Goal: Task Accomplishment & Management: Use online tool/utility

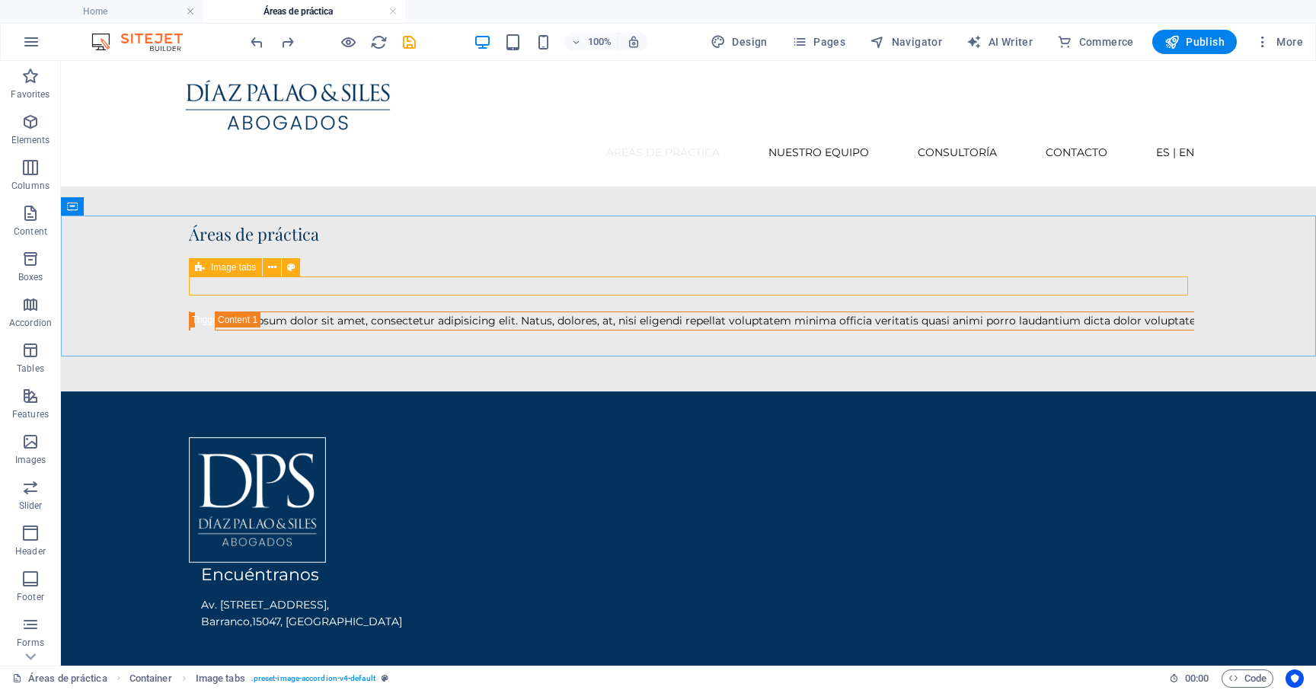
click at [240, 268] on span "Image tabs" at bounding box center [233, 267] width 45 height 9
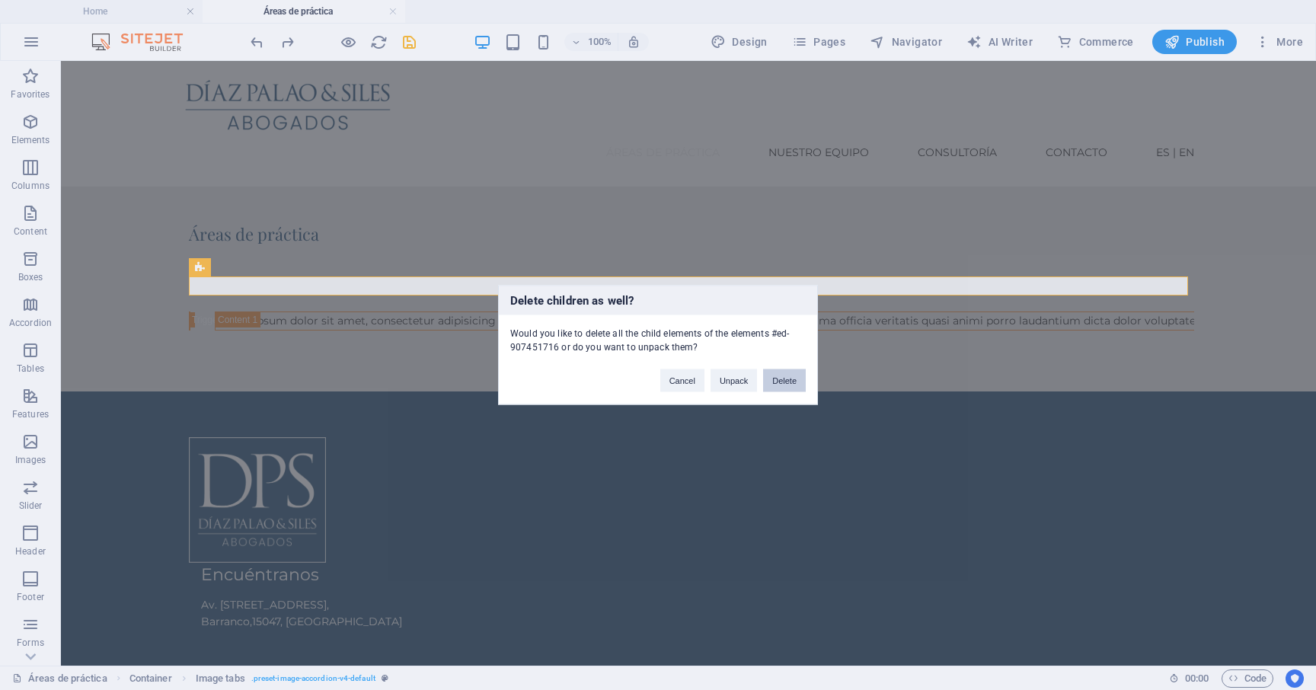
click at [793, 383] on button "Delete" at bounding box center [784, 380] width 43 height 23
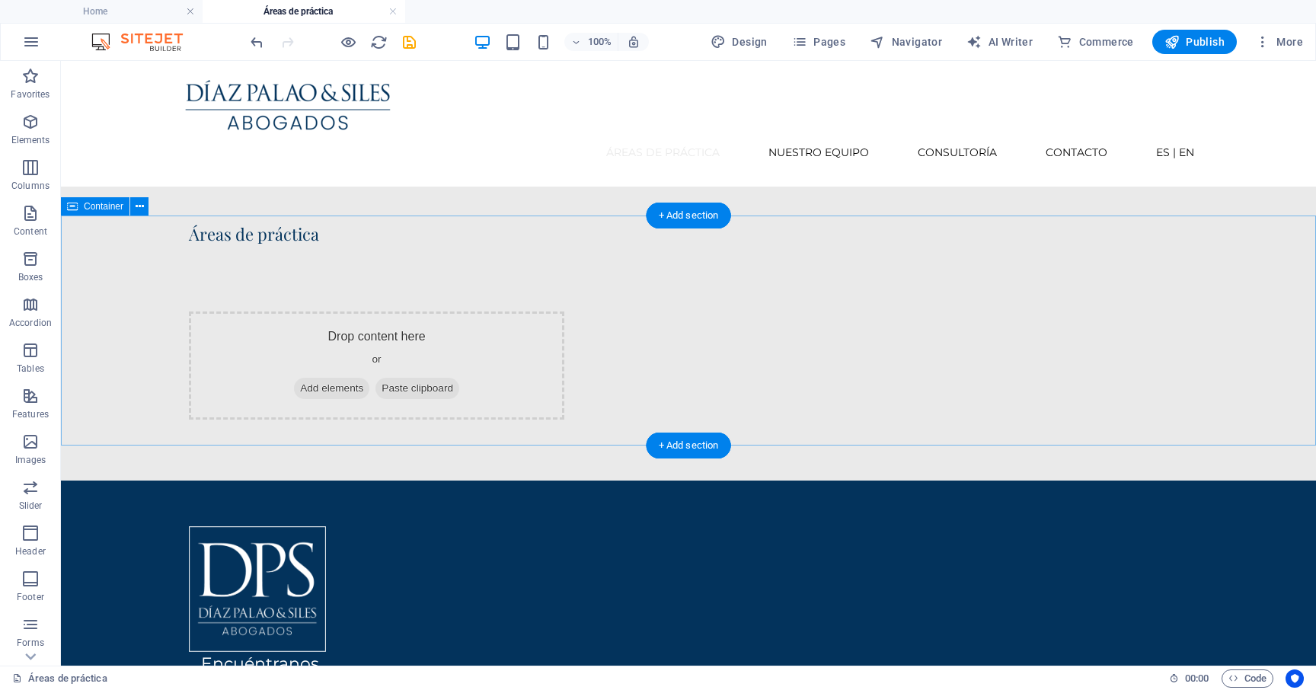
click at [369, 378] on span "Add elements" at bounding box center [331, 388] width 75 height 21
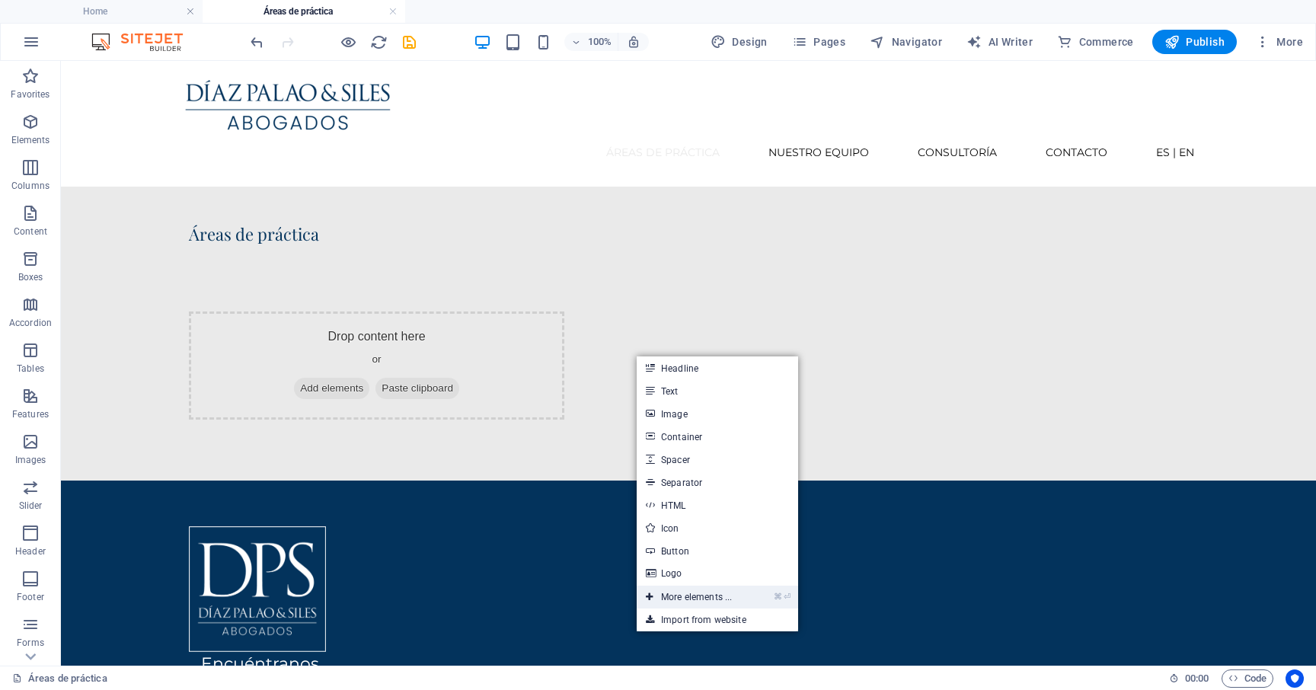
click at [697, 598] on link "⌘ ⏎ More elements ..." at bounding box center [688, 596] width 104 height 23
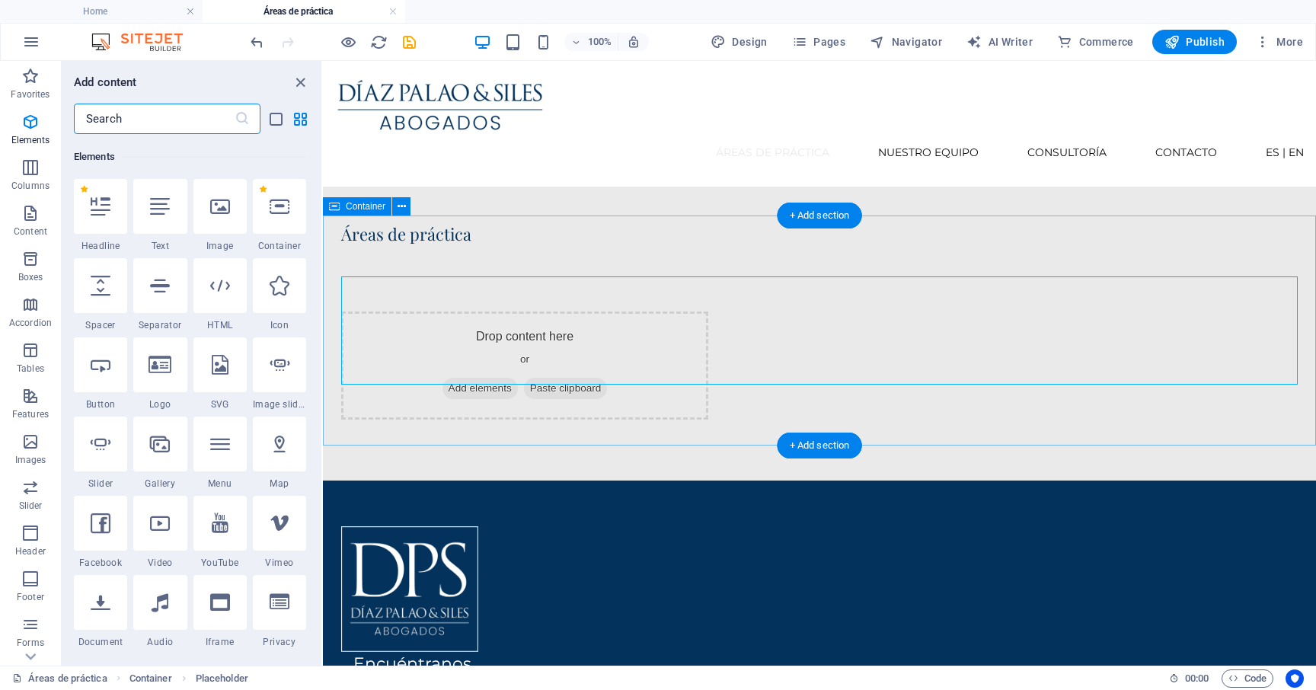
scroll to position [162, 0]
click at [28, 307] on icon "button" at bounding box center [30, 304] width 18 height 18
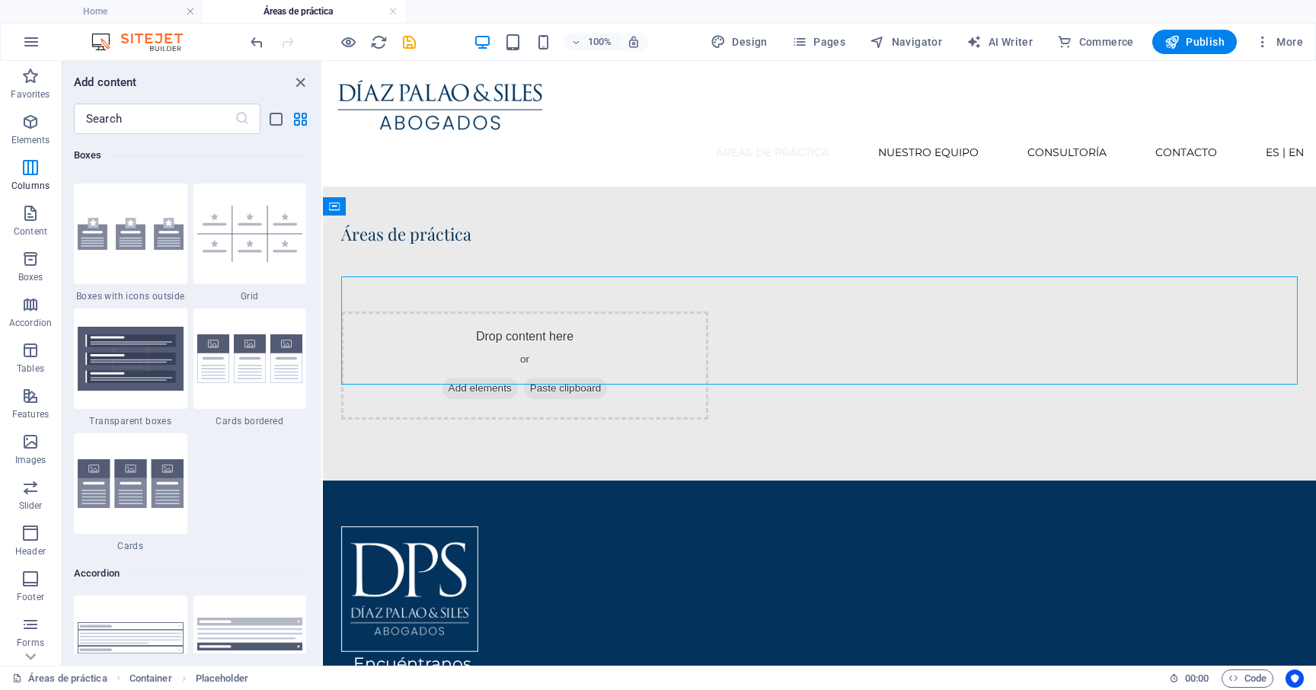
scroll to position [4861, 0]
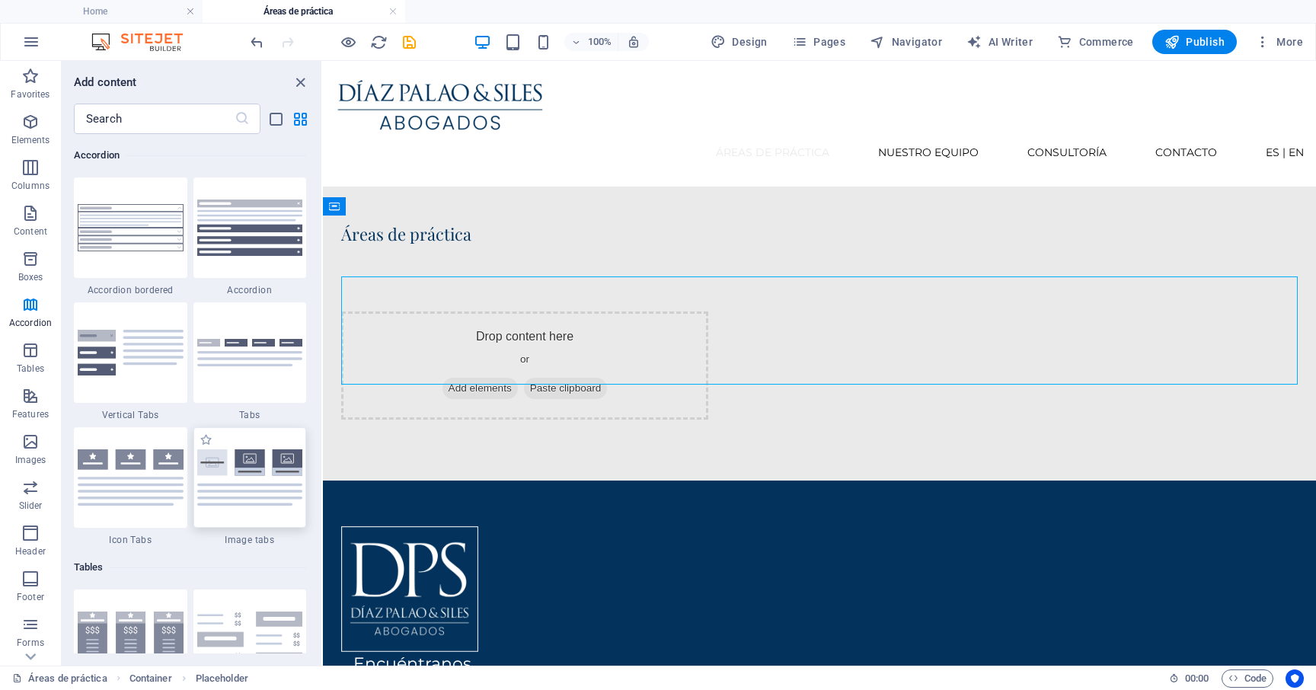
click at [249, 482] on img at bounding box center [250, 477] width 106 height 56
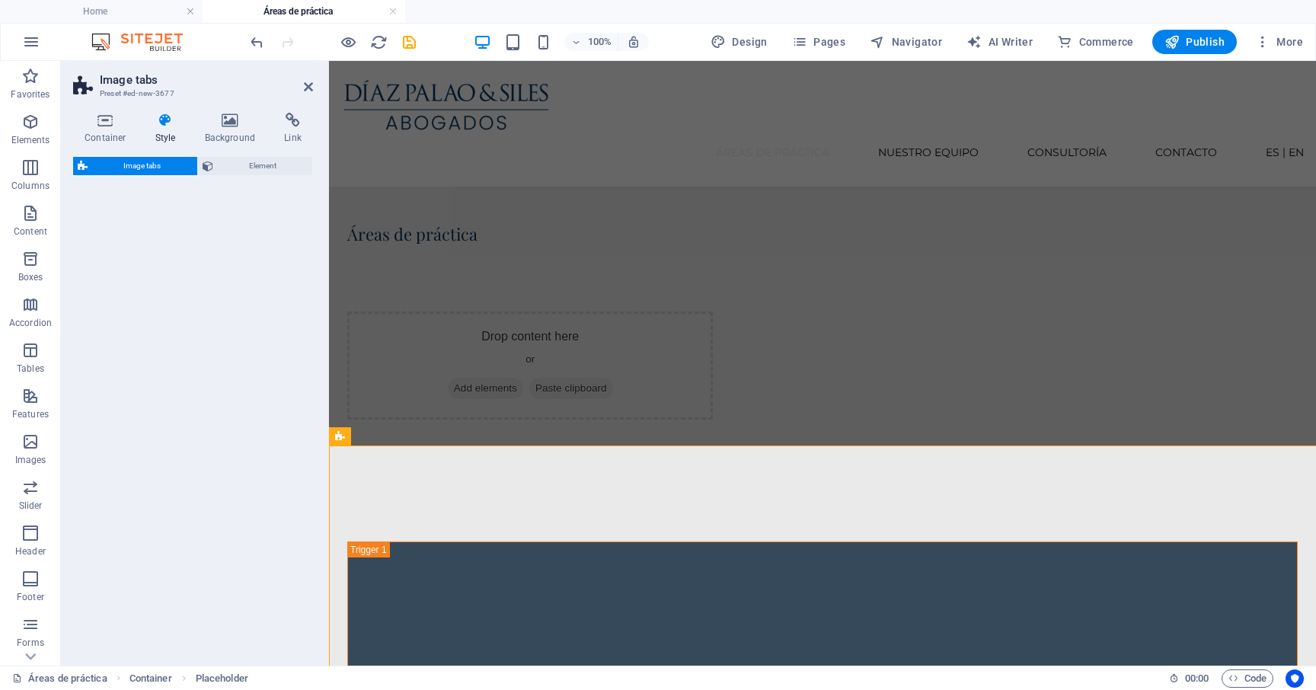
select select "rem"
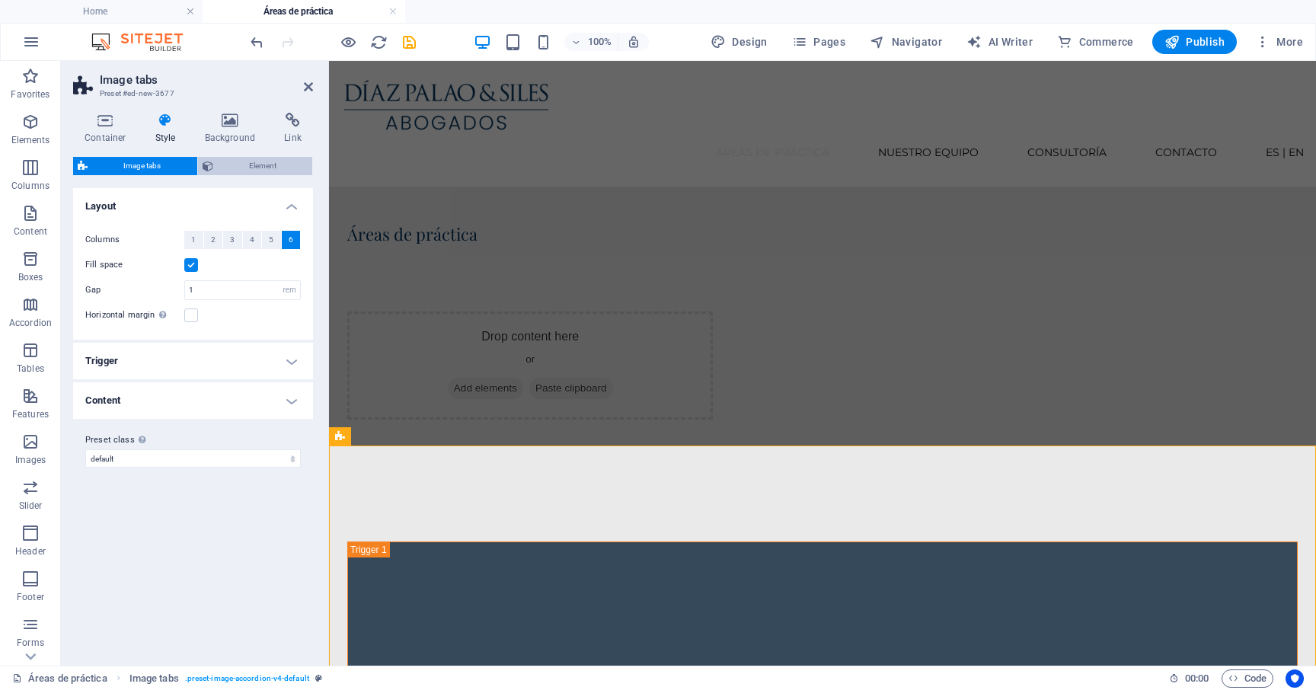
click at [244, 165] on span "Element" at bounding box center [263, 166] width 91 height 18
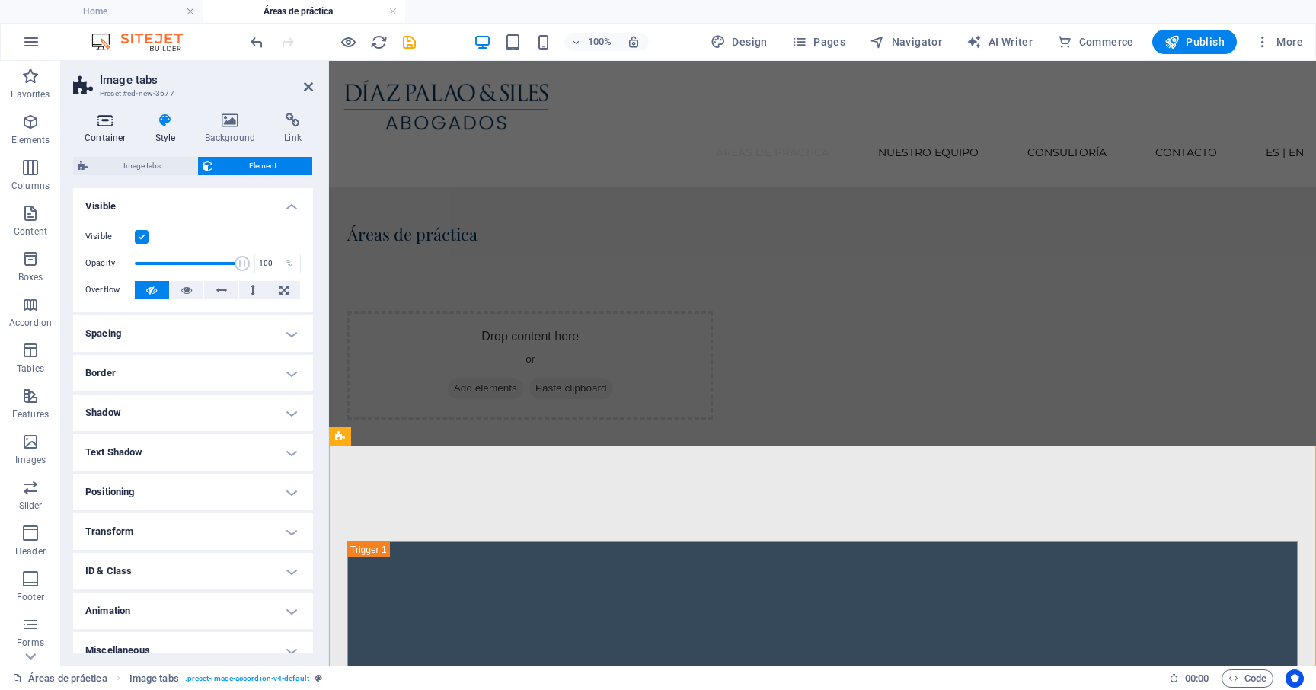
click at [97, 124] on icon at bounding box center [105, 120] width 65 height 15
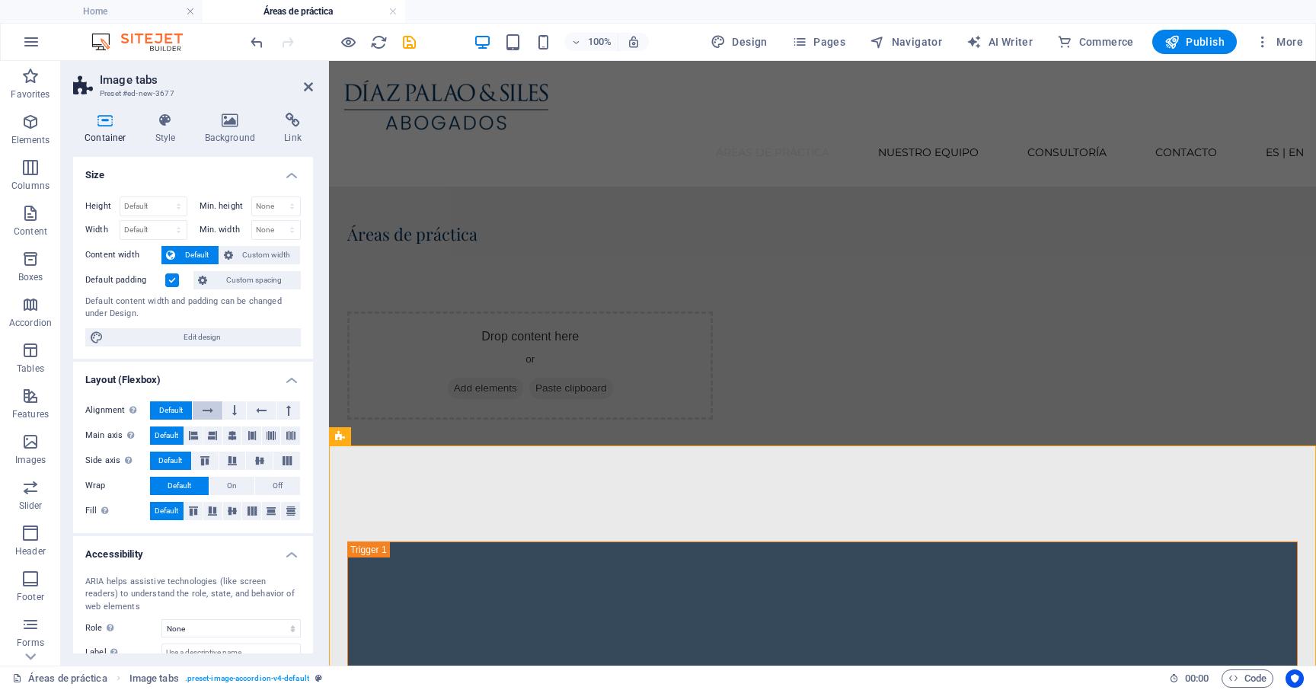
click at [209, 413] on icon at bounding box center [208, 410] width 11 height 18
click at [195, 435] on icon at bounding box center [193, 435] width 9 height 18
click at [260, 463] on icon at bounding box center [259, 460] width 18 height 9
click at [277, 488] on span "Off" at bounding box center [278, 486] width 10 height 18
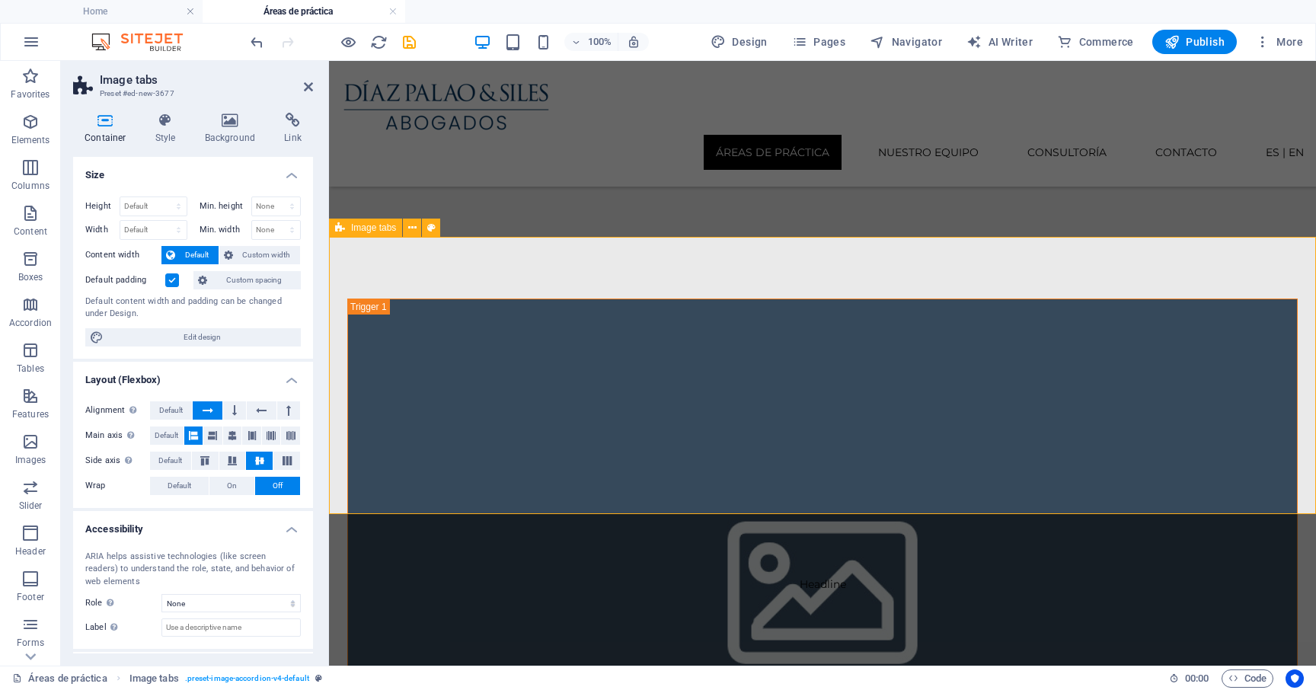
scroll to position [209, 0]
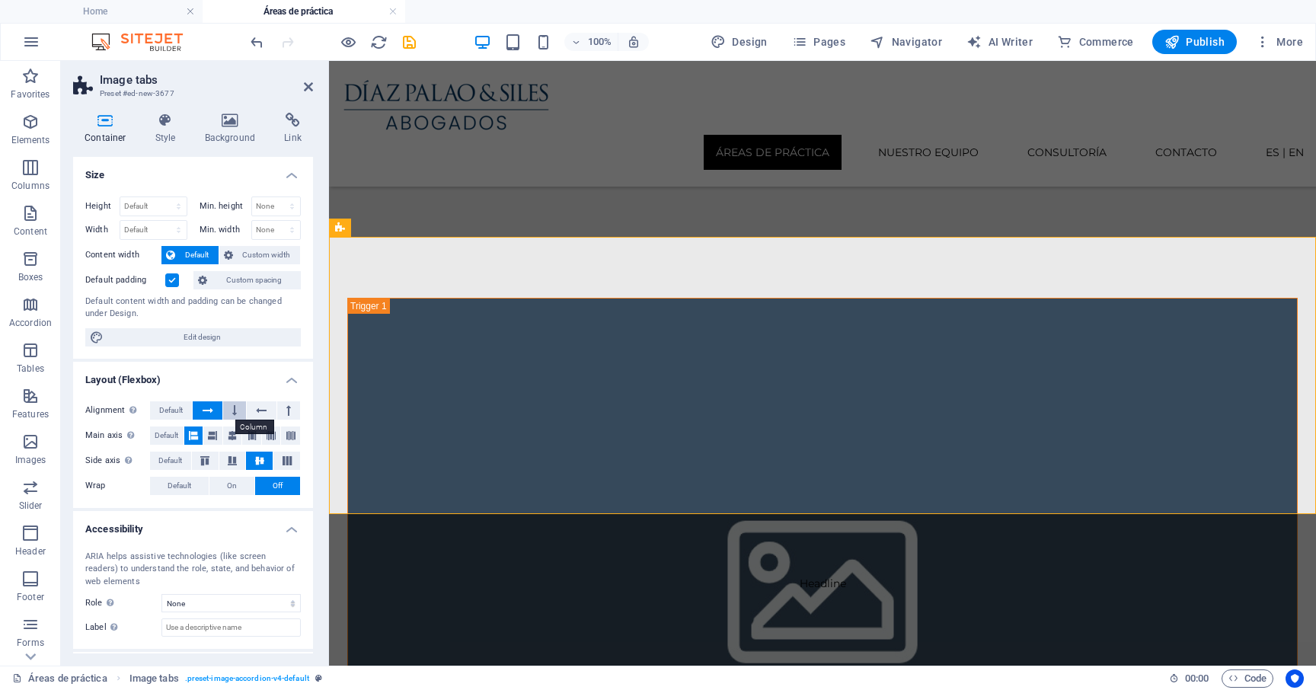
click at [230, 404] on button at bounding box center [234, 410] width 23 height 18
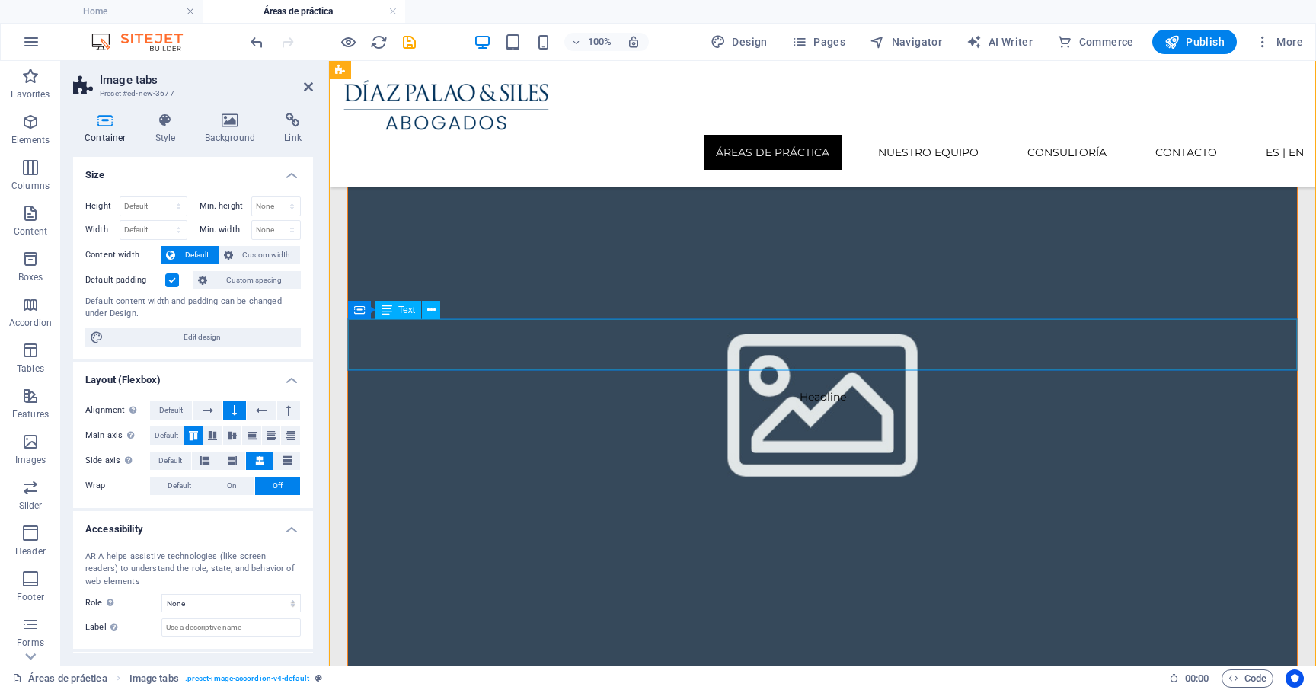
scroll to position [359, 0]
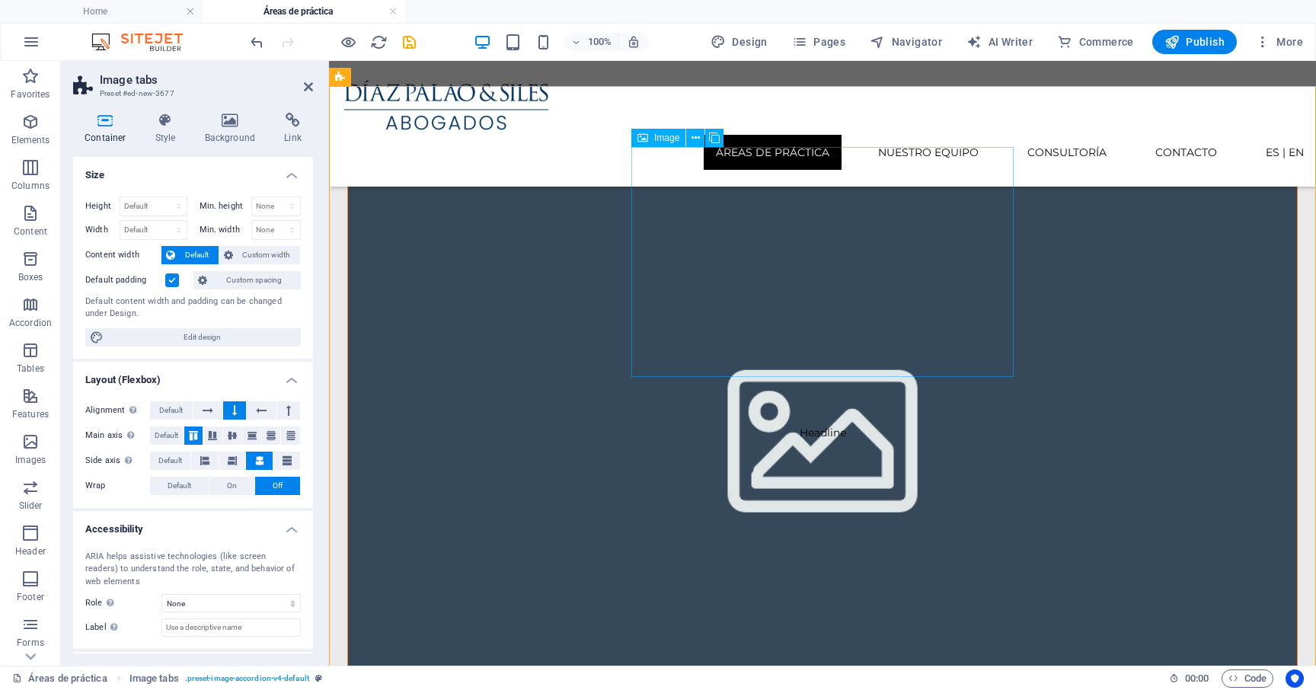
click at [751, 245] on figure "Headline" at bounding box center [822, 432] width 950 height 571
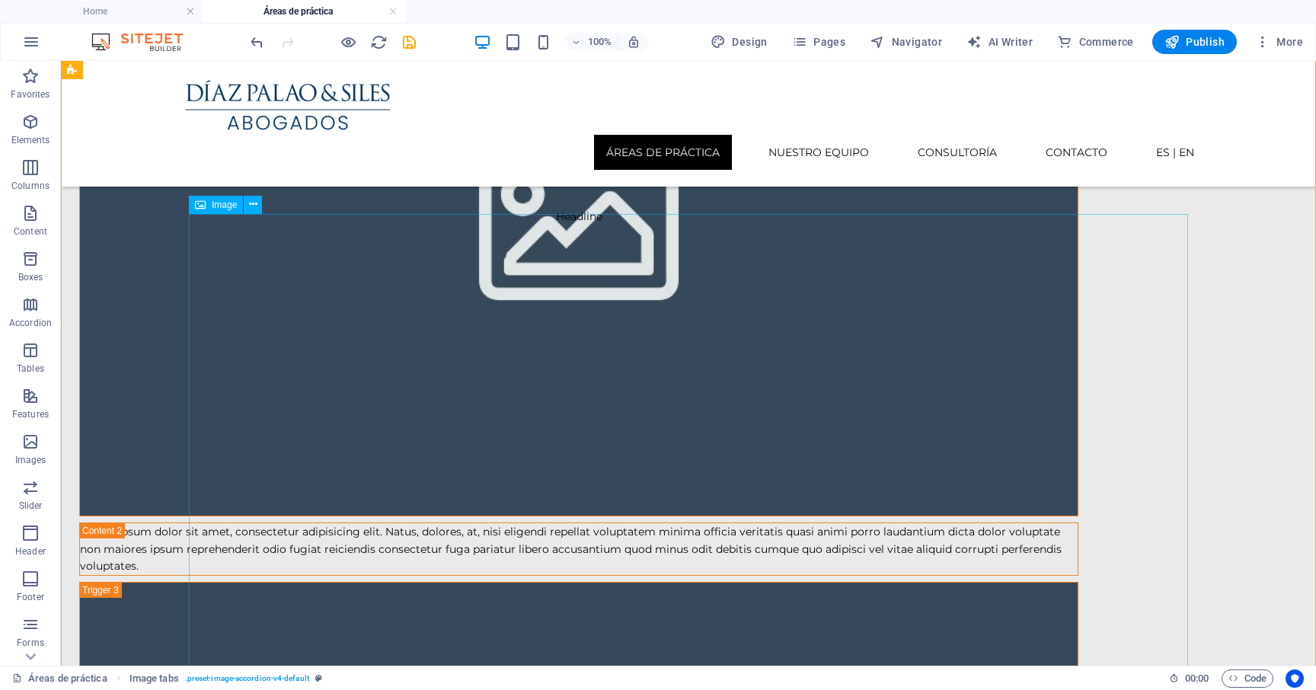
scroll to position [1248, 0]
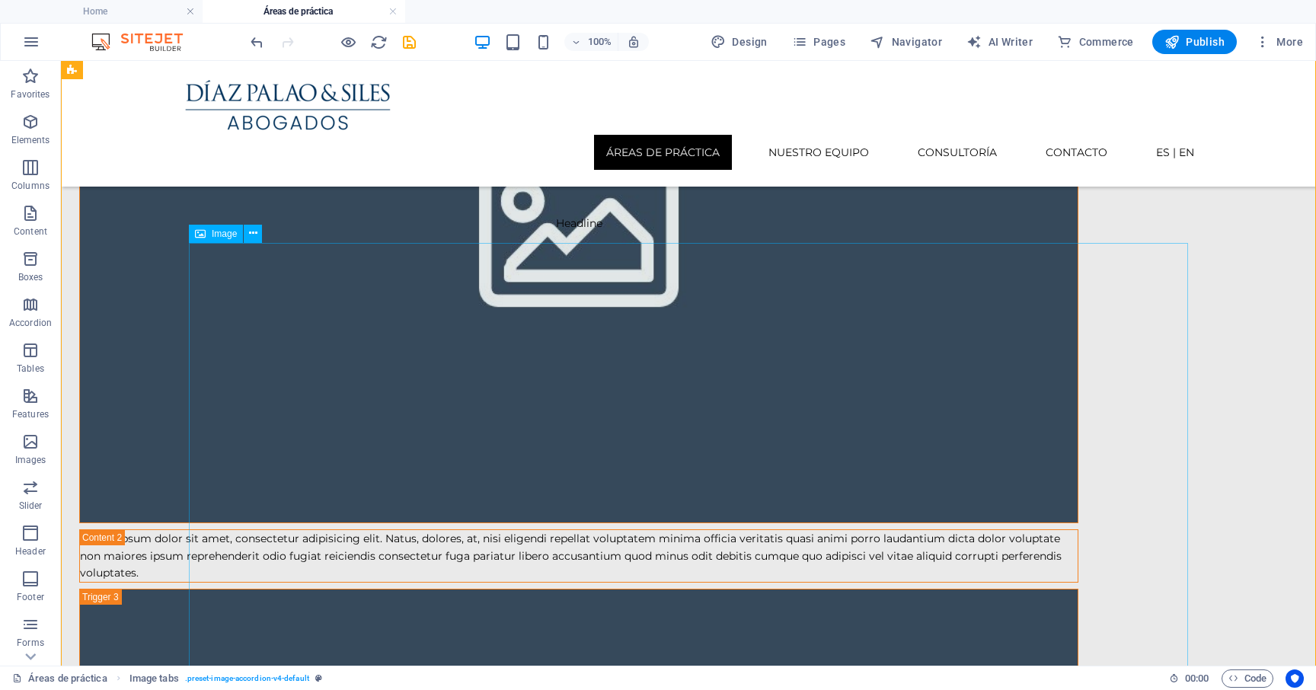
click at [218, 231] on span "Image" at bounding box center [224, 233] width 25 height 9
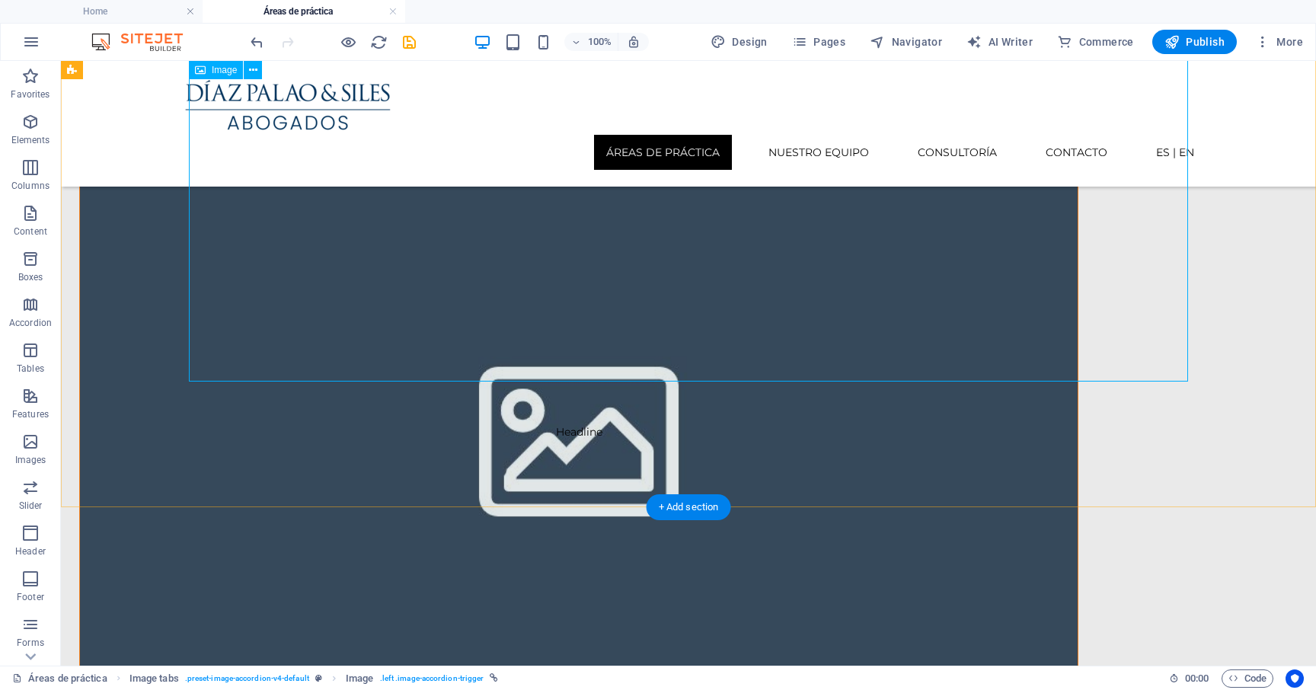
scroll to position [1712, 0]
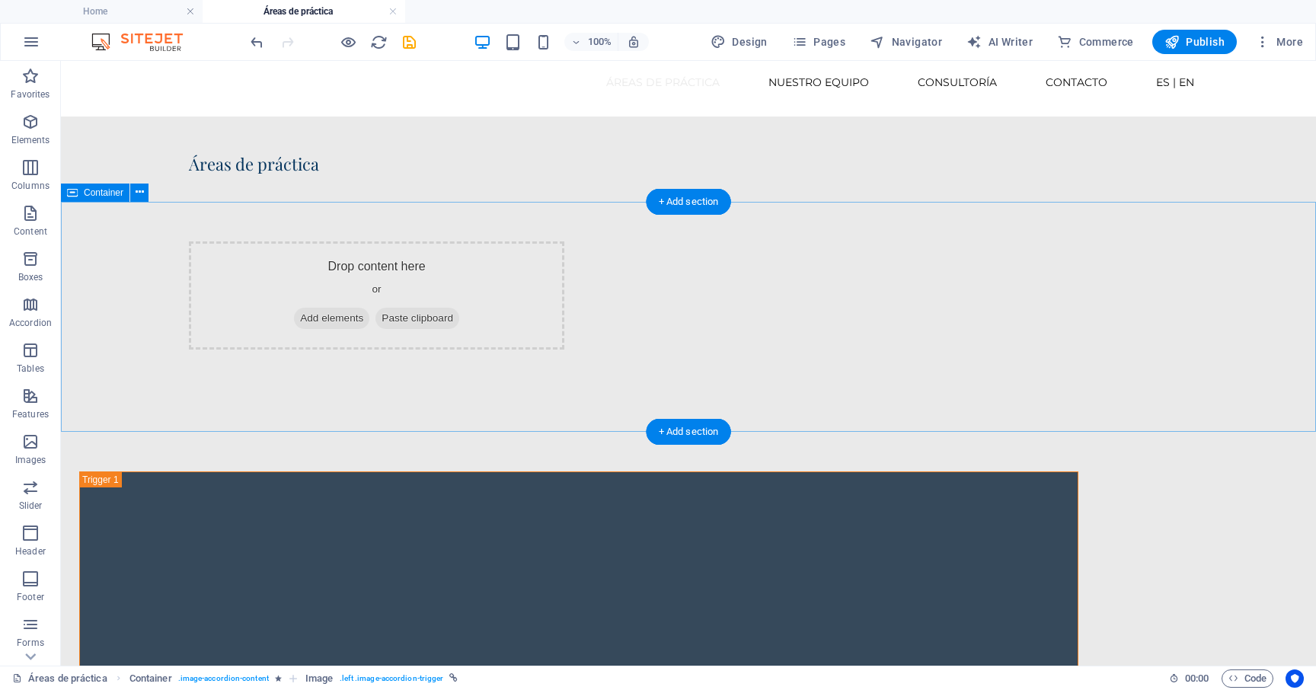
scroll to position [0, 0]
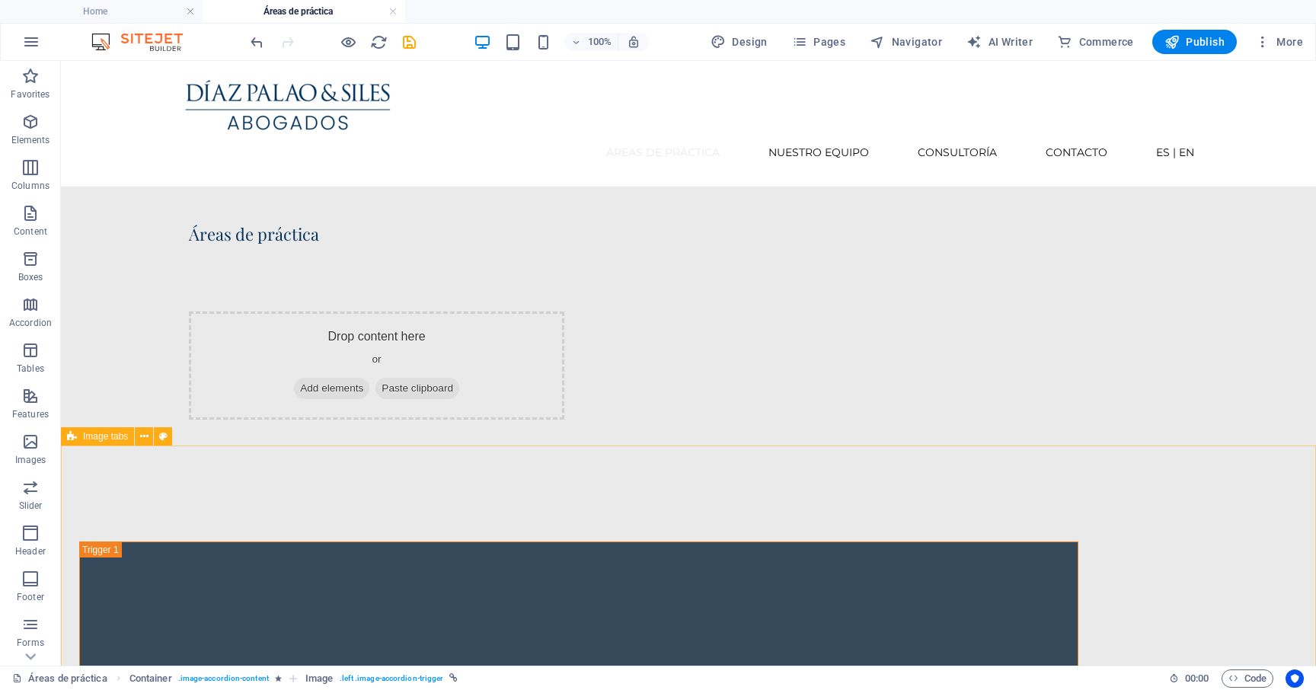
click at [113, 437] on span "Image tabs" at bounding box center [105, 436] width 45 height 9
click at [409, 45] on icon "save" at bounding box center [409, 42] width 18 height 18
click at [358, 42] on div at bounding box center [332, 42] width 171 height 24
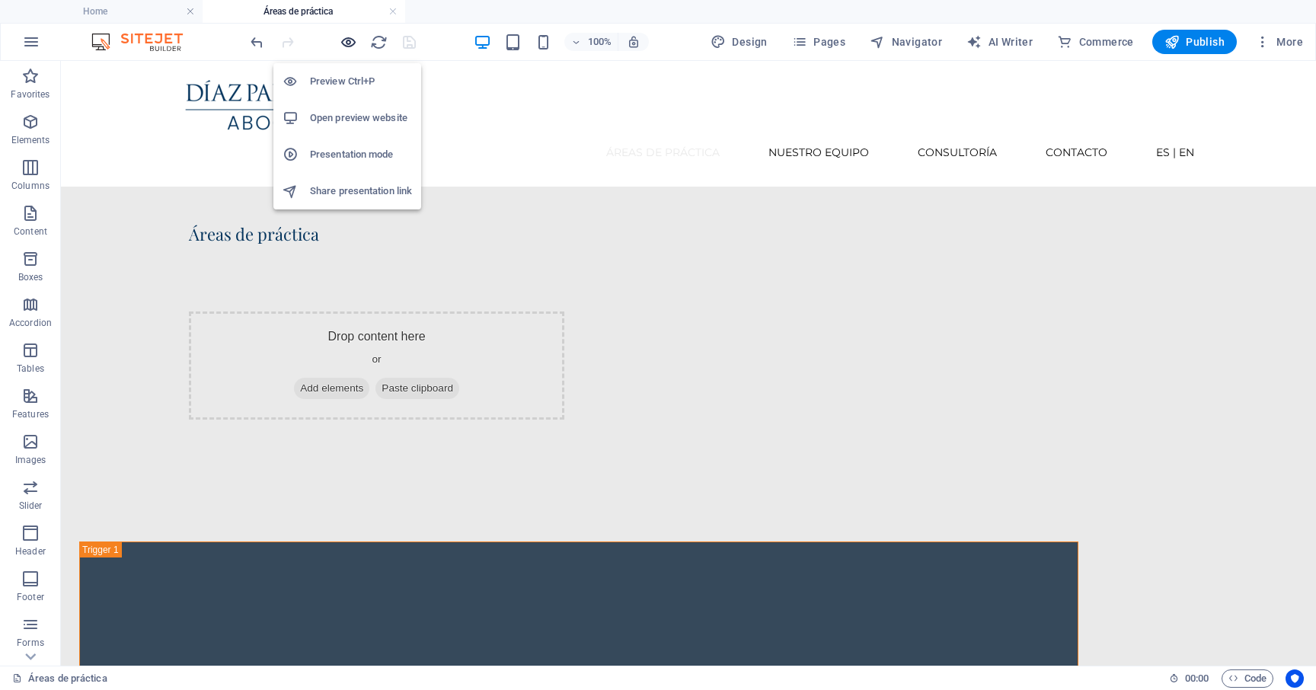
click at [353, 42] on icon "button" at bounding box center [349, 42] width 18 height 18
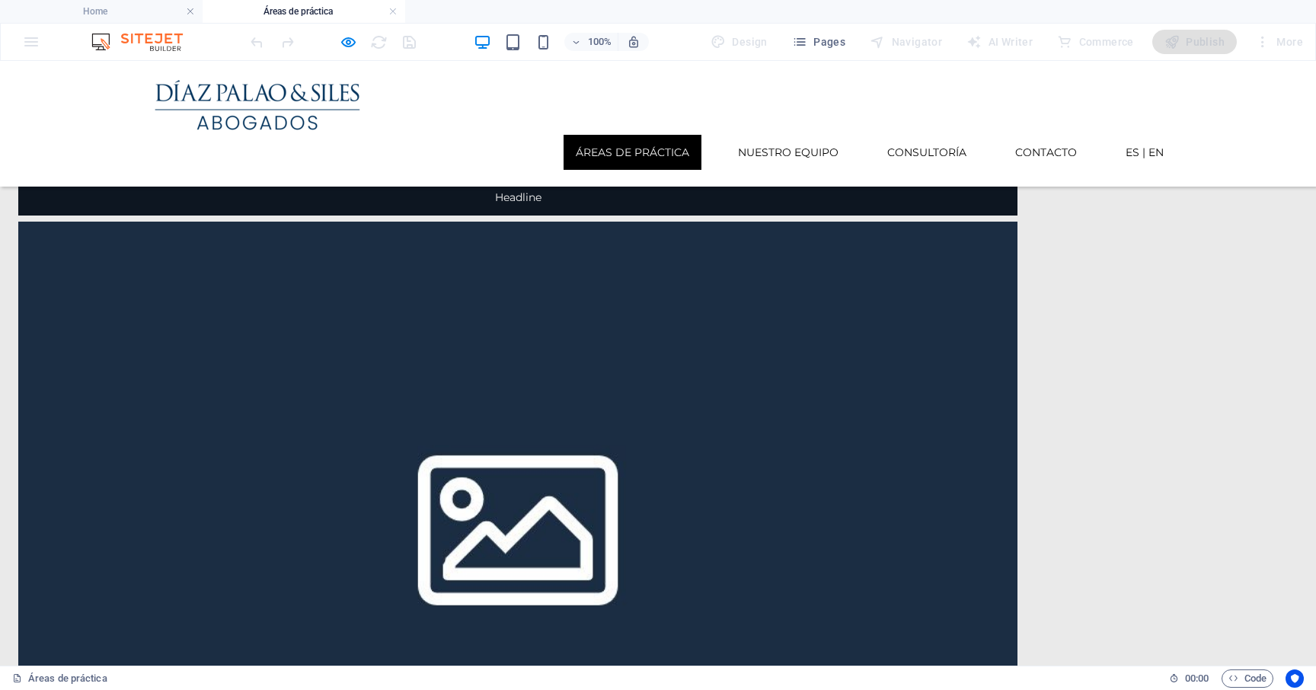
scroll to position [3207, 0]
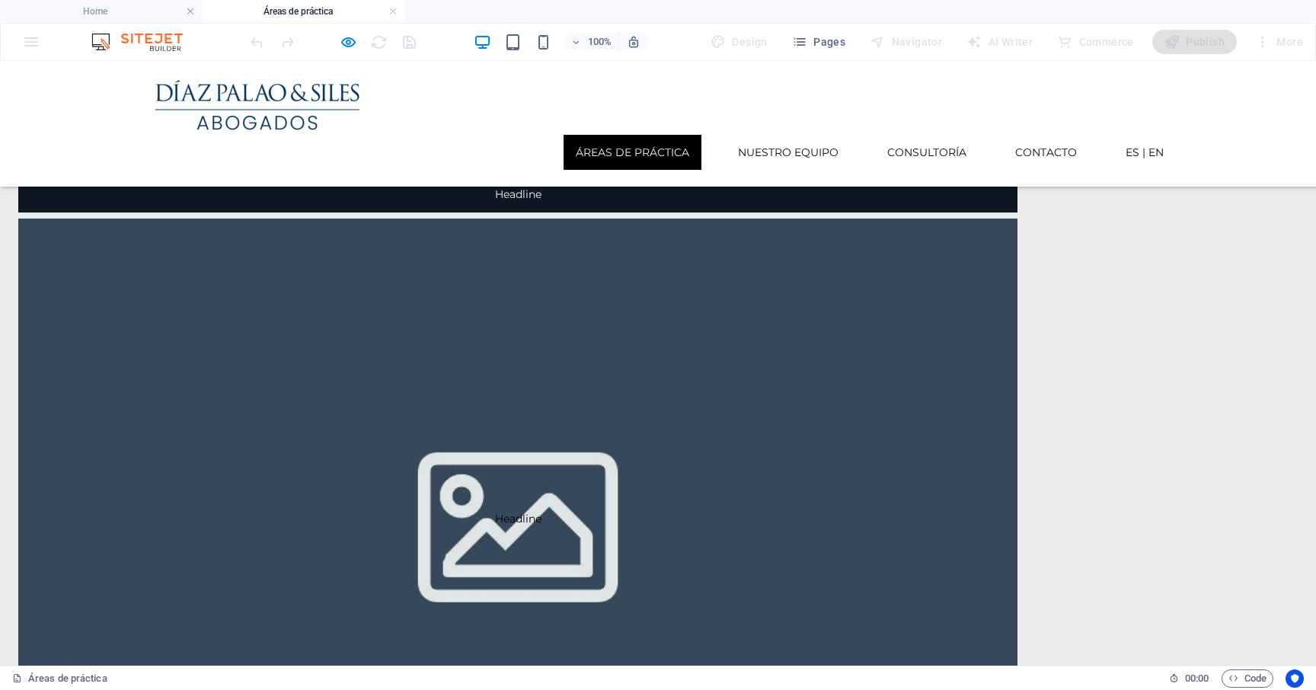
click at [572, 395] on span "Headline" at bounding box center [517, 518] width 999 height 599
click at [613, 308] on span "Headline" at bounding box center [517, 518] width 999 height 599
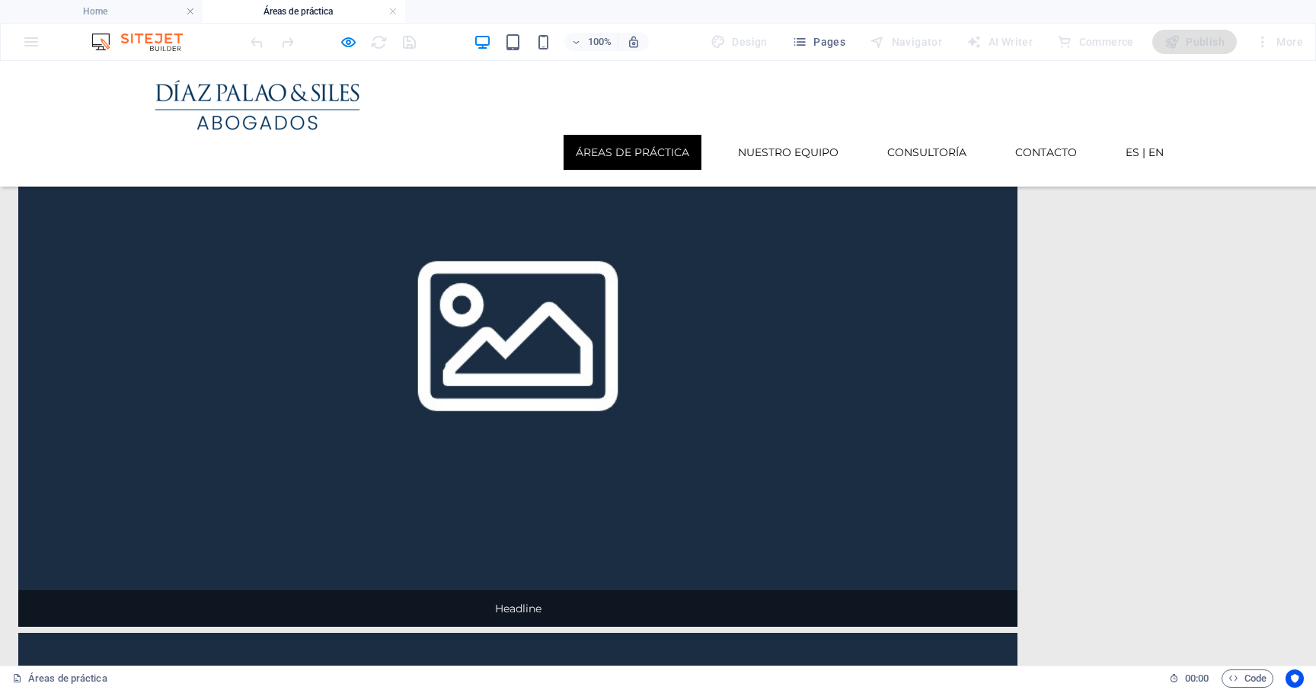
scroll to position [0, 0]
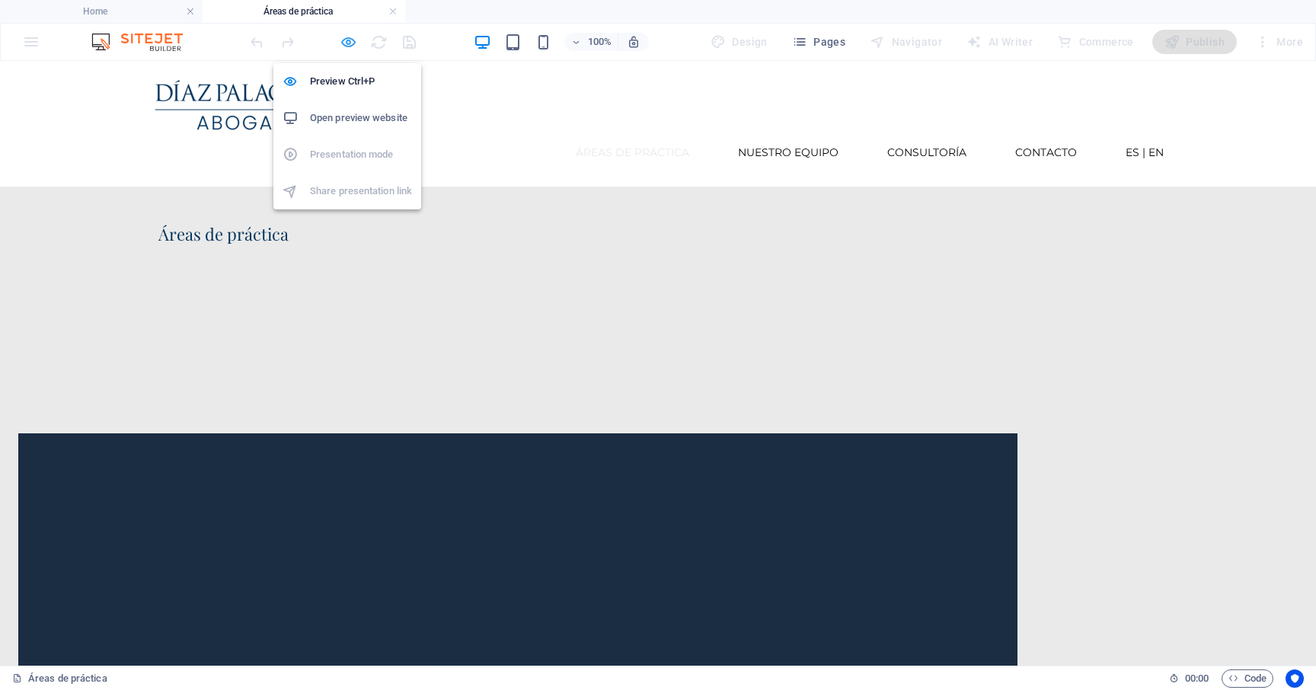
click at [351, 44] on icon "button" at bounding box center [349, 42] width 18 height 18
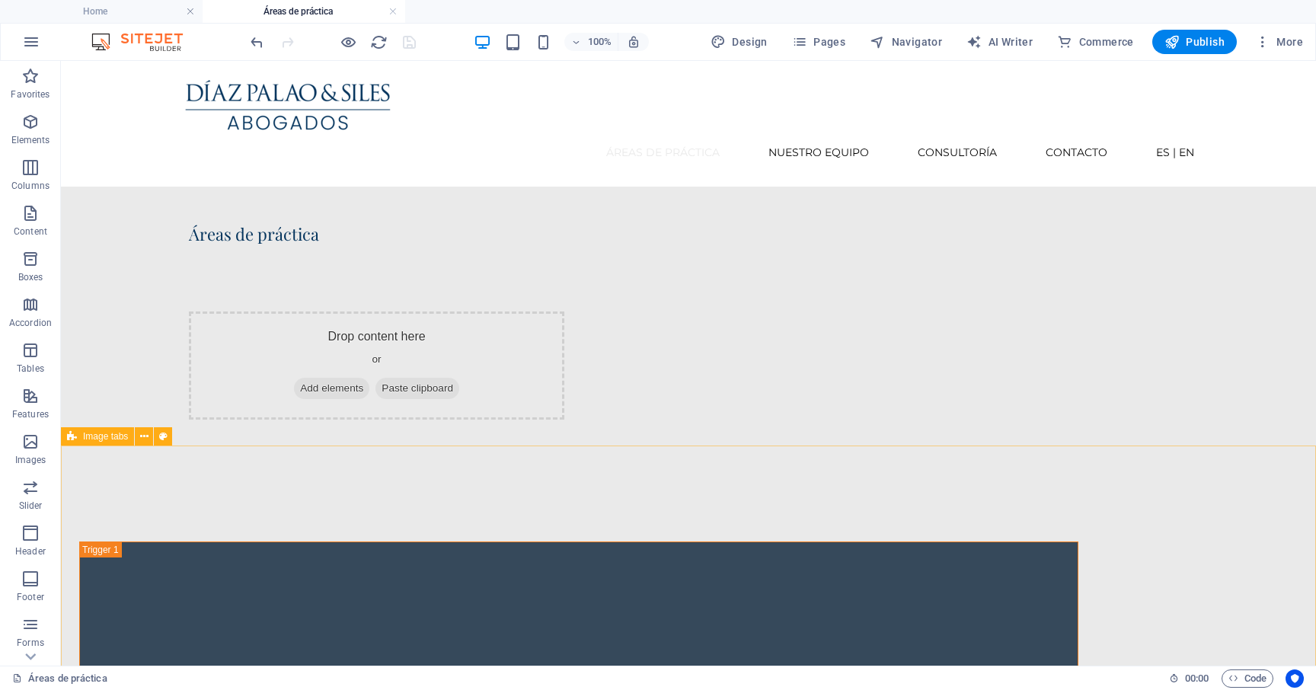
click at [112, 437] on span "Image tabs" at bounding box center [105, 436] width 45 height 9
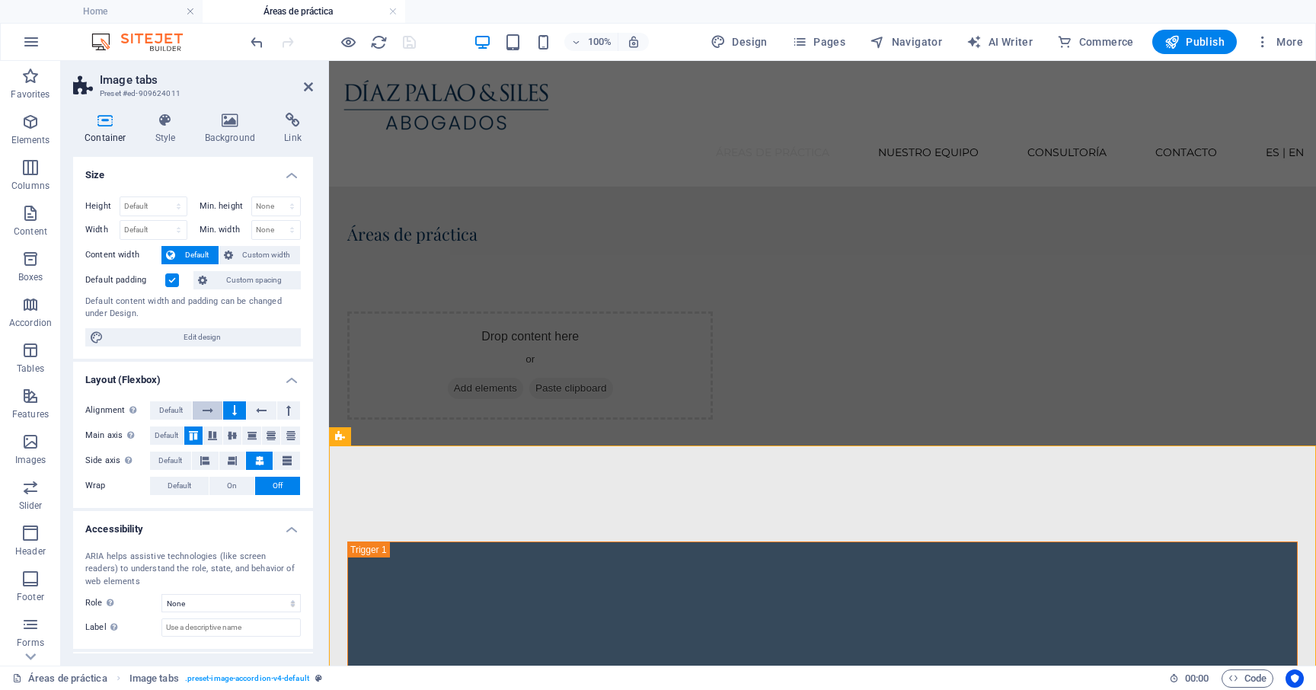
click at [205, 411] on icon at bounding box center [208, 410] width 11 height 18
click at [410, 41] on icon "save" at bounding box center [409, 42] width 18 height 18
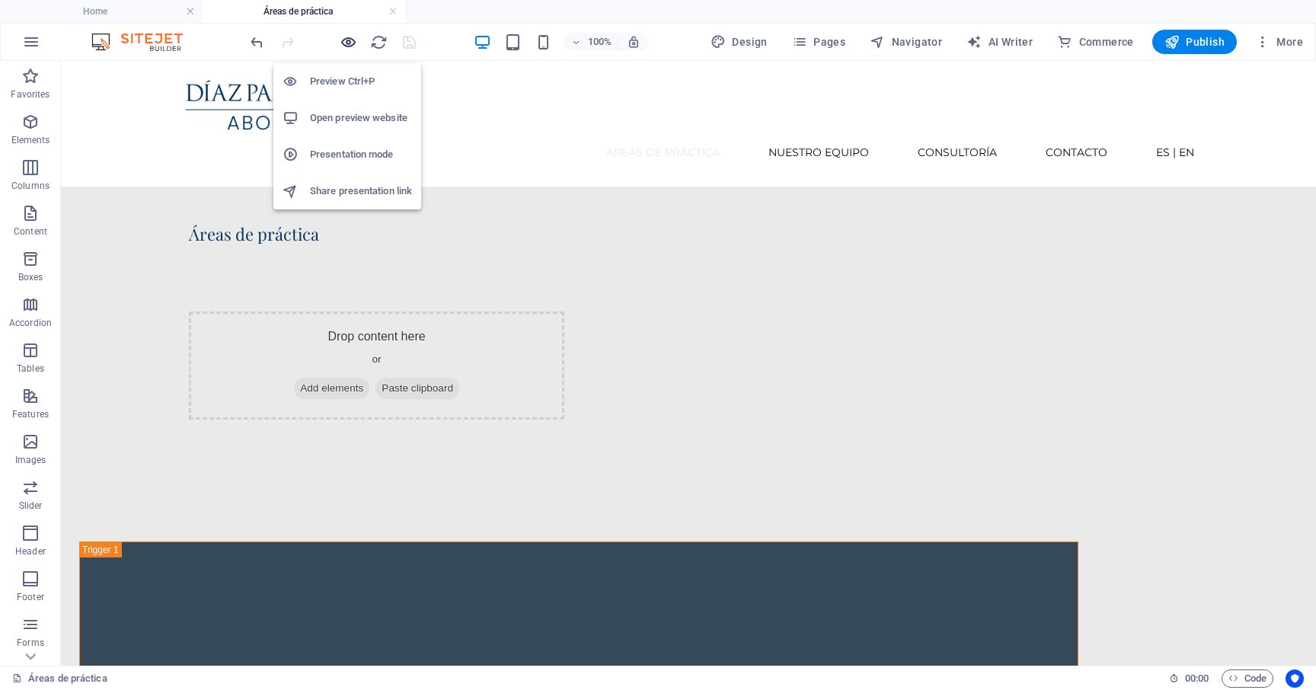
click at [343, 40] on icon "button" at bounding box center [349, 42] width 18 height 18
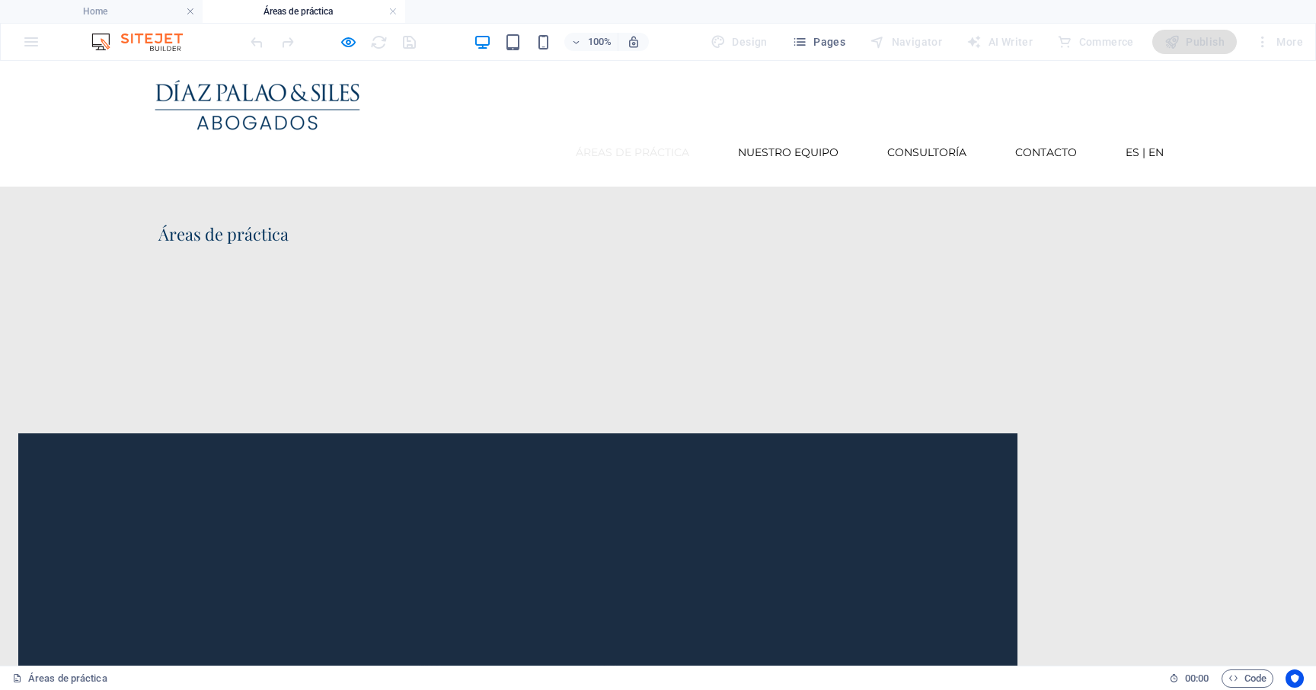
click at [346, 46] on icon "button" at bounding box center [349, 42] width 18 height 18
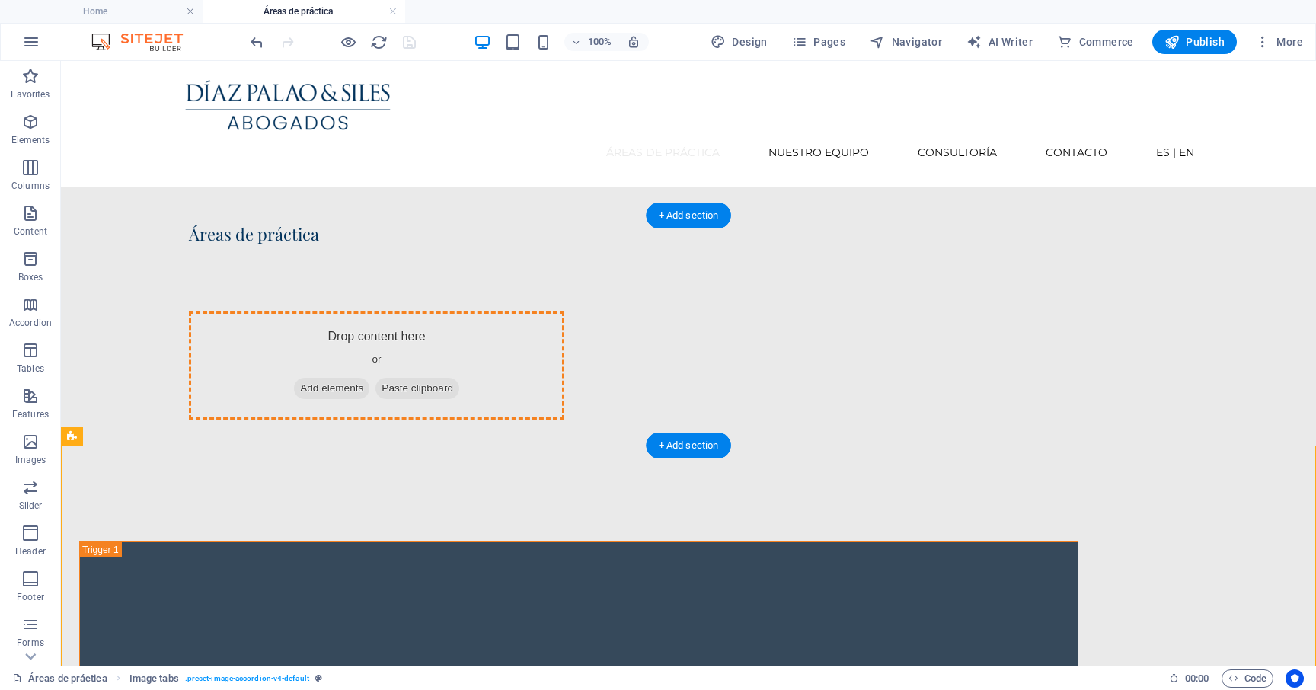
drag, startPoint x: 155, startPoint y: 499, endPoint x: 447, endPoint y: 327, distance: 339.2
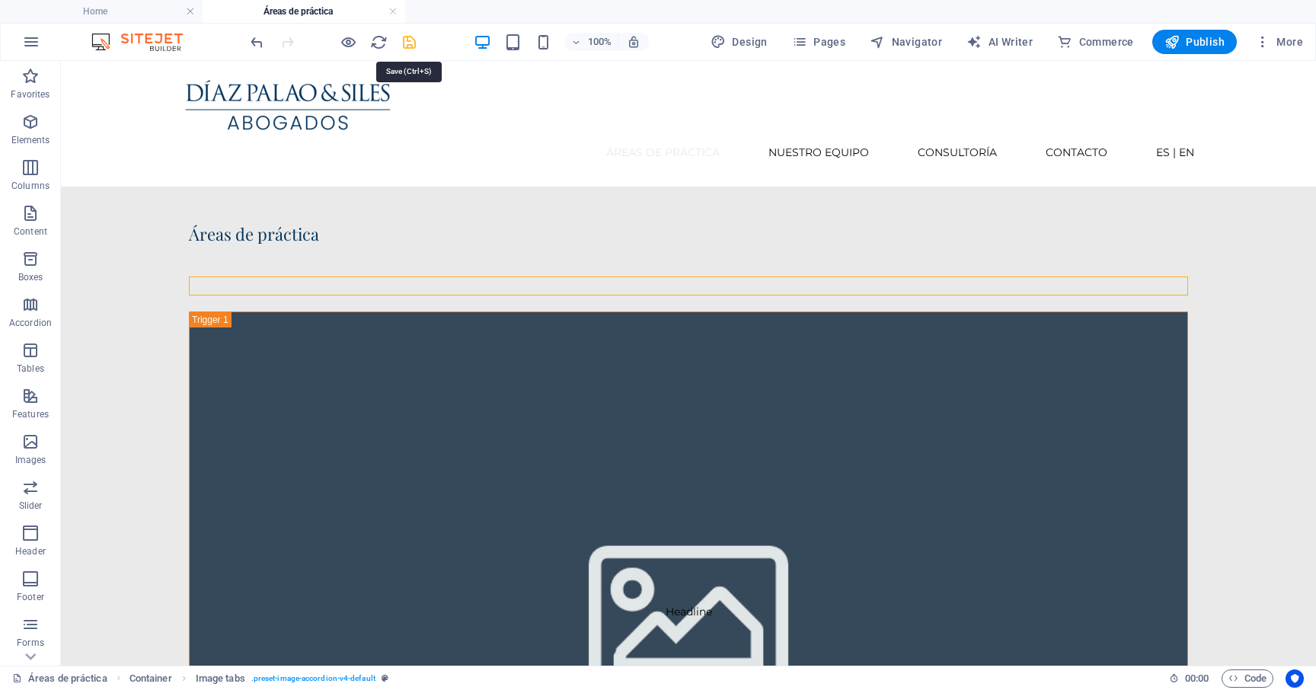
click at [403, 37] on icon "save" at bounding box center [409, 42] width 18 height 18
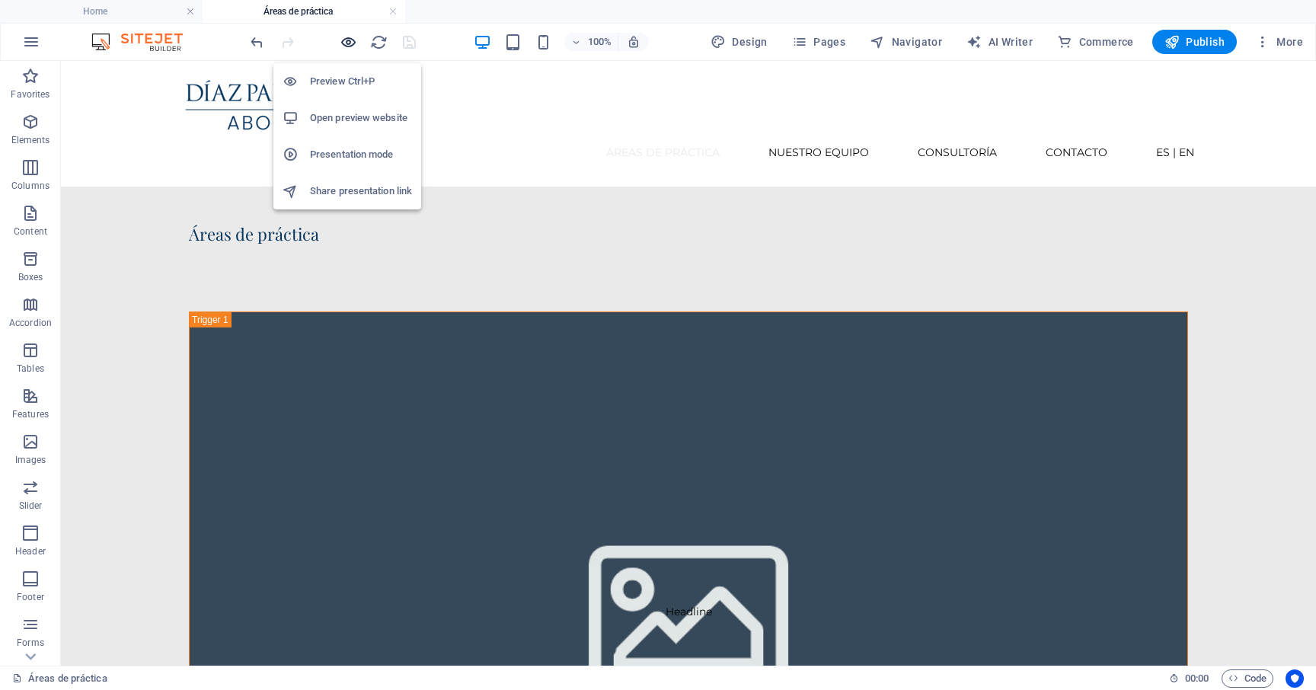
click at [350, 41] on icon "button" at bounding box center [349, 42] width 18 height 18
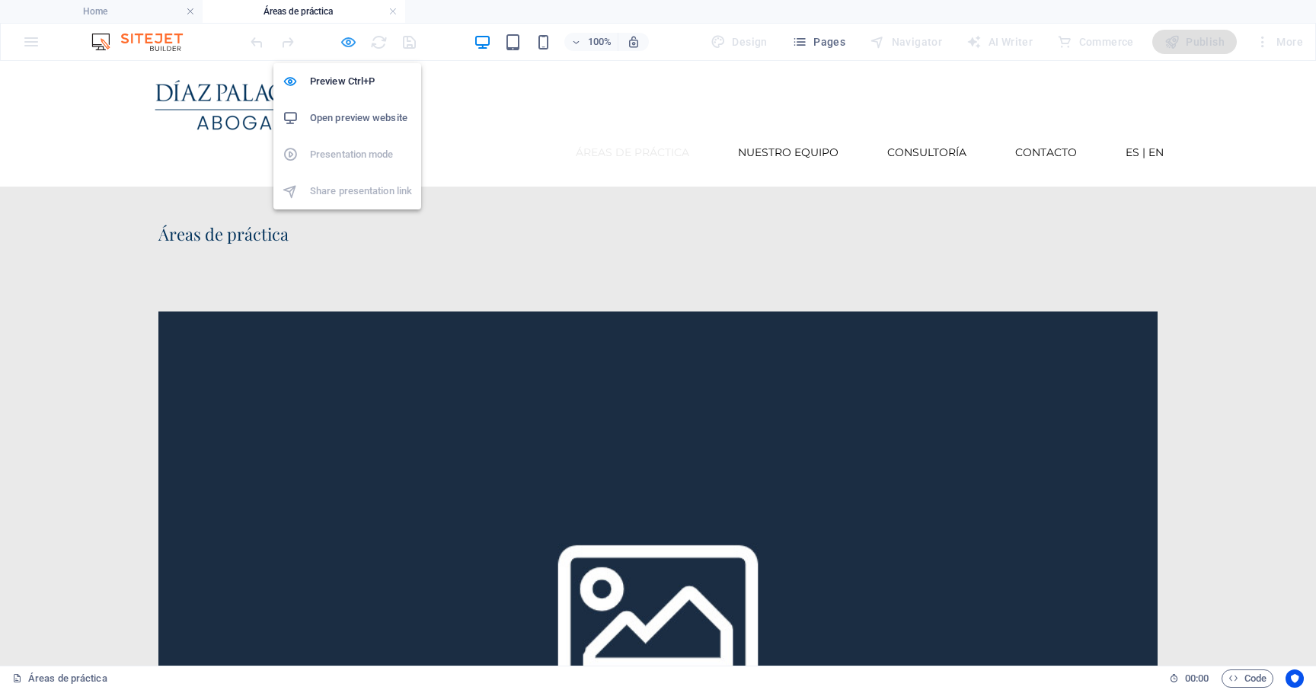
click at [345, 46] on icon "button" at bounding box center [349, 42] width 18 height 18
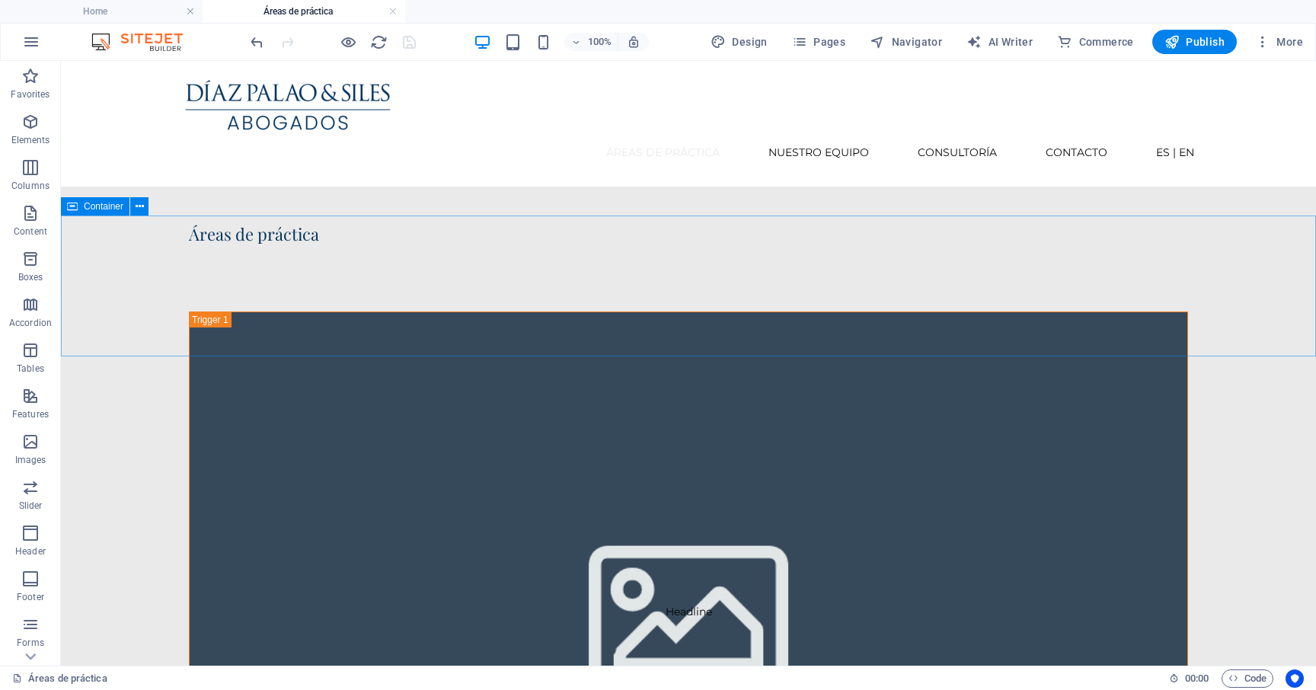
click at [97, 208] on span "Container" at bounding box center [104, 206] width 40 height 9
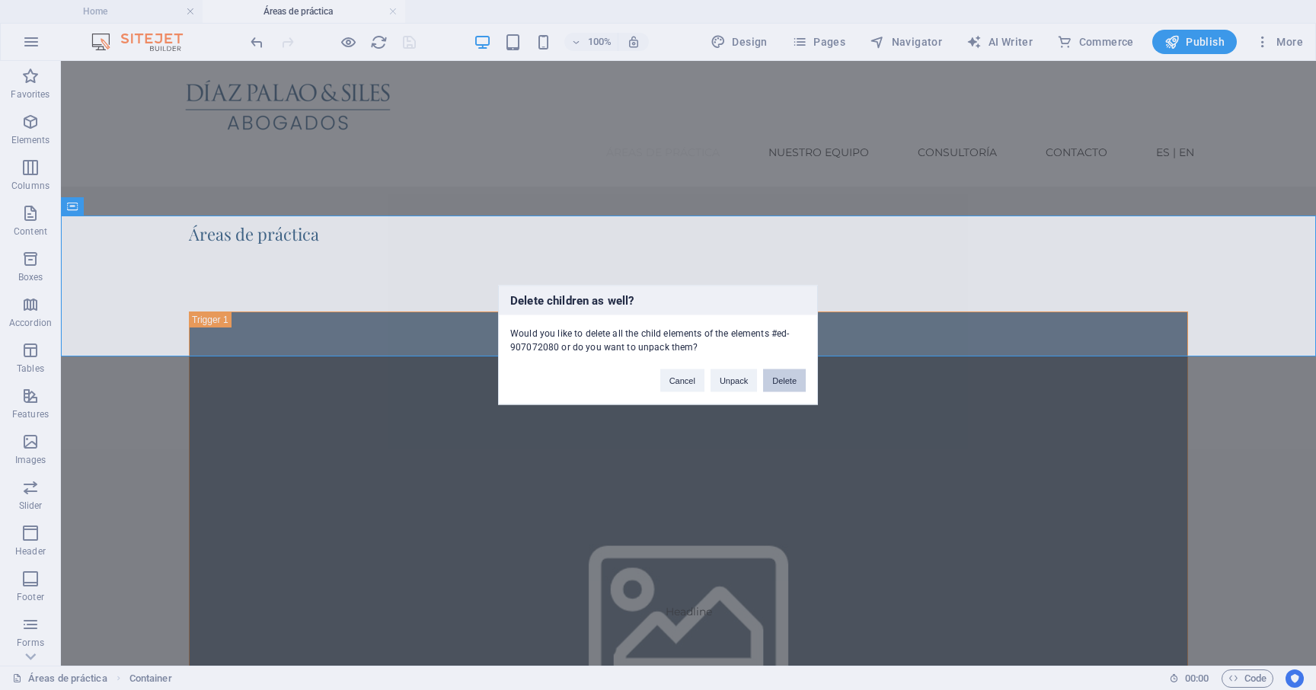
click at [774, 377] on button "Delete" at bounding box center [784, 380] width 43 height 23
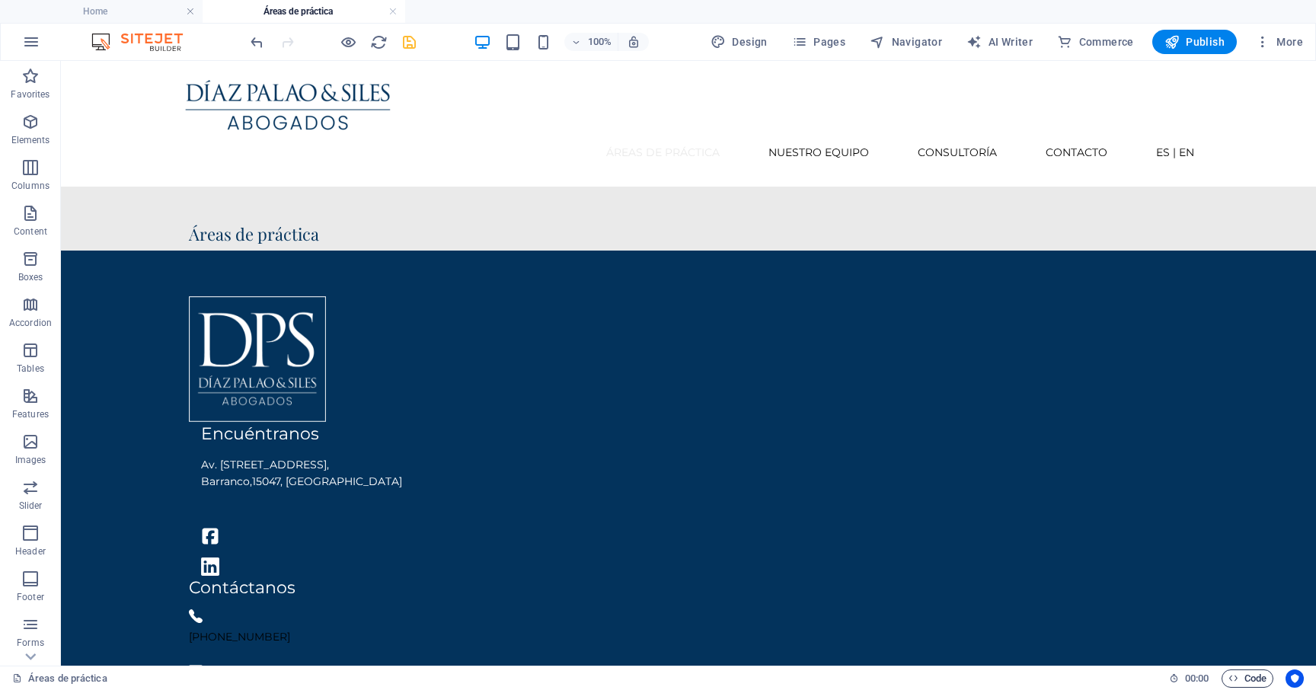
click at [1240, 683] on span "Code" at bounding box center [1247, 678] width 38 height 18
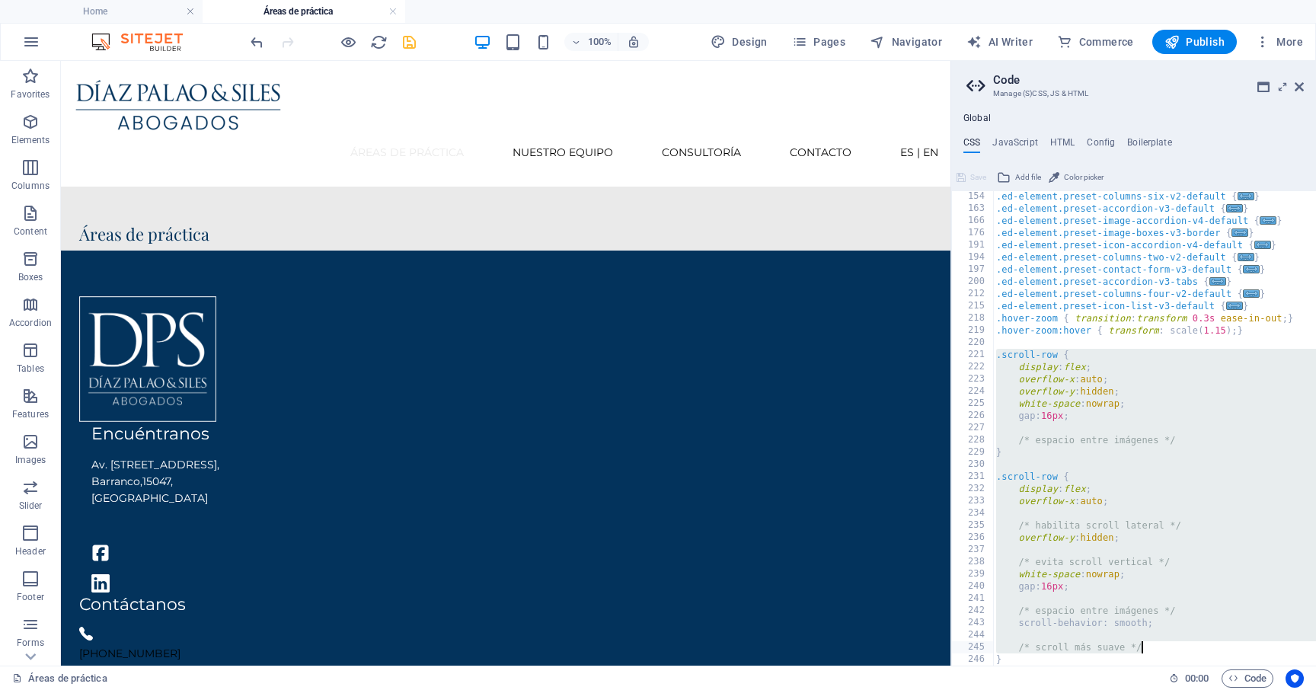
drag, startPoint x: 995, startPoint y: 356, endPoint x: 1157, endPoint y: 646, distance: 333.0
click at [1157, 647] on div ".ed-element.preset-columns-six-v2-default { ... } .ed-element.preset-accordion-…" at bounding box center [1228, 439] width 470 height 499
type textarea "/* scroll más suave */"
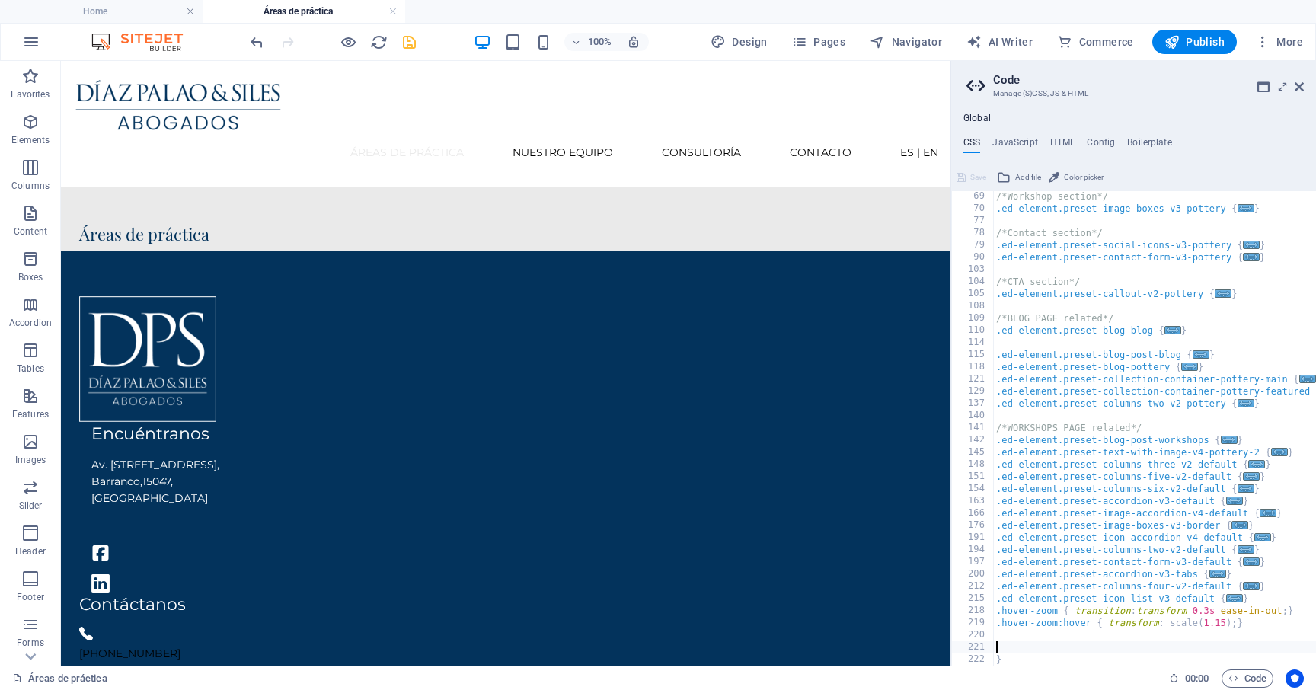
scroll to position [439, 0]
click at [1028, 139] on h4 "JavaScript" at bounding box center [1014, 145] width 45 height 17
type textarea "/* JS for preset "Menu V2" */"
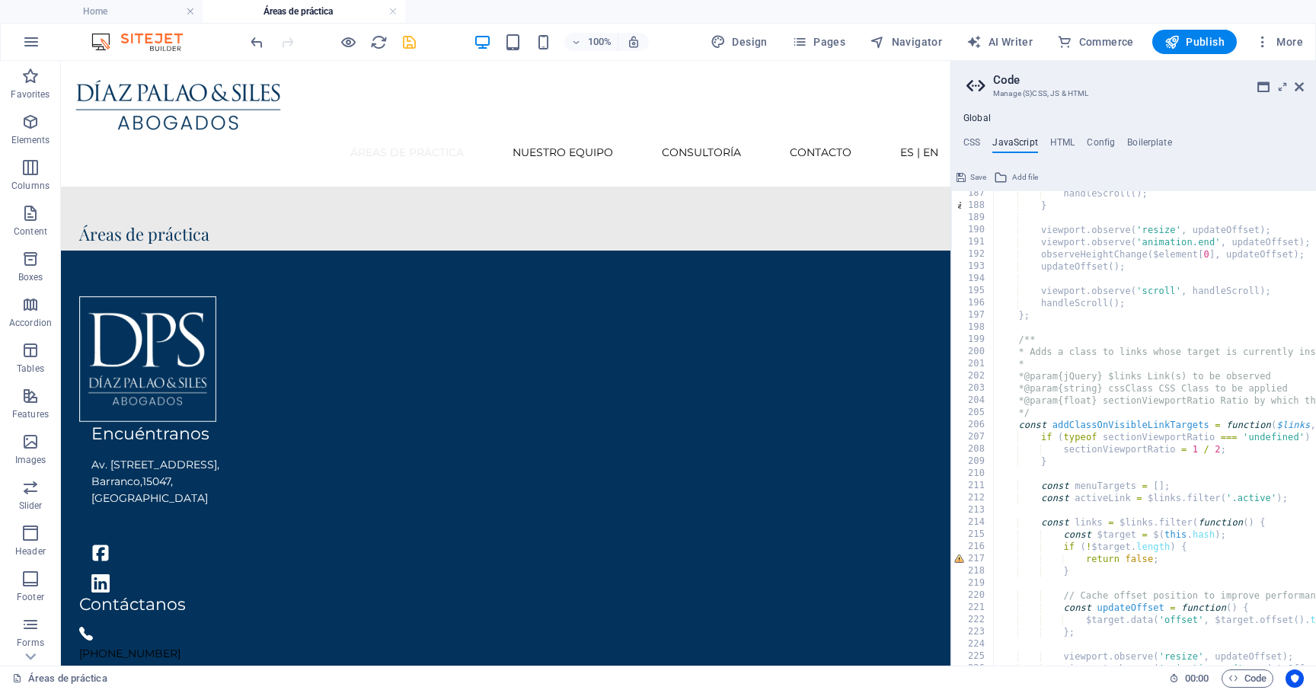
scroll to position [2668, 0]
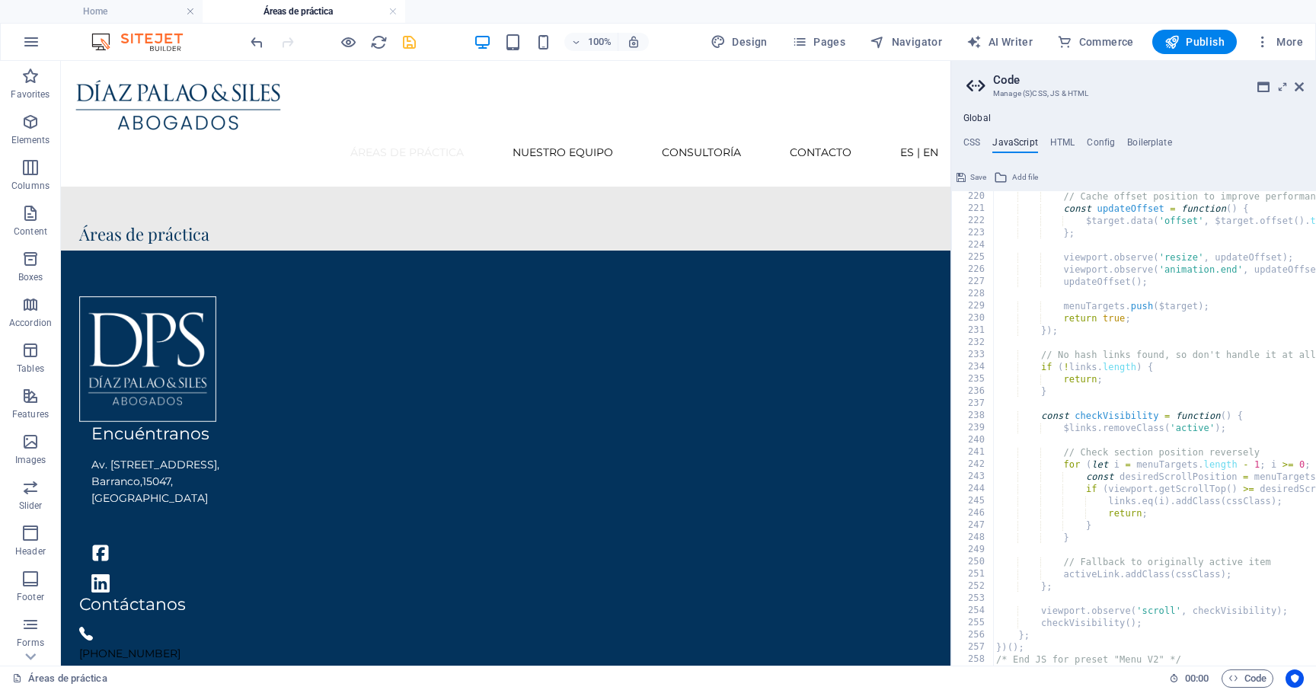
click at [879, 589] on html "Skip to main content Áreas de práctica Nuestro equipo Consultoría Contacto ES |…" at bounding box center [505, 494] width 889 height 866
click at [1295, 81] on icon at bounding box center [1298, 87] width 9 height 12
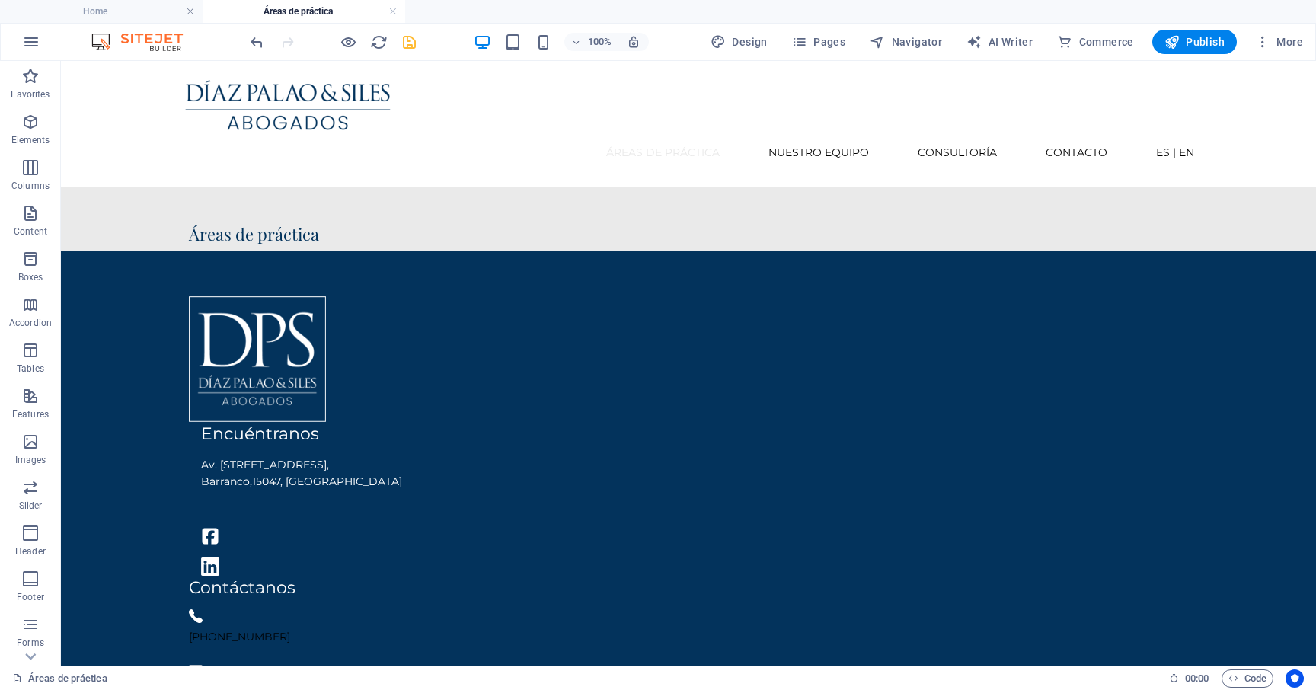
click at [411, 47] on icon "save" at bounding box center [409, 42] width 18 height 18
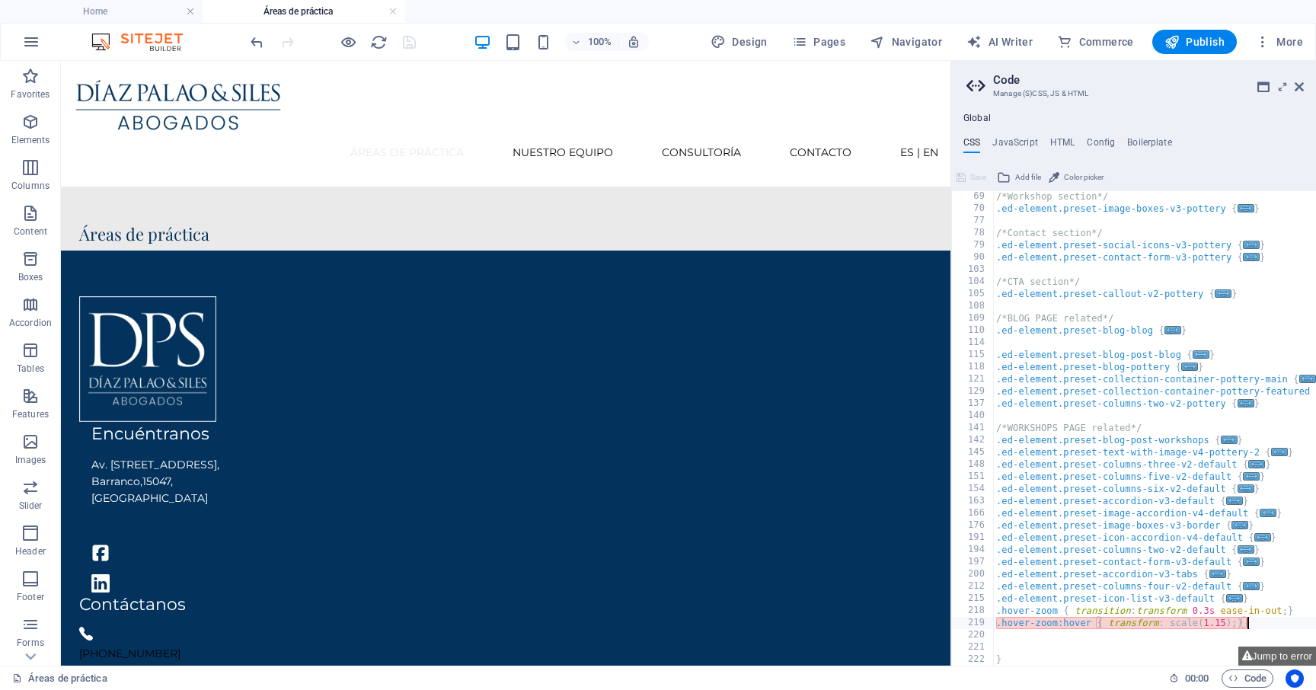
click at [1247, 624] on div "/*Workshop section*/ .ed-element.preset-image-boxes-v3-pottery { ... } /*Contac…" at bounding box center [1228, 439] width 470 height 499
type textarea ".hover-zoom:hover { transform: scale(1.15); }"
click at [1256, 626] on div "/*Workshop section*/ .ed-element.preset-image-boxes-v3-pottery { ... } /*Contac…" at bounding box center [1228, 439] width 470 height 499
click at [1240, 622] on div "/*Workshop section*/ .ed-element.preset-image-boxes-v3-pottery { ... } /*Contac…" at bounding box center [1228, 439] width 470 height 499
click at [1265, 629] on div "/*Workshop section*/ .ed-element.preset-image-boxes-v3-pottery { ... } /*Contac…" at bounding box center [1228, 439] width 470 height 499
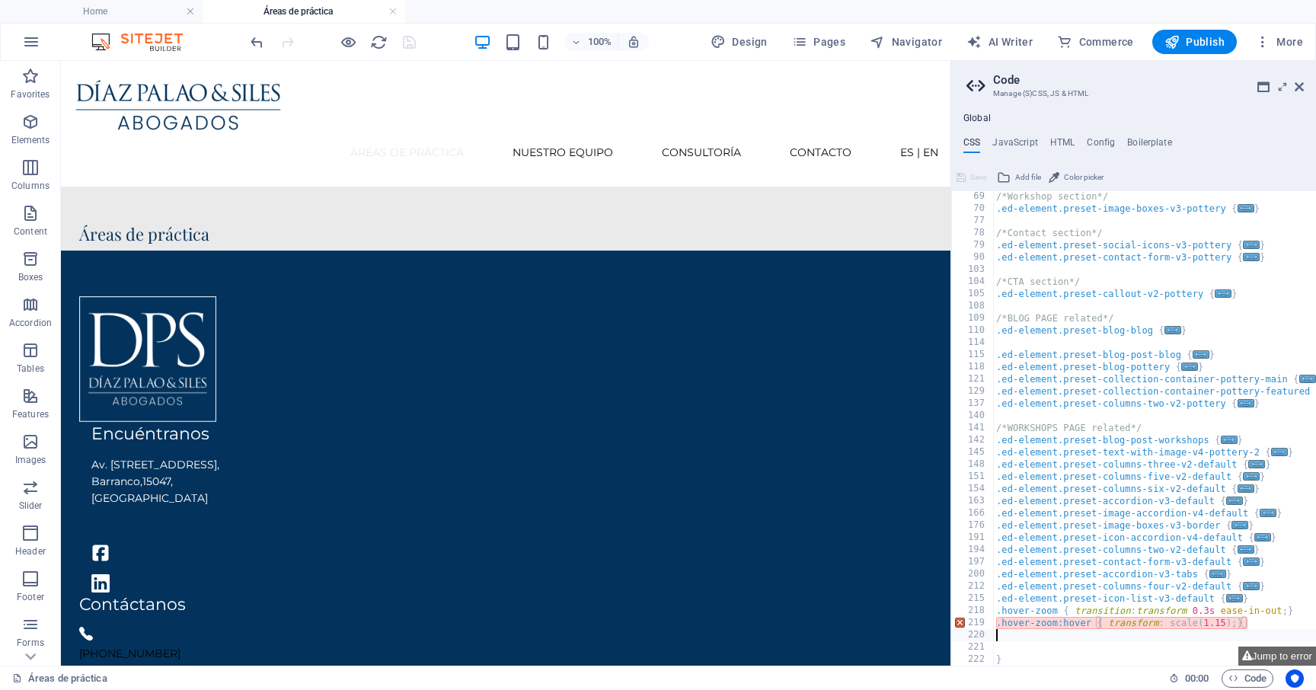
click at [1177, 638] on div "/*Workshop section*/ .ed-element.preset-image-boxes-v3-pottery { ... } /*Contac…" at bounding box center [1228, 439] width 470 height 499
paste textarea "}"
type textarea "}"
click at [872, 548] on html "Skip to main content Áreas de práctica Nuestro equipo Consultoría Contacto ES |…" at bounding box center [505, 494] width 889 height 866
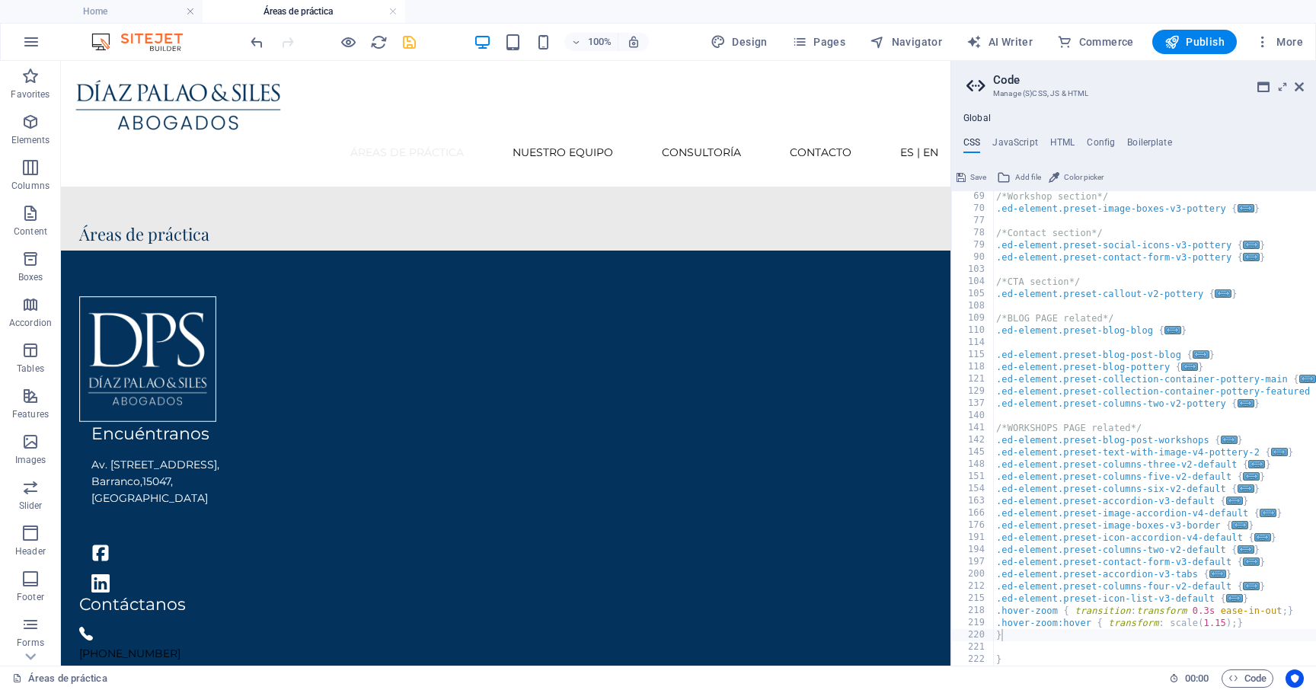
click at [412, 49] on icon "save" at bounding box center [409, 42] width 18 height 18
click at [1034, 624] on div "/*Workshop section*/ .ed-element.preset-image-boxes-v3-pottery { ... } /*Contac…" at bounding box center [1228, 439] width 470 height 499
type textarea ".hover-zoom:hover { transform: scale(1.15); }"
click at [1063, 624] on div "/*Workshop section*/ .ed-element.preset-image-boxes-v3-pottery { ... } /*Contac…" at bounding box center [1228, 439] width 470 height 499
click at [1081, 624] on div "/*Workshop section*/ .ed-element.preset-image-boxes-v3-pottery { ... } /*Contac…" at bounding box center [1228, 439] width 470 height 499
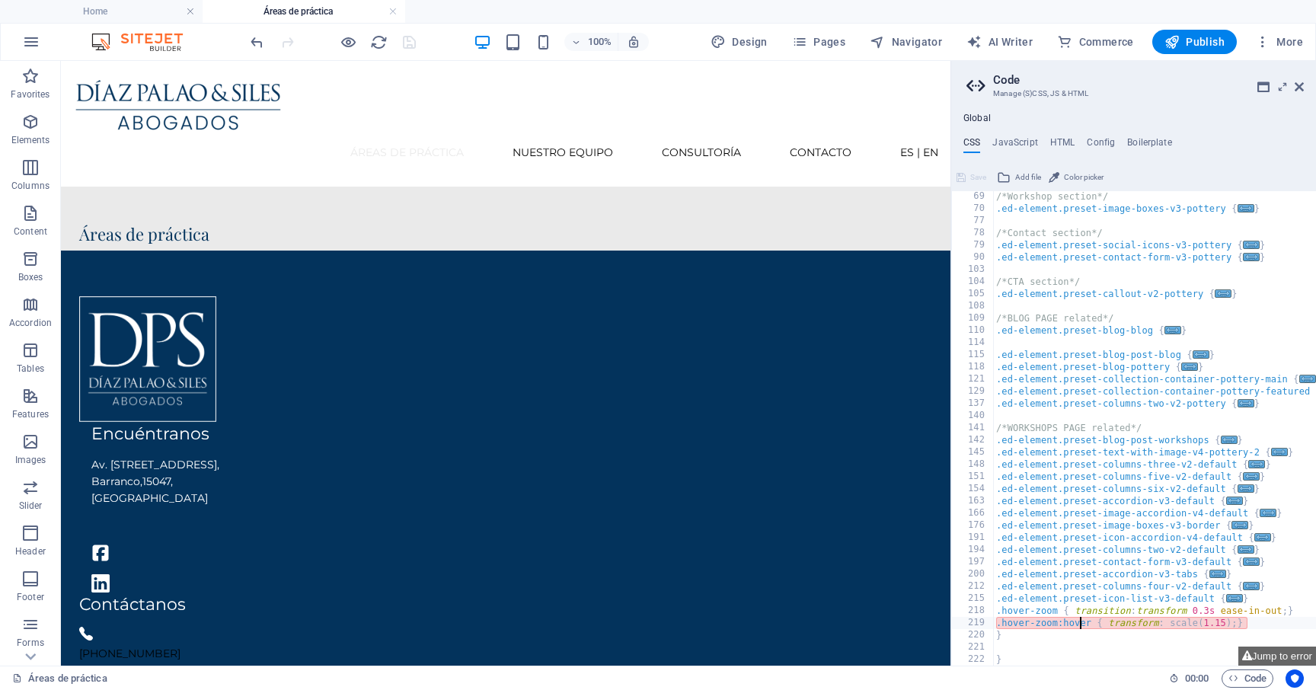
click at [1032, 624] on div "/*Workshop section*/ .ed-element.preset-image-boxes-v3-pottery { ... } /*Contac…" at bounding box center [1228, 439] width 470 height 499
click at [1051, 624] on div "/*Workshop section*/ .ed-element.preset-image-boxes-v3-pottery { ... } /*Contac…" at bounding box center [1228, 439] width 470 height 499
click at [157, 14] on h4 "Home" at bounding box center [101, 11] width 203 height 17
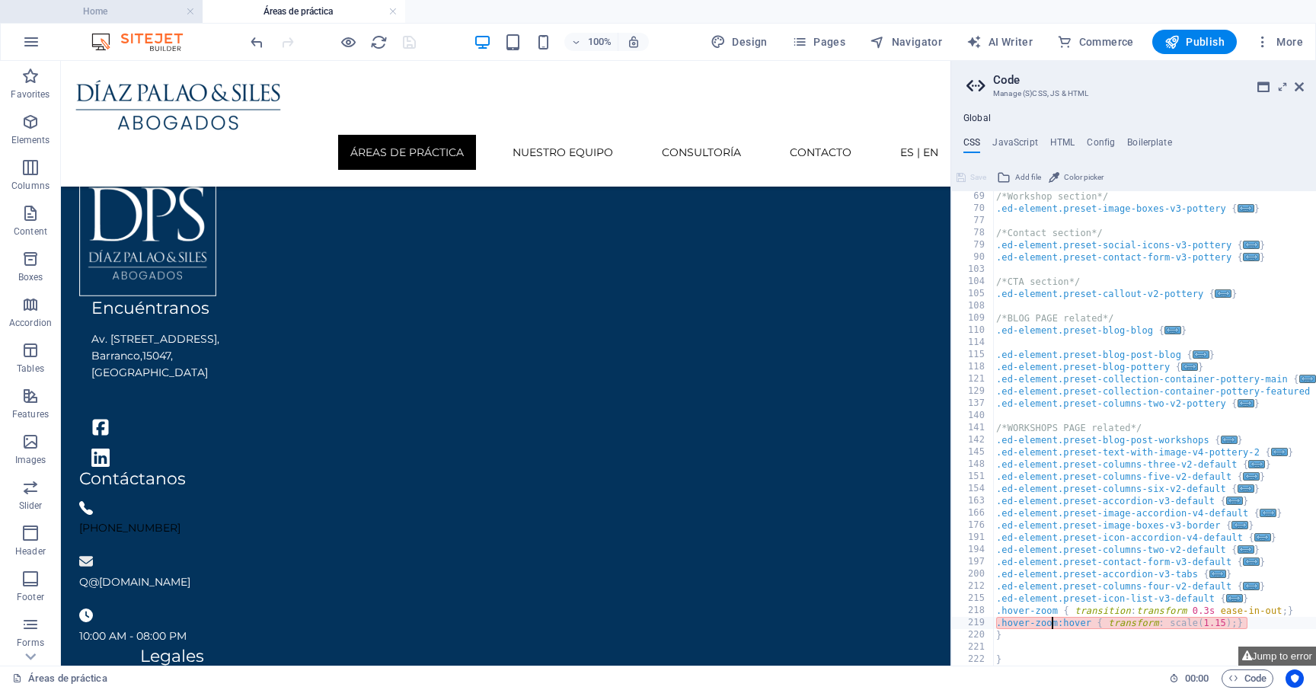
scroll to position [403, 0]
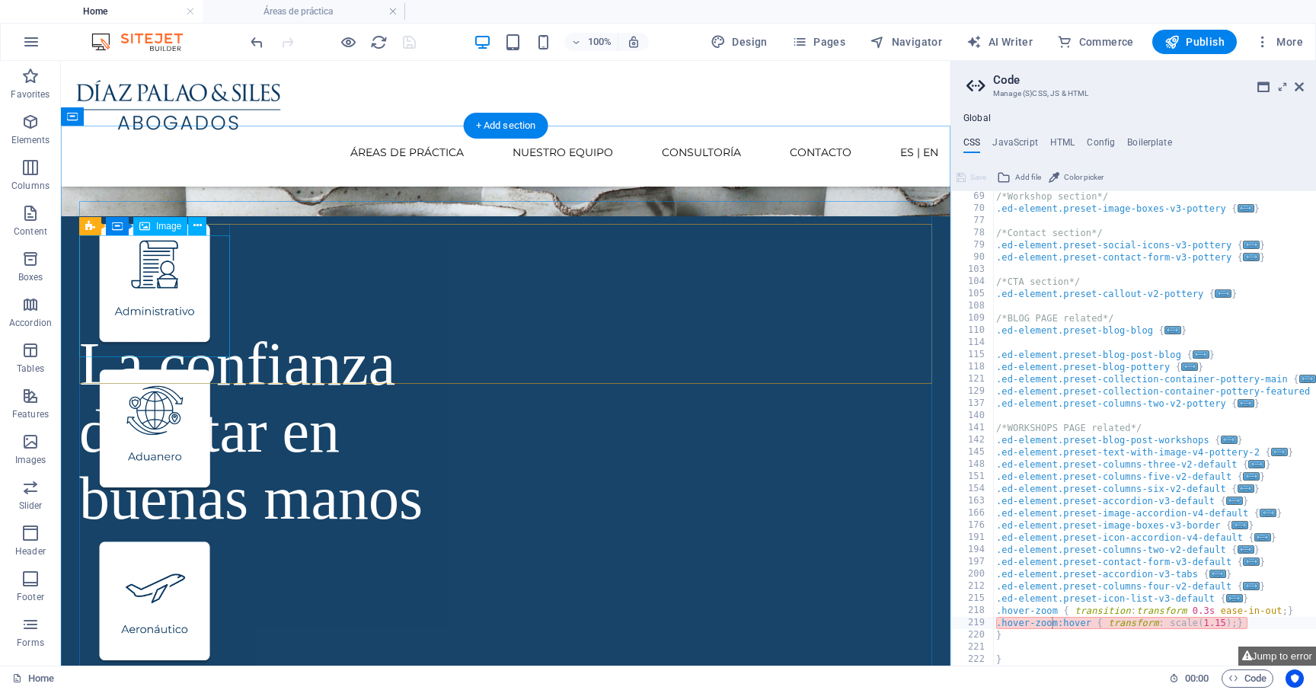
click at [137, 306] on figure at bounding box center [154, 285] width 151 height 122
select select "px"
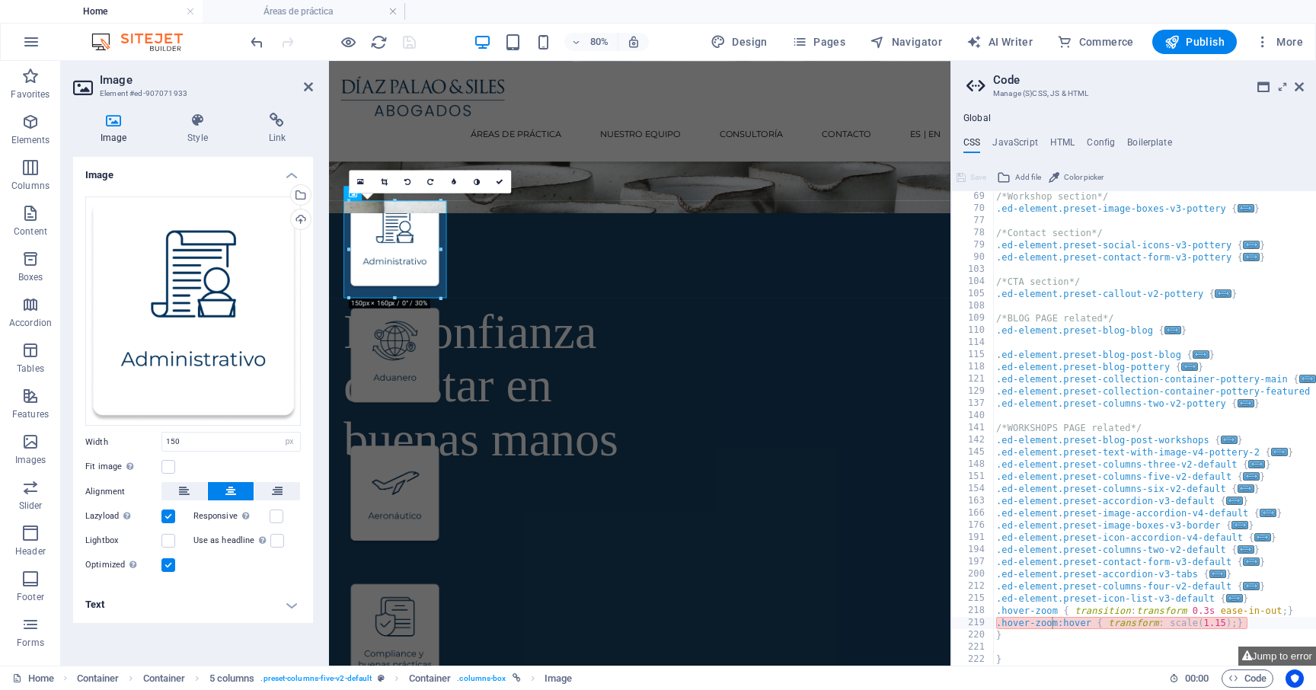
click at [193, 106] on div "Image Style Link Image Drag files here, click to choose files or select files f…" at bounding box center [193, 382] width 264 height 565
click at [193, 120] on icon at bounding box center [197, 120] width 75 height 15
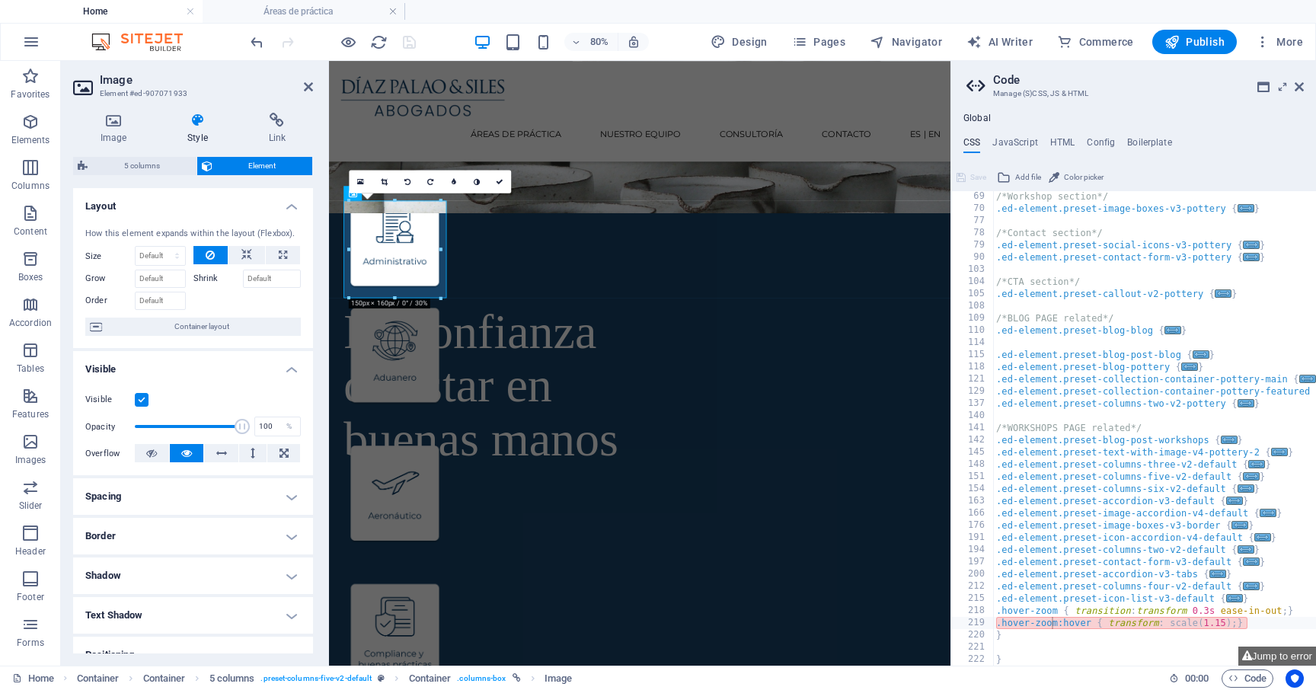
scroll to position [178, 0]
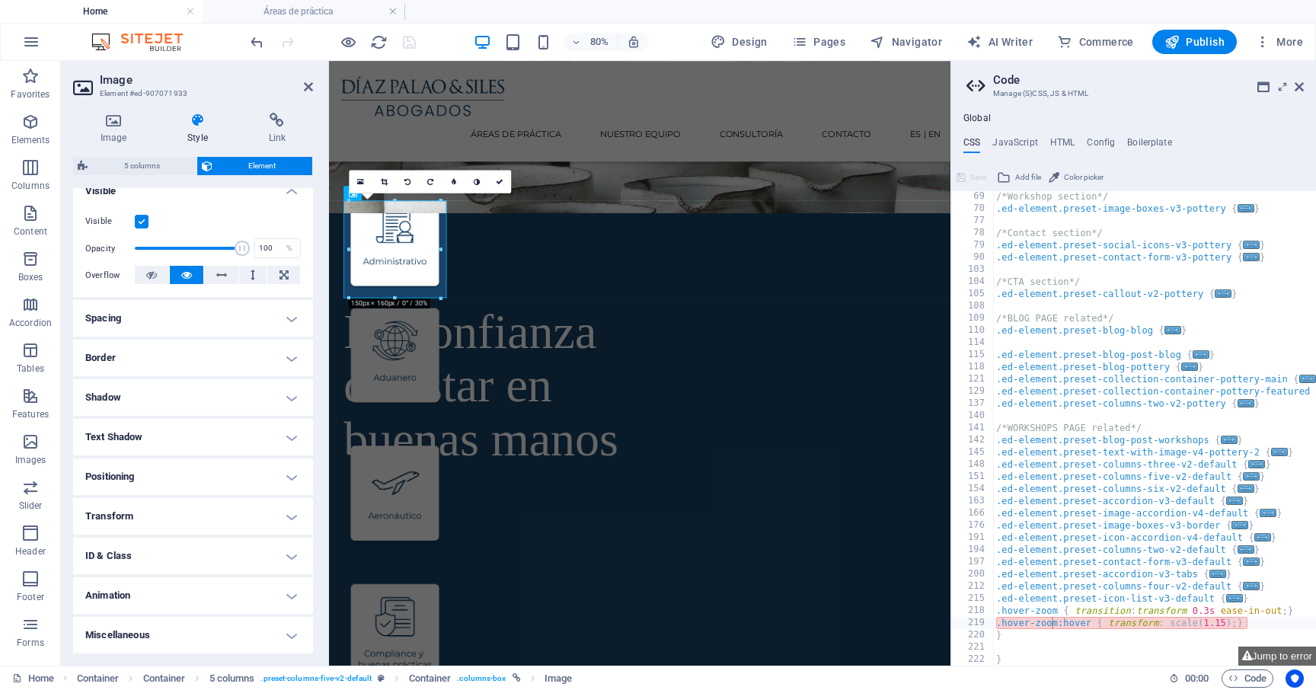
click at [204, 553] on h4 "ID & Class" at bounding box center [193, 555] width 240 height 37
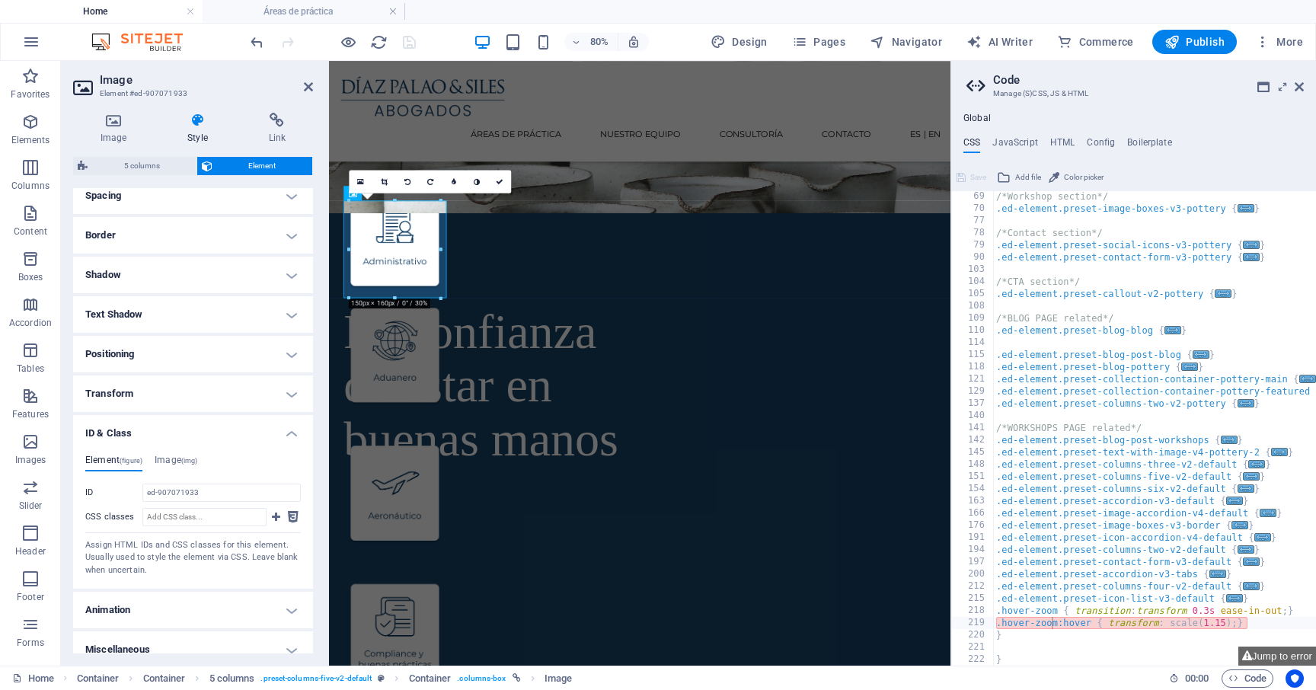
scroll to position [315, 0]
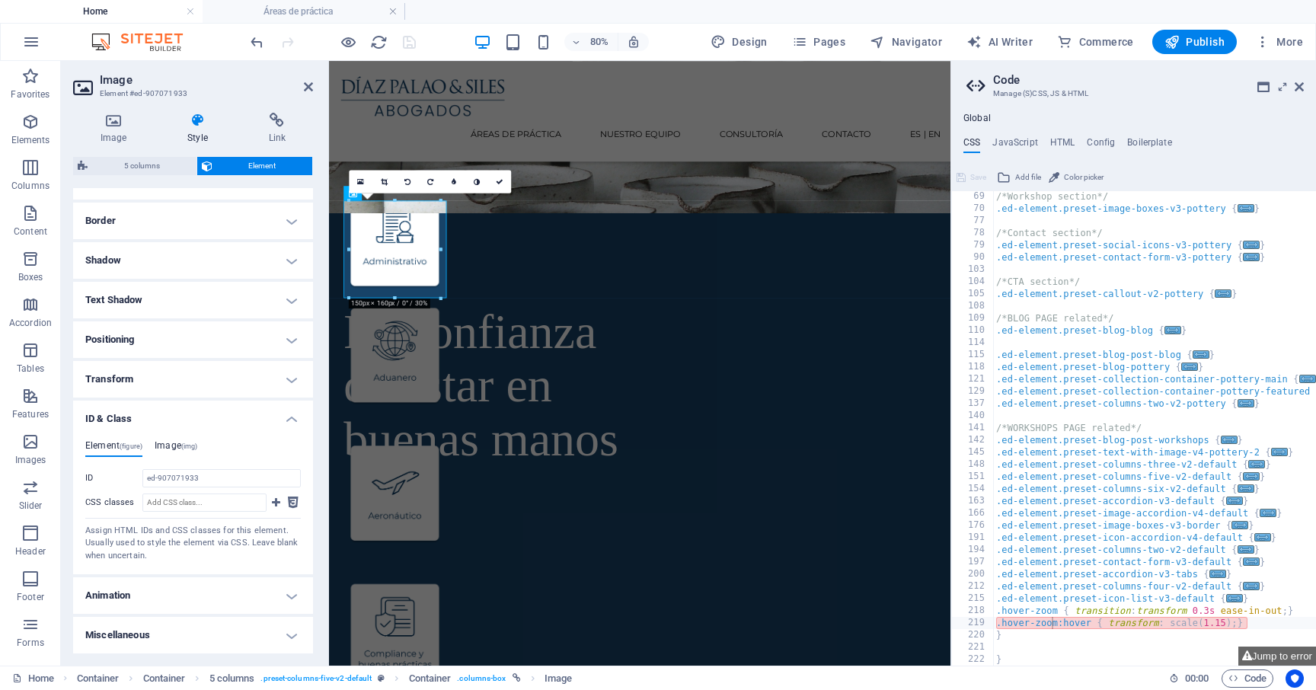
click at [184, 451] on h4 "Image (img)" at bounding box center [176, 448] width 43 height 17
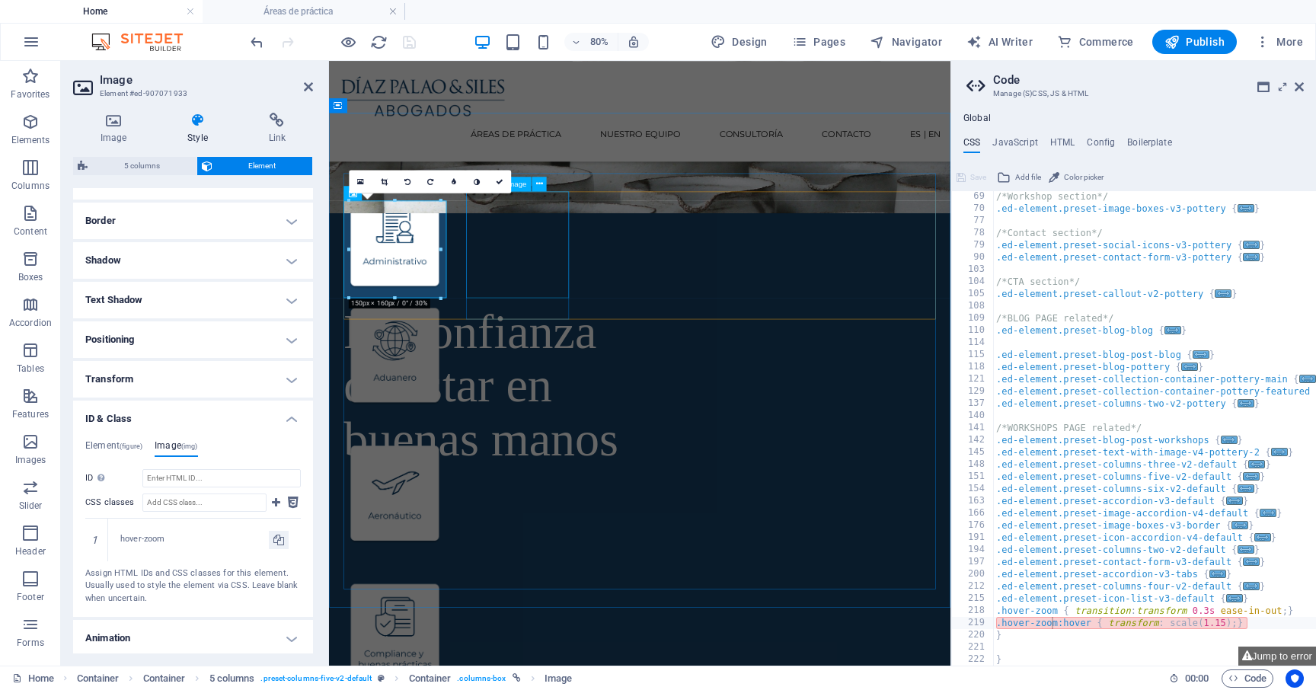
click at [476, 358] on figure at bounding box center [411, 424] width 129 height 133
select select "px"
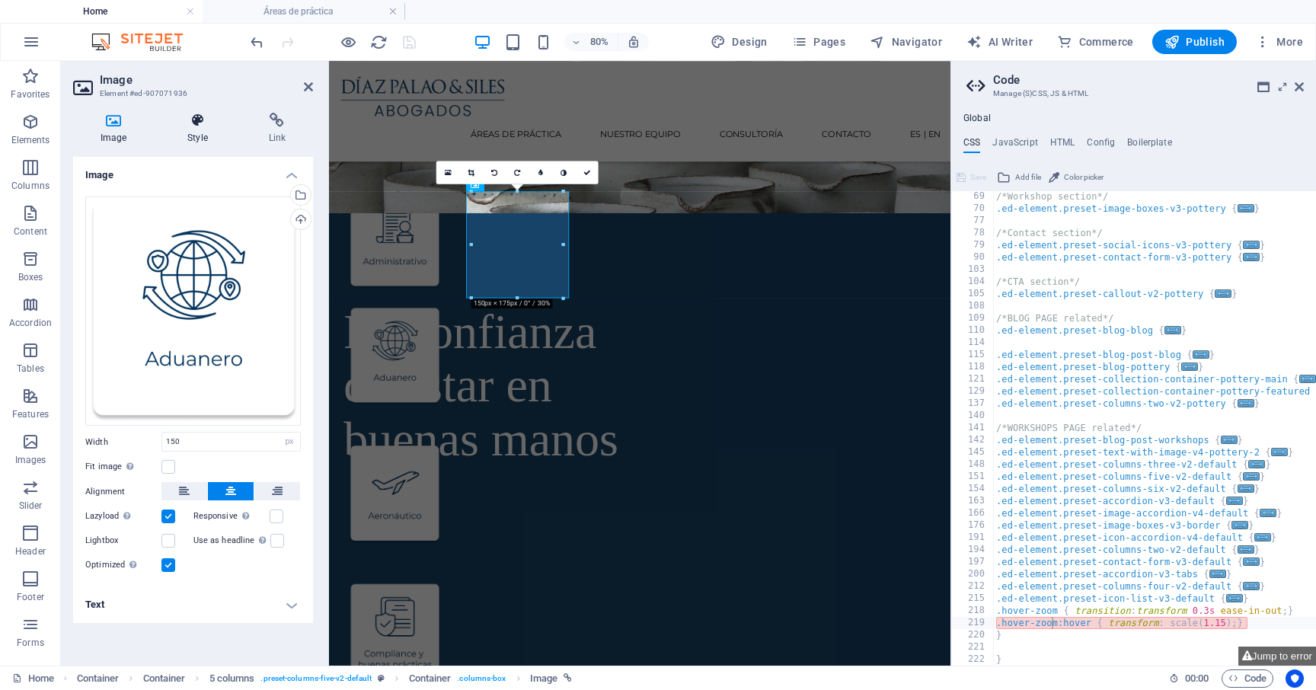
click at [212, 126] on icon at bounding box center [197, 120] width 75 height 15
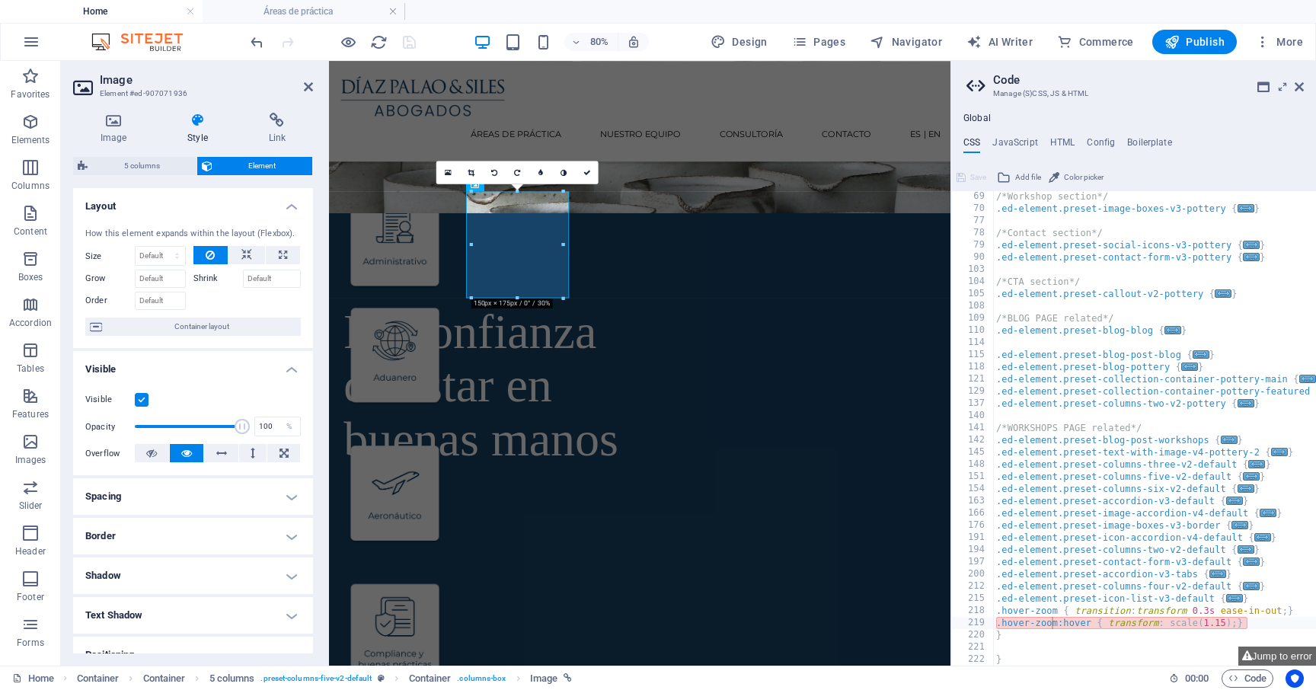
scroll to position [178, 0]
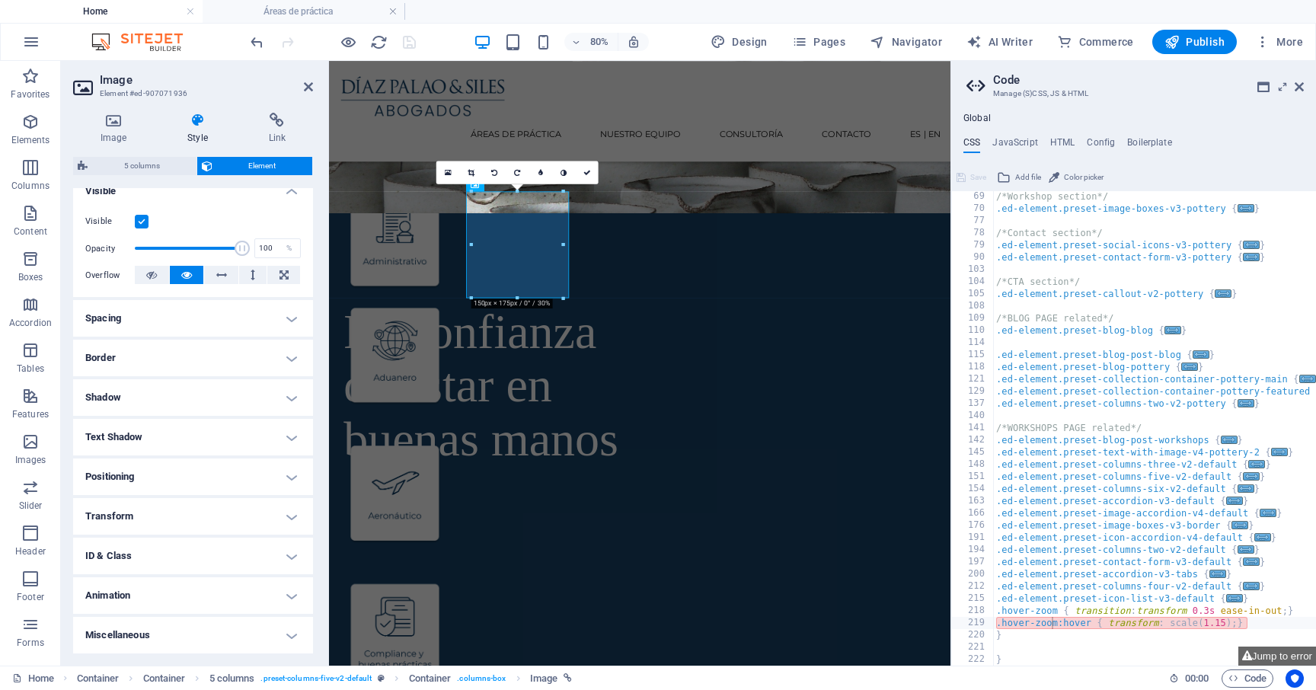
click at [186, 545] on h4 "ID & Class" at bounding box center [193, 555] width 240 height 37
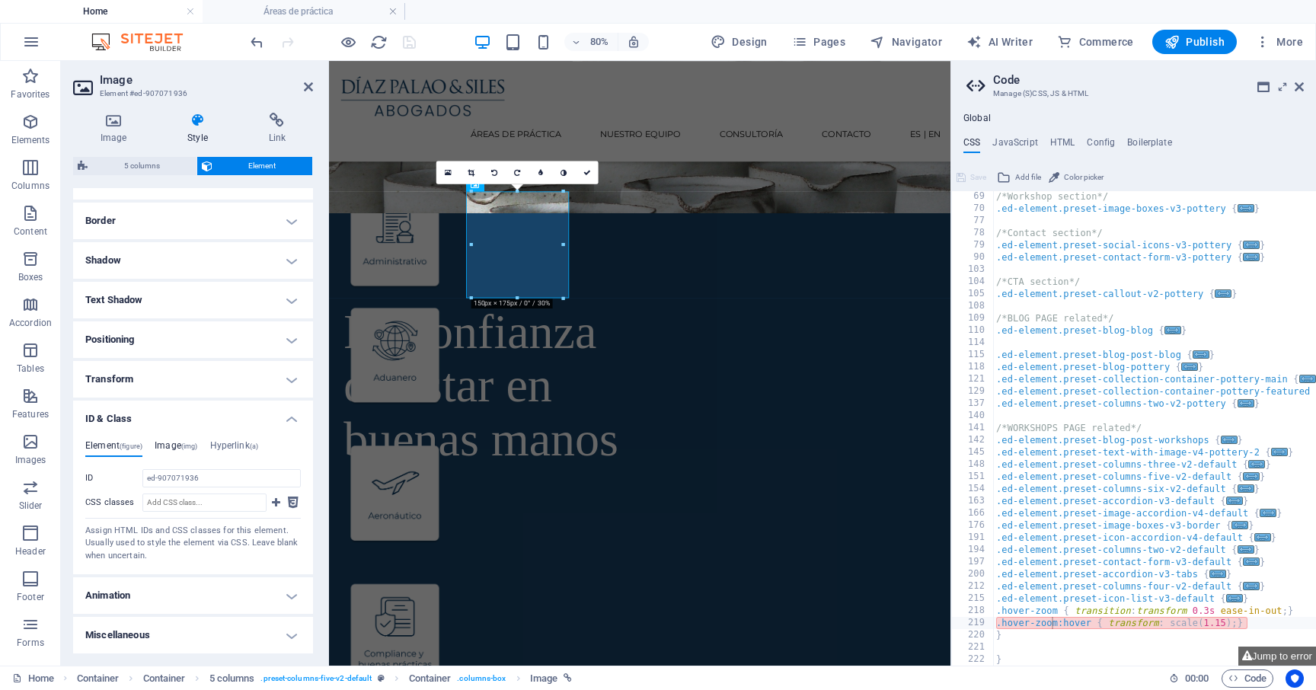
click at [178, 448] on h4 "Image (img)" at bounding box center [176, 448] width 43 height 17
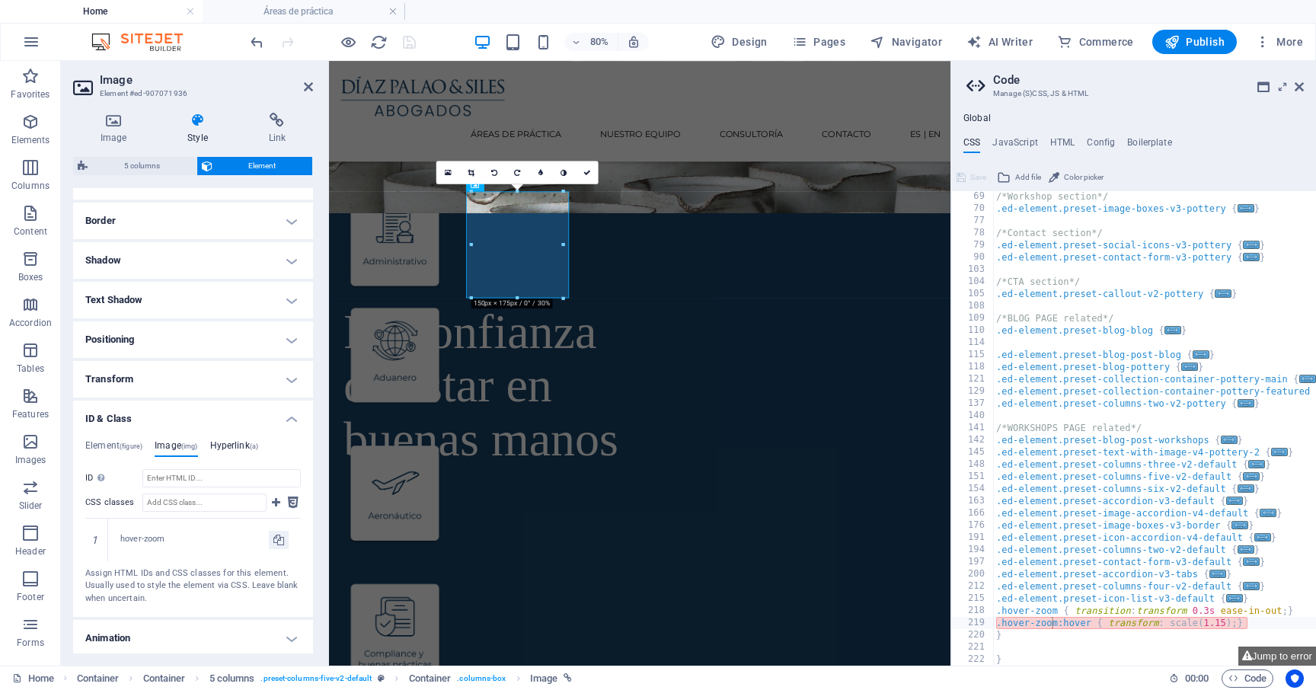
click at [230, 448] on h4 "Hyperlink (a)" at bounding box center [234, 448] width 49 height 17
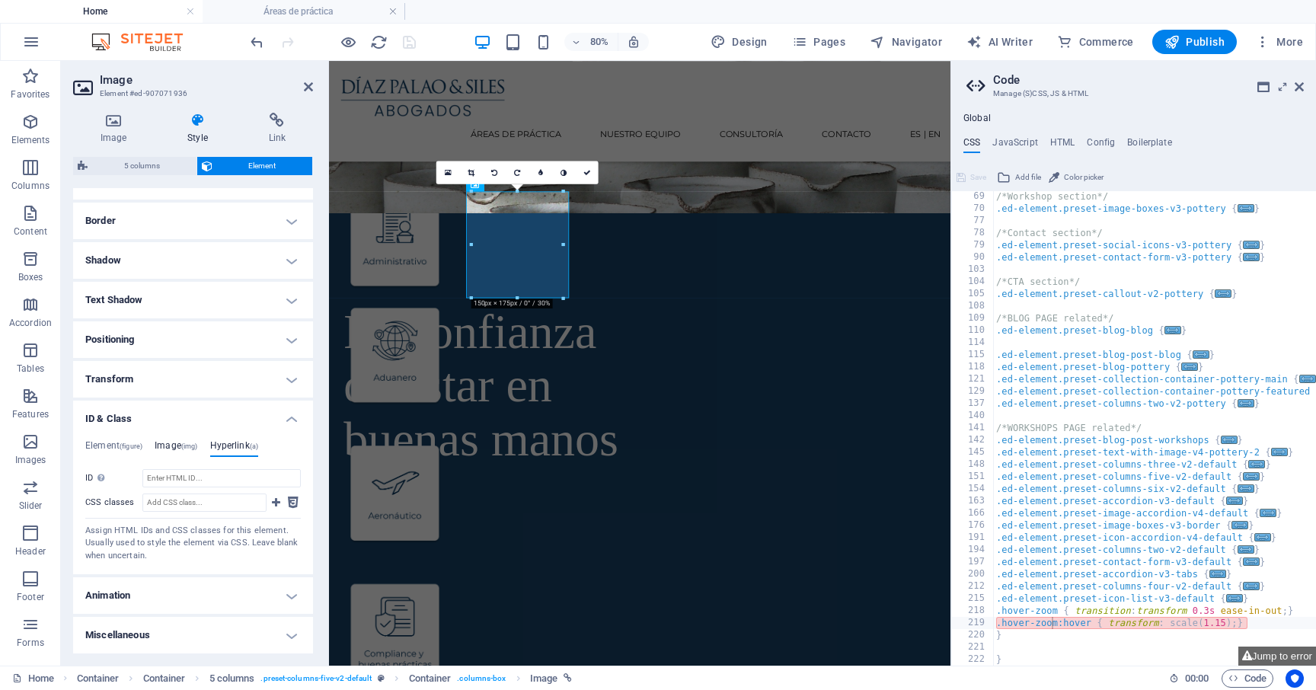
click at [181, 447] on h4 "Image (img)" at bounding box center [176, 448] width 43 height 17
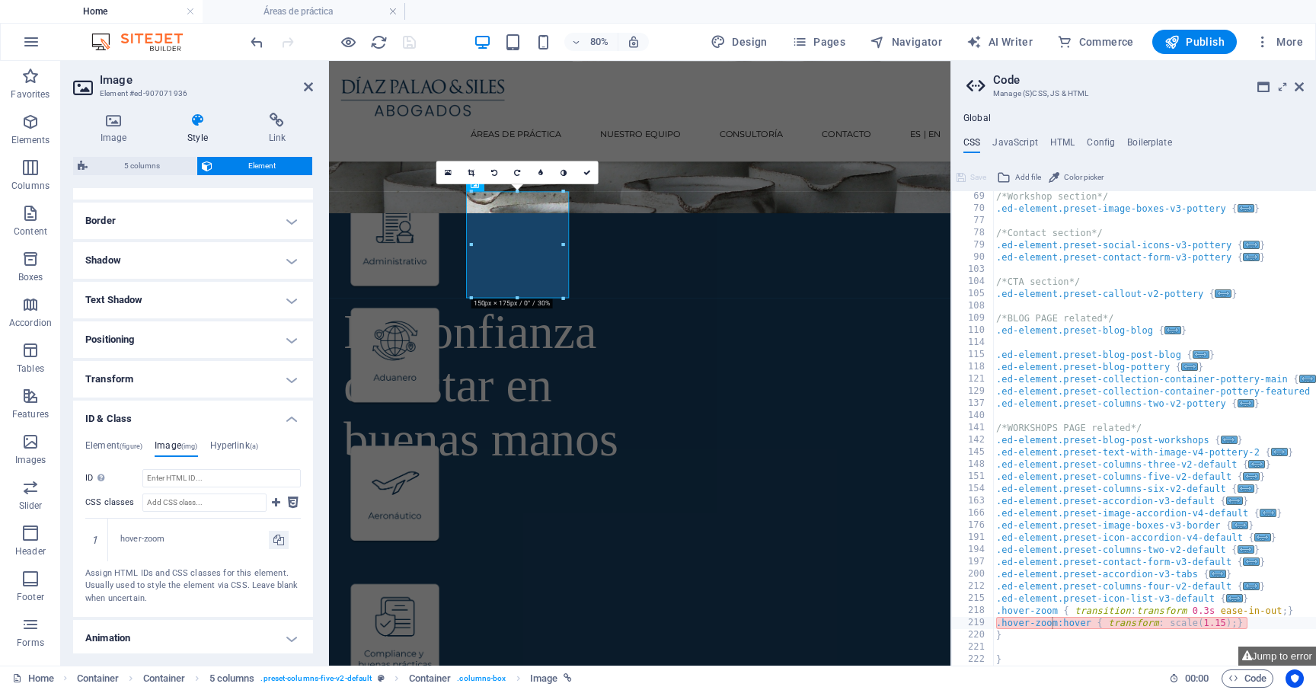
click at [1044, 638] on div "/*Workshop section*/ .ed-element.preset-image-boxes-v3-pottery { ... } /*Contac…" at bounding box center [1228, 439] width 470 height 499
click at [1201, 622] on div "/*Workshop section*/ .ed-element.preset-image-boxes-v3-pottery { ... } /*Contac…" at bounding box center [1228, 439] width 470 height 499
click at [1199, 622] on div "/*Workshop section*/ .ed-element.preset-image-boxes-v3-pottery { ... } /*Contac…" at bounding box center [1228, 439] width 470 height 499
click at [1228, 639] on div "/*Workshop section*/ .ed-element.preset-image-boxes-v3-pottery { ... } /*Contac…" at bounding box center [1228, 439] width 470 height 499
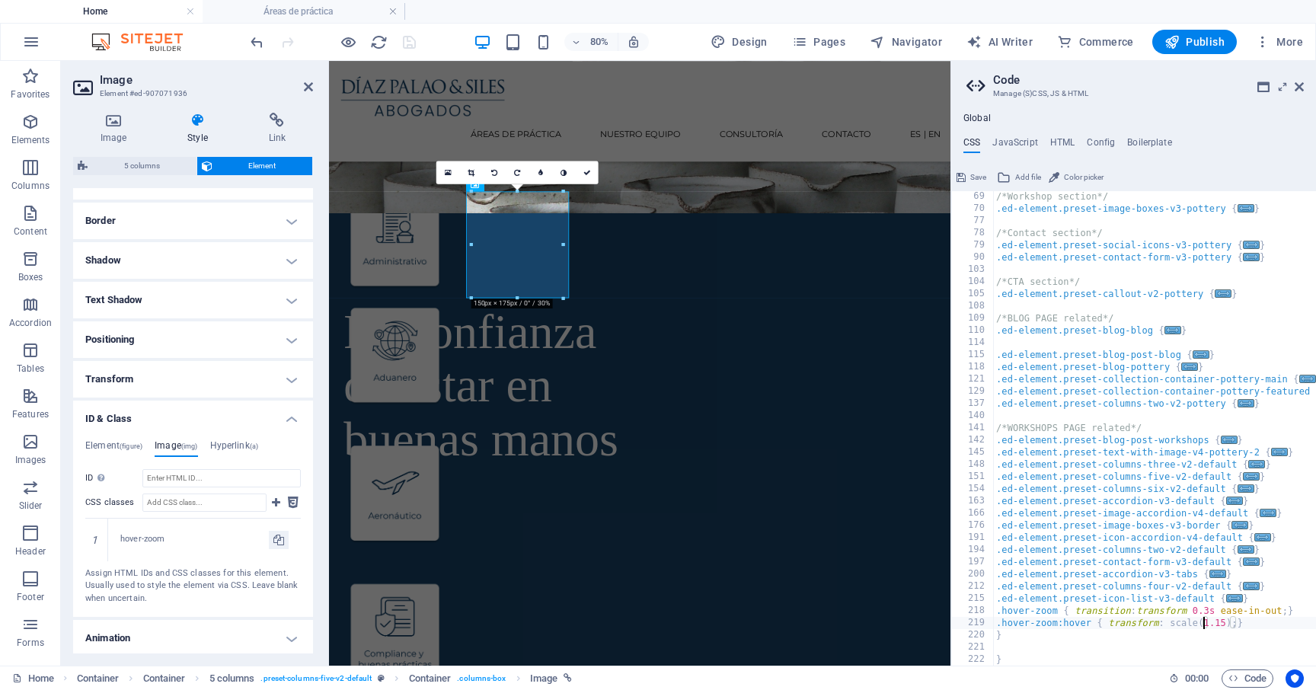
scroll to position [0, 0]
type textarea "}"
click at [474, 138] on nav "Áreas de práctica Nuestro equipo Consultoría Contacto ES | EN" at bounding box center [717, 152] width 777 height 35
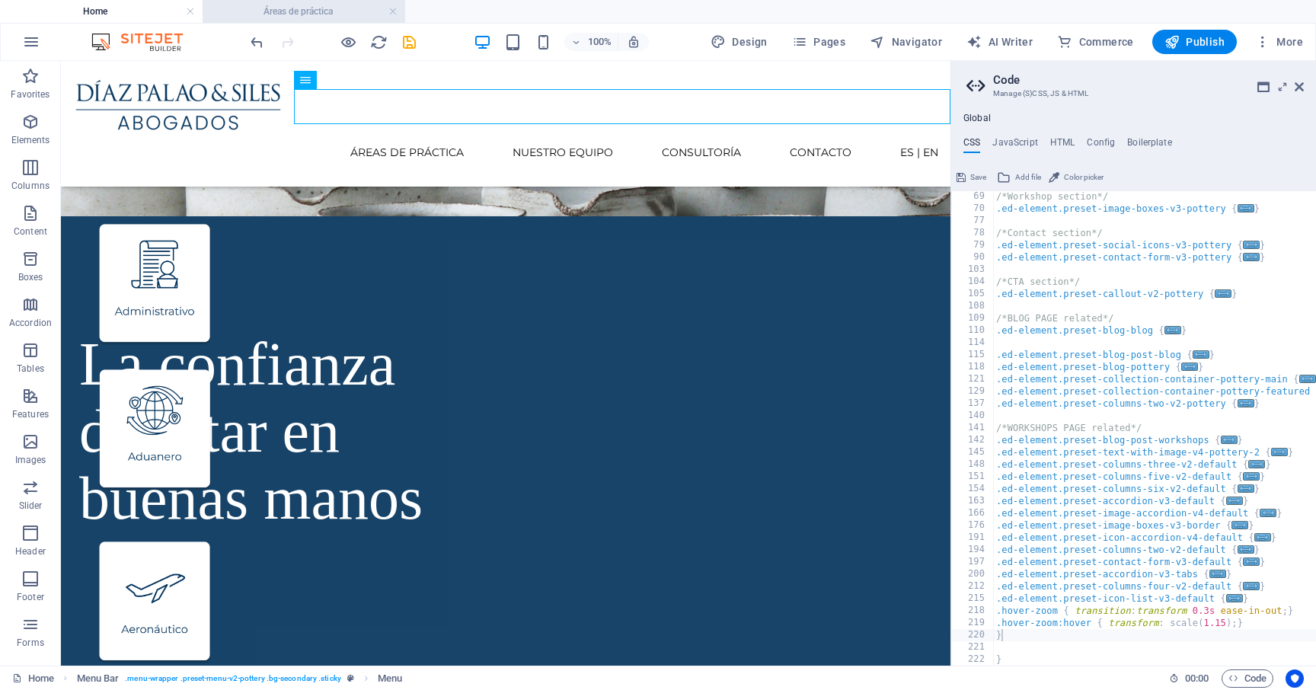
click at [346, 18] on h4 "Áreas de práctica" at bounding box center [304, 11] width 203 height 17
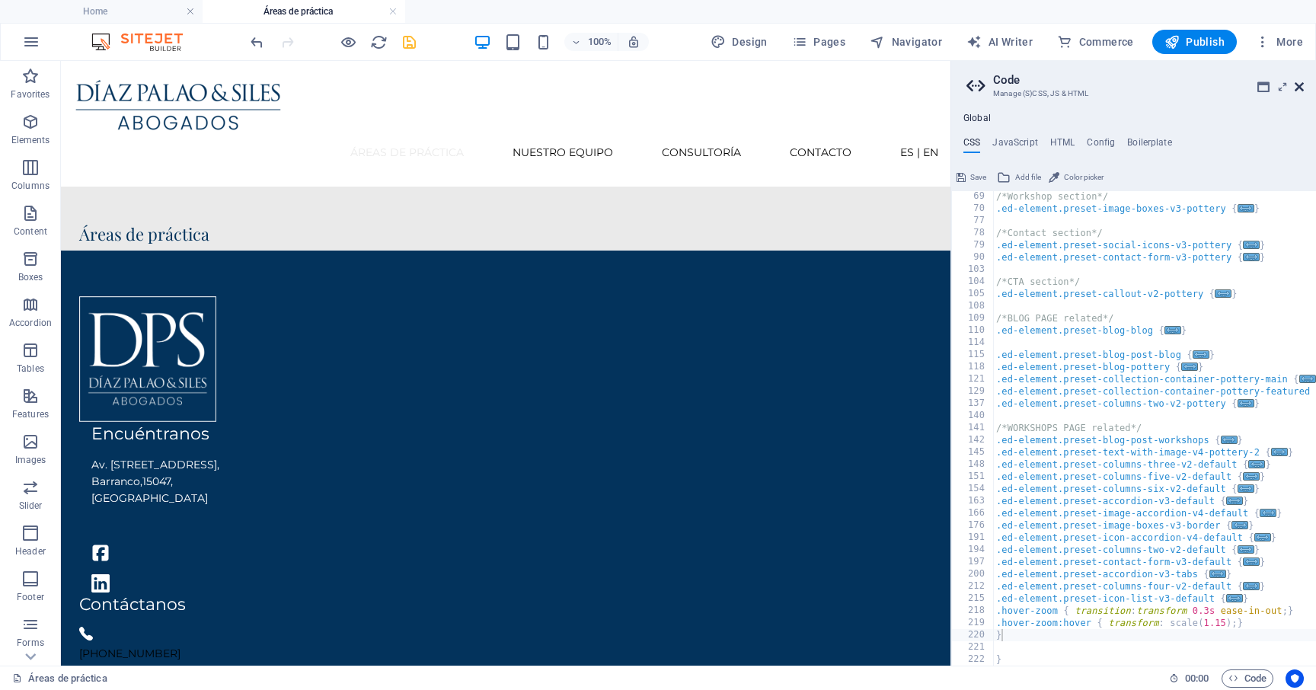
click at [1300, 83] on icon at bounding box center [1298, 87] width 9 height 12
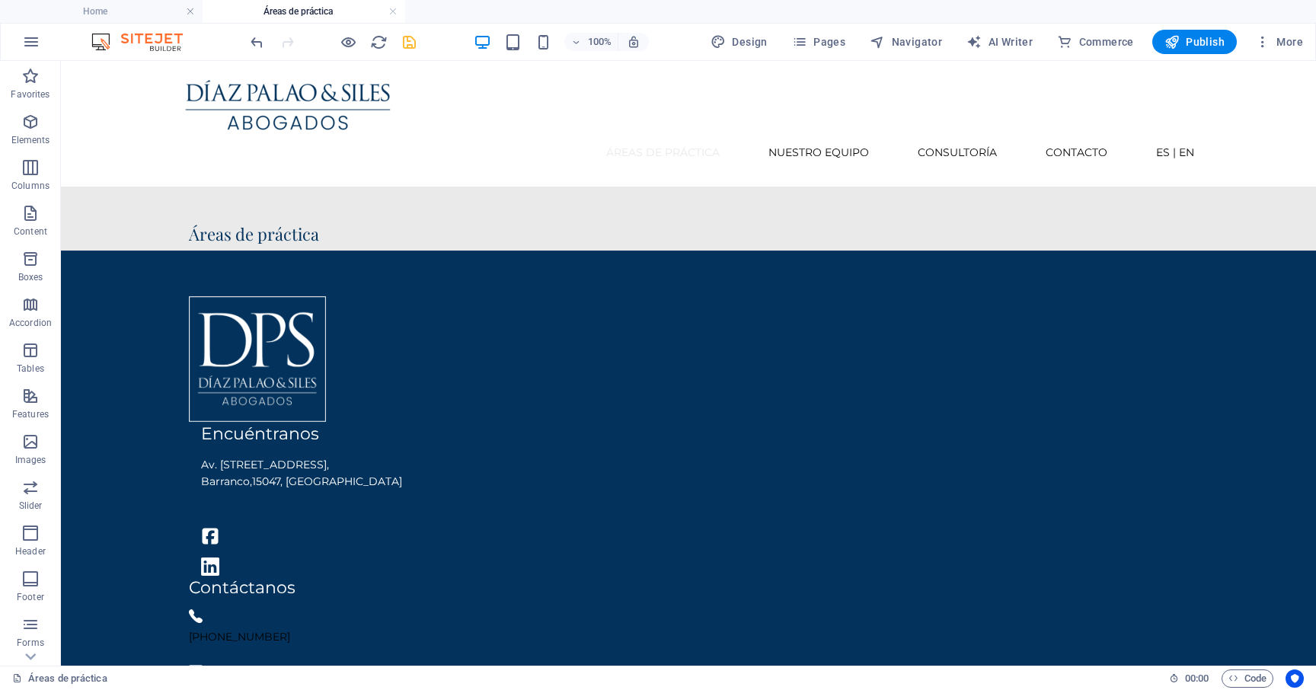
click at [1255, 667] on div "Áreas de práctica 00 : 00 Code" at bounding box center [658, 677] width 1316 height 24
click at [1255, 676] on span "Code" at bounding box center [1247, 678] width 38 height 18
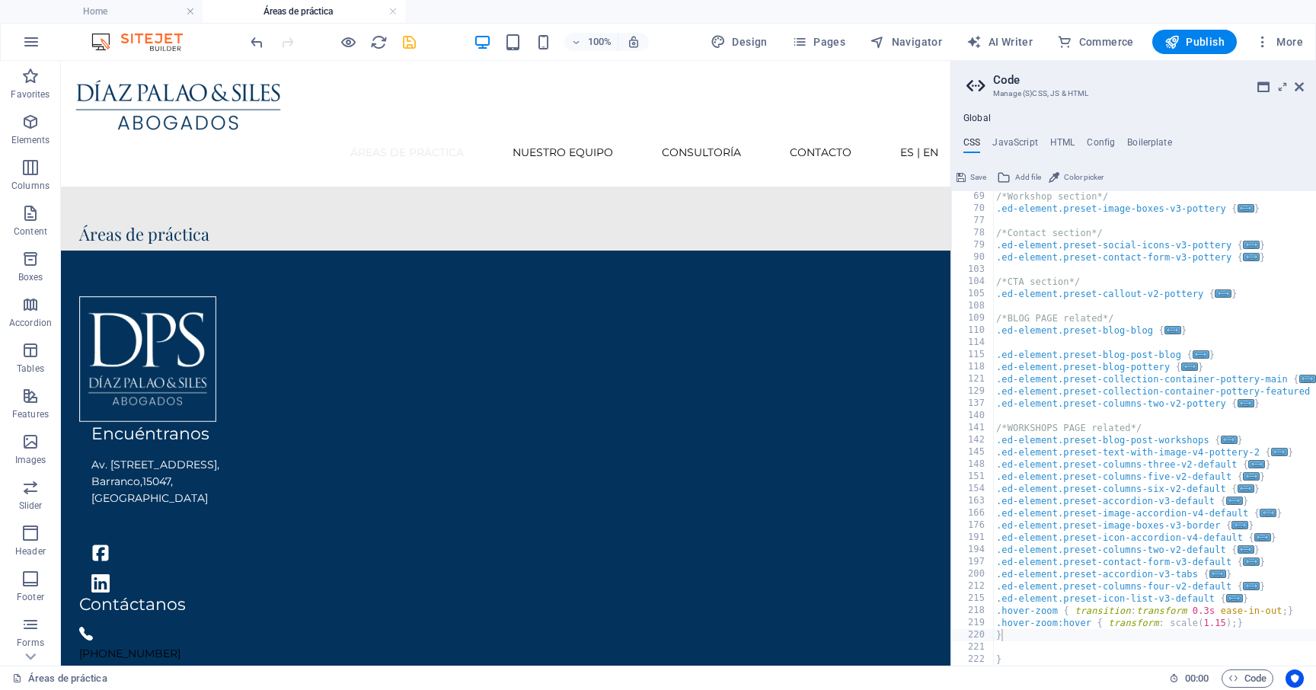
click at [887, 566] on html "Skip to main content Áreas de práctica Nuestro equipo Consultoría Contacto ES |…" at bounding box center [505, 494] width 889 height 866
click at [835, 579] on html "Skip to main content Áreas de práctica Nuestro equipo Consultoría Contacto ES |…" at bounding box center [505, 494] width 889 height 866
click at [507, 209] on div "+ Add section" at bounding box center [506, 216] width 85 height 26
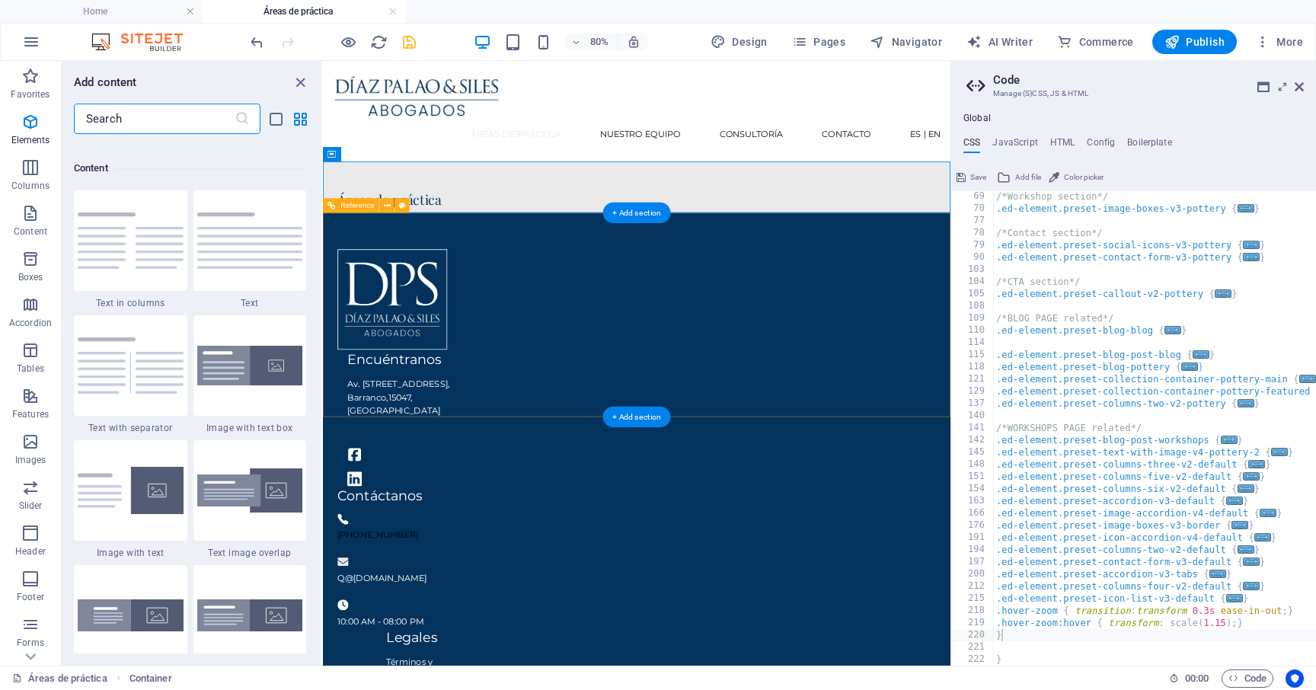
scroll to position [2664, 0]
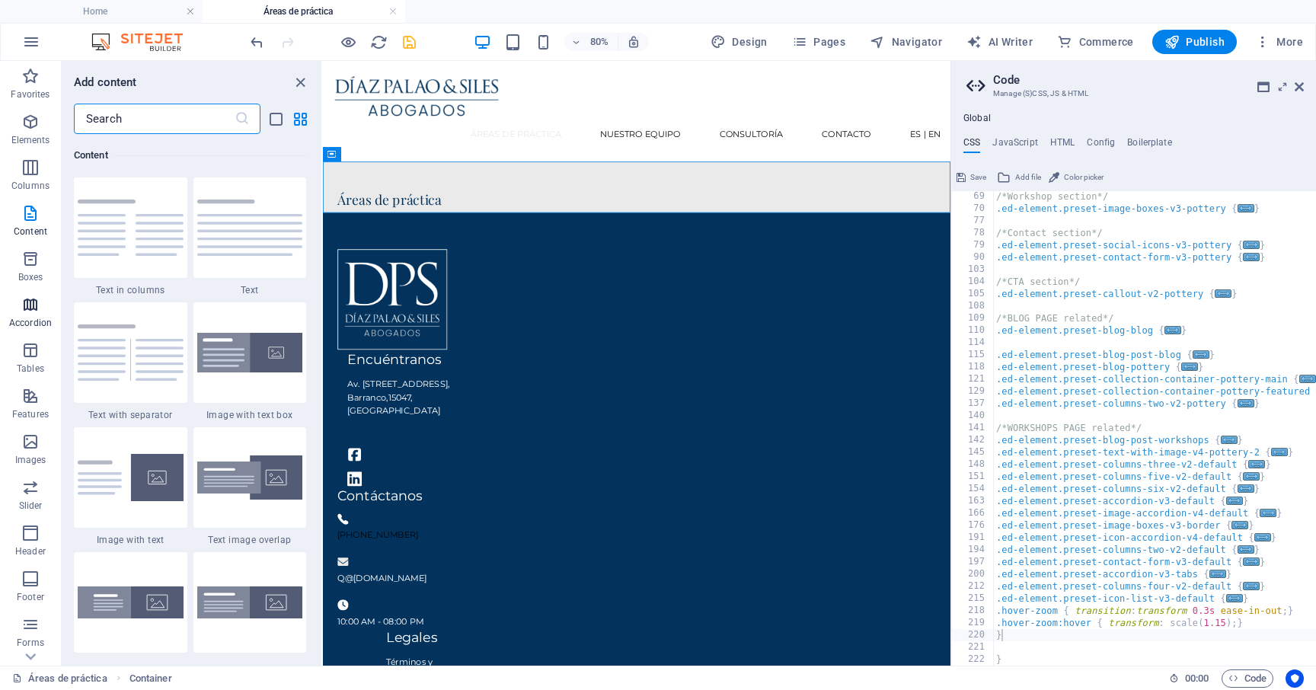
click at [30, 309] on icon "button" at bounding box center [30, 304] width 18 height 18
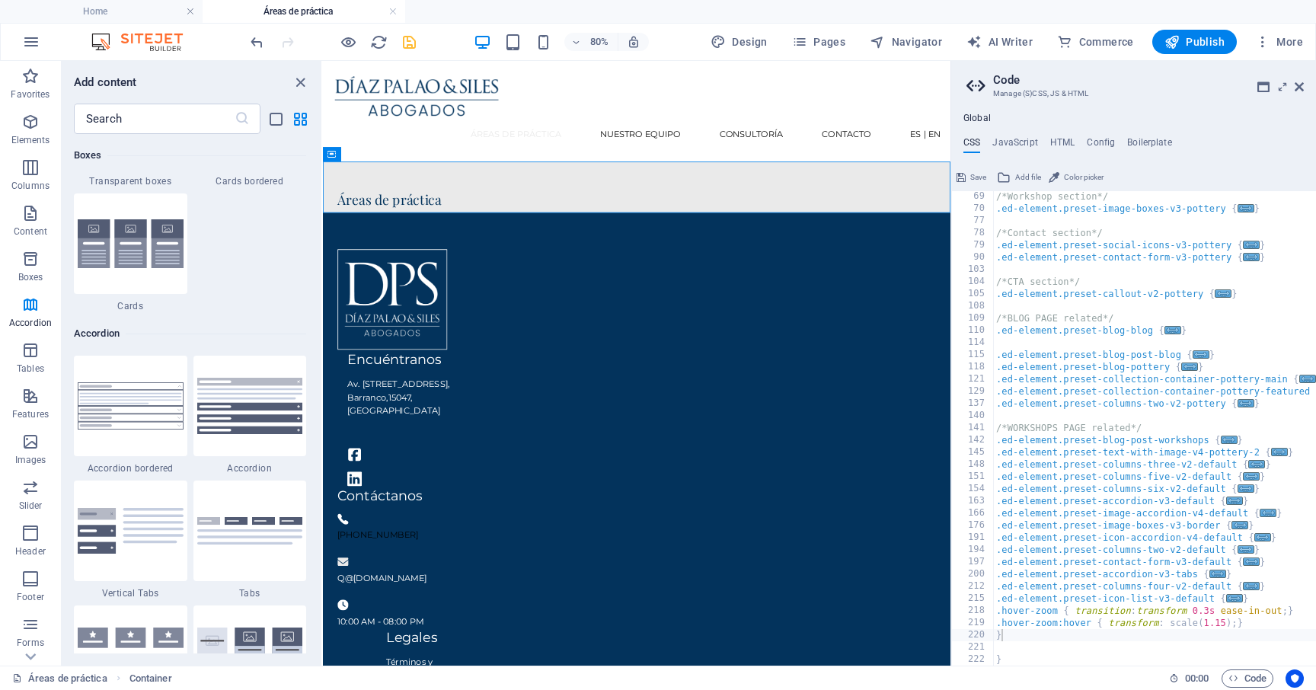
scroll to position [4861, 0]
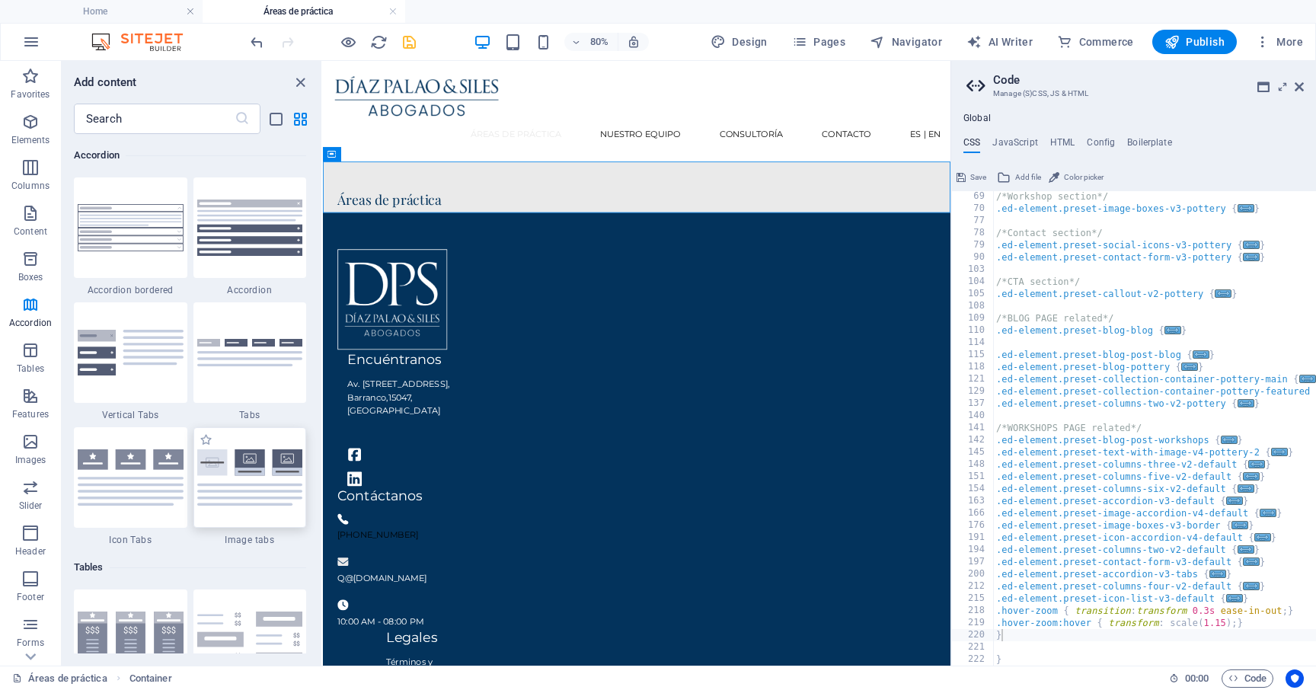
click at [263, 461] on img at bounding box center [250, 477] width 106 height 56
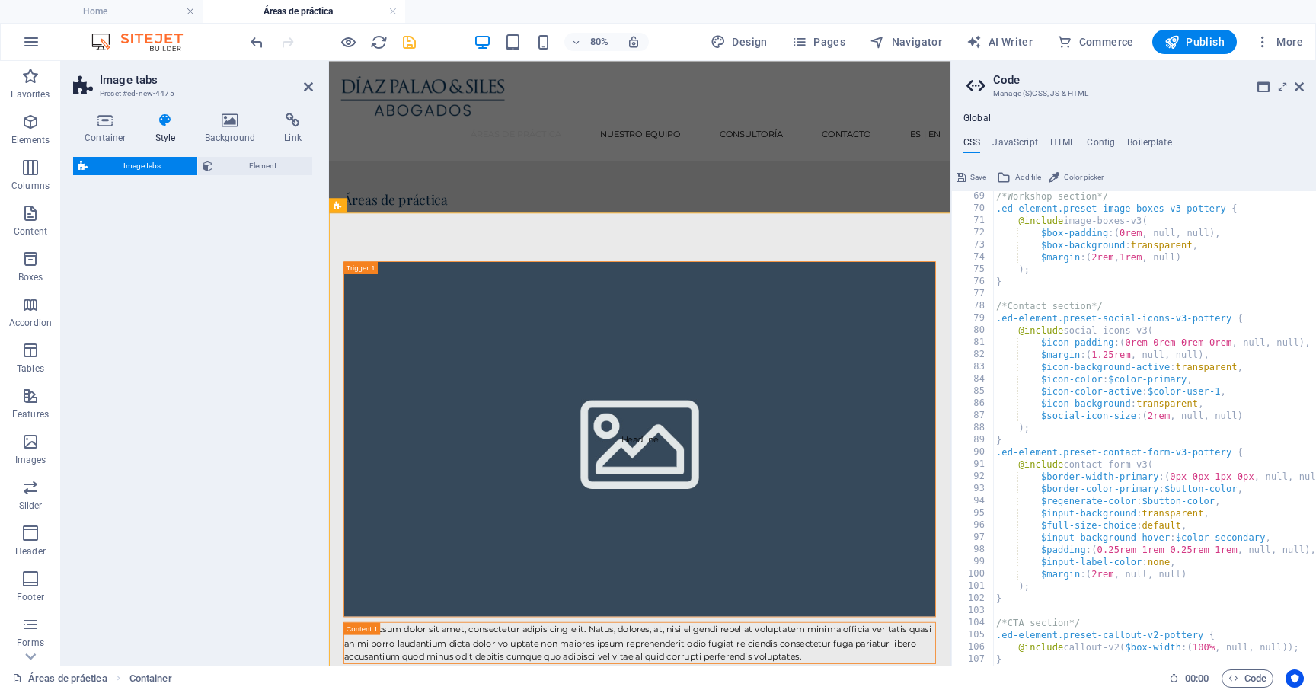
select select "rem"
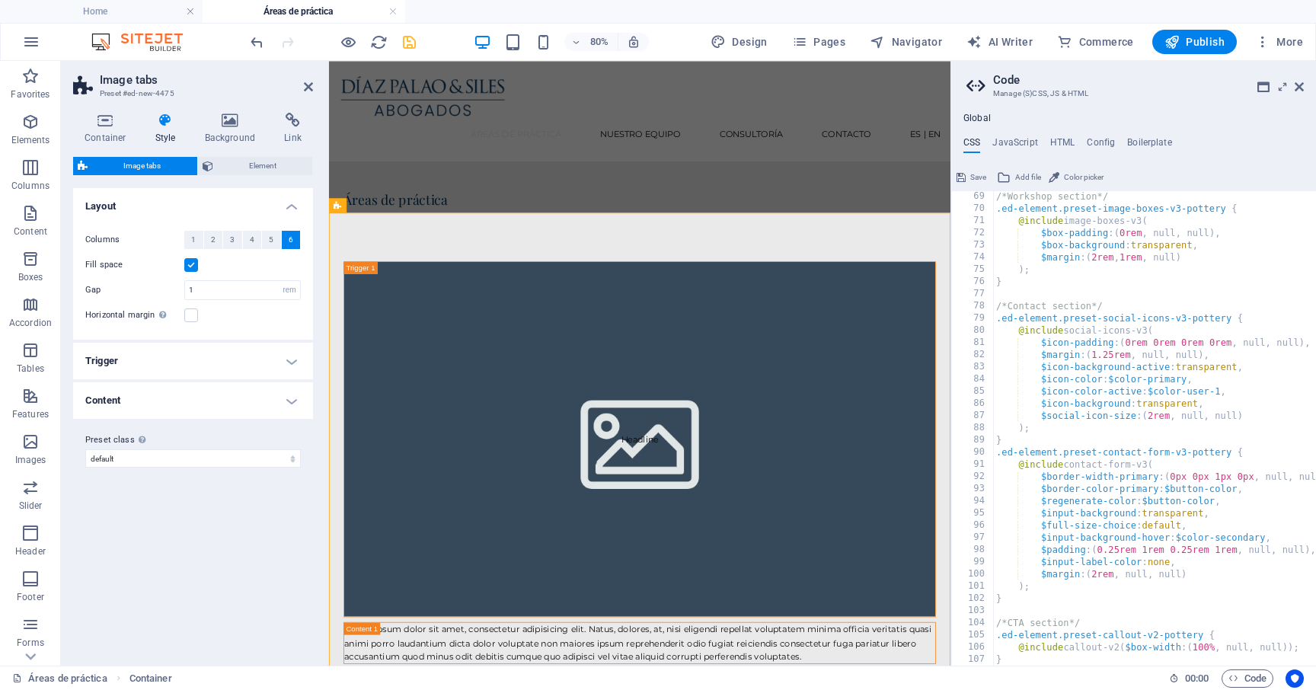
scroll to position [403, 0]
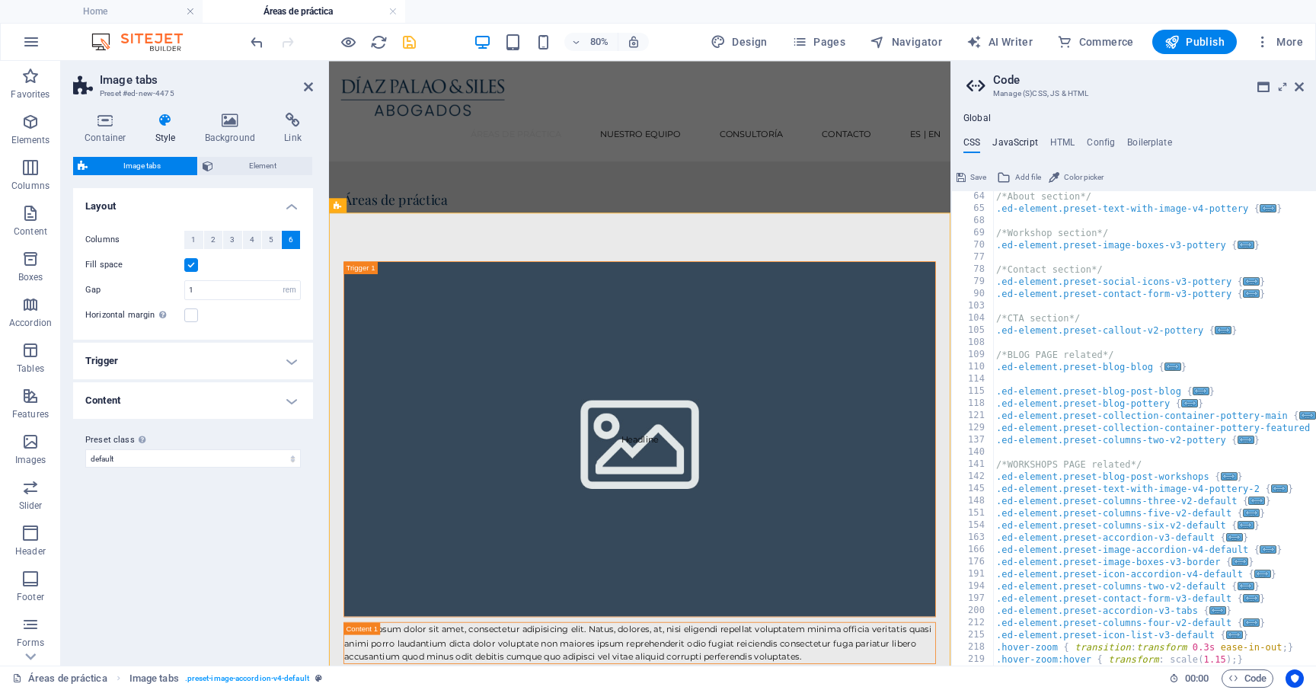
click at [1016, 149] on h4 "JavaScript" at bounding box center [1014, 145] width 45 height 17
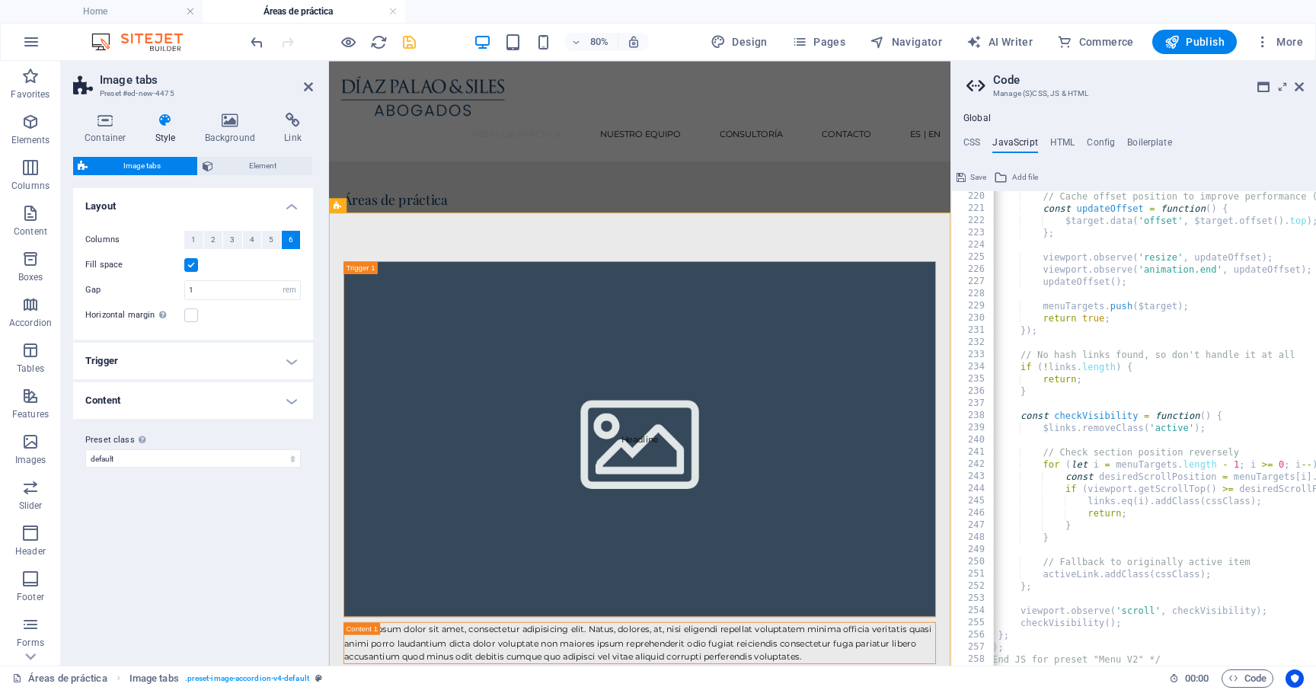
scroll to position [0, 0]
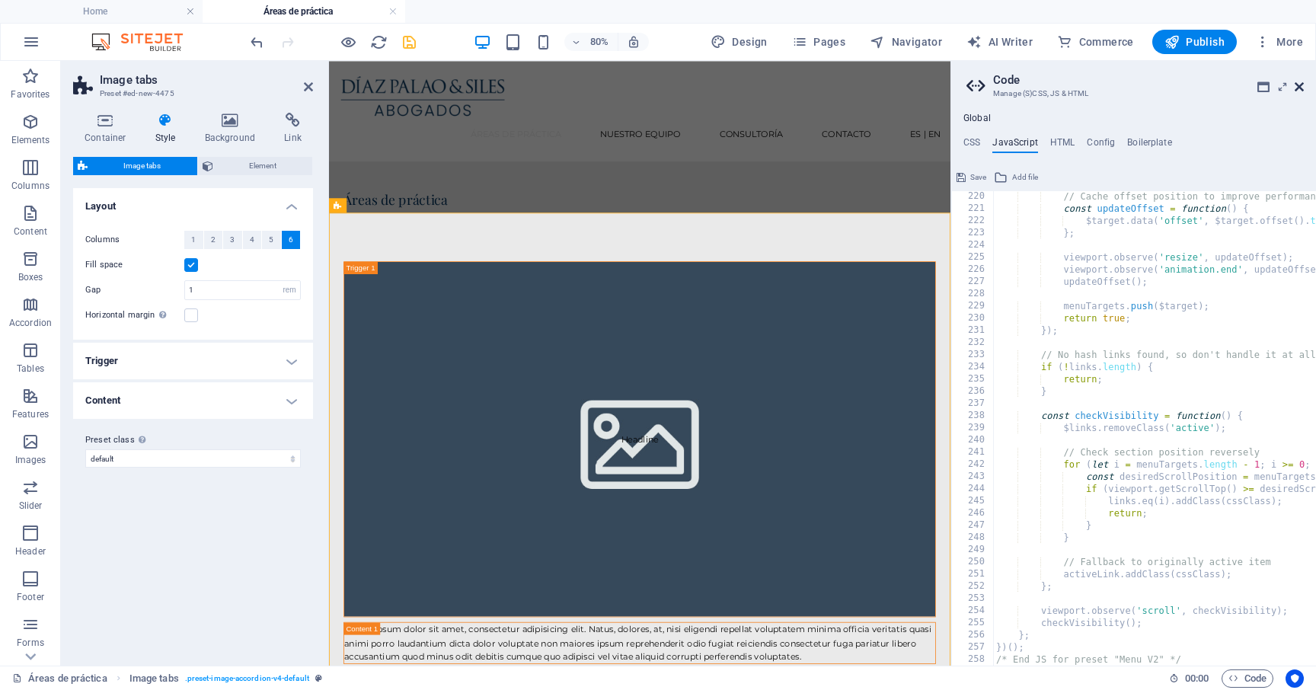
drag, startPoint x: 1297, startPoint y: 90, endPoint x: 883, endPoint y: 70, distance: 414.6
click at [1297, 90] on icon at bounding box center [1298, 87] width 9 height 12
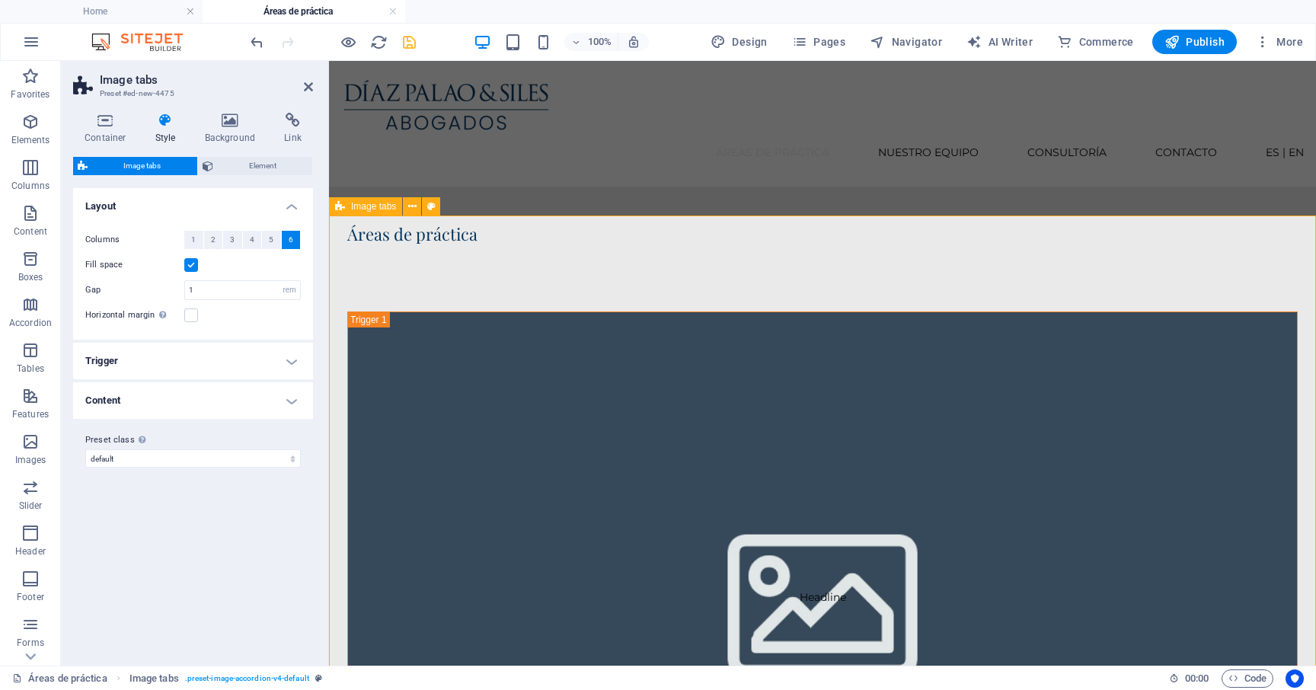
click at [373, 209] on span "Image tabs" at bounding box center [373, 206] width 45 height 9
click at [117, 126] on icon at bounding box center [105, 120] width 65 height 15
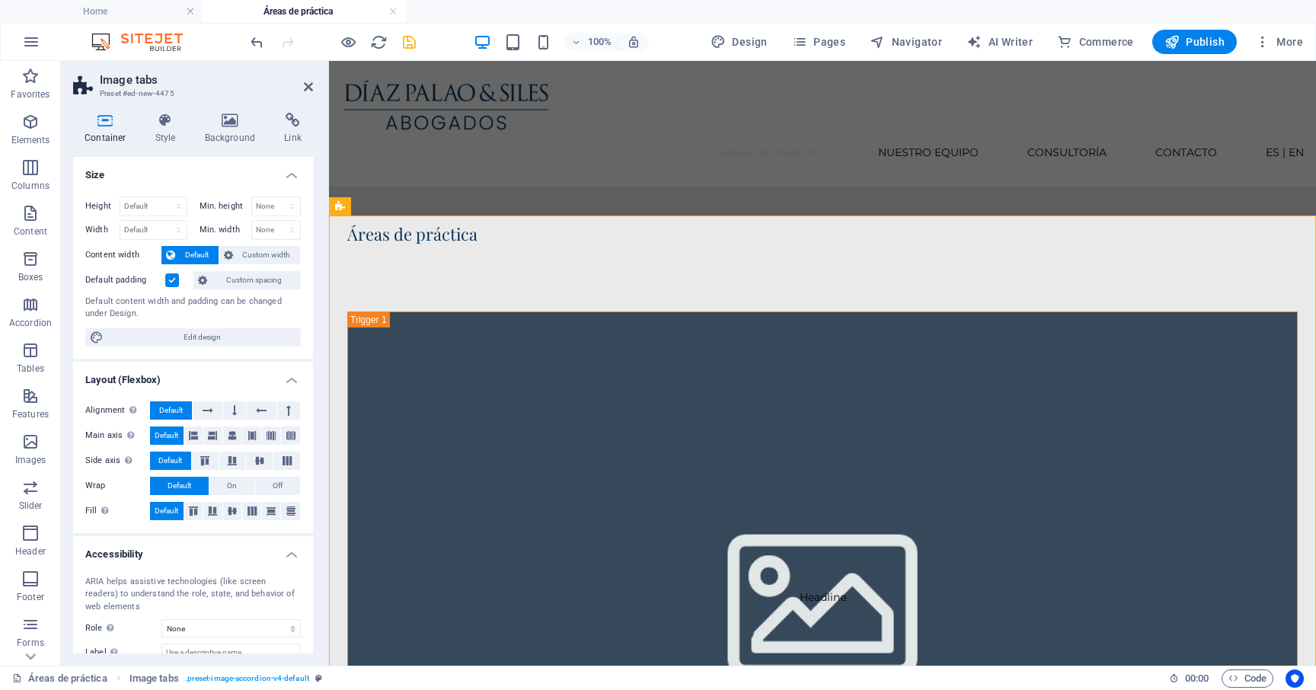
scroll to position [94, 0]
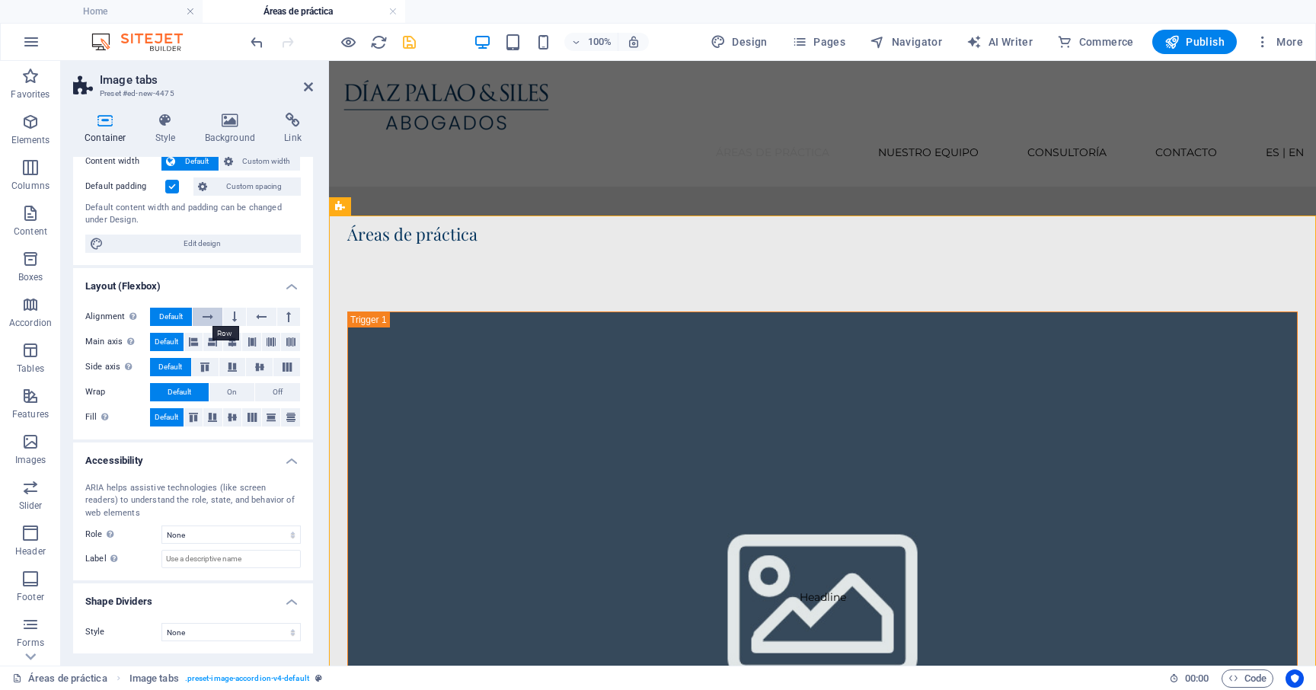
click at [211, 312] on icon at bounding box center [208, 317] width 11 height 18
click at [195, 343] on icon at bounding box center [193, 342] width 9 height 18
click at [252, 369] on icon at bounding box center [259, 366] width 18 height 9
click at [279, 394] on span "Off" at bounding box center [278, 392] width 10 height 18
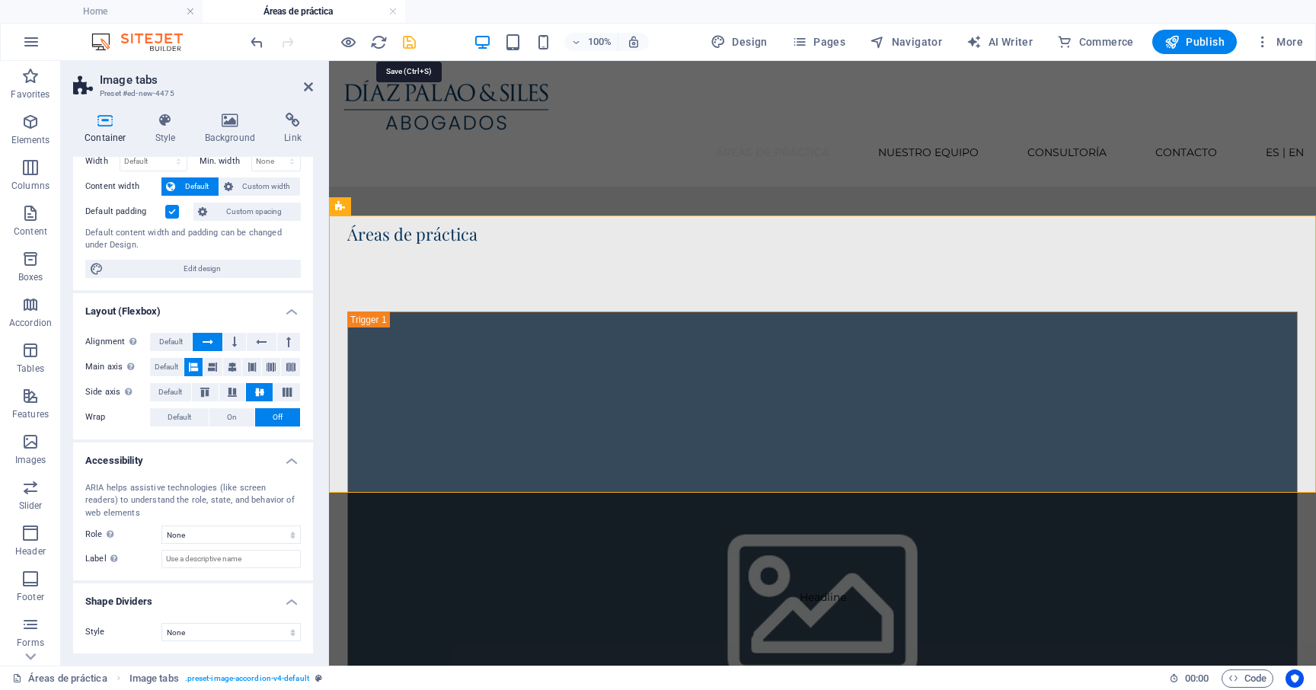
click at [407, 43] on icon "save" at bounding box center [409, 42] width 18 height 18
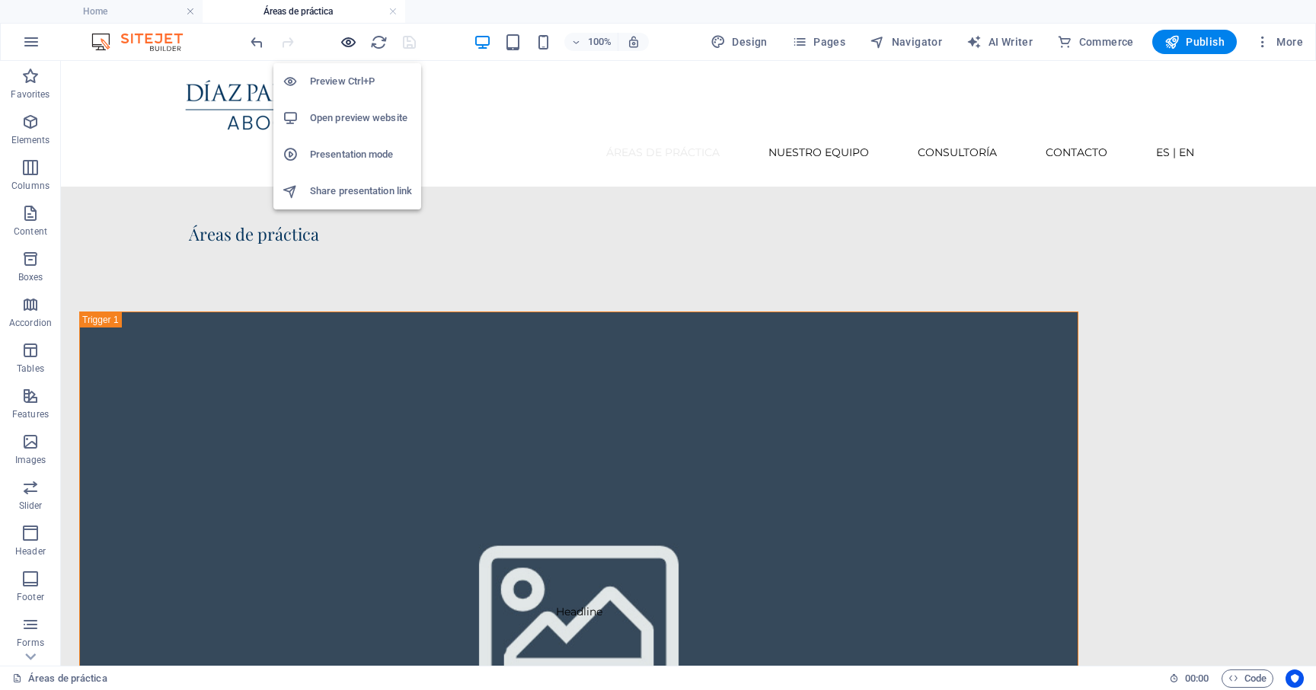
click at [349, 42] on icon "button" at bounding box center [349, 42] width 18 height 18
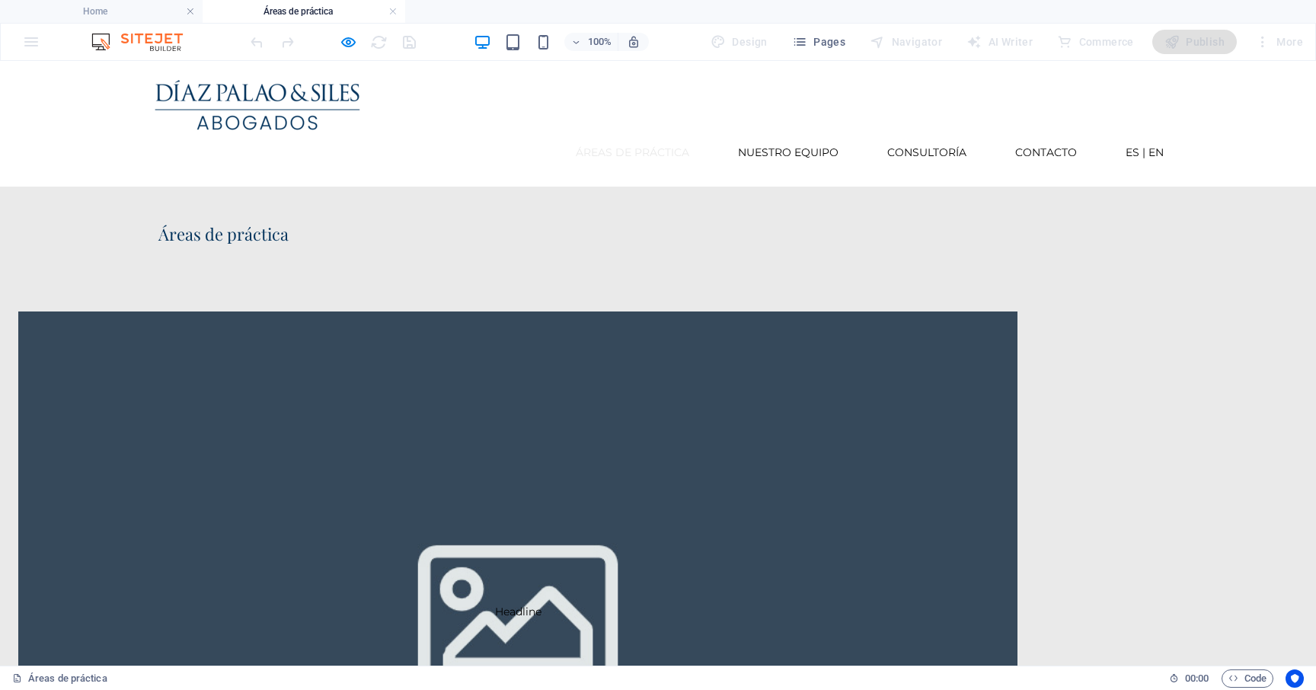
click at [345, 353] on span "Headline" at bounding box center [517, 610] width 999 height 599
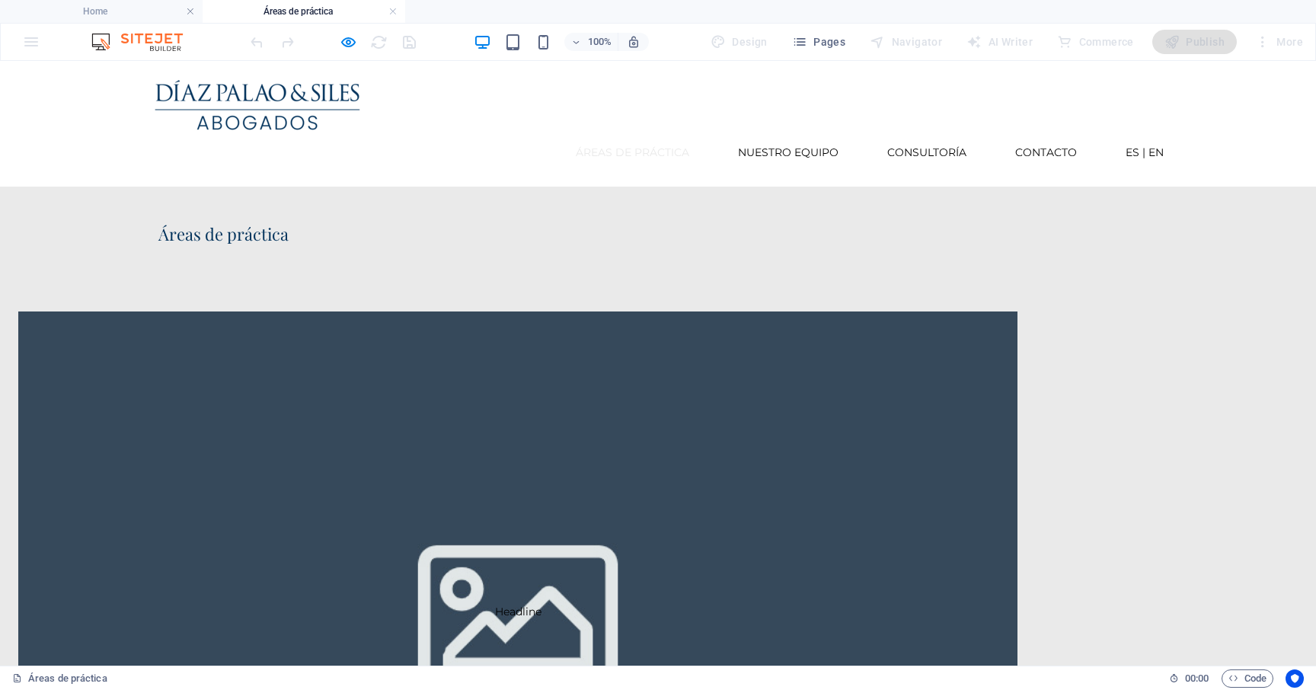
click at [228, 603] on p "Headline" at bounding box center [518, 611] width 962 height 17
click at [343, 37] on icon "button" at bounding box center [349, 42] width 18 height 18
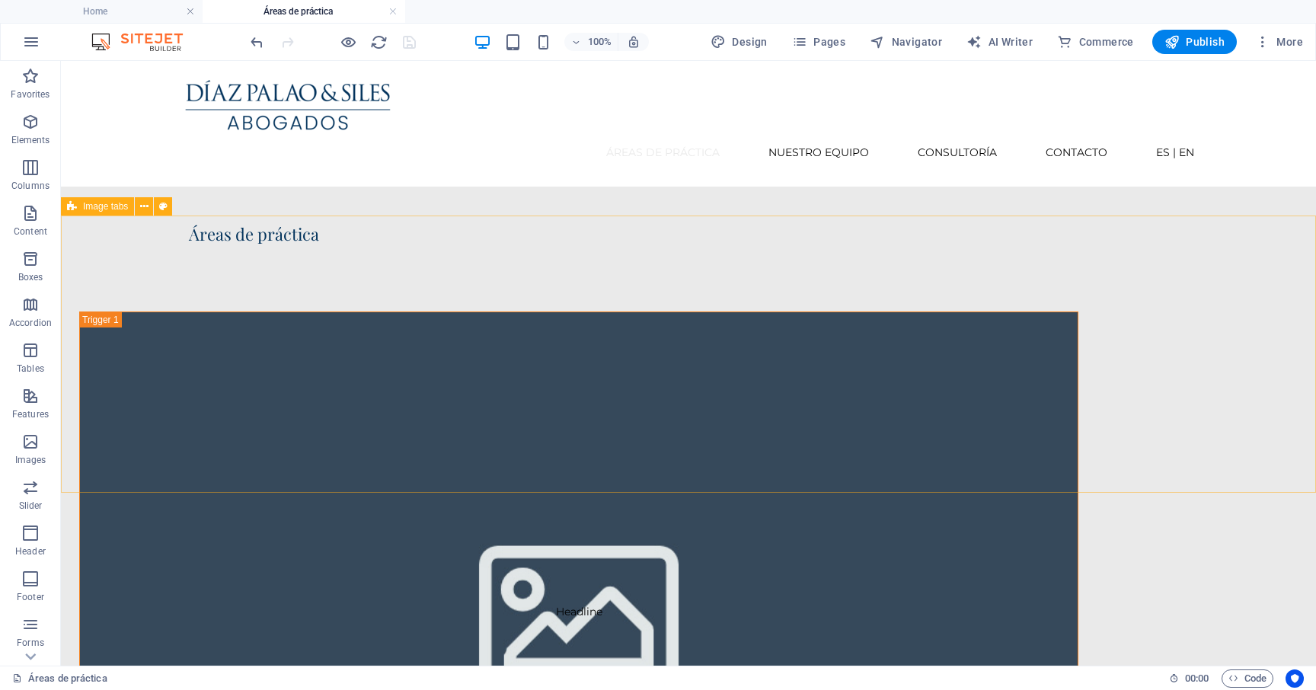
click at [108, 208] on span "Image tabs" at bounding box center [105, 206] width 45 height 9
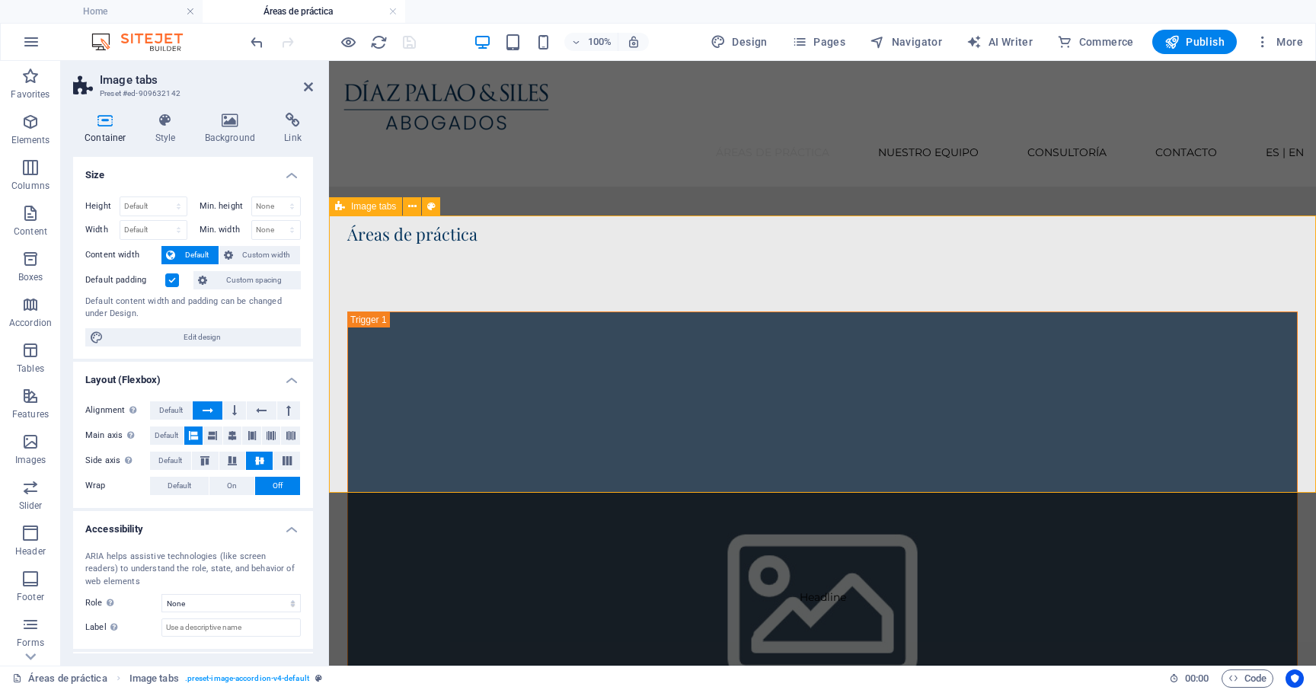
click at [377, 206] on span "Image tabs" at bounding box center [373, 206] width 45 height 9
click at [165, 129] on h4 "Style" at bounding box center [168, 129] width 49 height 32
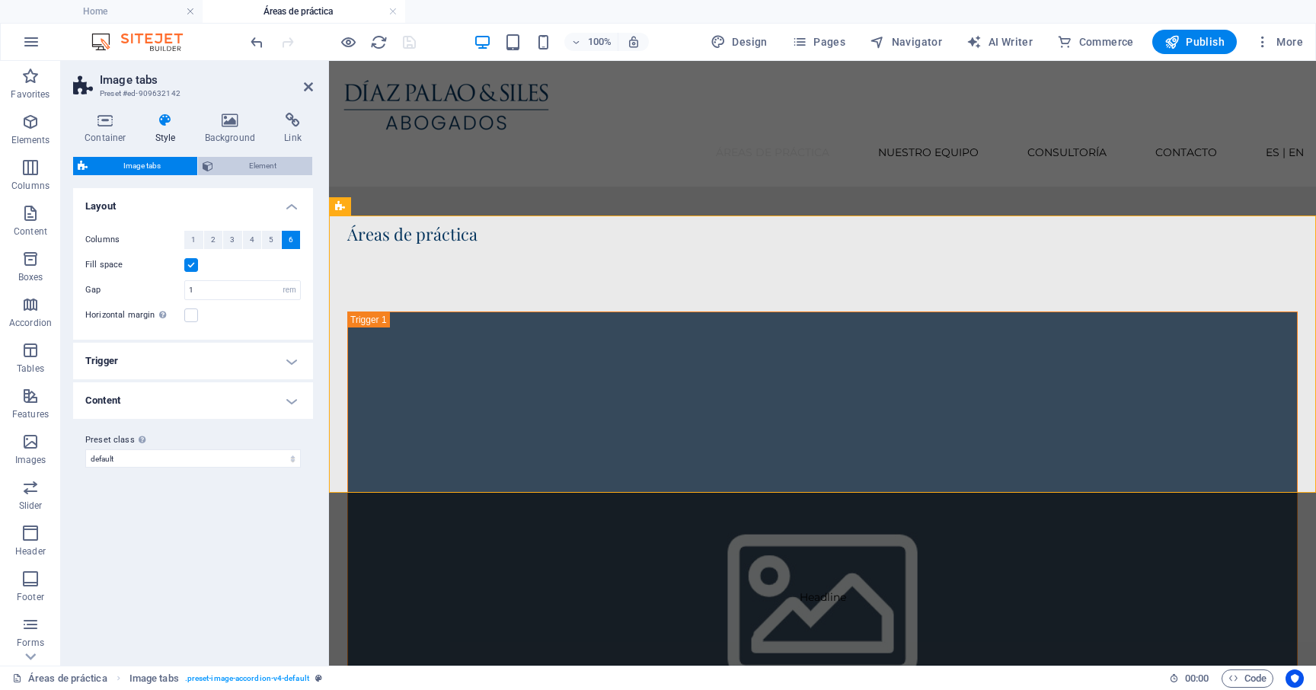
click at [229, 164] on span "Element" at bounding box center [263, 166] width 91 height 18
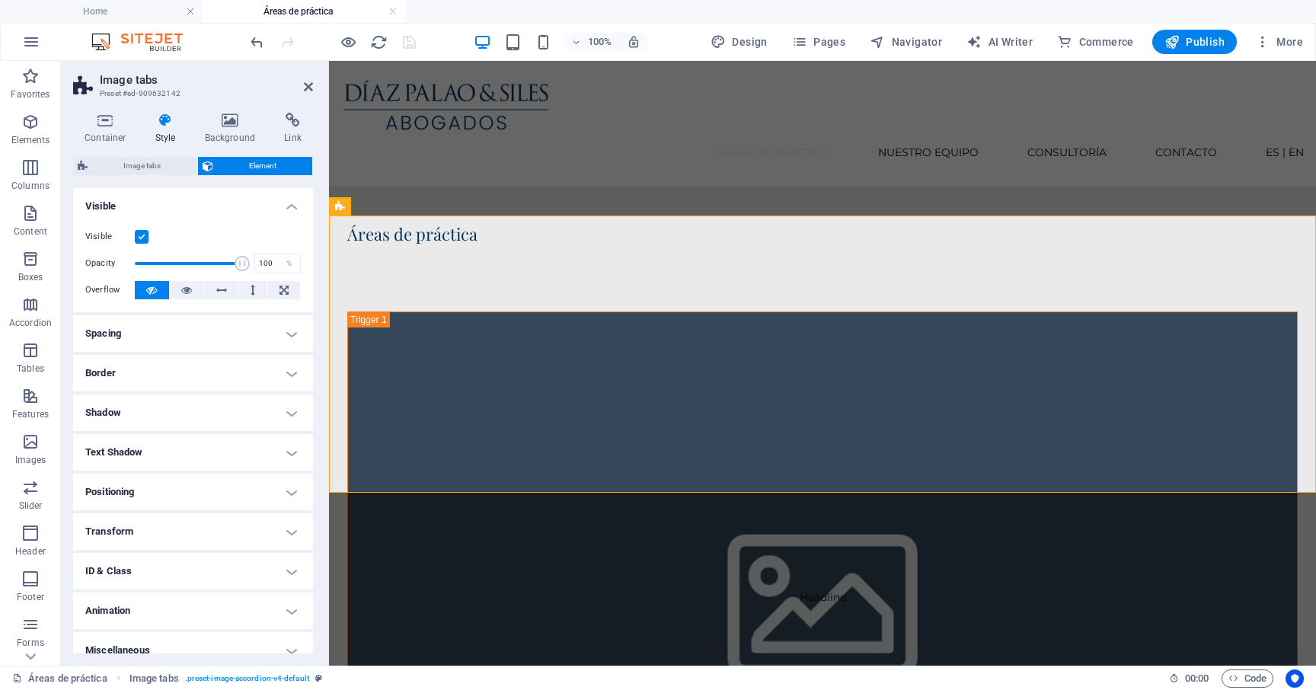
scroll to position [14, 0]
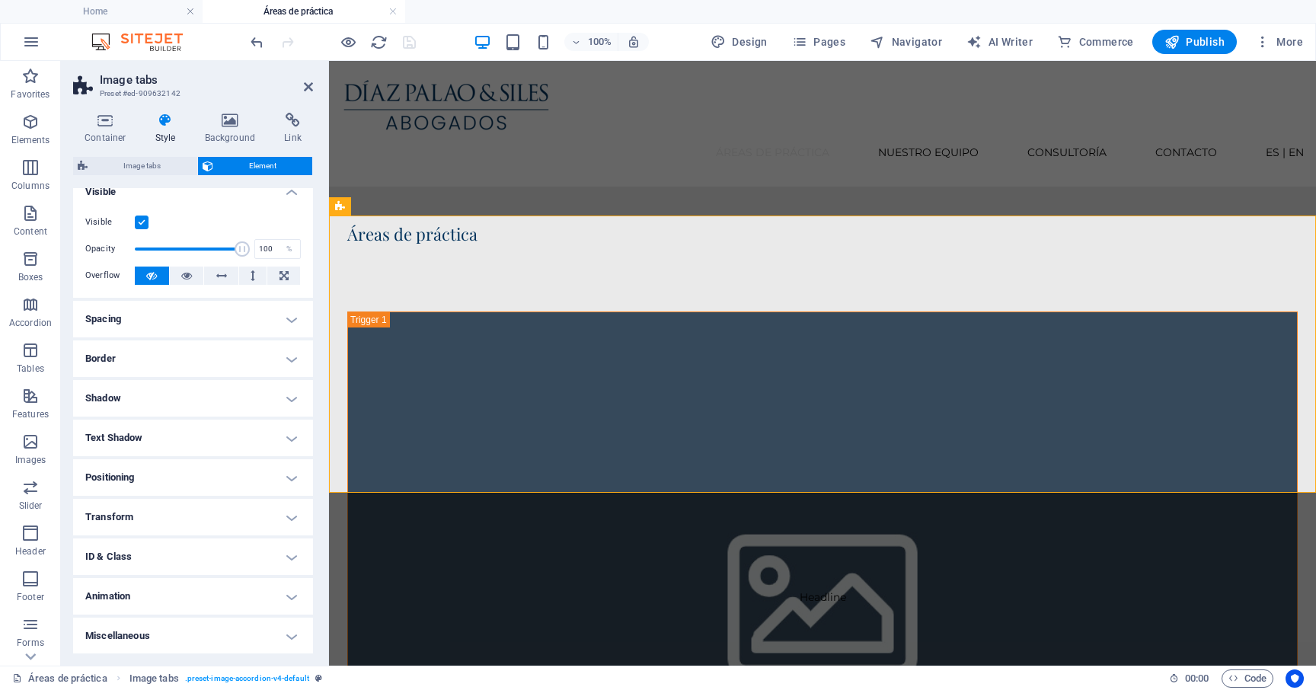
click at [147, 550] on h4 "ID & Class" at bounding box center [193, 556] width 240 height 37
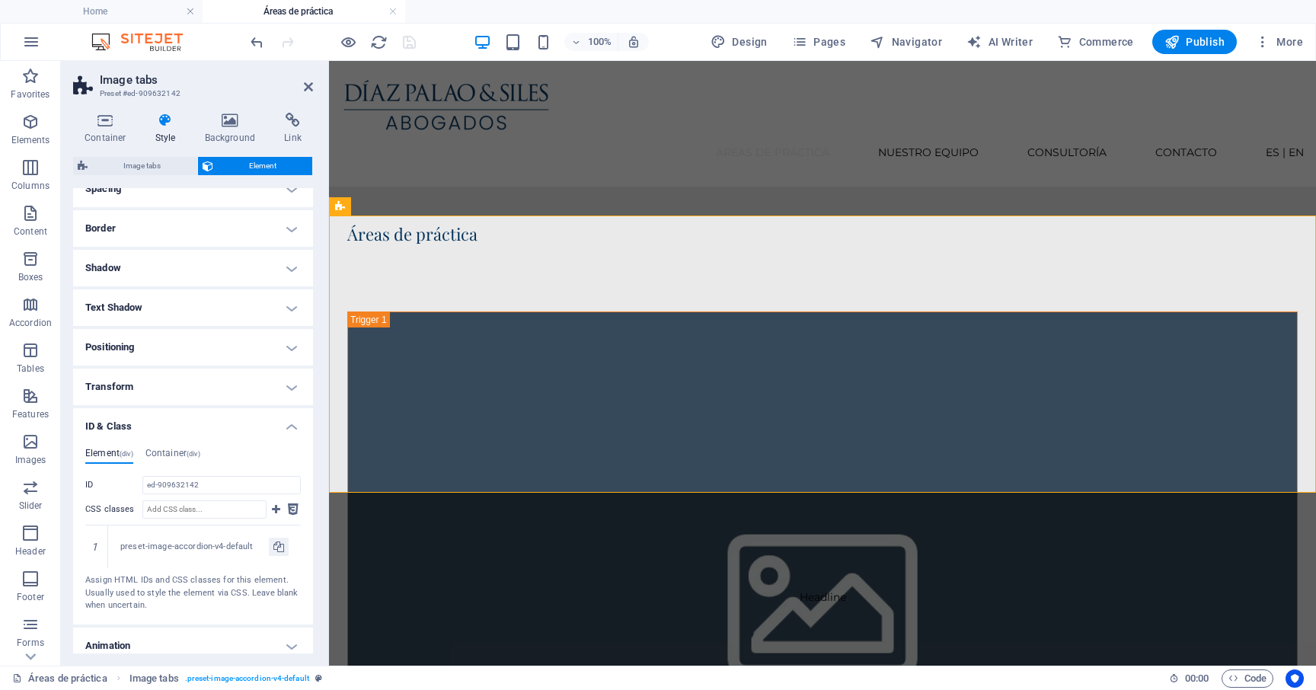
scroll to position [194, 0]
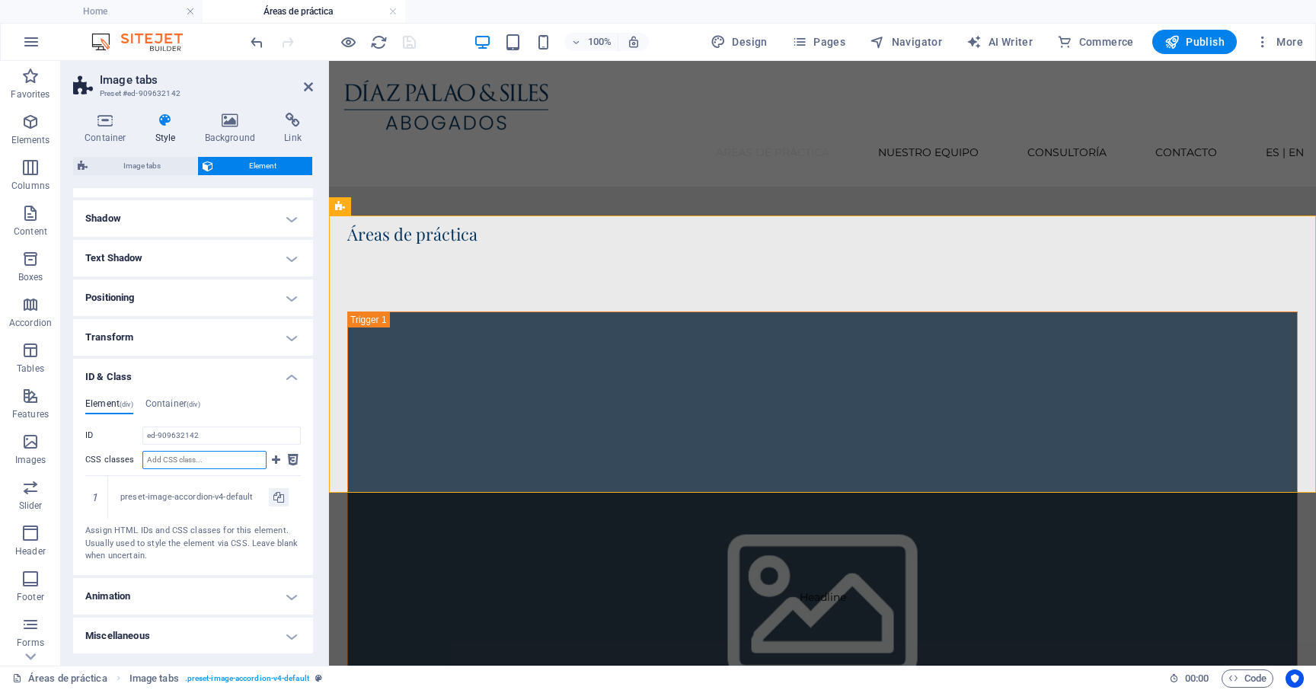
click at [230, 460] on input "CSS classes" at bounding box center [204, 460] width 124 height 18
click at [187, 400] on h4 "Container (div)" at bounding box center [172, 406] width 55 height 17
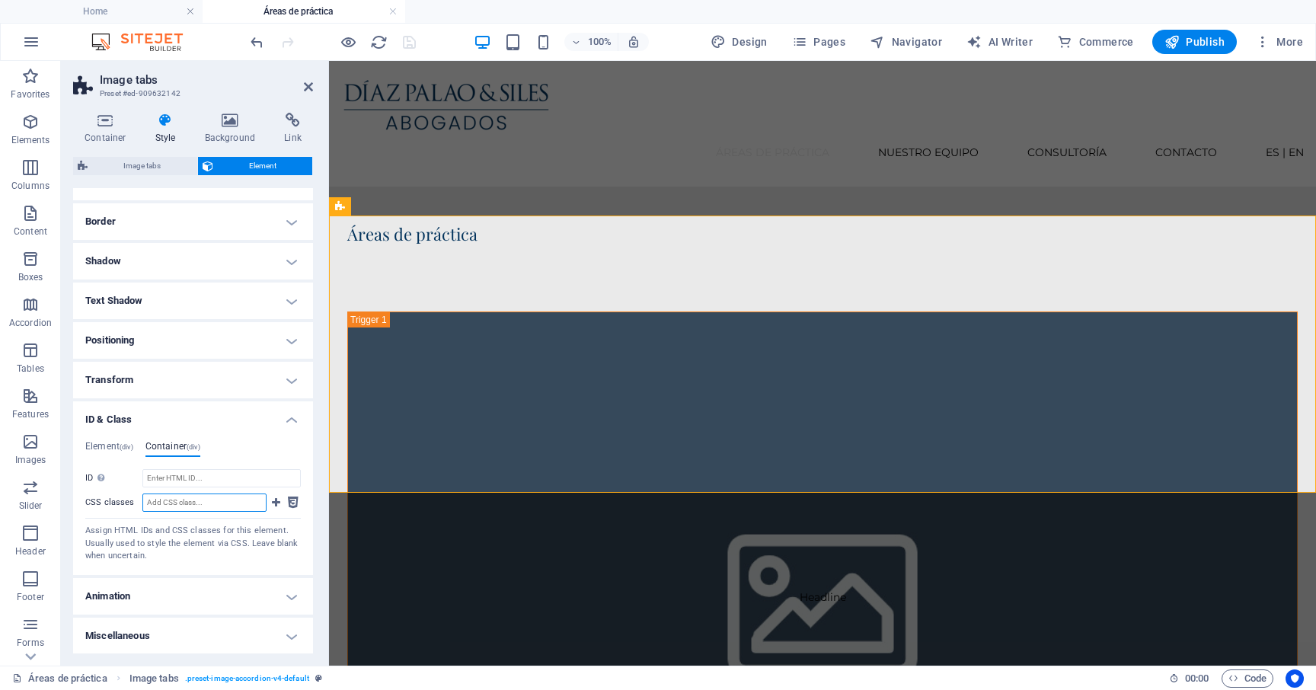
click at [195, 500] on input "CSS classes" at bounding box center [204, 502] width 124 height 18
paste input "scroll-row"
type input "scroll-row"
click at [274, 503] on icon at bounding box center [276, 502] width 8 height 18
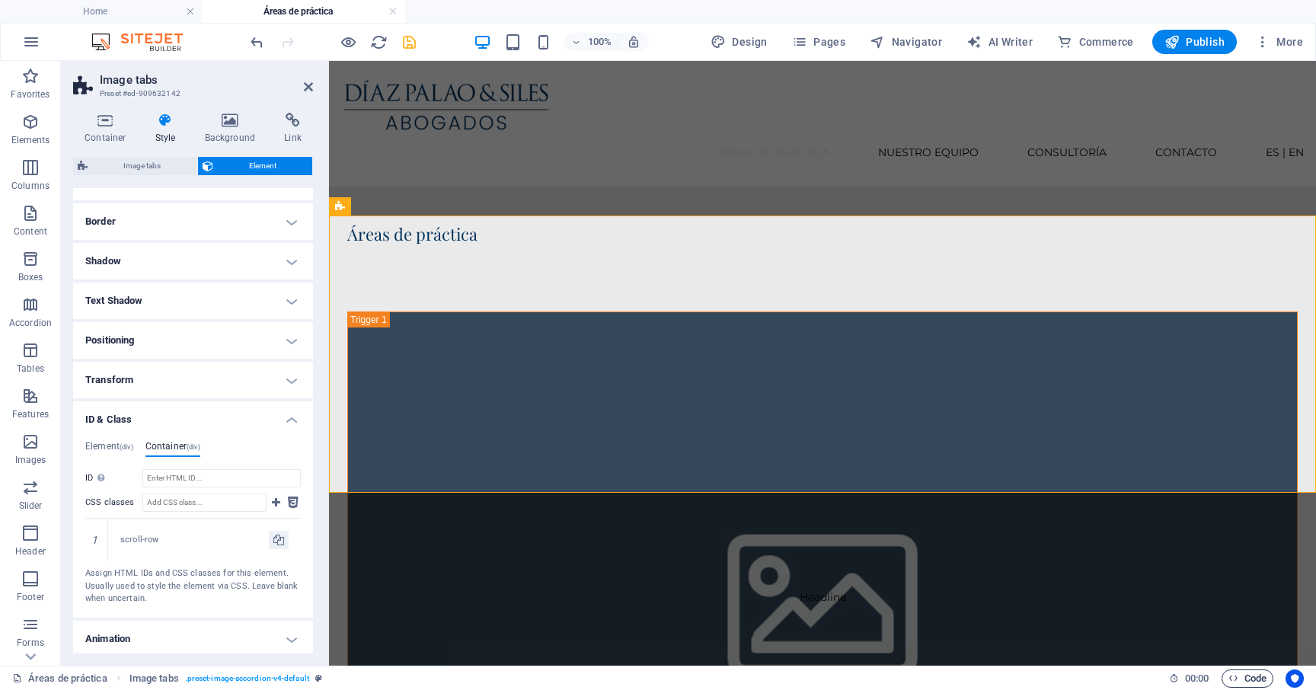
click at [1255, 684] on span "Code" at bounding box center [1247, 678] width 38 height 18
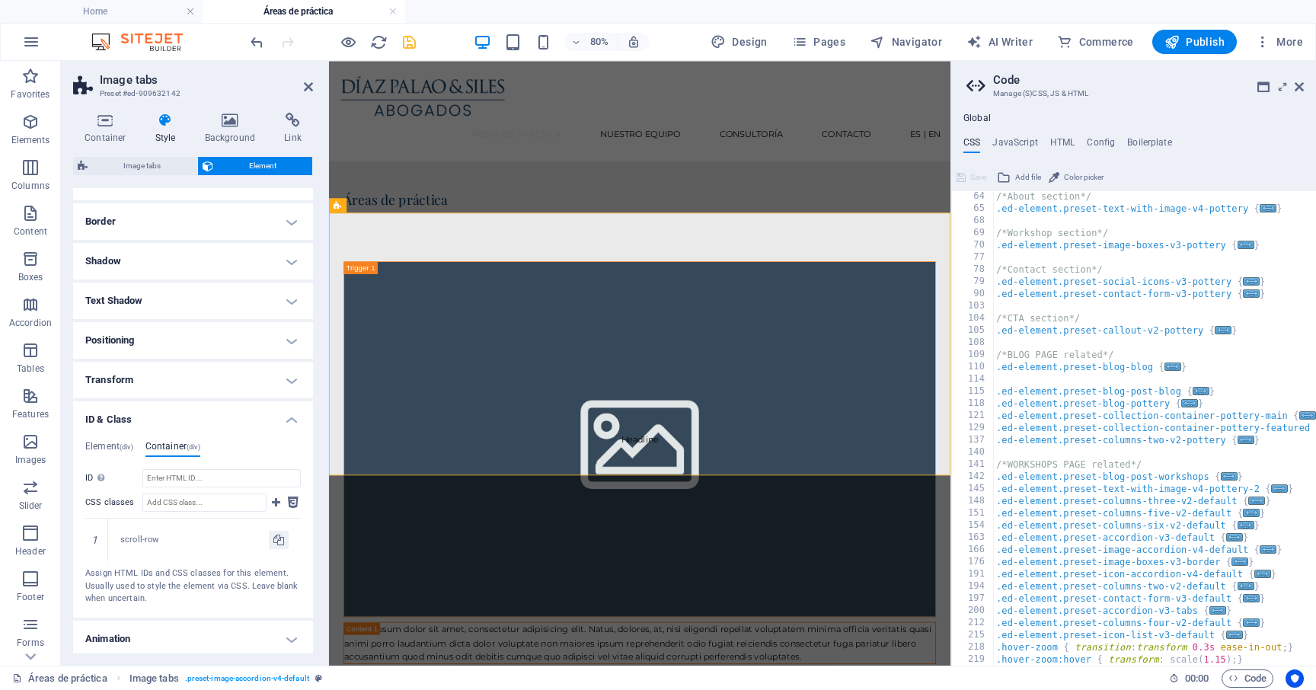
scroll to position [0, 147]
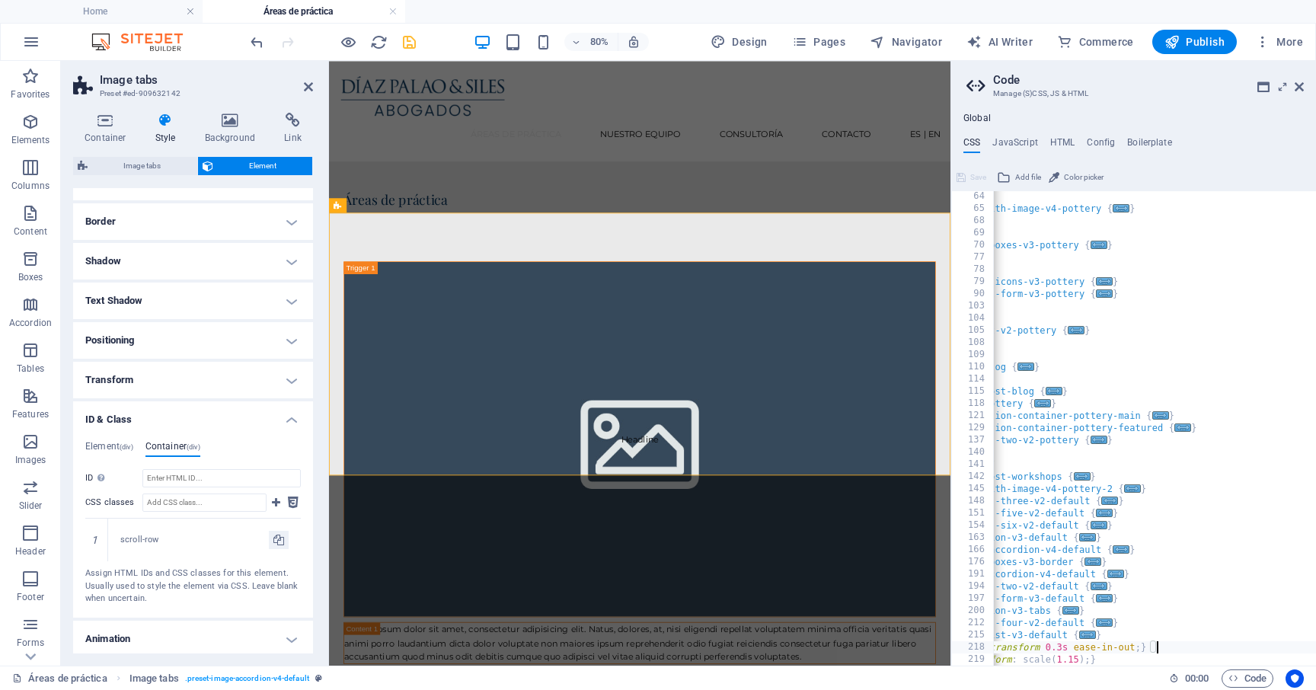
click at [1174, 645] on div "/*About section*/ .ed-element.preset-text-with-image-v4-pottery { ... } /*Works…" at bounding box center [1081, 439] width 470 height 499
type textarea ".hover-zoom:hover { transform: scale (1.15); }"
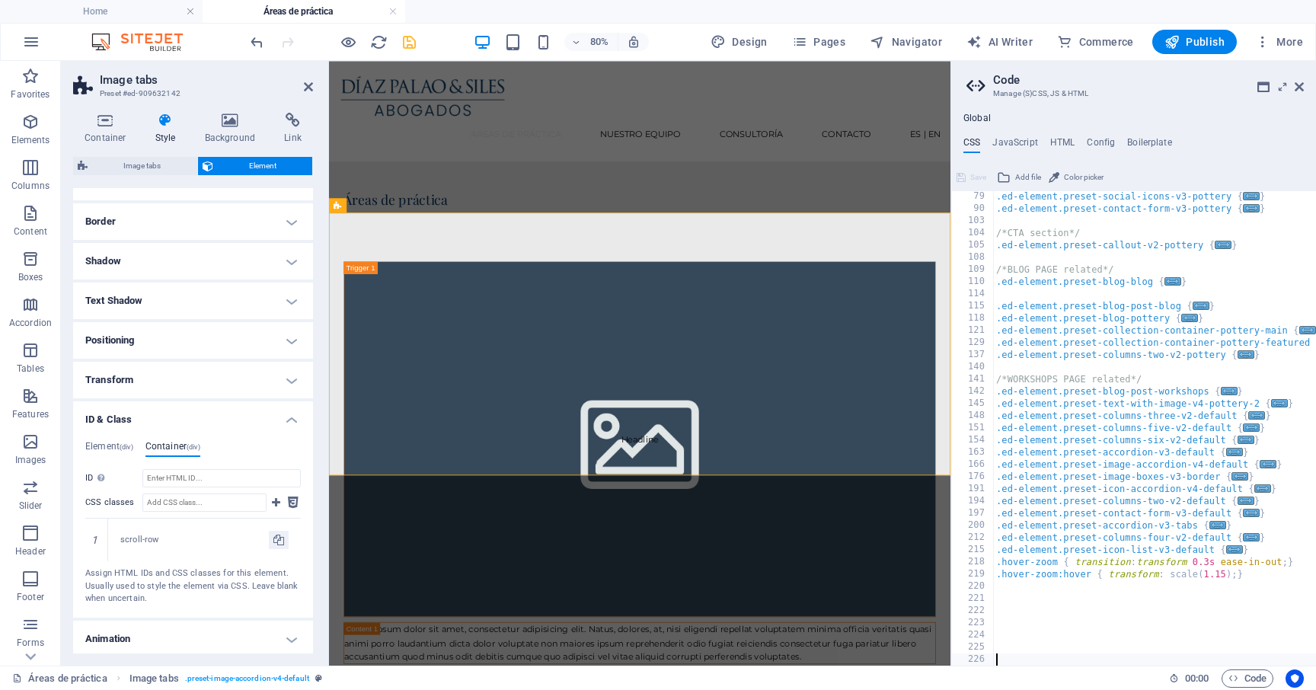
scroll to position [488, 0]
click at [1069, 598] on div ".ed-element.preset-social-icons-v3-pottery { ... } .ed-element.preset-contact-f…" at bounding box center [1228, 439] width 470 height 499
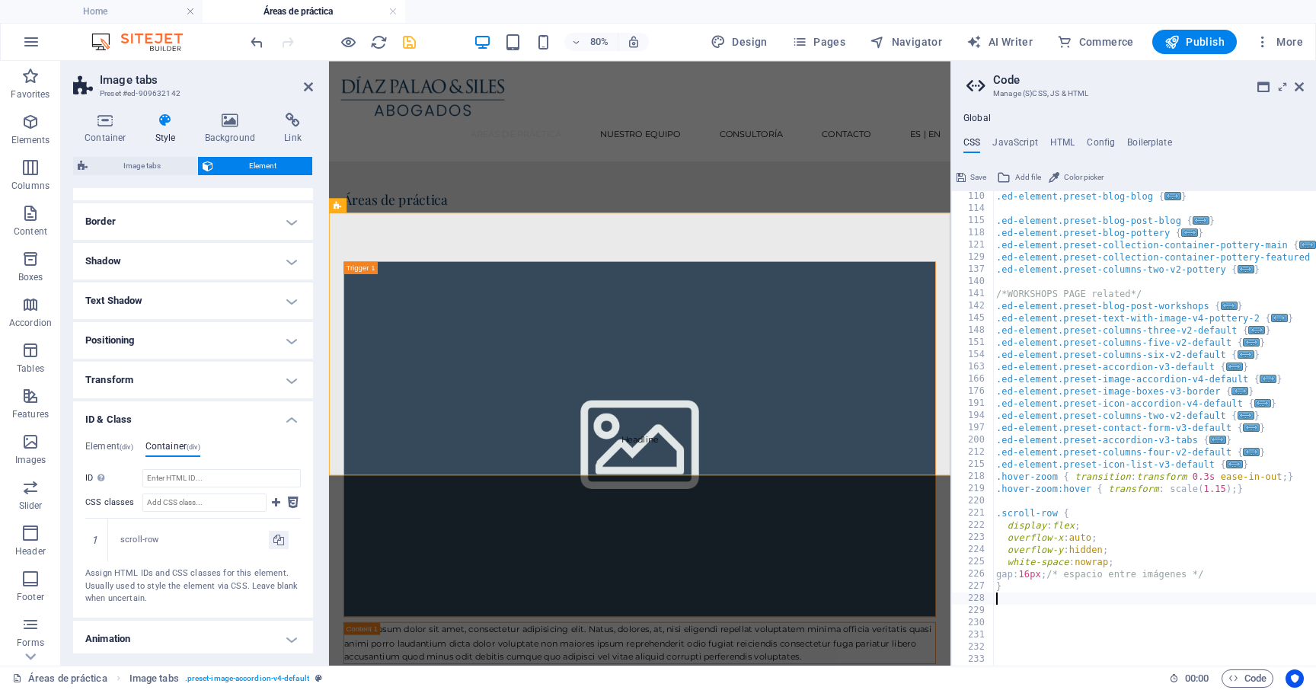
scroll to position [573, 0]
click at [996, 110] on div "Áreas de práctica Nuestro equipo Consultoría Contacto ES | EN" at bounding box center [717, 124] width 777 height 126
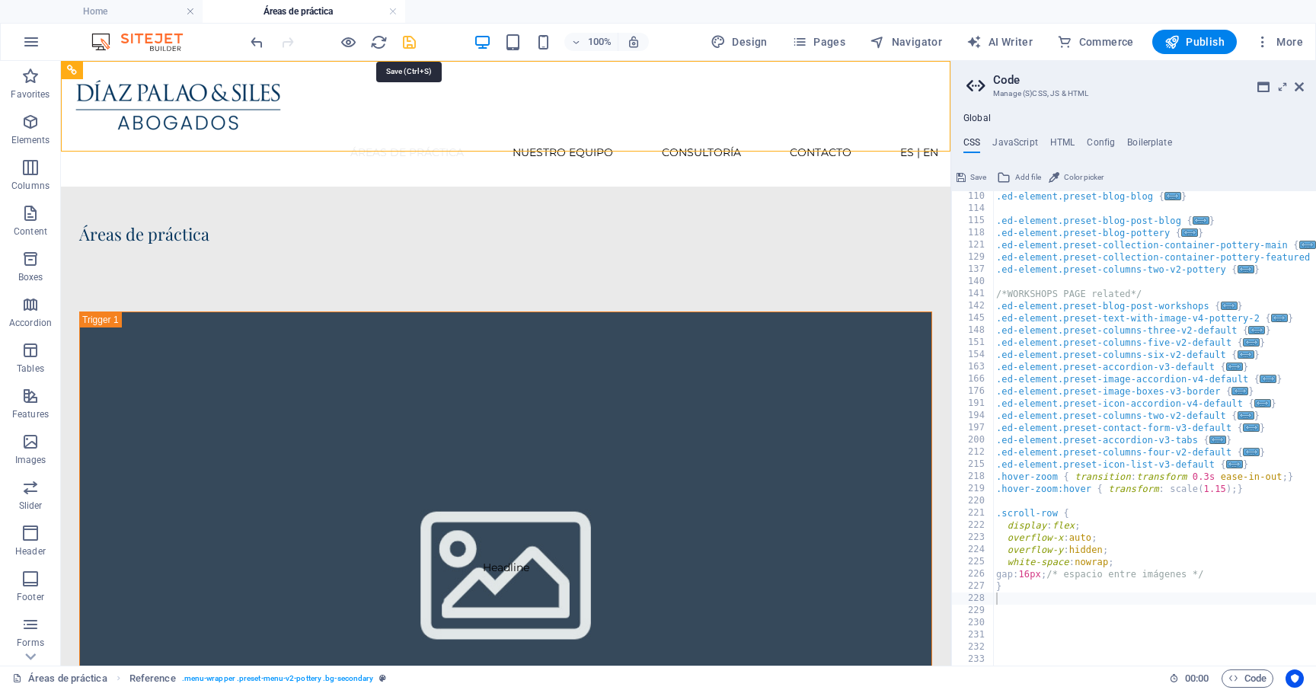
click at [400, 46] on icon "save" at bounding box center [409, 42] width 18 height 18
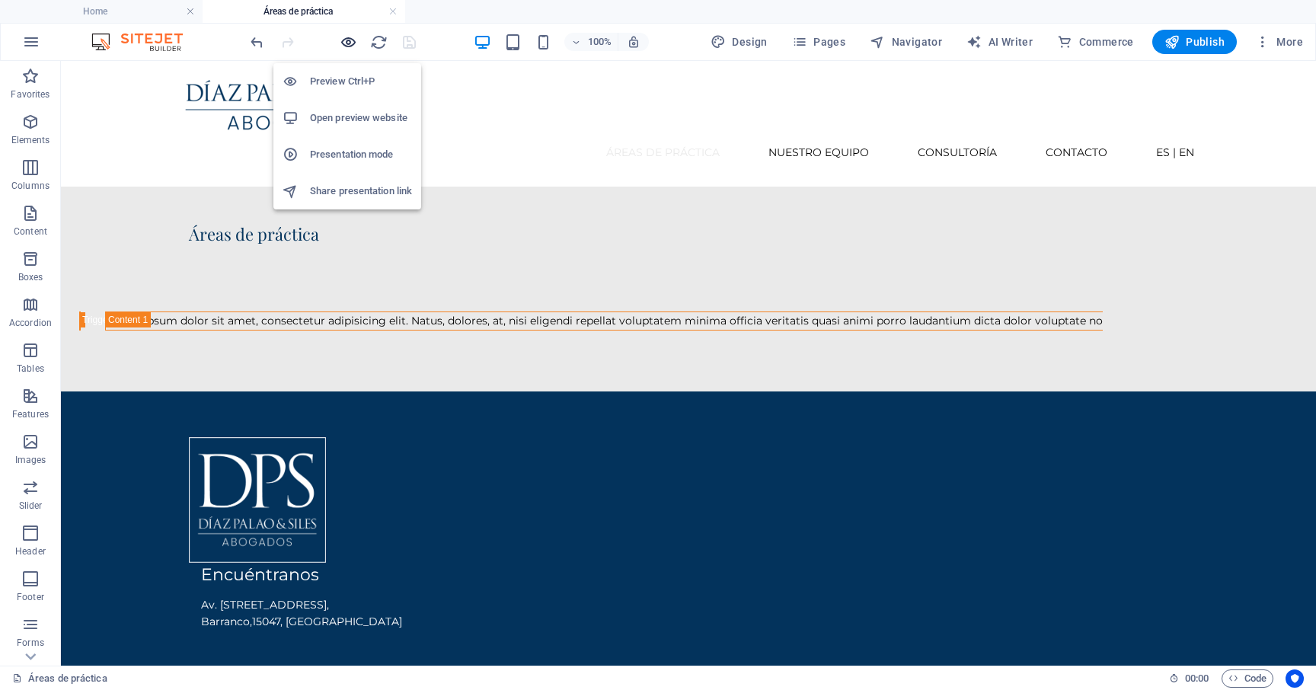
click at [348, 43] on icon "button" at bounding box center [349, 42] width 18 height 18
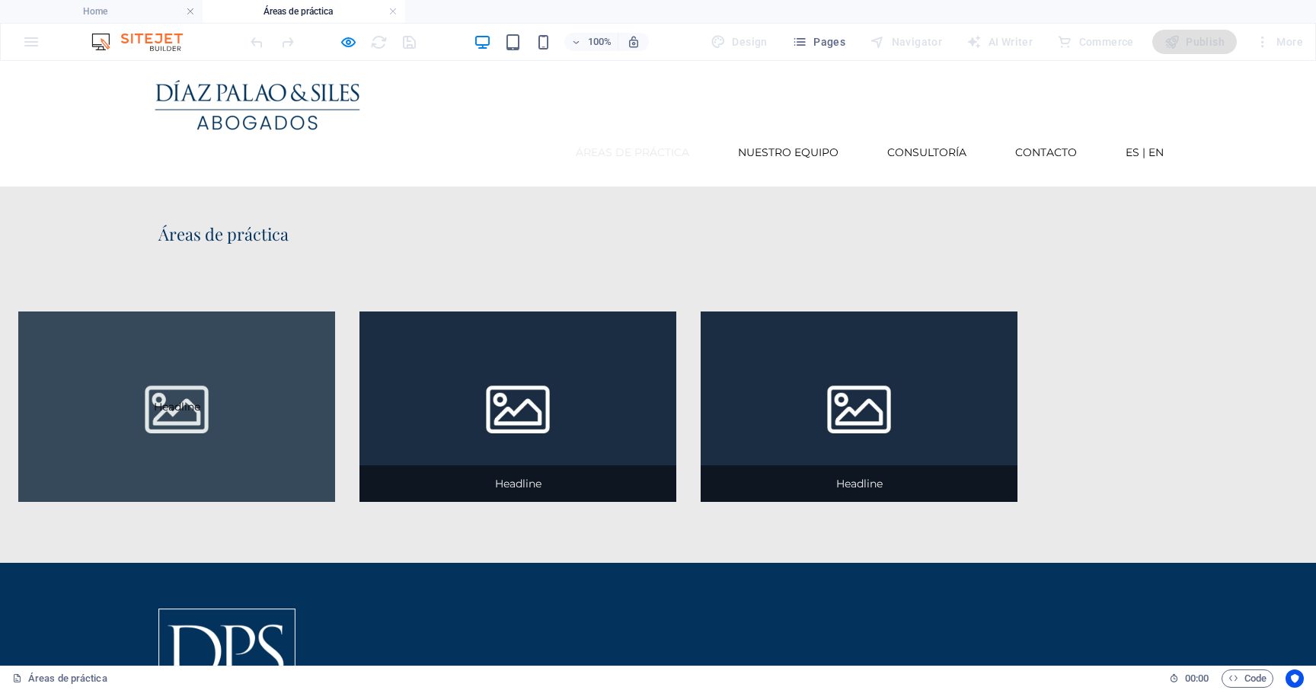
click at [317, 398] on p "Headline" at bounding box center [177, 406] width 280 height 17
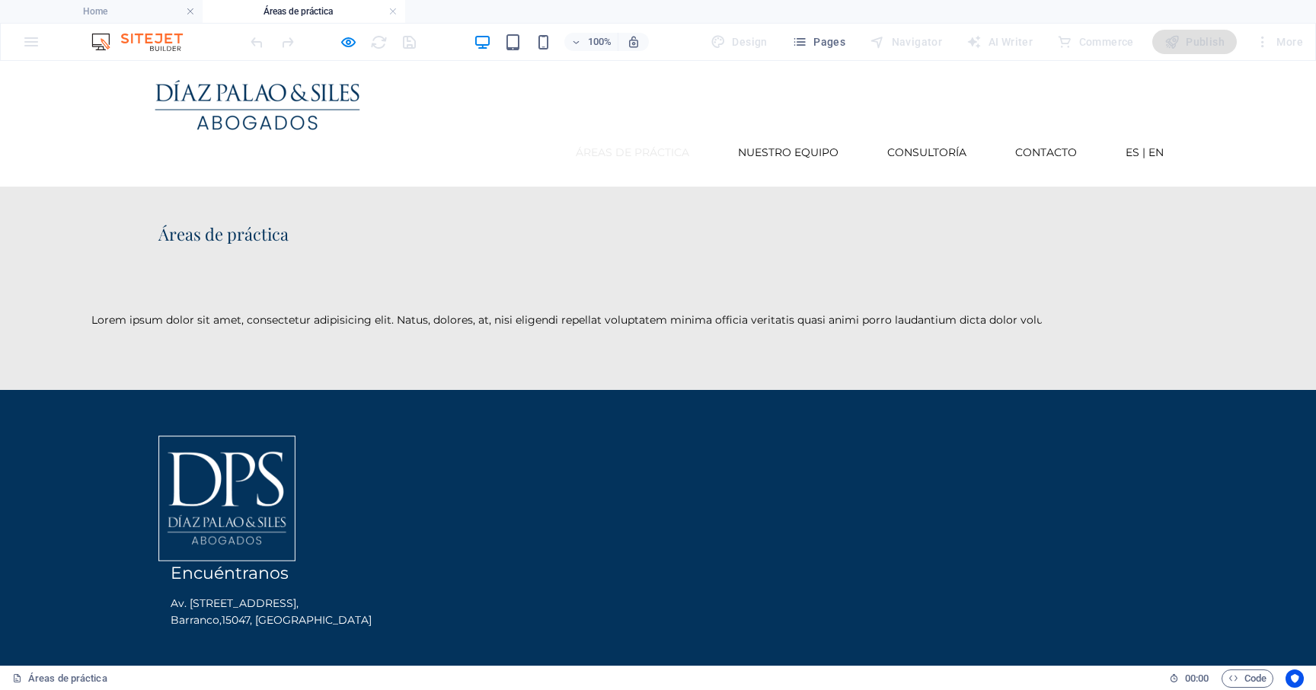
click at [196, 282] on div "Headline Lorem ipsum dolor sit amet, consectetur adipisicing elit. Natus, dolor…" at bounding box center [658, 319] width 1316 height 139
click at [350, 38] on icon "button" at bounding box center [349, 42] width 18 height 18
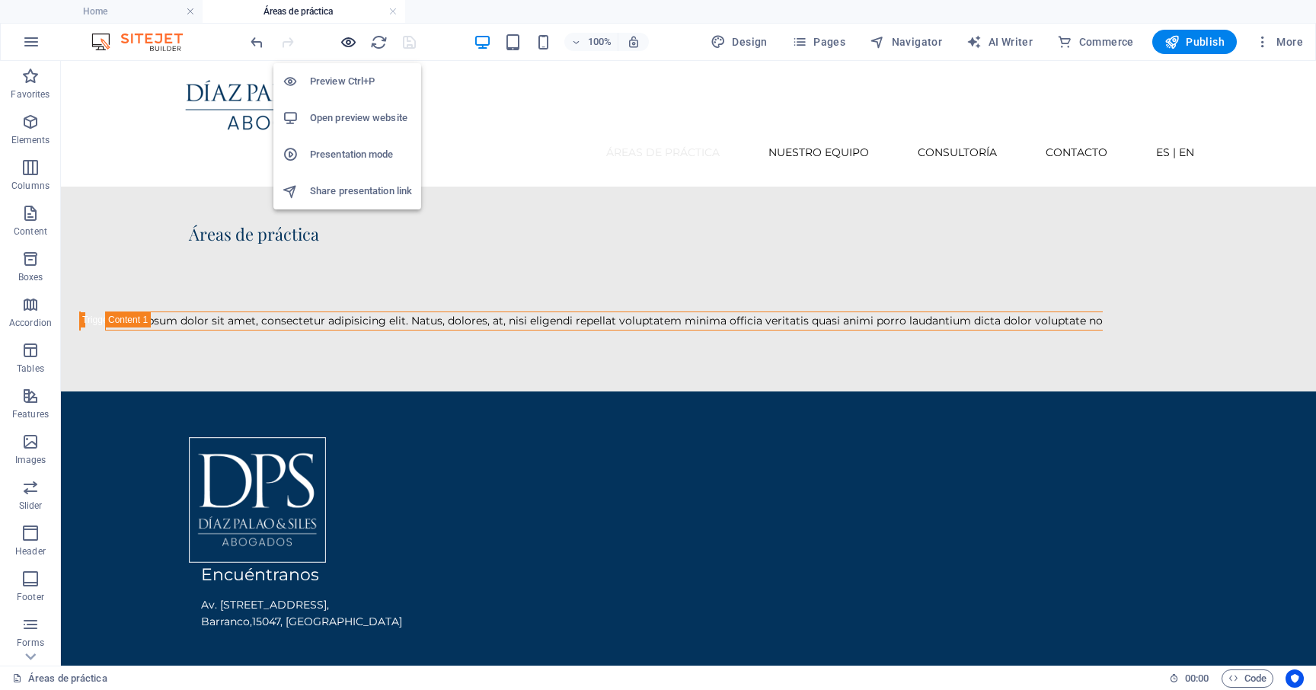
click at [352, 40] on icon "button" at bounding box center [349, 42] width 18 height 18
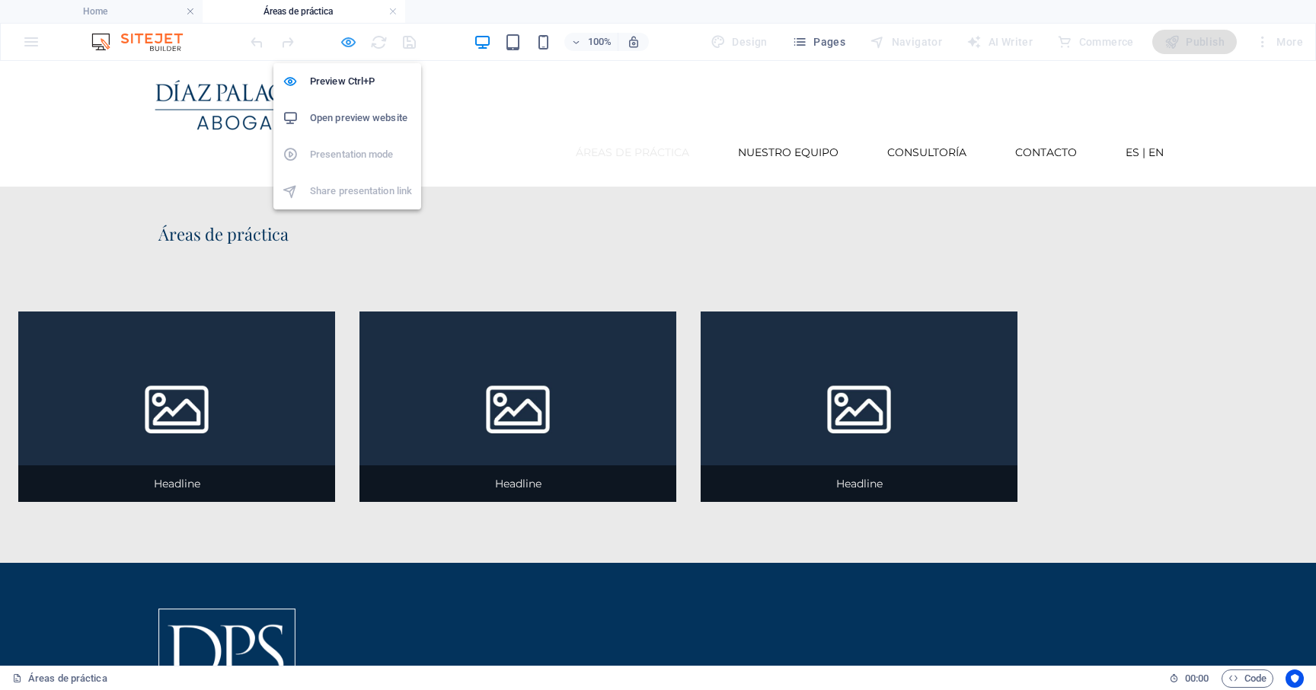
click at [343, 47] on icon "button" at bounding box center [349, 42] width 18 height 18
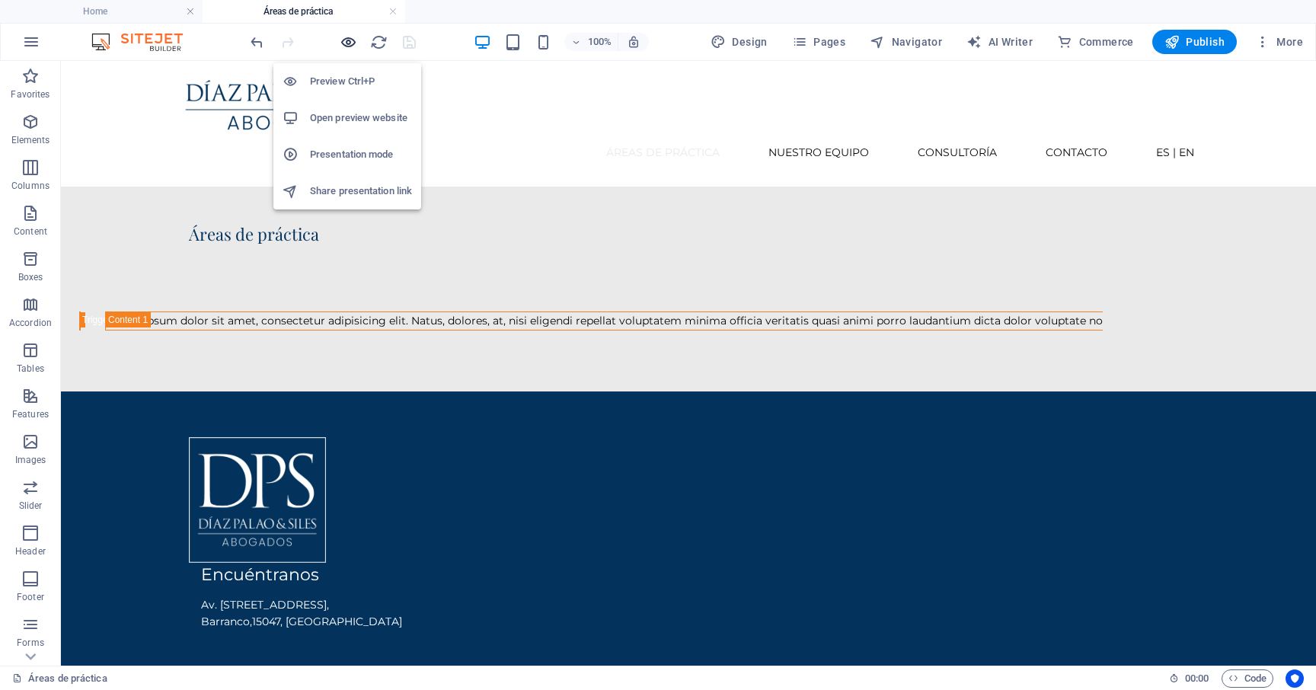
click at [346, 43] on icon "button" at bounding box center [349, 42] width 18 height 18
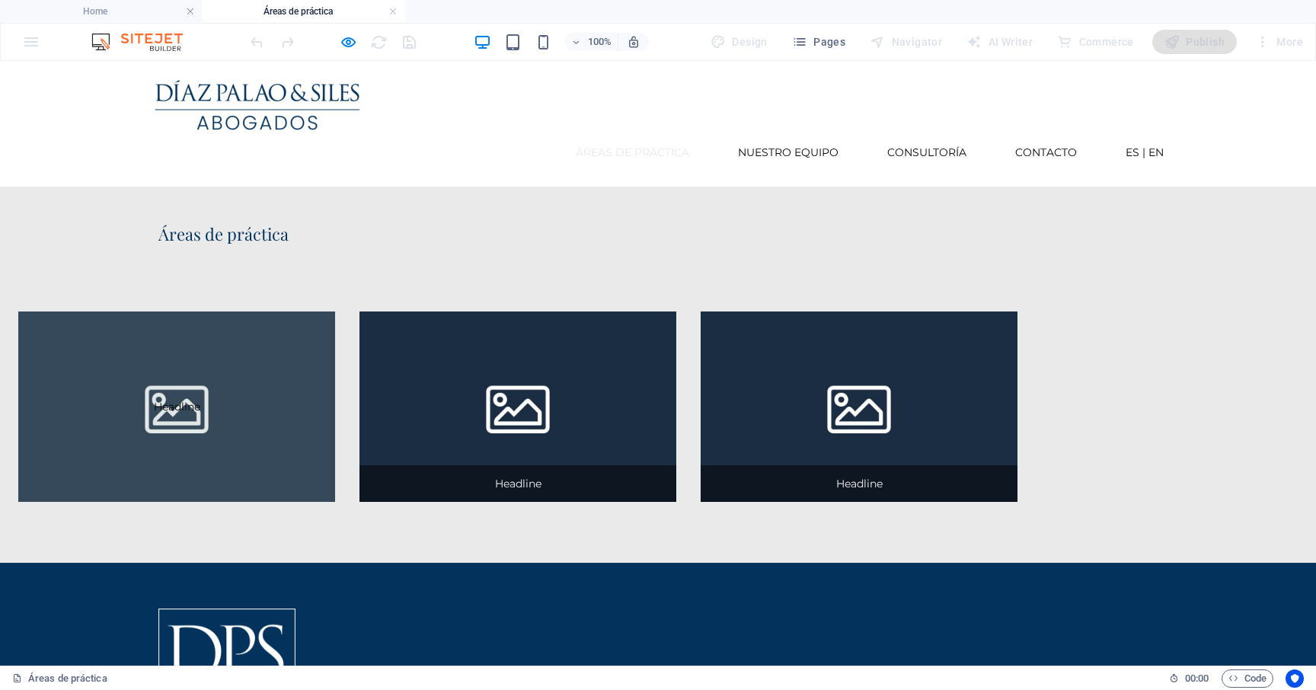
click at [277, 398] on p "Headline" at bounding box center [177, 406] width 280 height 17
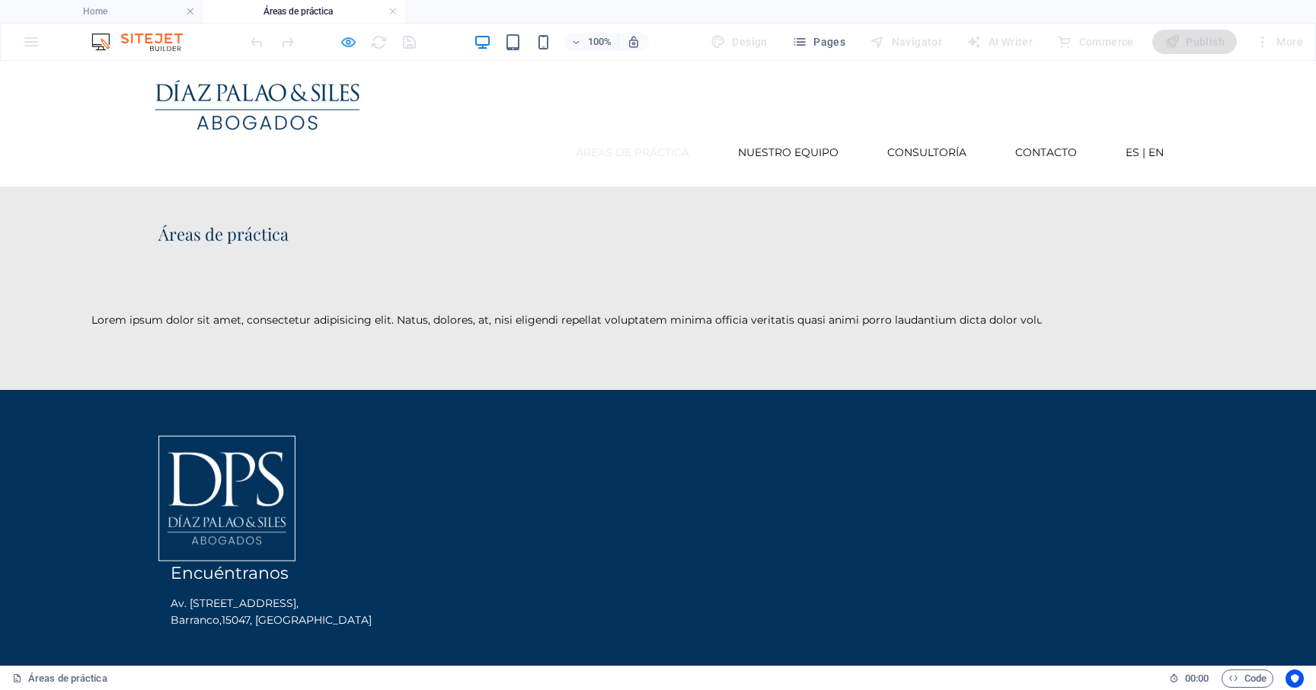
click at [354, 42] on icon "button" at bounding box center [349, 42] width 18 height 18
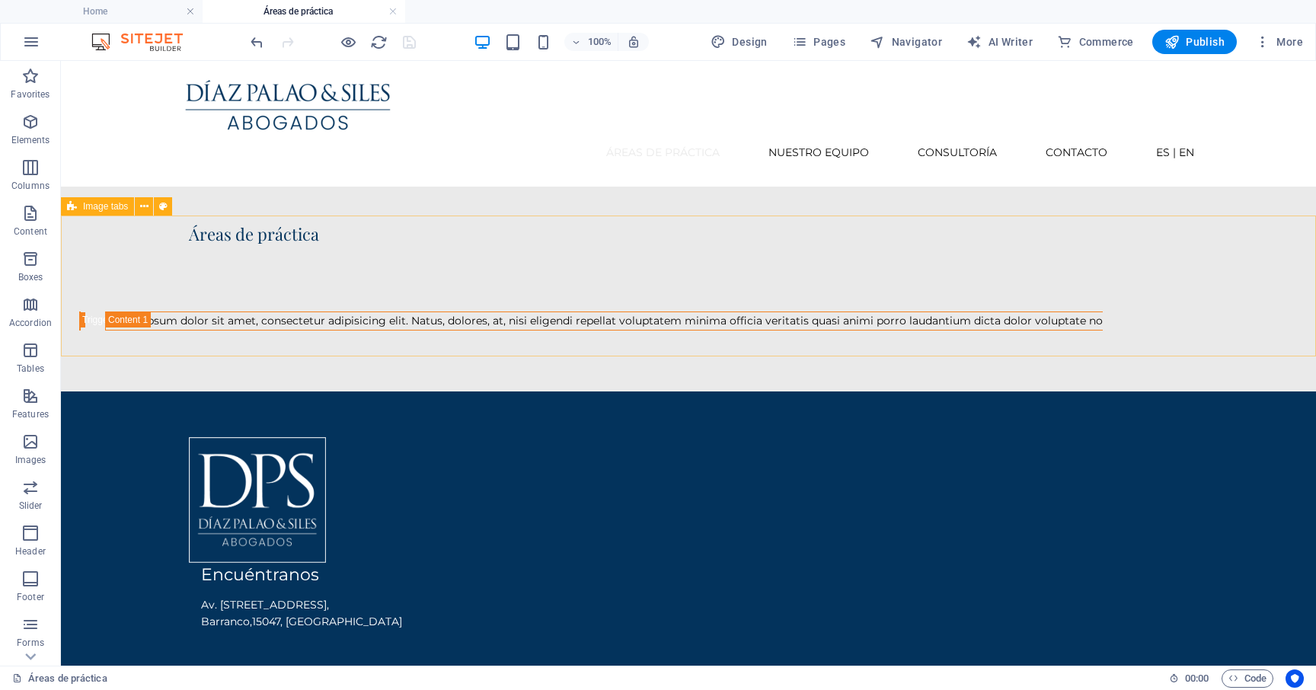
click at [116, 209] on span "Image tabs" at bounding box center [105, 206] width 45 height 9
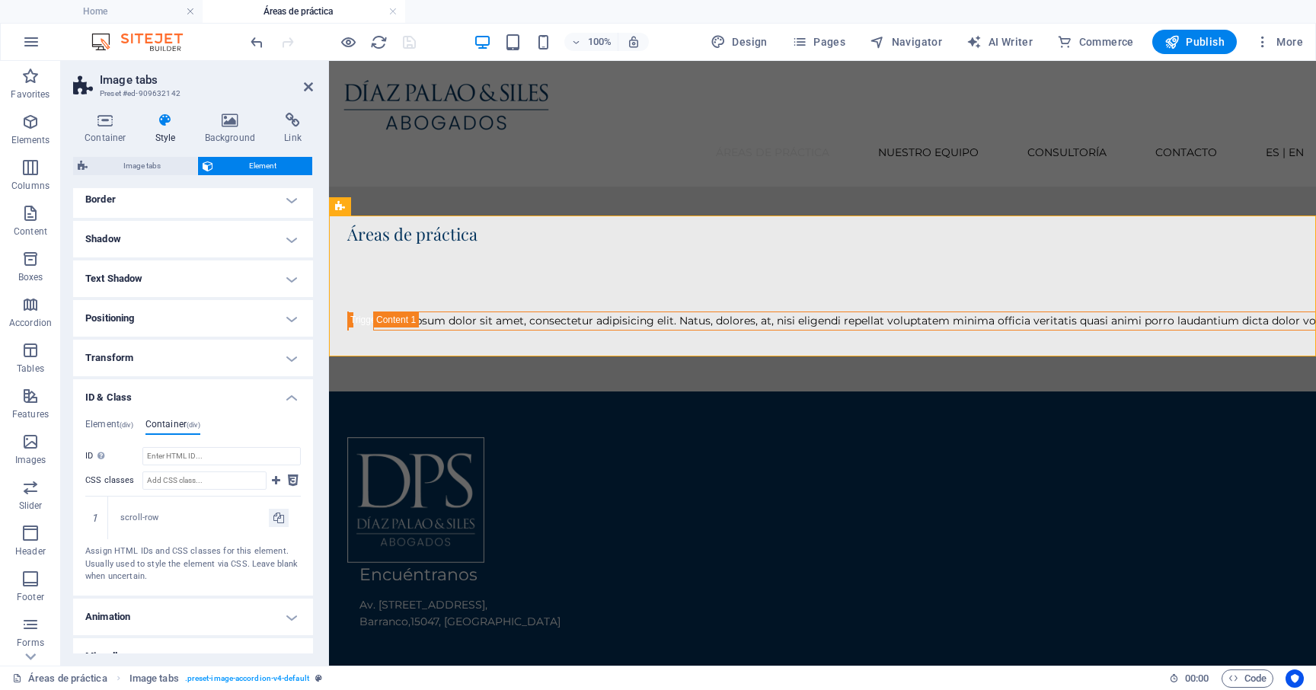
scroll to position [194, 0]
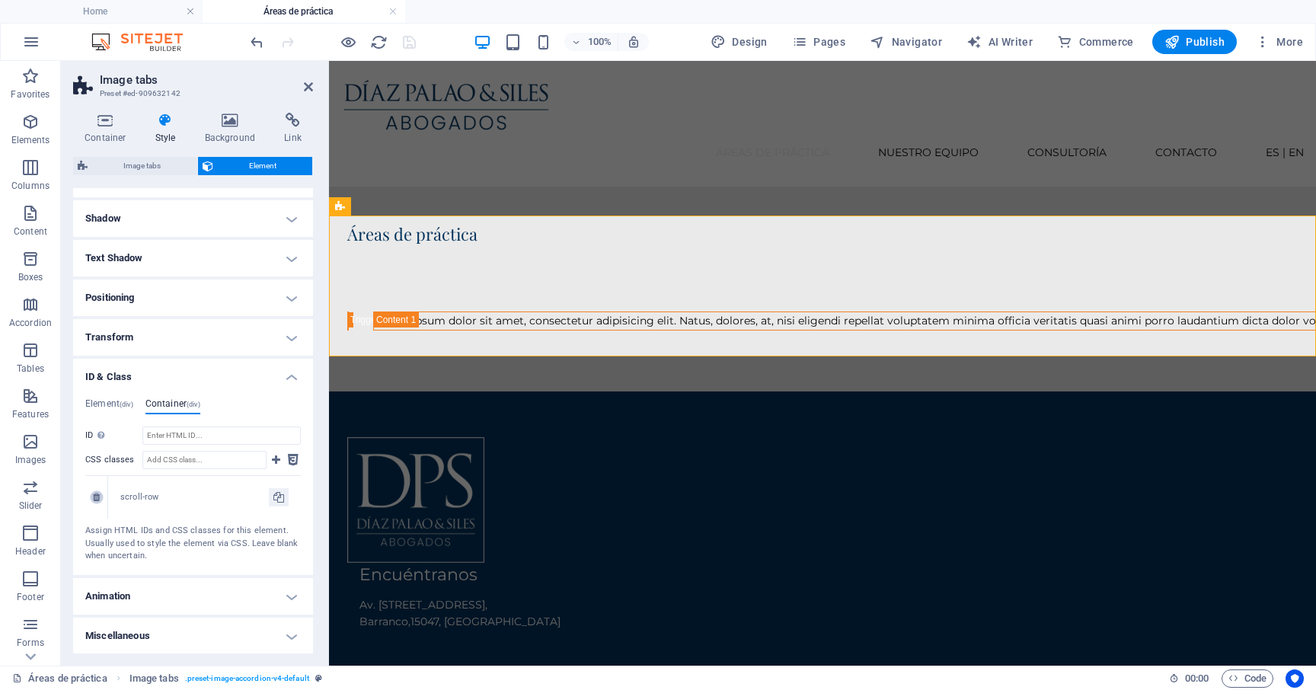
click at [95, 497] on icon at bounding box center [96, 497] width 7 height 9
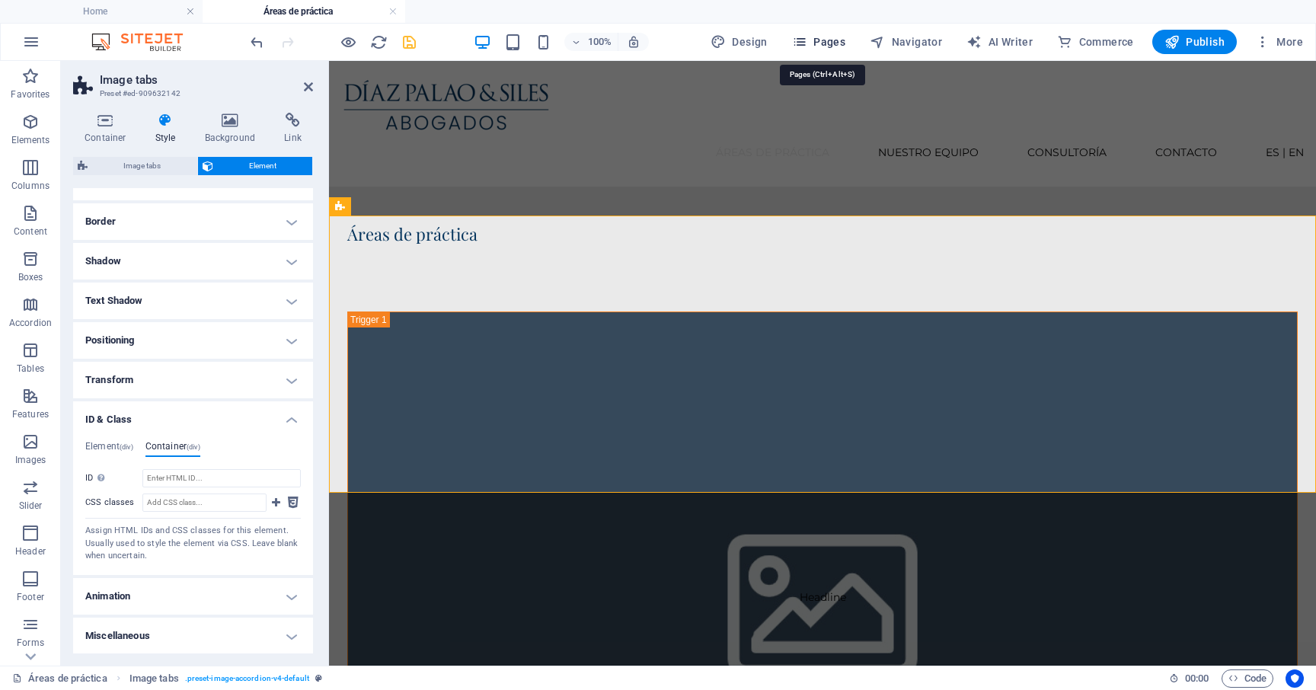
click at [833, 40] on span "Pages" at bounding box center [818, 41] width 53 height 15
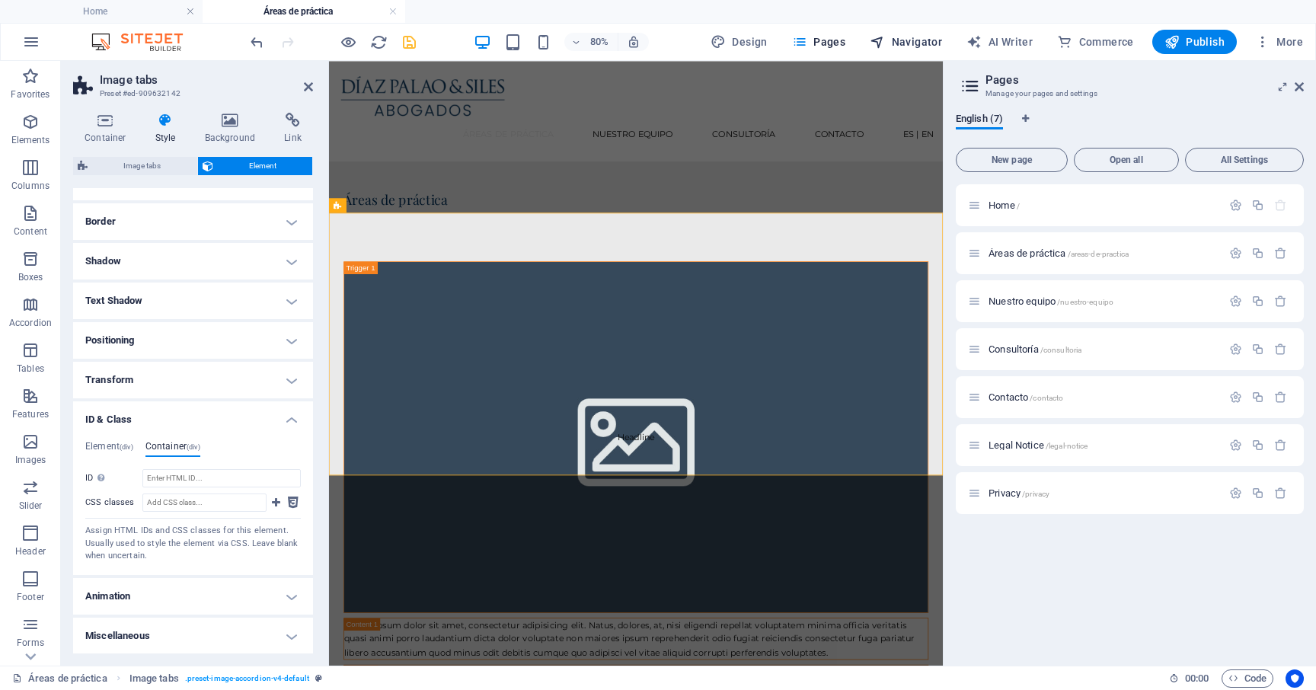
click at [912, 41] on span "Navigator" at bounding box center [905, 41] width 72 height 15
select select "17006661-en"
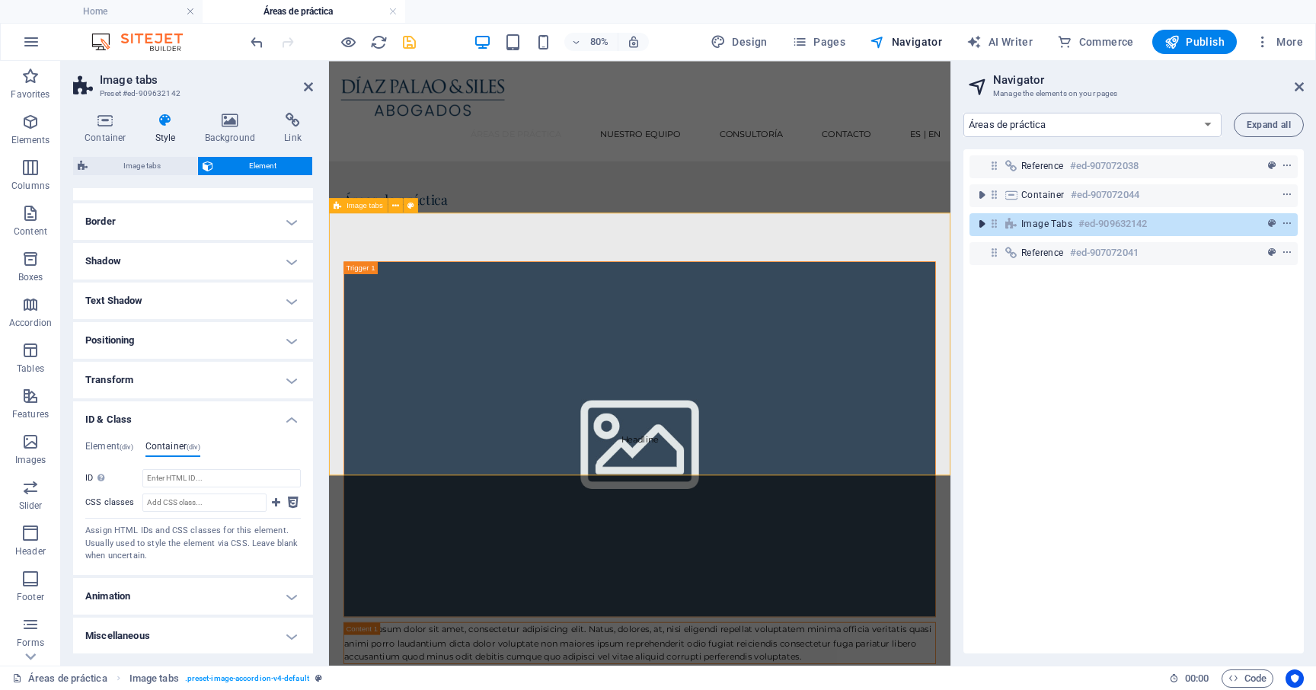
click at [984, 227] on icon "toggle-expand" at bounding box center [981, 223] width 15 height 15
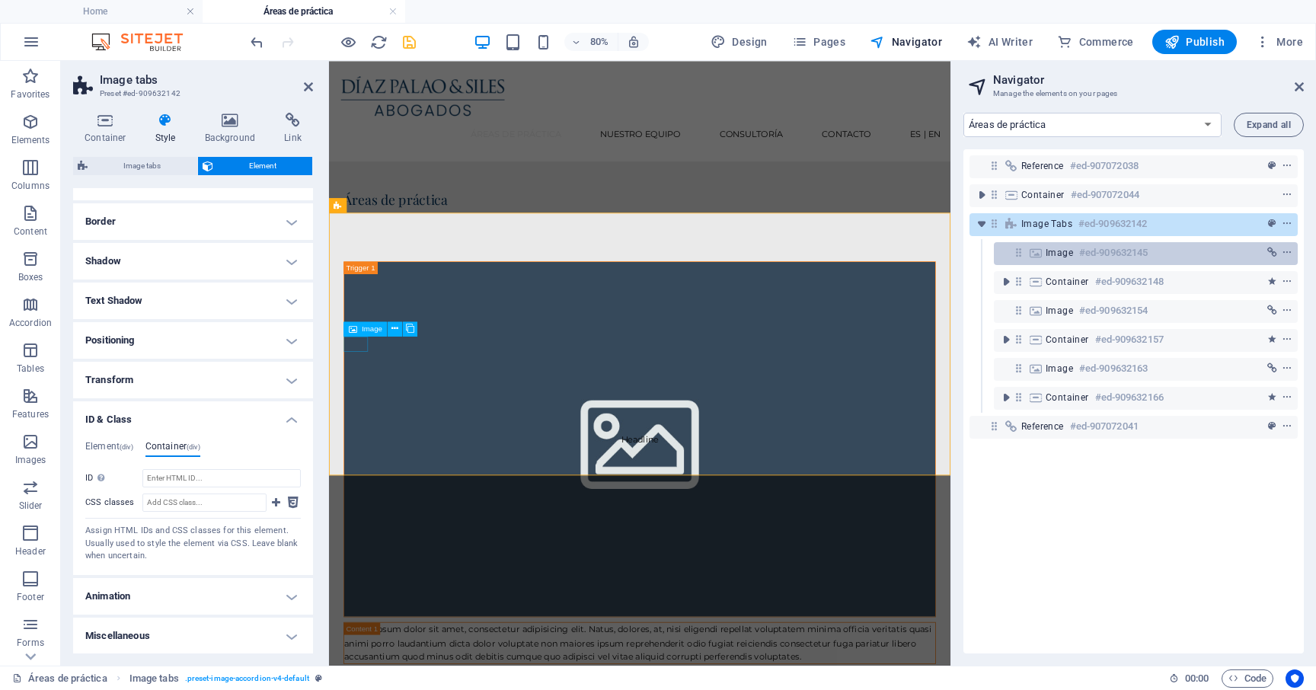
click at [1057, 250] on span "Image" at bounding box center [1058, 253] width 27 height 12
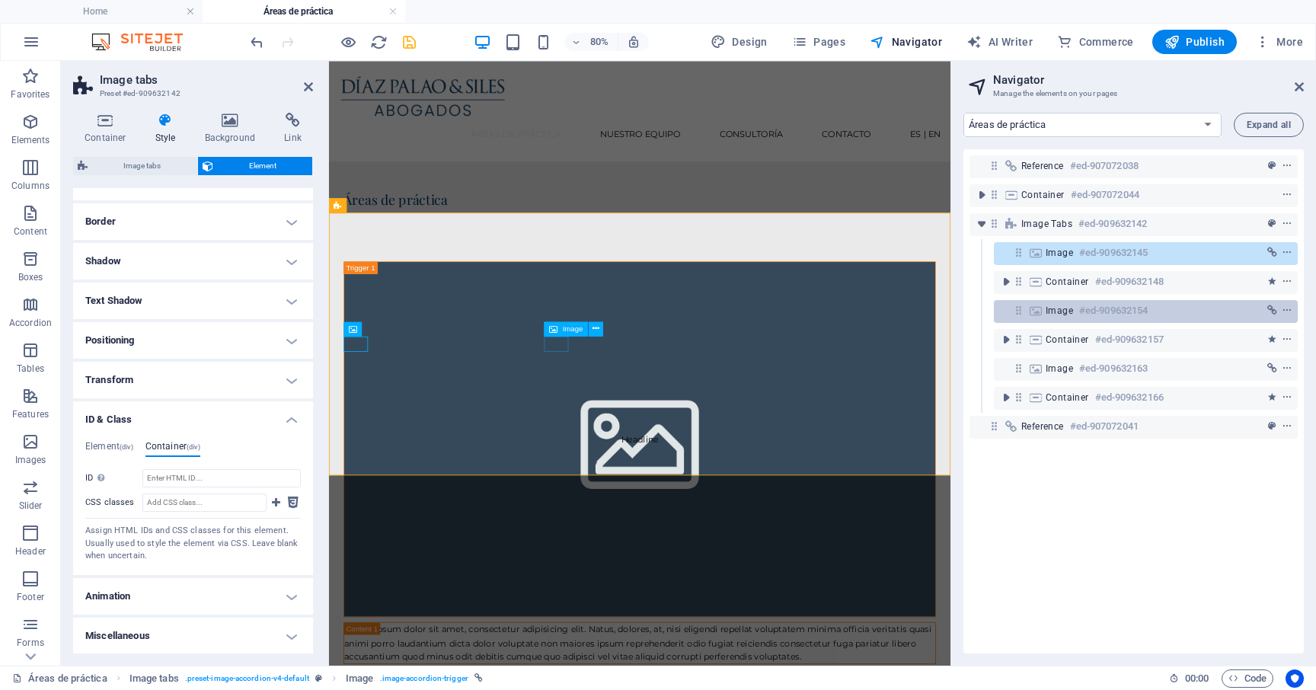
click at [1058, 314] on span "Image" at bounding box center [1058, 311] width 27 height 12
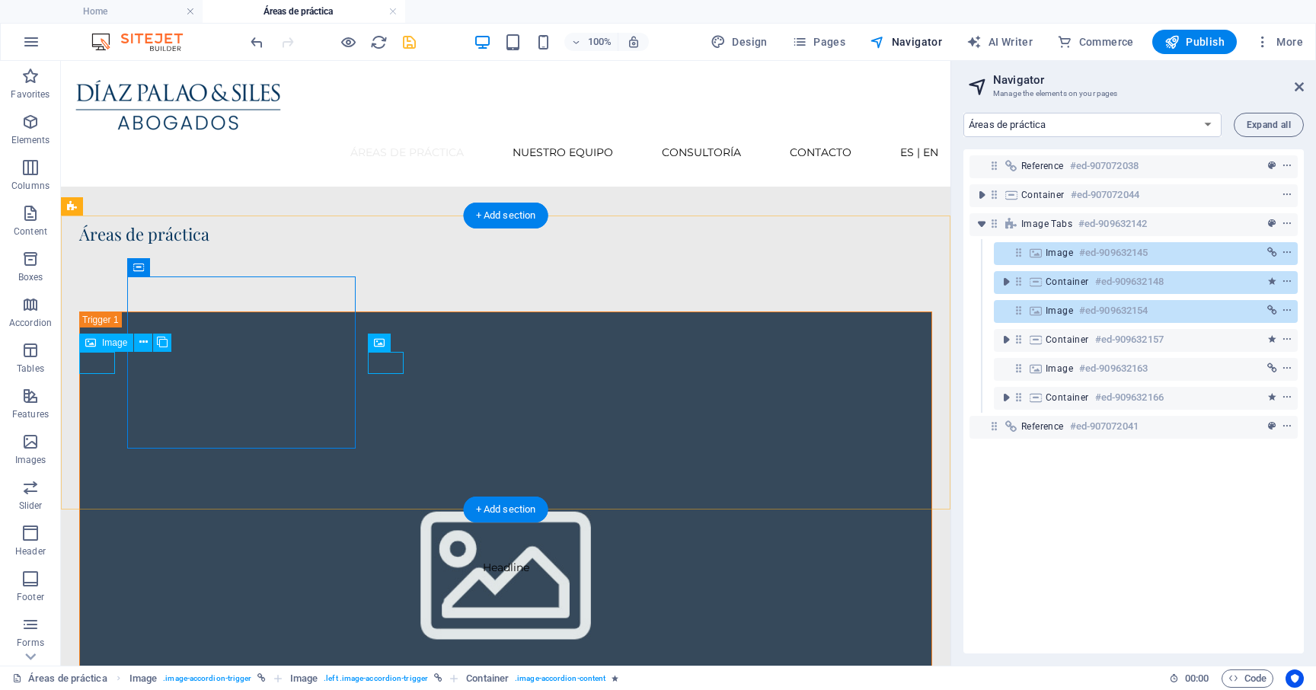
click at [1063, 255] on span "Image" at bounding box center [1058, 253] width 27 height 12
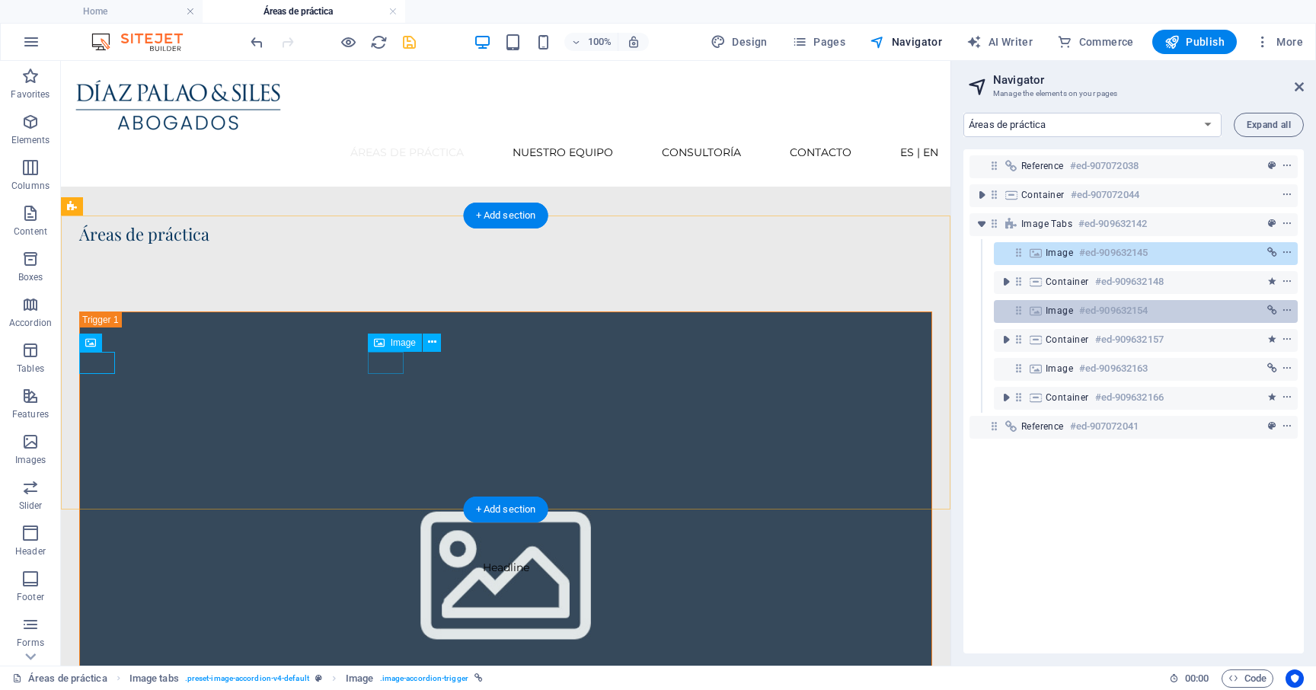
click at [1062, 308] on span "Image" at bounding box center [1058, 311] width 27 height 12
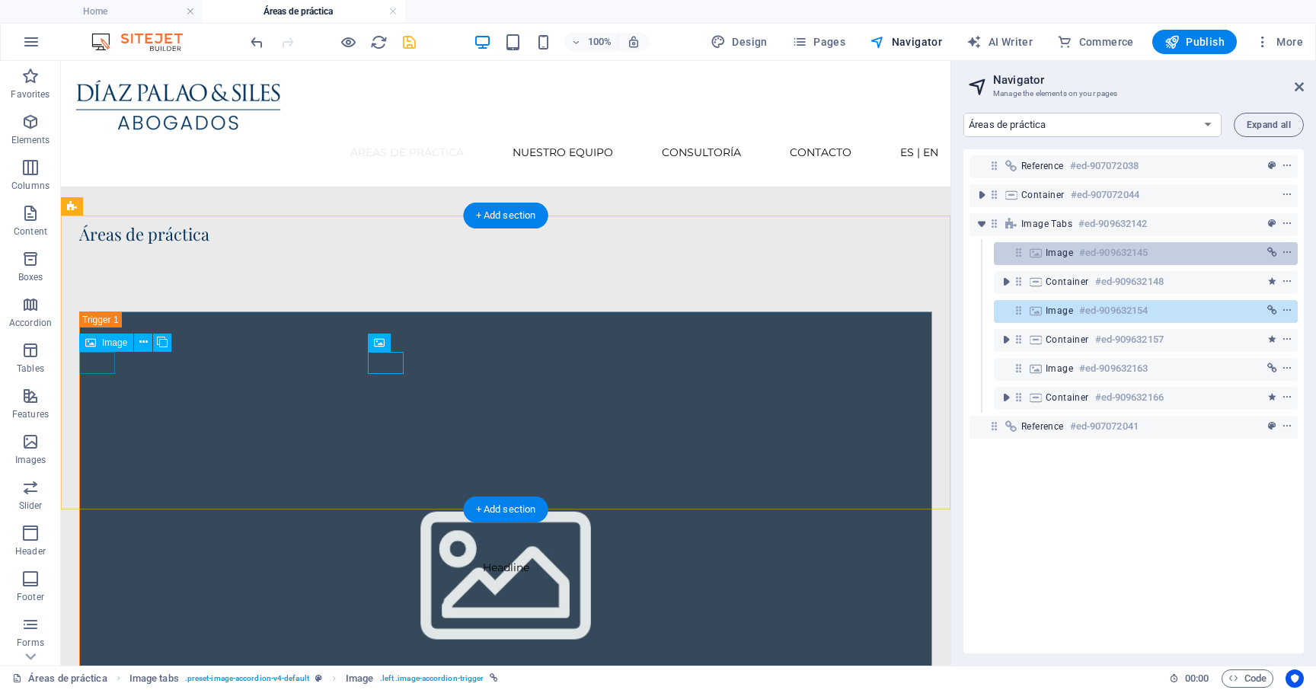
click at [1056, 248] on span "Image" at bounding box center [1058, 253] width 27 height 12
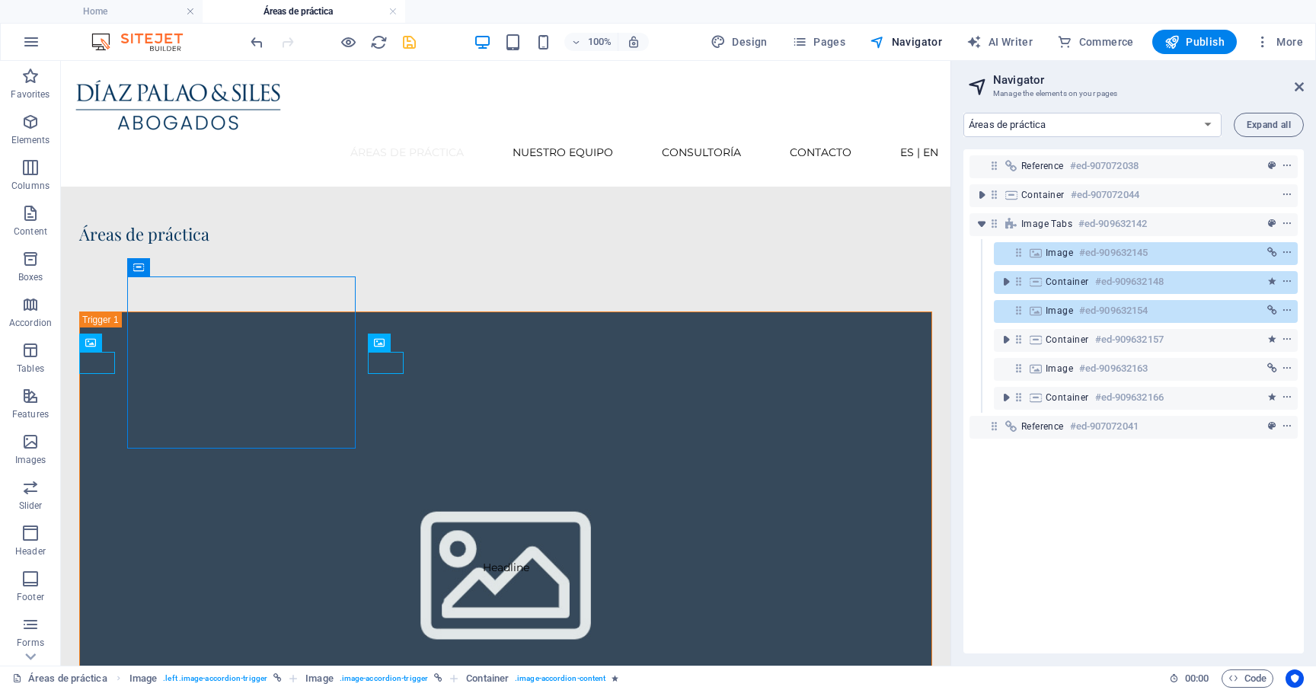
click at [1057, 257] on span "Image" at bounding box center [1058, 253] width 27 height 12
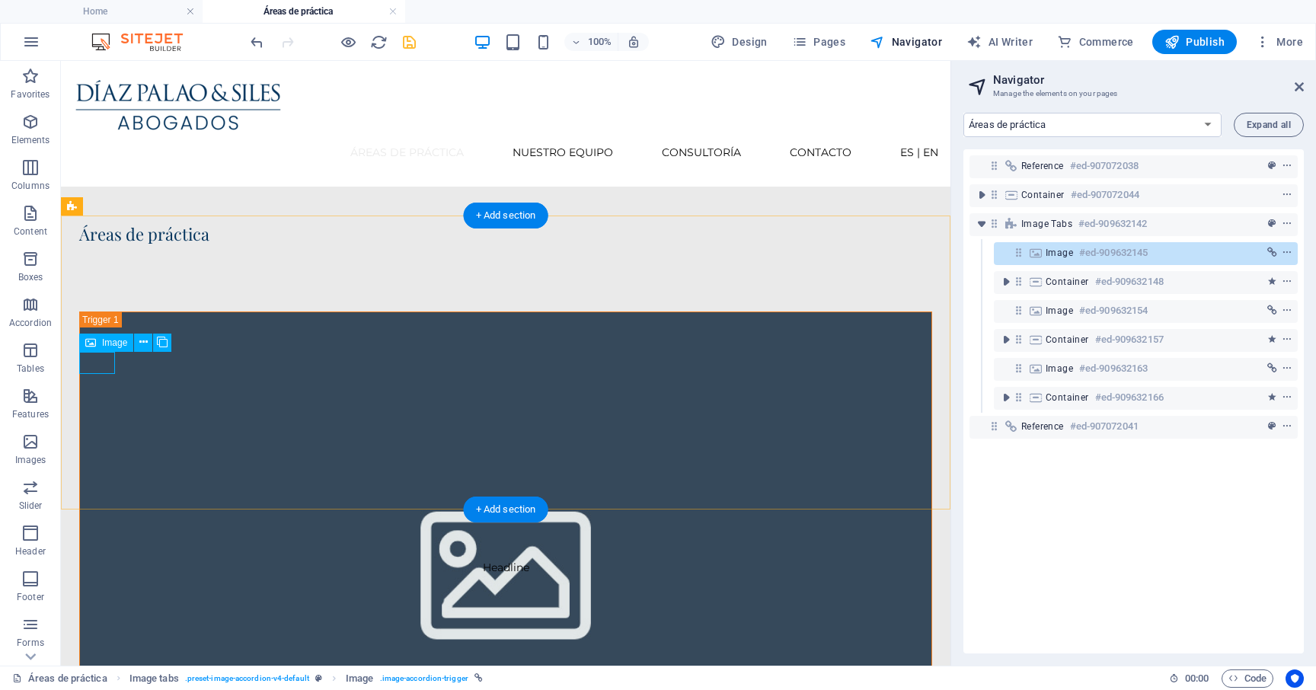
click at [1054, 250] on span "Image" at bounding box center [1058, 253] width 27 height 12
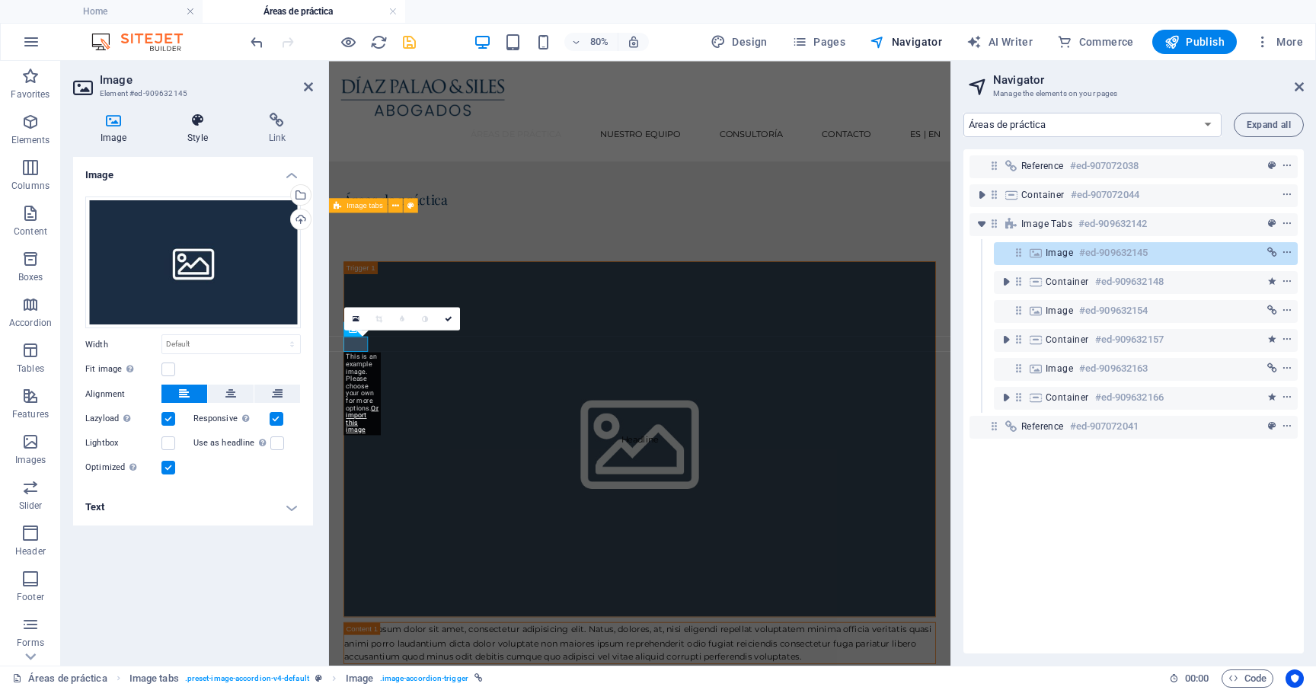
click at [193, 132] on h4 "Style" at bounding box center [200, 129] width 81 height 32
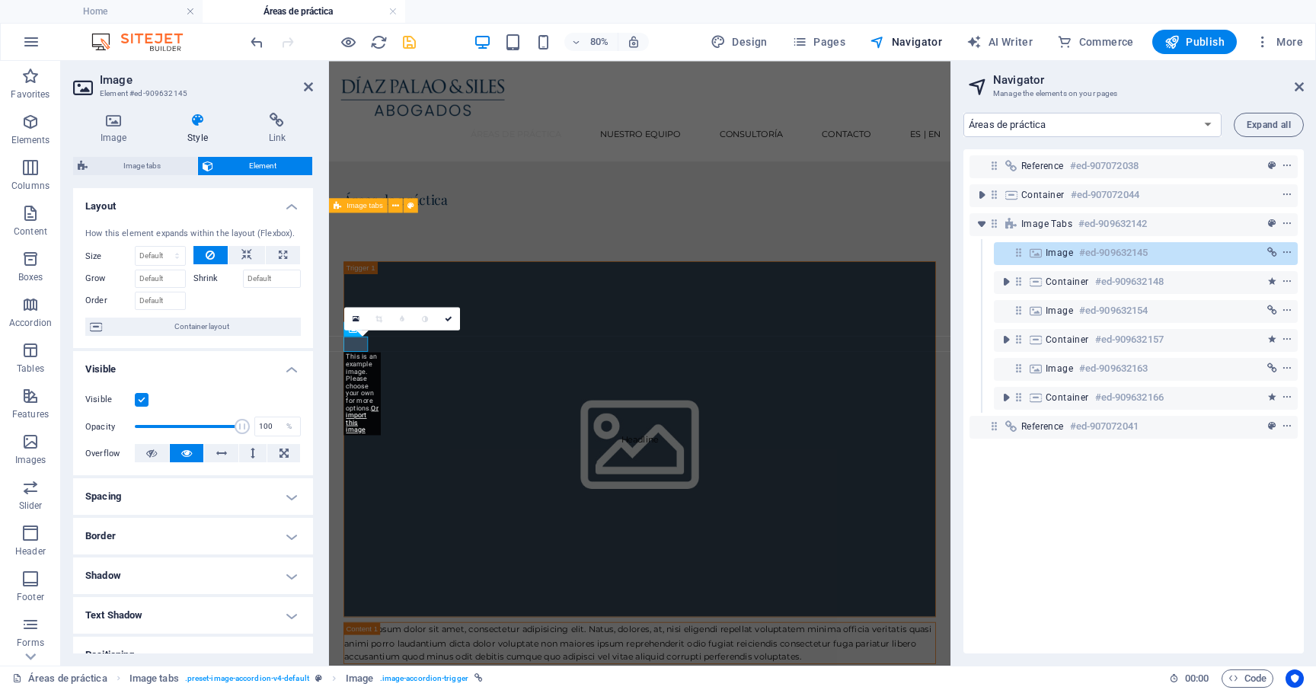
scroll to position [178, 0]
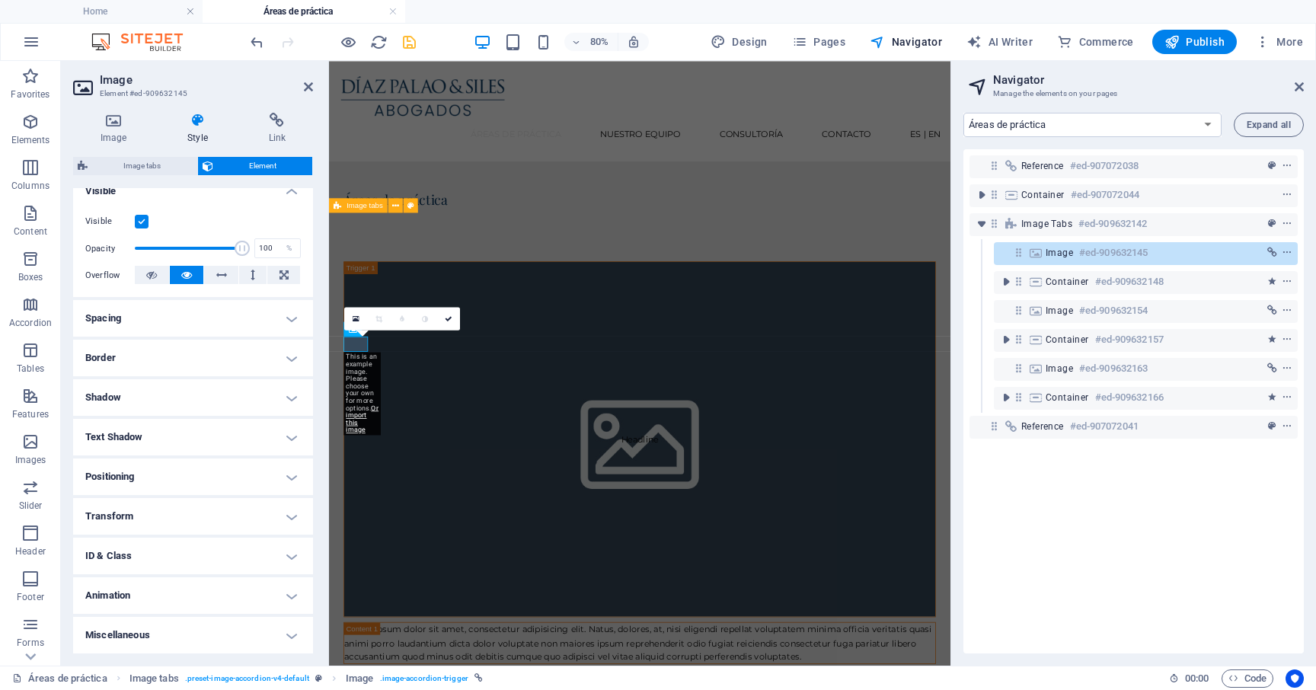
click at [187, 550] on h4 "ID & Class" at bounding box center [193, 555] width 240 height 37
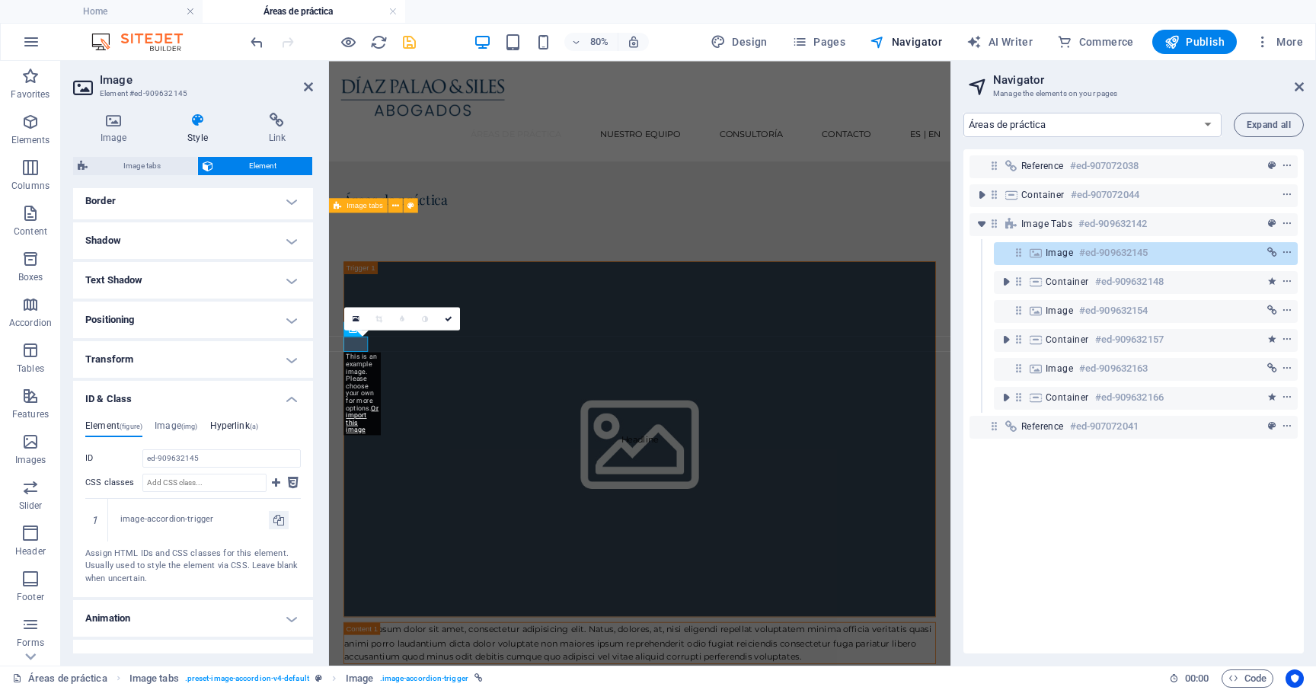
scroll to position [358, 0]
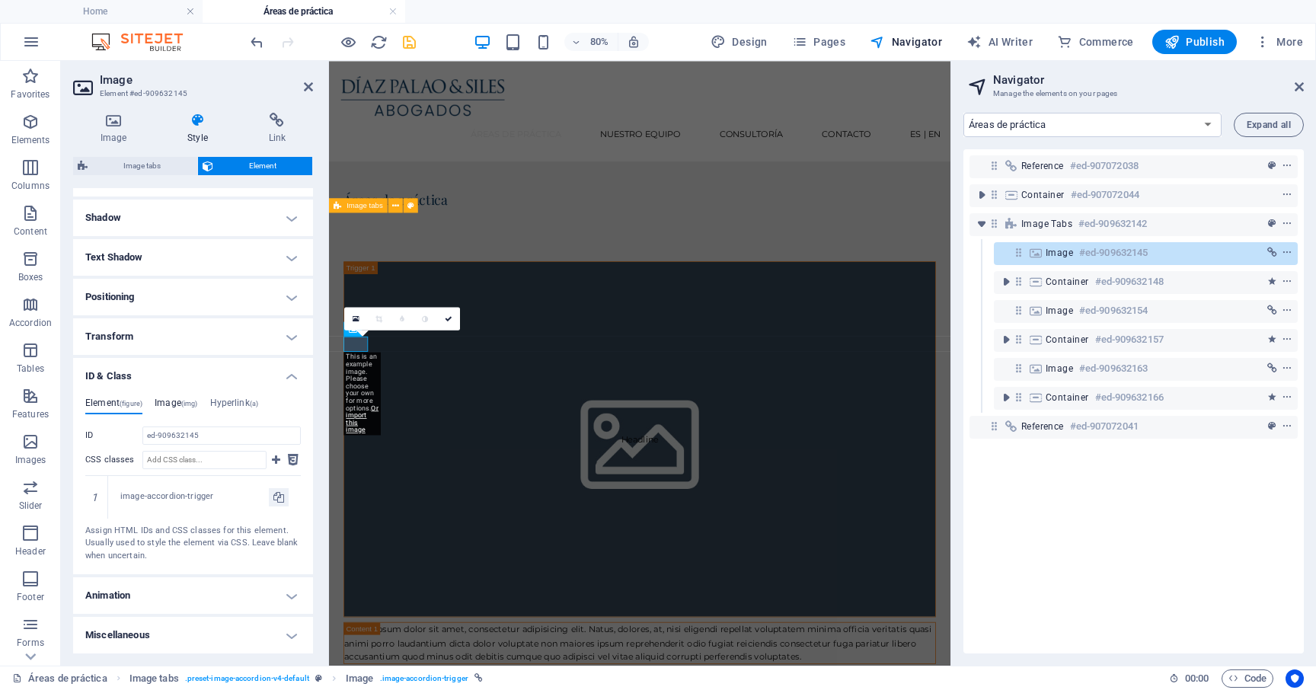
click at [187, 404] on span "(img)" at bounding box center [189, 404] width 17 height 8
click at [194, 460] on input "CSS classes" at bounding box center [204, 460] width 124 height 18
paste input ".scroll-row { display: flex; overflow-x: auto; overflow-y: hidden; white-space:…"
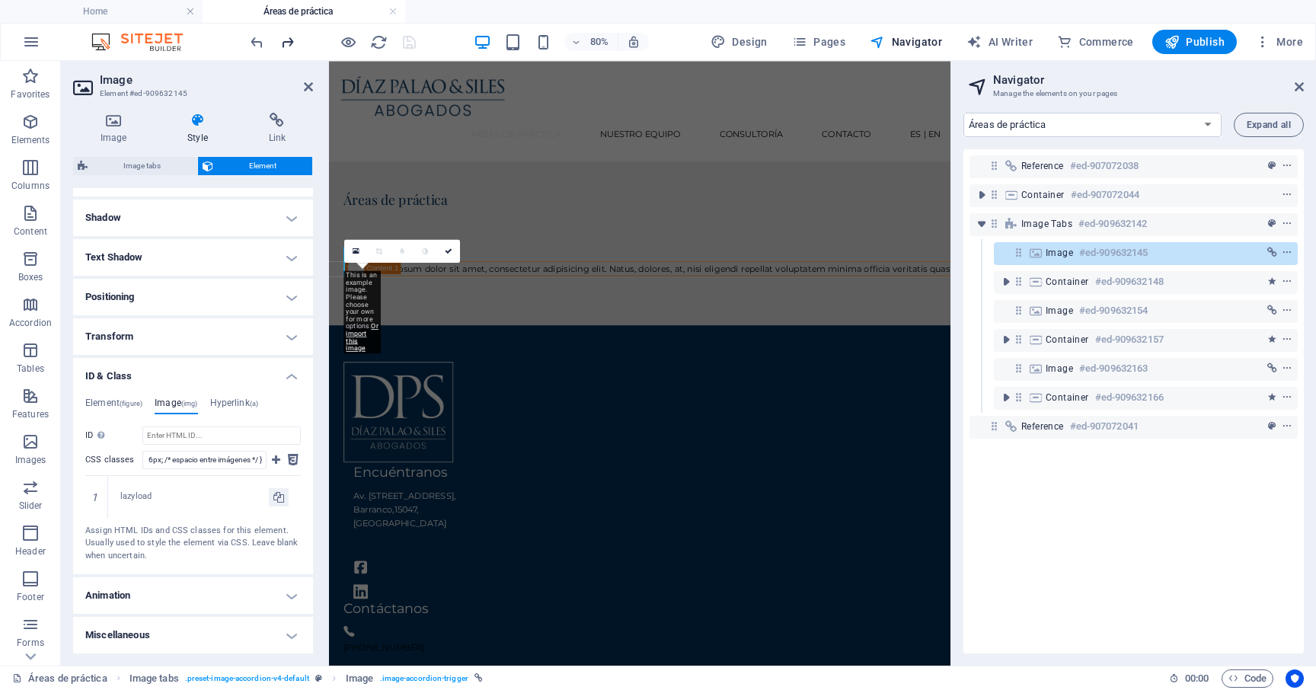
scroll to position [0, 0]
click at [289, 38] on icon "redo" at bounding box center [288, 42] width 18 height 18
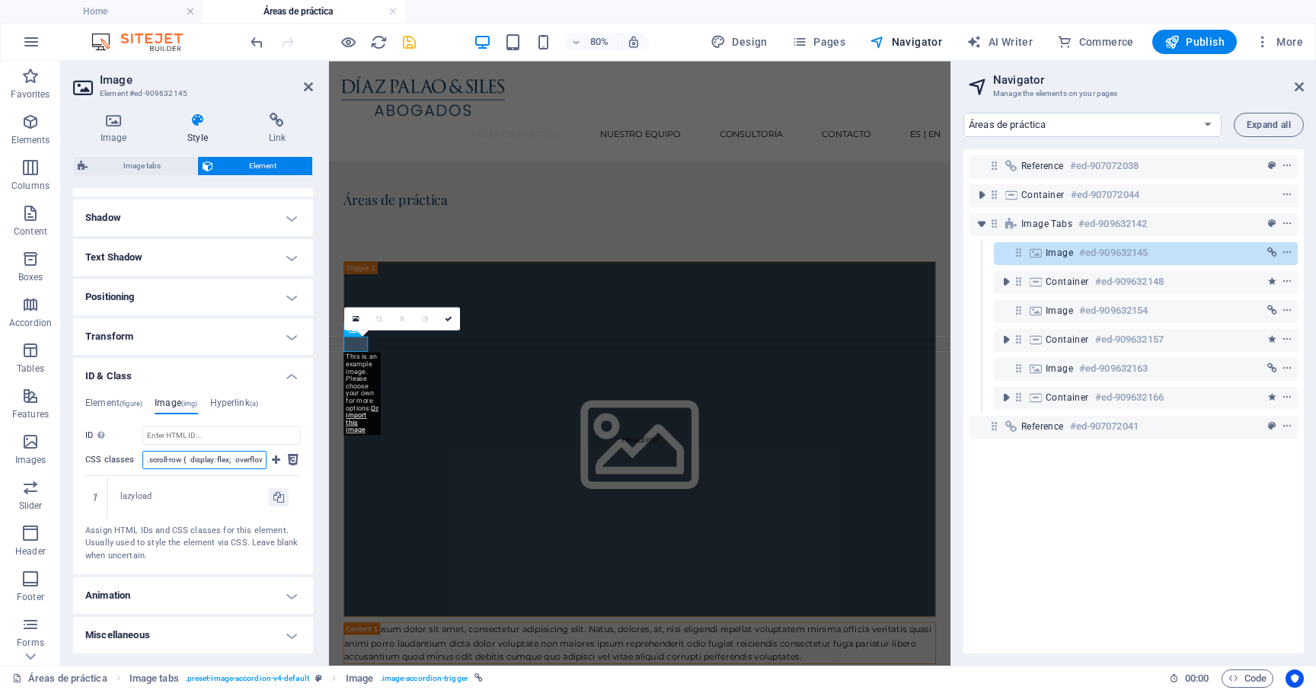
click at [205, 462] on input ".scroll-row { display: flex; overflow-x: auto; overflow-y: hidden; white-space:…" at bounding box center [204, 460] width 124 height 18
paste input "scroll-row"
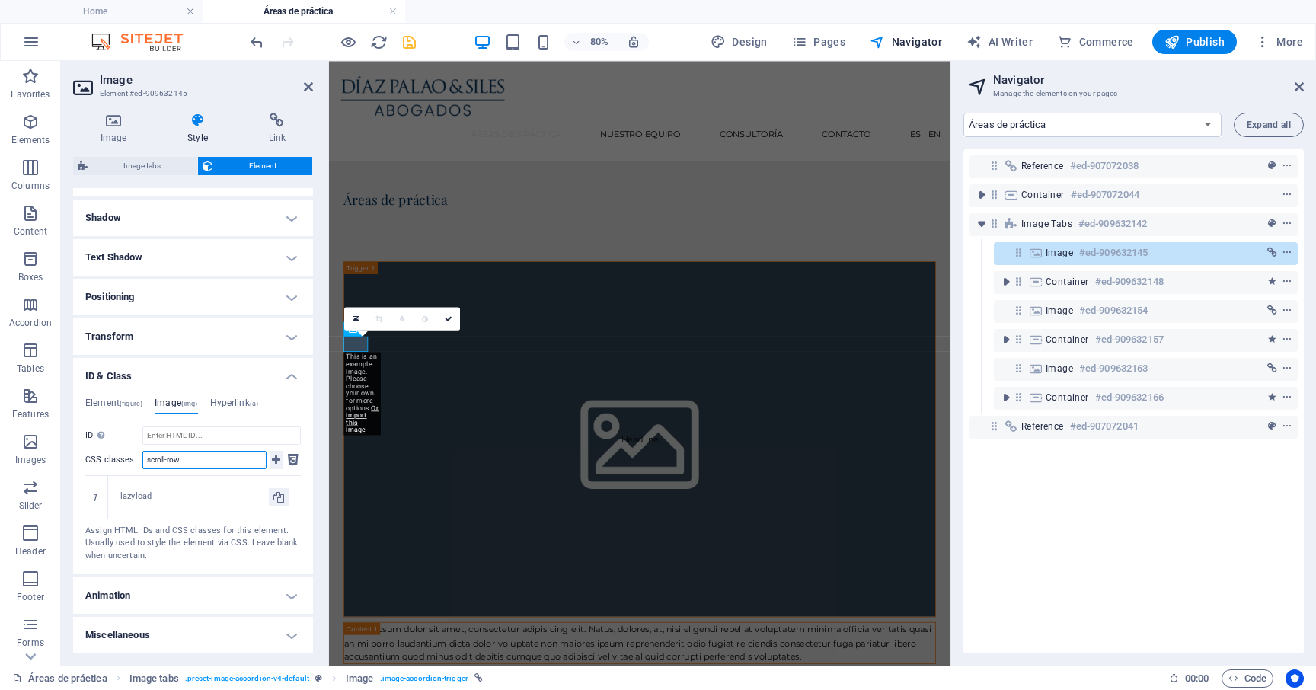
type input "scroll-row"
click at [276, 459] on icon at bounding box center [276, 460] width 8 height 18
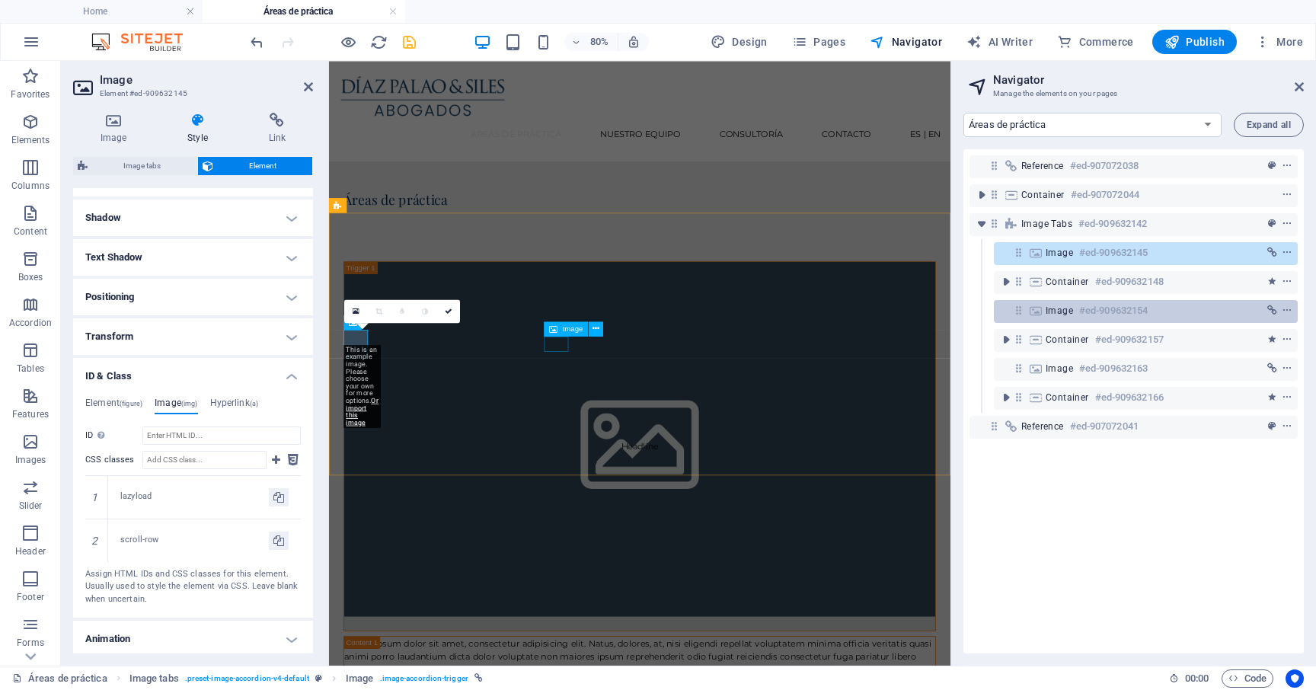
click at [1054, 317] on div "Image #ed-909632154" at bounding box center [1133, 310] width 176 height 18
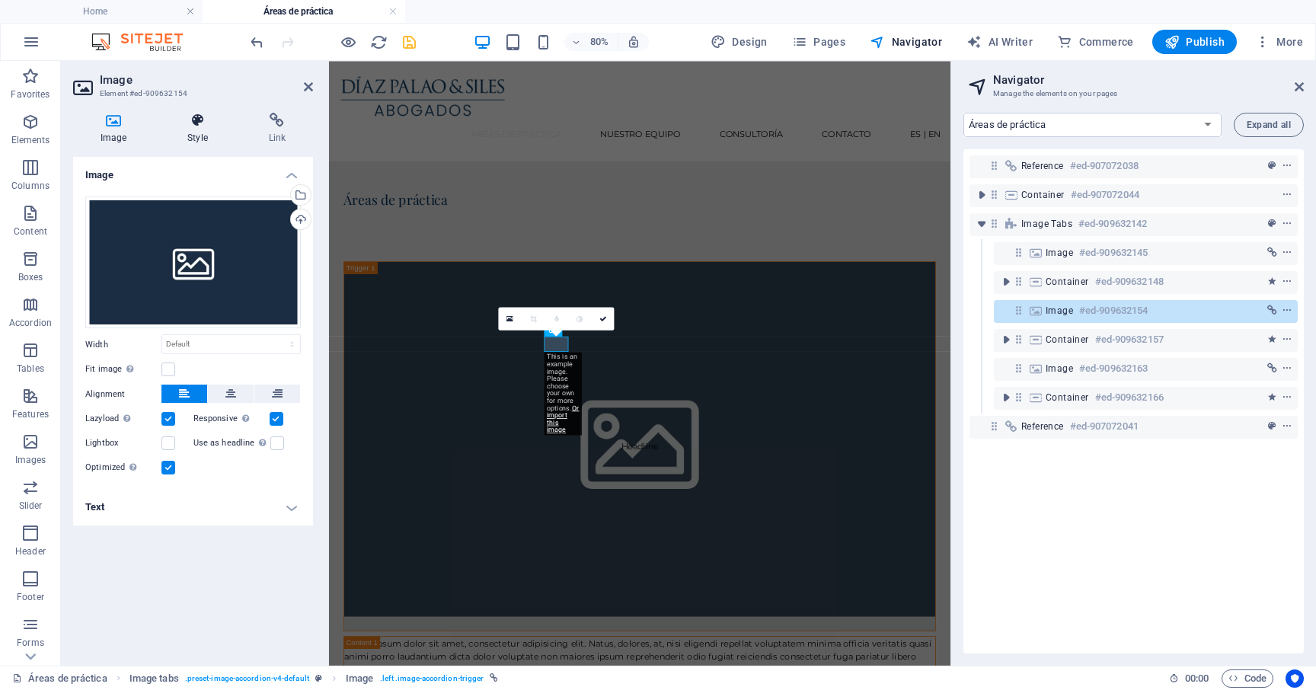
click at [205, 118] on icon at bounding box center [197, 120] width 75 height 15
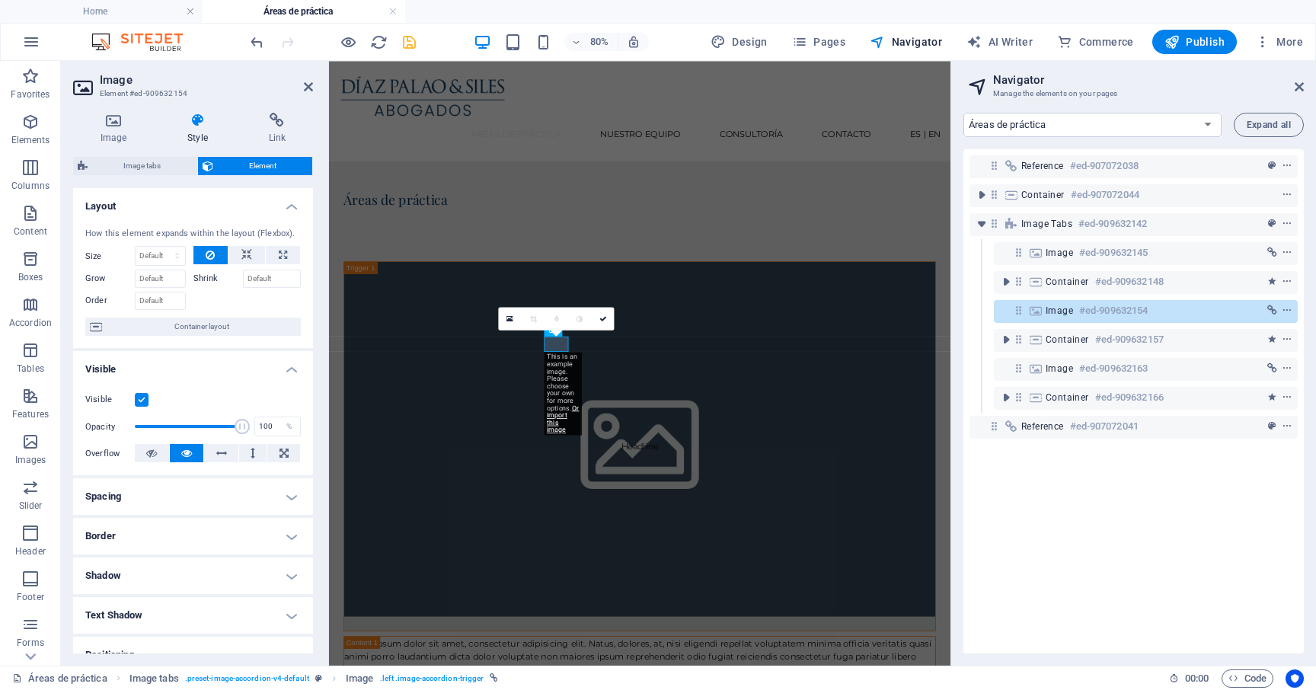
scroll to position [178, 0]
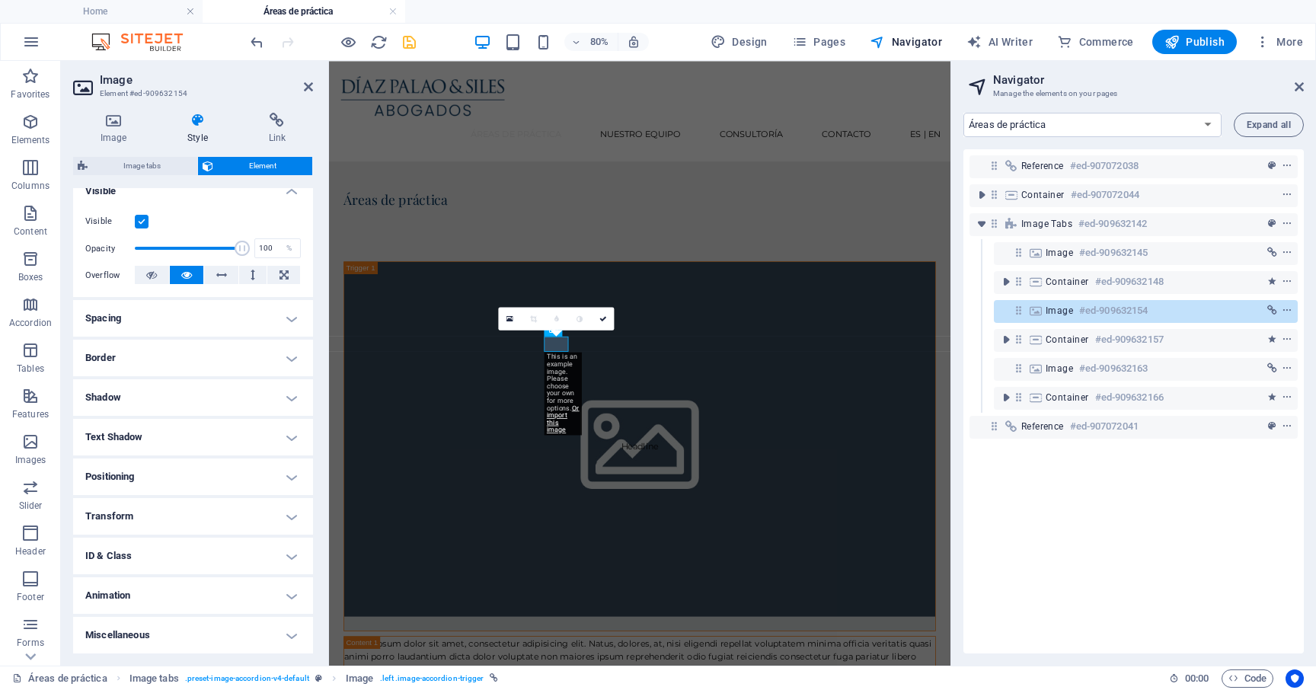
click at [180, 551] on h4 "ID & Class" at bounding box center [193, 555] width 240 height 37
click at [180, 585] on h4 "Image (img)" at bounding box center [176, 585] width 43 height 17
click at [188, 634] on input "CSS classes" at bounding box center [204, 639] width 124 height 18
paste input "scroll-row"
type input "scroll-row"
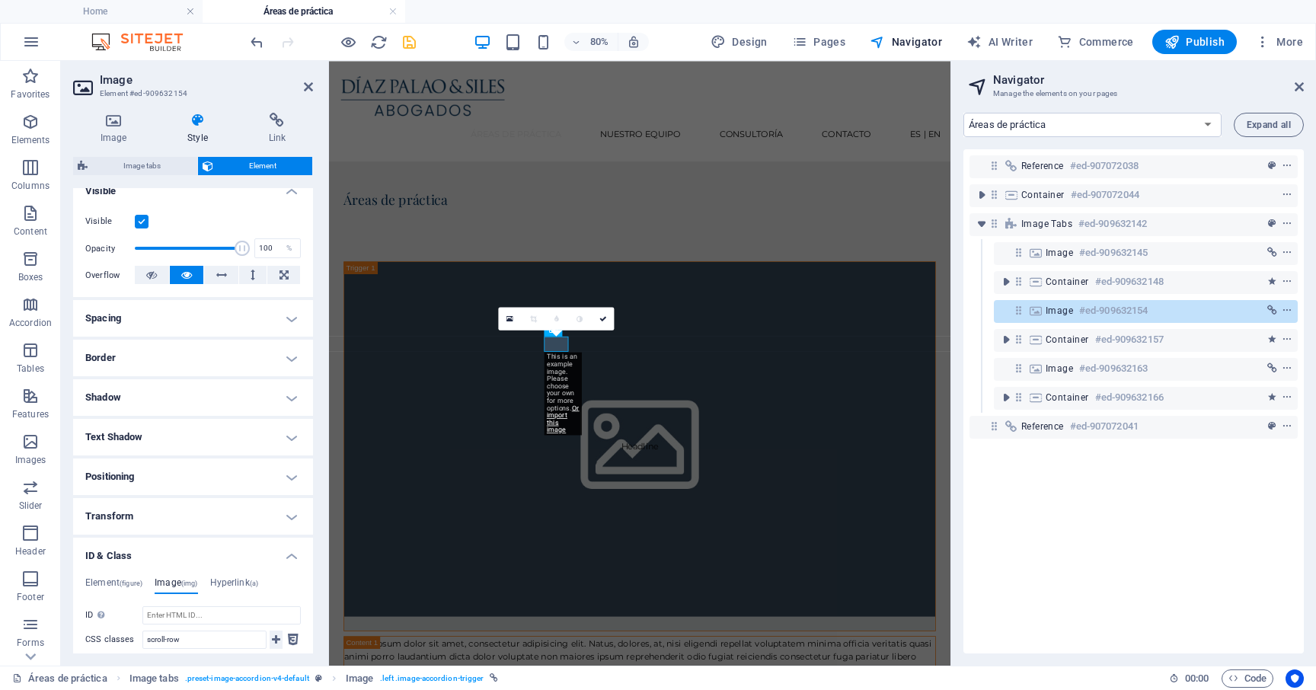
click at [276, 643] on icon at bounding box center [276, 639] width 8 height 18
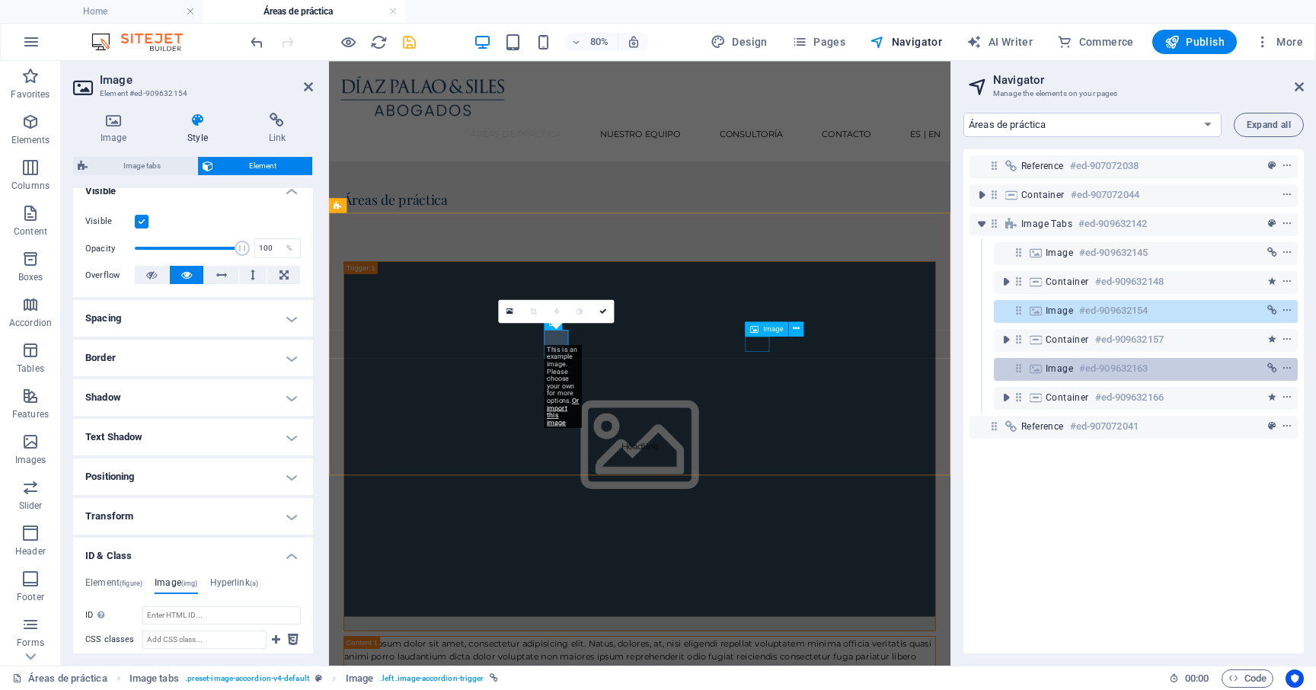
click at [1054, 367] on span "Image" at bounding box center [1058, 368] width 27 height 12
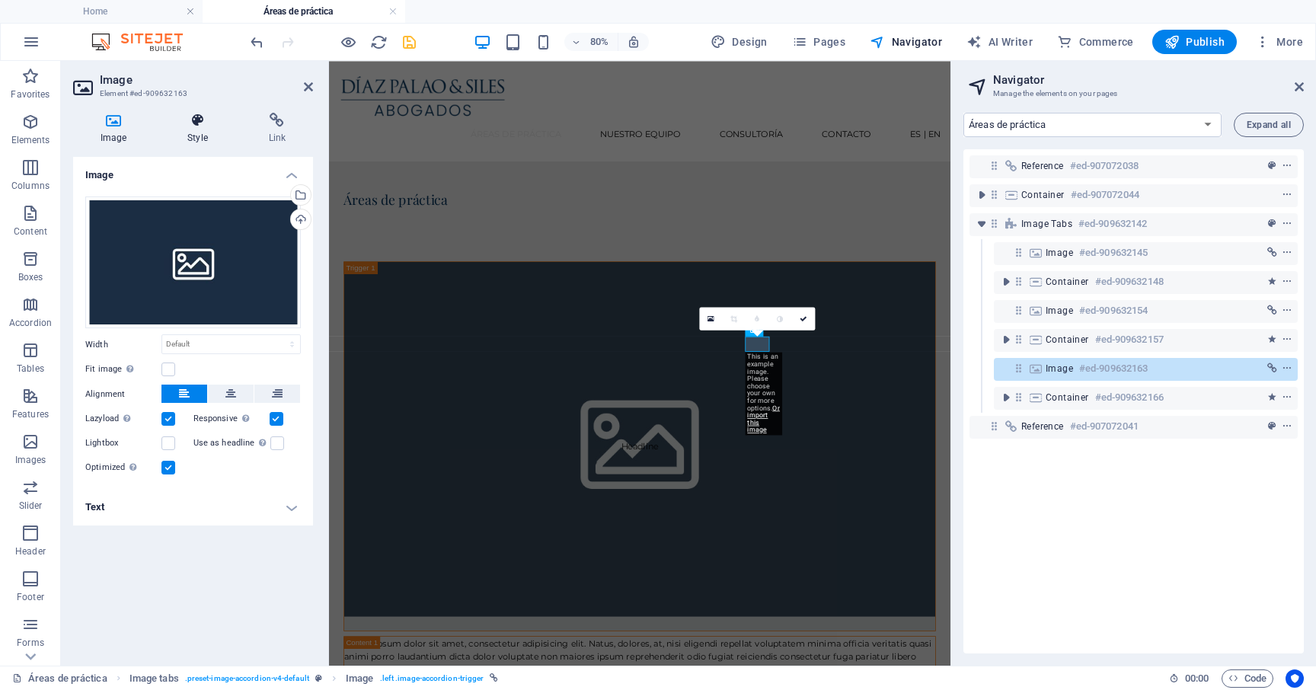
click at [205, 139] on h4 "Style" at bounding box center [200, 129] width 81 height 32
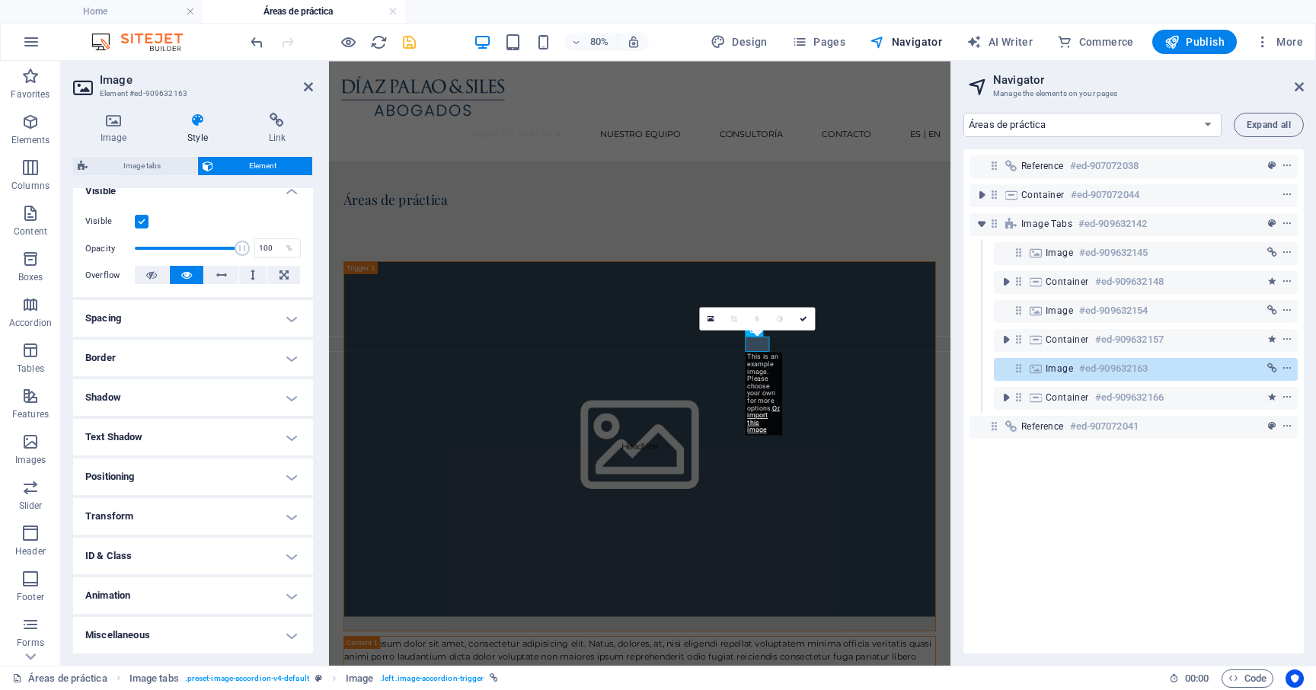
click at [209, 569] on h4 "ID & Class" at bounding box center [193, 555] width 240 height 37
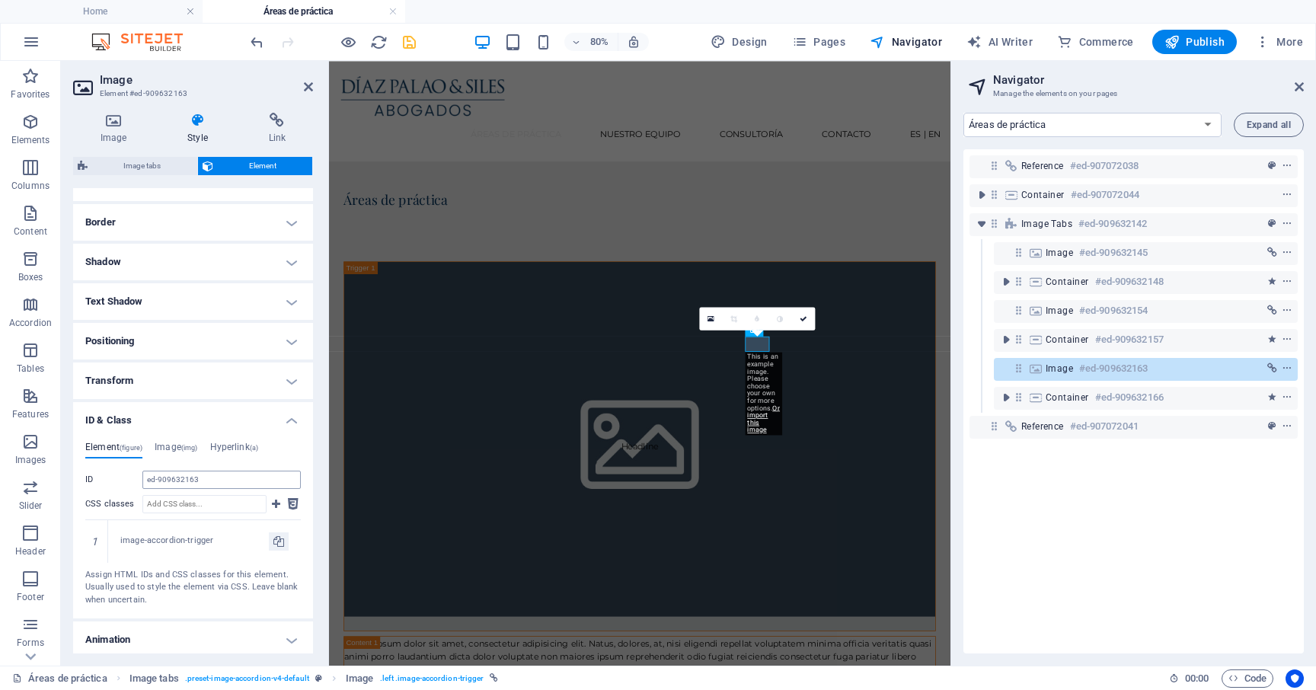
scroll to position [358, 0]
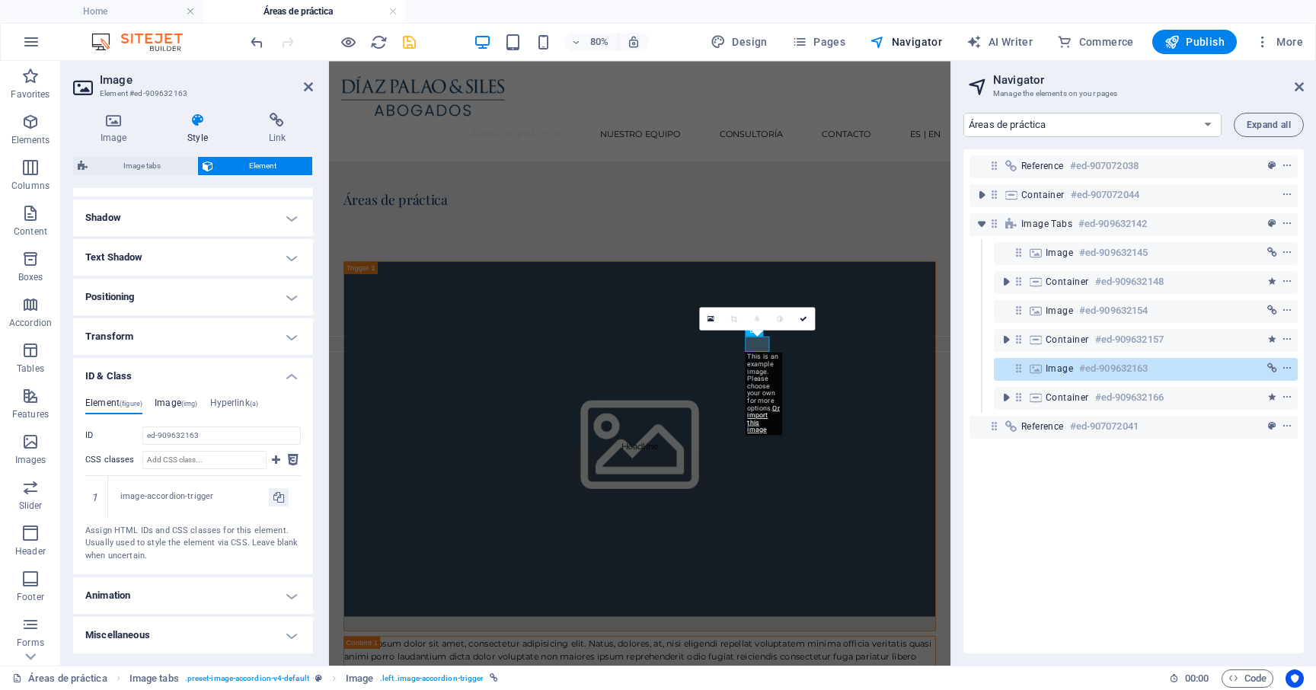
click at [174, 404] on h4 "Image (img)" at bounding box center [176, 405] width 43 height 17
click at [177, 460] on input "CSS classes" at bounding box center [204, 460] width 124 height 18
paste input "scroll-row"
type input "scroll-row"
click at [276, 462] on icon at bounding box center [276, 460] width 8 height 18
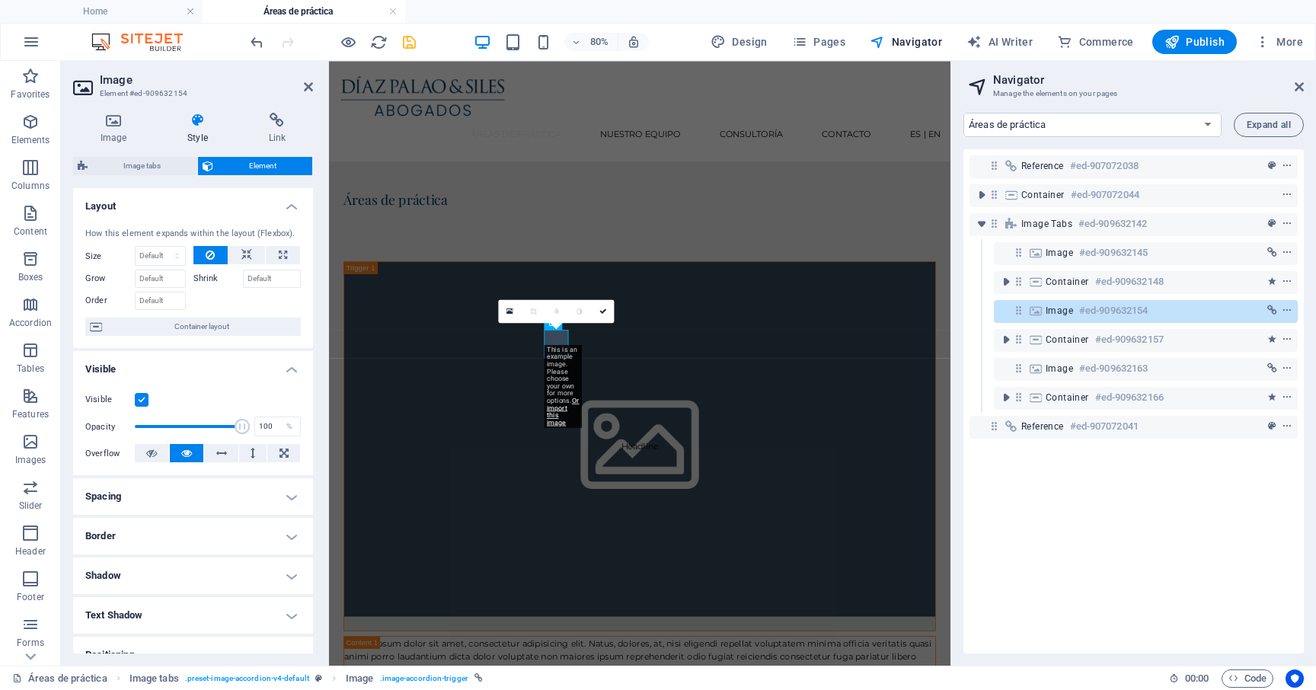
scroll to position [401, 0]
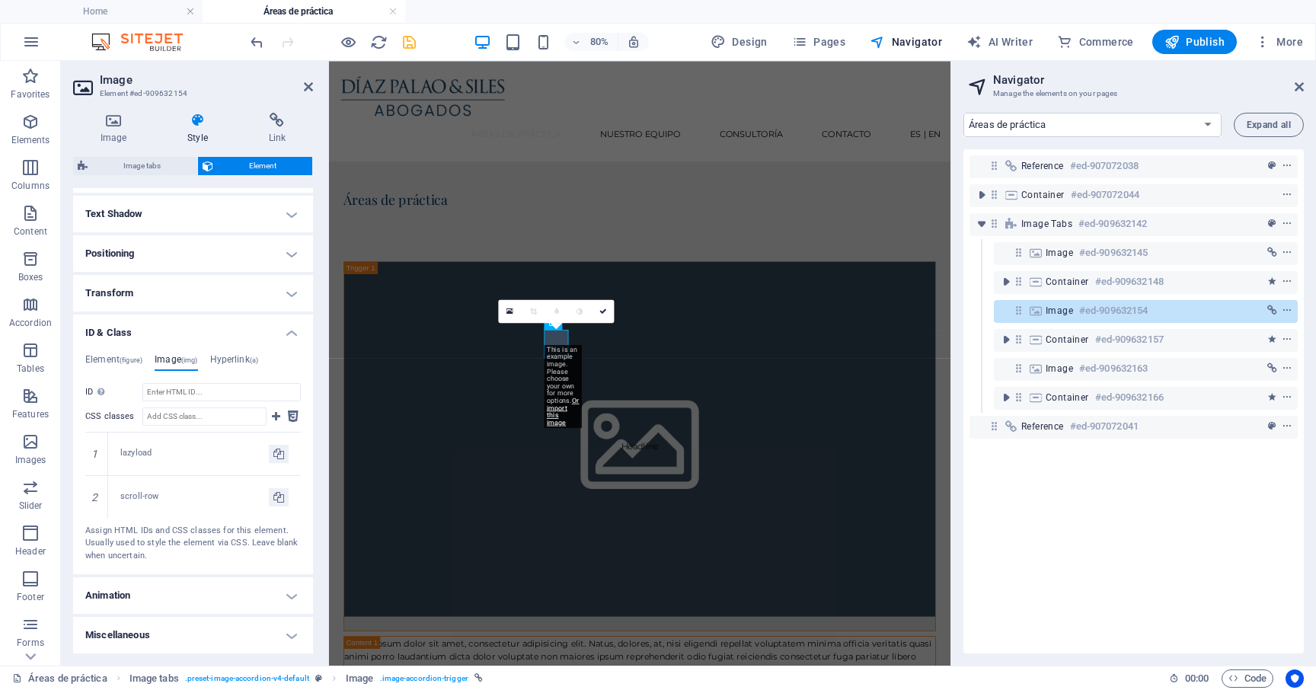
click at [419, 38] on div "80% Design Pages Navigator AI Writer Commerce Publish More" at bounding box center [777, 42] width 1061 height 24
click at [410, 38] on icon "save" at bounding box center [409, 42] width 18 height 18
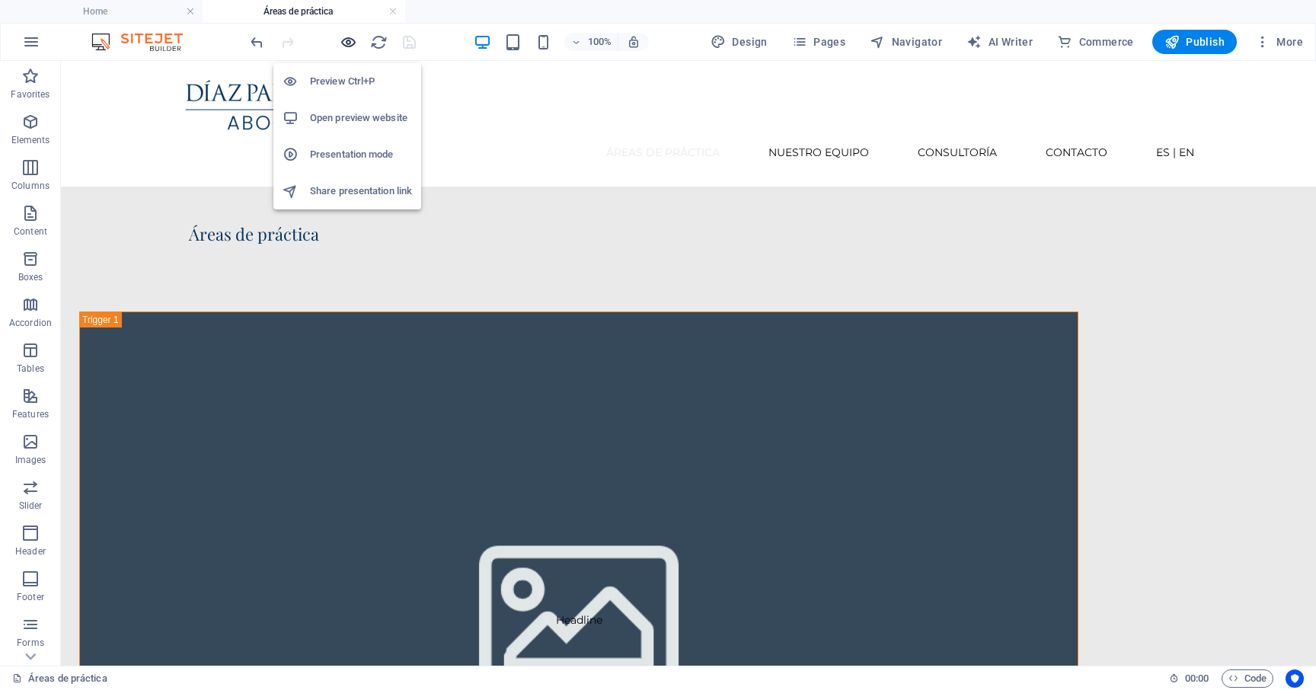
click at [353, 49] on icon "button" at bounding box center [349, 42] width 18 height 18
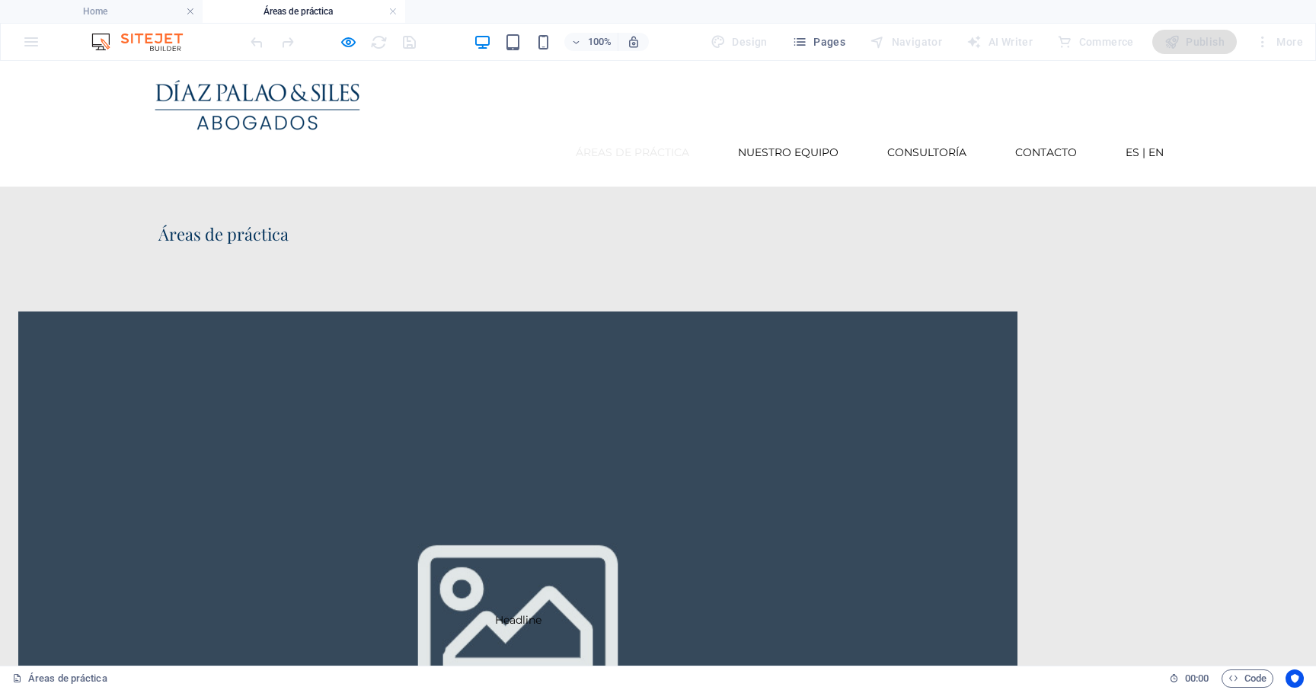
click at [357, 392] on span "Headline" at bounding box center [517, 619] width 999 height 617
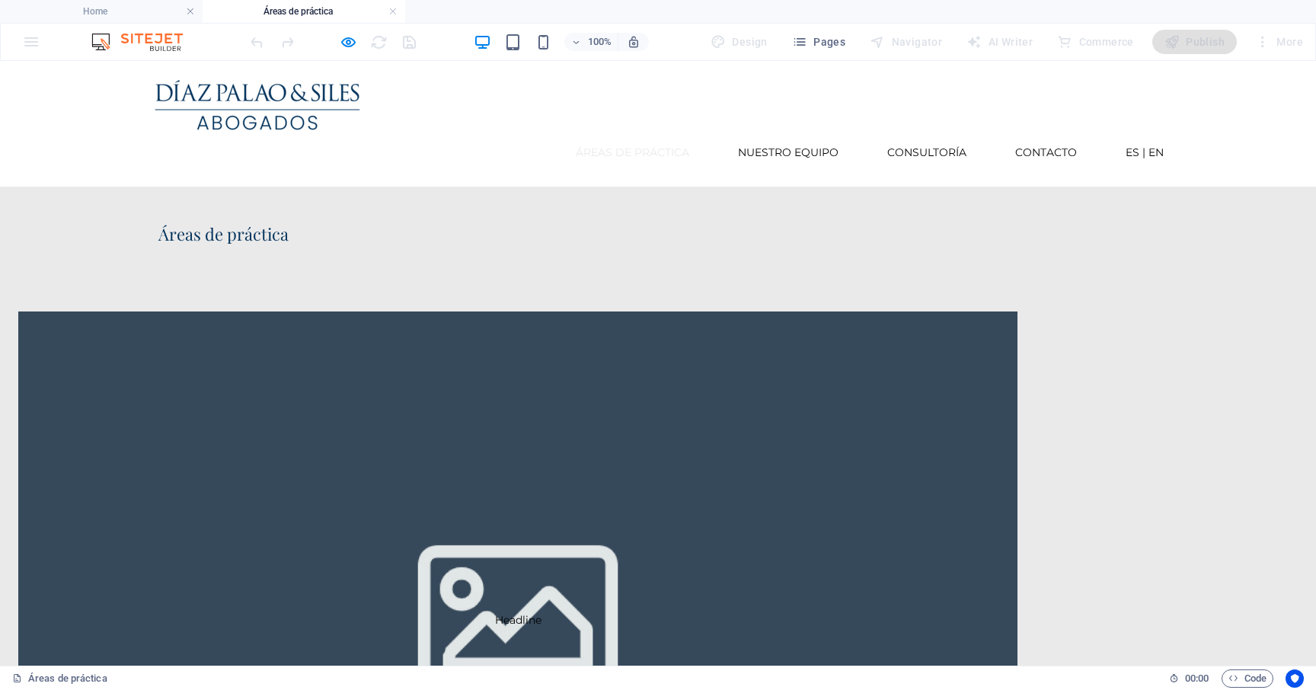
click at [362, 422] on span "Headline" at bounding box center [517, 619] width 999 height 617
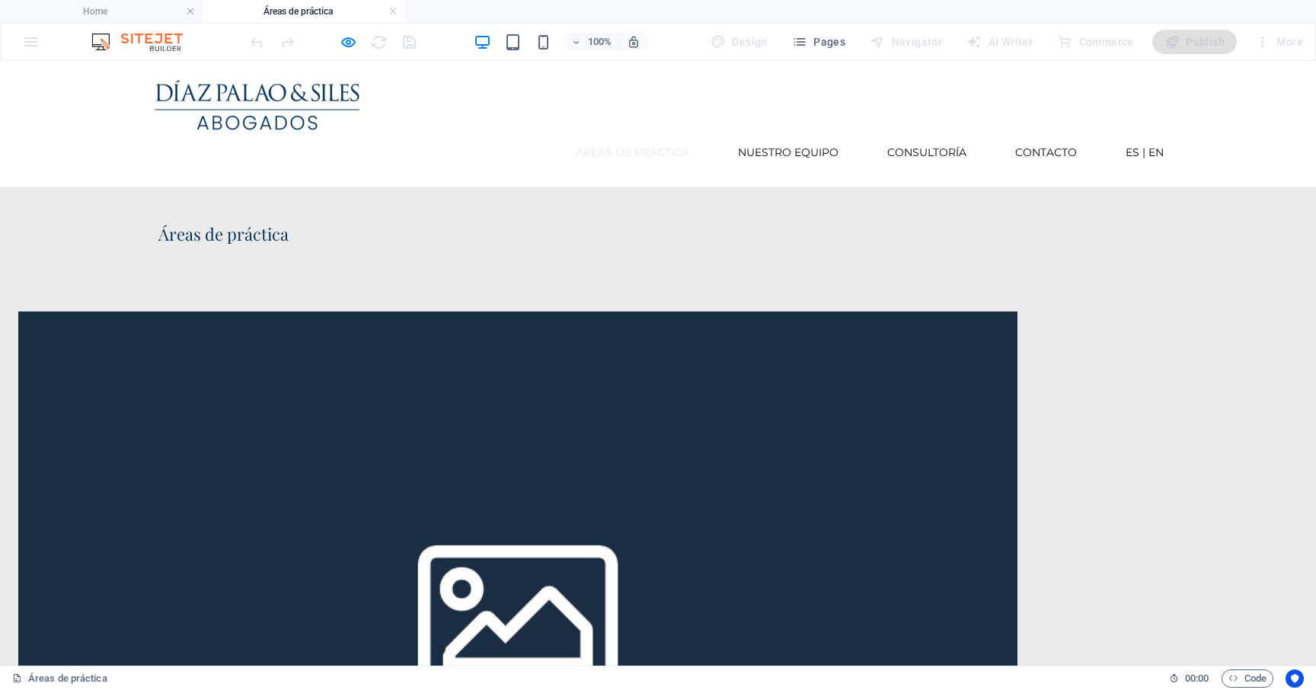
click at [349, 46] on icon "button" at bounding box center [349, 42] width 18 height 18
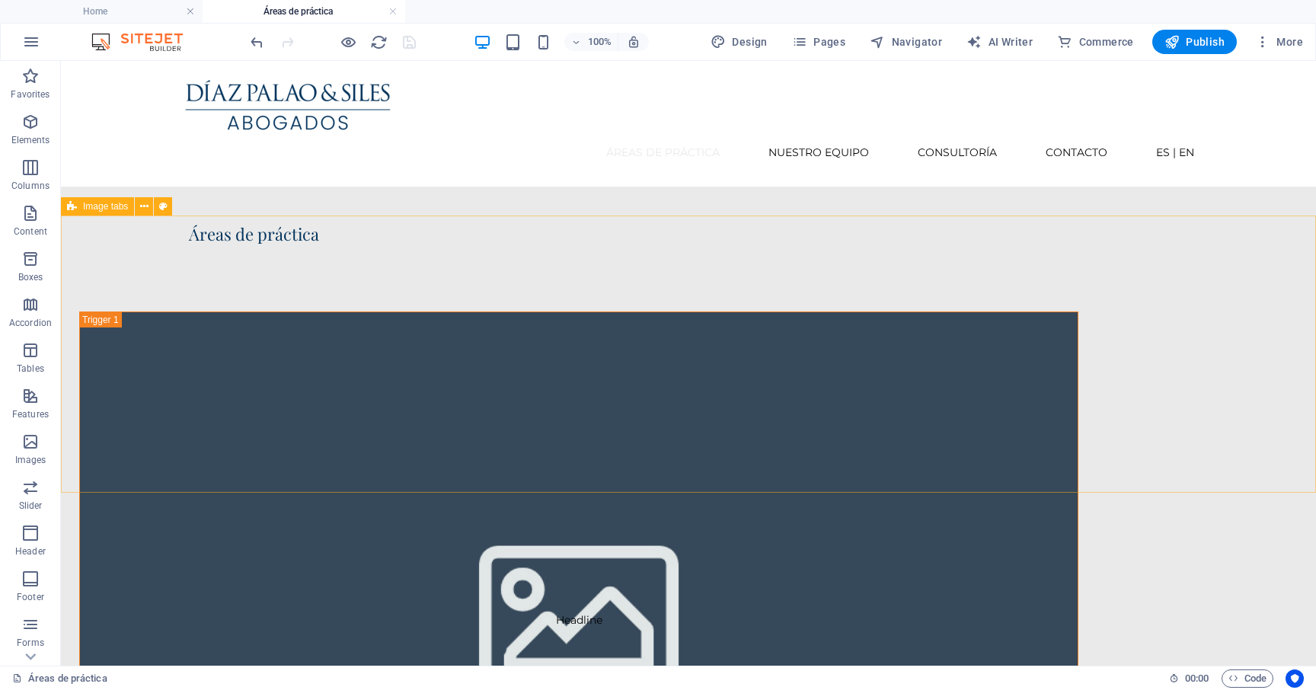
click at [101, 208] on span "Image tabs" at bounding box center [105, 206] width 45 height 9
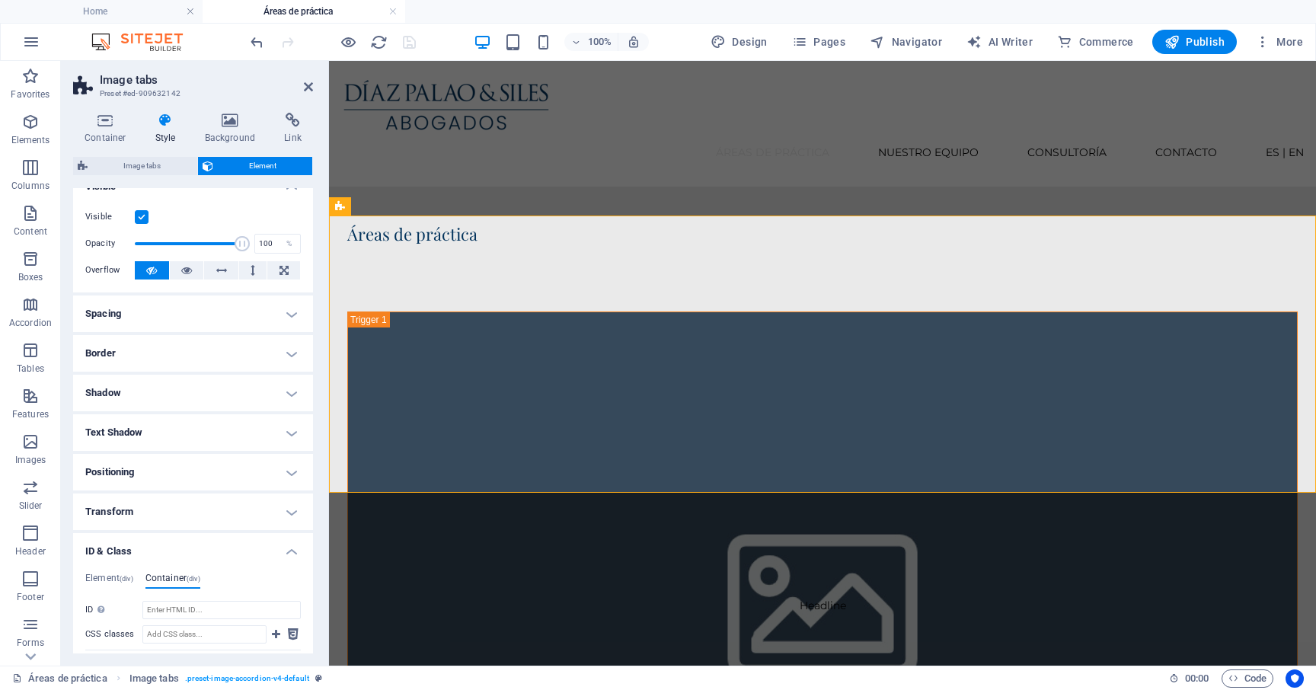
scroll to position [0, 0]
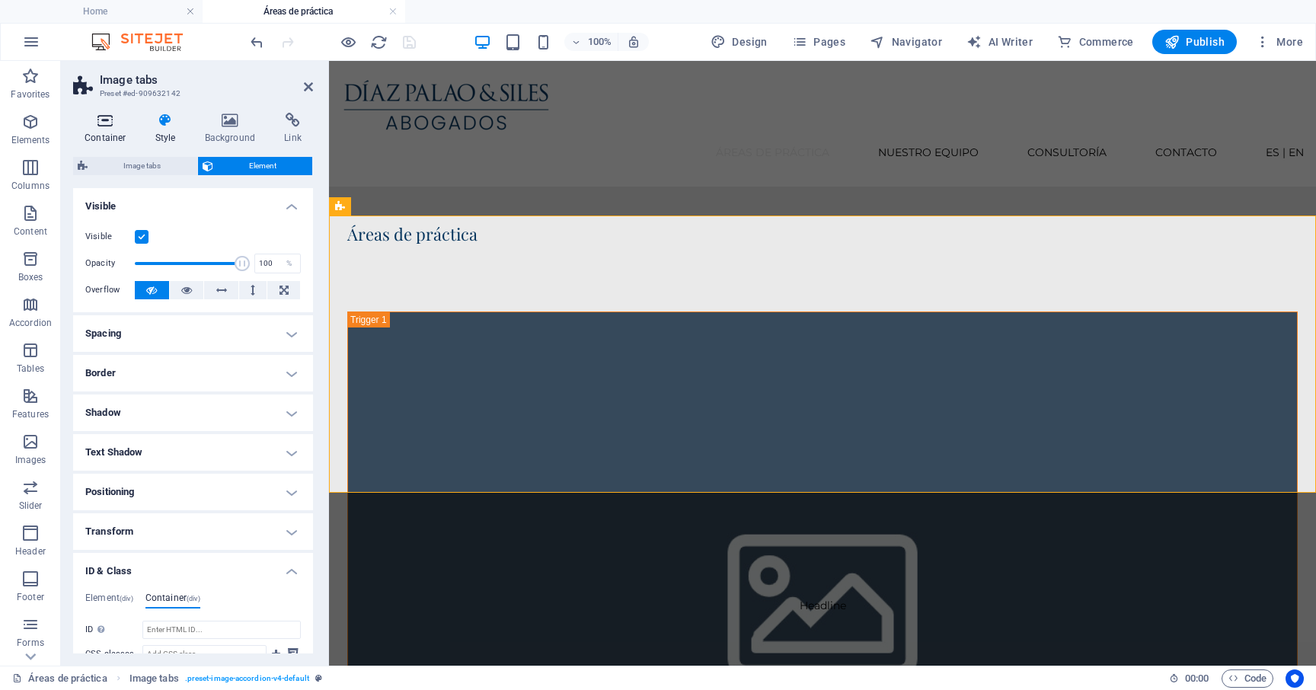
click at [97, 139] on h4 "Container" at bounding box center [108, 129] width 71 height 32
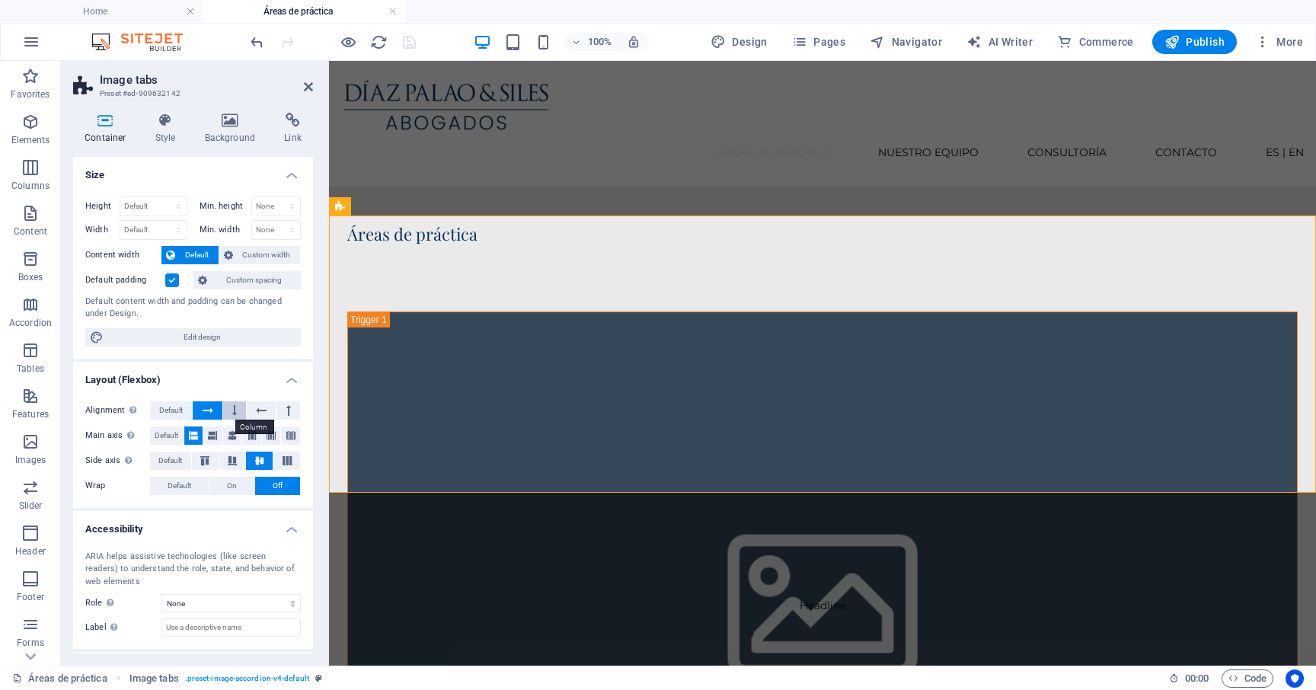
click at [238, 415] on button at bounding box center [234, 410] width 23 height 18
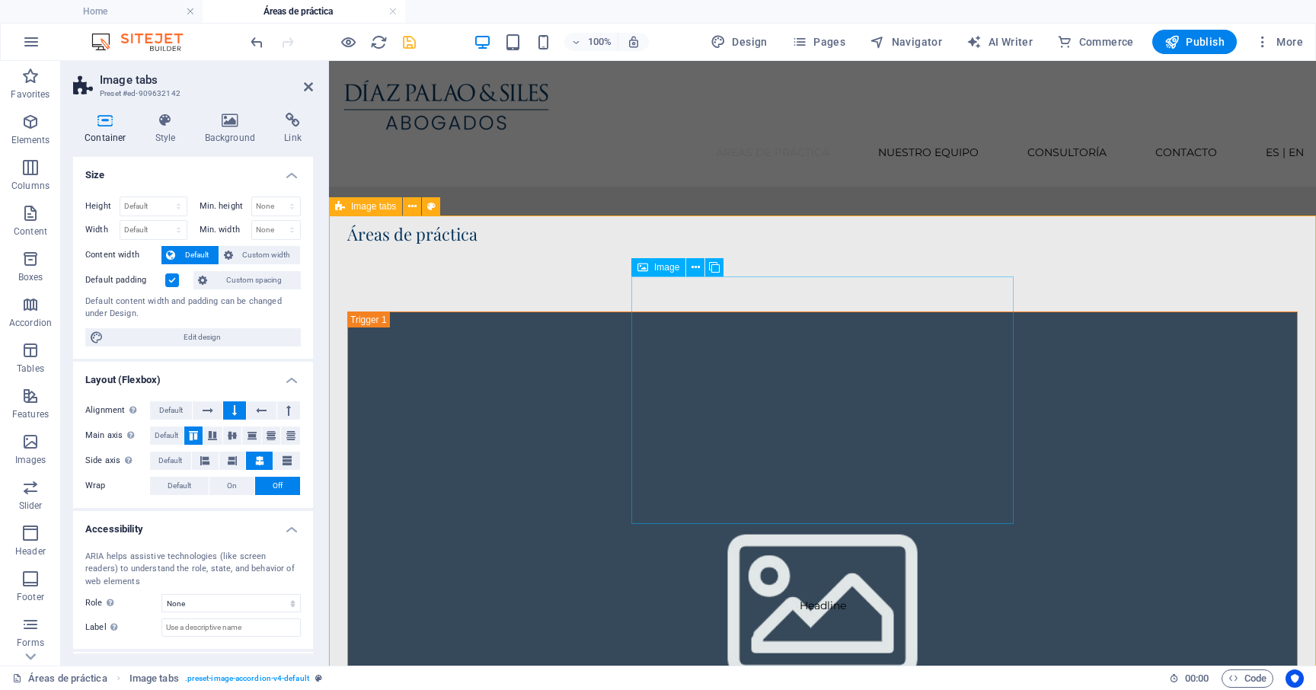
click at [809, 345] on figure "Headline" at bounding box center [822, 605] width 950 height 588
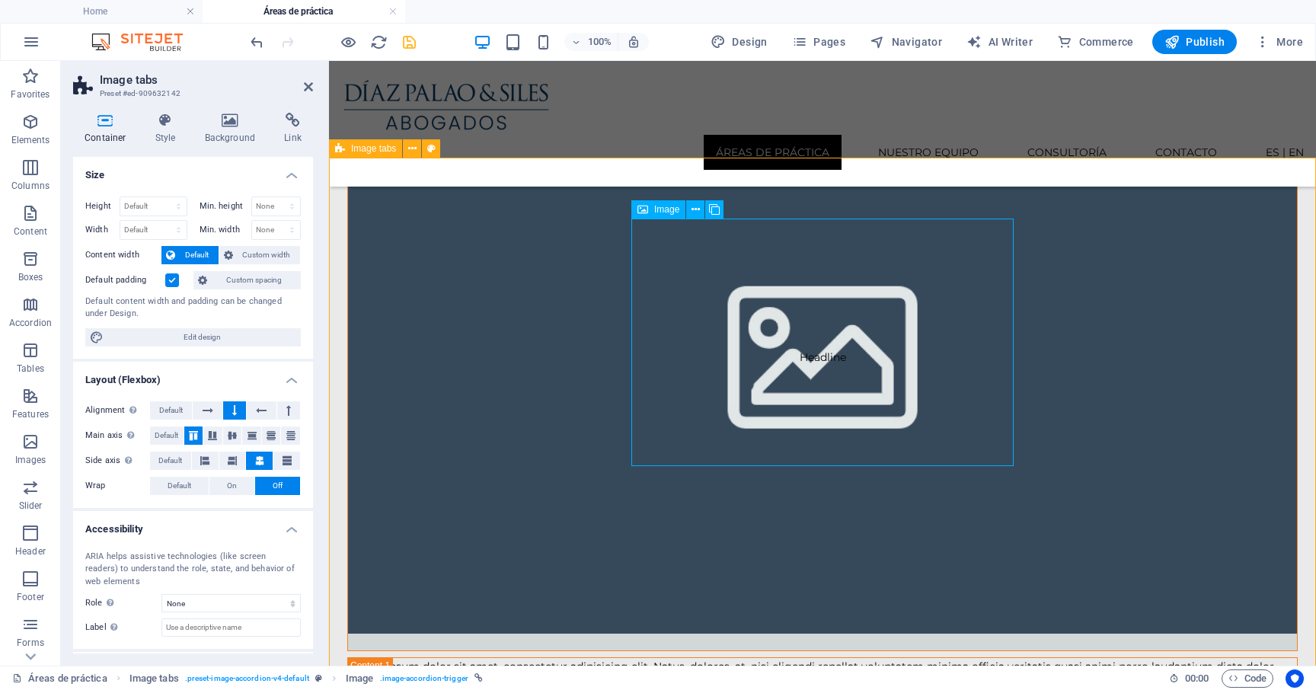
scroll to position [216, 0]
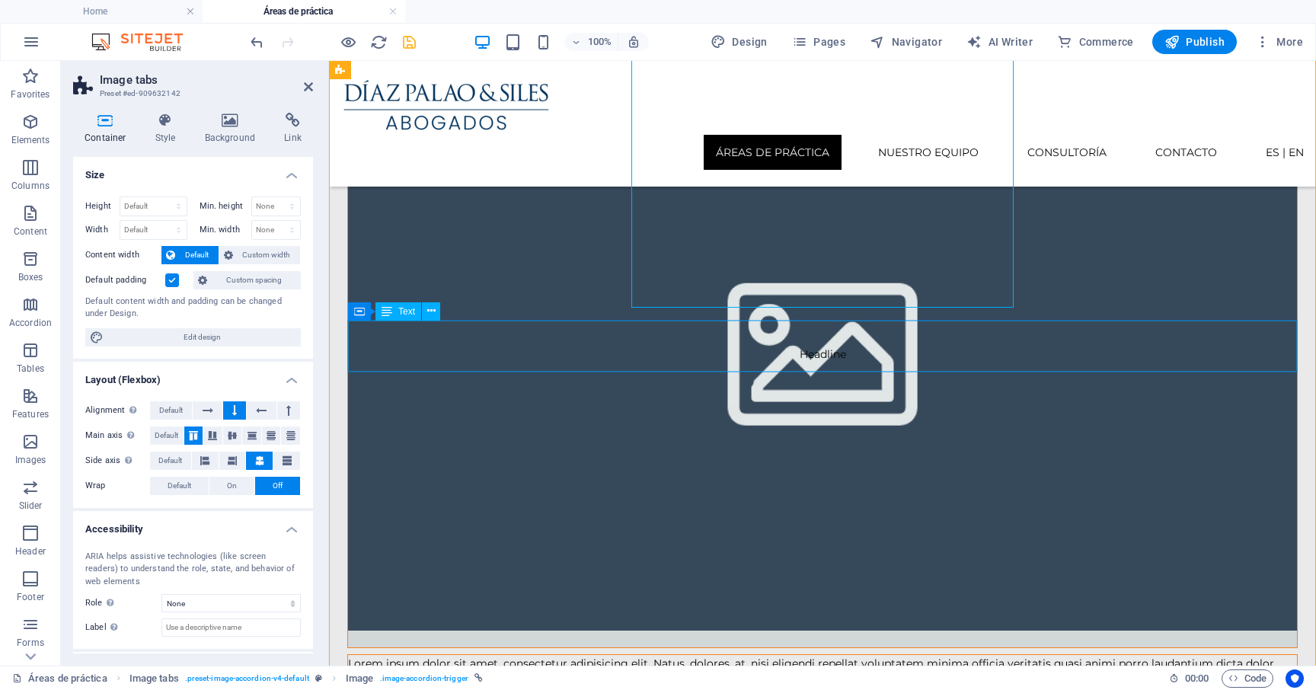
click at [801, 655] on div "Lorem ipsum dolor sit amet, consectetur adipisicing elit. Natus, dolores, at, n…" at bounding box center [822, 680] width 949 height 51
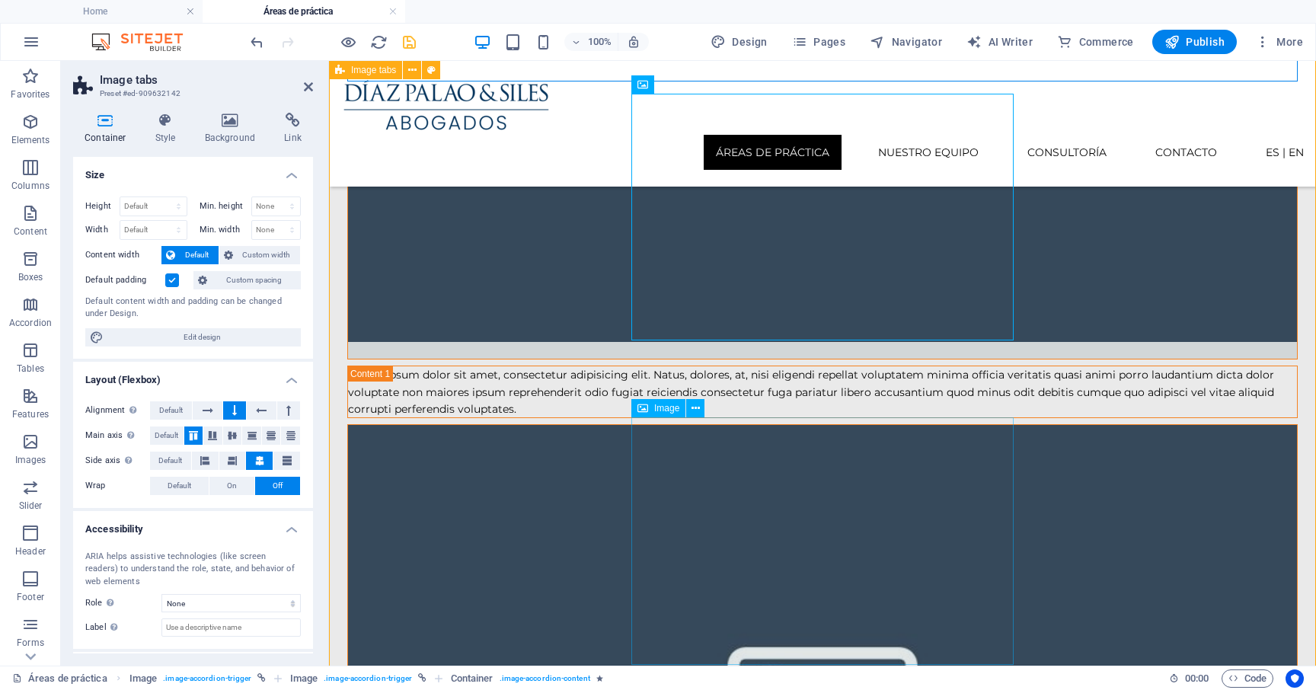
scroll to position [507, 0]
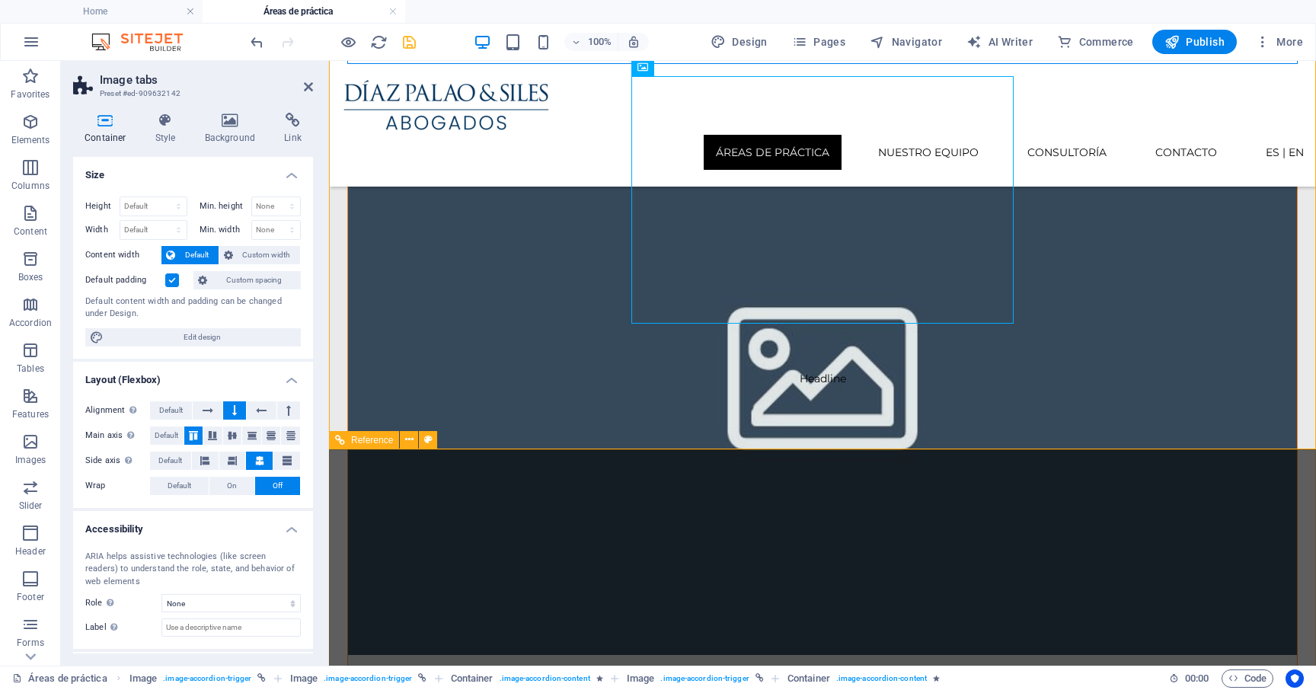
scroll to position [850, 0]
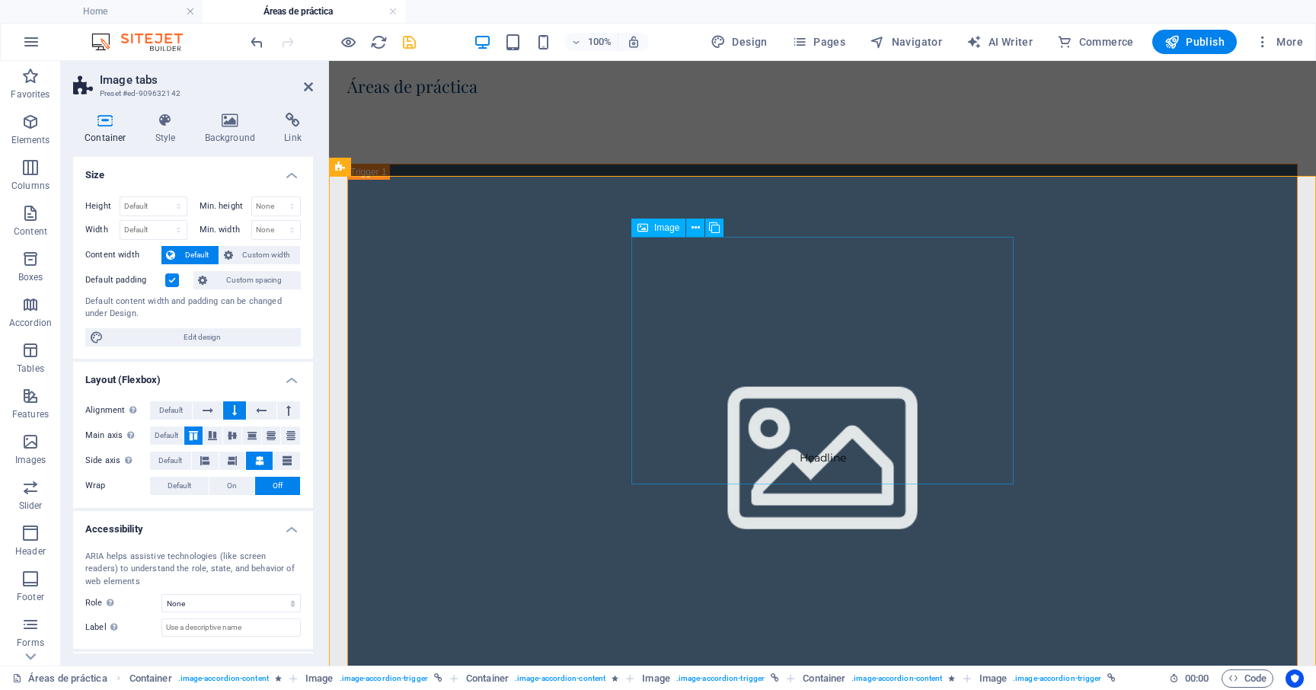
scroll to position [0, 0]
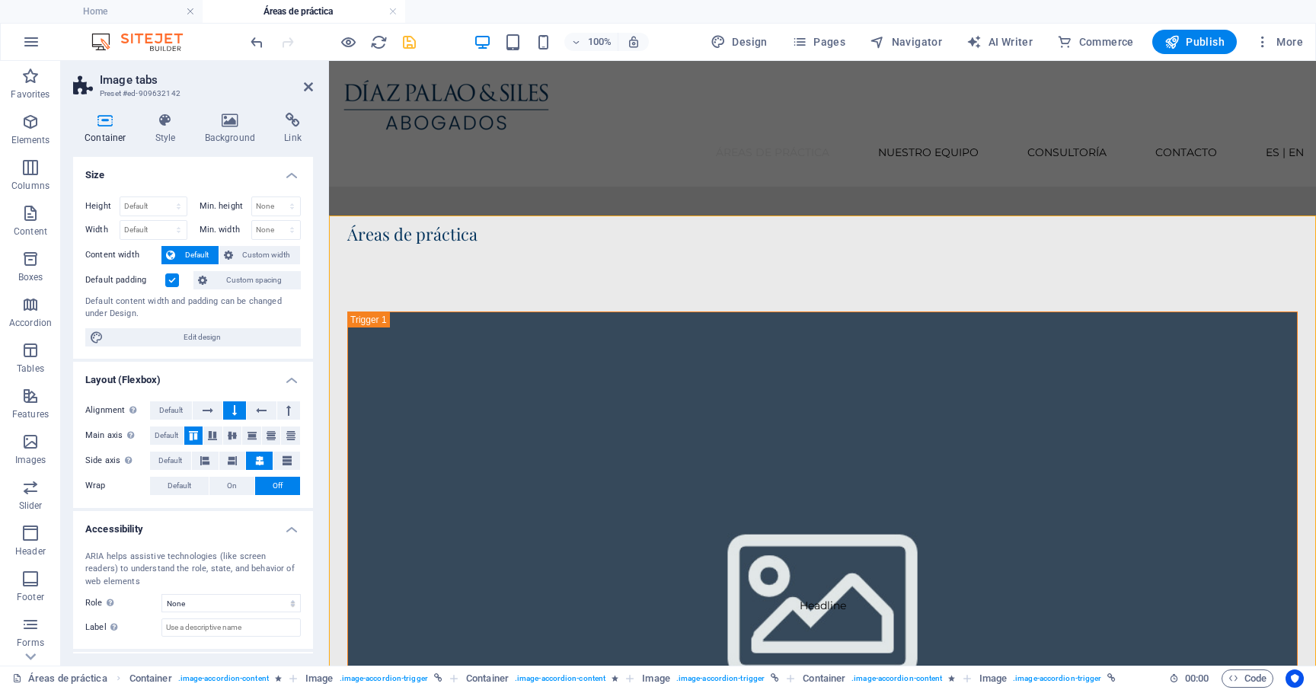
click at [416, 38] on icon "save" at bounding box center [409, 42] width 18 height 18
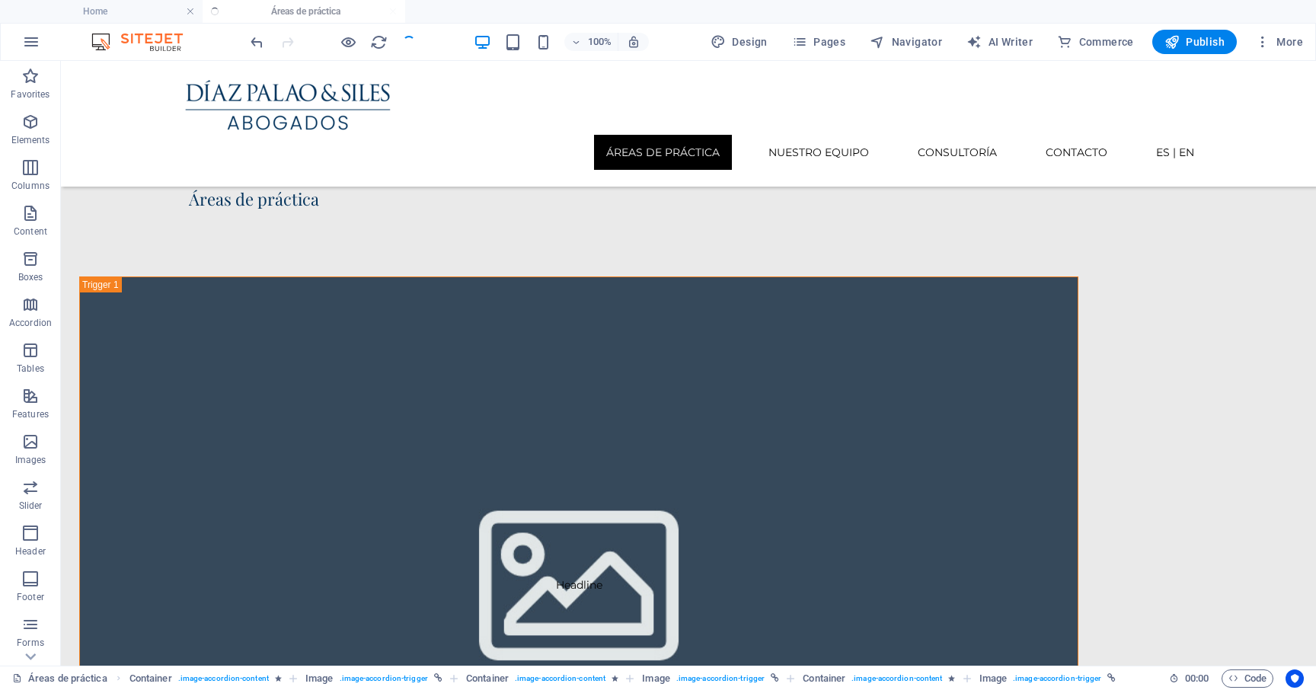
scroll to position [4735, 0]
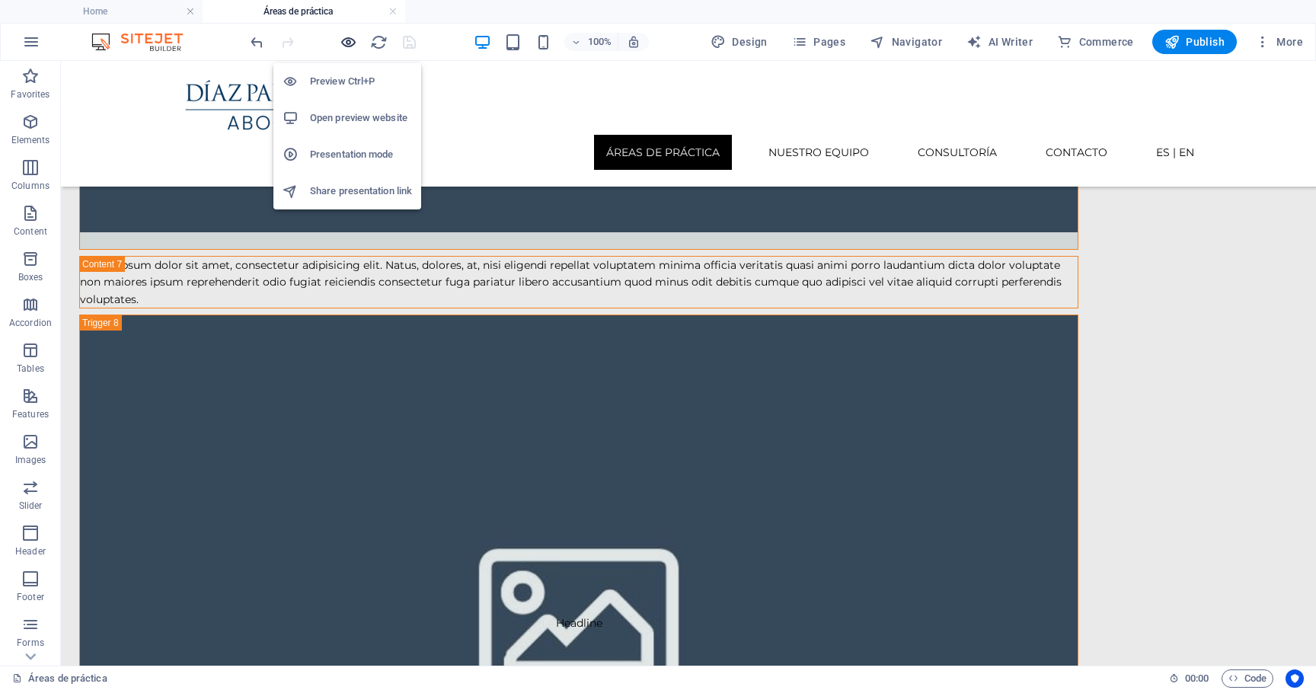
click at [348, 40] on icon "button" at bounding box center [349, 42] width 18 height 18
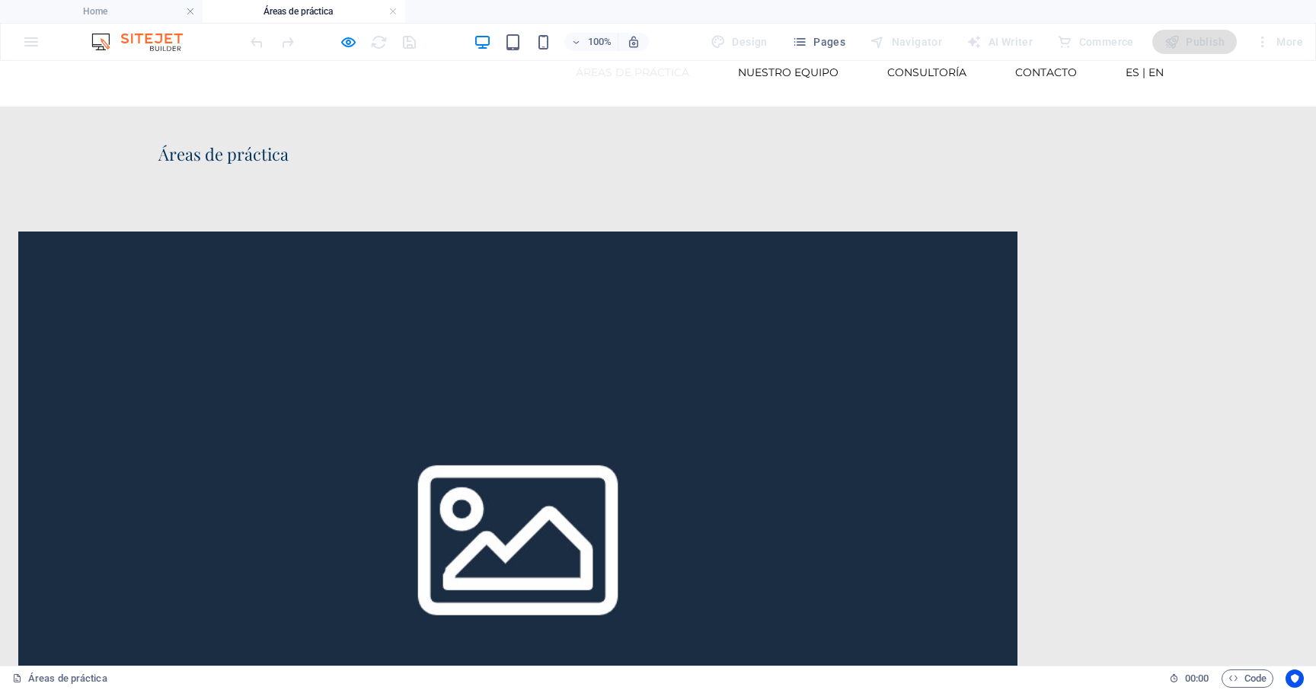
scroll to position [0, 0]
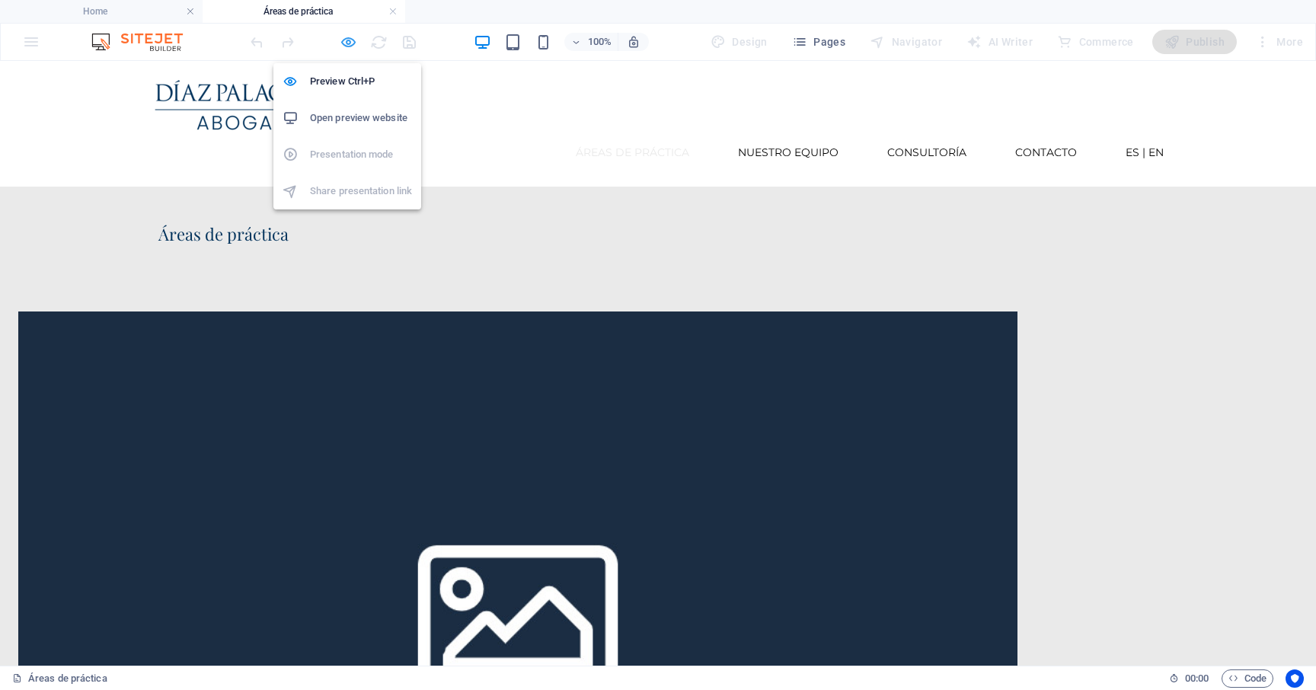
drag, startPoint x: 346, startPoint y: 36, endPoint x: 234, endPoint y: 191, distance: 191.4
click at [346, 36] on icon "button" at bounding box center [349, 42] width 18 height 18
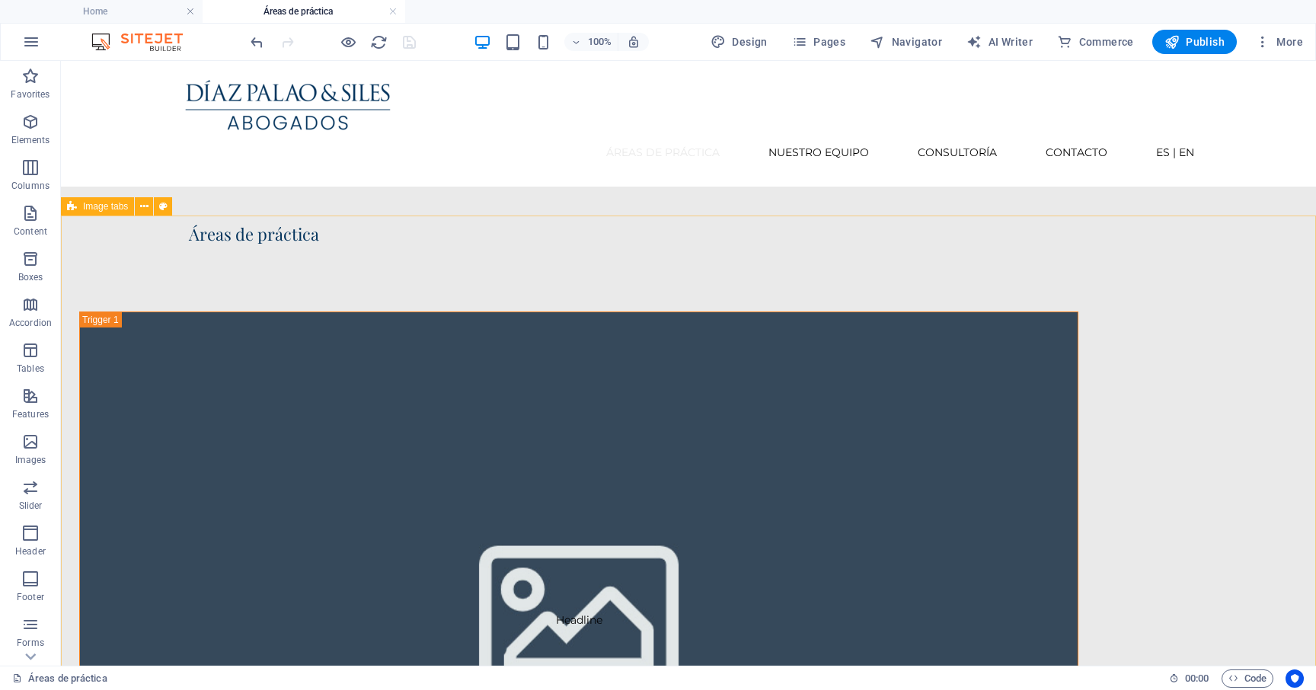
click at [106, 206] on span "Image tabs" at bounding box center [105, 206] width 45 height 9
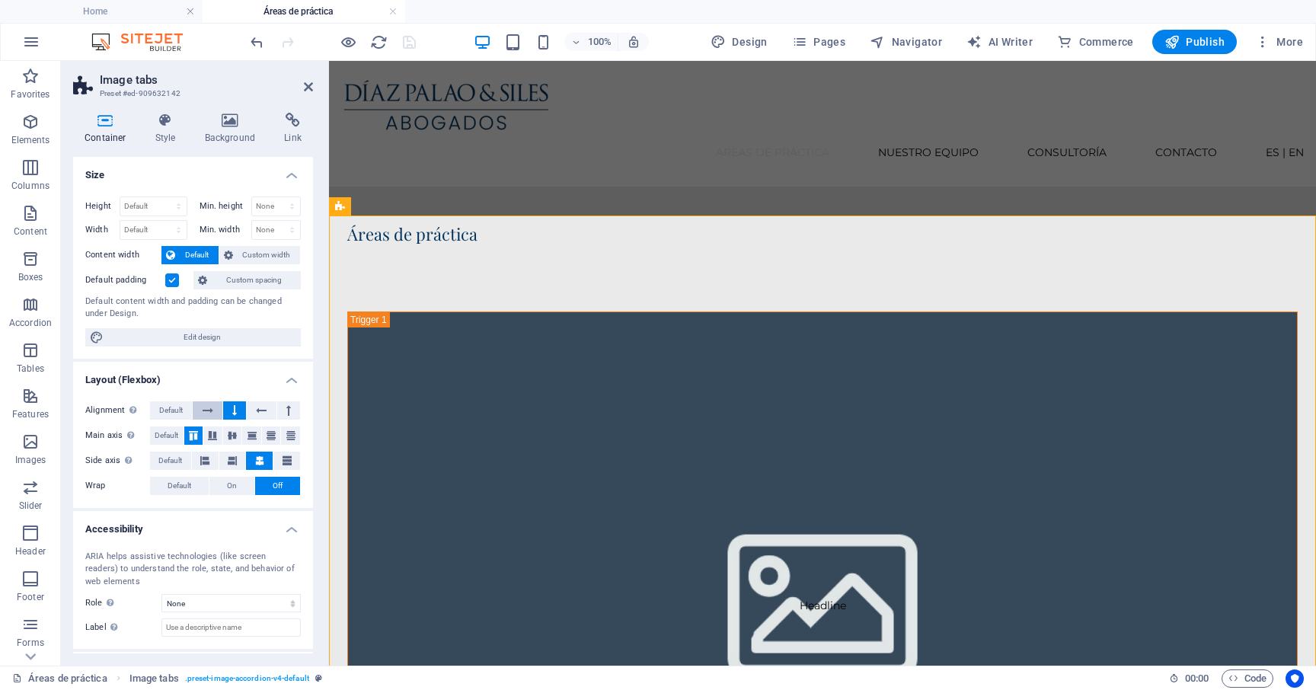
click at [203, 407] on icon at bounding box center [208, 410] width 11 height 18
click at [407, 45] on icon "save" at bounding box center [409, 42] width 18 height 18
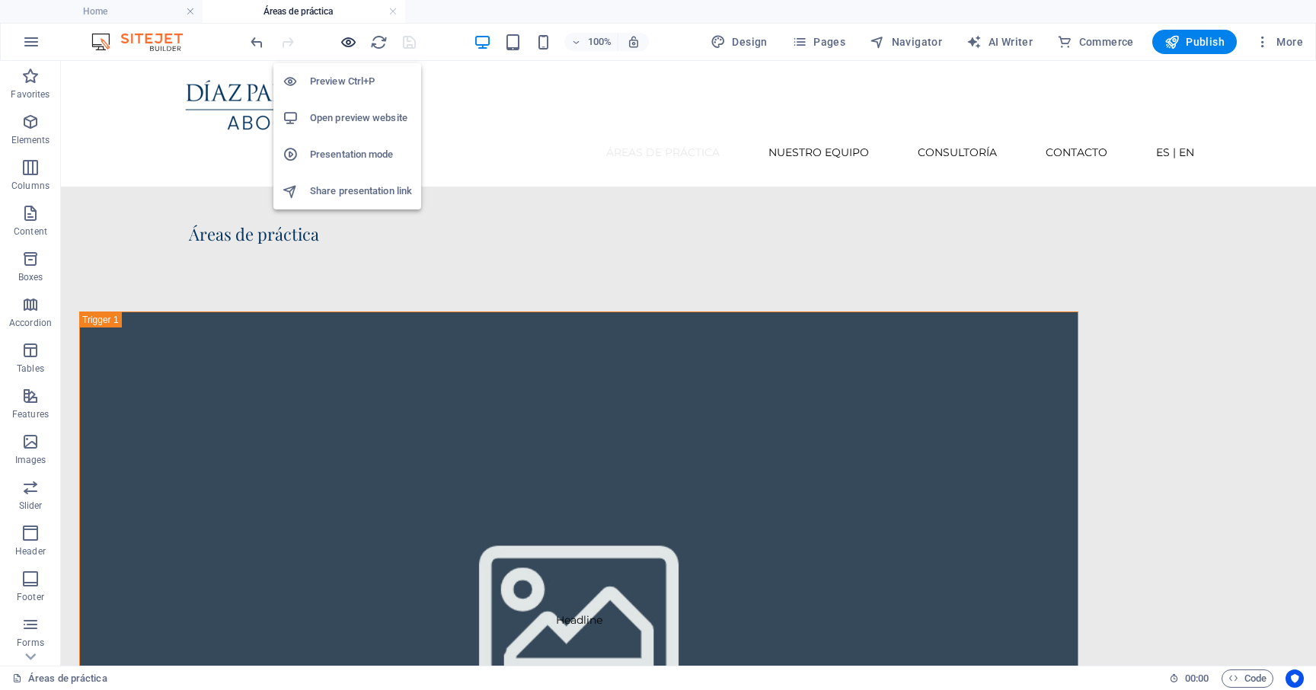
click at [345, 43] on icon "button" at bounding box center [349, 42] width 18 height 18
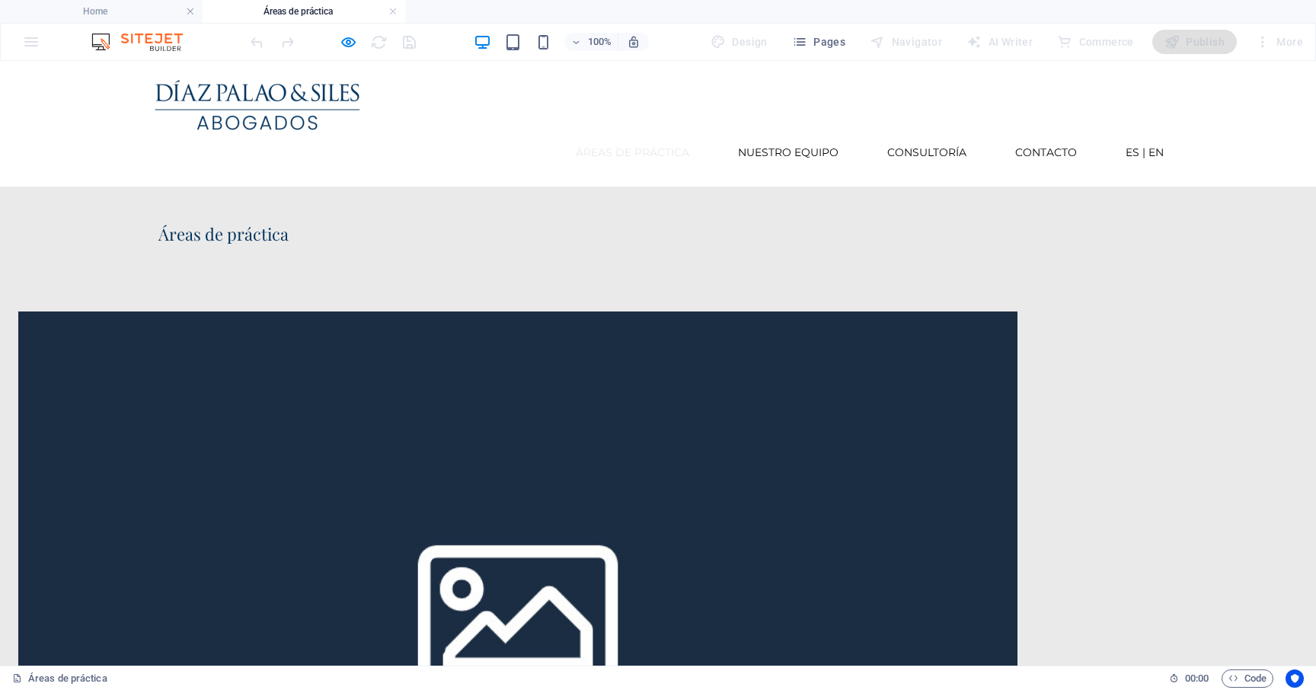
click at [347, 40] on icon "button" at bounding box center [349, 42] width 18 height 18
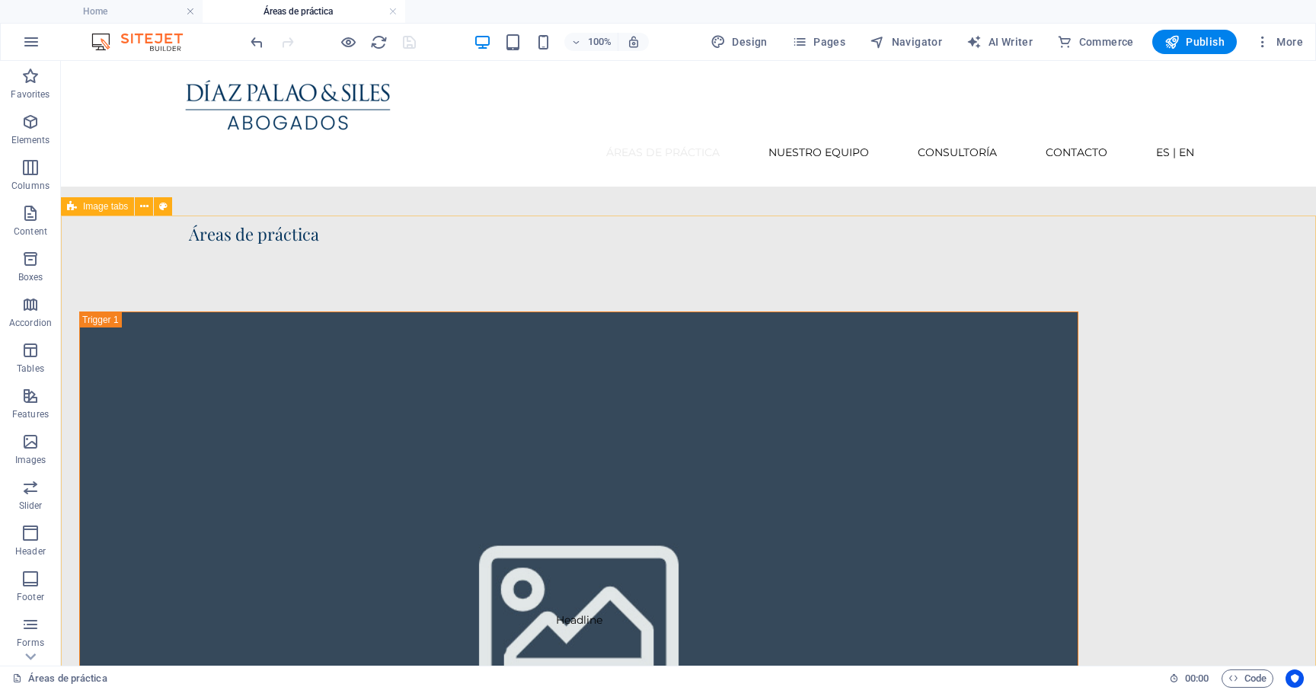
click at [104, 206] on span "Image tabs" at bounding box center [105, 206] width 45 height 9
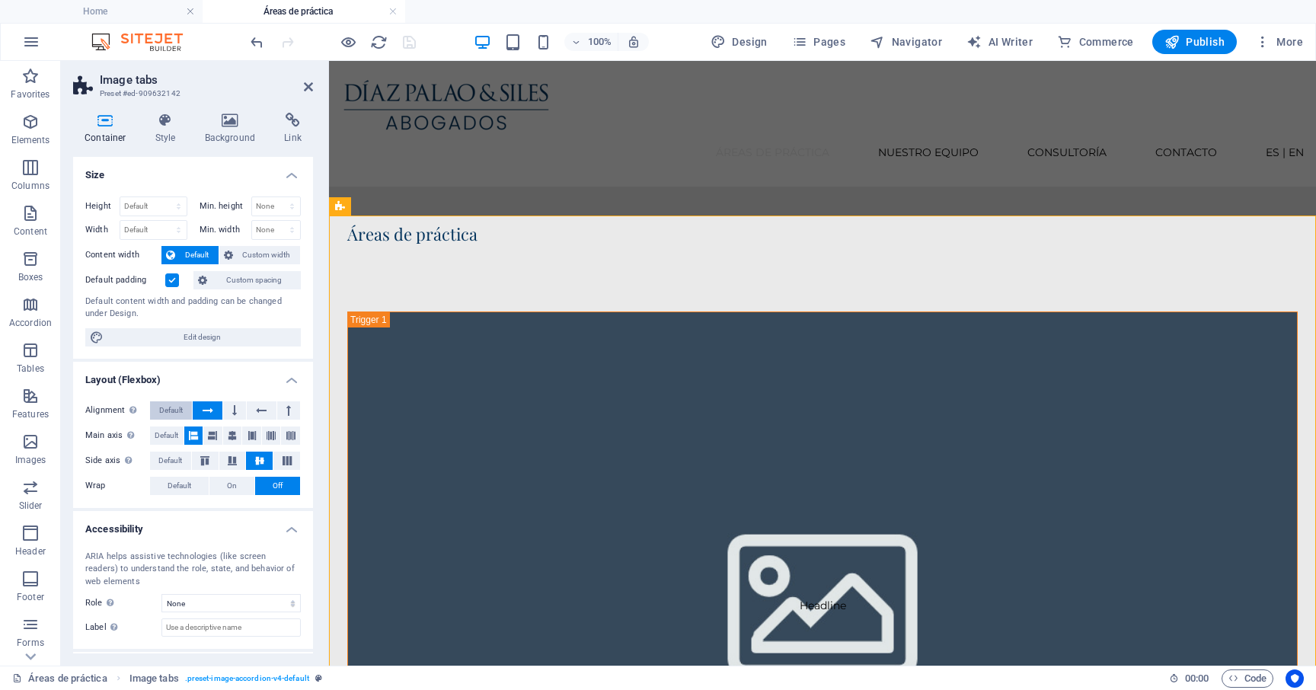
click at [179, 410] on span "Default" at bounding box center [171, 410] width 24 height 18
click at [177, 445] on div "Main axis Determine how elements should behave along the main axis inside this …" at bounding box center [192, 435] width 215 height 19
click at [176, 440] on span "Default" at bounding box center [167, 435] width 24 height 18
click at [176, 463] on span "Default" at bounding box center [170, 460] width 24 height 18
click at [176, 488] on span "Default" at bounding box center [179, 486] width 24 height 18
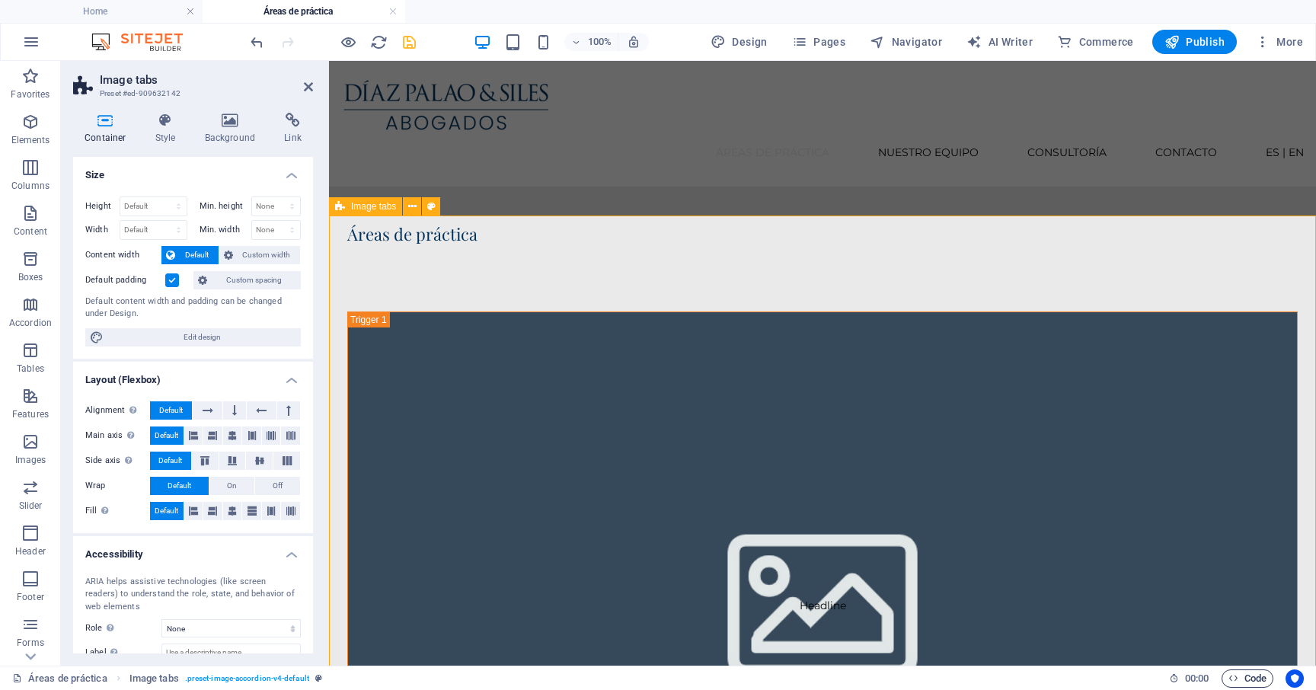
click at [1249, 681] on span "Code" at bounding box center [1247, 678] width 38 height 18
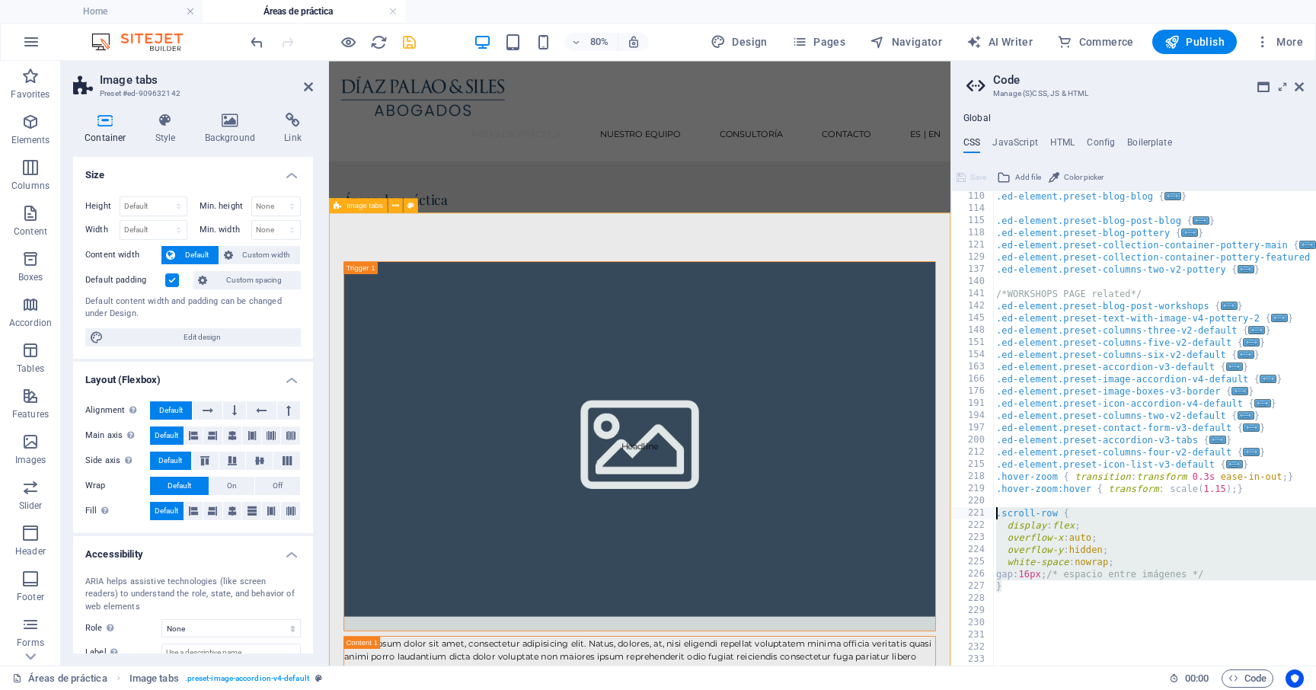
drag, startPoint x: 1020, startPoint y: 585, endPoint x: 994, endPoint y: 513, distance: 77.1
click at [994, 513] on div ".ed-element.preset-blog-blog { ... } .ed-element.preset-blog-post-blog { ... } …" at bounding box center [1228, 439] width 470 height 499
type textarea ".scroll-row { display: flex;"
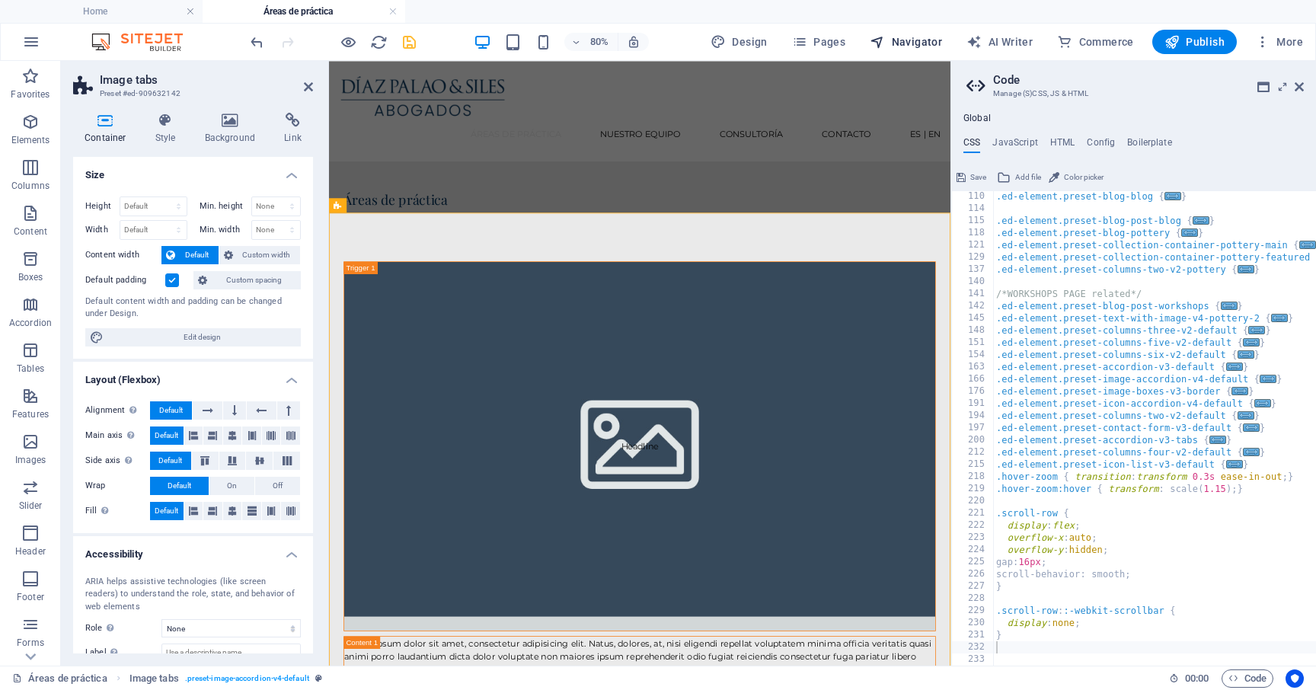
click at [882, 41] on icon "button" at bounding box center [876, 41] width 15 height 15
select select "17006661-en"
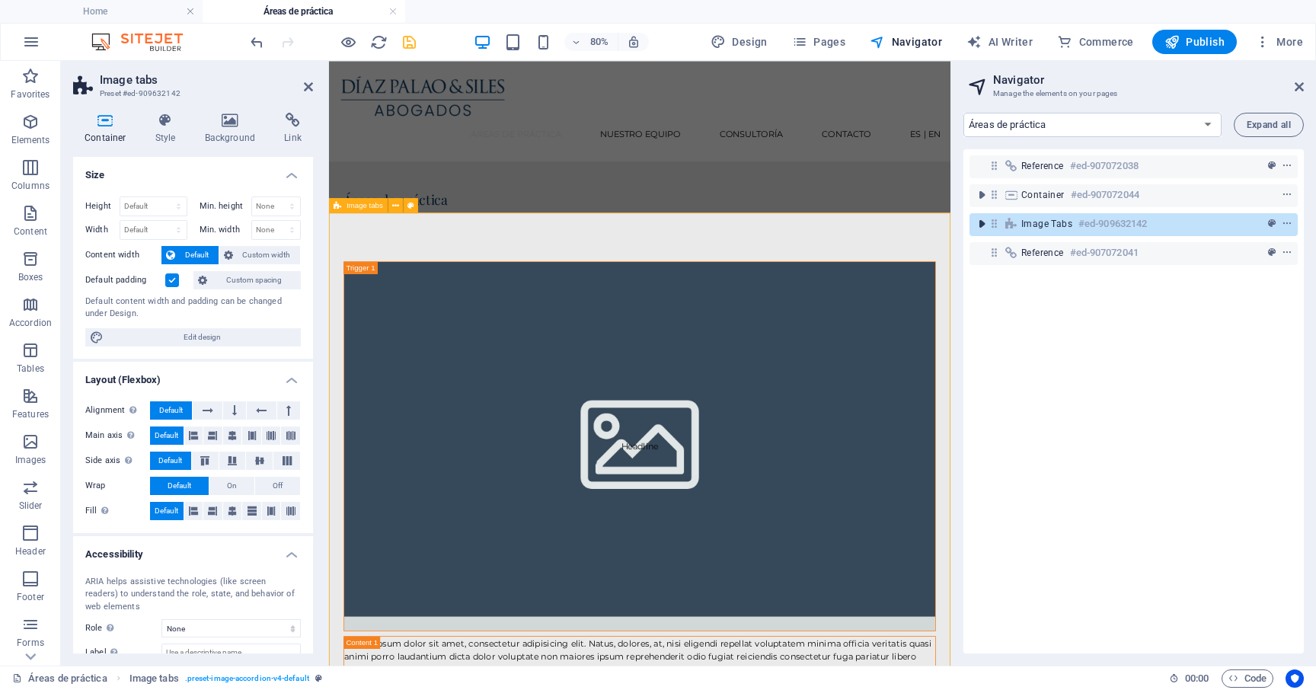
click at [981, 226] on icon "toggle-expand" at bounding box center [981, 223] width 15 height 15
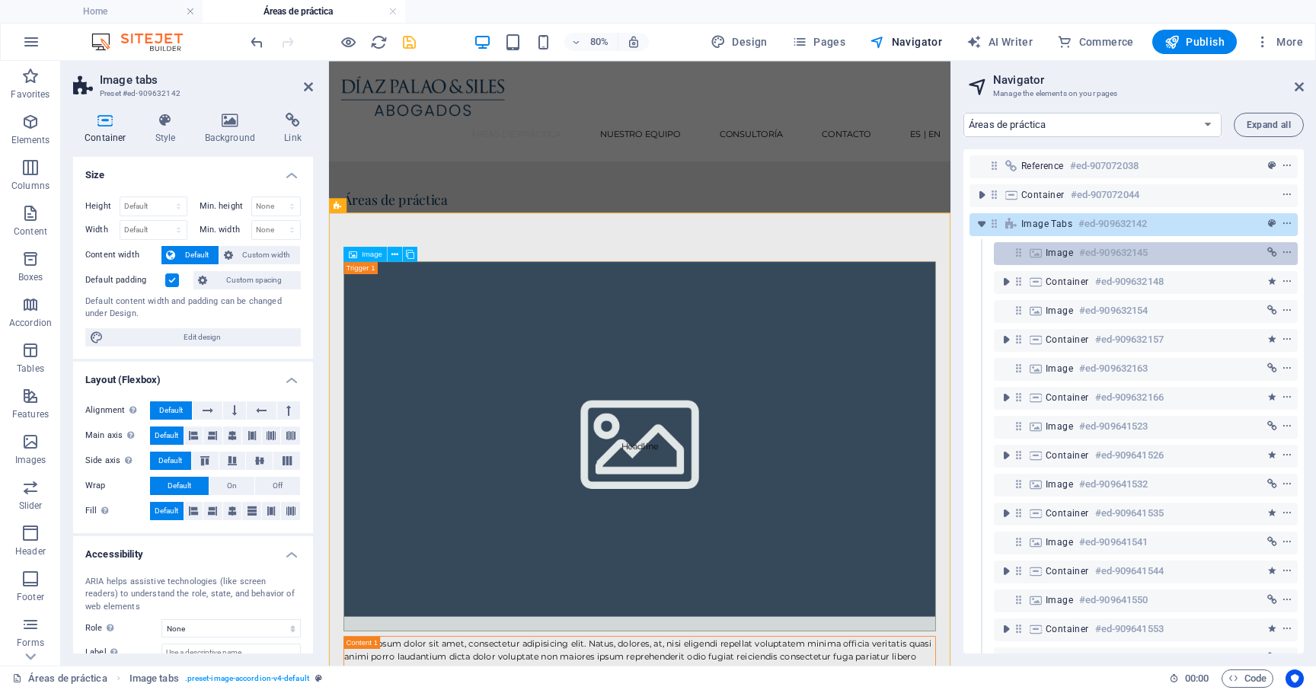
click at [1053, 256] on span "Image" at bounding box center [1058, 253] width 27 height 12
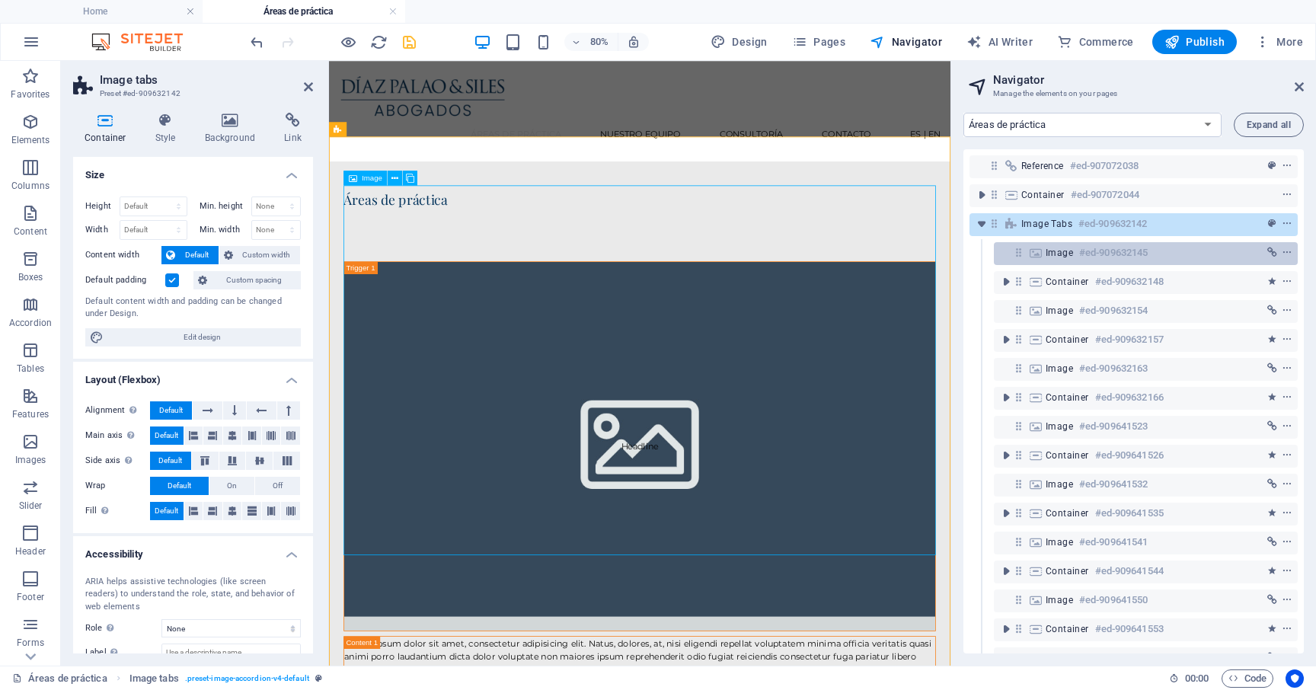
scroll to position [95, 0]
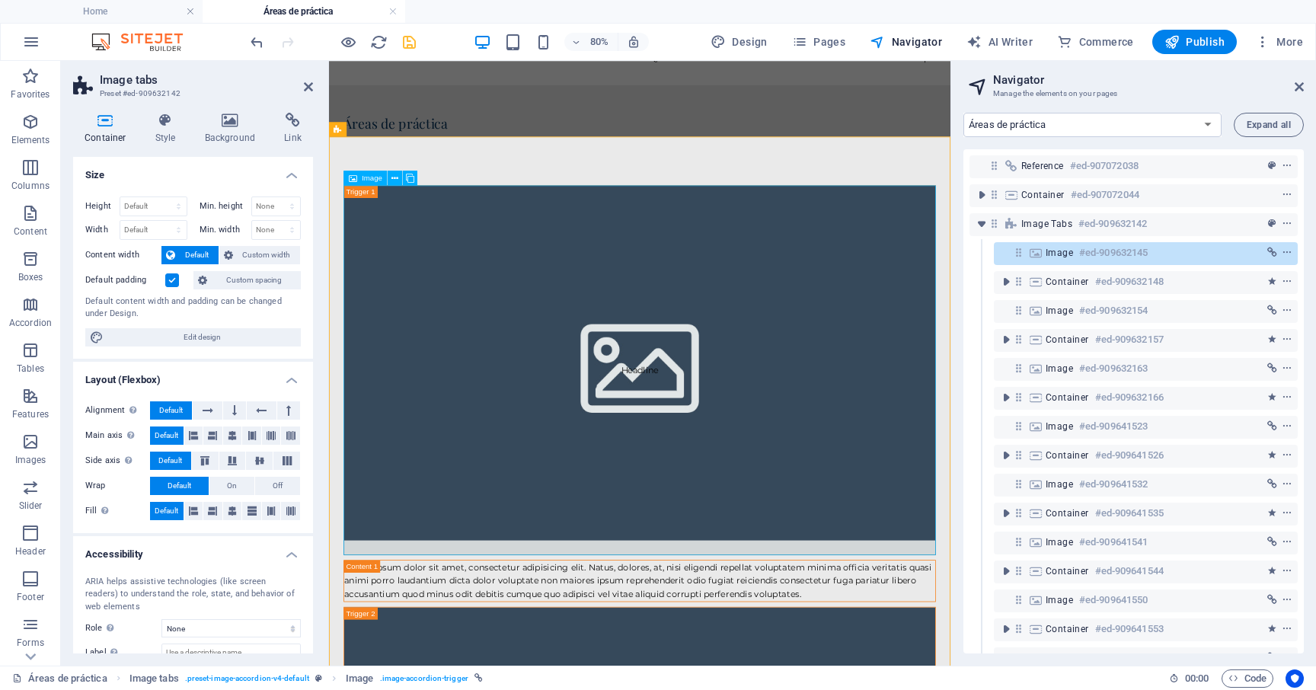
click at [1059, 256] on span "Image" at bounding box center [1058, 253] width 27 height 12
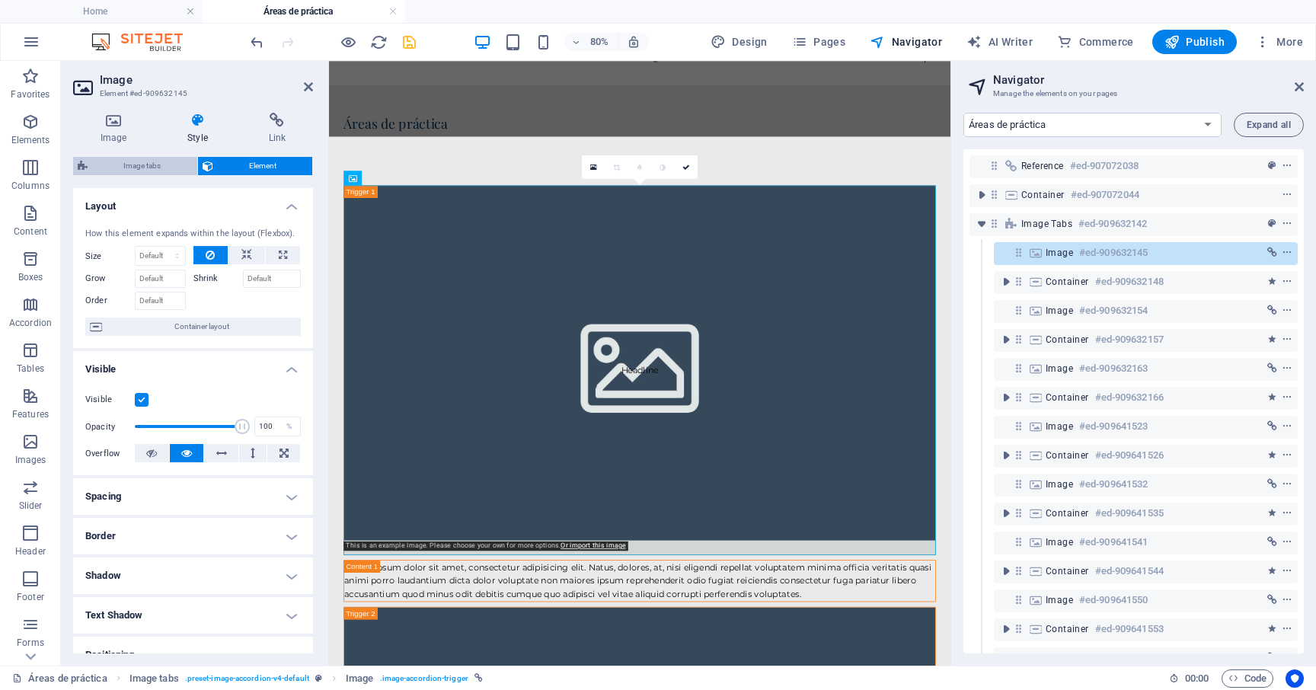
click at [164, 165] on span "Image tabs" at bounding box center [142, 166] width 100 height 18
select select "rem"
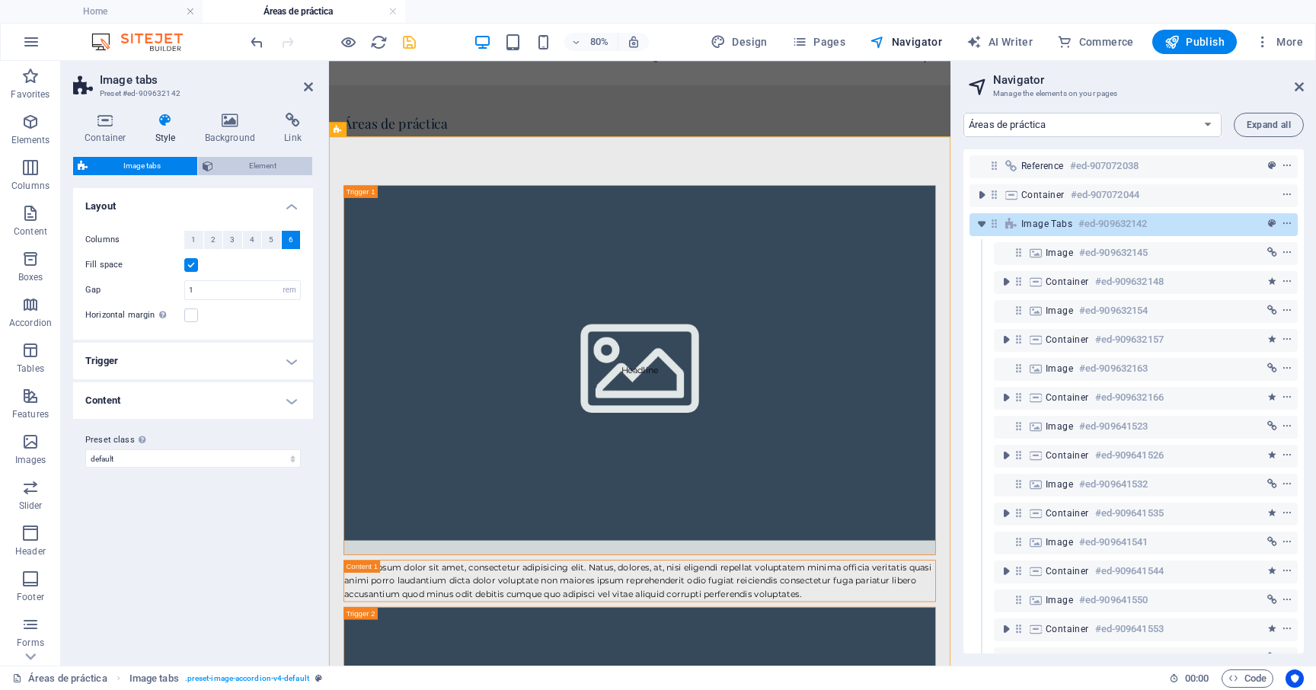
click at [241, 157] on span "Element" at bounding box center [263, 166] width 91 height 18
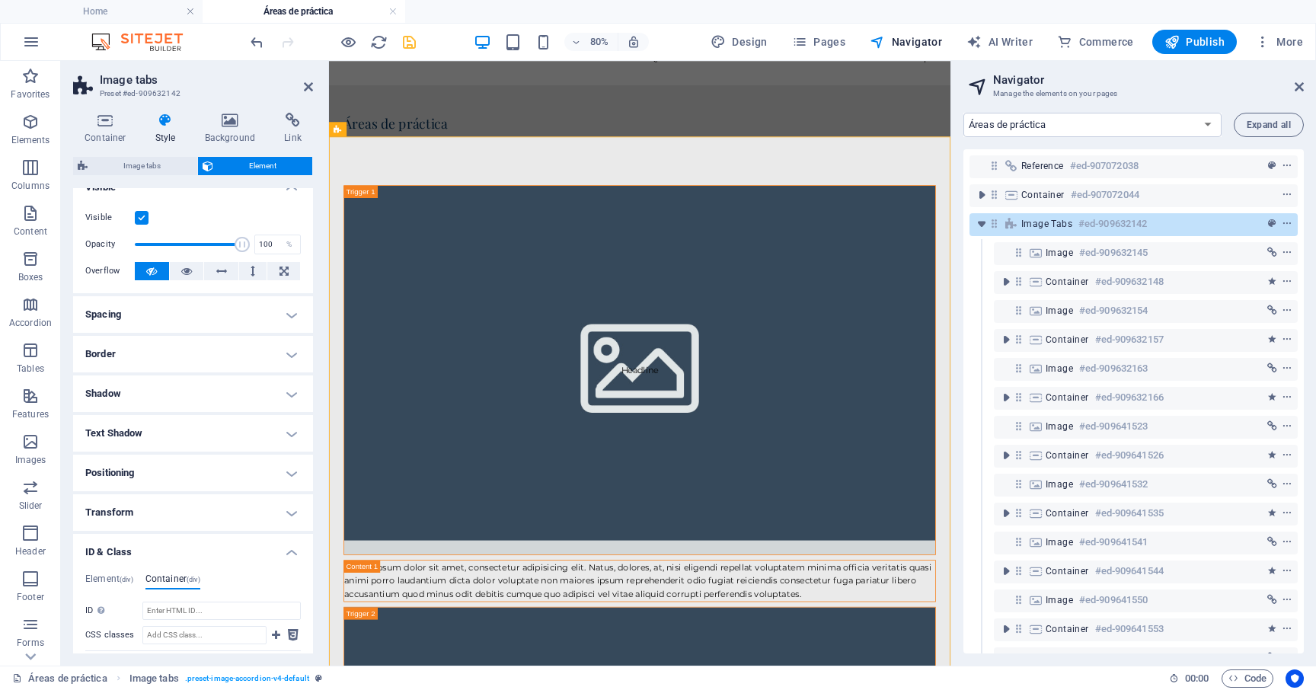
scroll to position [0, 0]
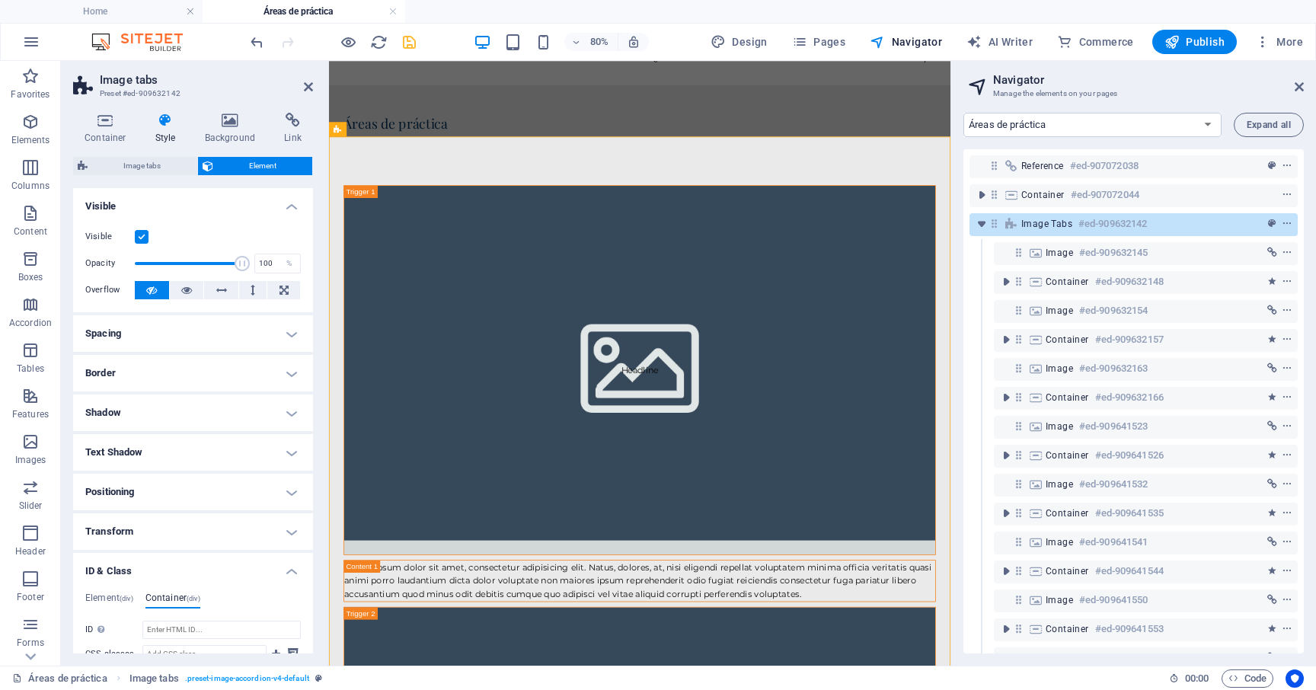
click at [185, 334] on h4 "Spacing" at bounding box center [193, 333] width 240 height 37
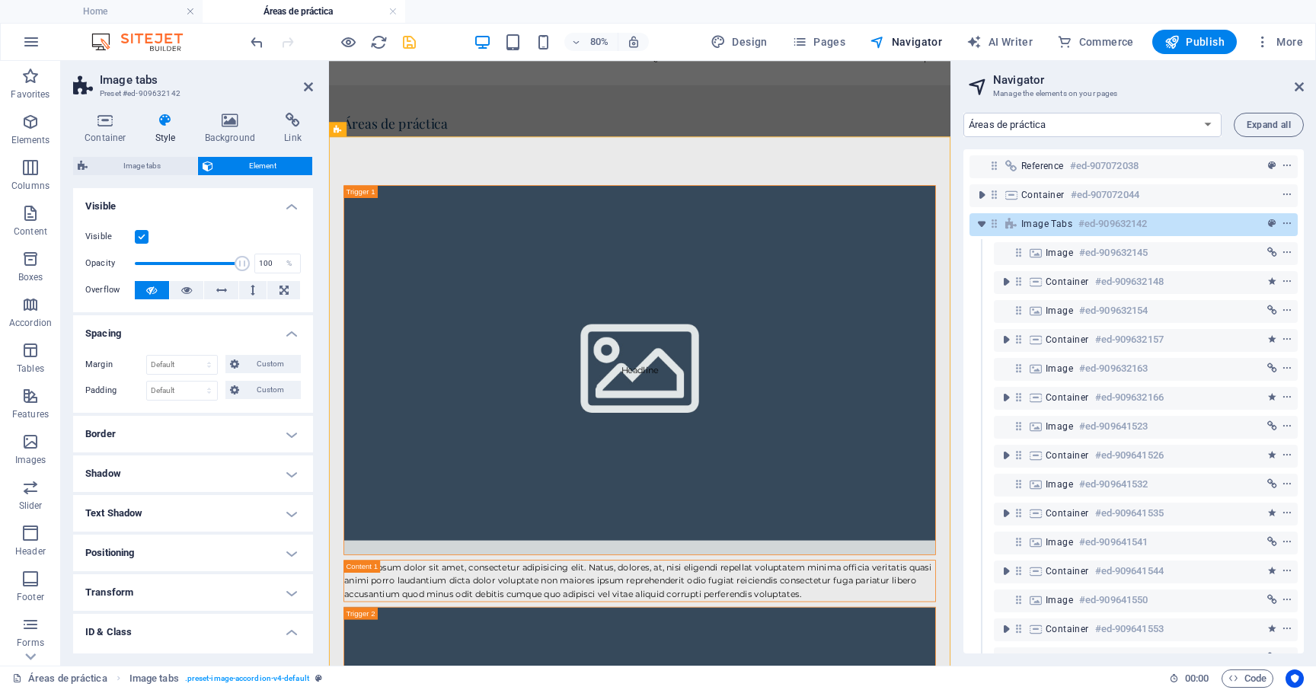
click at [185, 334] on h4 "Spacing" at bounding box center [193, 328] width 240 height 27
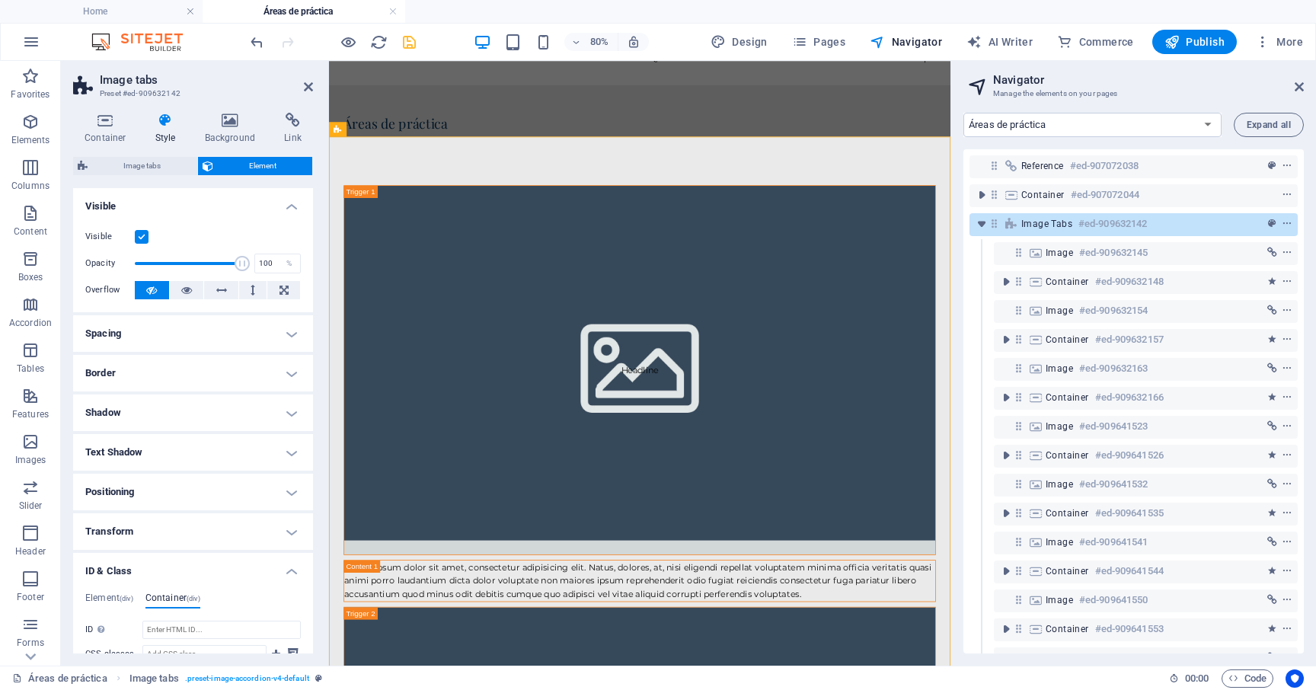
scroll to position [152, 0]
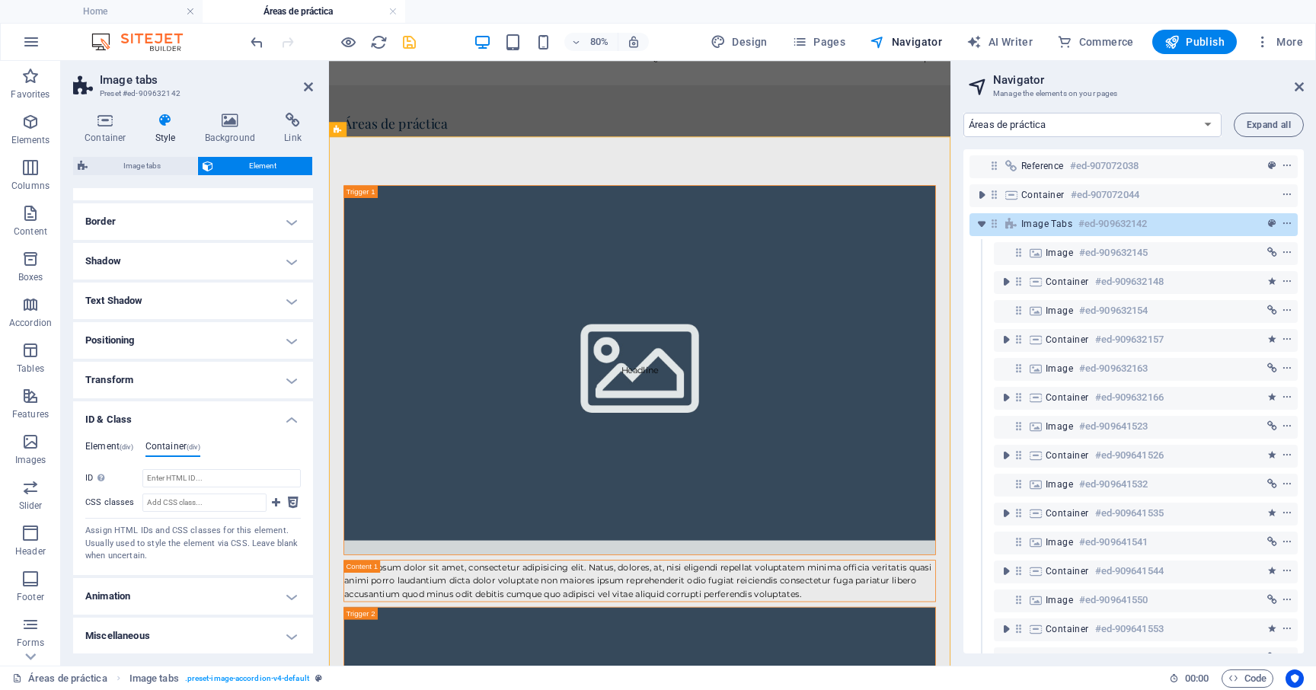
click at [116, 445] on h4 "Element (div)" at bounding box center [109, 449] width 48 height 17
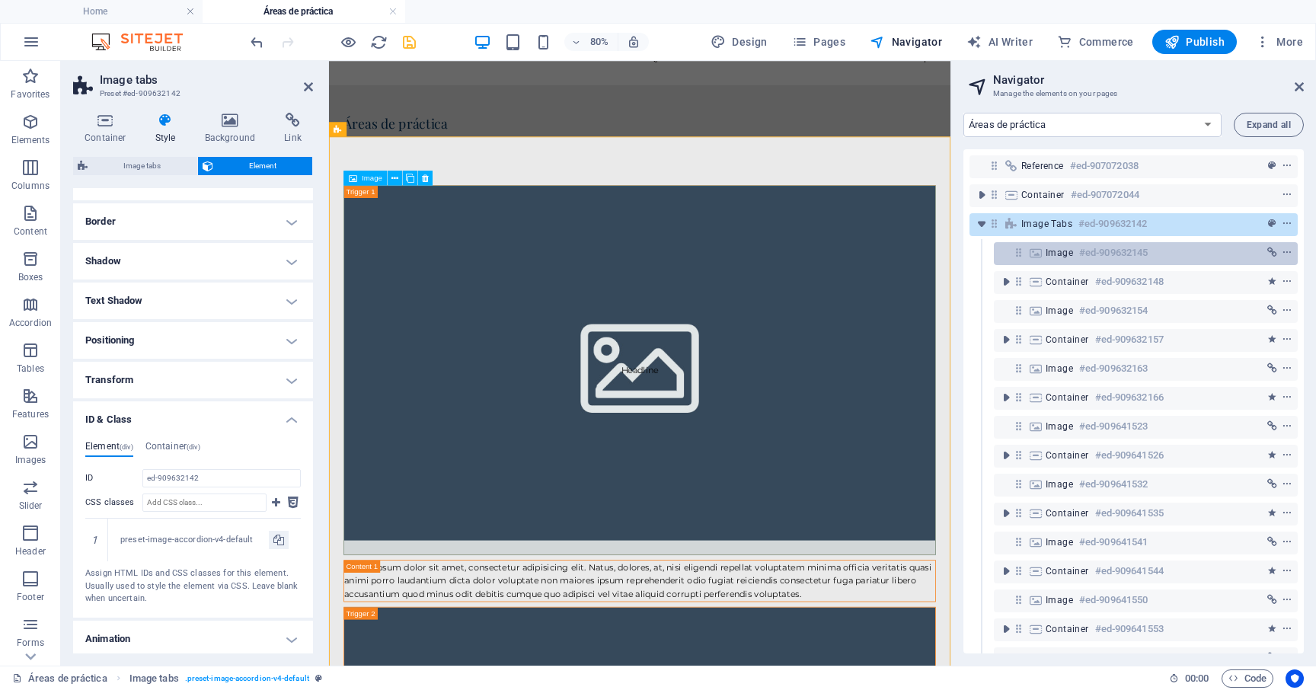
click at [1060, 253] on span "Image" at bounding box center [1058, 253] width 27 height 12
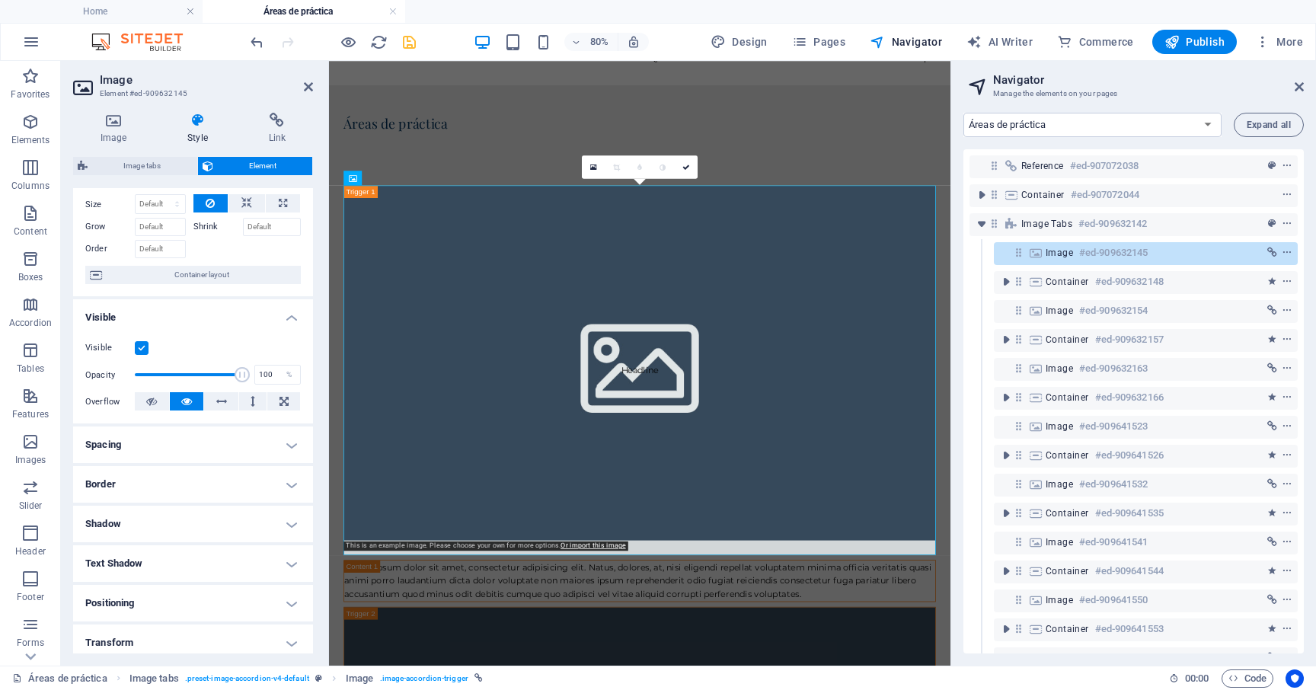
scroll to position [0, 0]
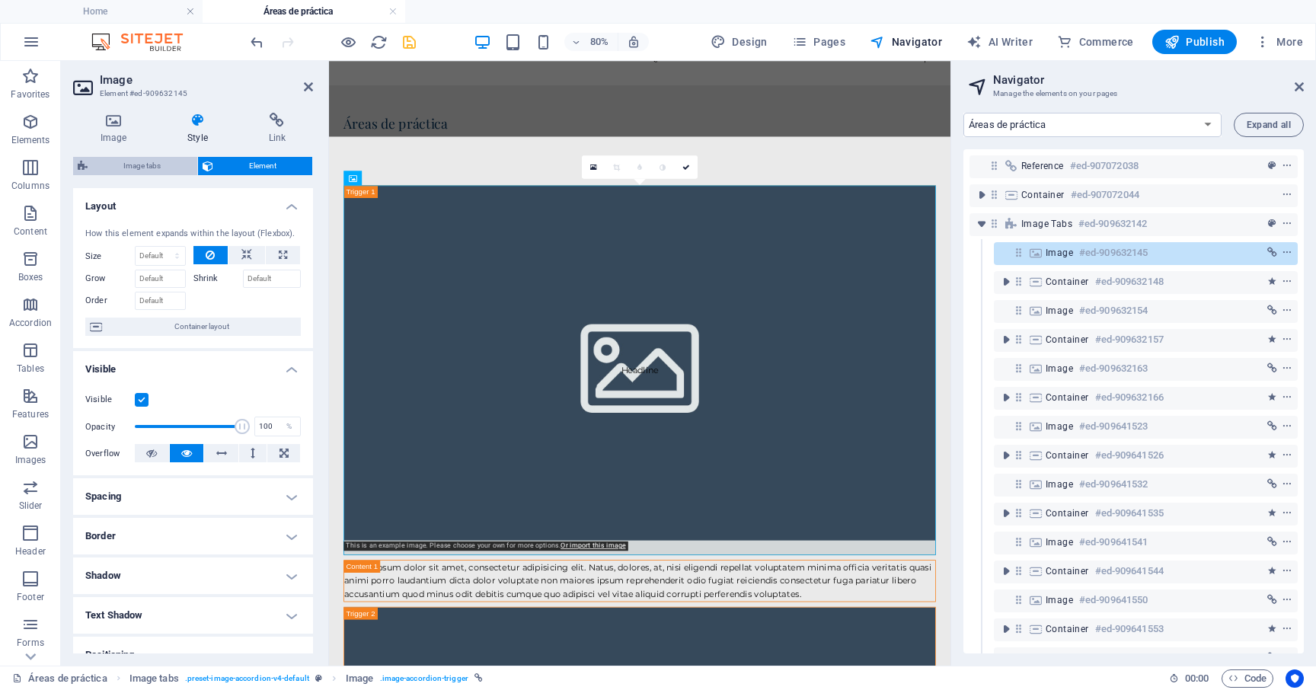
click at [166, 168] on span "Image tabs" at bounding box center [142, 166] width 100 height 18
select select "rem"
select select "px"
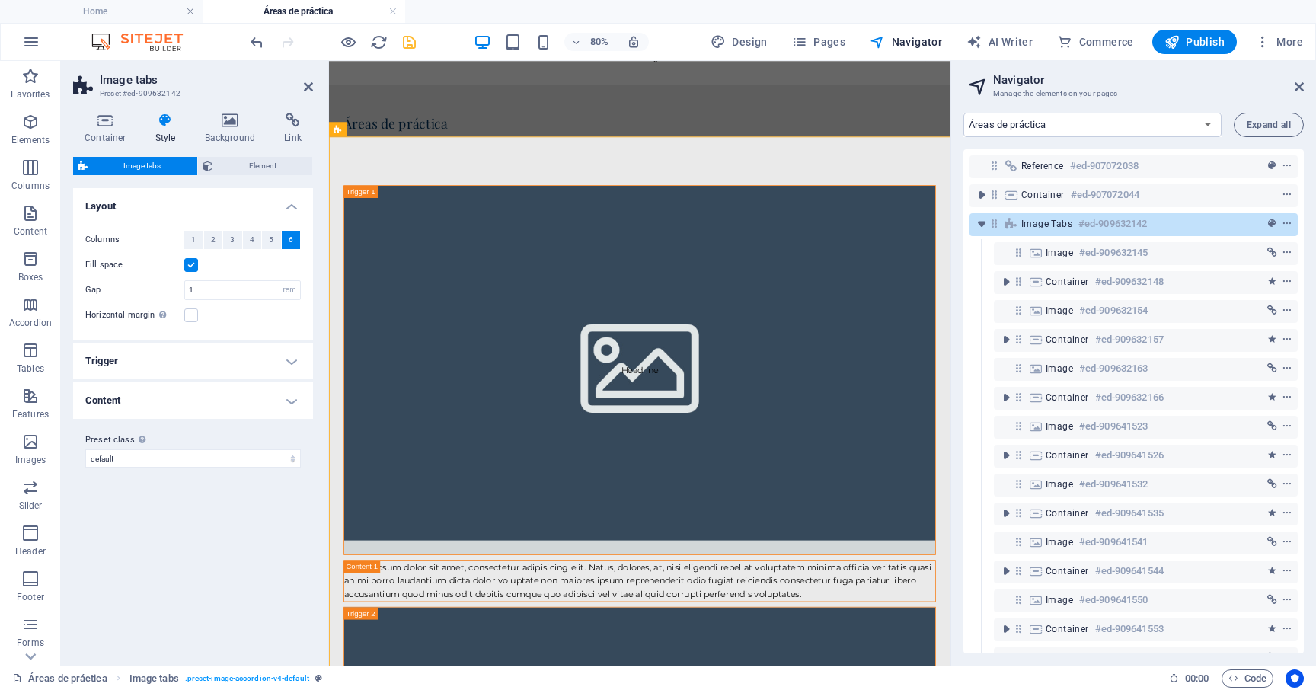
click at [182, 352] on h4 "Trigger" at bounding box center [193, 361] width 240 height 37
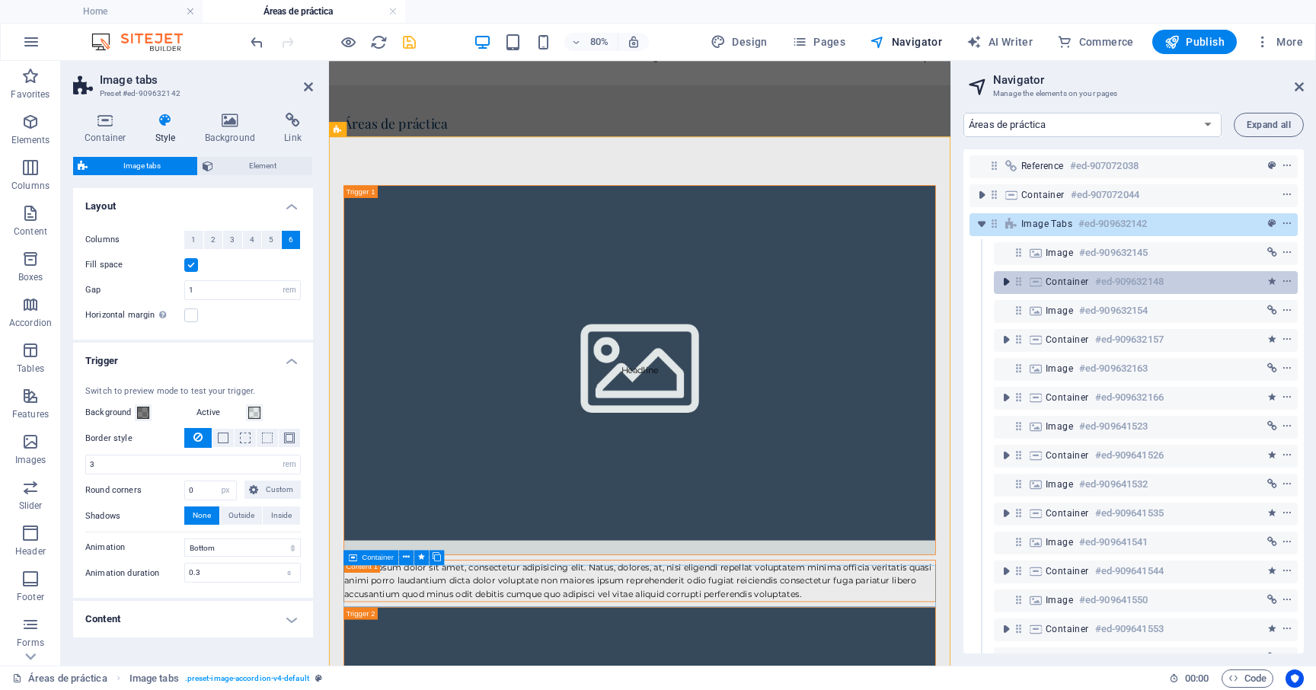
click at [1010, 280] on icon "toggle-expand" at bounding box center [1005, 281] width 15 height 15
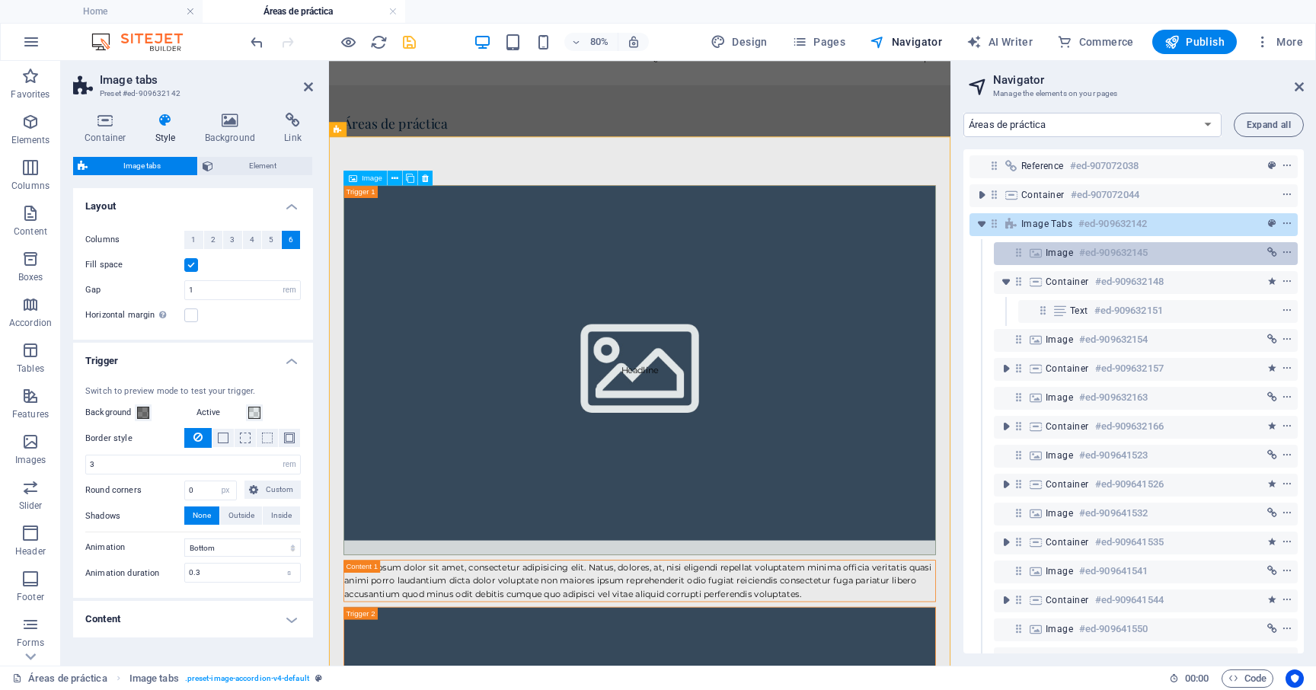
click at [1058, 256] on span "Image" at bounding box center [1058, 253] width 27 height 12
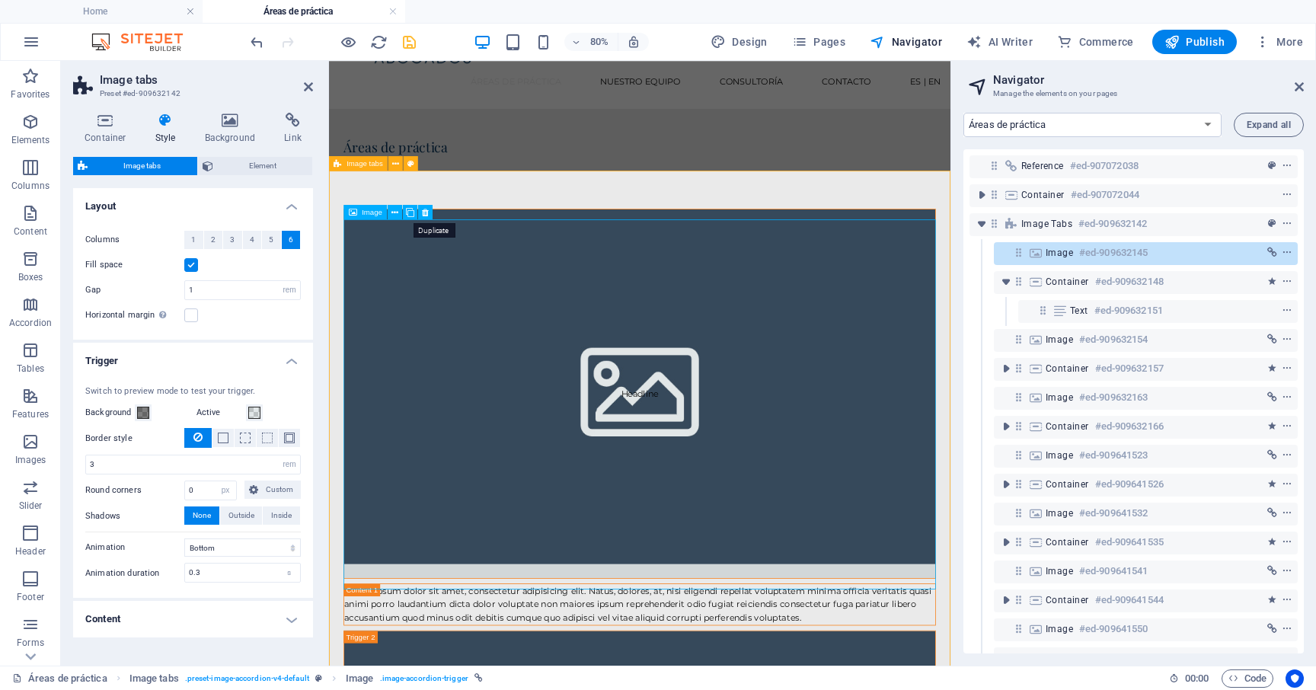
scroll to position [72, 0]
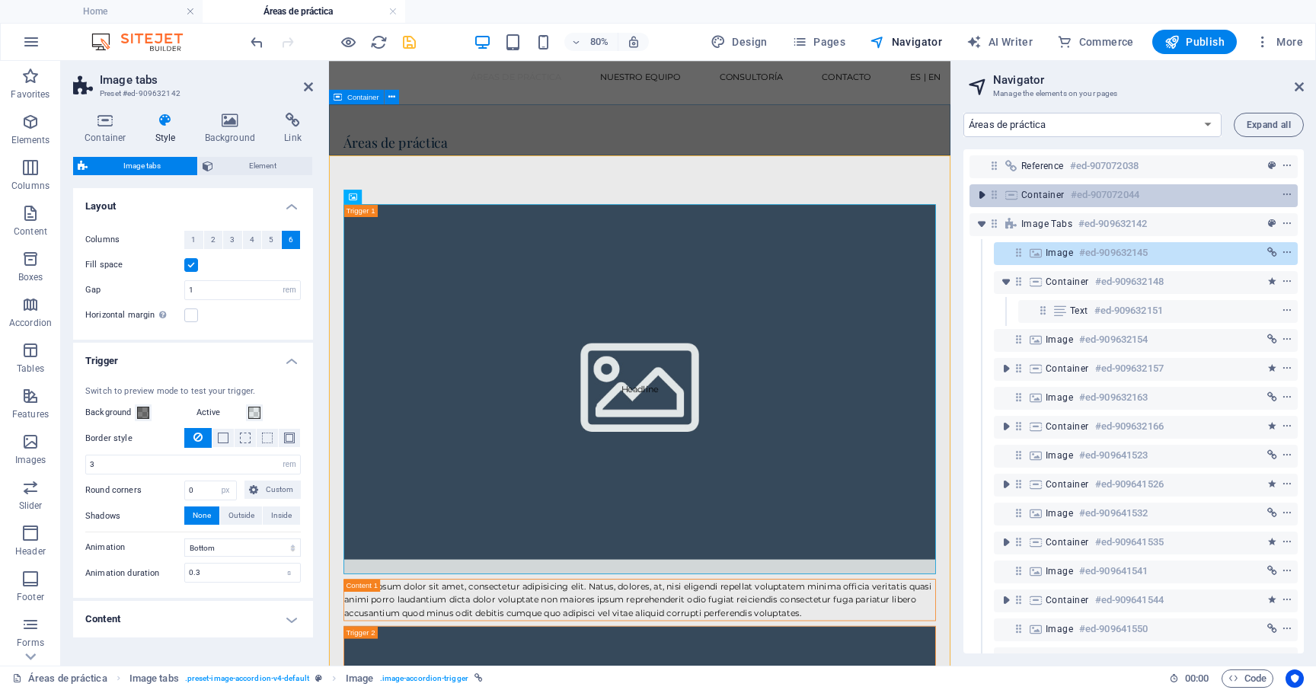
click at [983, 196] on icon "toggle-expand" at bounding box center [981, 194] width 15 height 15
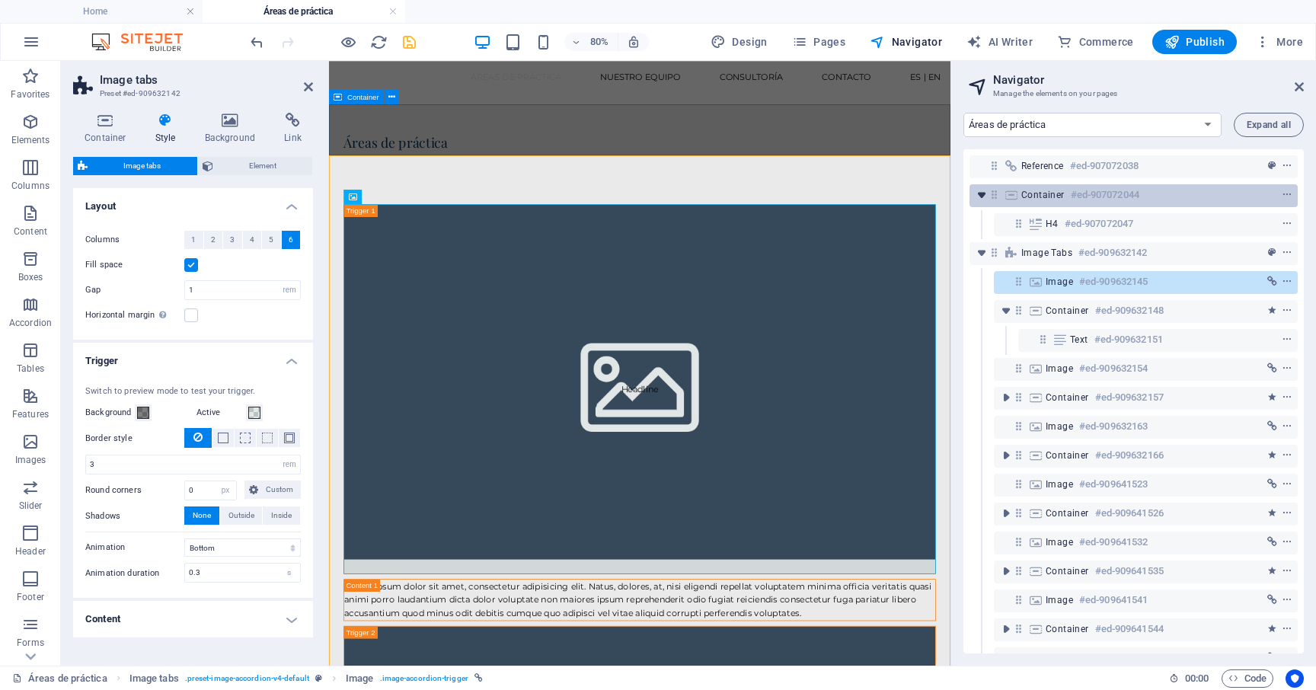
click at [982, 195] on icon "toggle-expand" at bounding box center [981, 194] width 15 height 15
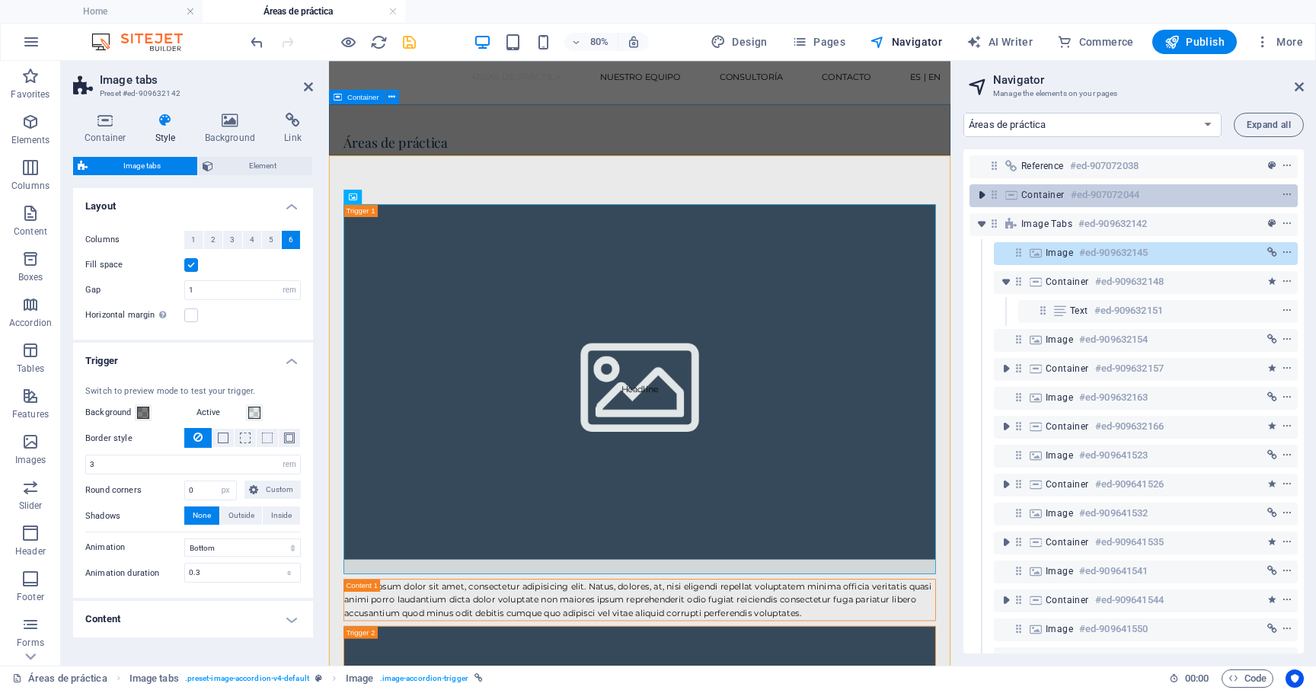
click at [982, 195] on icon "toggle-expand" at bounding box center [981, 194] width 15 height 15
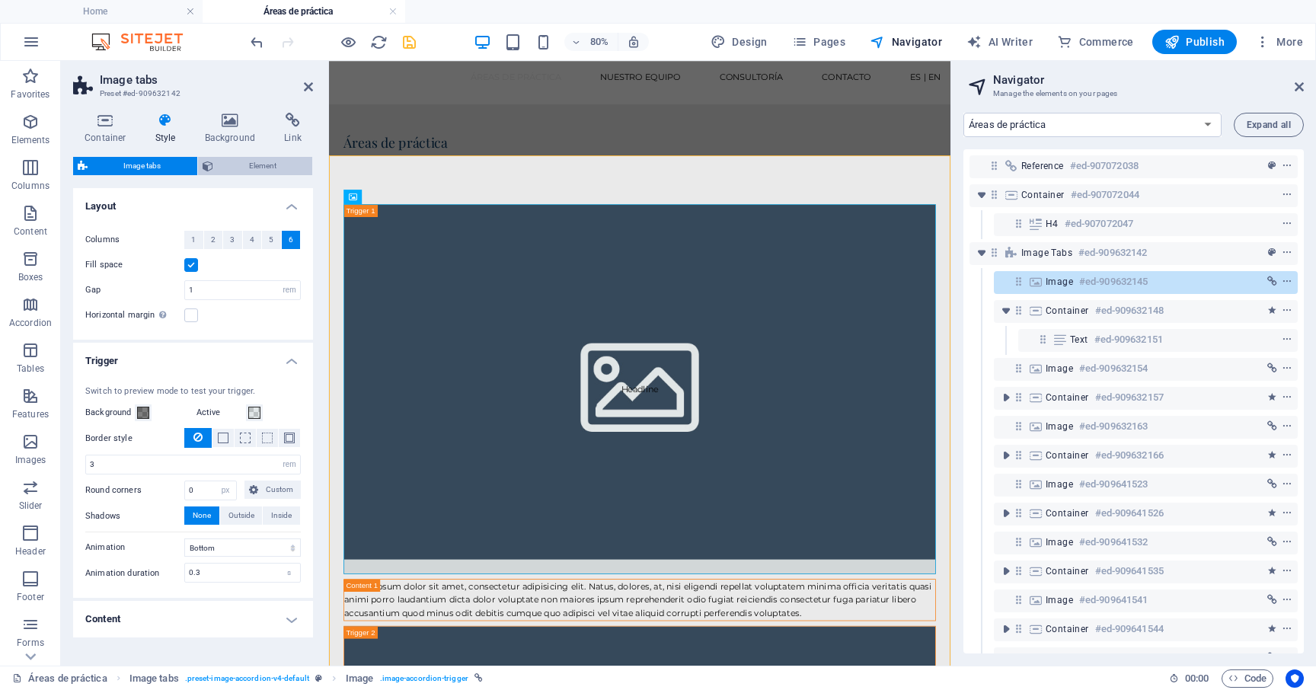
click at [269, 169] on span "Element" at bounding box center [263, 166] width 91 height 18
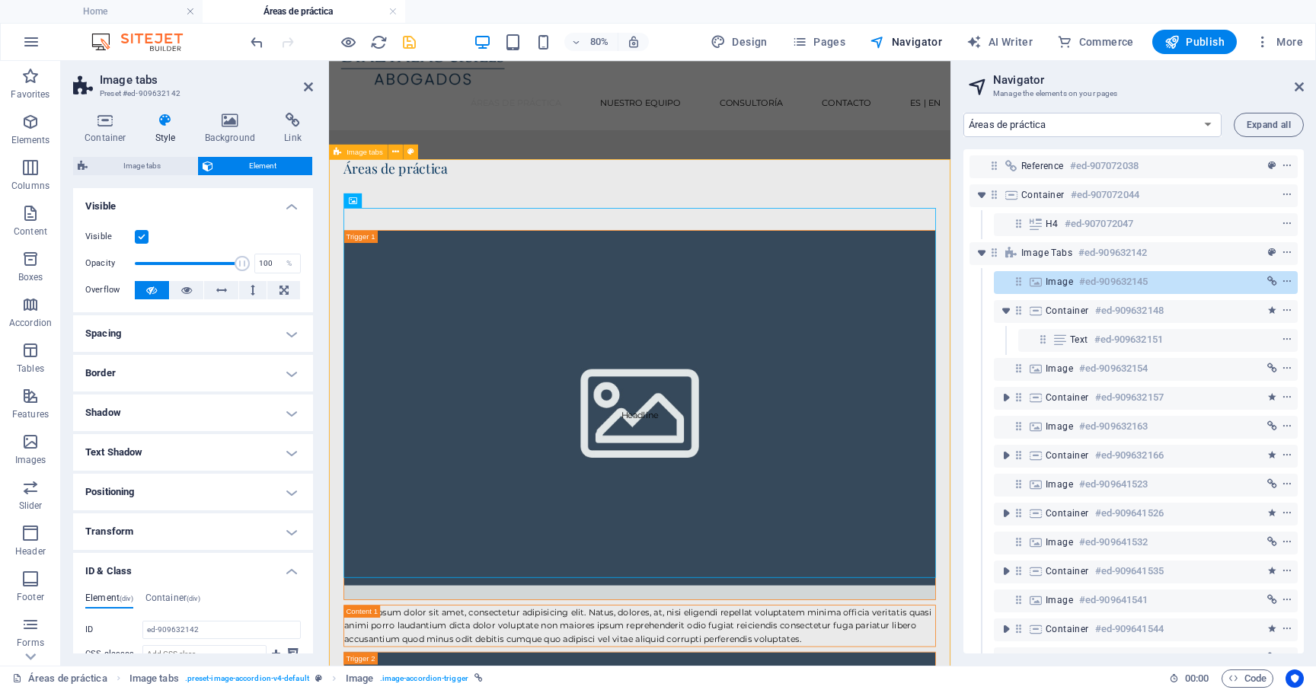
scroll to position [0, 0]
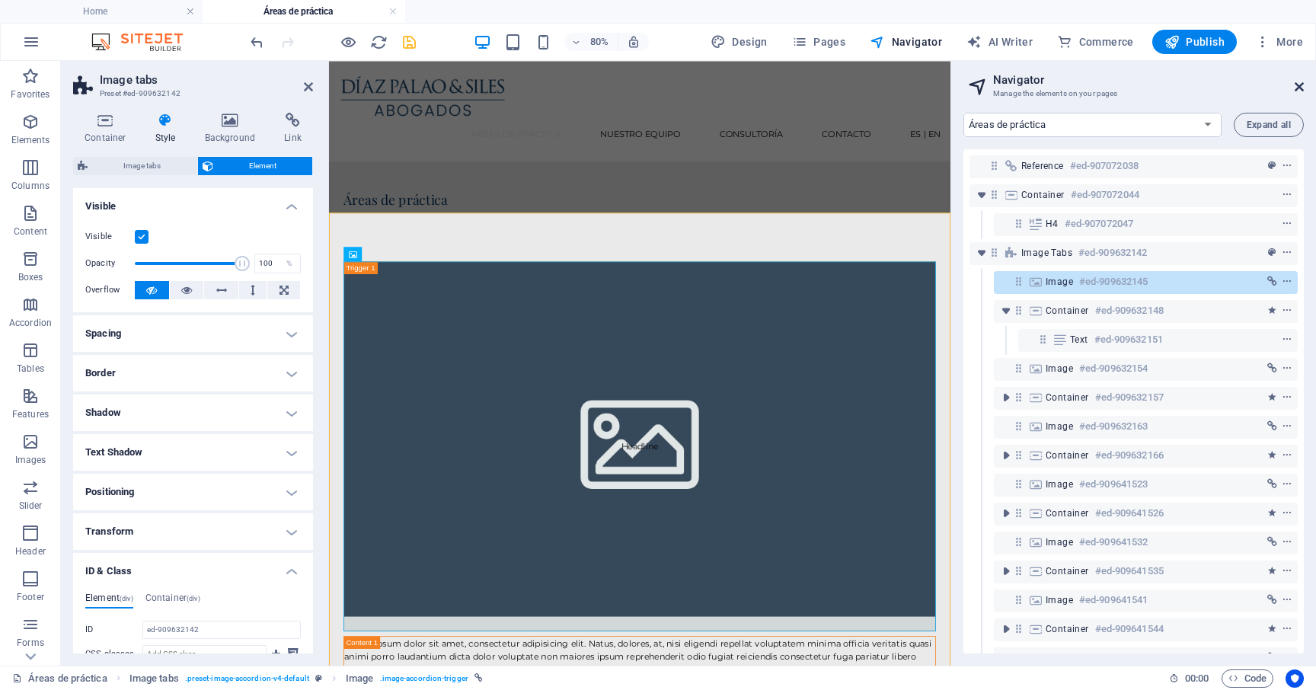
drag, startPoint x: 1297, startPoint y: 85, endPoint x: 660, endPoint y: 114, distance: 637.2
click at [1297, 85] on icon at bounding box center [1298, 87] width 9 height 12
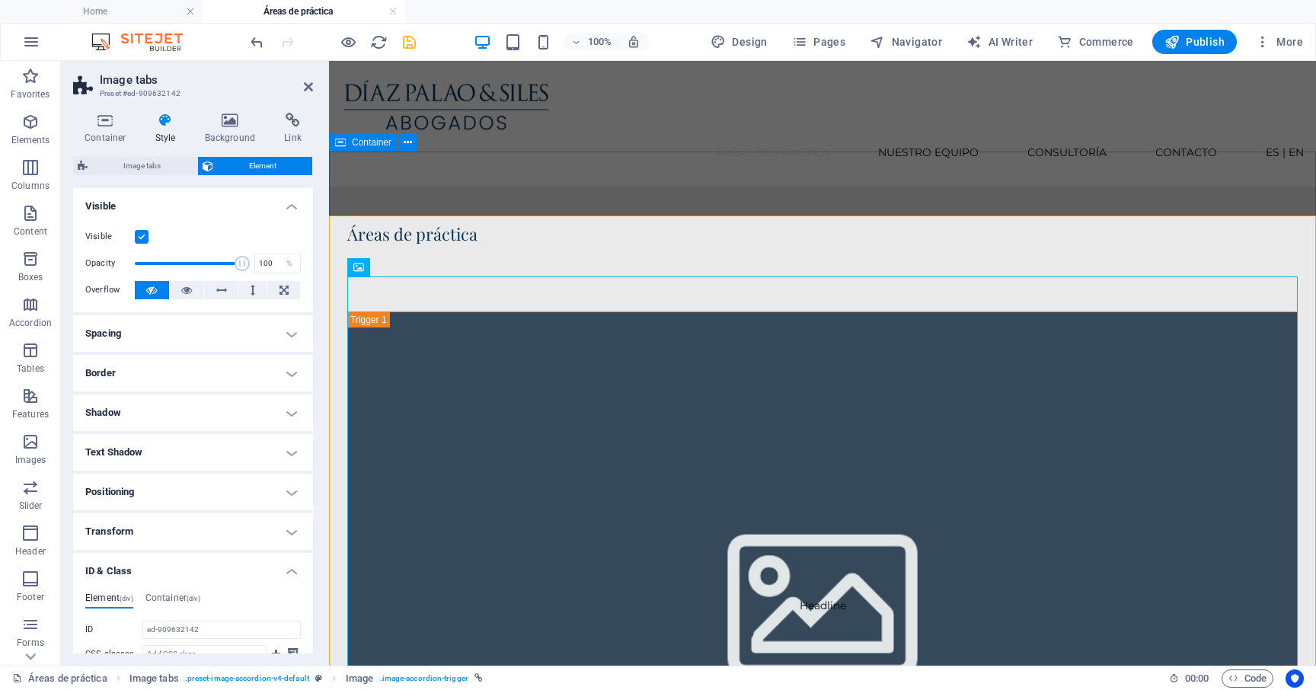
click at [769, 187] on div "Áreas de práctica" at bounding box center [822, 219] width 987 height 64
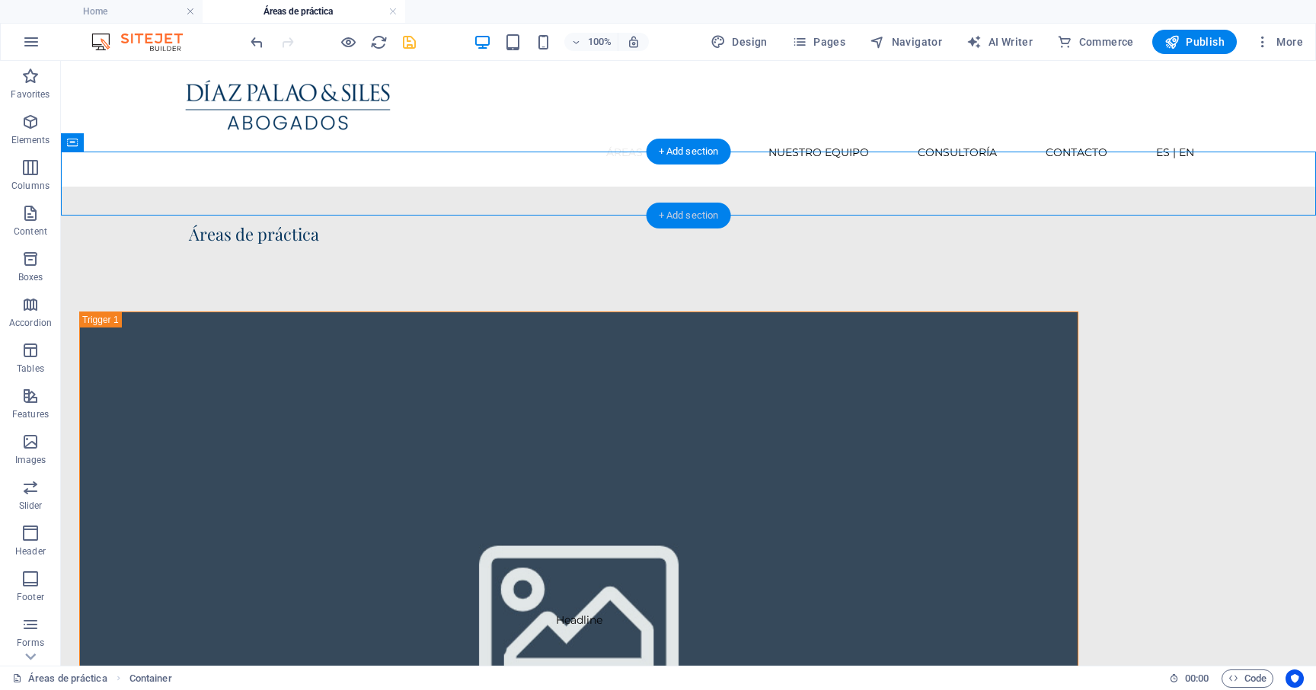
click at [690, 210] on div "+ Add section" at bounding box center [688, 216] width 85 height 26
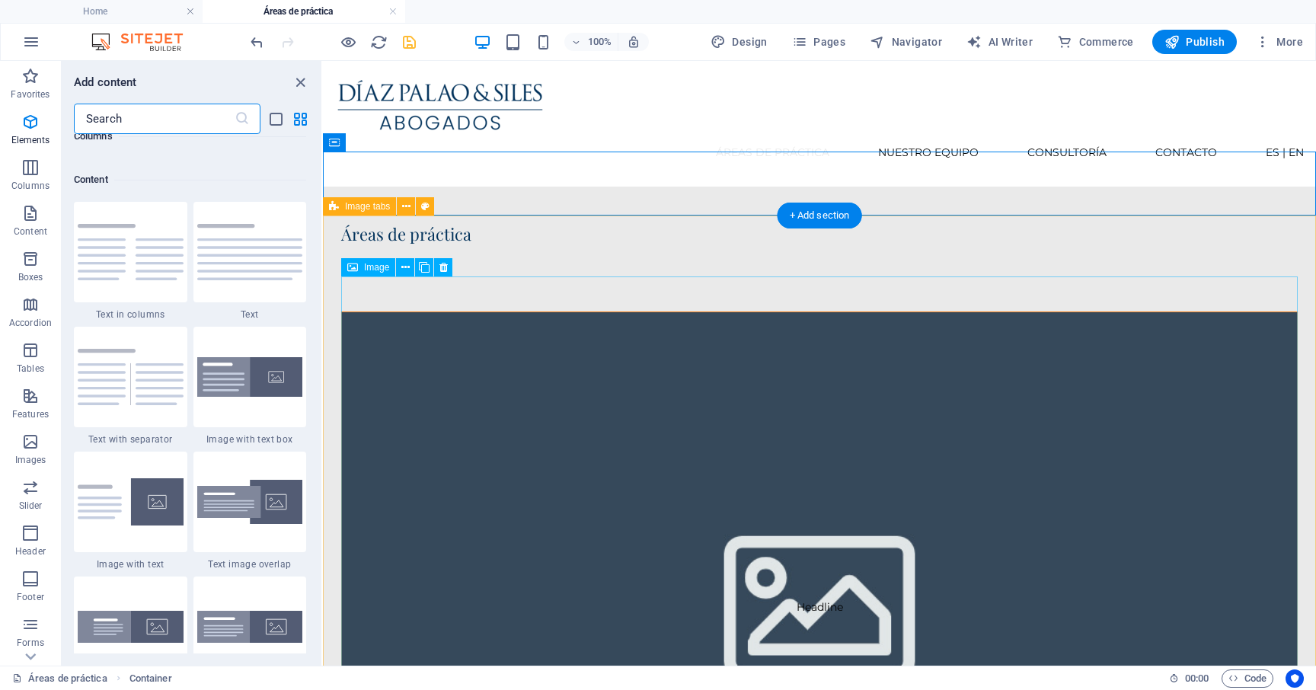
scroll to position [2664, 0]
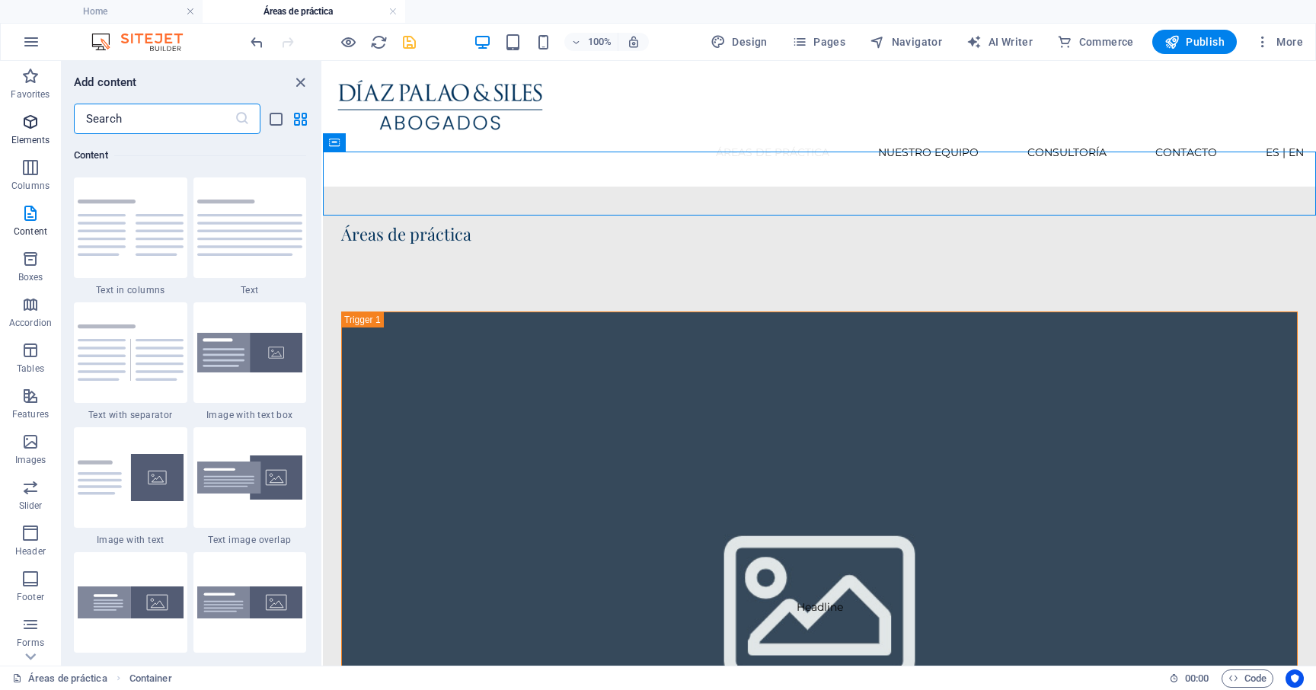
click at [28, 121] on icon "button" at bounding box center [30, 122] width 18 height 18
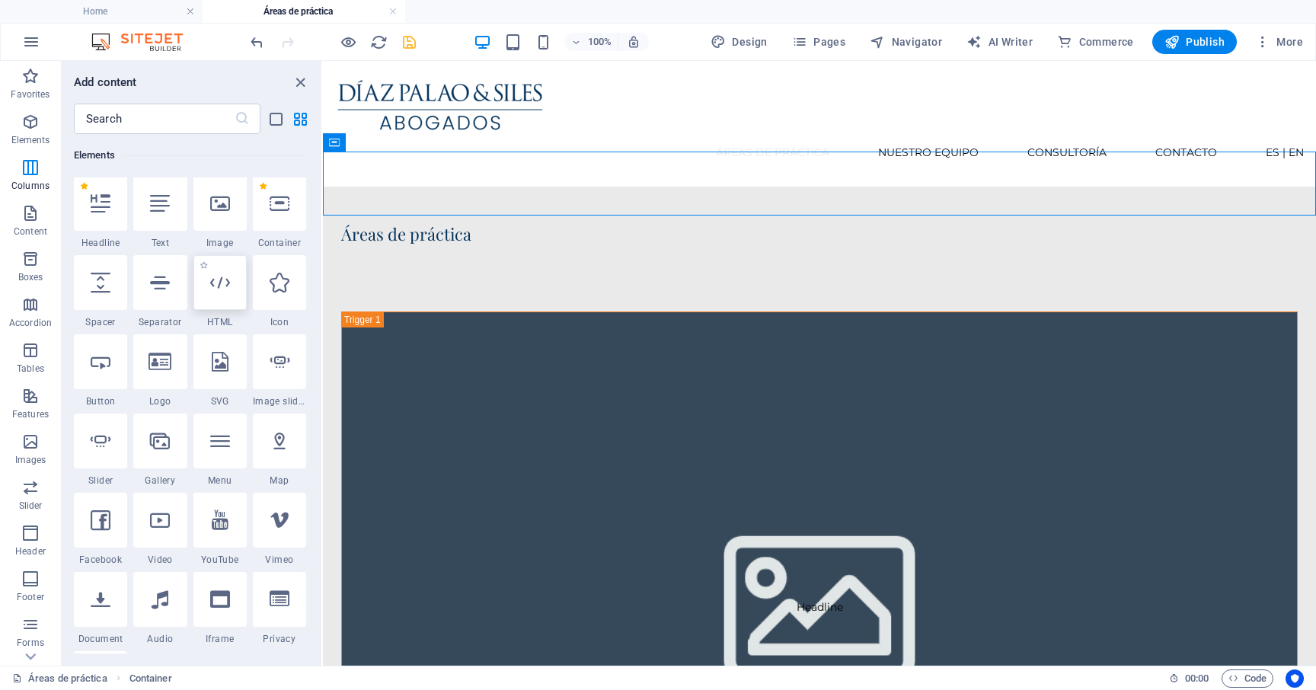
scroll to position [162, 0]
click at [272, 212] on icon at bounding box center [280, 205] width 20 height 20
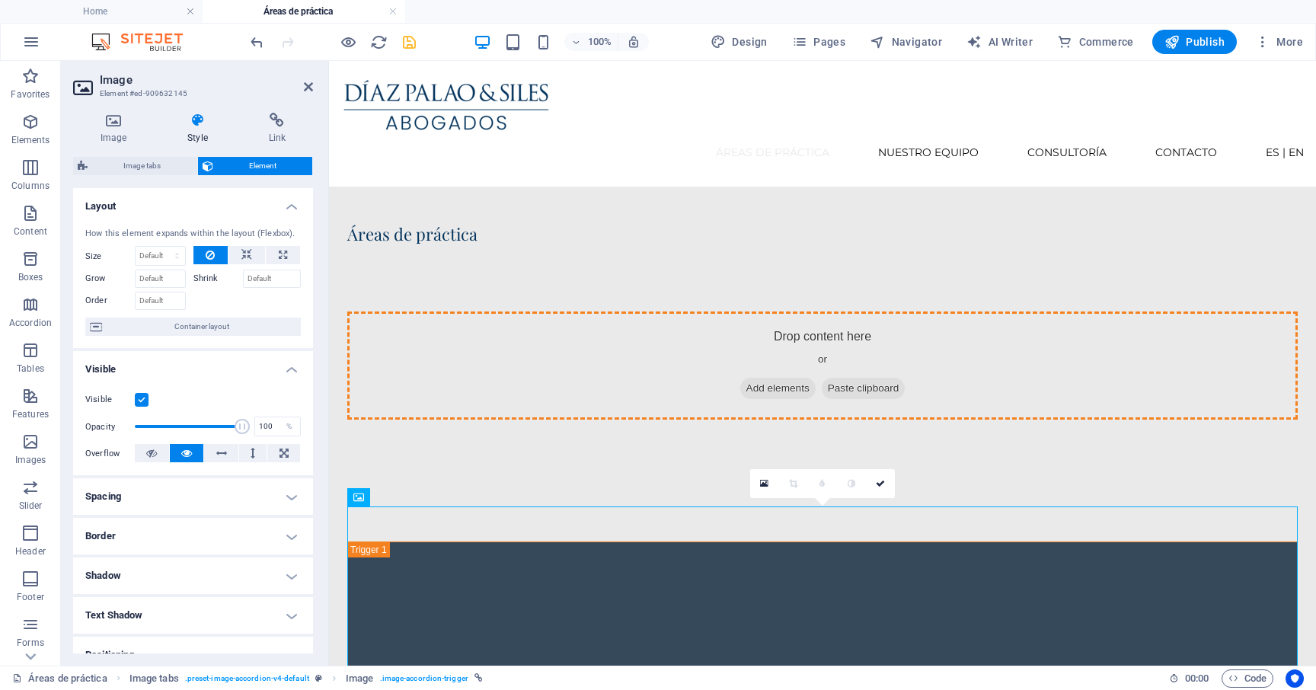
drag, startPoint x: 488, startPoint y: 545, endPoint x: 604, endPoint y: 346, distance: 231.0
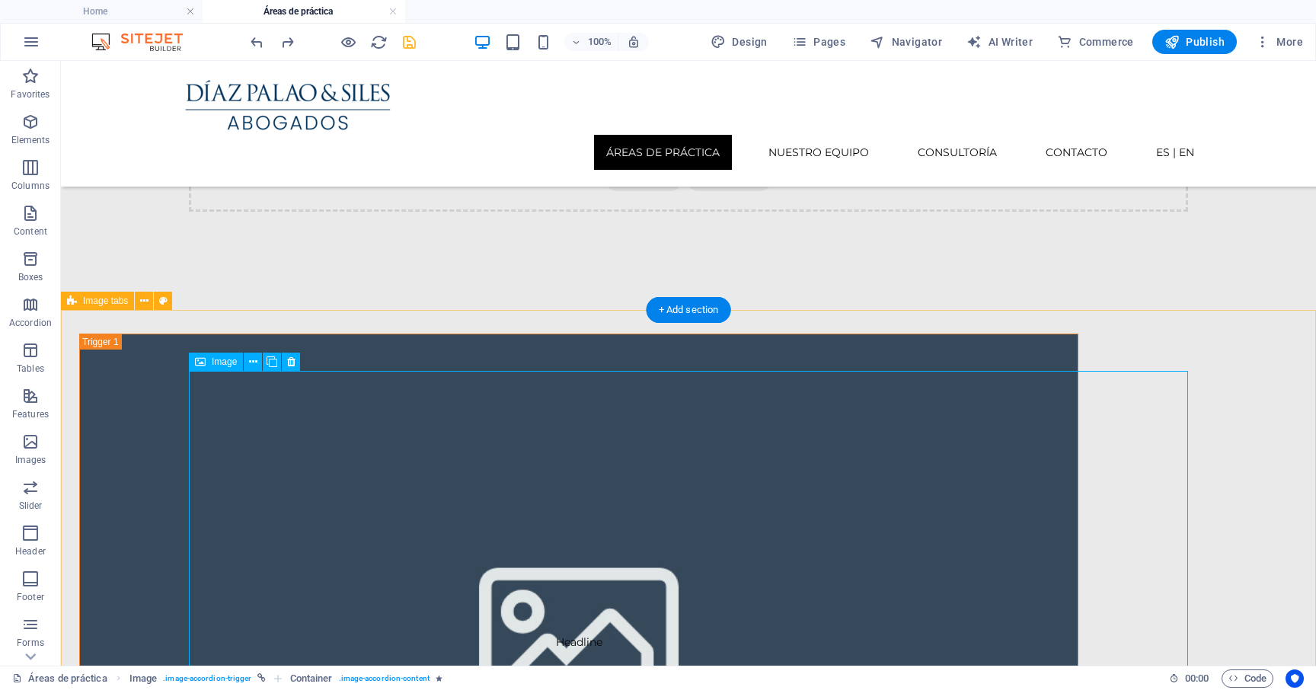
scroll to position [178, 0]
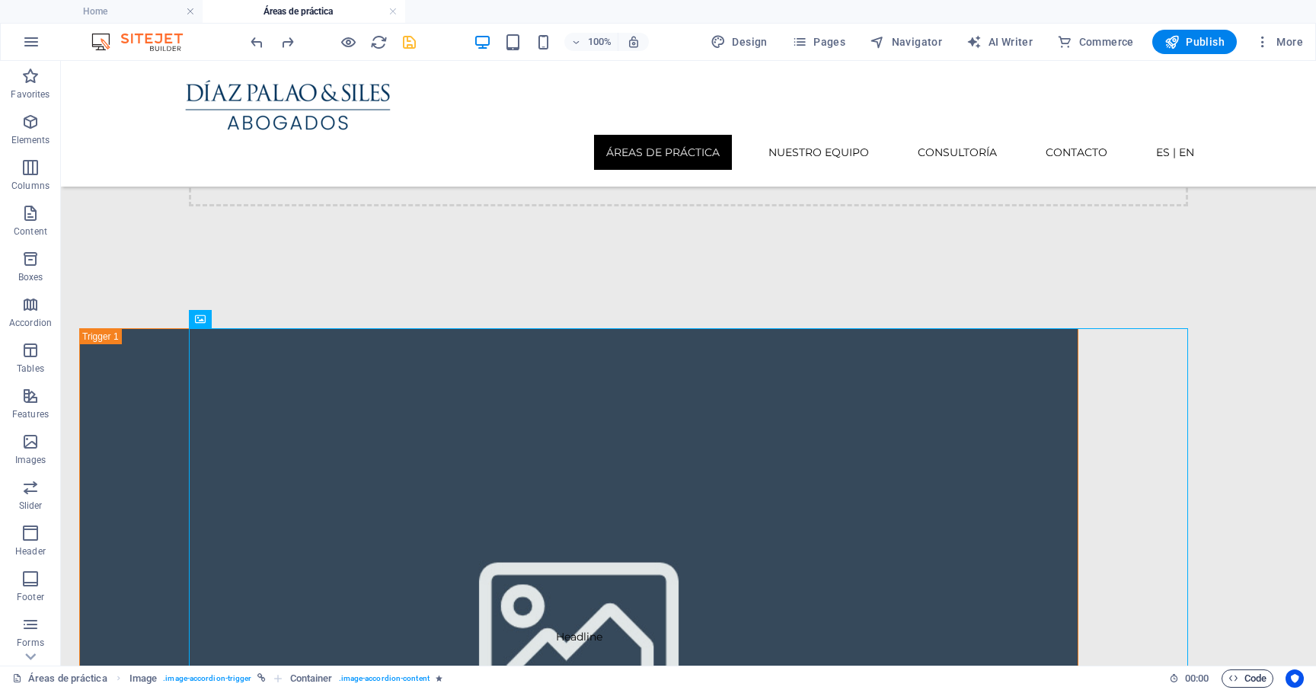
click at [1249, 676] on span "Code" at bounding box center [1247, 678] width 38 height 18
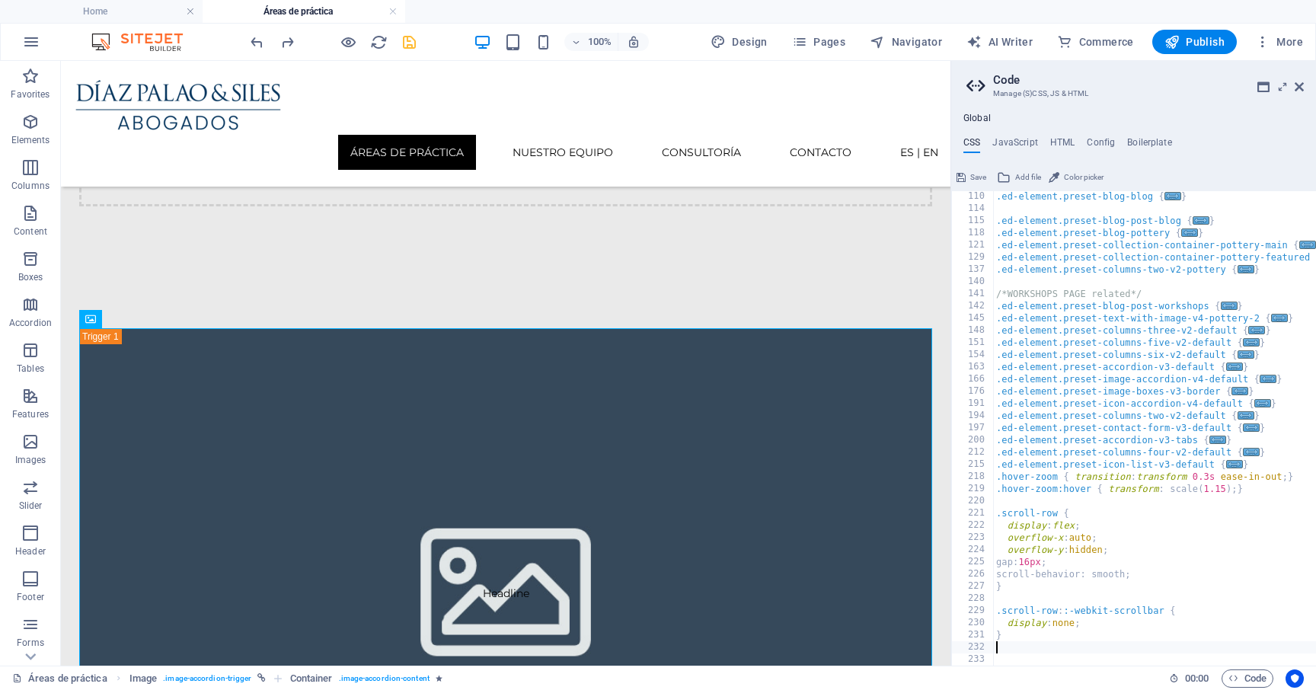
scroll to position [634, 0]
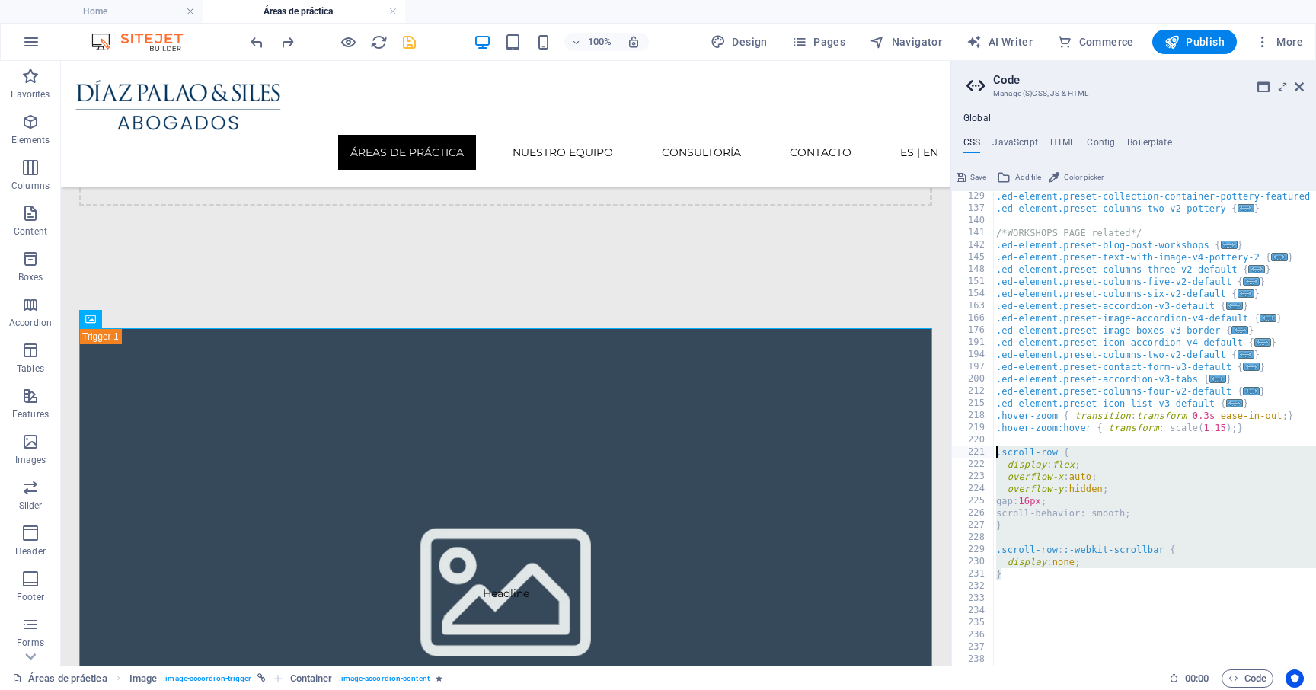
drag, startPoint x: 1011, startPoint y: 578, endPoint x: 984, endPoint y: 450, distance: 130.8
click at [984, 450] on div "129 137 140 141 142 145 148 151 154 163 166 176 191 194 197 200 212 215 218 219…" at bounding box center [1133, 428] width 365 height 474
type textarea ".scroll-row { display: flex;"
click at [1034, 549] on div ".ed-element.preset-collection-container-pottery-featured { ... } .ed-element.pr…" at bounding box center [1228, 439] width 470 height 499
drag, startPoint x: 1011, startPoint y: 578, endPoint x: 990, endPoint y: 448, distance: 131.8
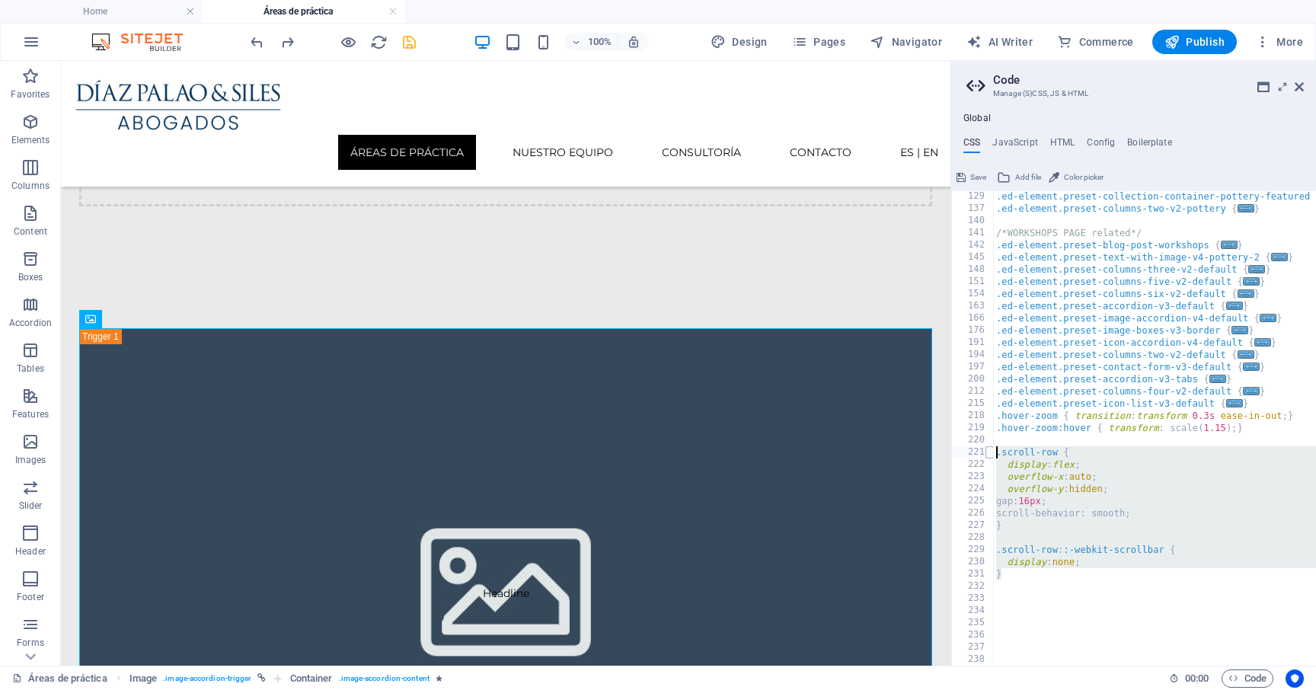
click at [990, 448] on div ".scroll-row::-webkit-scrollbar { 129 137 140 141 142 145 148 151 154 163 166 17…" at bounding box center [1133, 428] width 365 height 474
click at [1026, 577] on div ".ed-element.preset-collection-container-pottery-featured { ... } .ed-element.pr…" at bounding box center [1228, 439] width 470 height 499
drag, startPoint x: 1016, startPoint y: 574, endPoint x: 990, endPoint y: 449, distance: 127.4
click at [990, 449] on div "} 129 137 140 141 142 145 148 151 154 163 166 176 191 194 197 200 212 215 218 2…" at bounding box center [1133, 428] width 365 height 474
type textarea ".scroll-row { display: flex;"
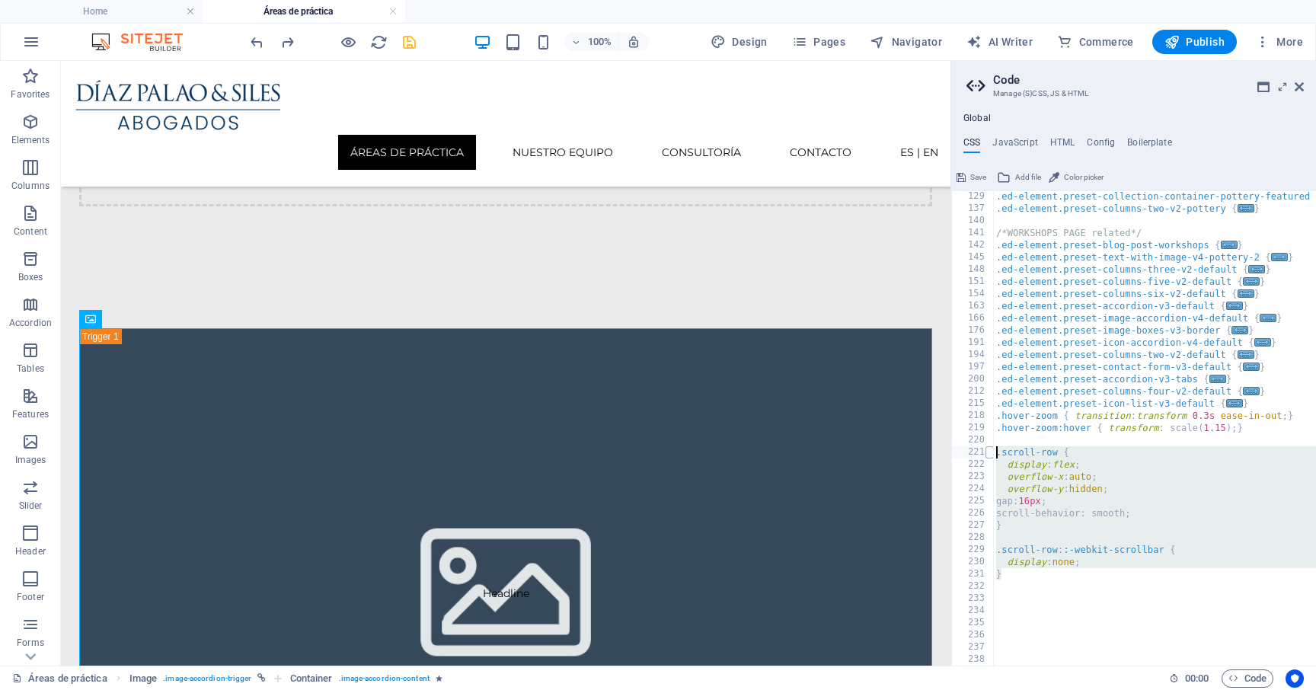
scroll to position [512, 0]
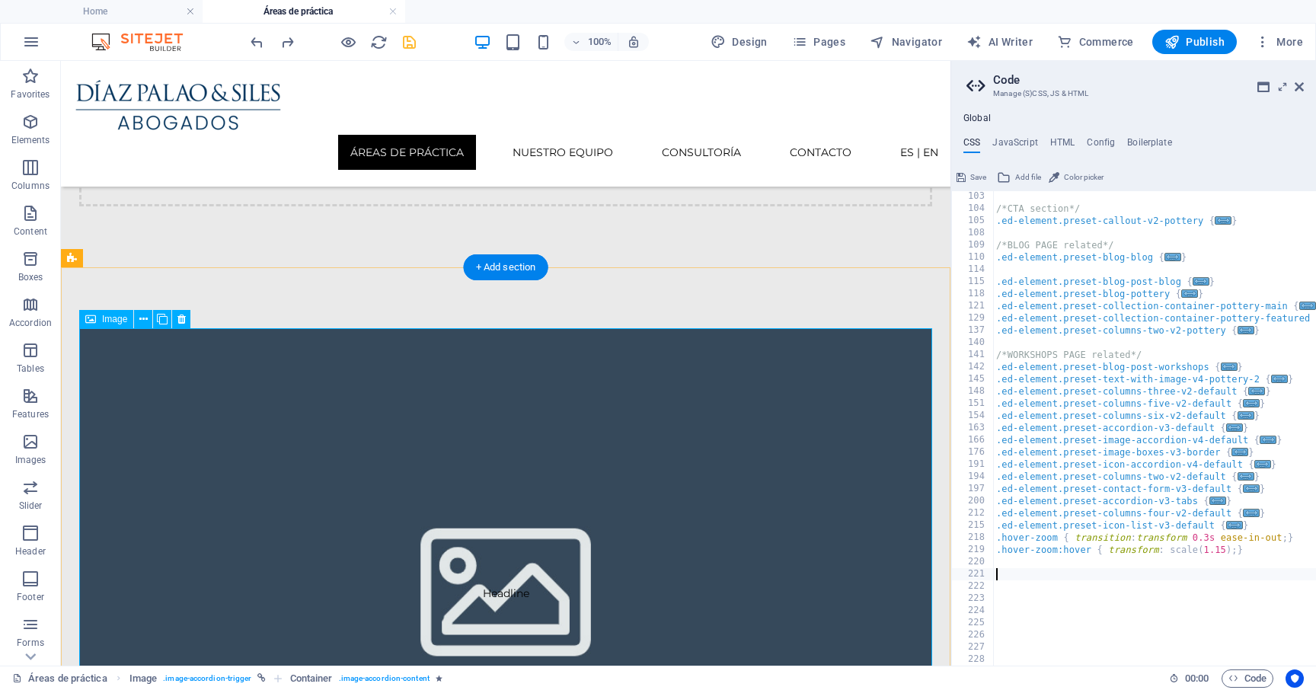
click at [546, 440] on figure "Headline" at bounding box center [505, 592] width 853 height 529
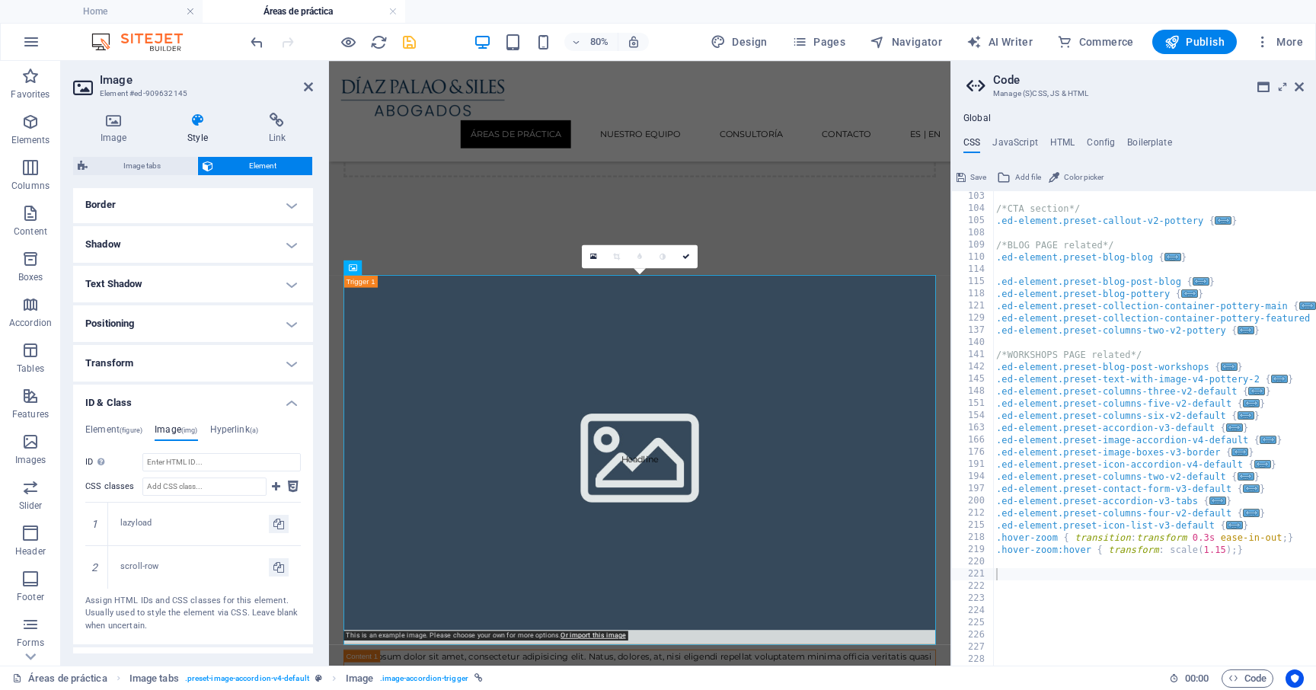
scroll to position [401, 0]
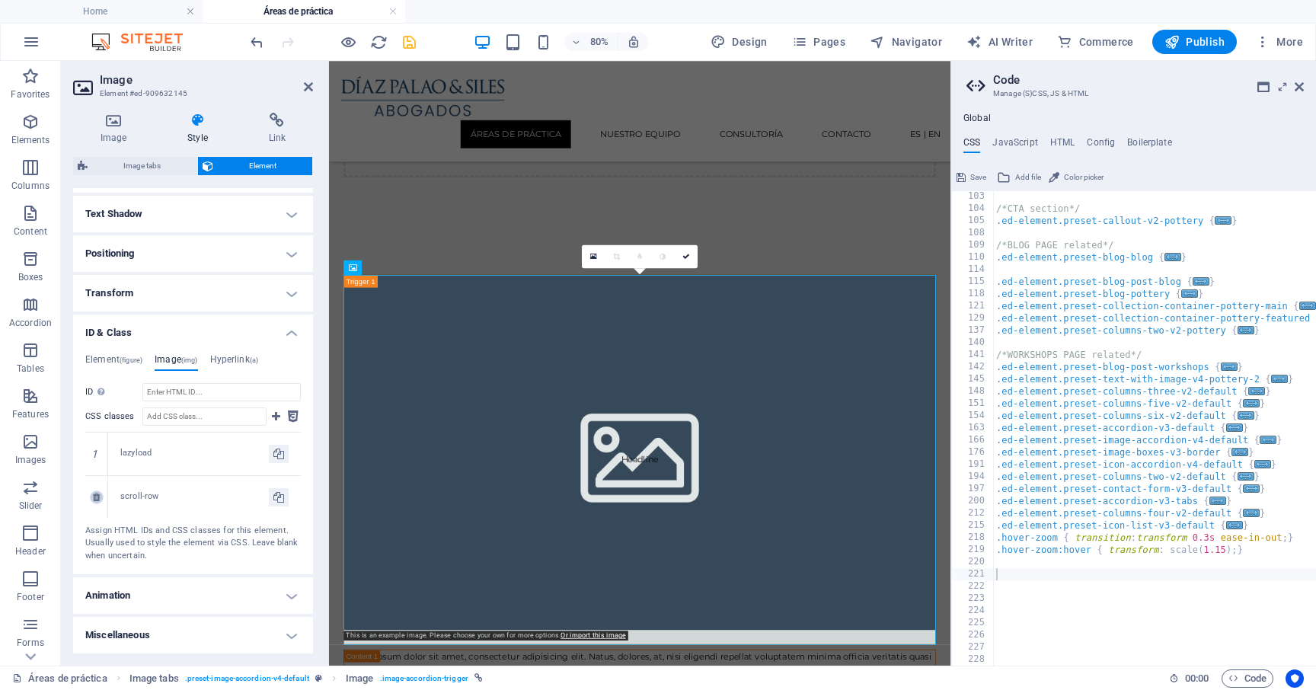
click at [94, 499] on icon at bounding box center [96, 497] width 7 height 9
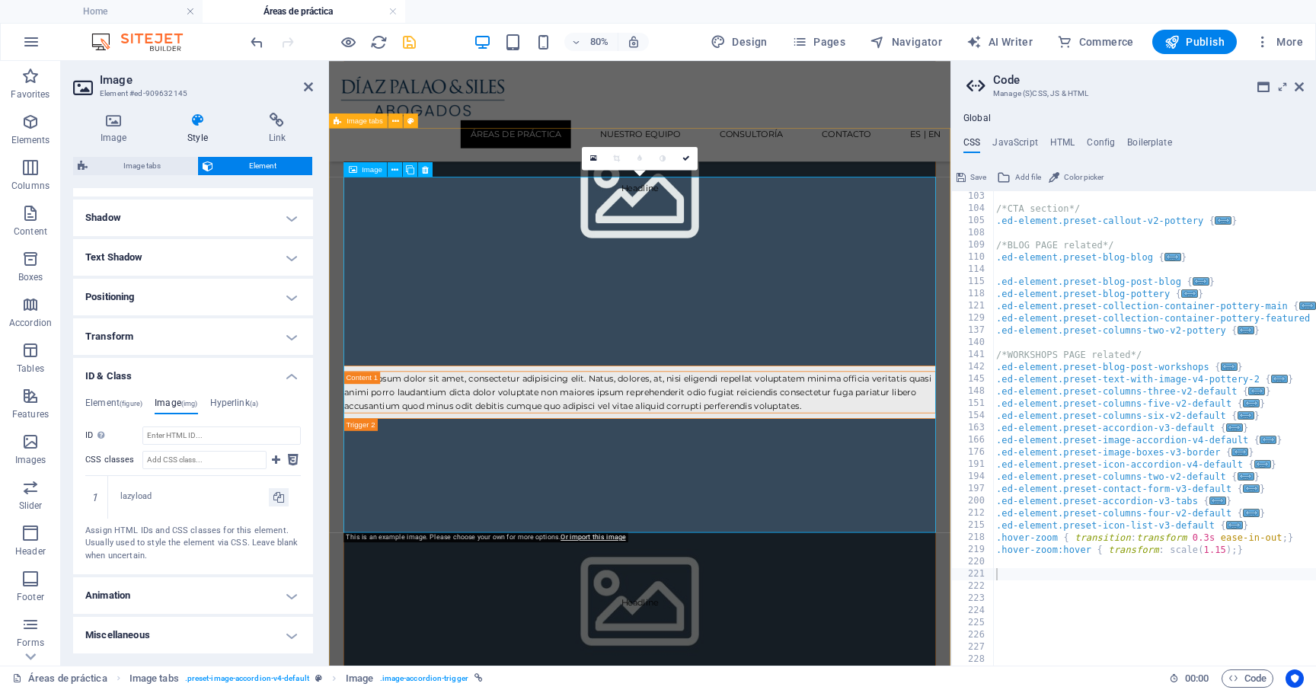
scroll to position [571, 0]
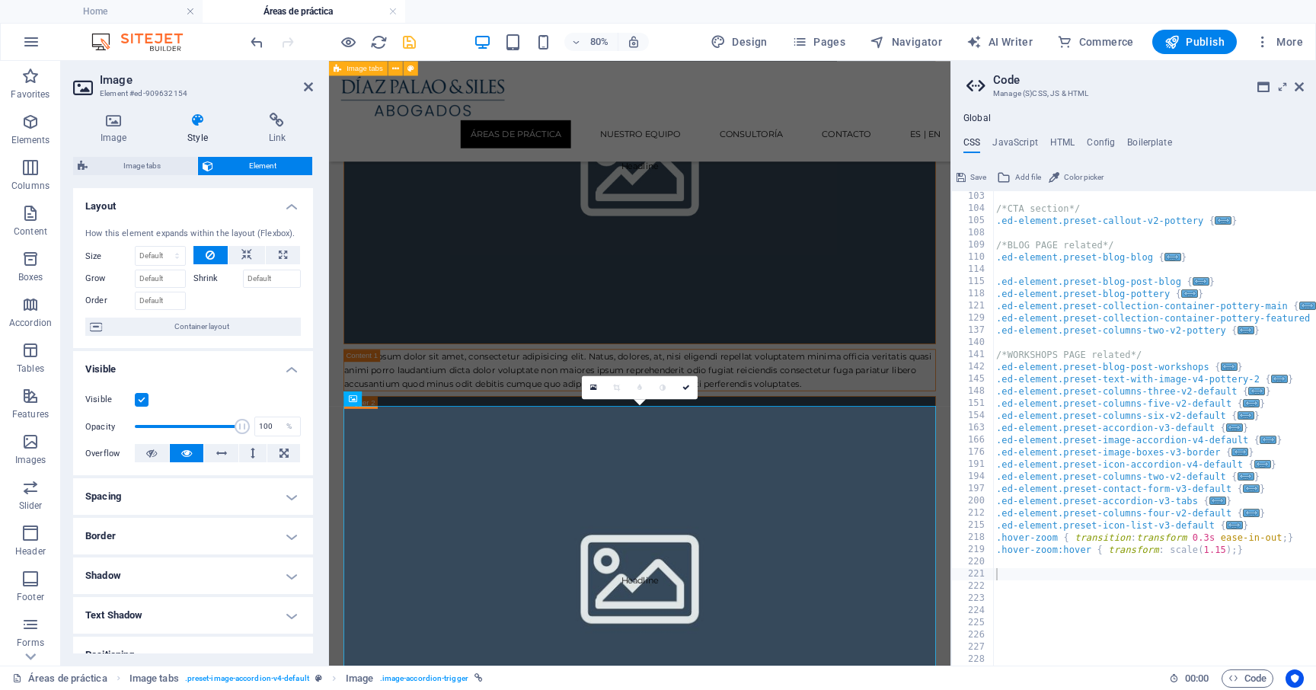
scroll to position [401, 0]
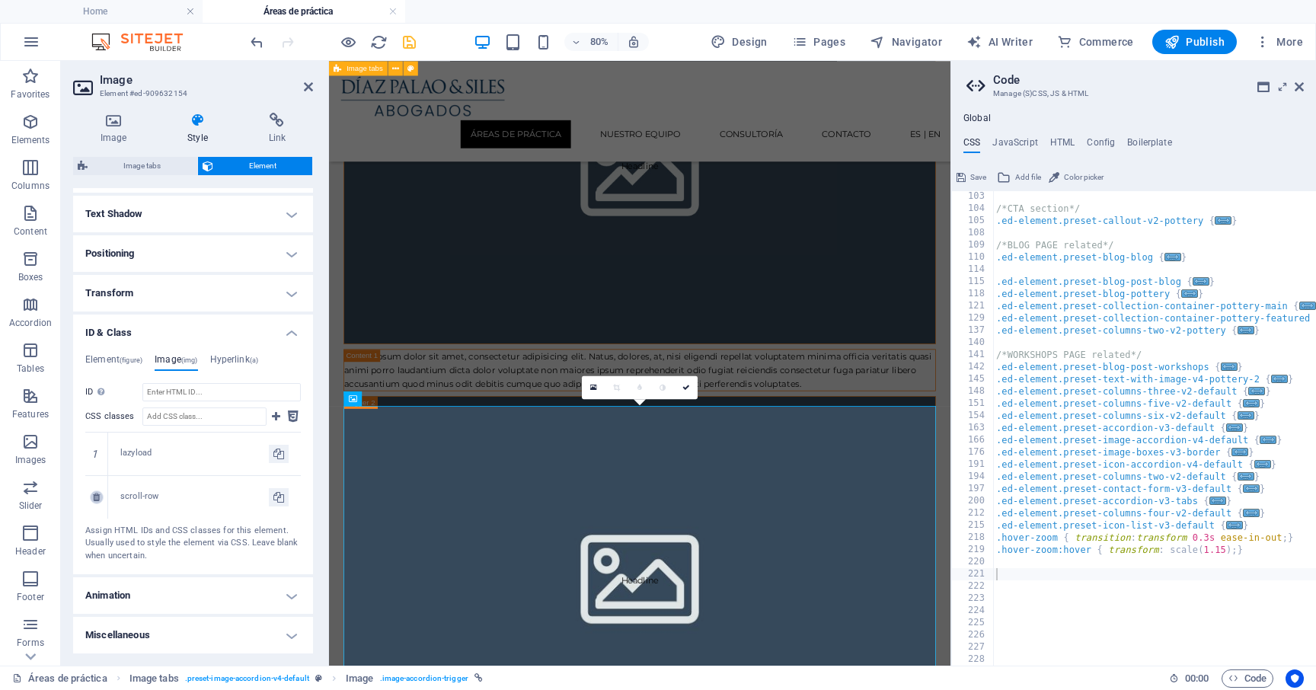
click at [93, 499] on icon at bounding box center [96, 497] width 7 height 9
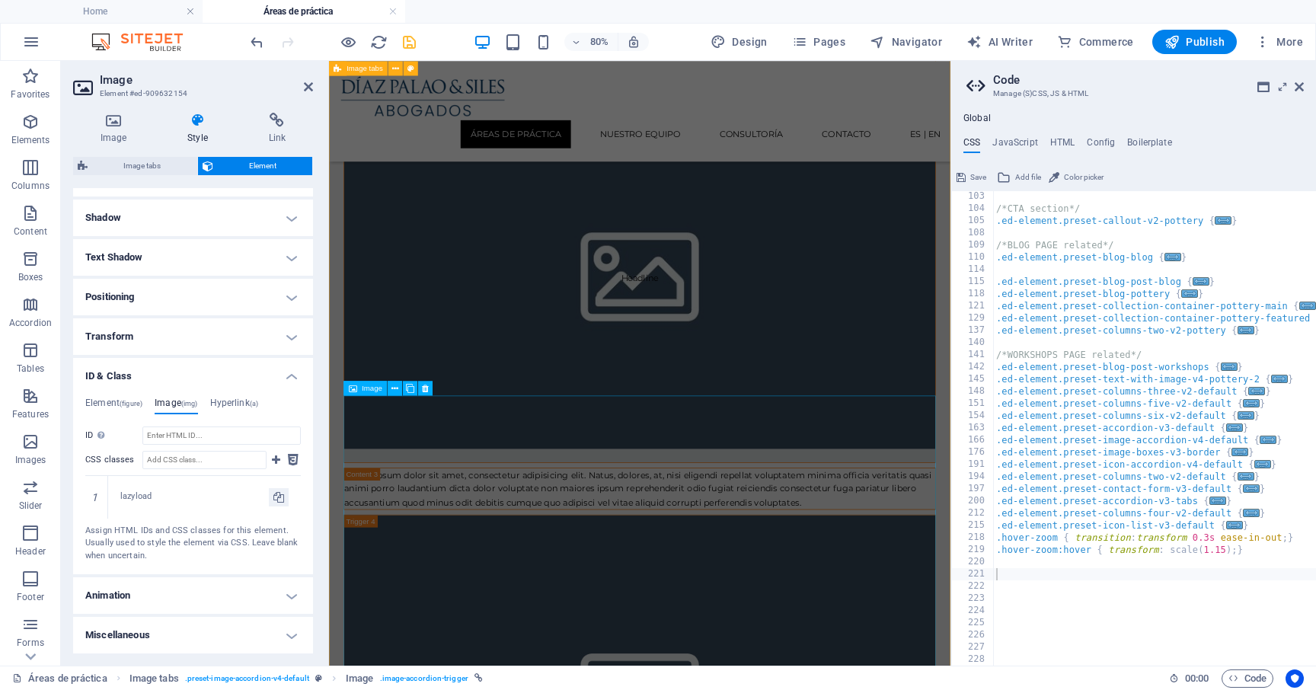
scroll to position [1456, 0]
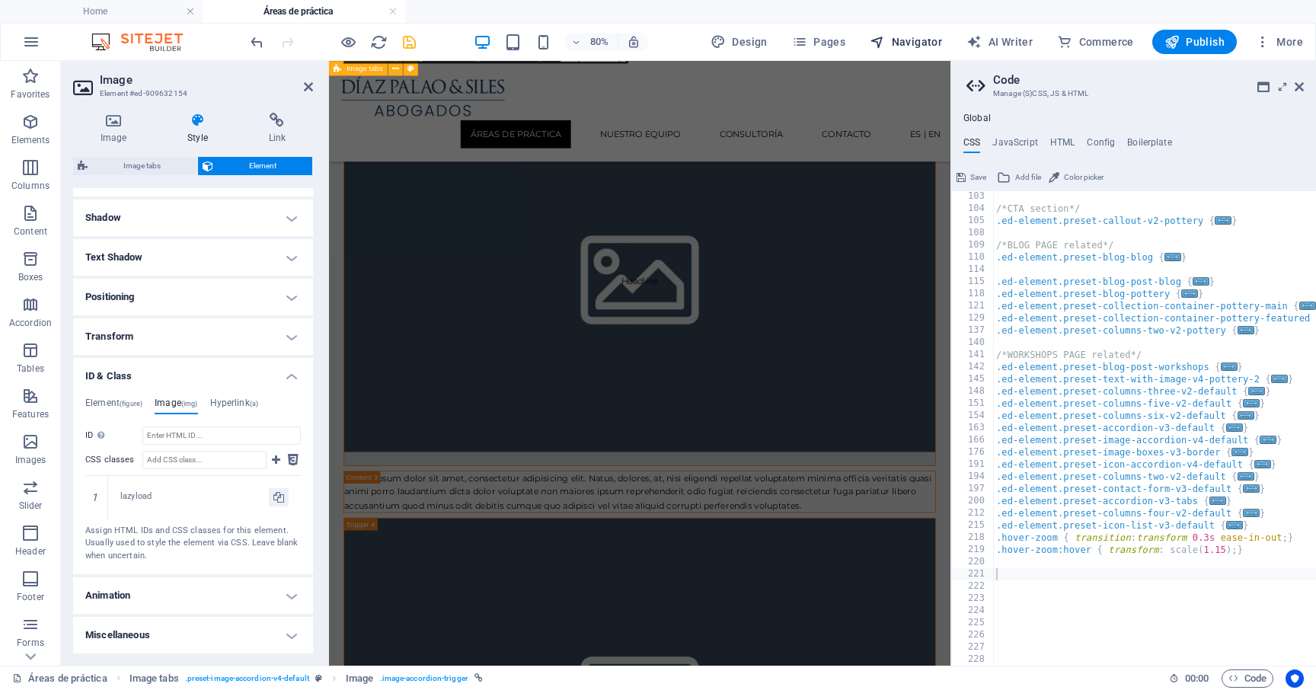
click at [898, 42] on span "Navigator" at bounding box center [905, 41] width 72 height 15
select select "17006661-en"
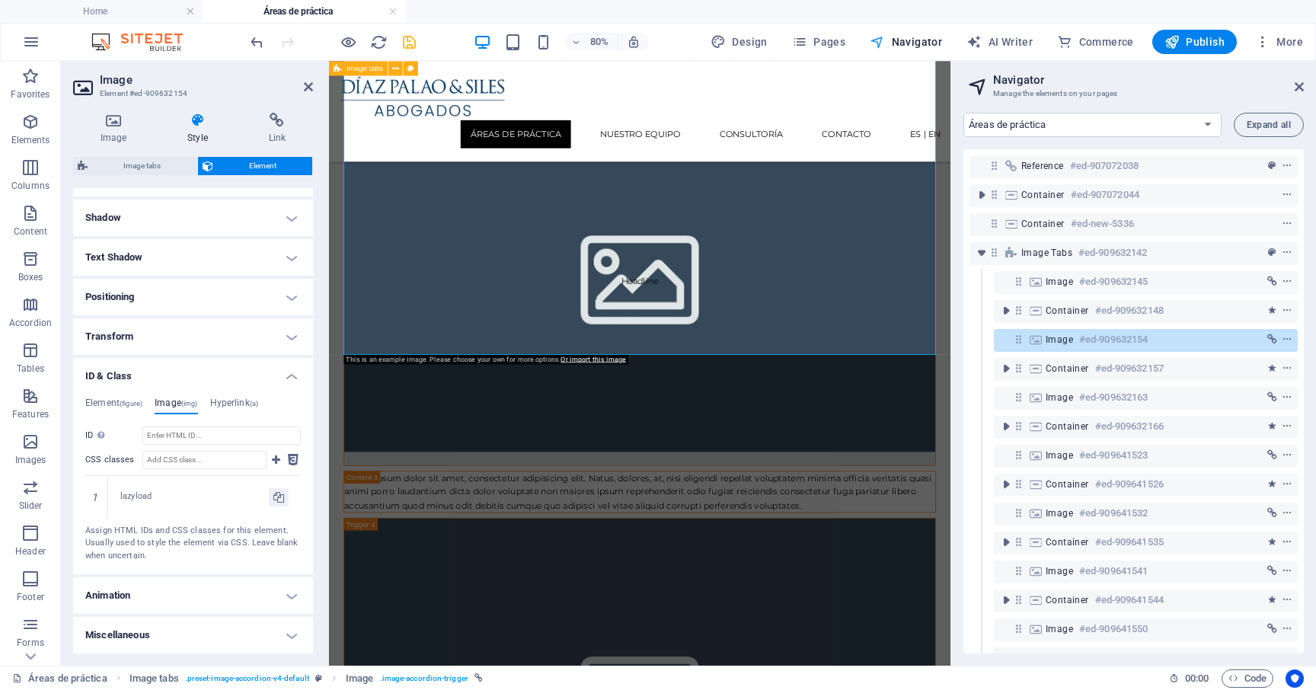
scroll to position [1080, 0]
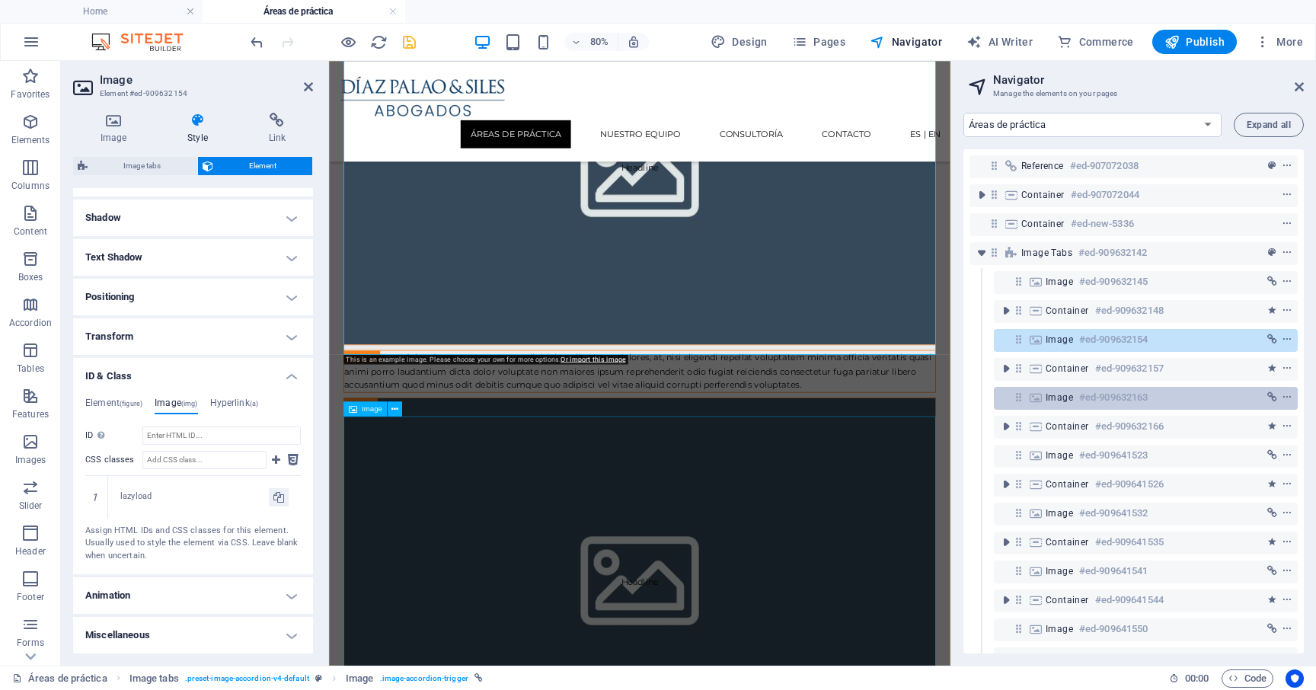
click at [1050, 398] on span "Image" at bounding box center [1058, 397] width 27 height 12
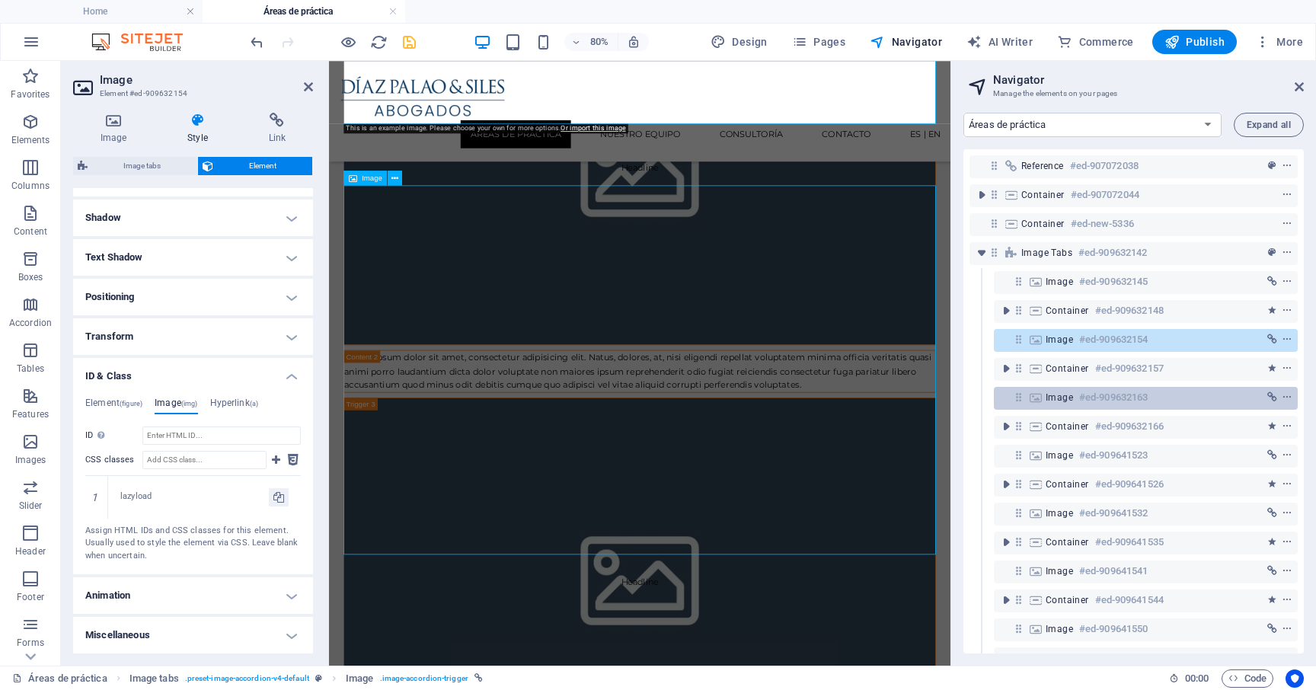
scroll to position [1368, 0]
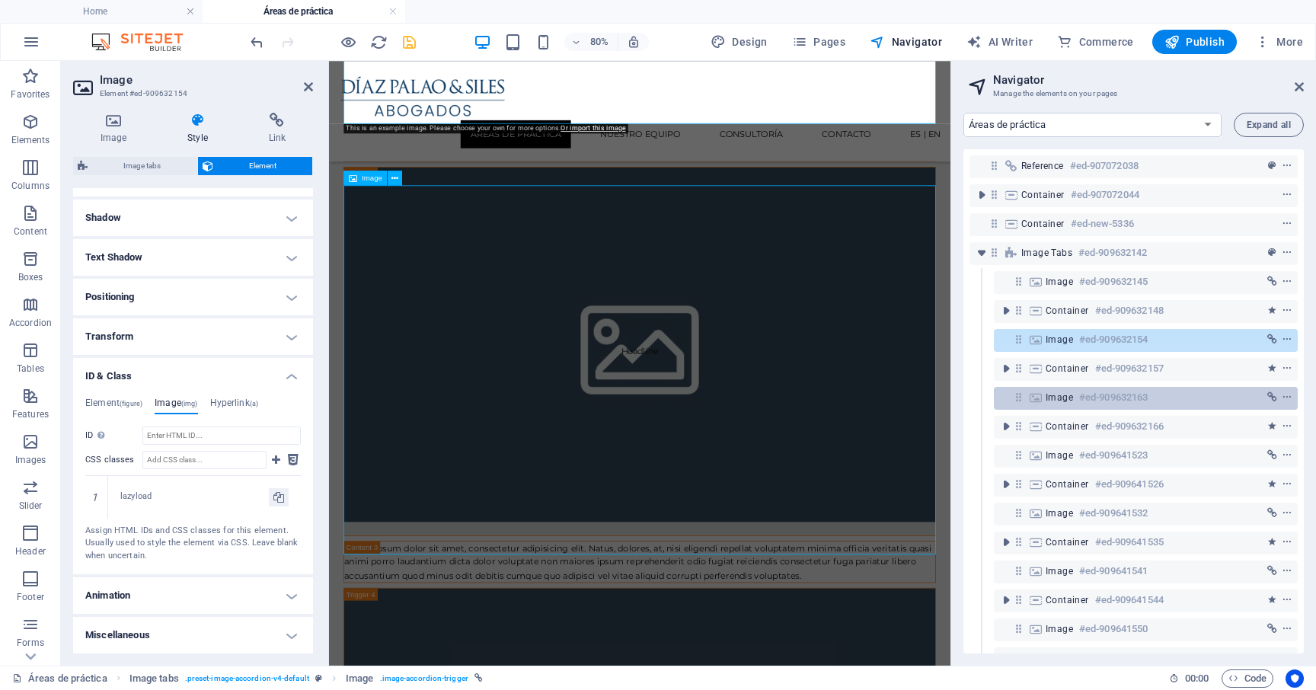
click at [1050, 398] on span "Image" at bounding box center [1058, 397] width 27 height 12
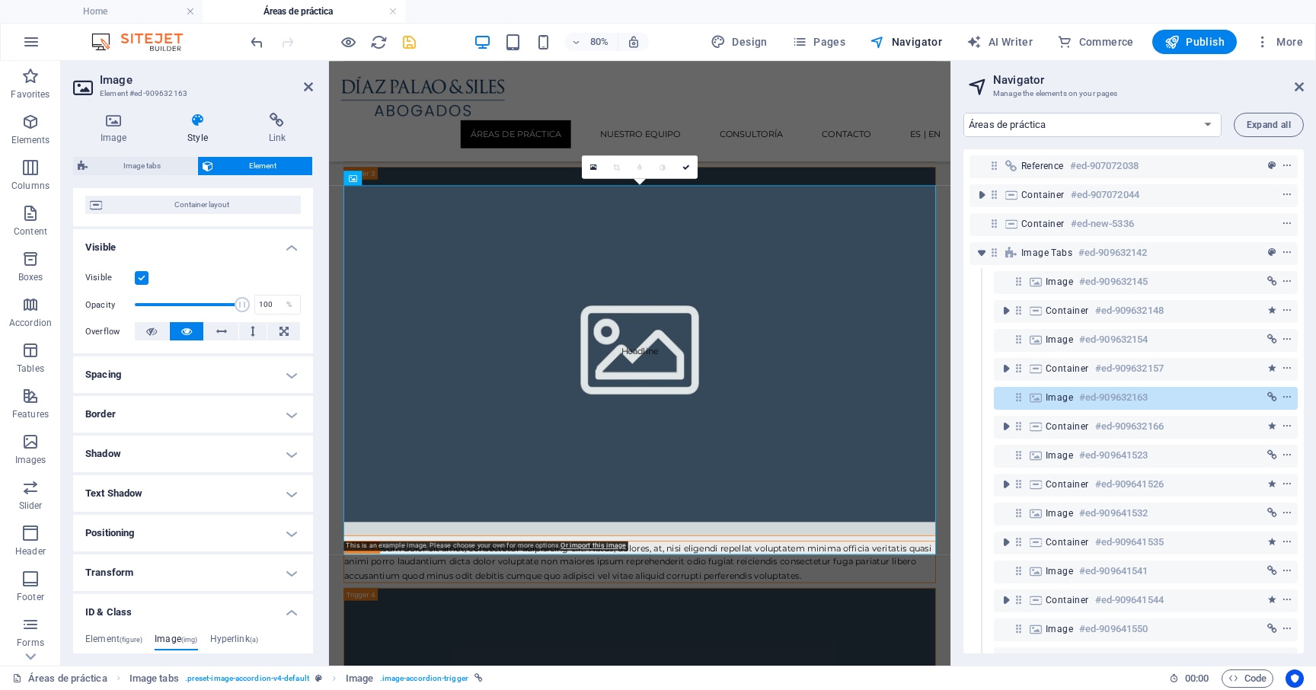
scroll to position [401, 0]
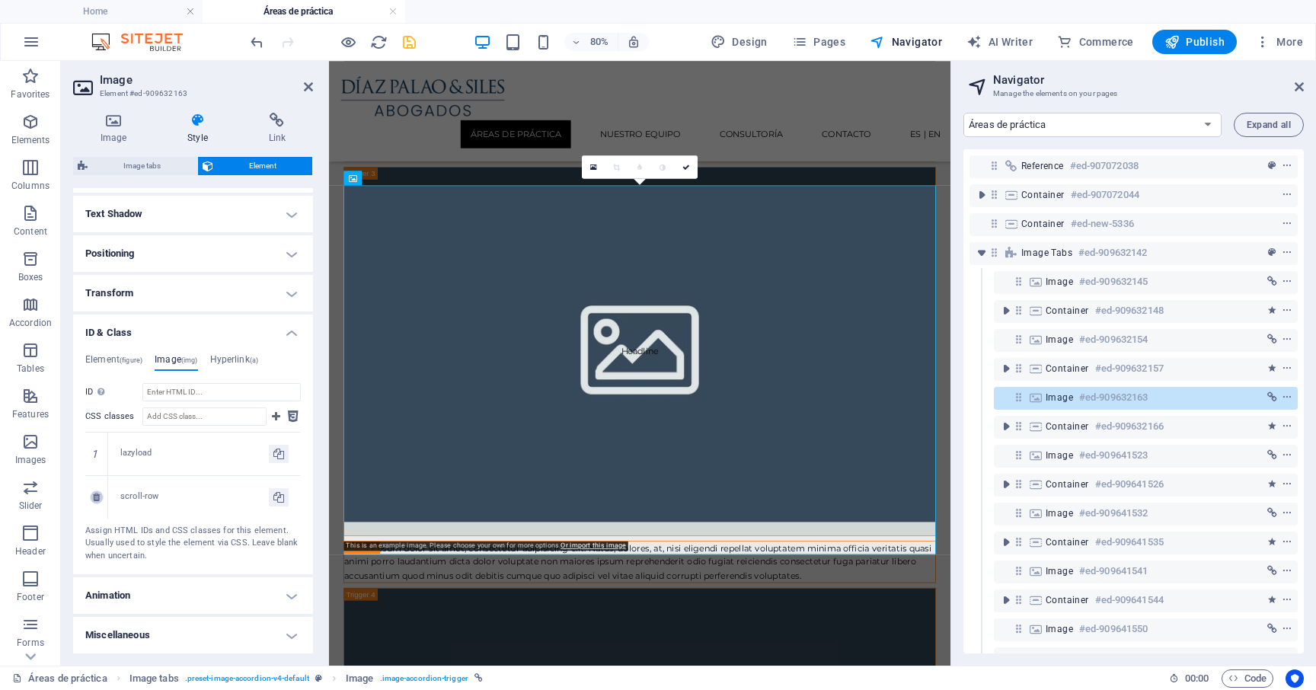
click at [93, 501] on icon at bounding box center [96, 497] width 7 height 9
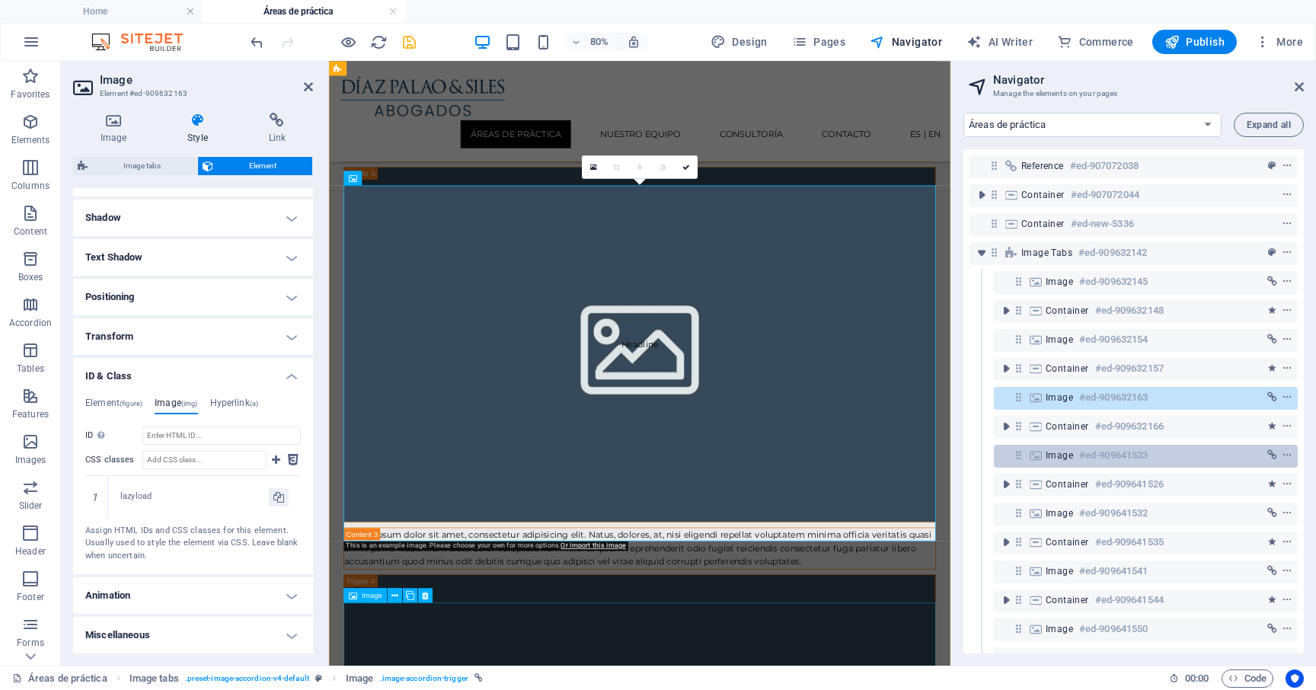
click at [1072, 462] on div "Image #ed-909641523" at bounding box center [1133, 455] width 176 height 18
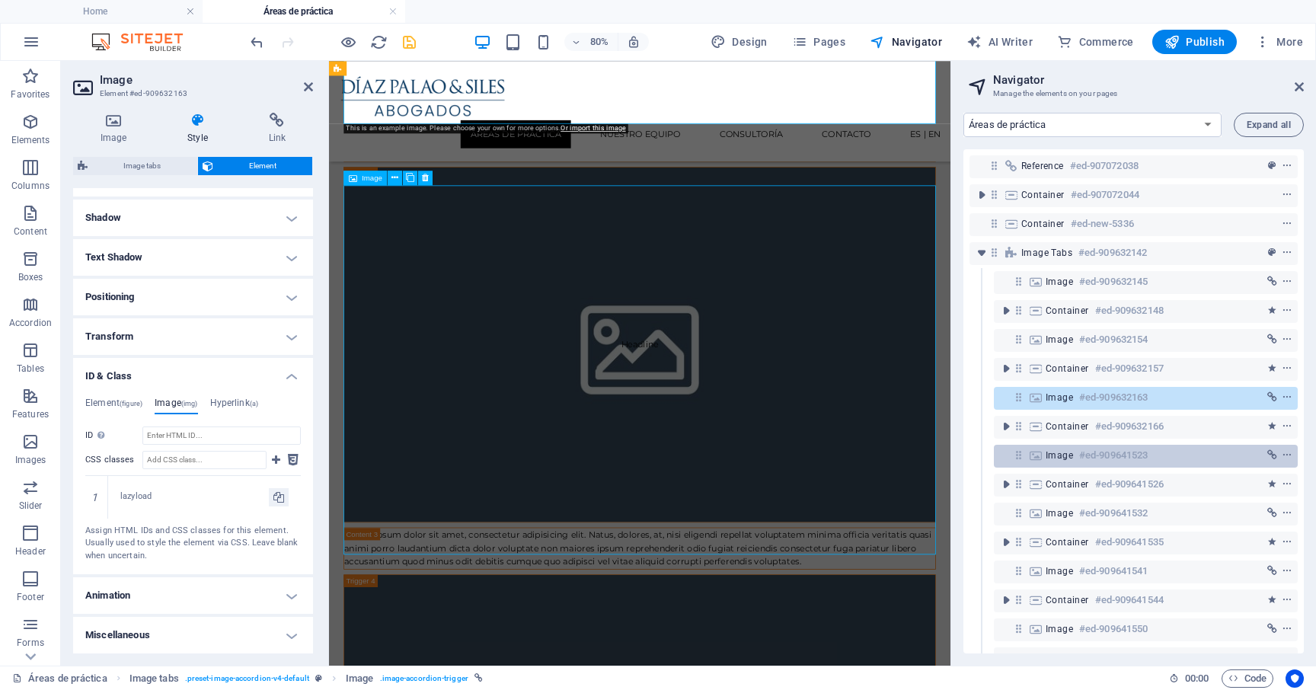
scroll to position [1890, 0]
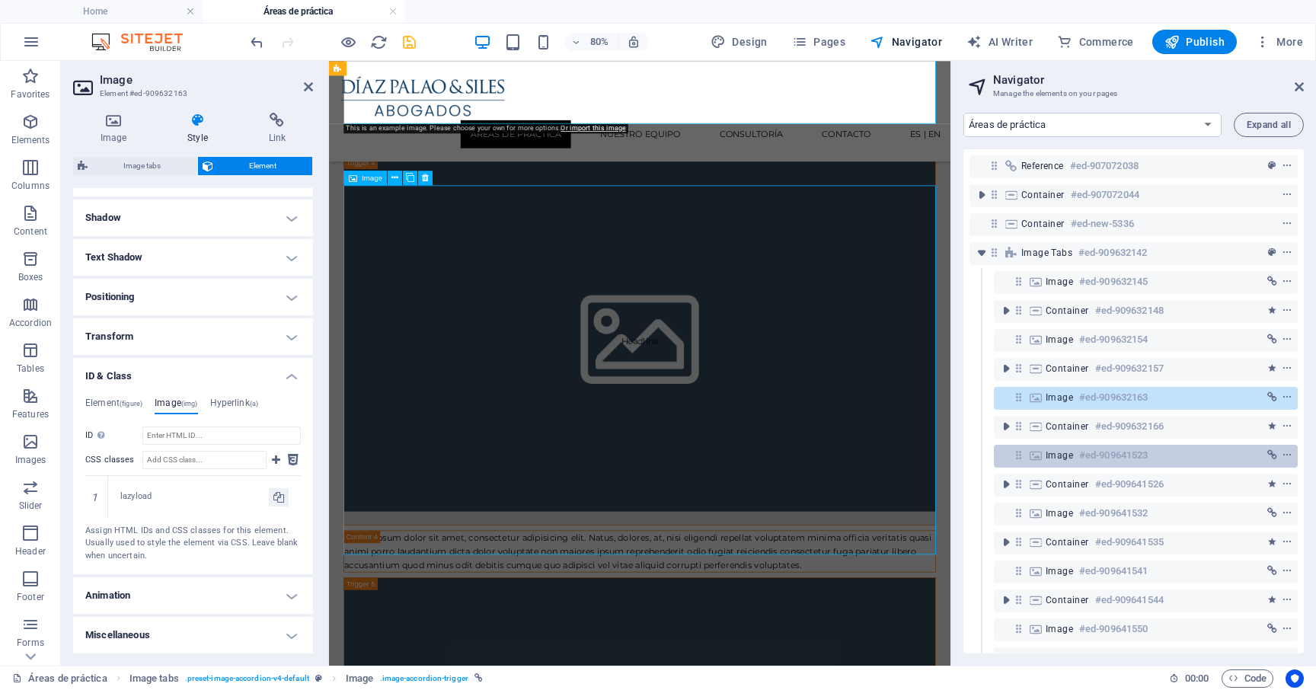
click at [1072, 462] on div "Image #ed-909641523" at bounding box center [1133, 455] width 176 height 18
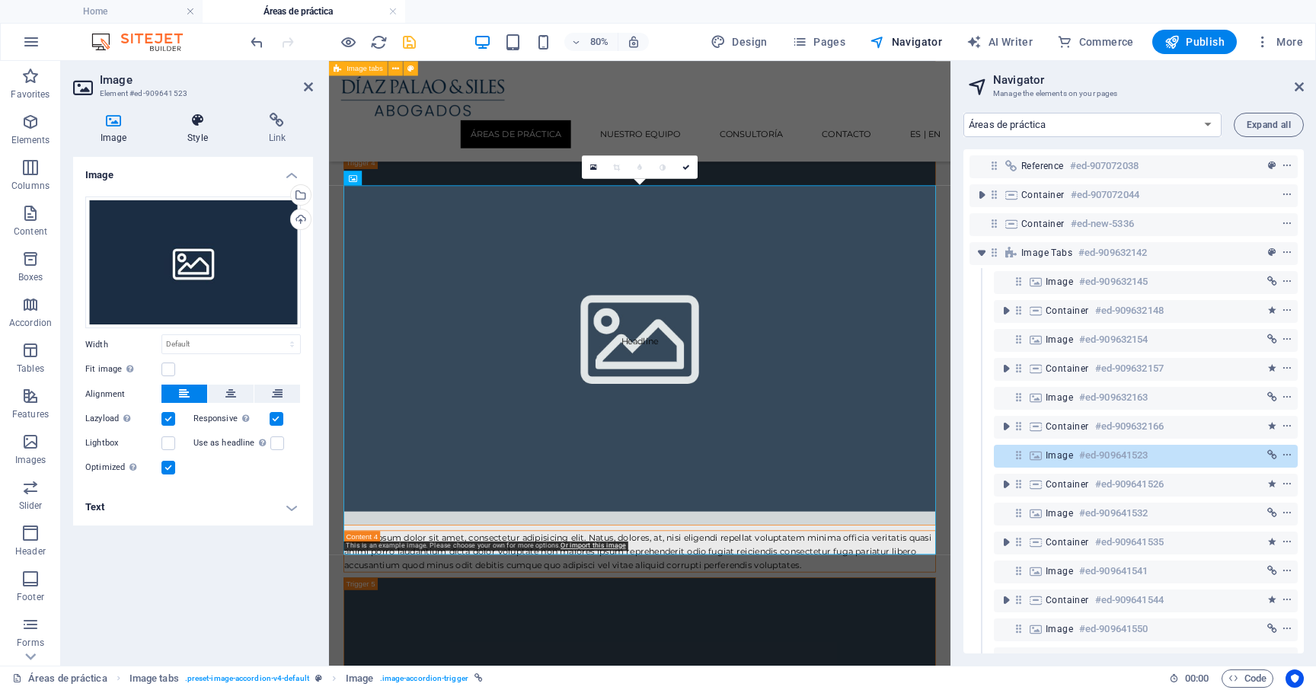
click at [202, 112] on div "Image Style Link Image Drag files here, click to choose files or select files f…" at bounding box center [193, 382] width 264 height 565
click at [200, 130] on h4 "Style" at bounding box center [200, 129] width 81 height 32
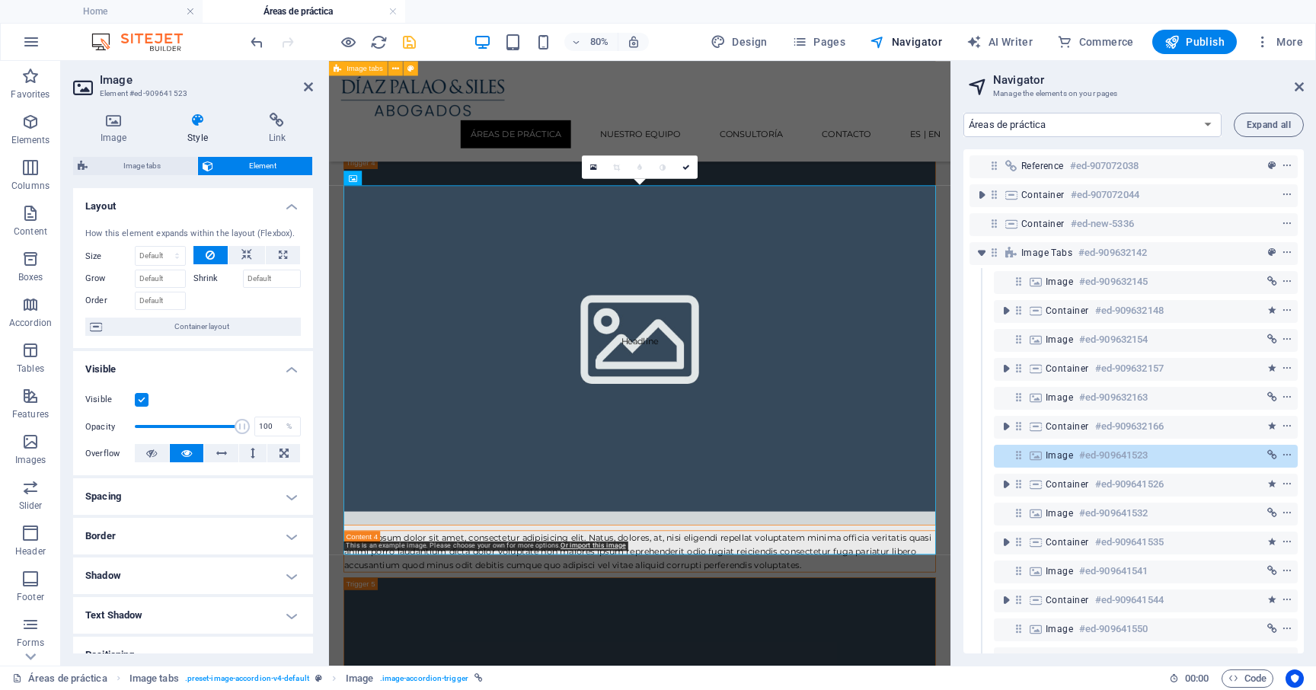
scroll to position [178, 0]
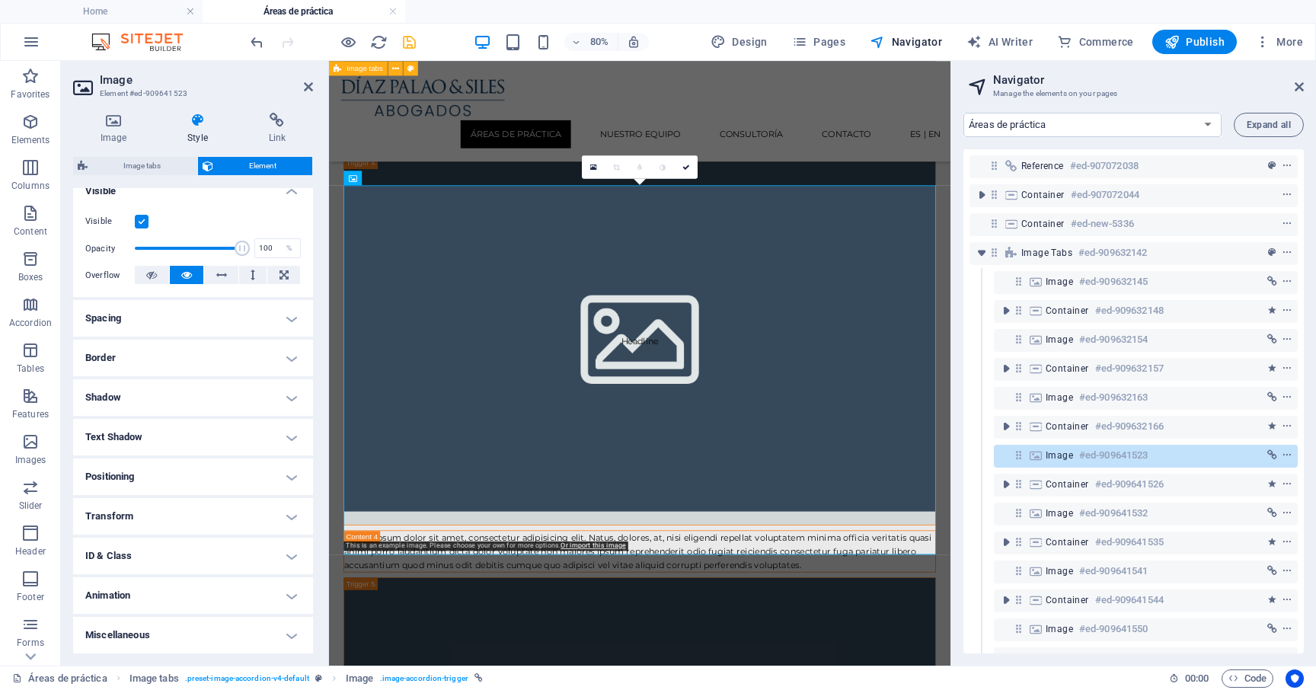
click at [154, 553] on h4 "ID & Class" at bounding box center [193, 555] width 240 height 37
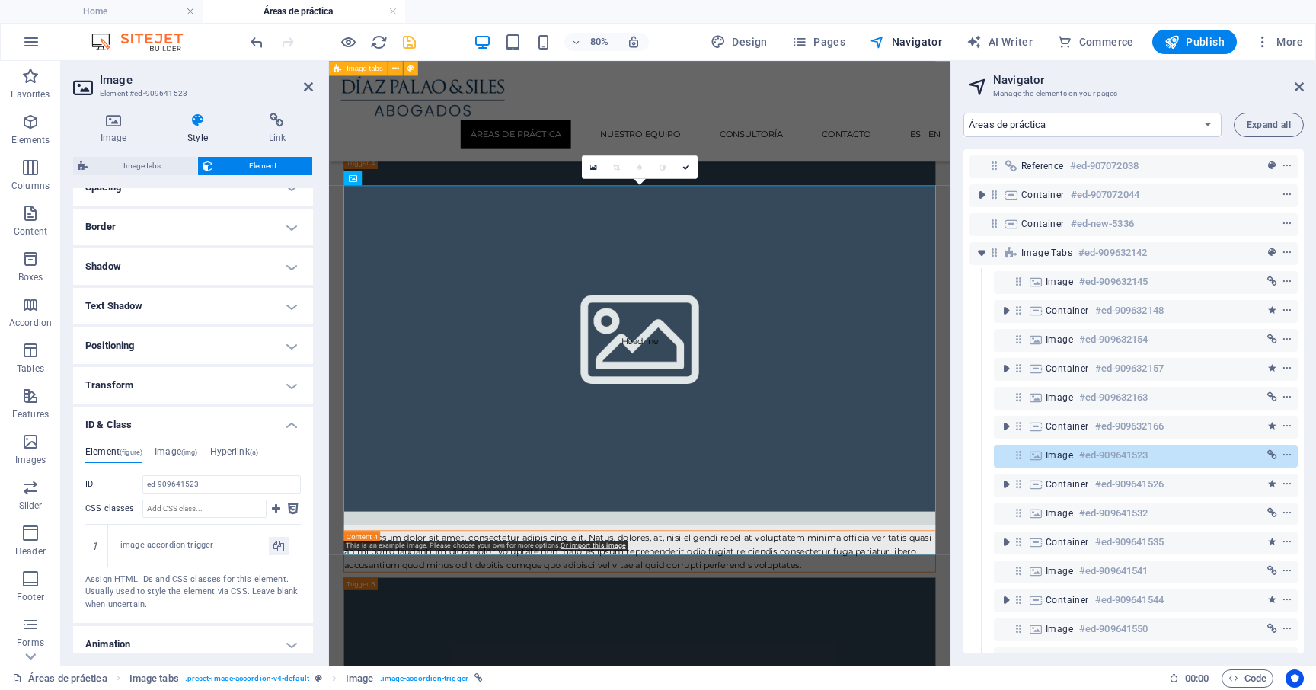
scroll to position [358, 0]
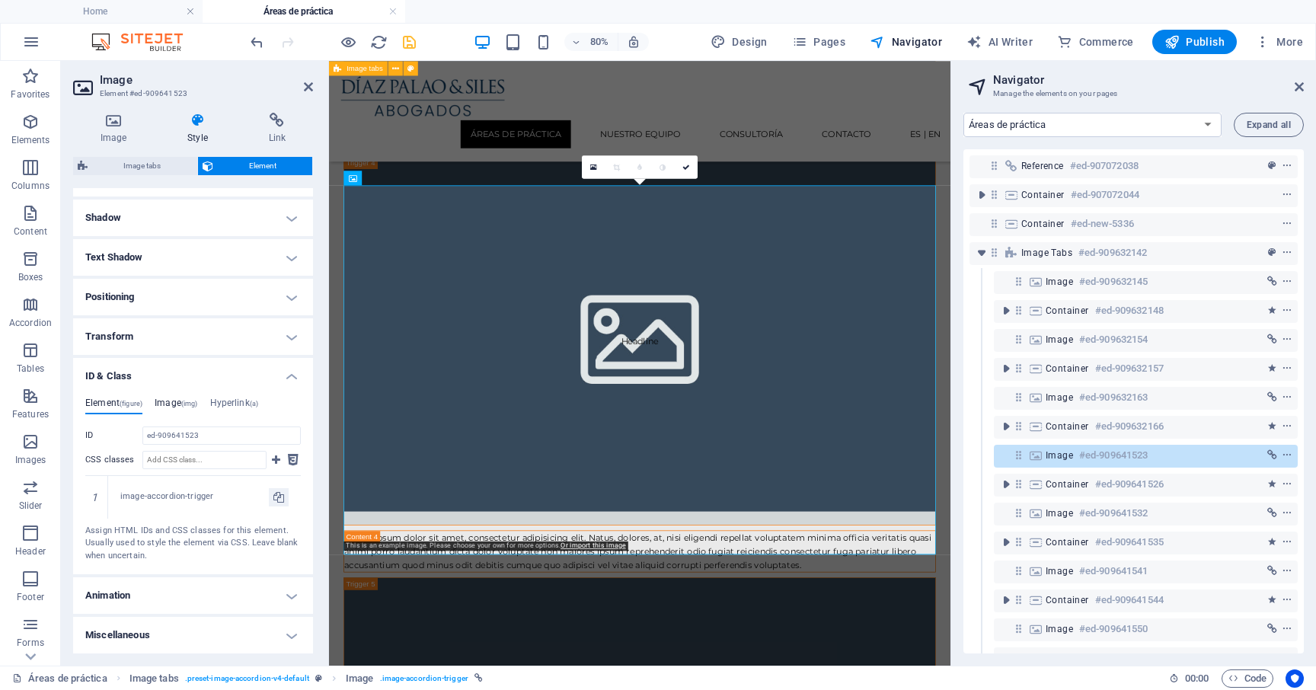
click at [185, 405] on span "(img)" at bounding box center [189, 404] width 17 height 8
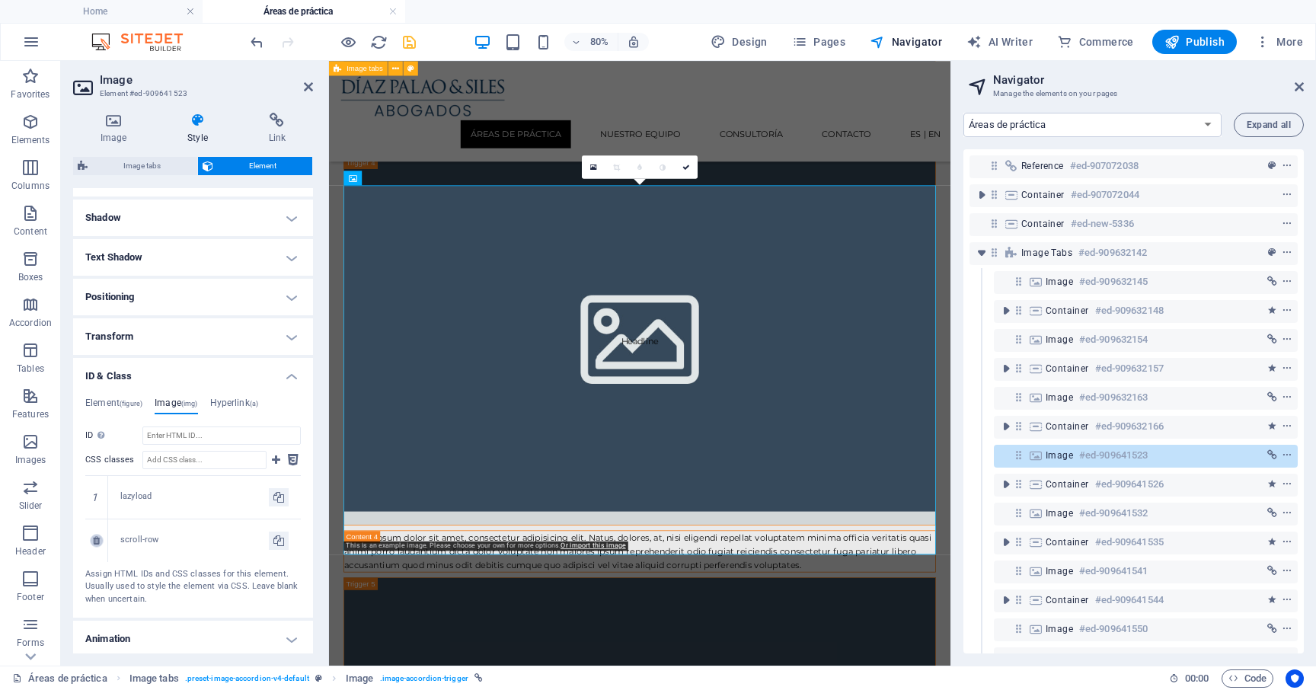
click at [94, 536] on icon at bounding box center [96, 540] width 7 height 9
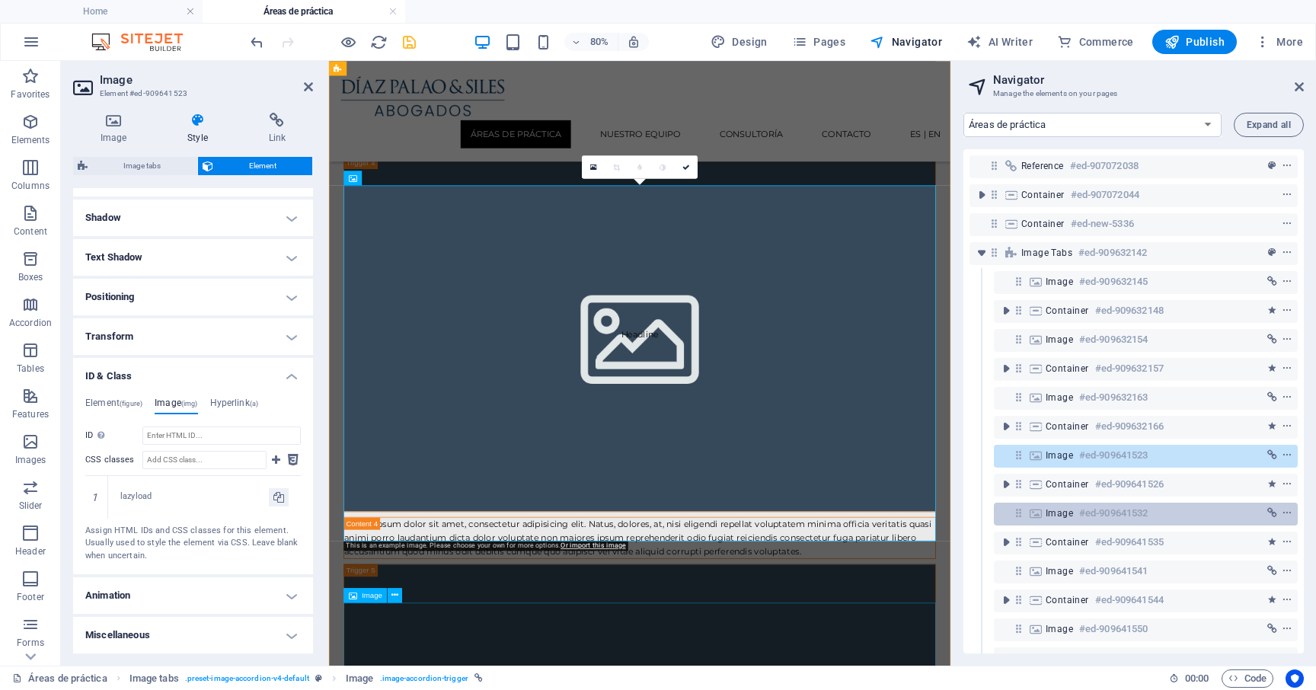
click at [1043, 517] on icon at bounding box center [1035, 513] width 17 height 12
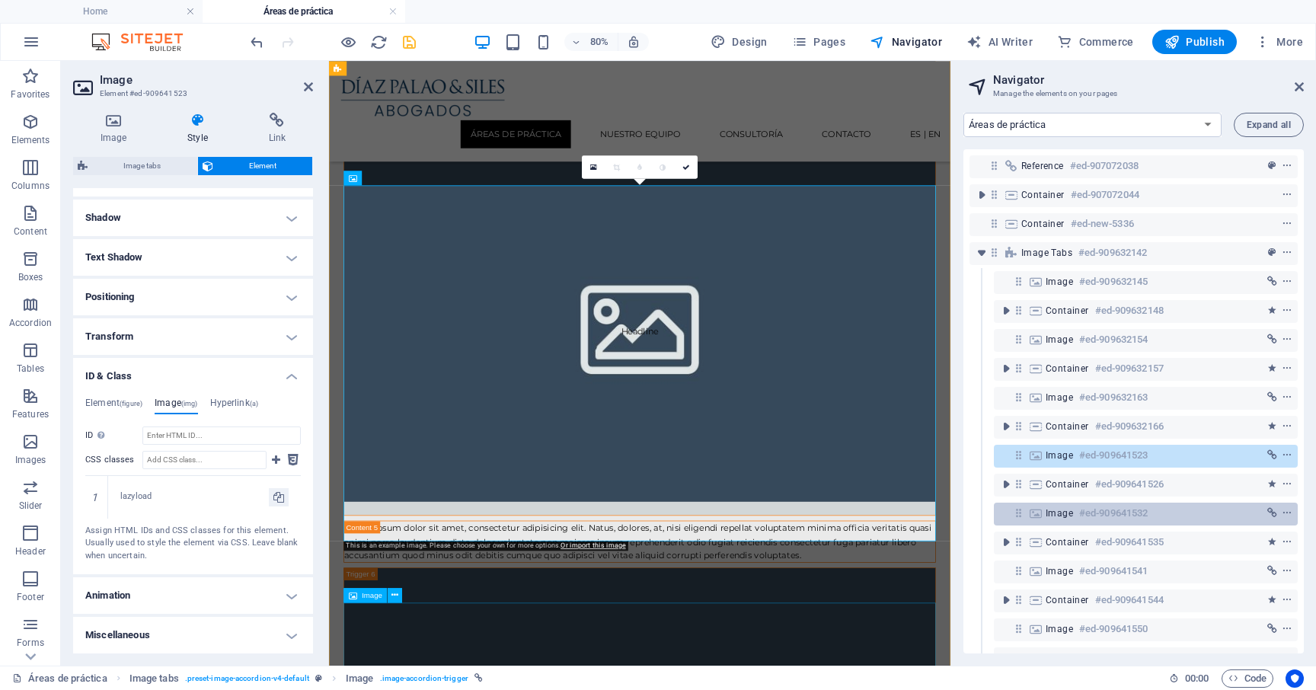
click at [1043, 517] on icon at bounding box center [1035, 513] width 17 height 12
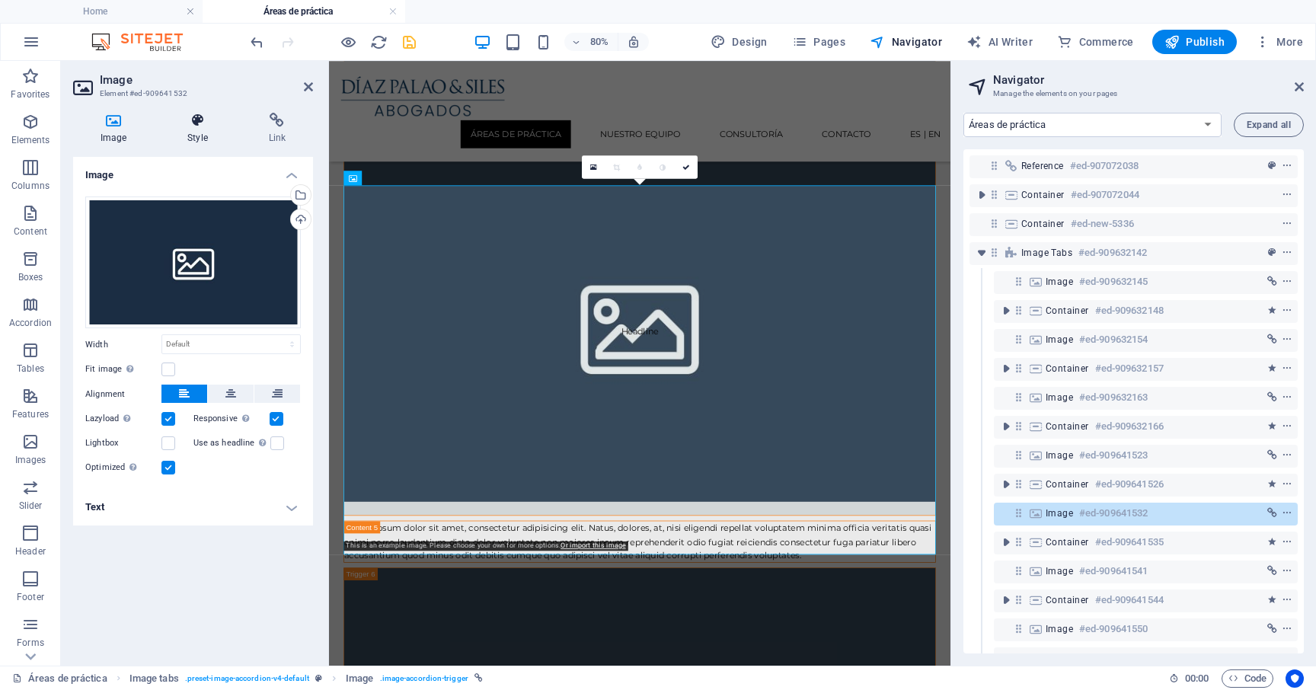
click at [202, 130] on h4 "Style" at bounding box center [200, 129] width 81 height 32
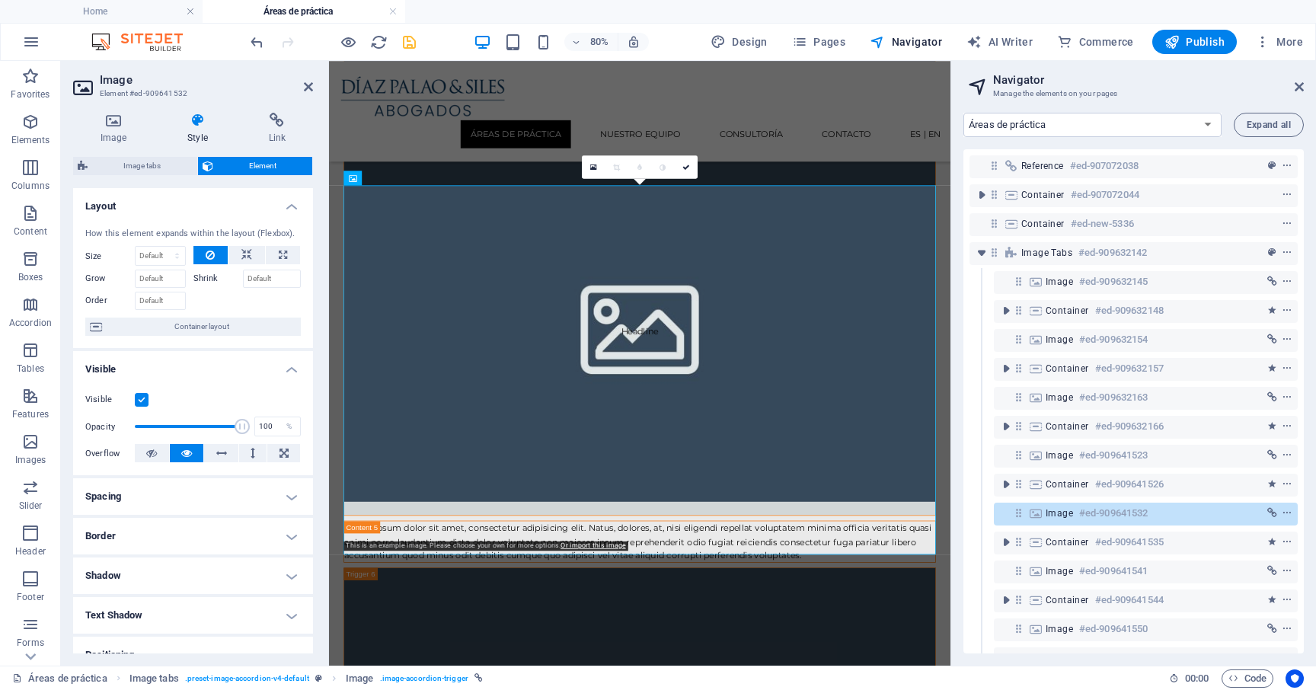
scroll to position [178, 0]
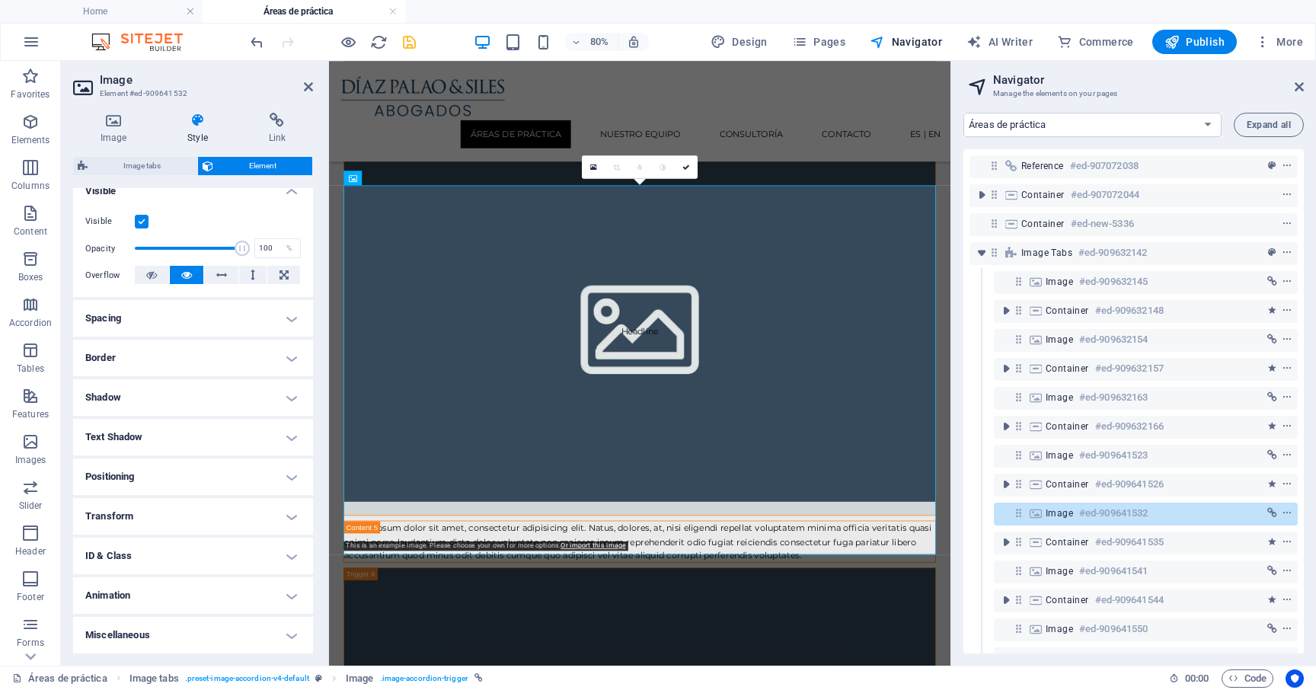
click at [117, 557] on h4 "ID & Class" at bounding box center [193, 555] width 240 height 37
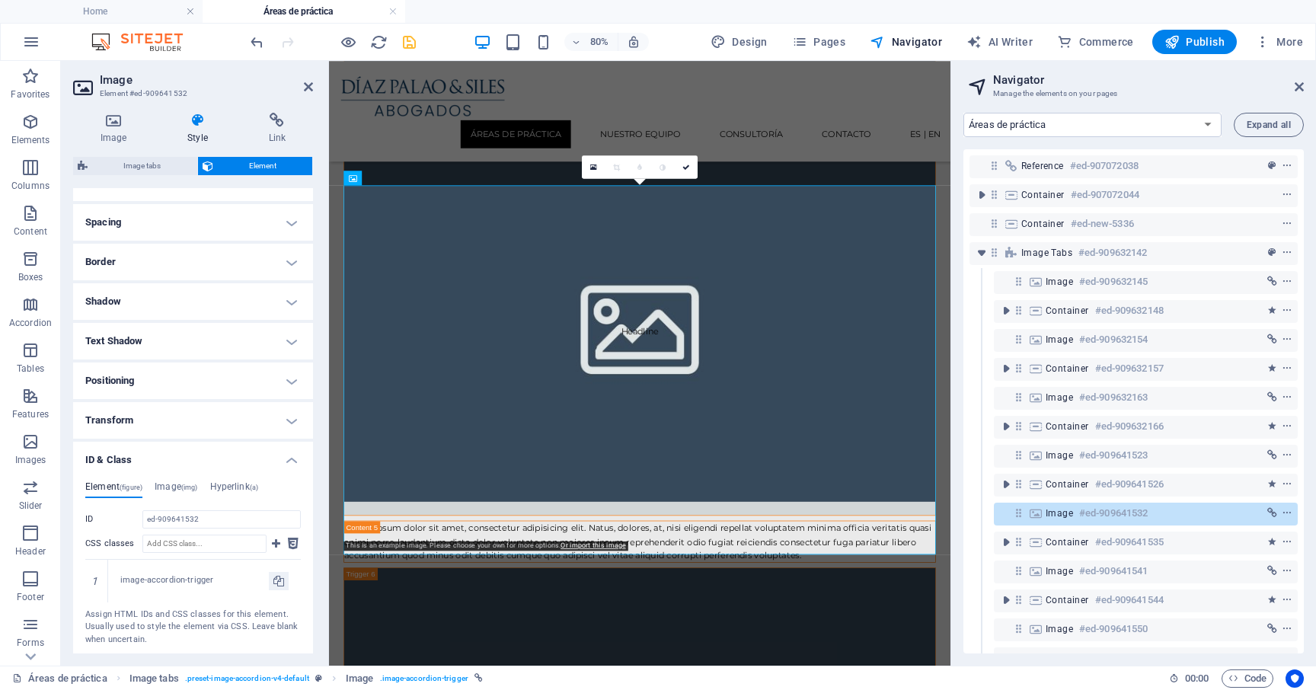
scroll to position [358, 0]
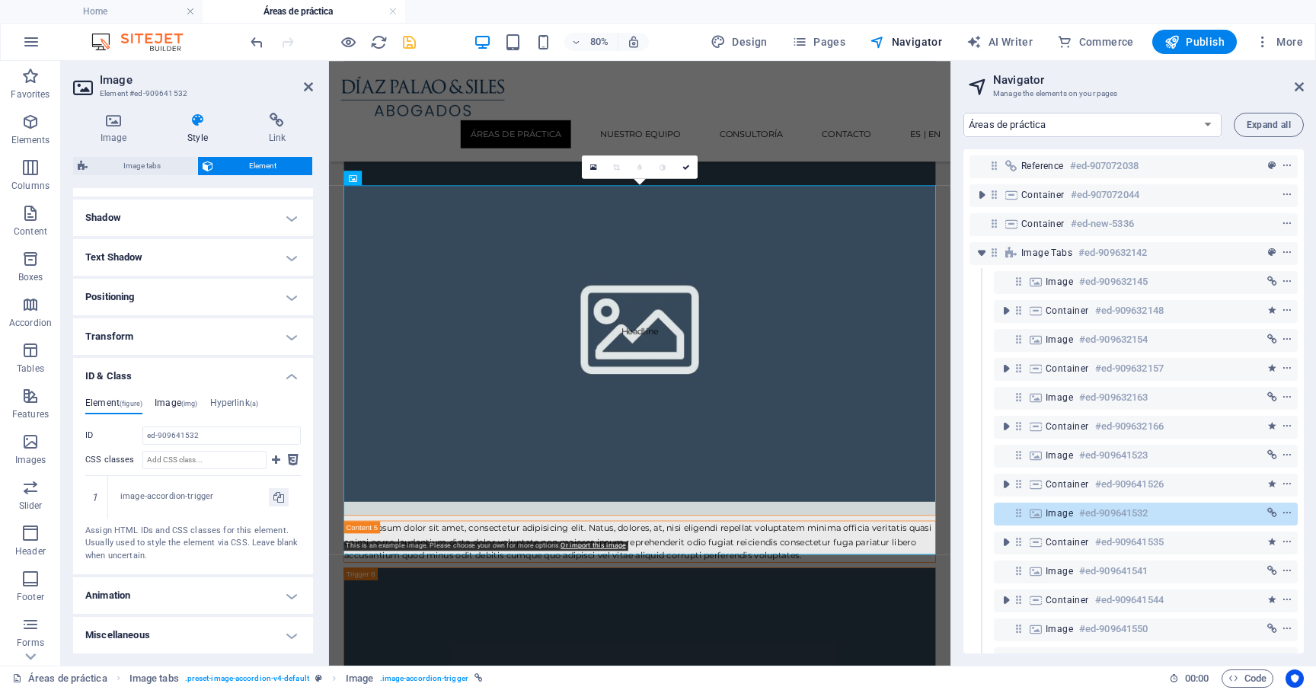
click at [180, 398] on h4 "Image (img)" at bounding box center [176, 405] width 43 height 17
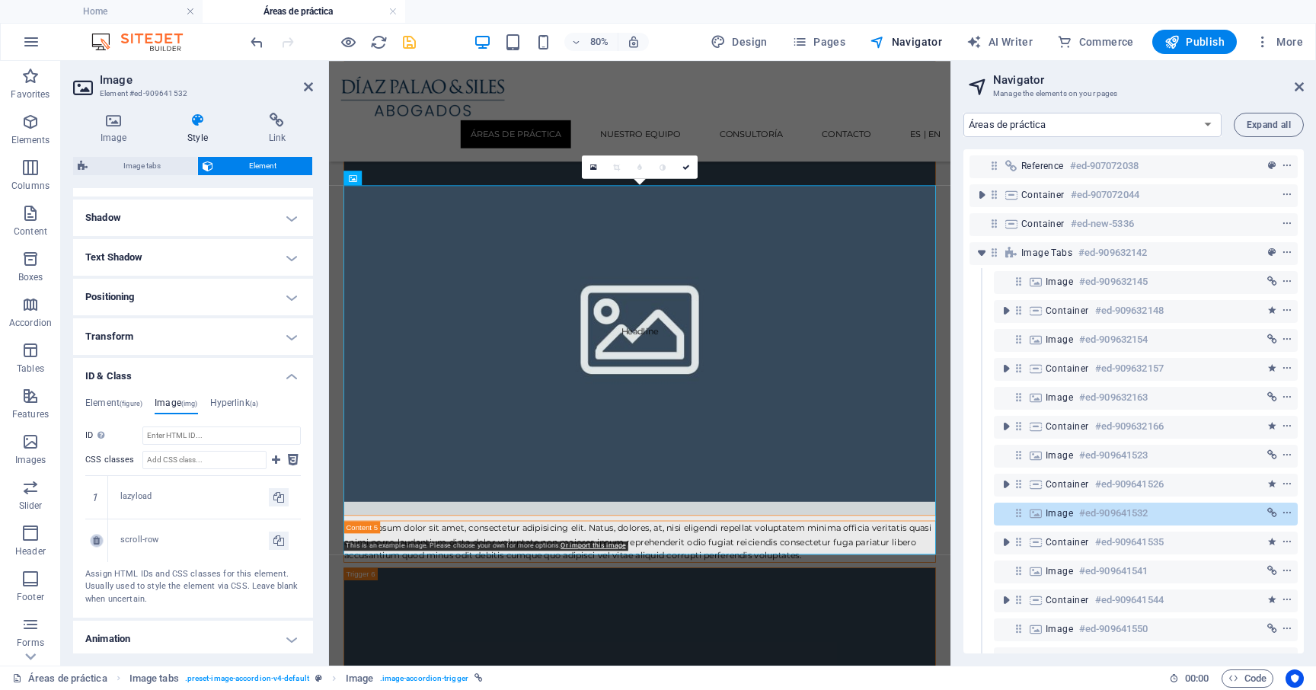
click at [95, 541] on icon at bounding box center [96, 540] width 7 height 9
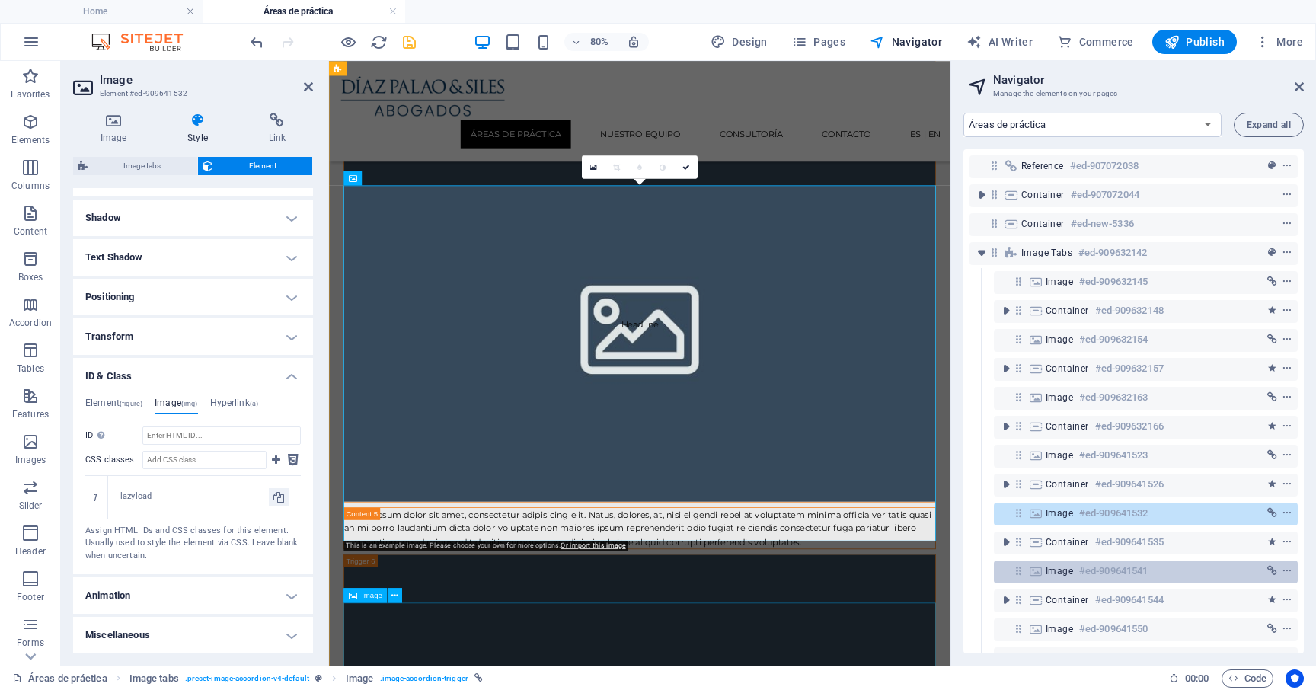
click at [1059, 563] on div "Image #ed-909641541" at bounding box center [1133, 571] width 176 height 18
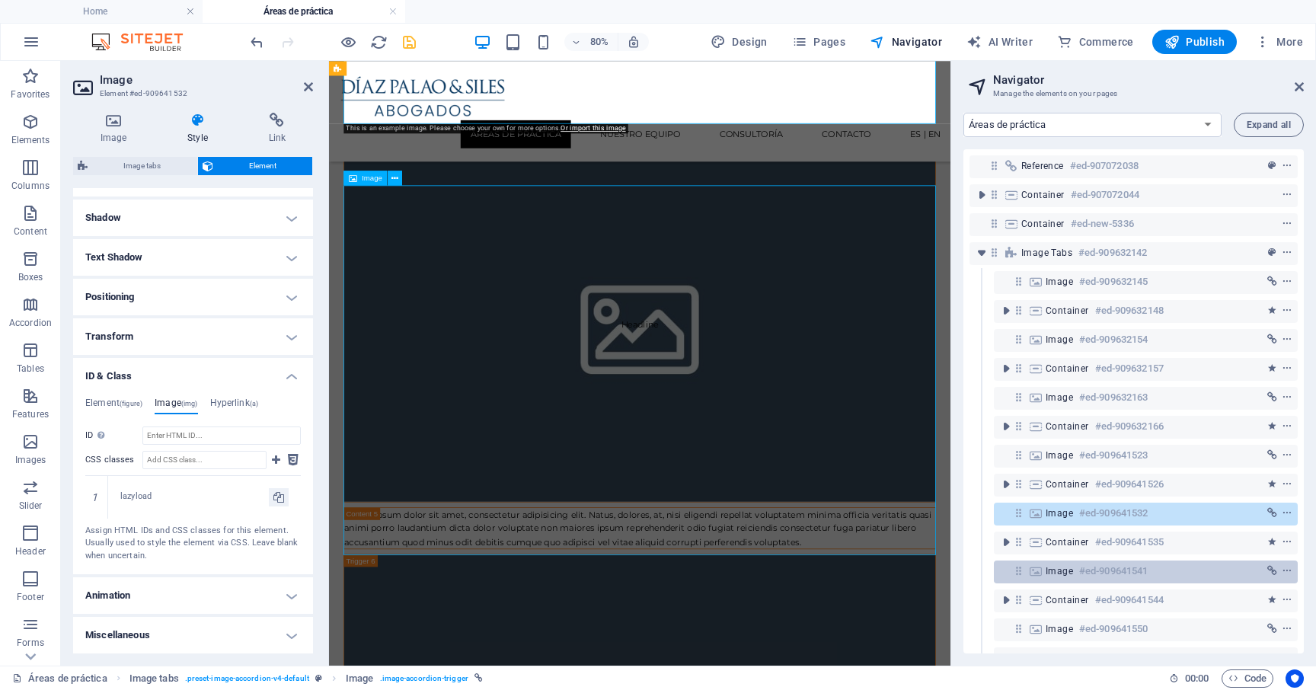
scroll to position [2933, 0]
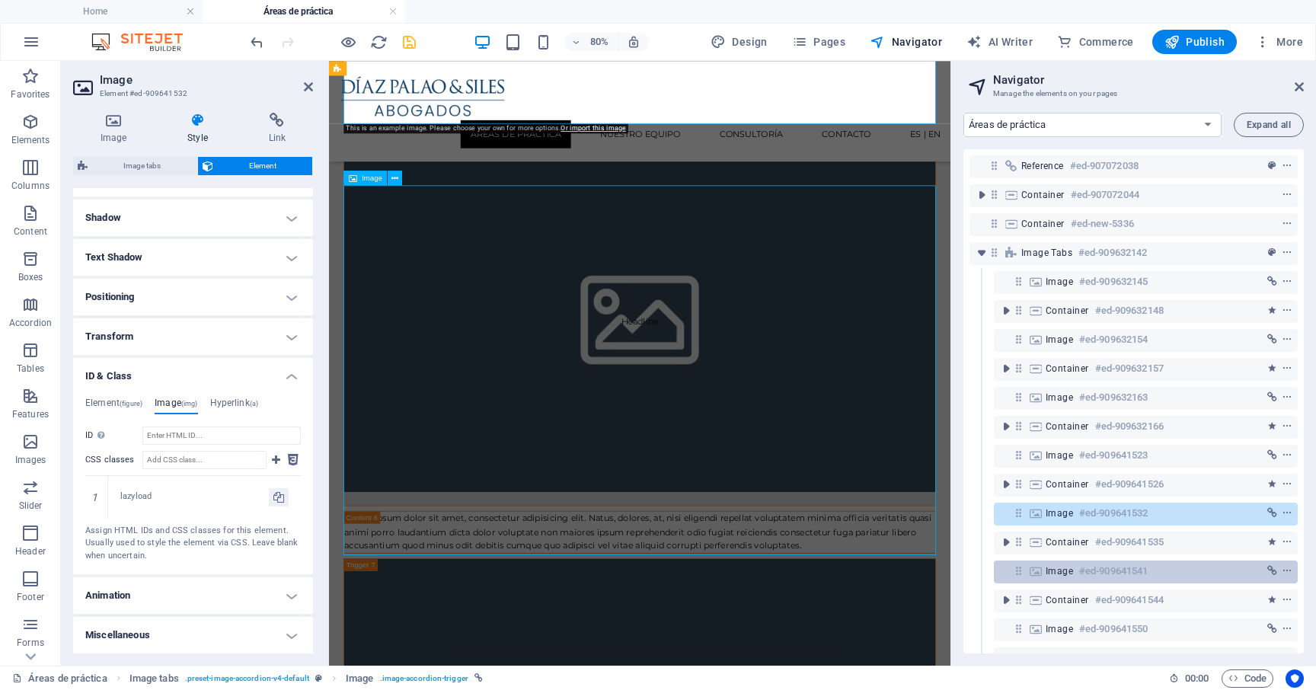
click at [1059, 563] on div "Image #ed-909641541" at bounding box center [1133, 571] width 176 height 18
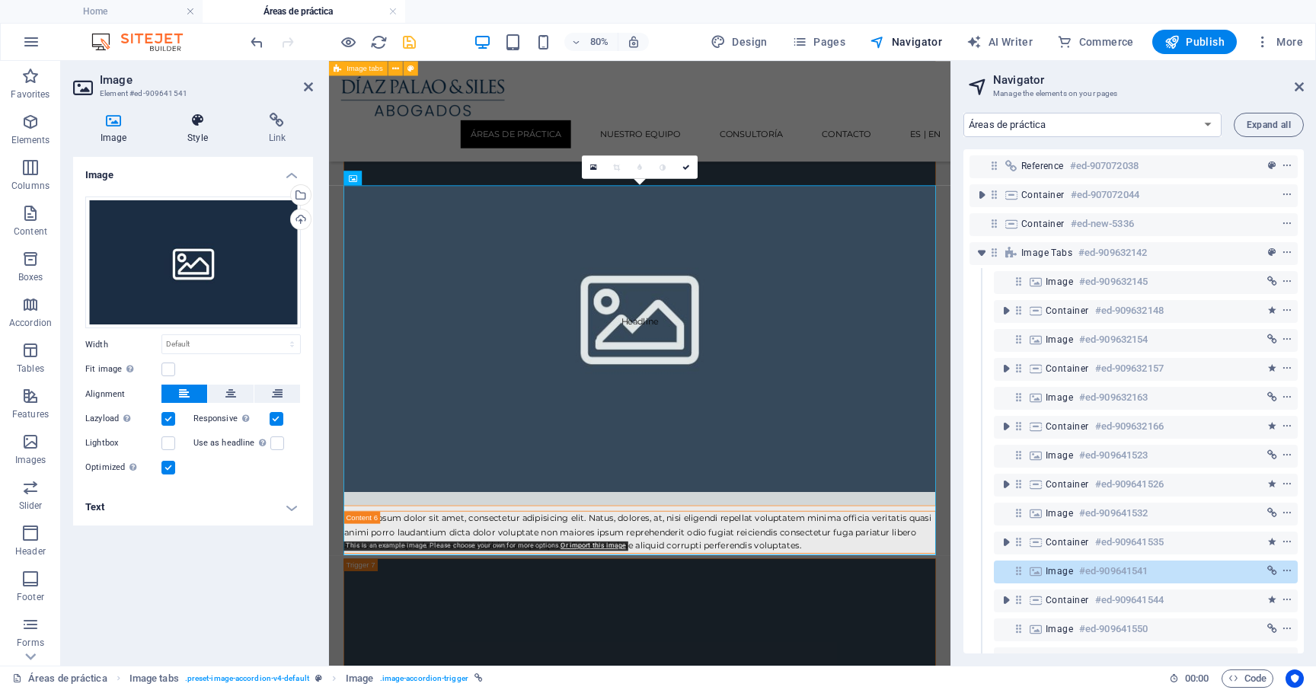
click at [192, 131] on h4 "Style" at bounding box center [200, 129] width 81 height 32
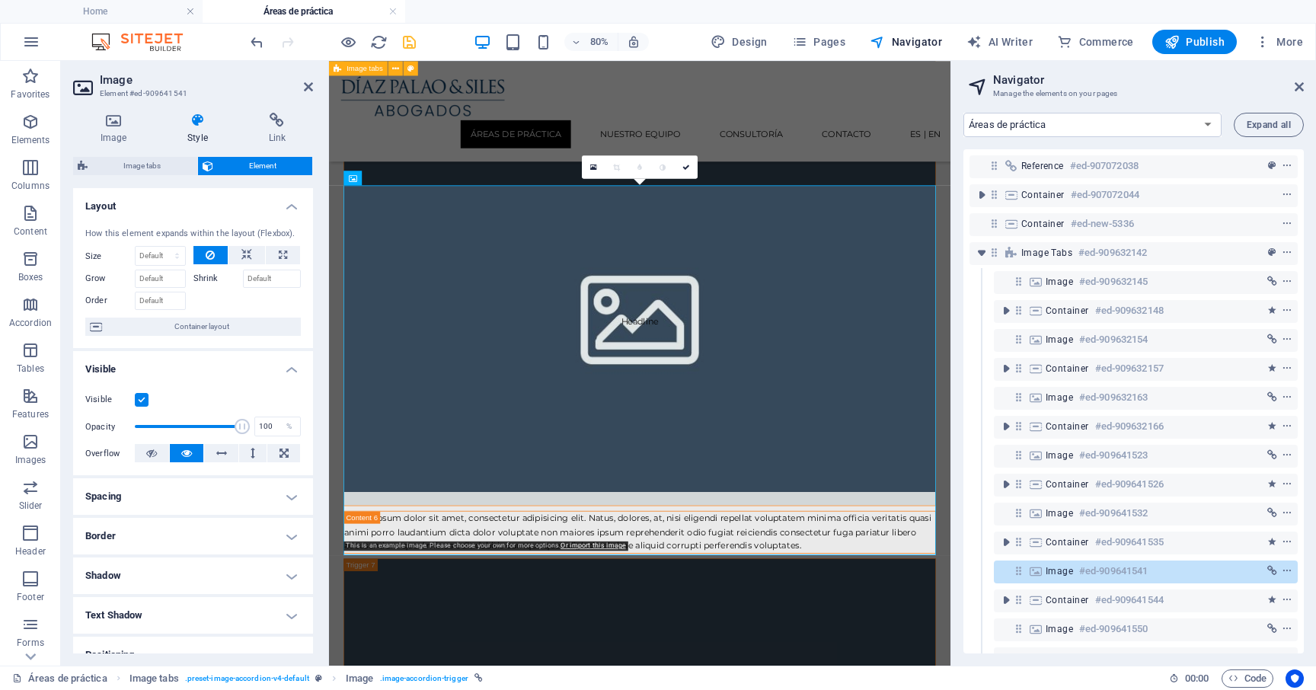
scroll to position [178, 0]
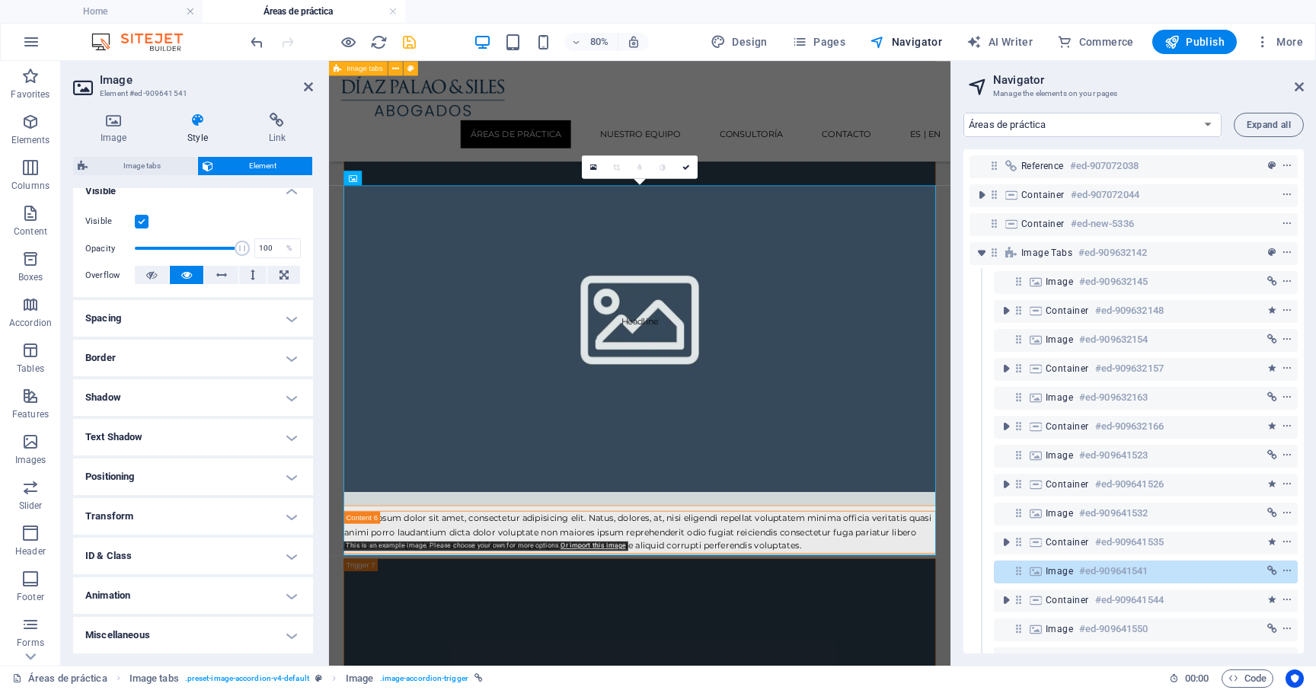
click at [143, 552] on h4 "ID & Class" at bounding box center [193, 555] width 240 height 37
click at [185, 583] on span "(img)" at bounding box center [189, 583] width 17 height 8
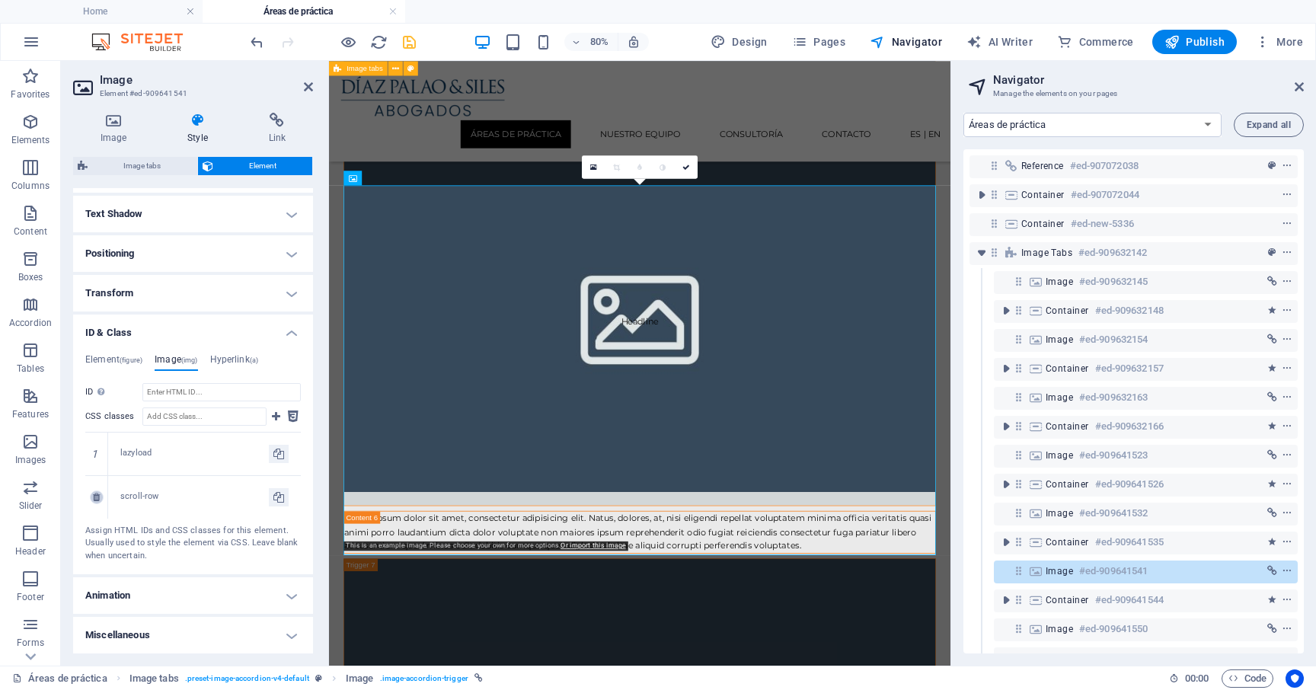
click at [95, 499] on icon at bounding box center [96, 497] width 7 height 9
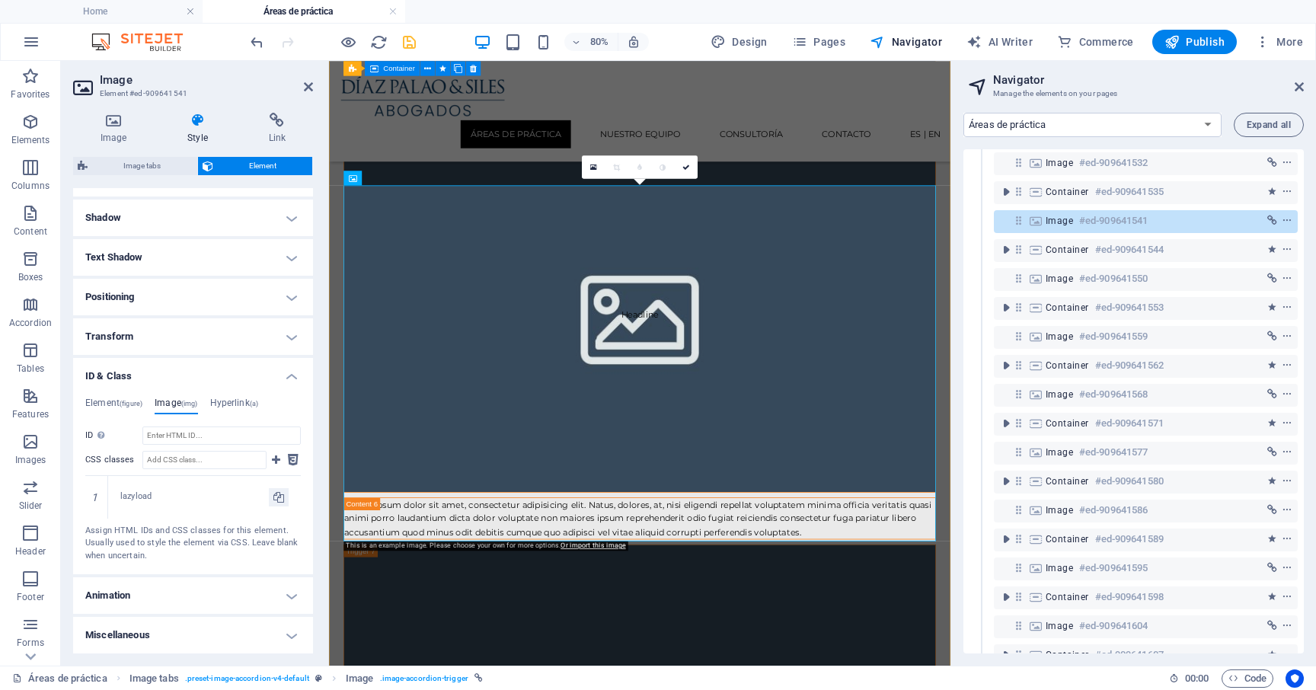
scroll to position [354, 0]
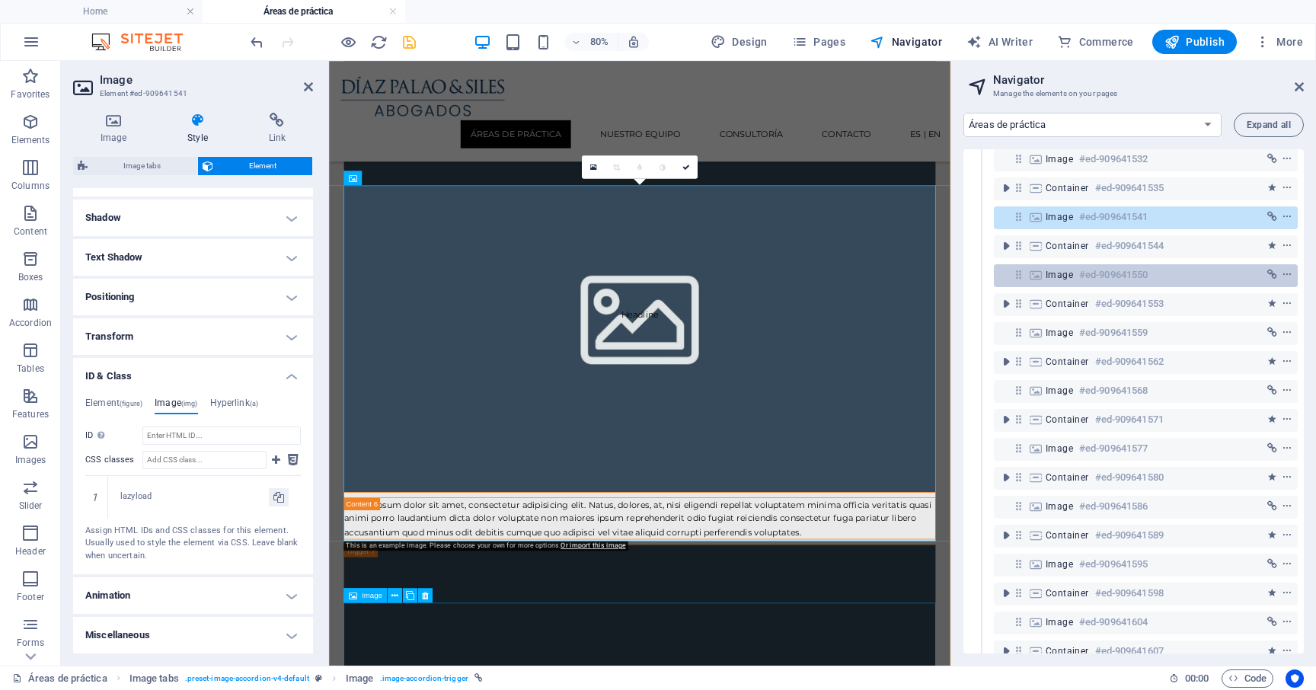
click at [1061, 281] on div "Image #ed-909641550" at bounding box center [1133, 275] width 176 height 18
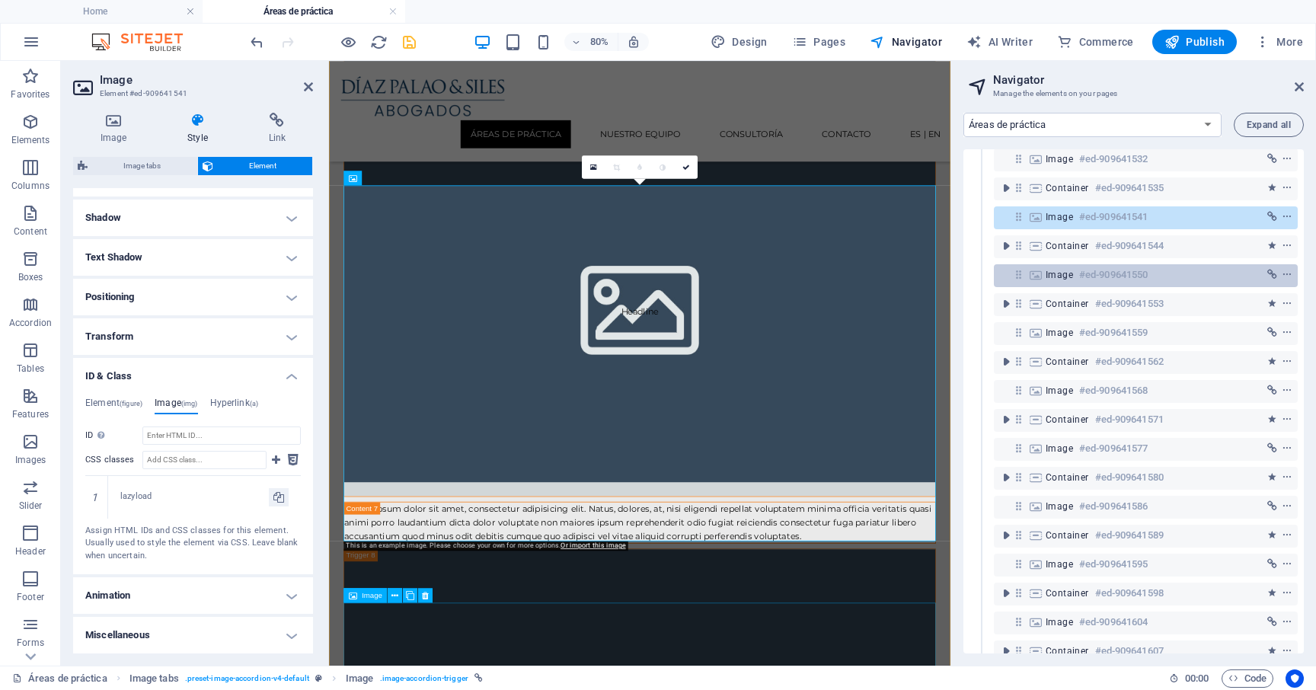
click at [1061, 281] on div "Image #ed-909641550" at bounding box center [1133, 275] width 176 height 18
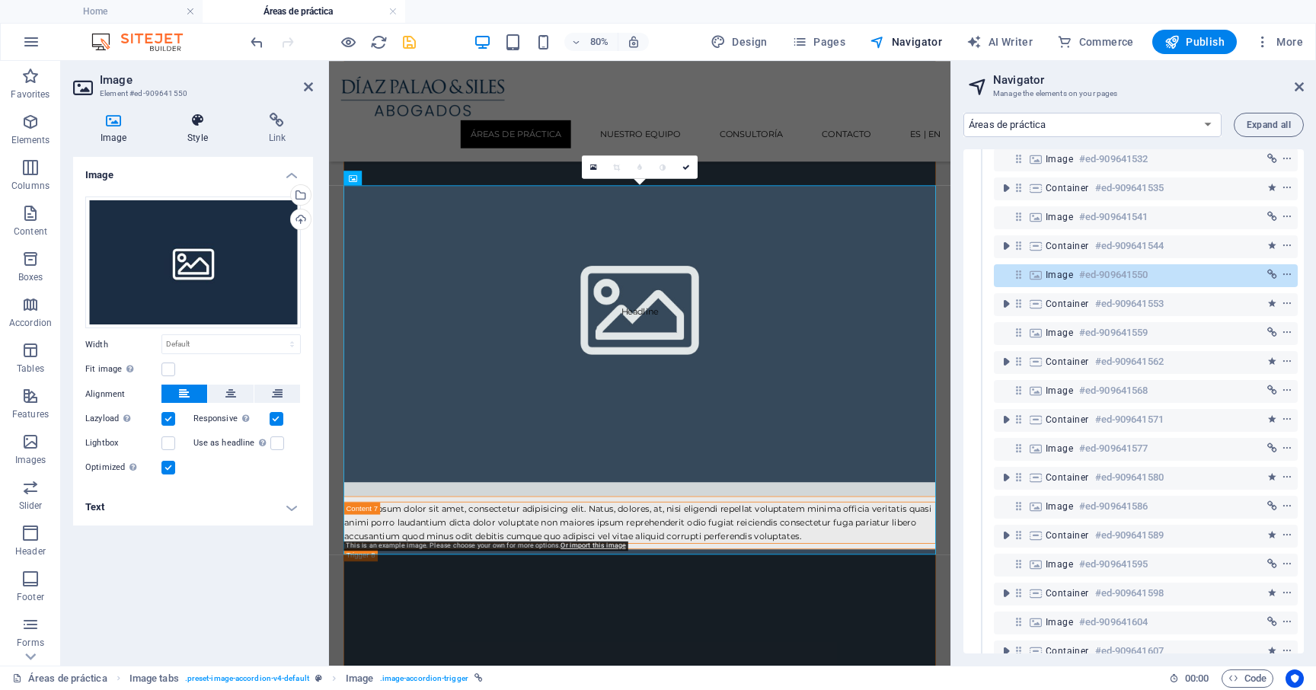
click at [203, 125] on icon at bounding box center [197, 120] width 75 height 15
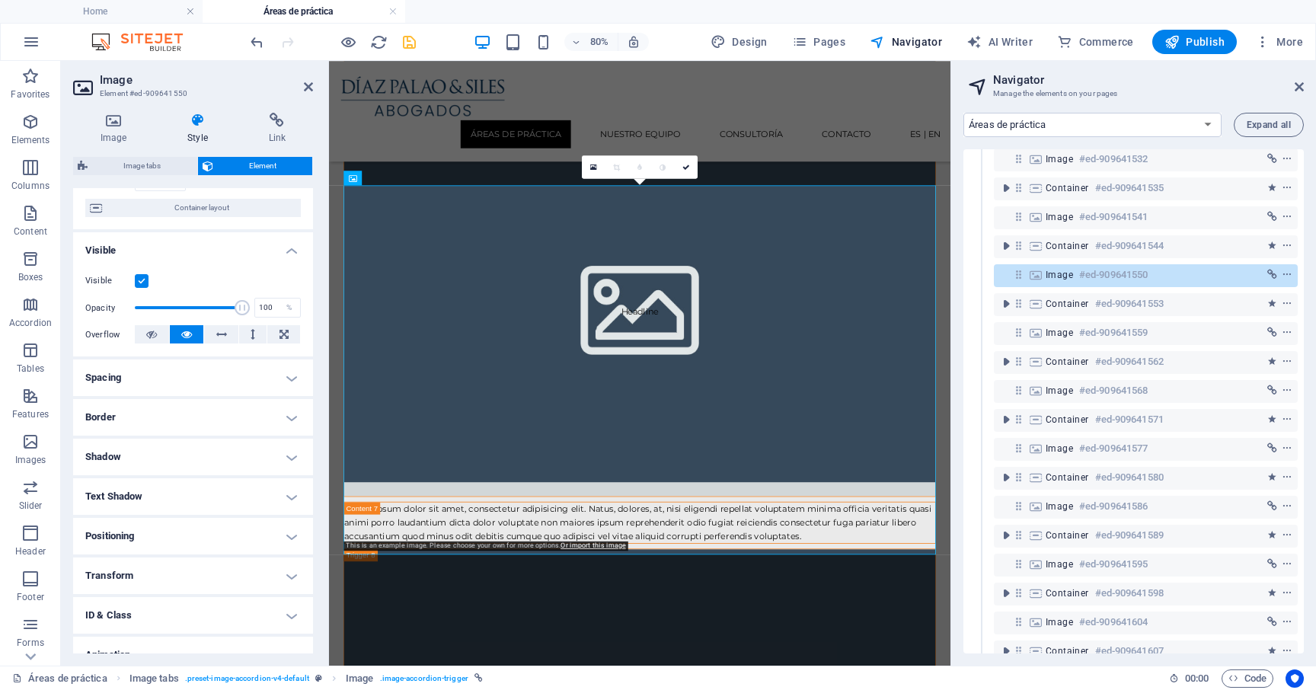
scroll to position [178, 0]
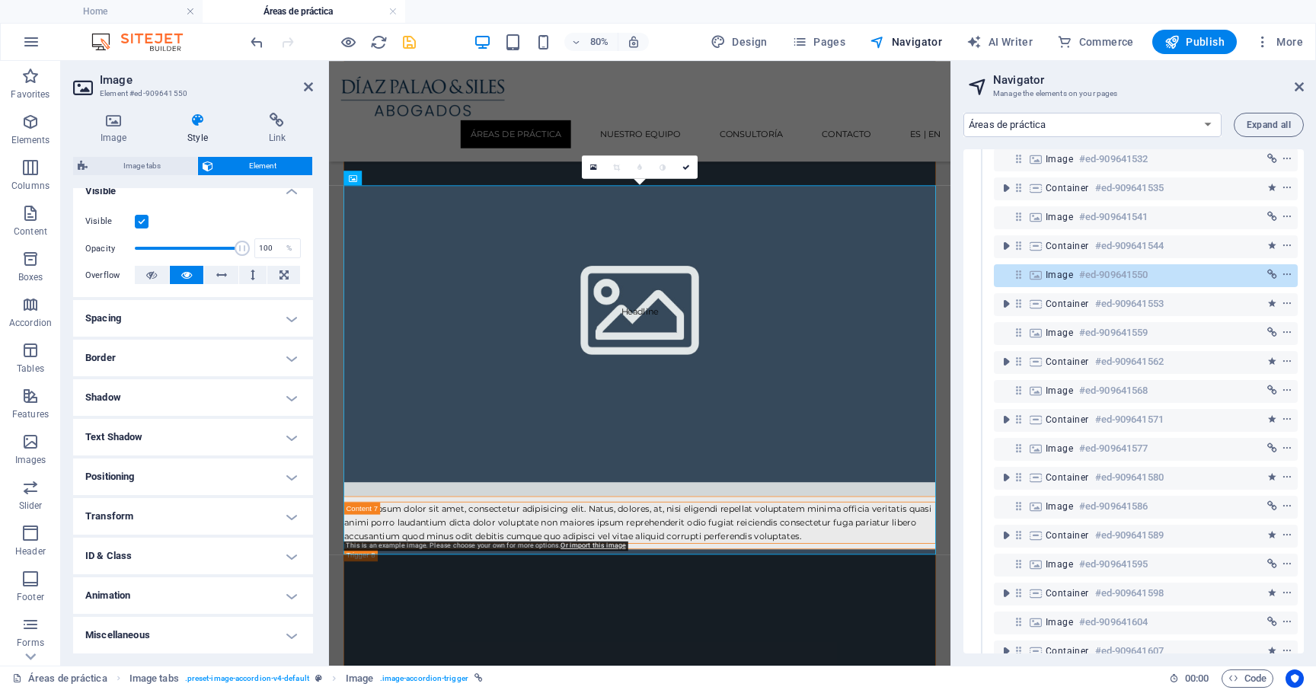
click at [164, 562] on h4 "ID & Class" at bounding box center [193, 555] width 240 height 37
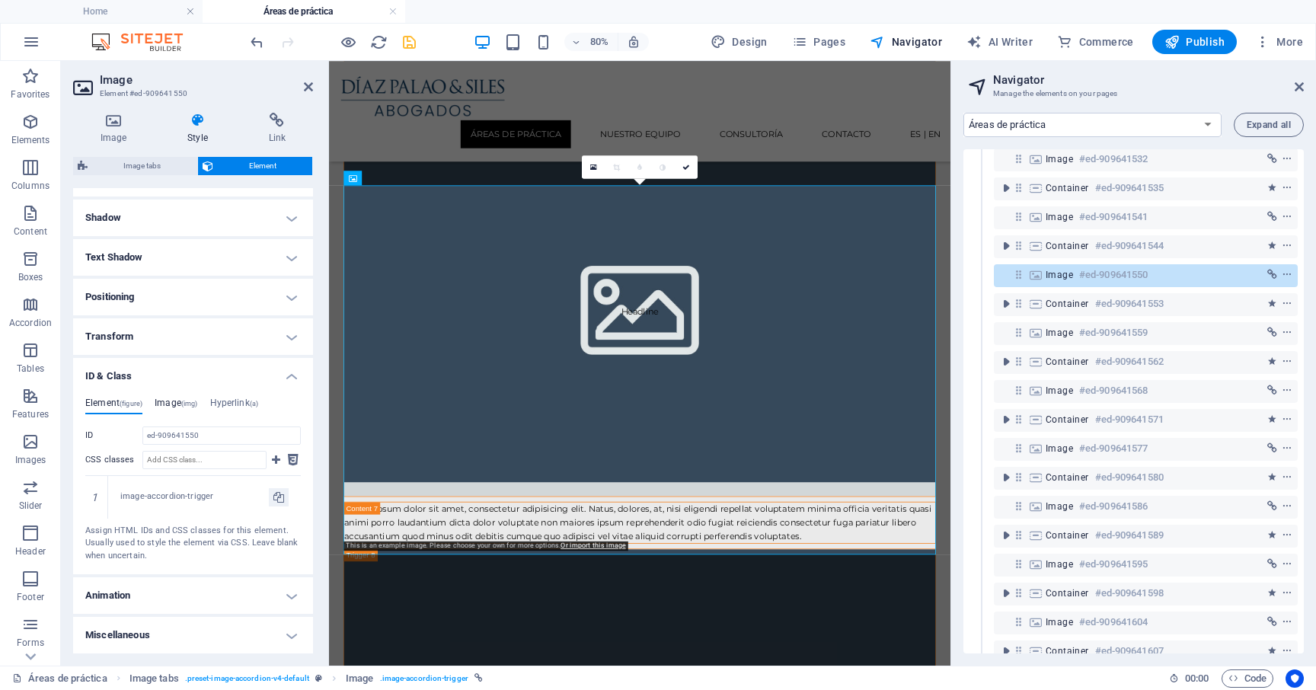
click at [169, 407] on h4 "Image (img)" at bounding box center [176, 405] width 43 height 17
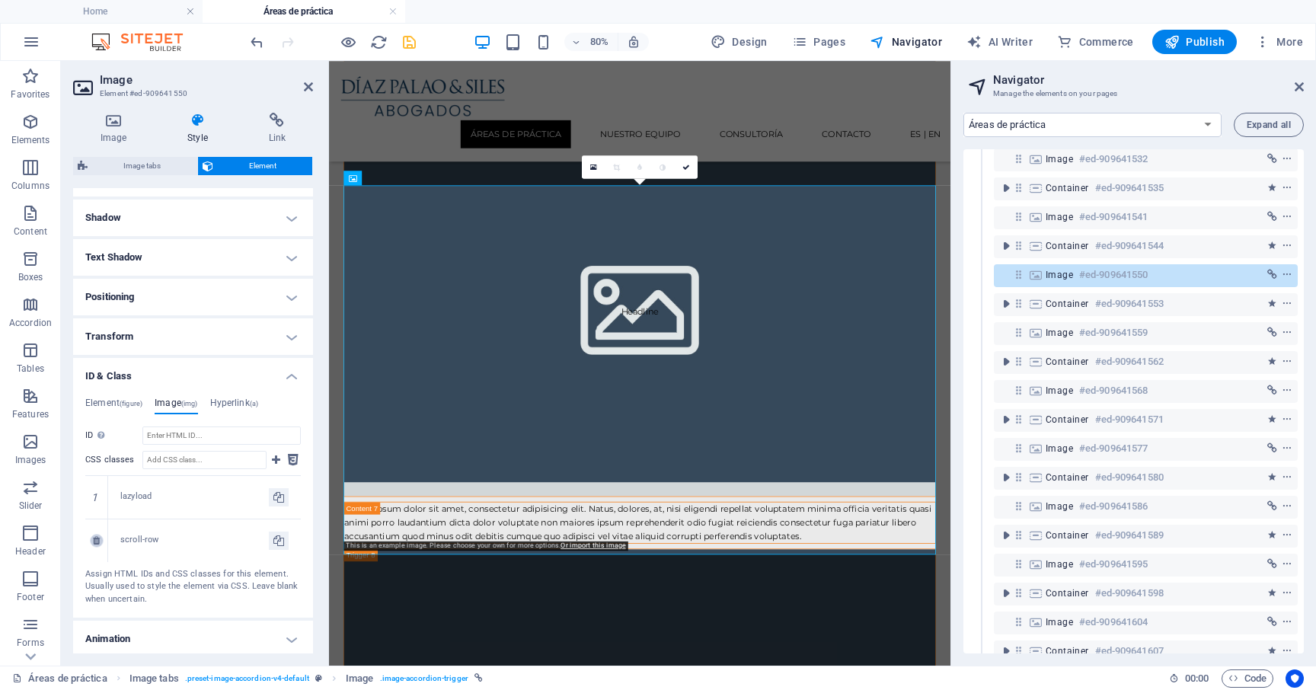
click at [99, 540] on icon at bounding box center [96, 540] width 7 height 9
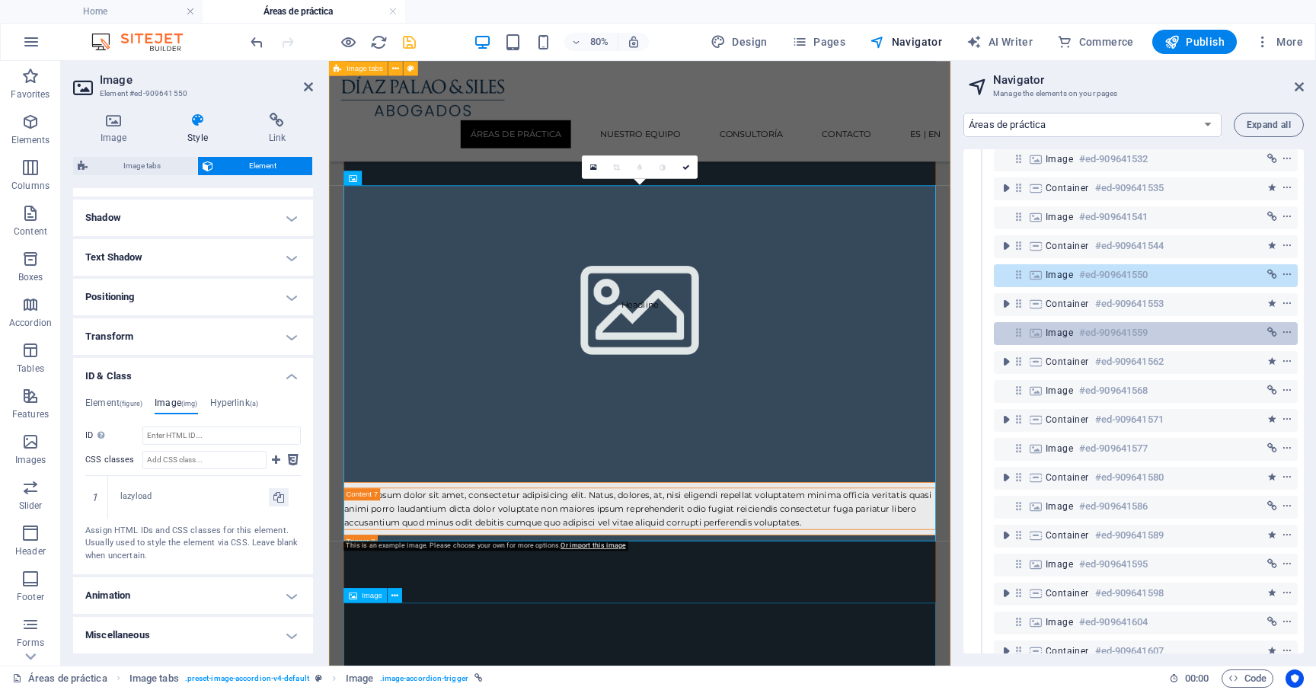
click at [1062, 328] on span "Image" at bounding box center [1058, 333] width 27 height 12
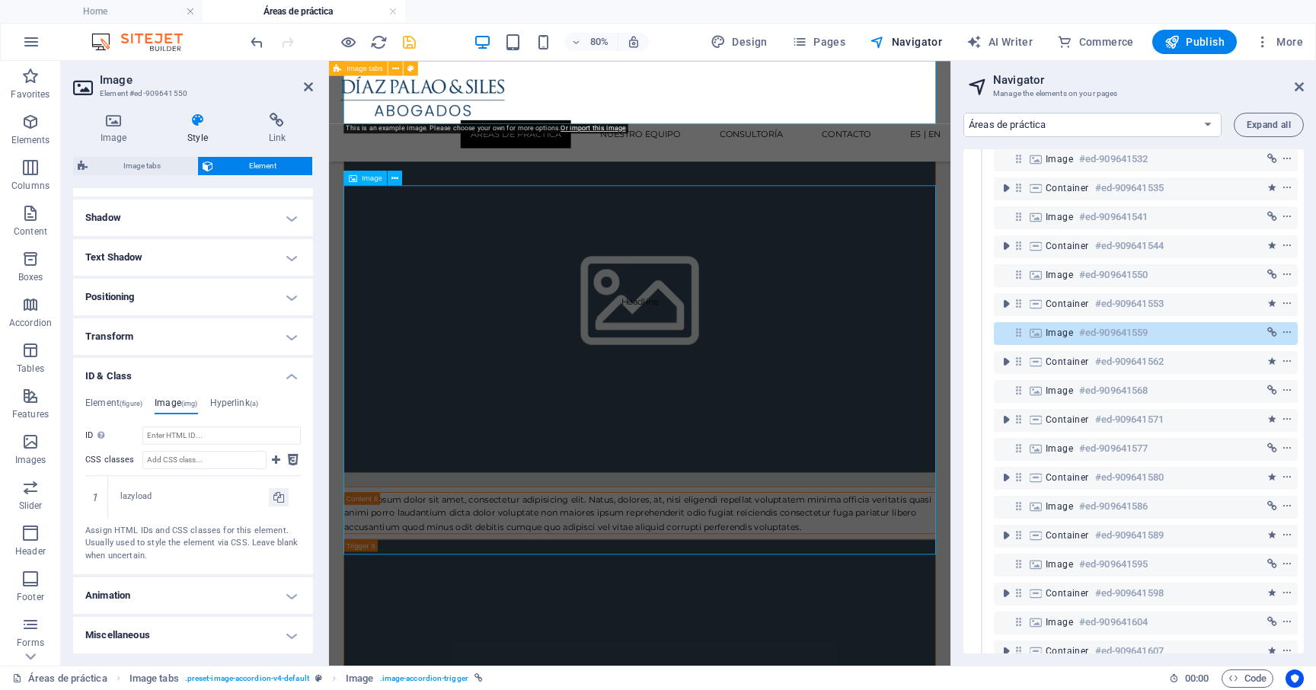
click at [1062, 328] on span "Image" at bounding box center [1058, 333] width 27 height 12
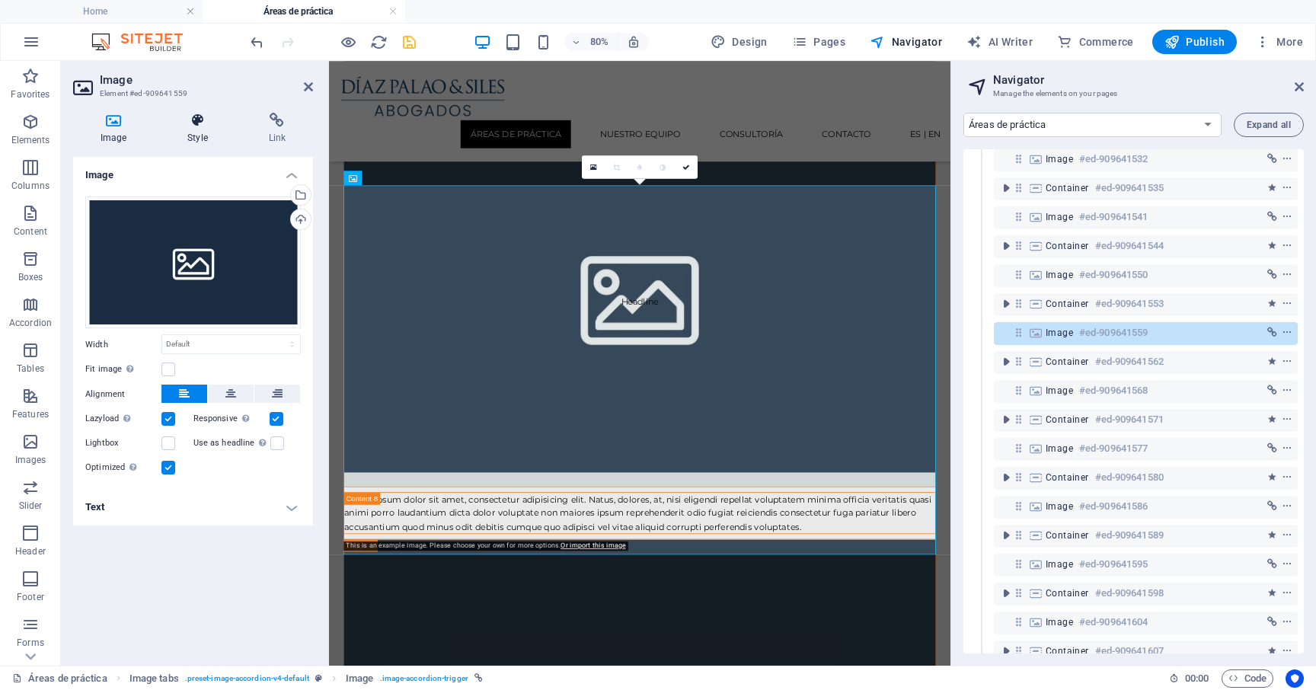
click at [199, 120] on icon at bounding box center [197, 120] width 75 height 15
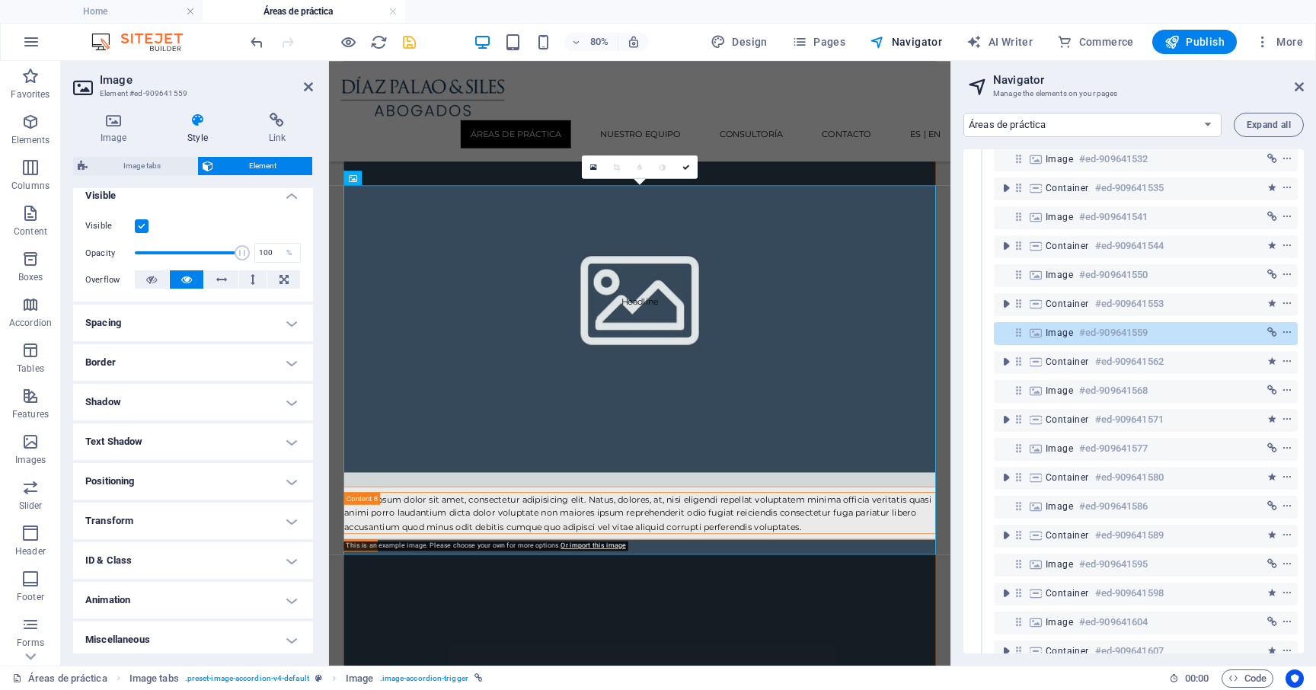
scroll to position [178, 0]
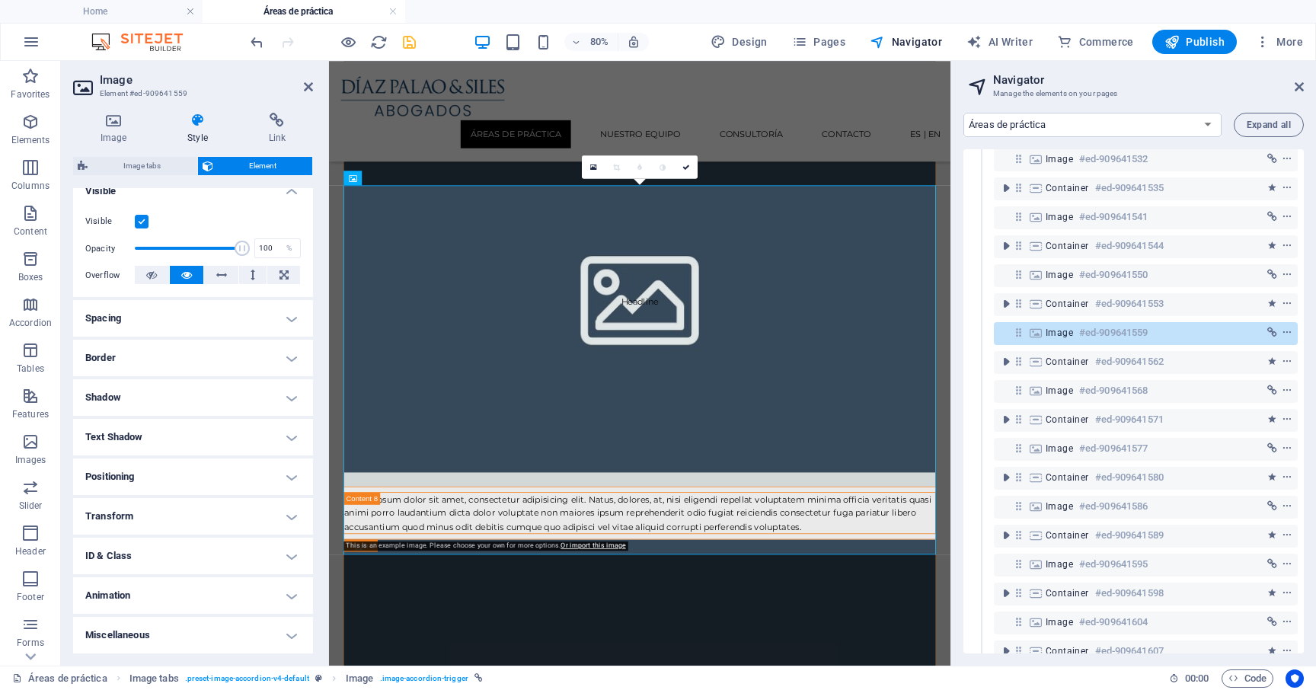
click at [157, 550] on h4 "ID & Class" at bounding box center [193, 555] width 240 height 37
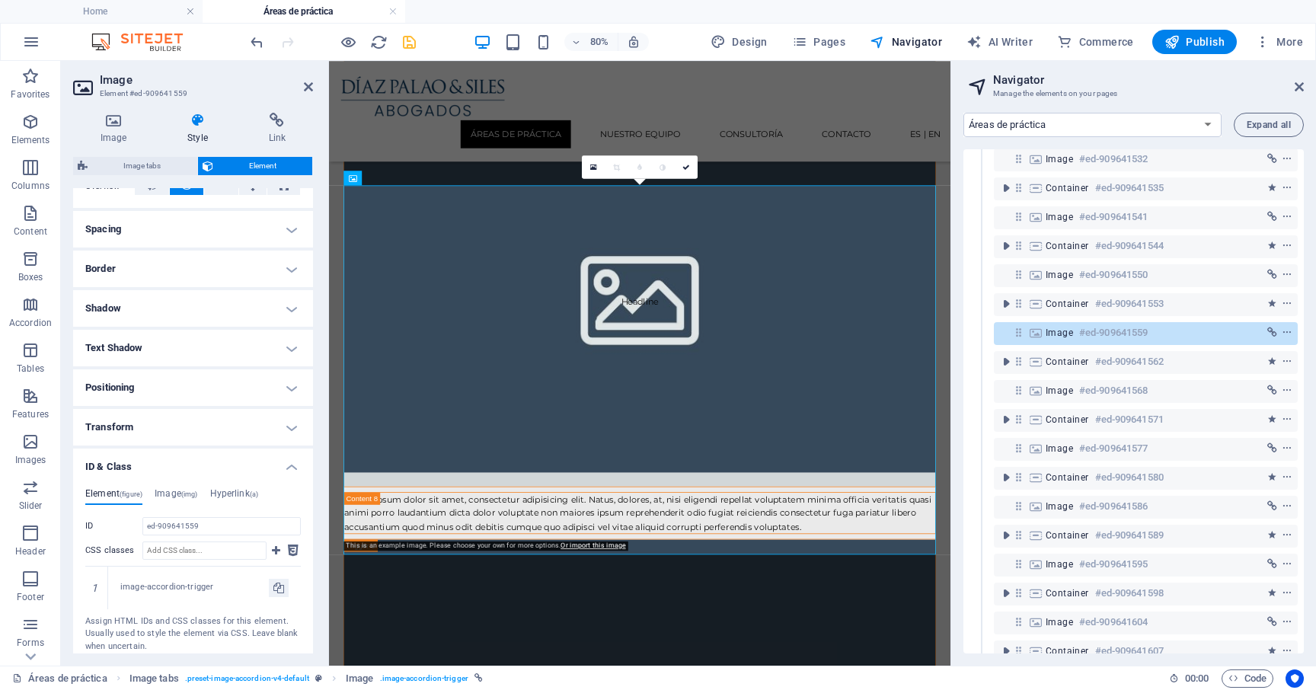
scroll to position [358, 0]
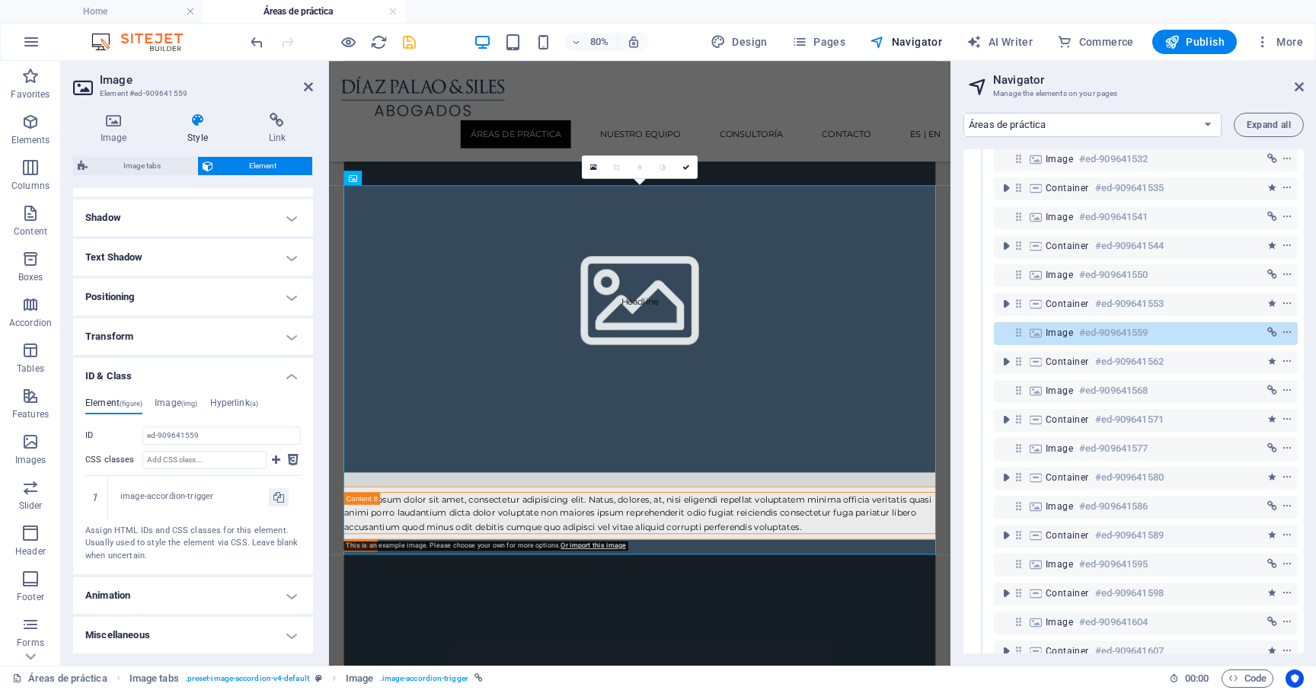
click at [167, 414] on div "Element (figure) Image (img) Hyperlink (a) ID ed-909641559 CSS classes 1 image-…" at bounding box center [192, 479] width 215 height 164
click at [167, 410] on h4 "Image (img)" at bounding box center [176, 405] width 43 height 17
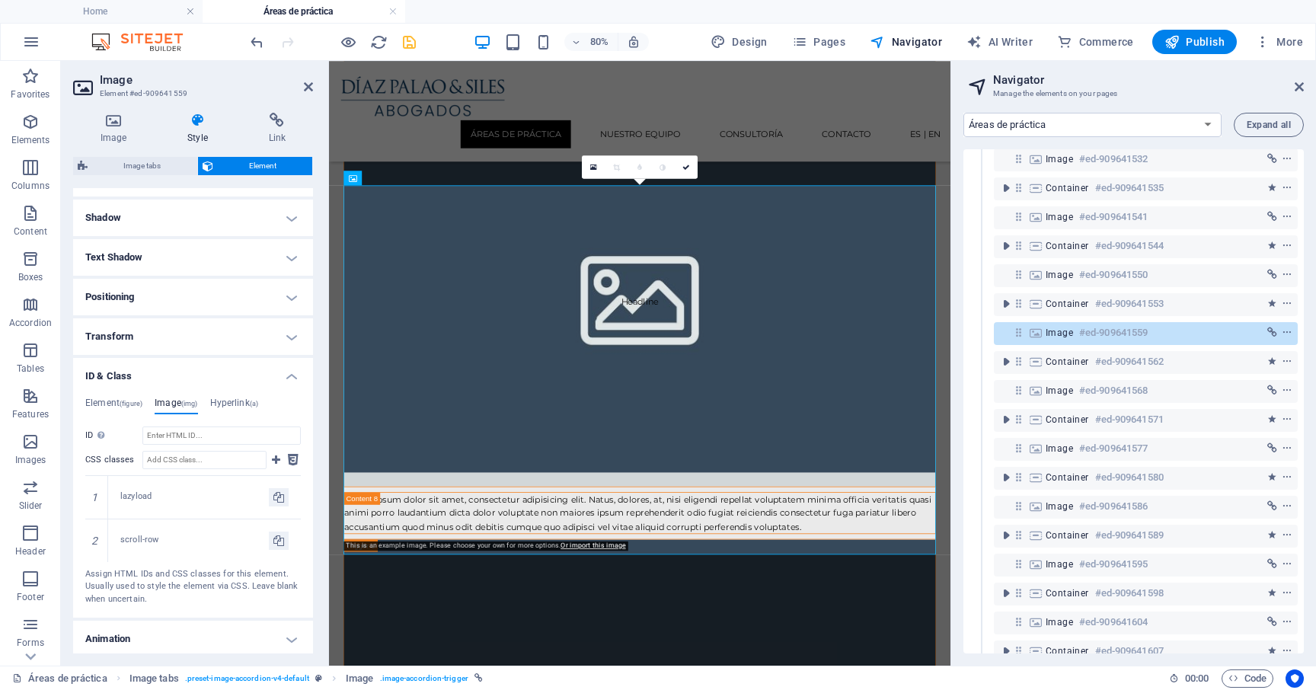
click at [167, 405] on h4 "Image (img)" at bounding box center [176, 405] width 43 height 17
click at [100, 532] on div "2" at bounding box center [96, 540] width 23 height 43
click at [99, 537] on icon at bounding box center [96, 540] width 7 height 9
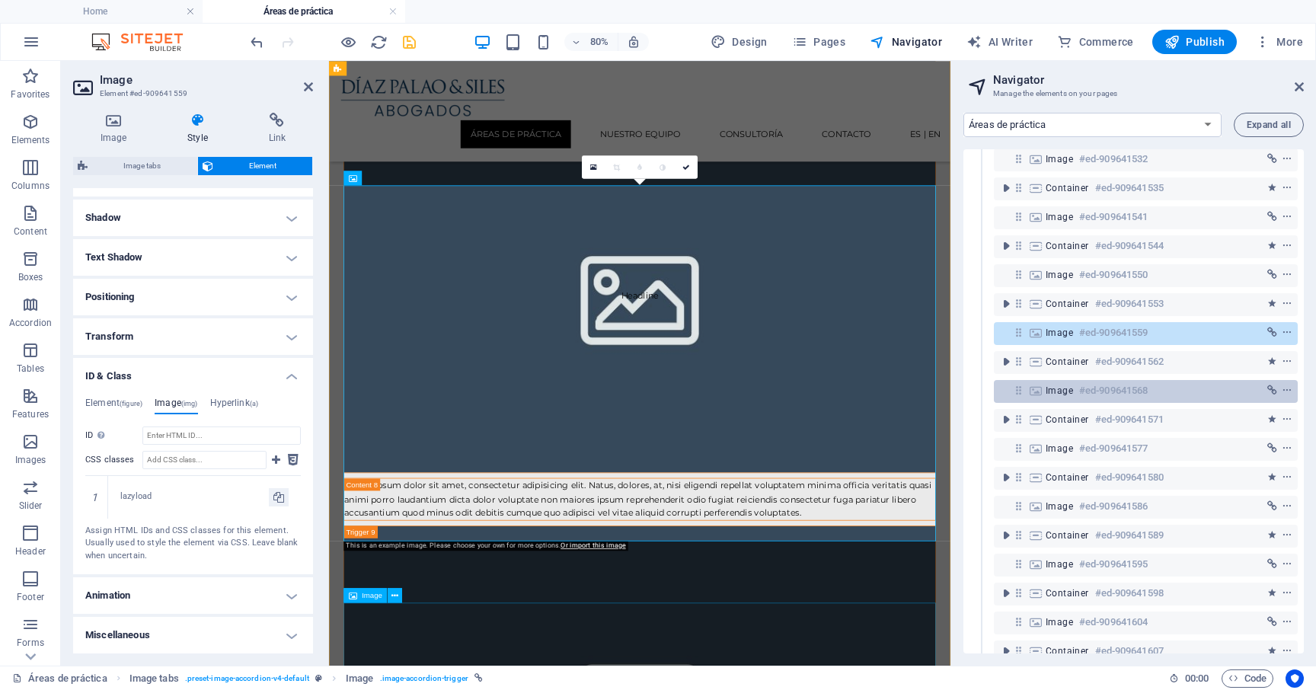
click at [1064, 393] on span "Image" at bounding box center [1058, 390] width 27 height 12
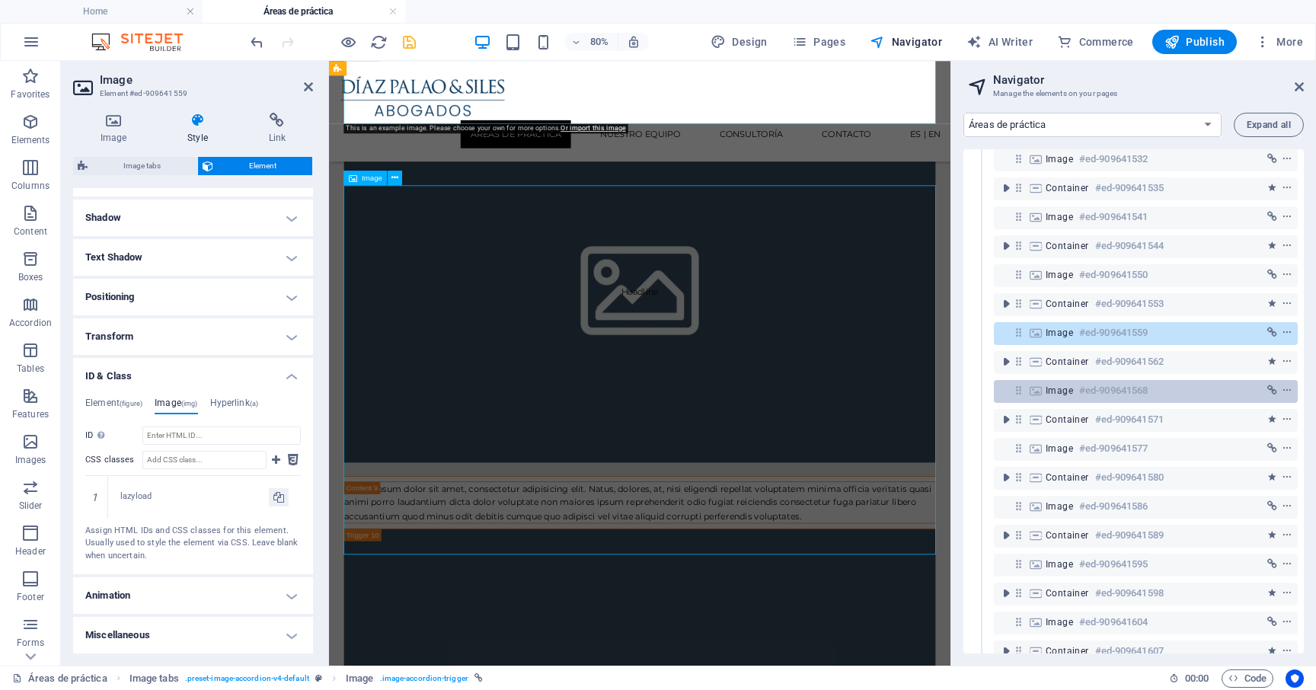
click at [1064, 393] on span "Image" at bounding box center [1058, 390] width 27 height 12
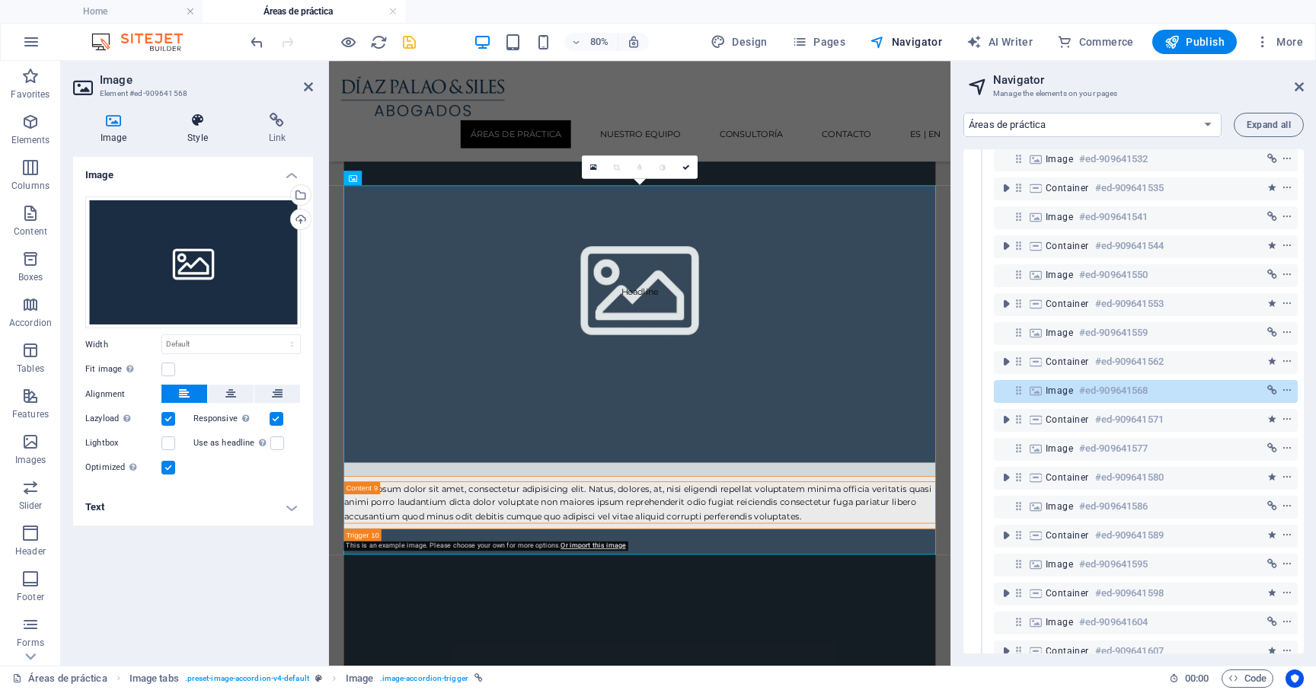
click at [209, 129] on h4 "Style" at bounding box center [200, 129] width 81 height 32
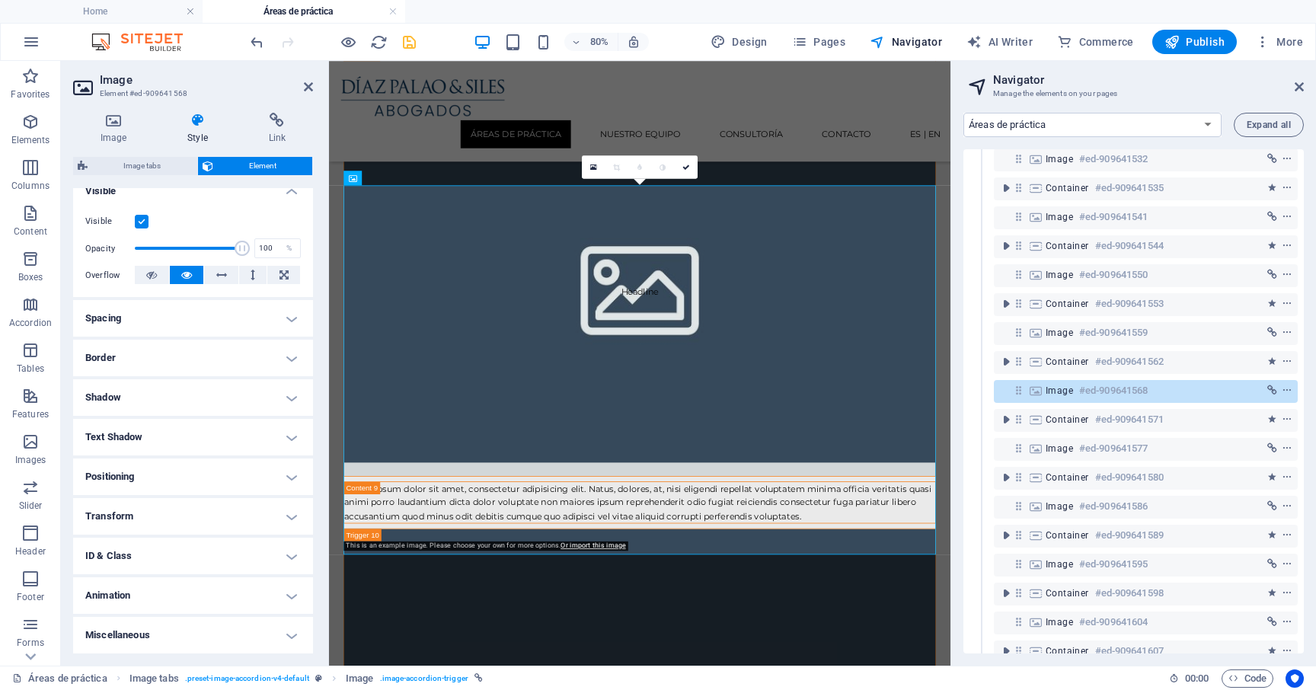
click at [155, 550] on h4 "ID & Class" at bounding box center [193, 555] width 240 height 37
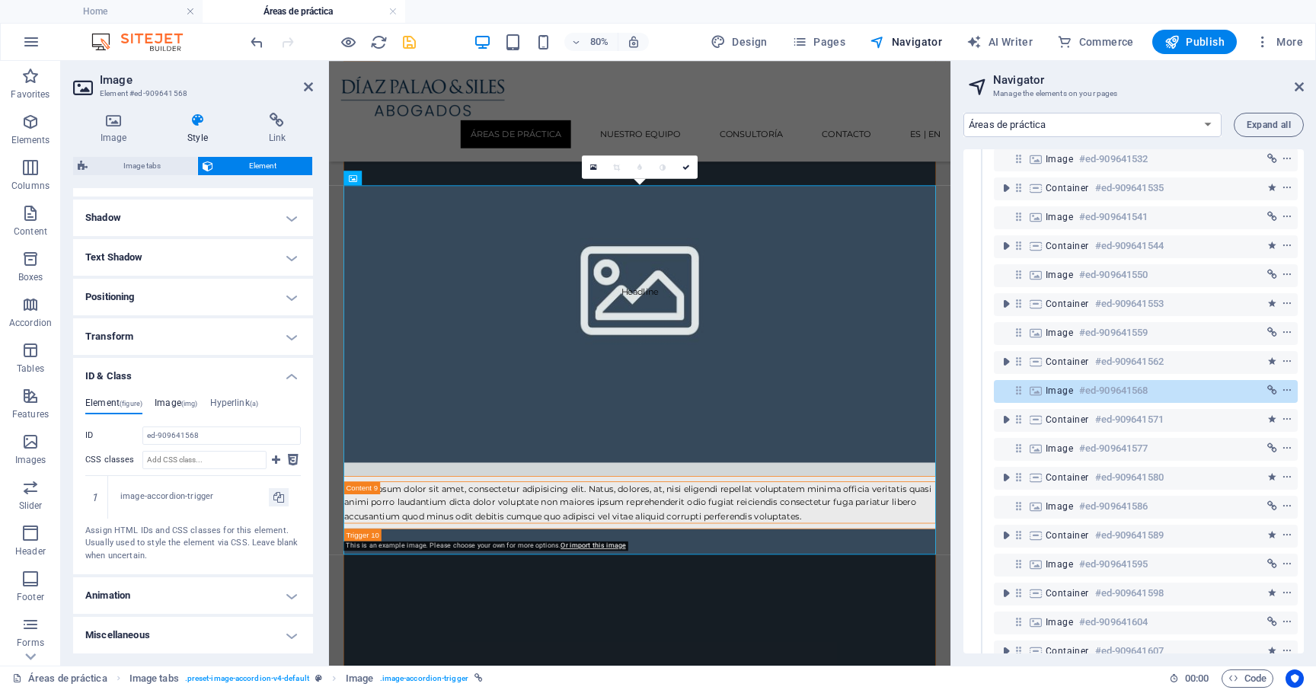
click at [177, 401] on h4 "Image (img)" at bounding box center [176, 405] width 43 height 17
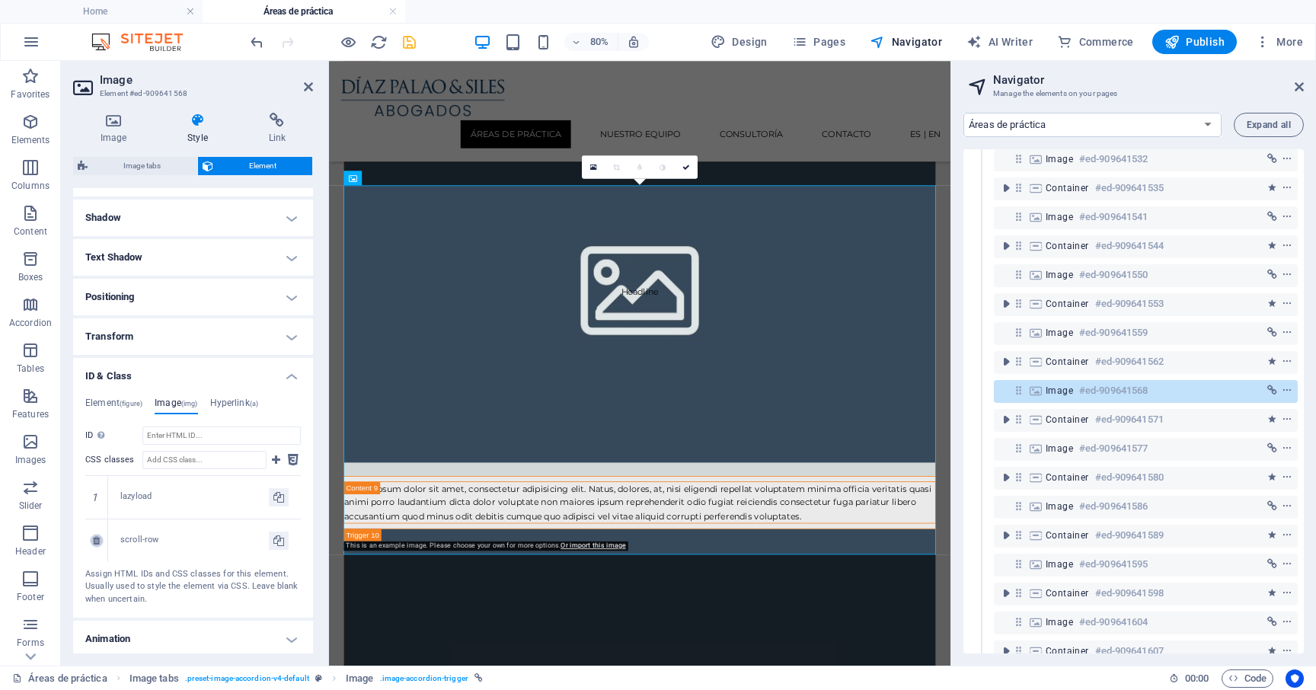
click at [97, 539] on icon at bounding box center [96, 540] width 7 height 9
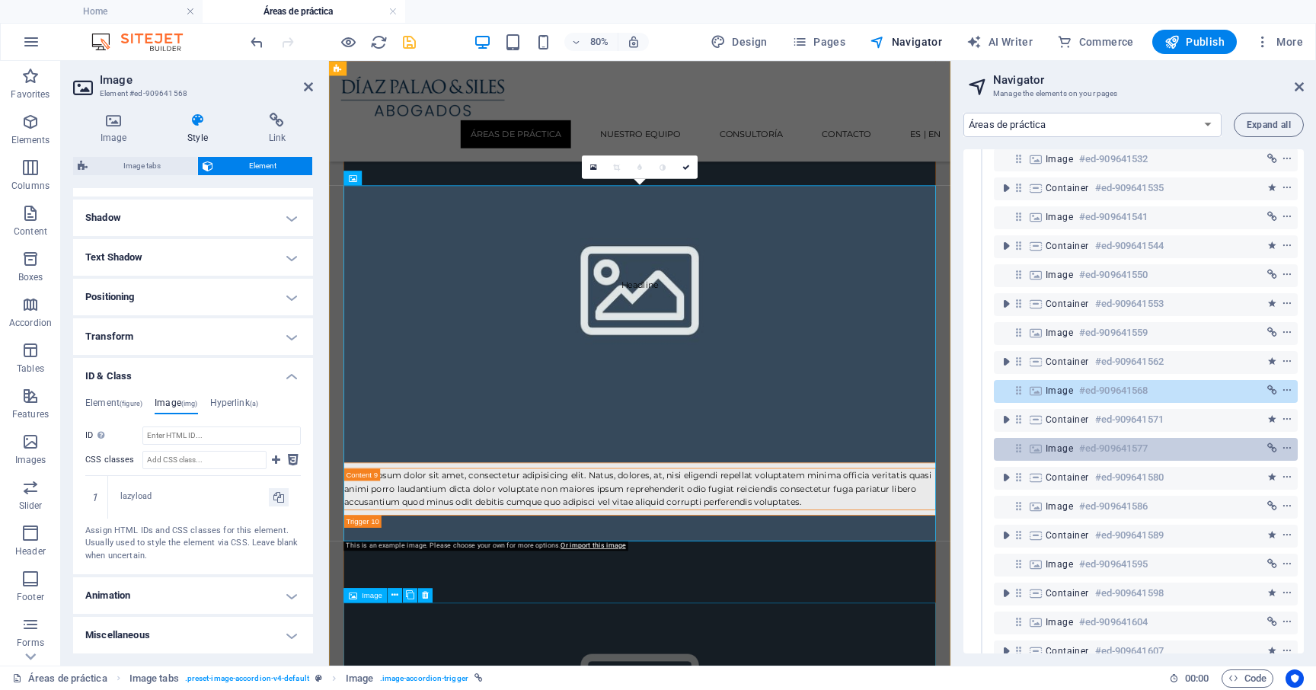
click at [1037, 442] on icon at bounding box center [1035, 448] width 17 height 12
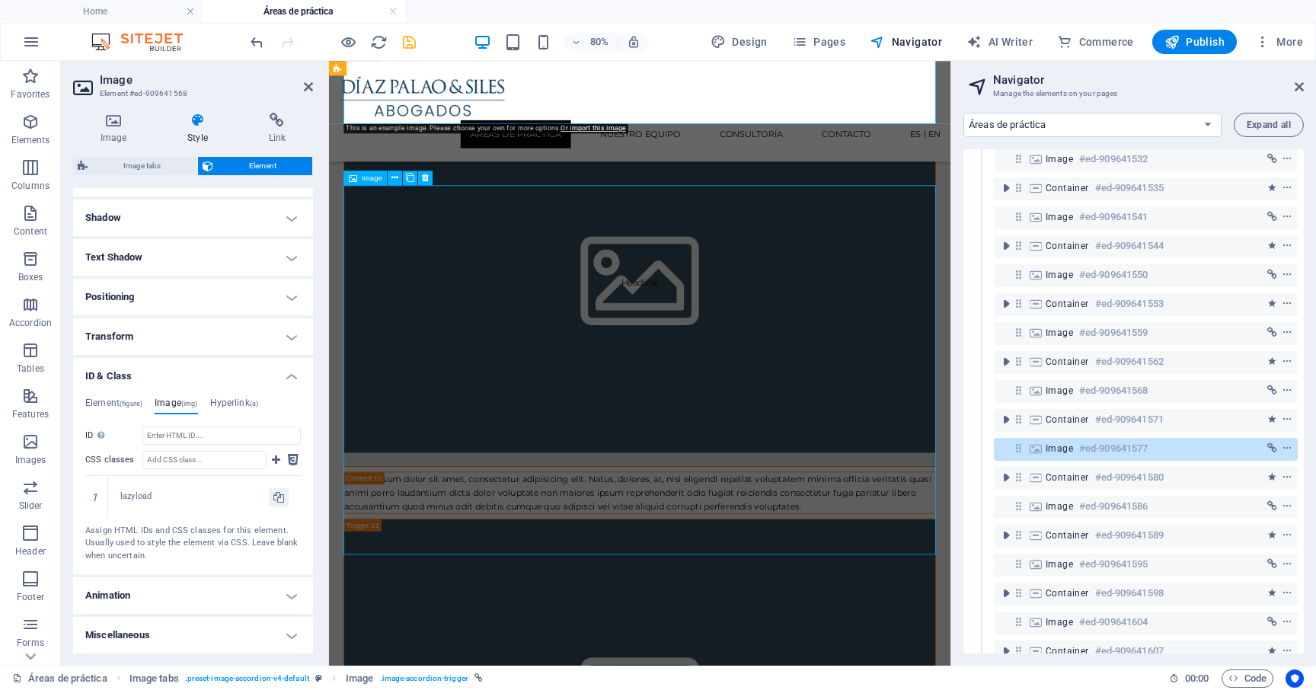
click at [1037, 442] on icon at bounding box center [1035, 448] width 17 height 12
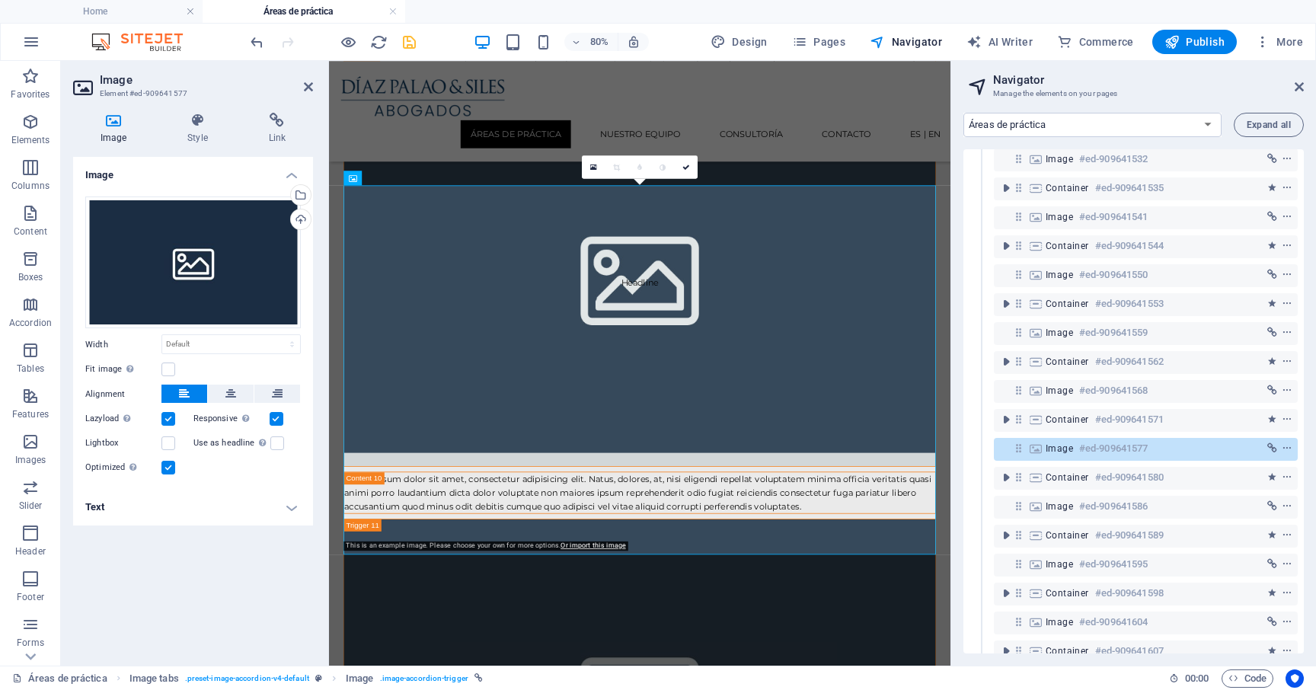
click at [188, 111] on div "Image Style Link Image Drag files here, click to choose files or select files f…" at bounding box center [193, 382] width 264 height 565
click at [191, 119] on icon at bounding box center [197, 120] width 75 height 15
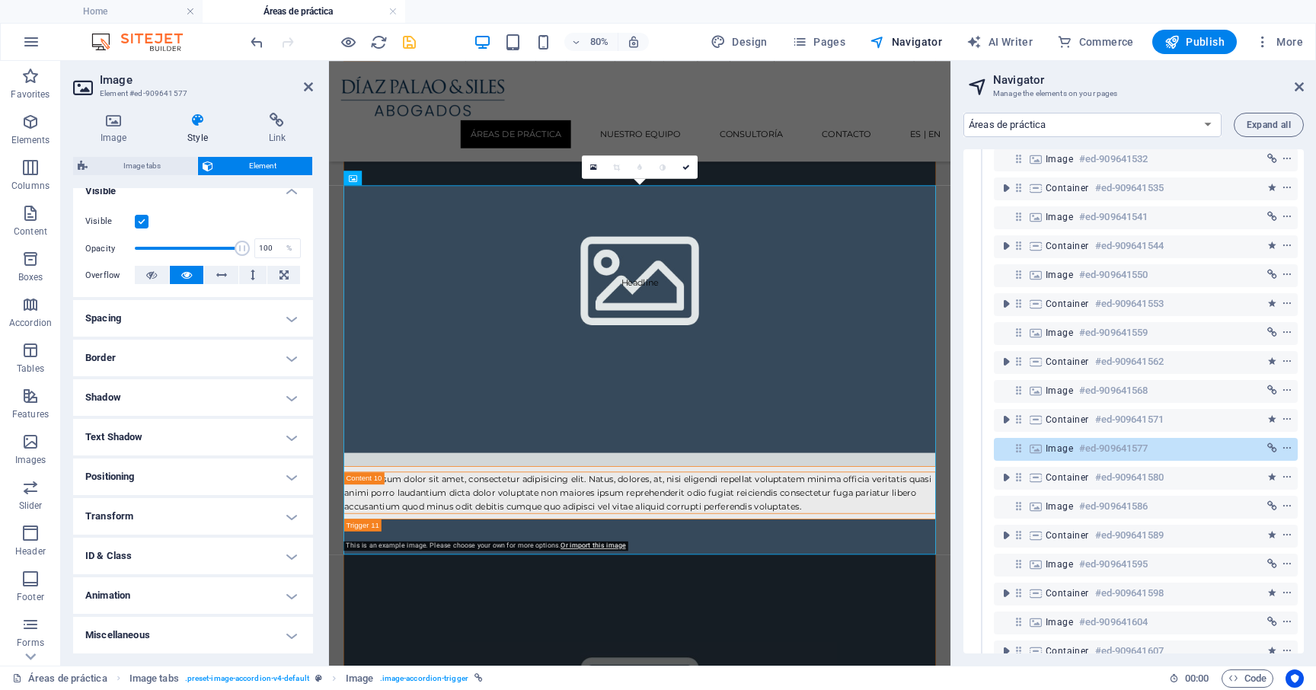
click at [183, 546] on h4 "ID & Class" at bounding box center [193, 555] width 240 height 37
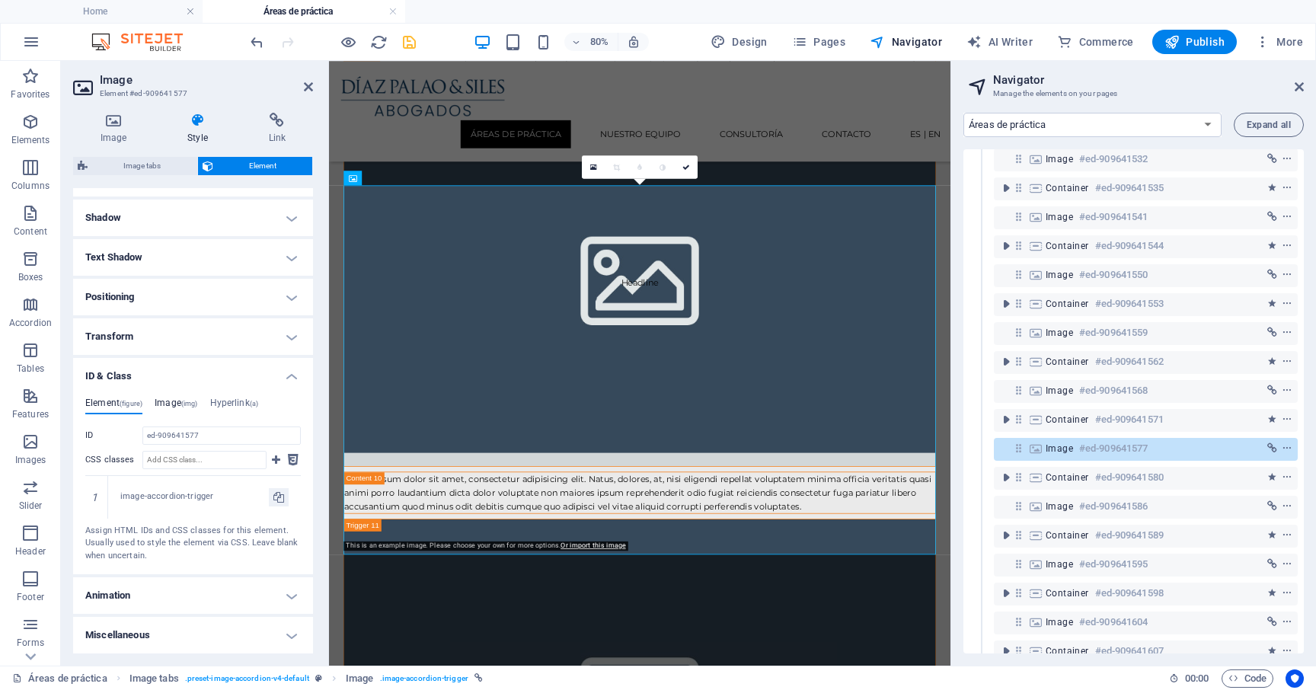
click at [182, 400] on h4 "Image (img)" at bounding box center [176, 405] width 43 height 17
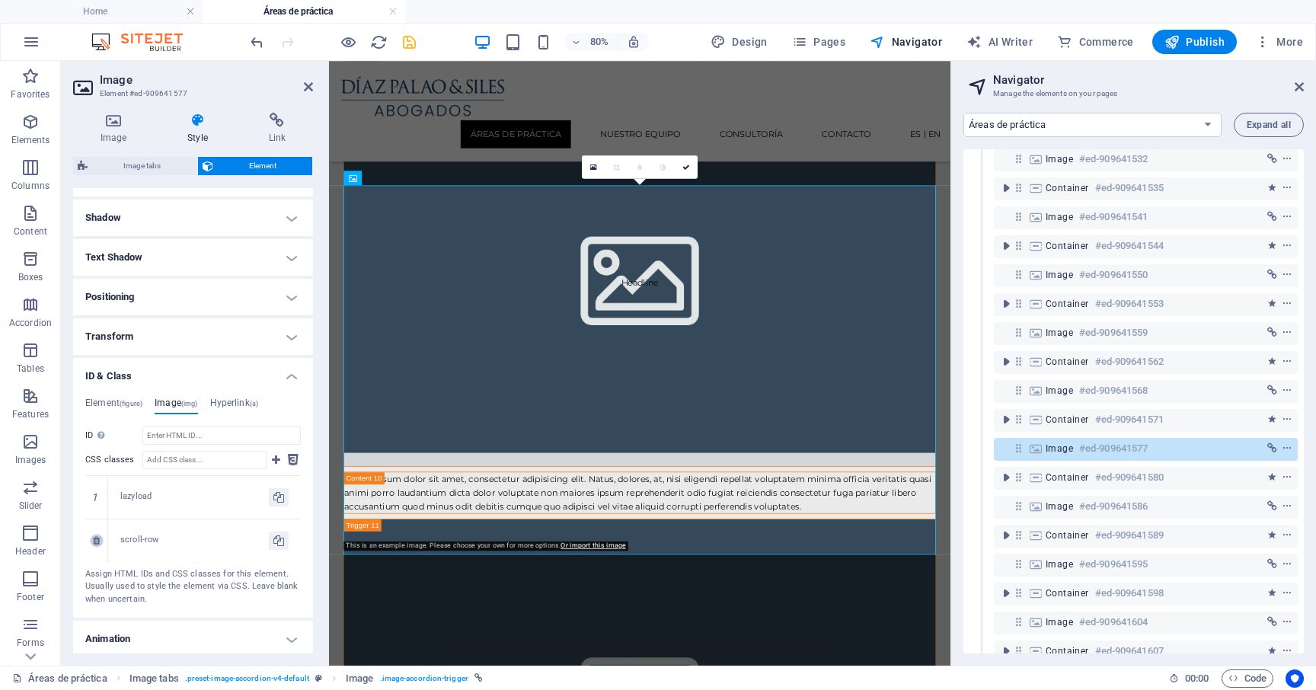
click at [99, 544] on link at bounding box center [97, 541] width 14 height 14
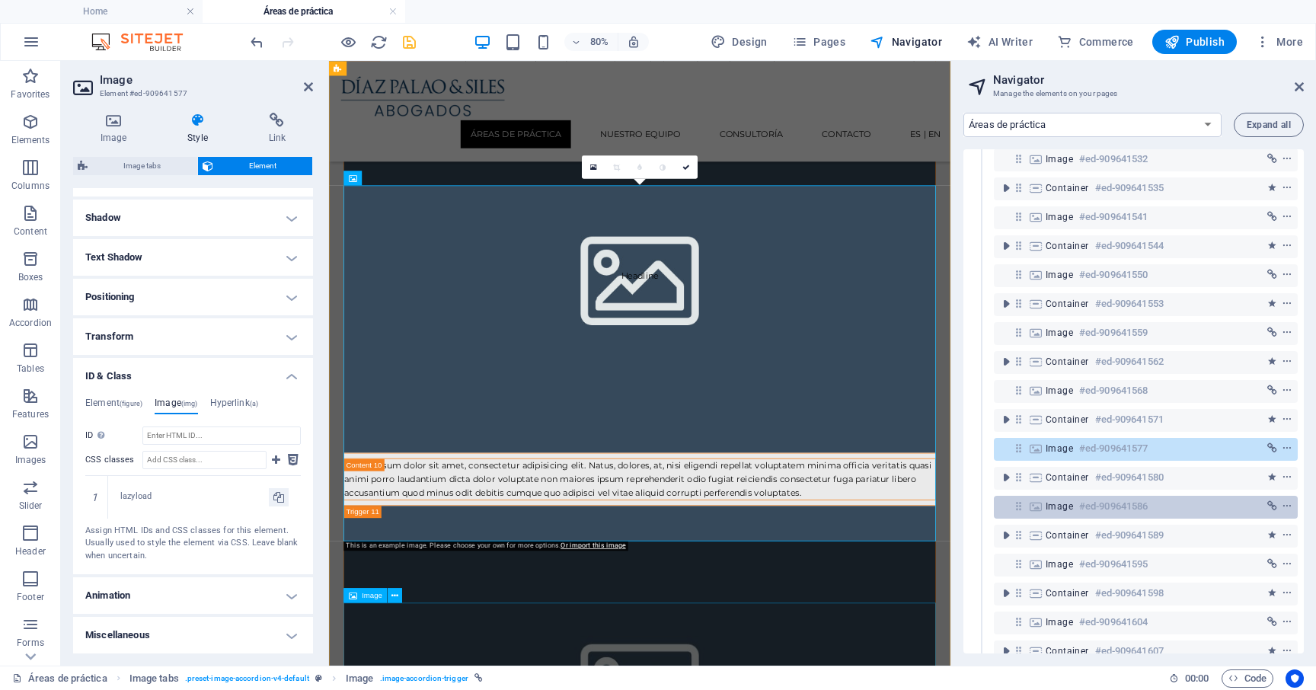
click at [1049, 499] on div "Image #ed-909641586" at bounding box center [1133, 506] width 176 height 18
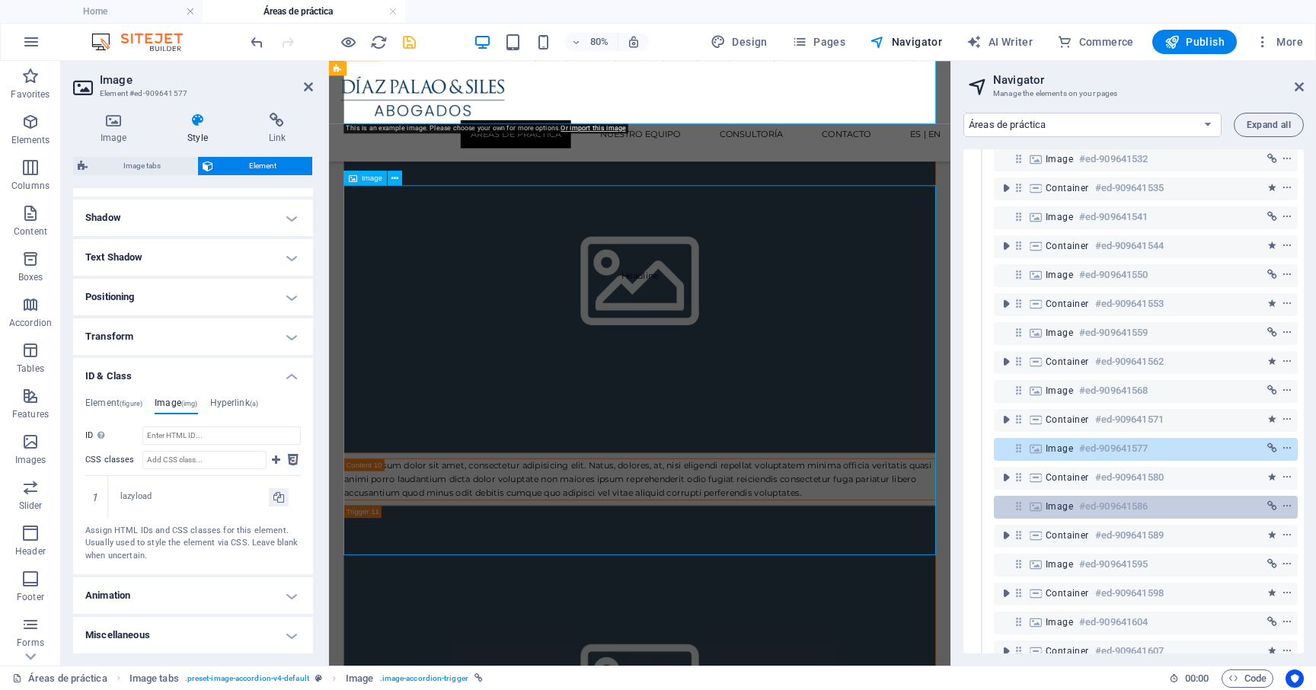
scroll to position [5542, 0]
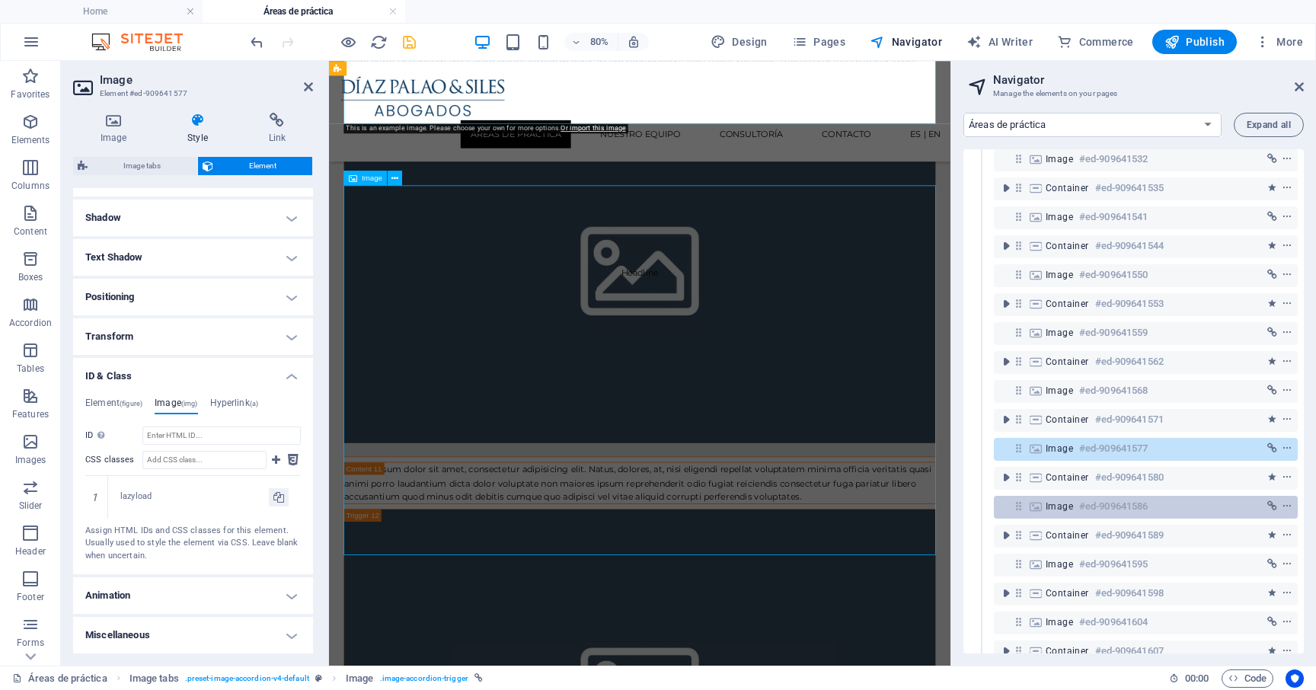
click at [1049, 499] on div "Image #ed-909641586" at bounding box center [1133, 506] width 176 height 18
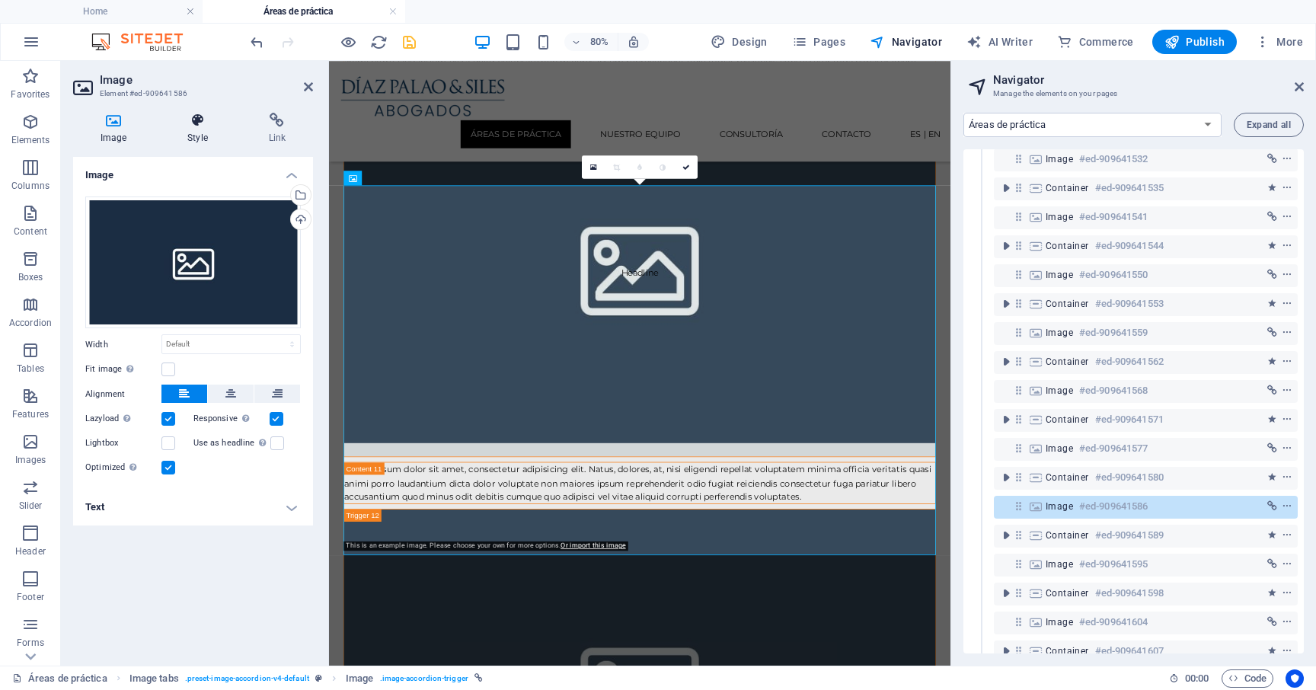
click at [204, 115] on icon at bounding box center [197, 120] width 75 height 15
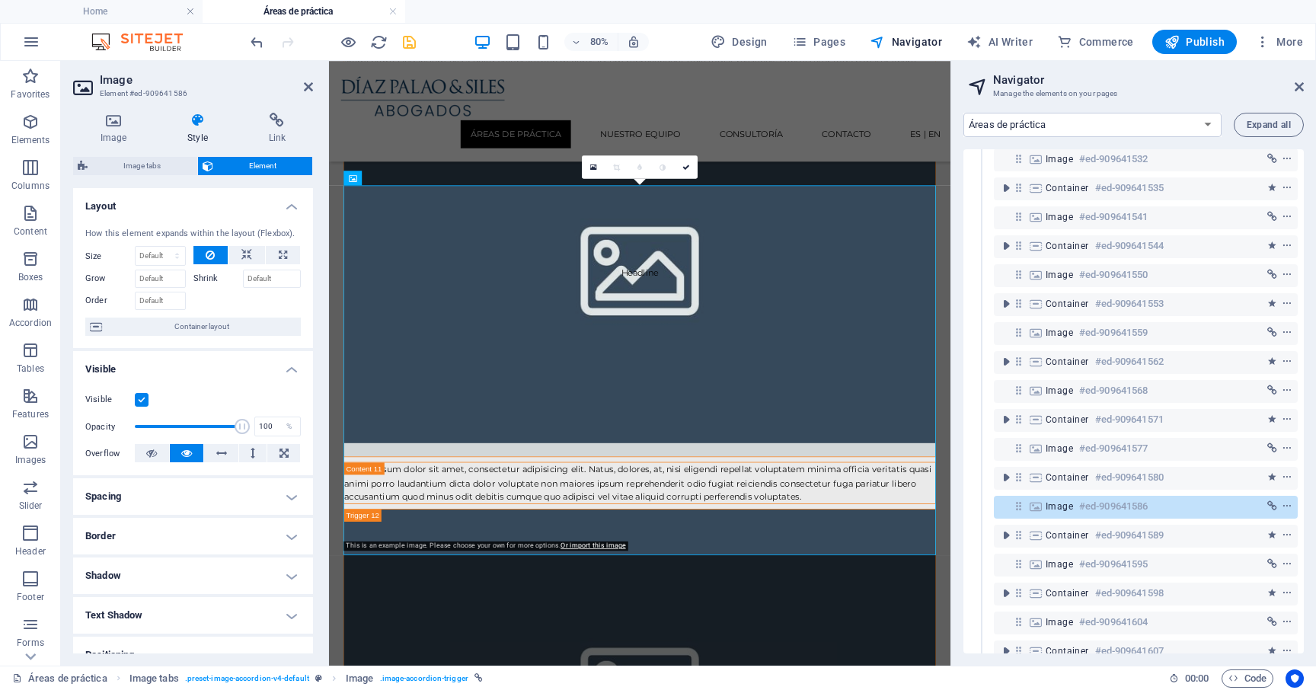
scroll to position [178, 0]
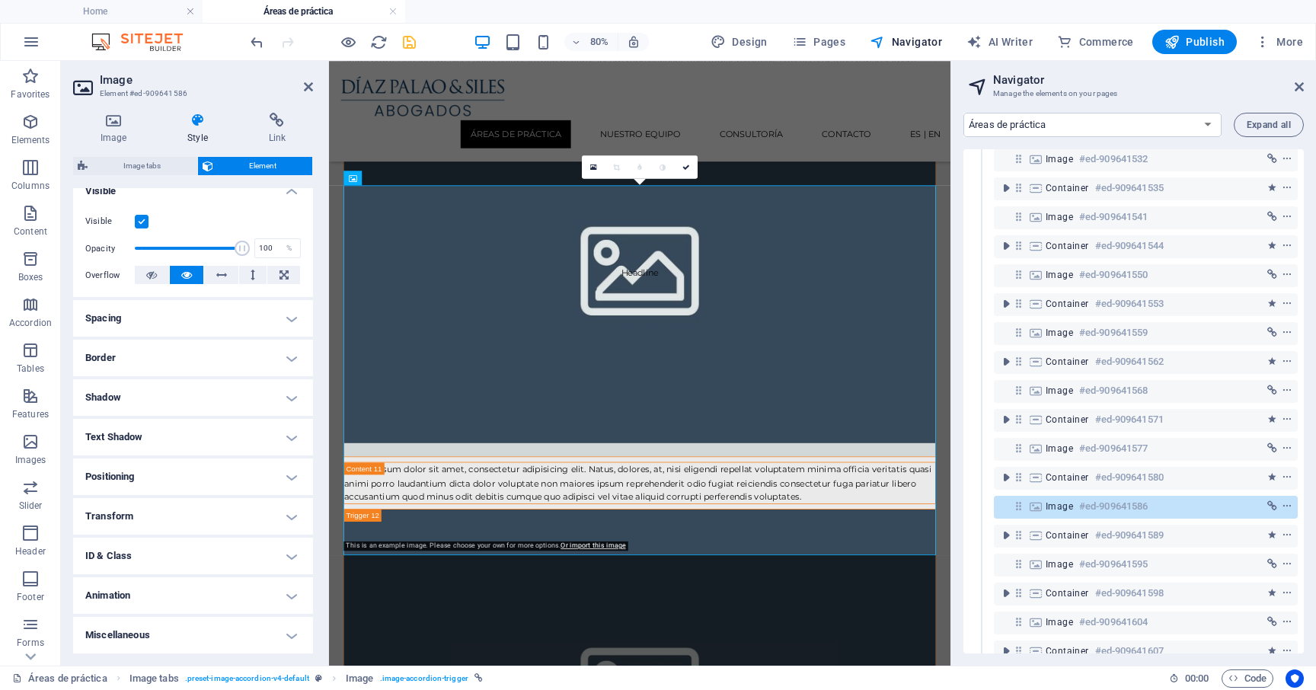
click at [152, 549] on h4 "ID & Class" at bounding box center [193, 555] width 240 height 37
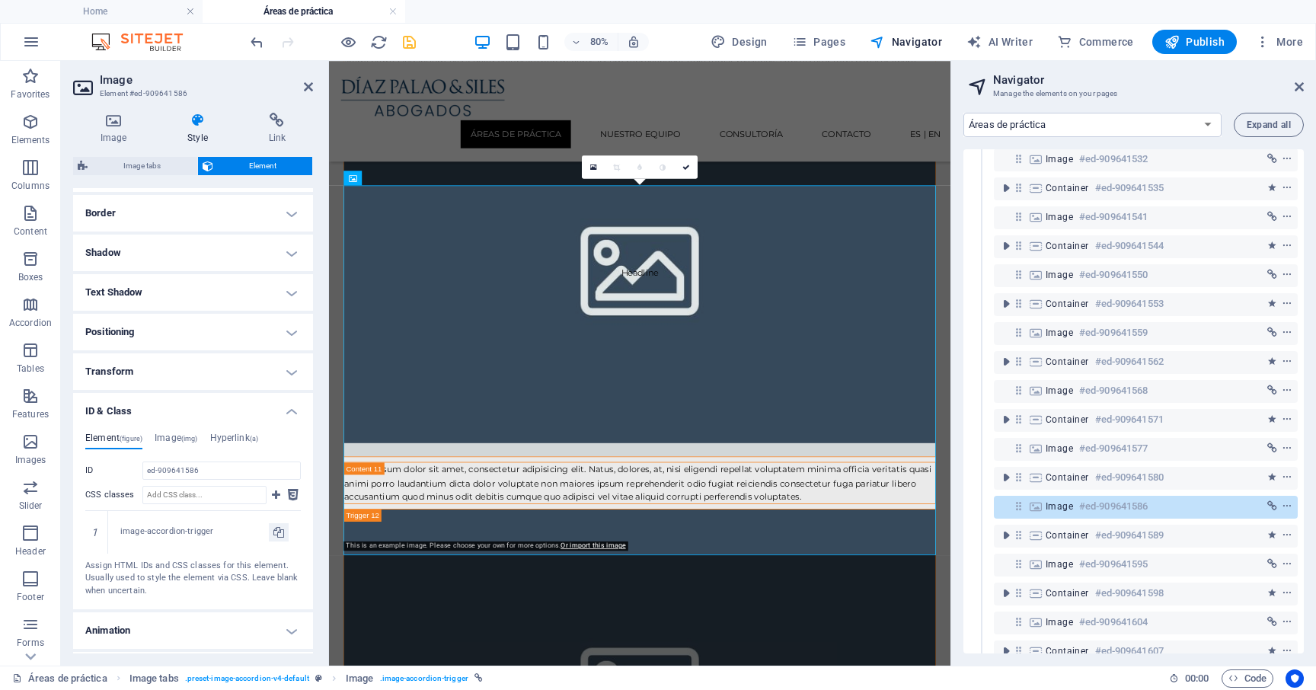
scroll to position [358, 0]
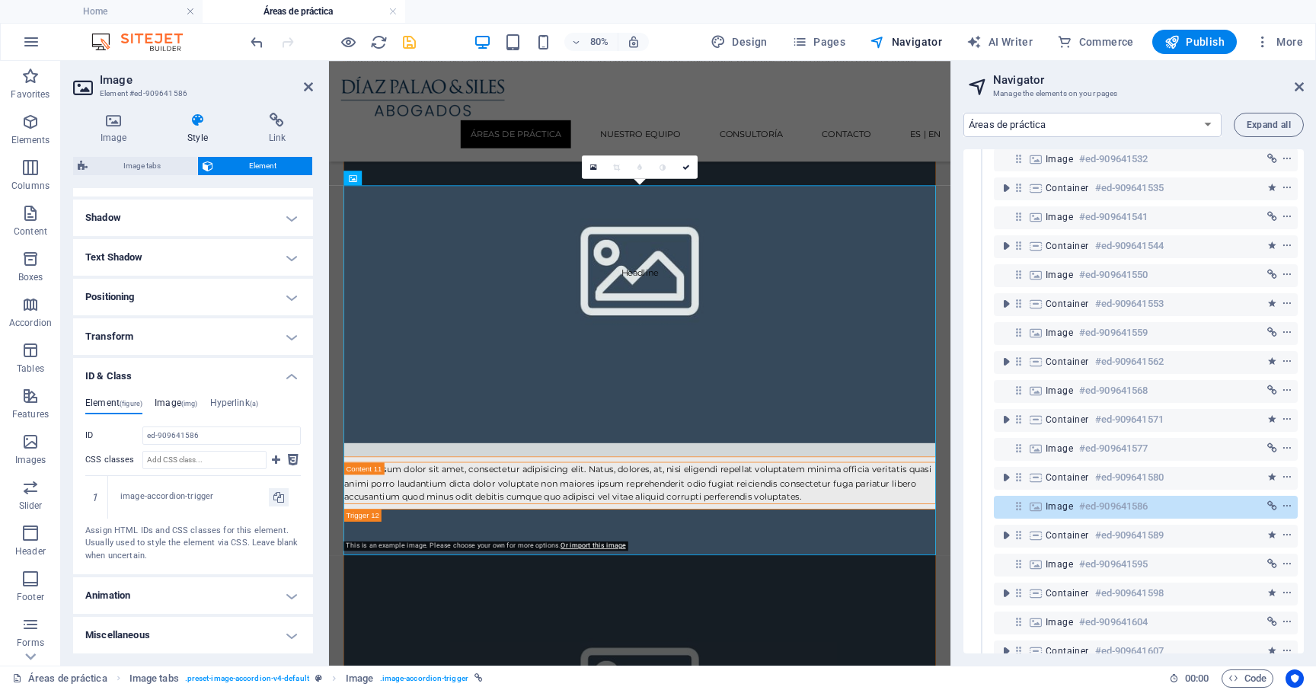
click at [165, 408] on h4 "Image (img)" at bounding box center [176, 405] width 43 height 17
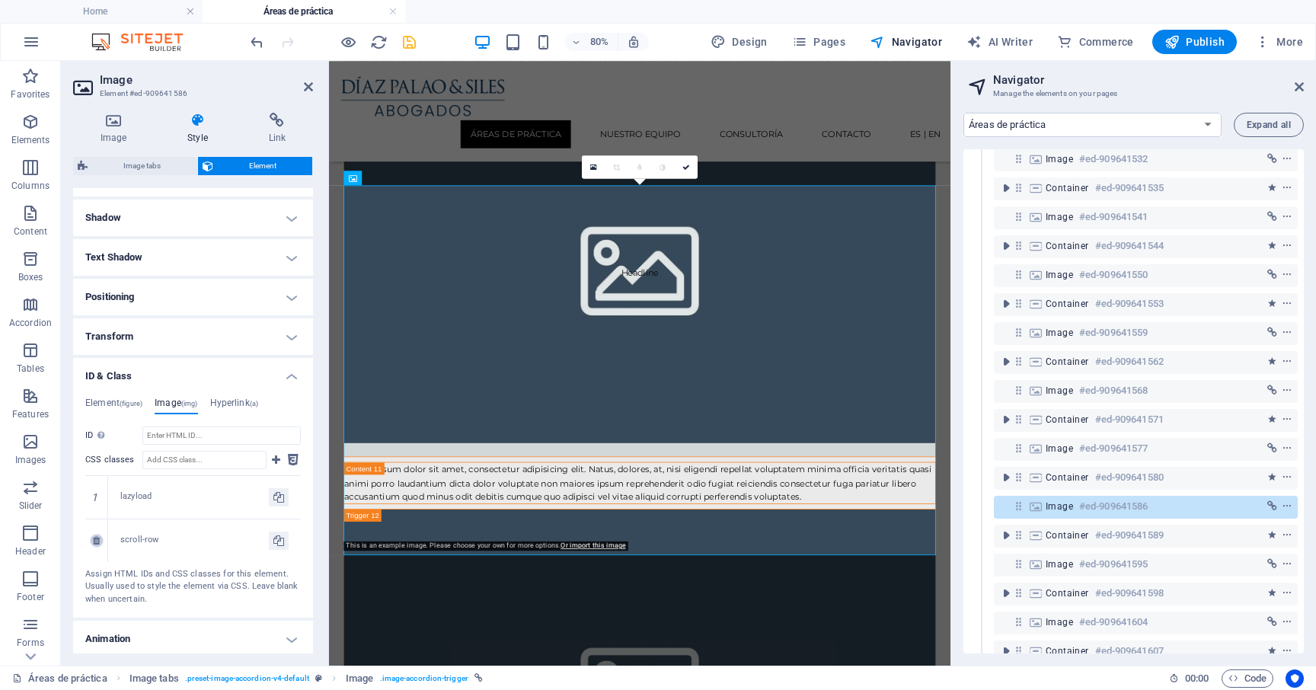
click at [95, 544] on icon at bounding box center [96, 540] width 7 height 9
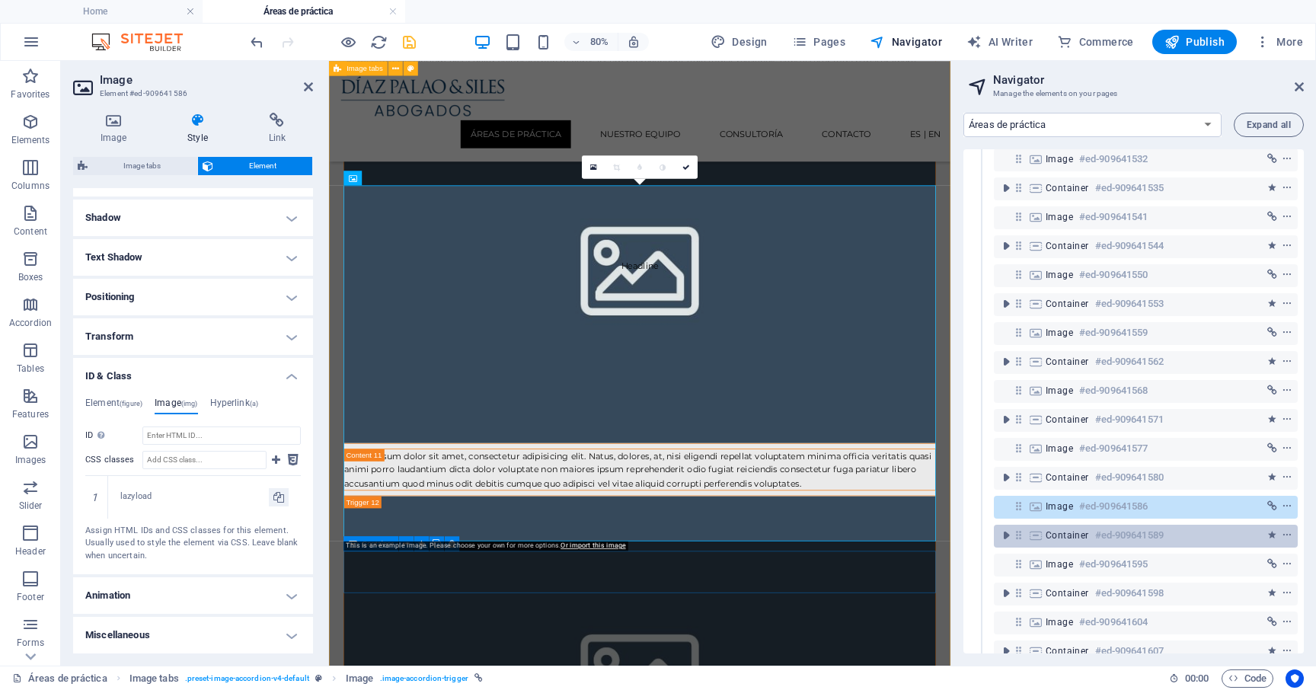
scroll to position [527, 0]
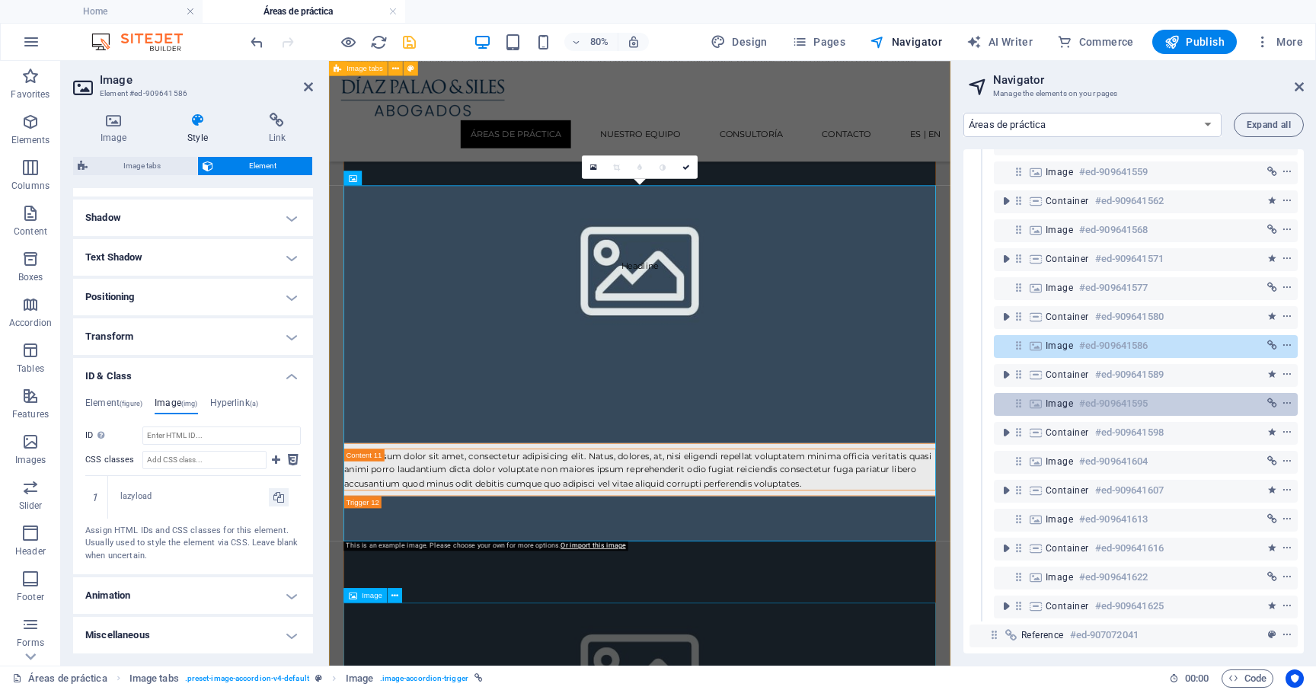
click at [1070, 397] on span "Image" at bounding box center [1058, 403] width 27 height 12
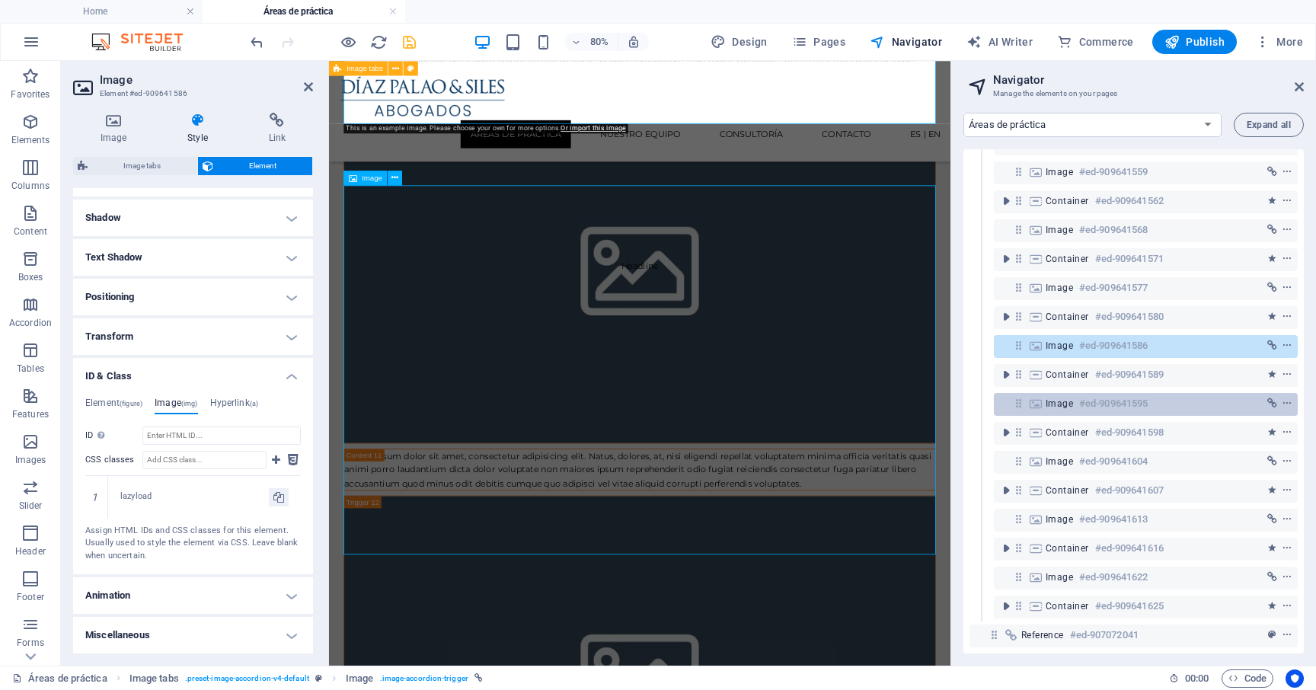
scroll to position [6063, 0]
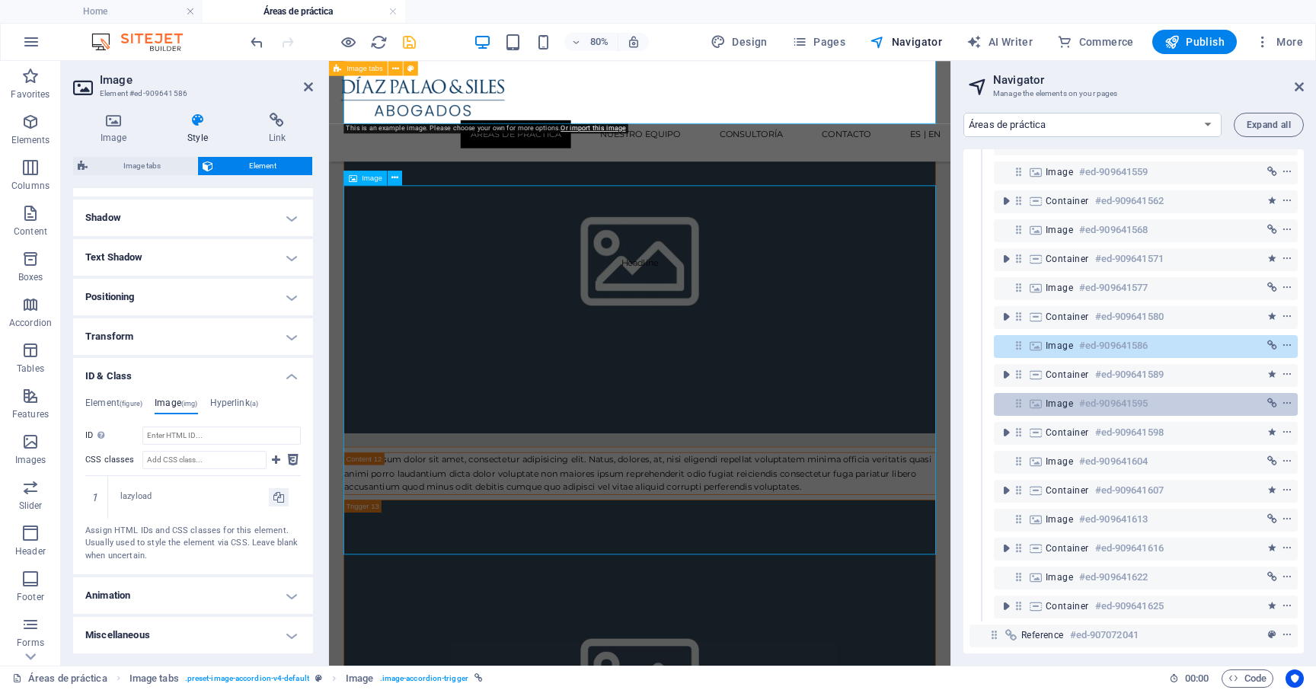
click at [1070, 397] on span "Image" at bounding box center [1058, 403] width 27 height 12
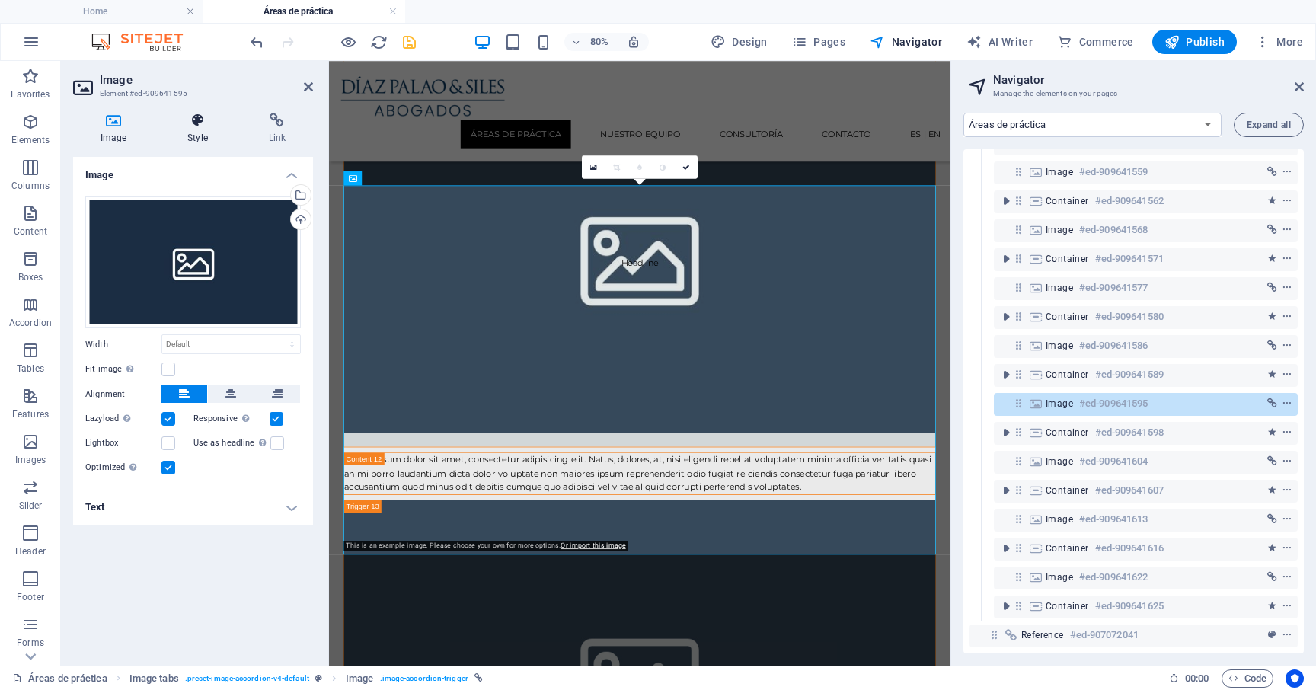
click at [211, 126] on icon at bounding box center [197, 120] width 75 height 15
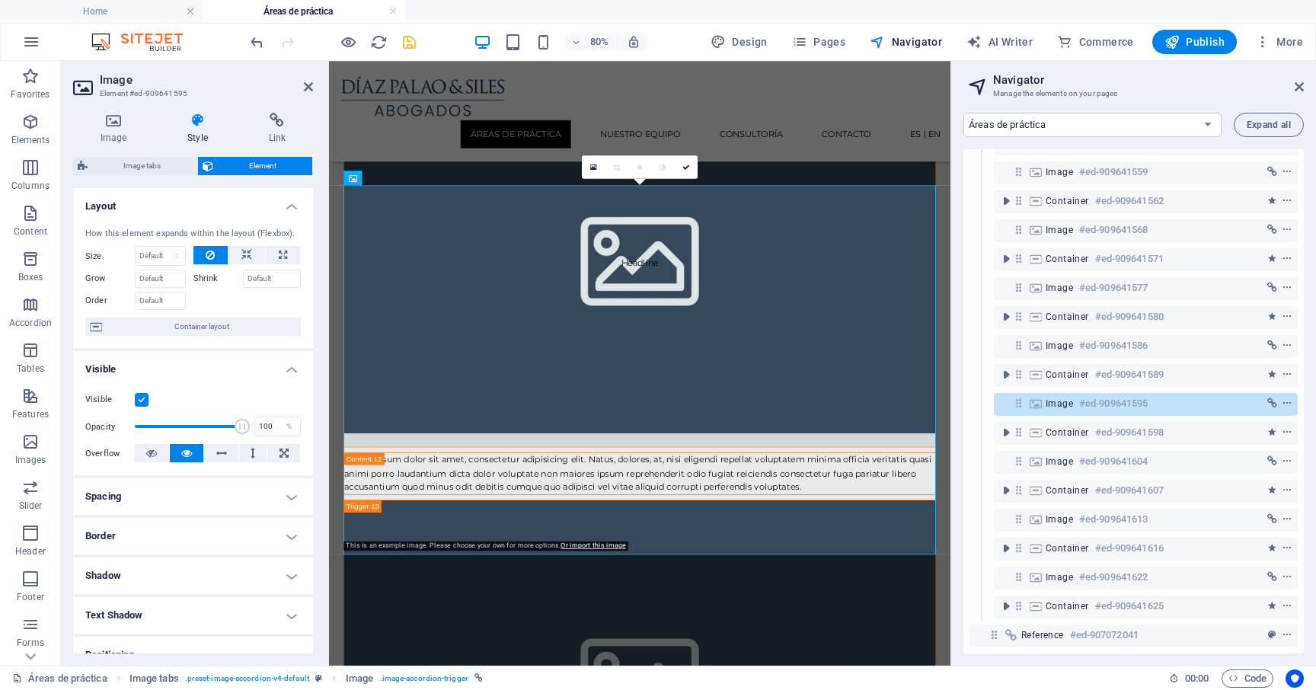
scroll to position [178, 0]
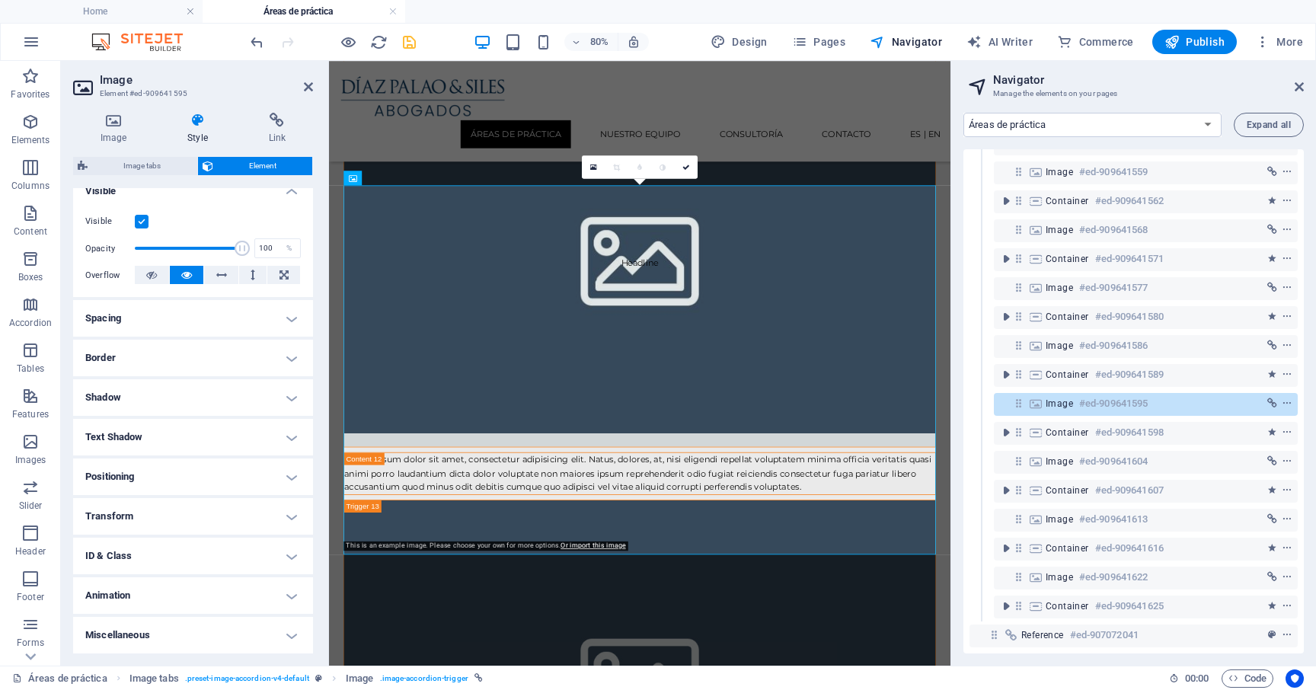
click at [185, 540] on h4 "ID & Class" at bounding box center [193, 555] width 240 height 37
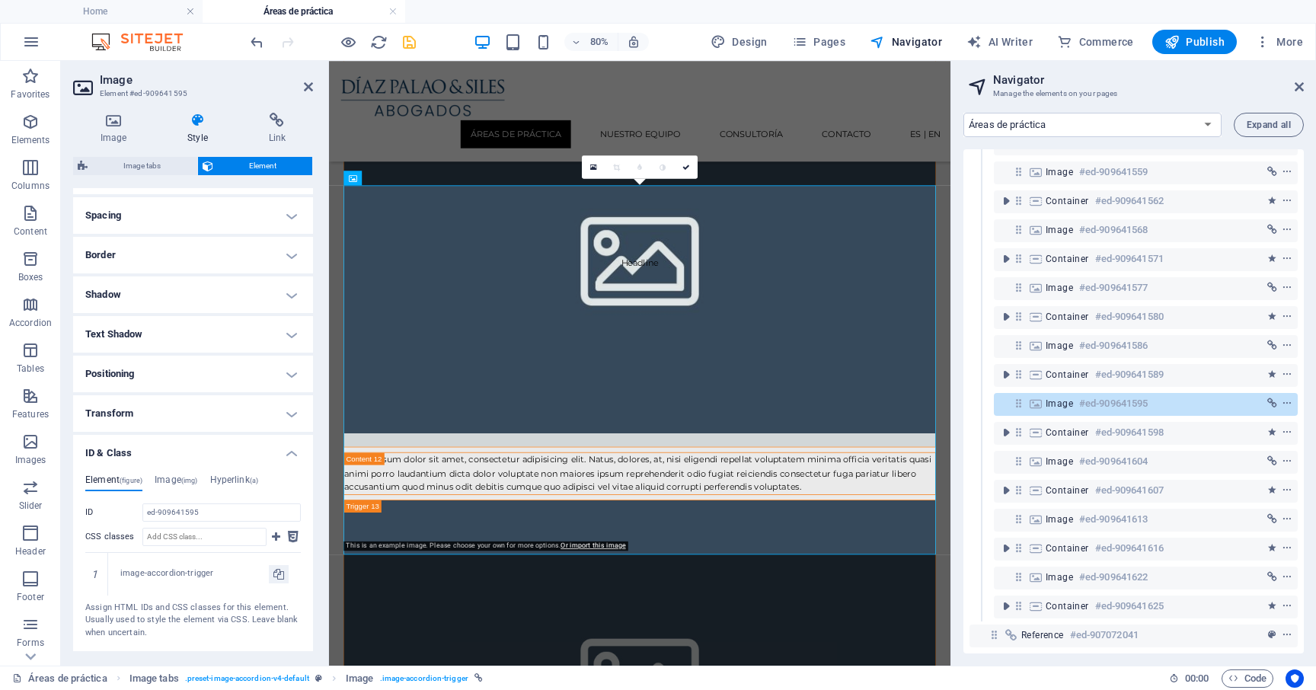
scroll to position [358, 0]
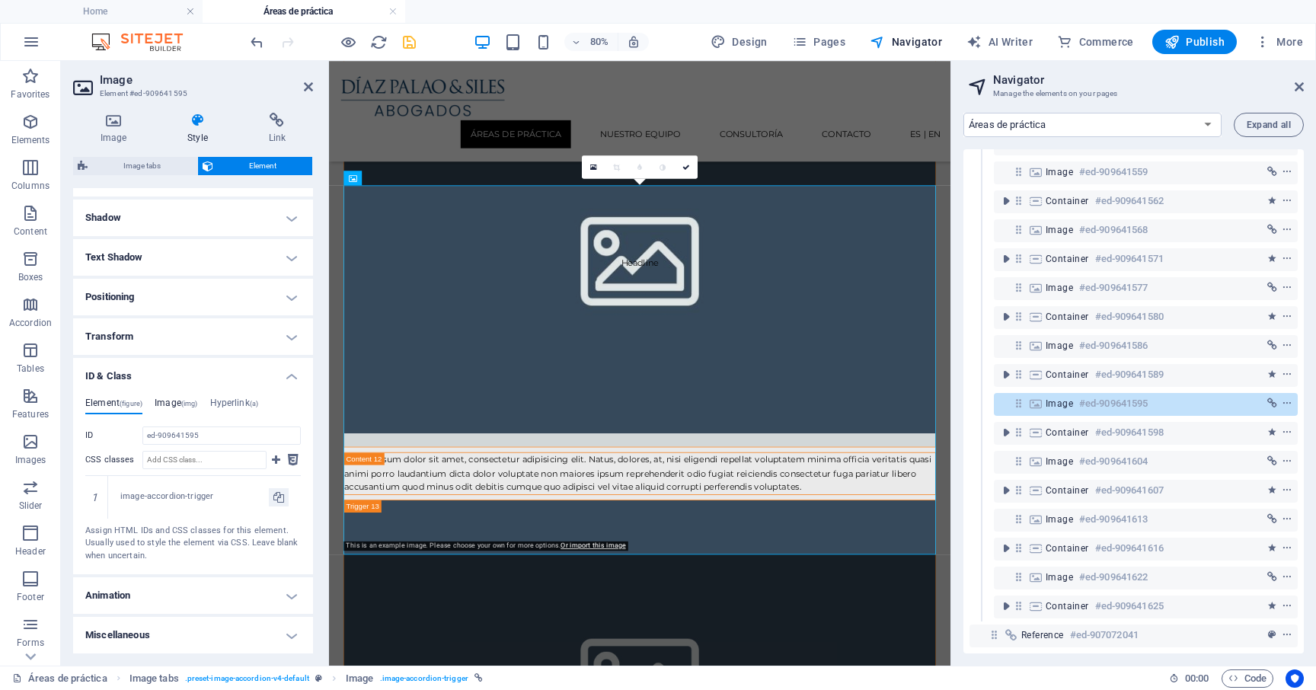
click at [174, 399] on h4 "Image (img)" at bounding box center [176, 405] width 43 height 17
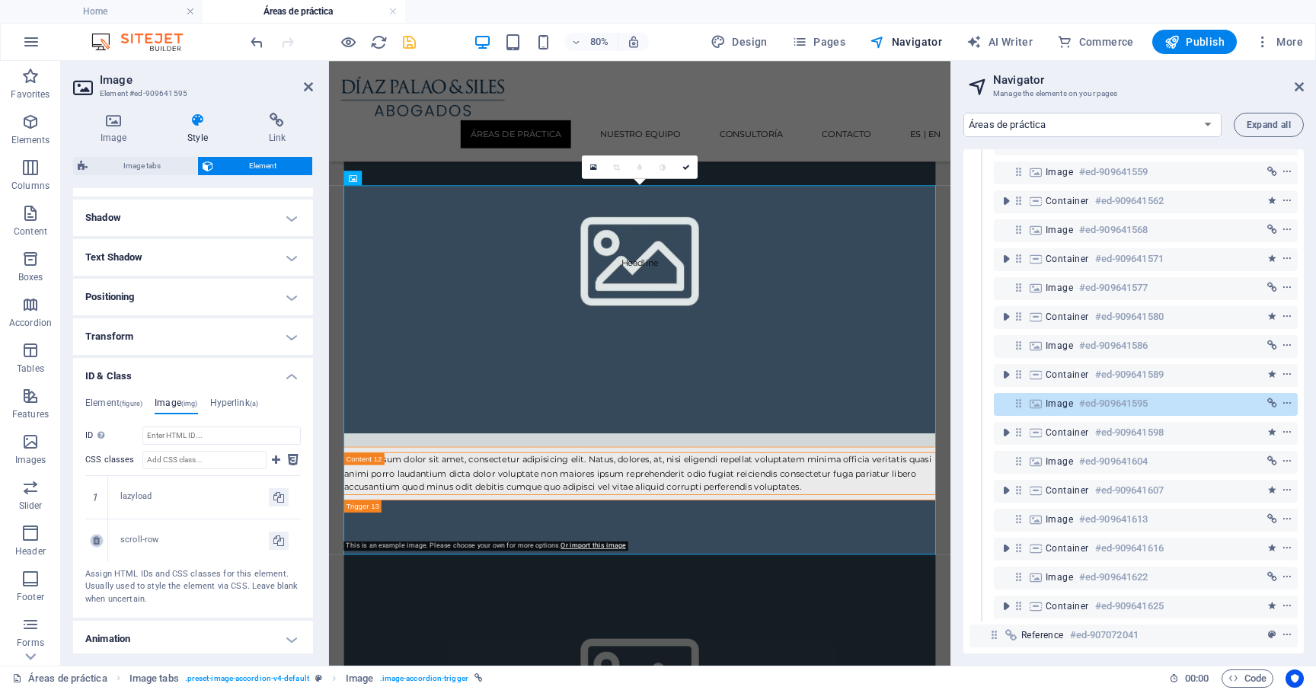
click at [98, 539] on icon at bounding box center [96, 540] width 7 height 9
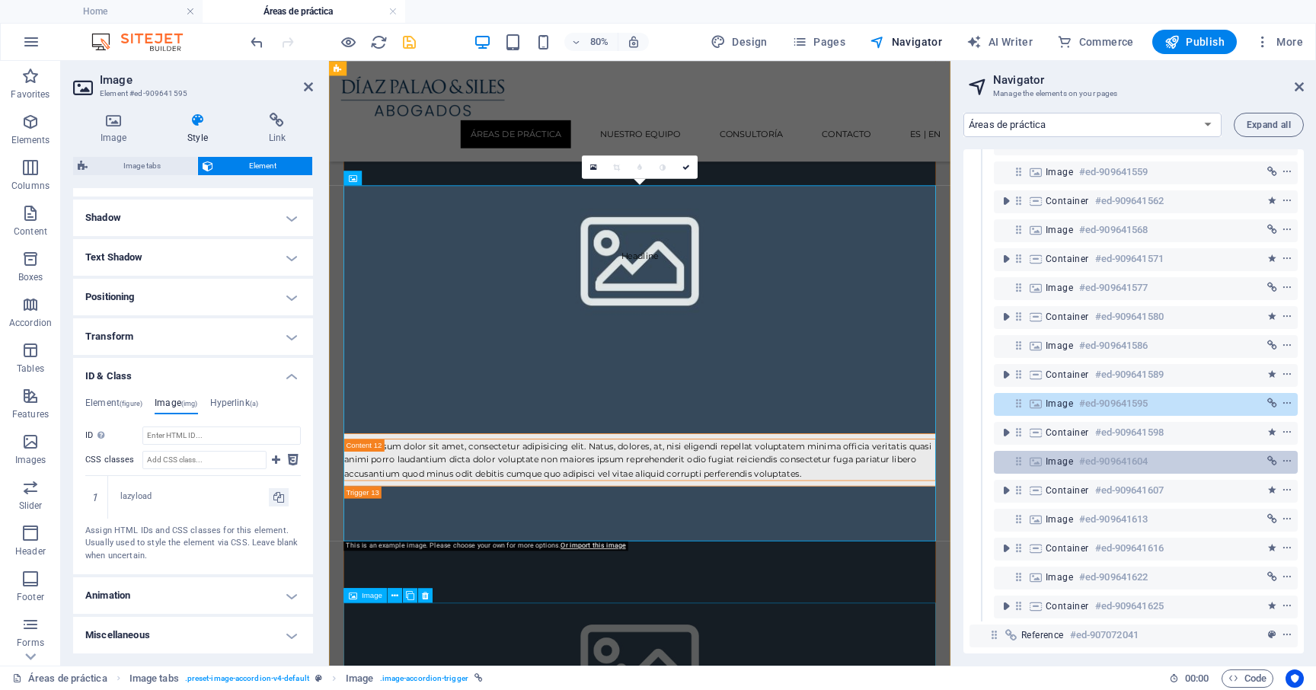
click at [1077, 457] on div "Image #ed-909641604" at bounding box center [1133, 461] width 176 height 18
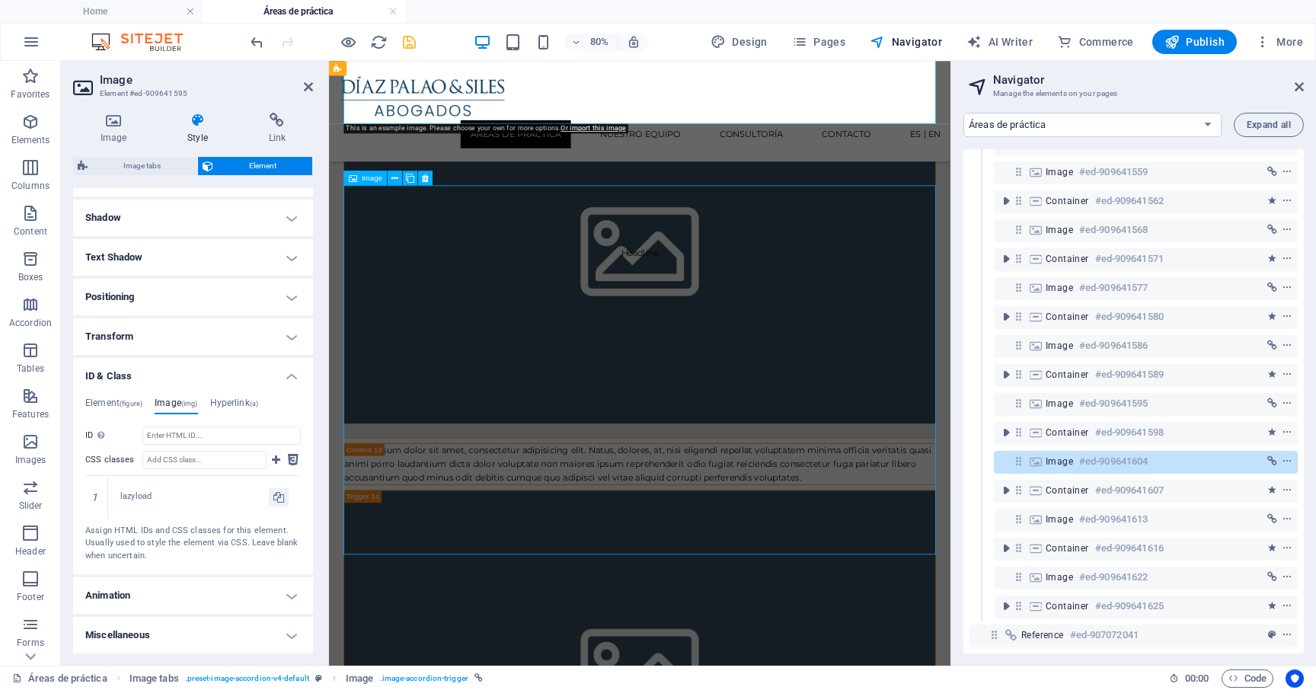
click at [1077, 457] on div "Image #ed-909641604" at bounding box center [1133, 461] width 176 height 18
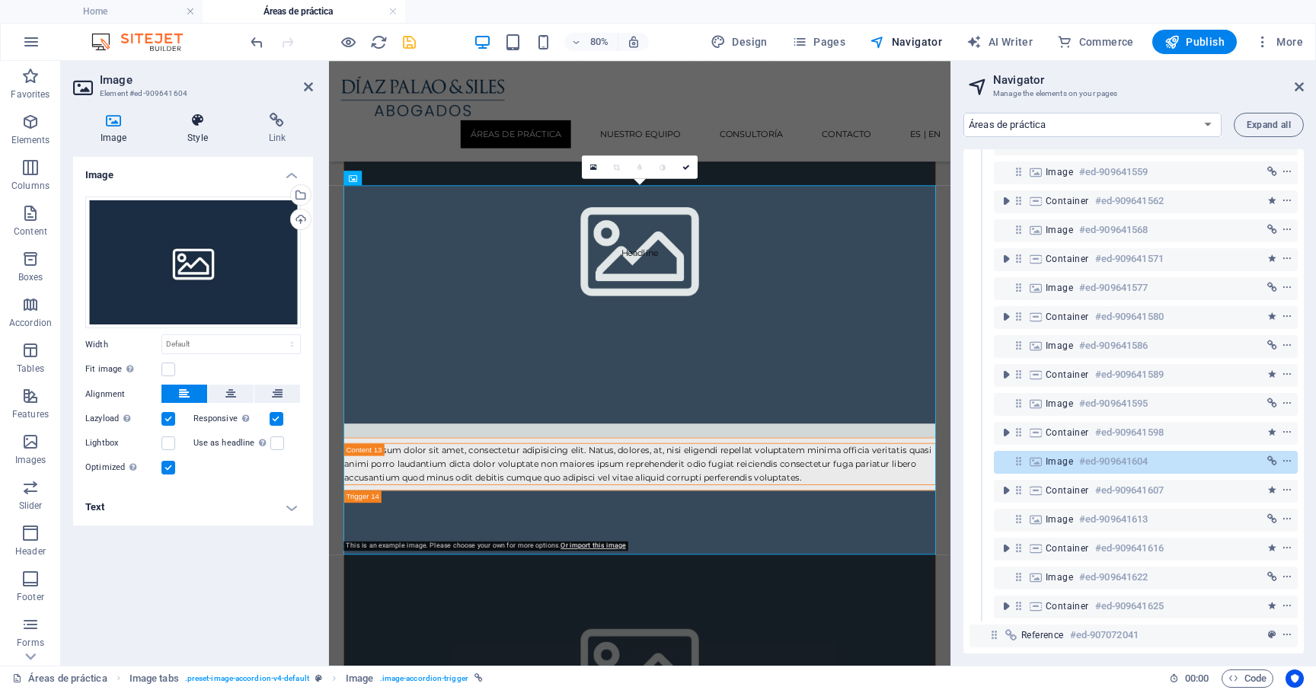
click at [196, 129] on h4 "Style" at bounding box center [200, 129] width 81 height 32
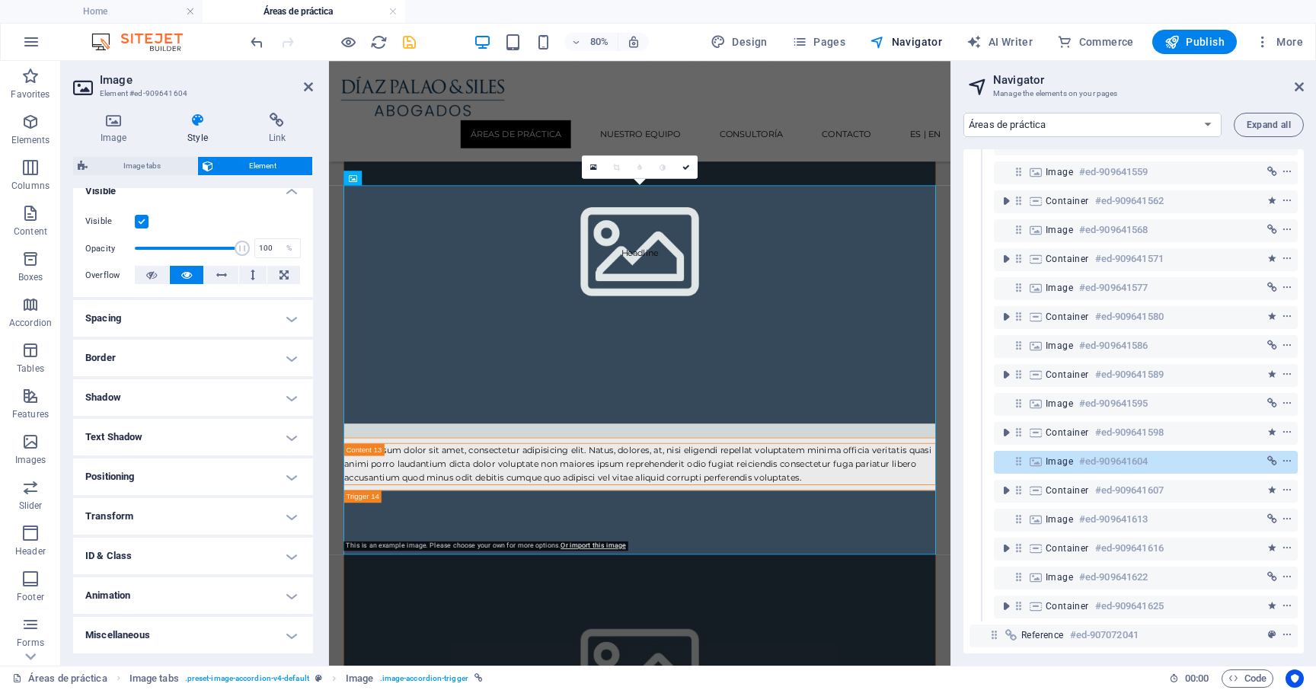
click at [172, 545] on h4 "ID & Class" at bounding box center [193, 555] width 240 height 37
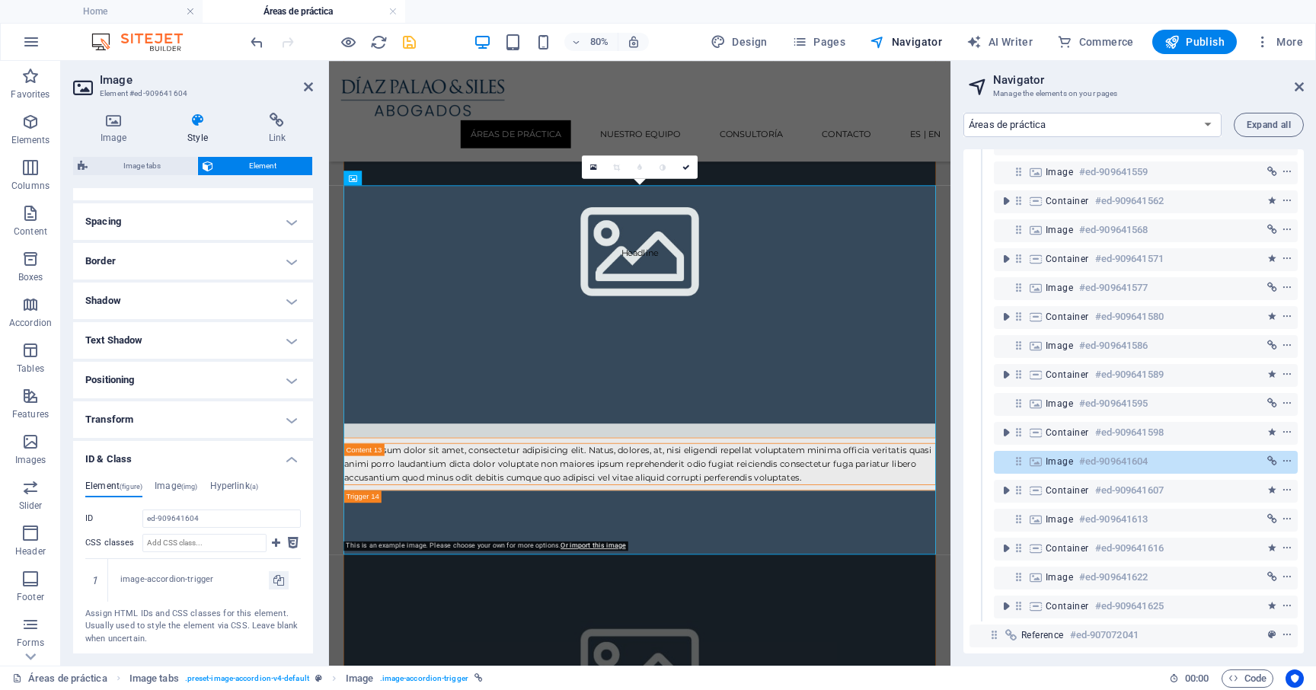
scroll to position [358, 0]
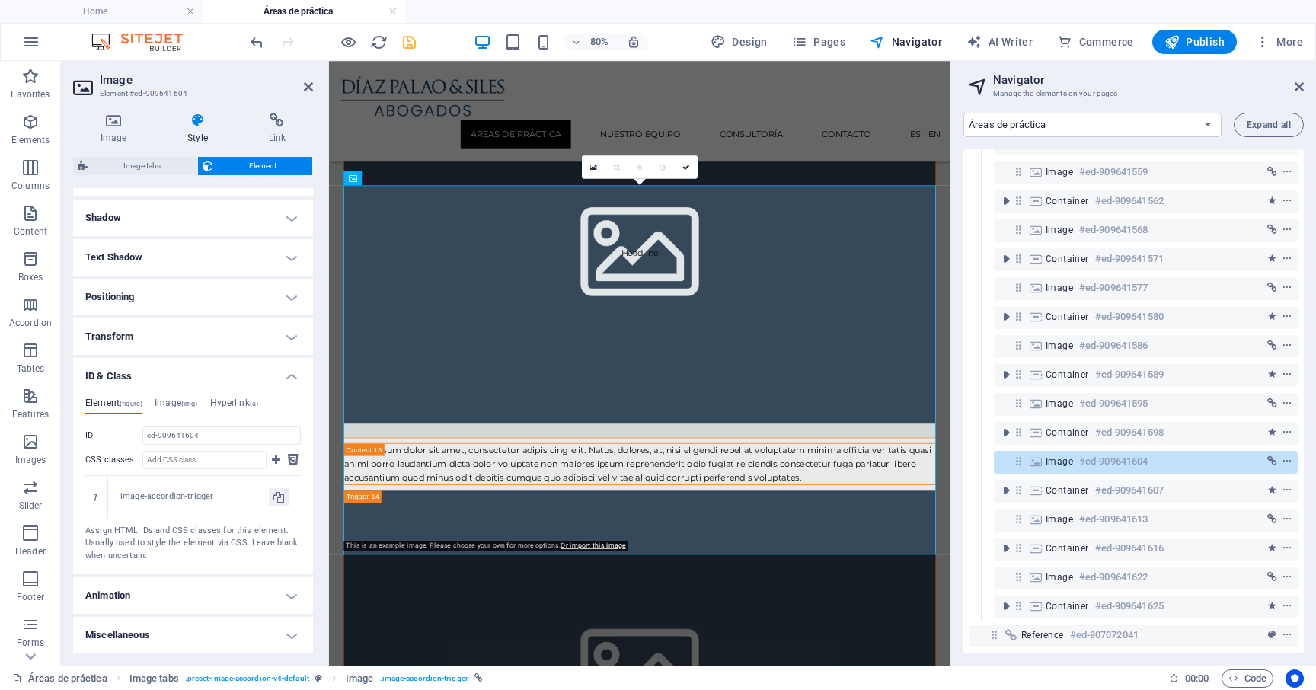
click at [182, 395] on div "Element (figure) Image (img) Hyperlink (a) ID ed-909641604 CSS classes 1 image-…" at bounding box center [193, 479] width 240 height 189
click at [182, 396] on div "Element (figure) Image (img) Hyperlink (a) ID ed-909641604 CSS classes 1 image-…" at bounding box center [193, 479] width 240 height 189
click at [182, 406] on h4 "Image (img)" at bounding box center [176, 405] width 43 height 17
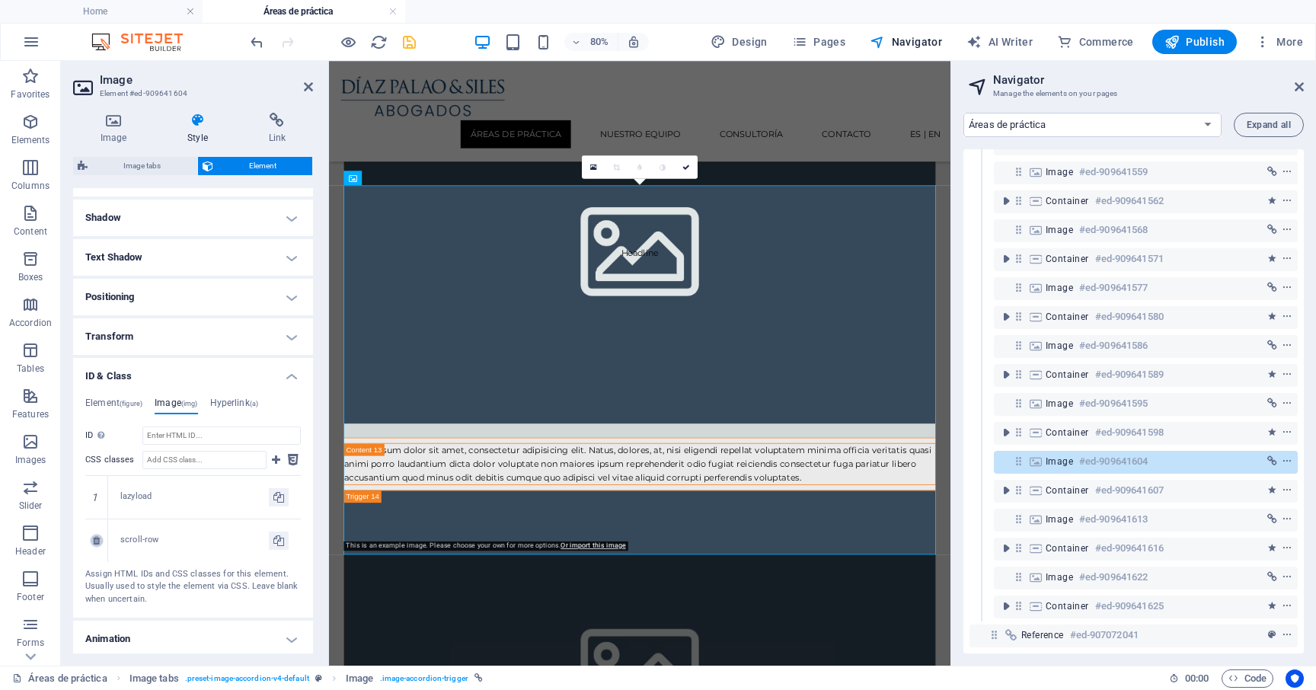
click at [97, 539] on icon at bounding box center [96, 540] width 7 height 9
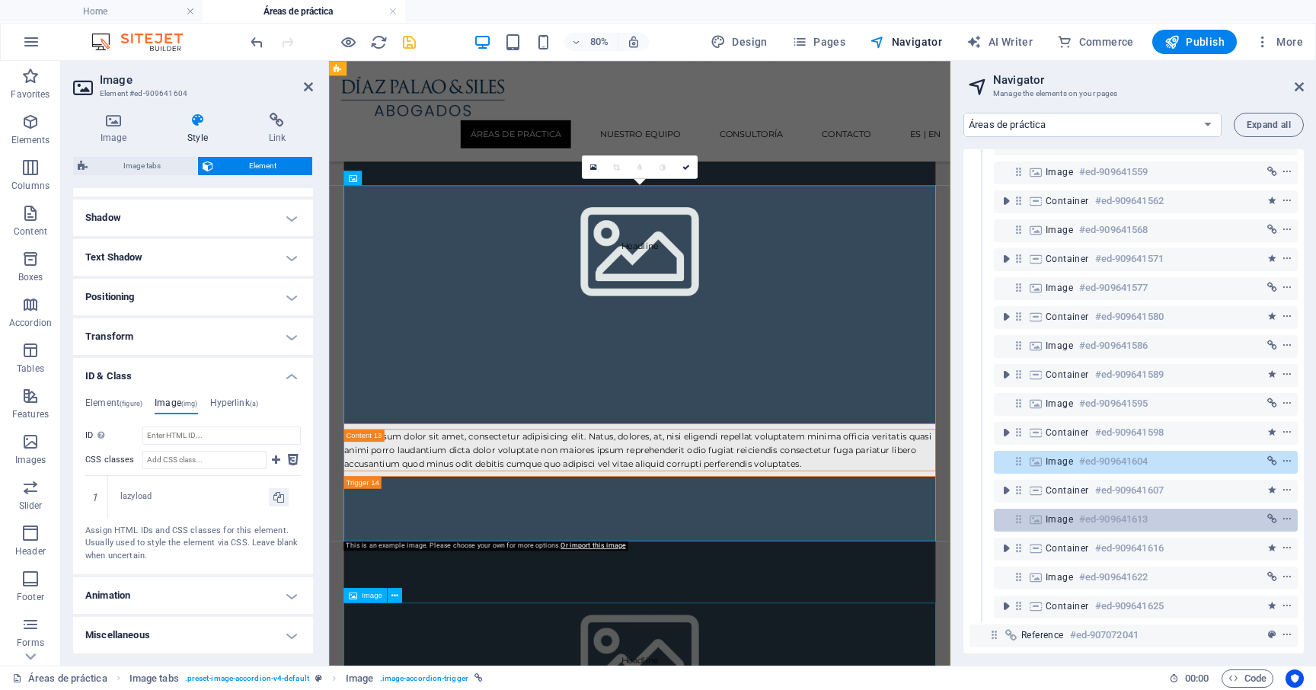
click at [1045, 513] on span "Image" at bounding box center [1058, 519] width 27 height 12
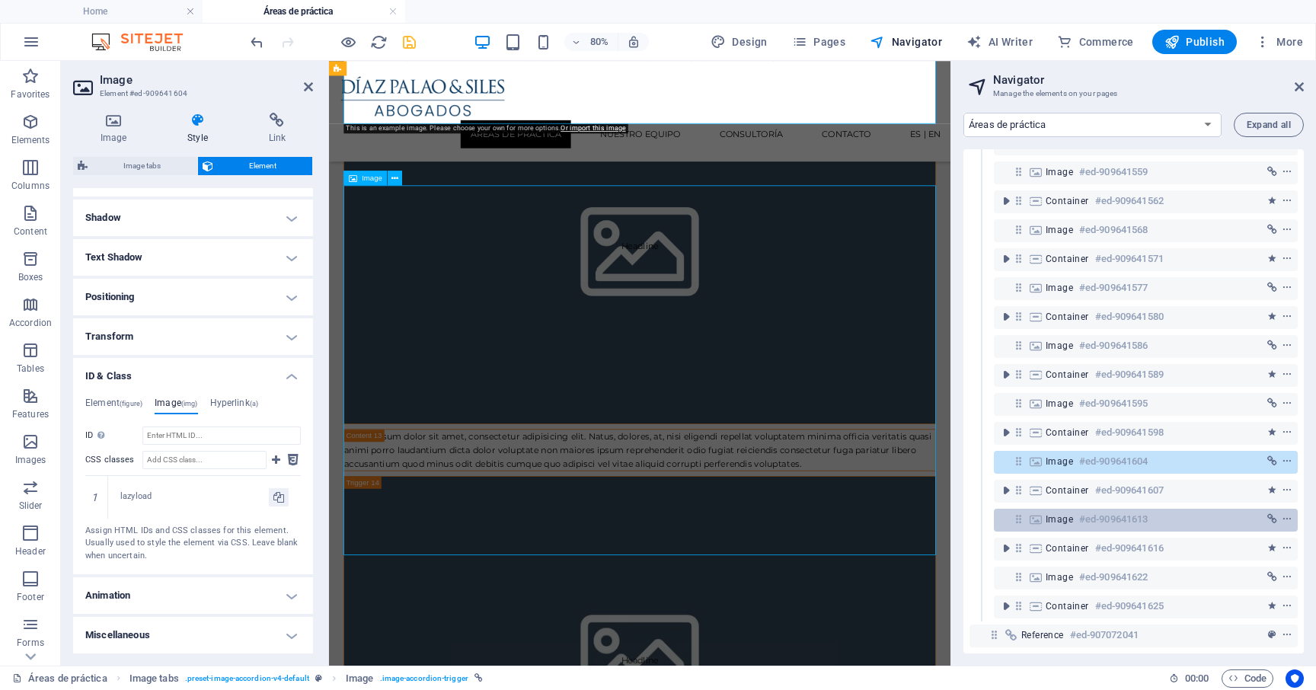
scroll to position [7106, 0]
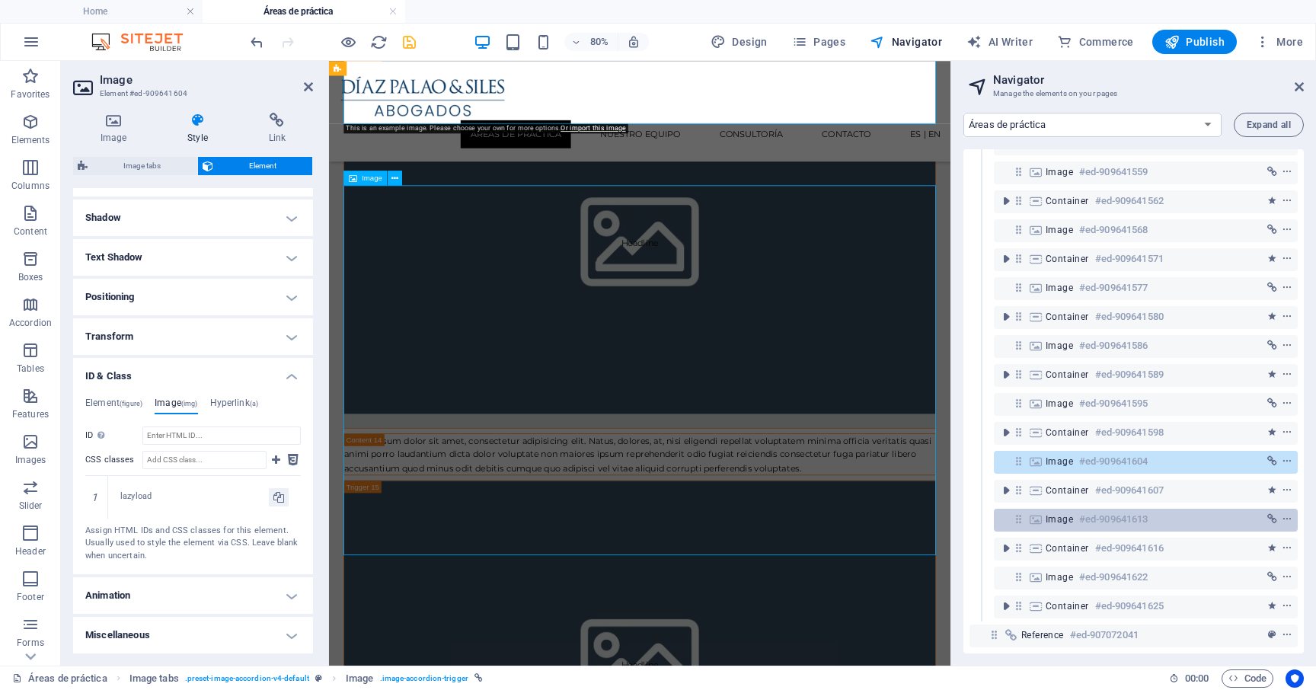
click at [1045, 513] on span "Image" at bounding box center [1058, 519] width 27 height 12
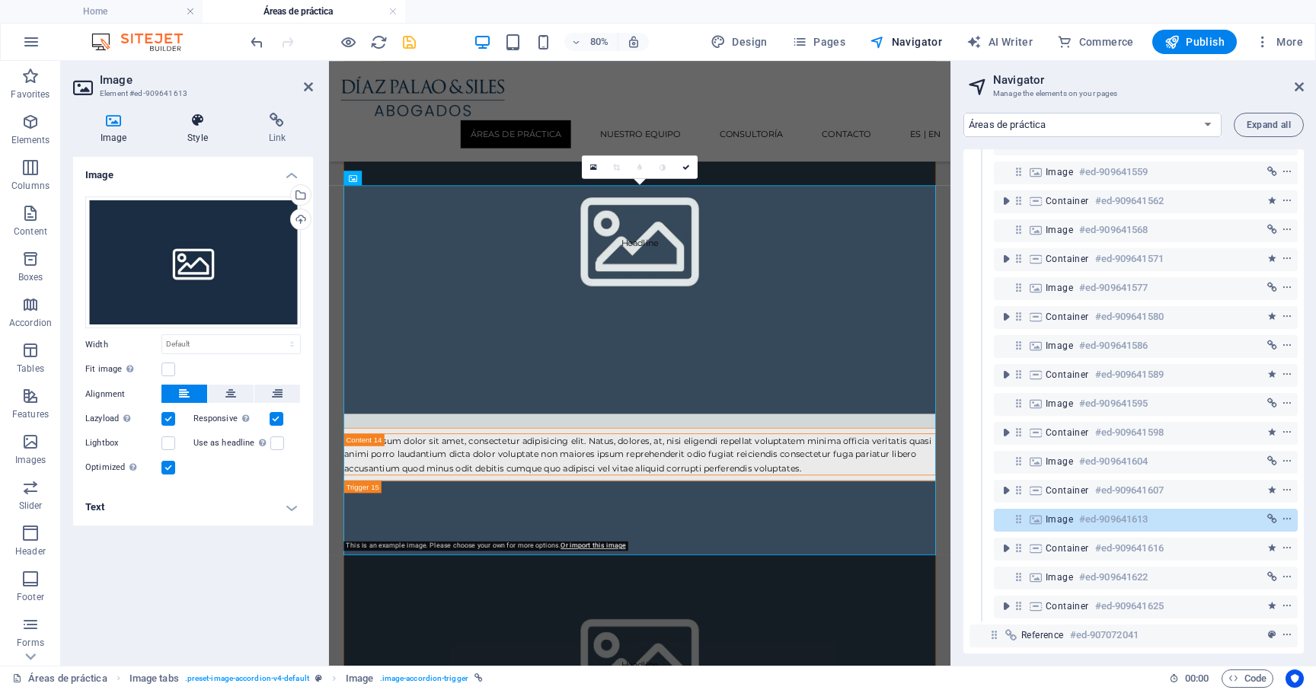
click at [200, 138] on h4 "Style" at bounding box center [200, 129] width 81 height 32
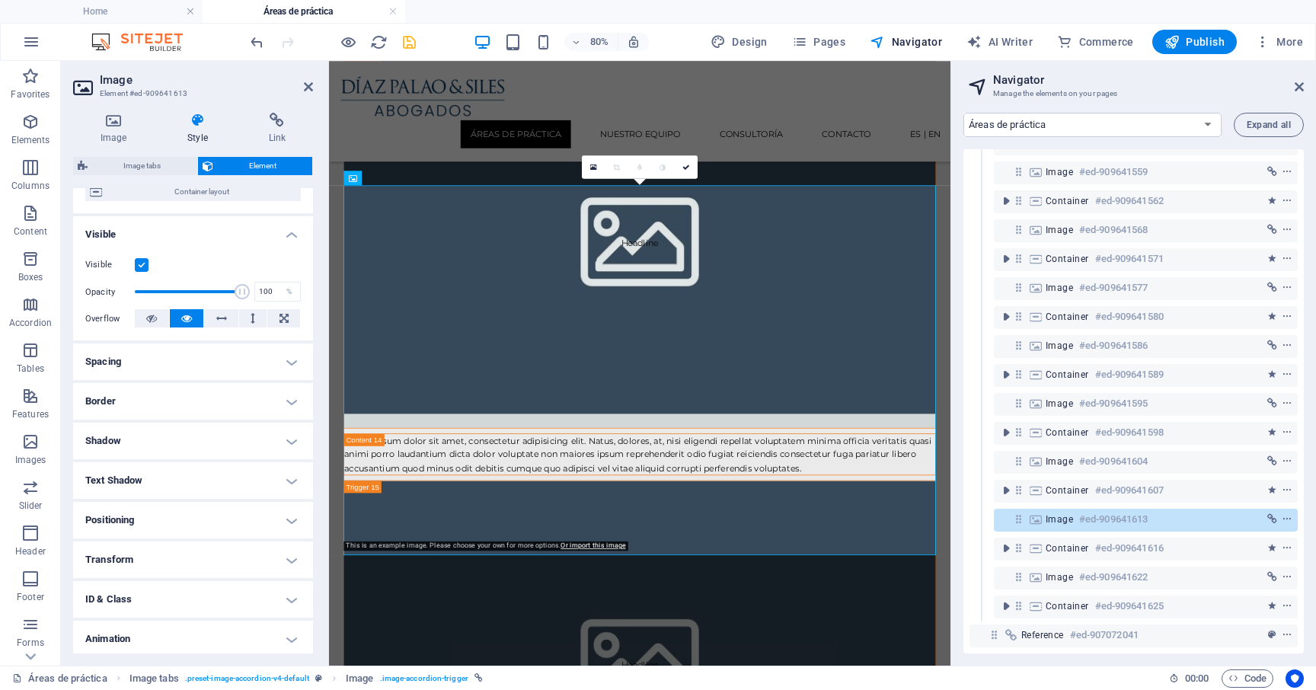
scroll to position [178, 0]
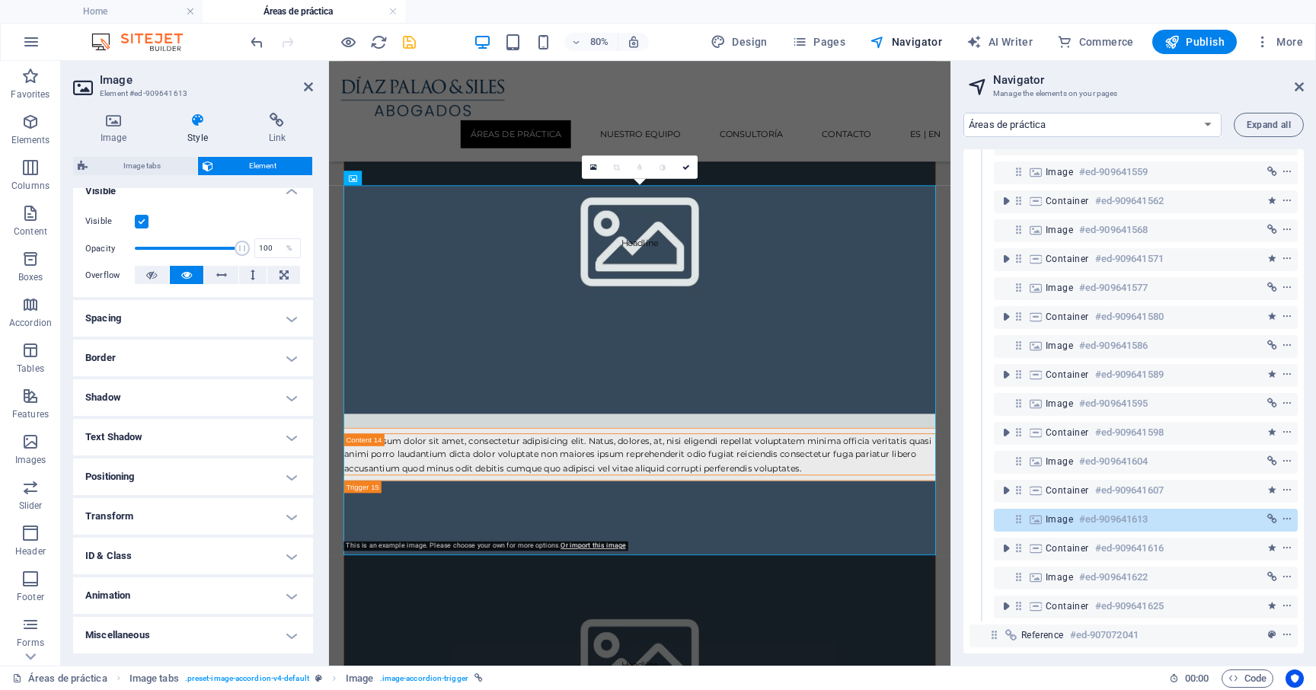
click at [166, 595] on h4 "Animation" at bounding box center [193, 595] width 240 height 37
click at [178, 551] on h4 "ID & Class" at bounding box center [193, 555] width 240 height 37
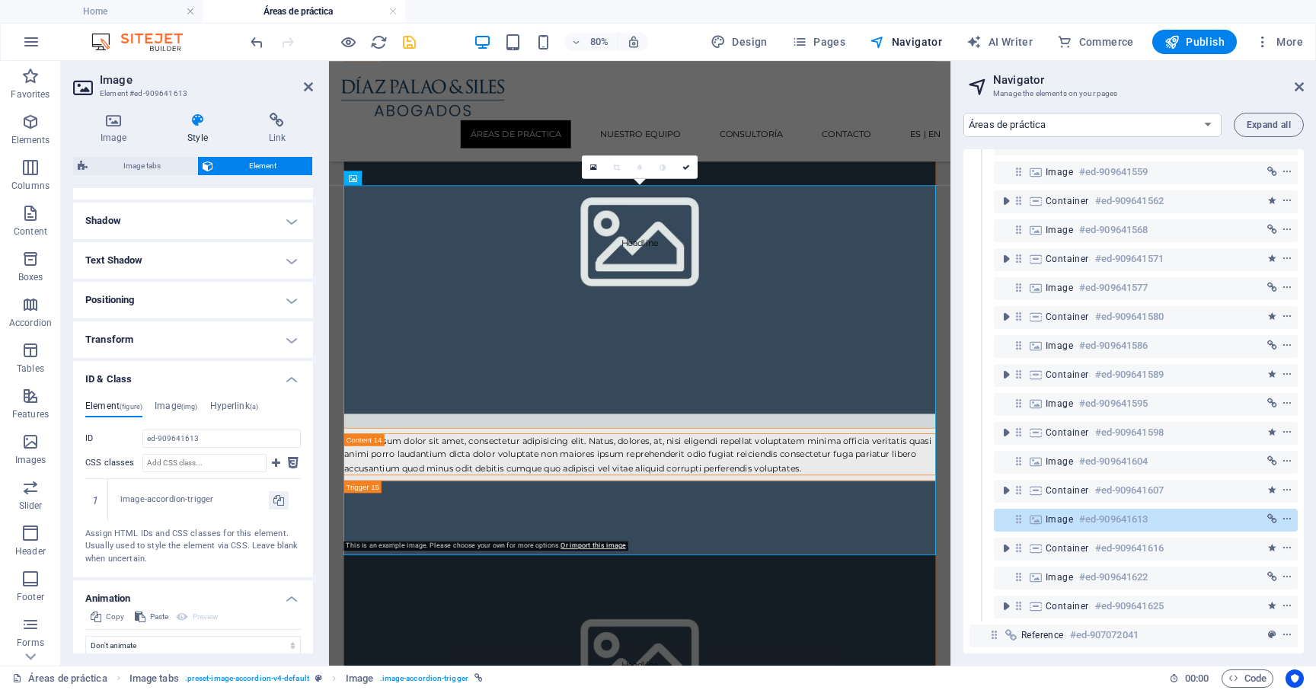
scroll to position [407, 0]
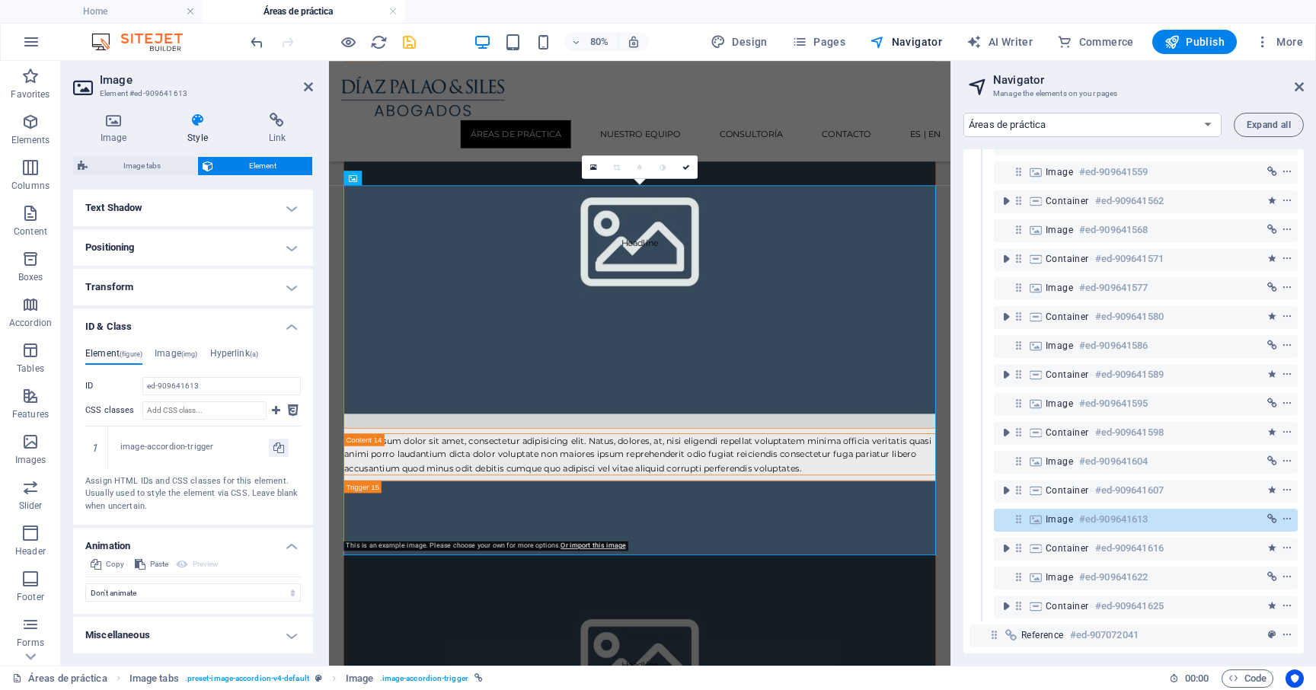
click at [174, 365] on div "Element (figure) Image (img) Hyperlink (a) ID ed-909641613 CSS classes 1 image-…" at bounding box center [192, 430] width 215 height 164
click at [174, 359] on h4 "Image (img)" at bounding box center [176, 356] width 43 height 17
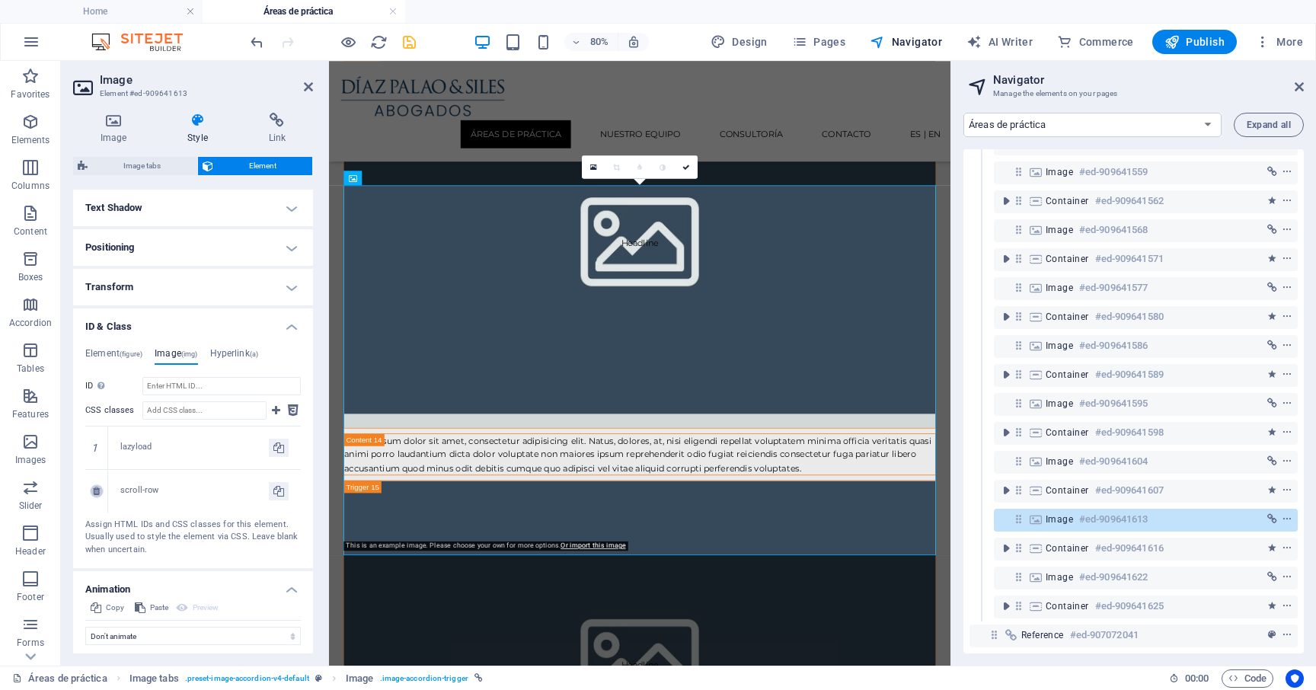
click at [96, 490] on icon at bounding box center [96, 490] width 7 height 9
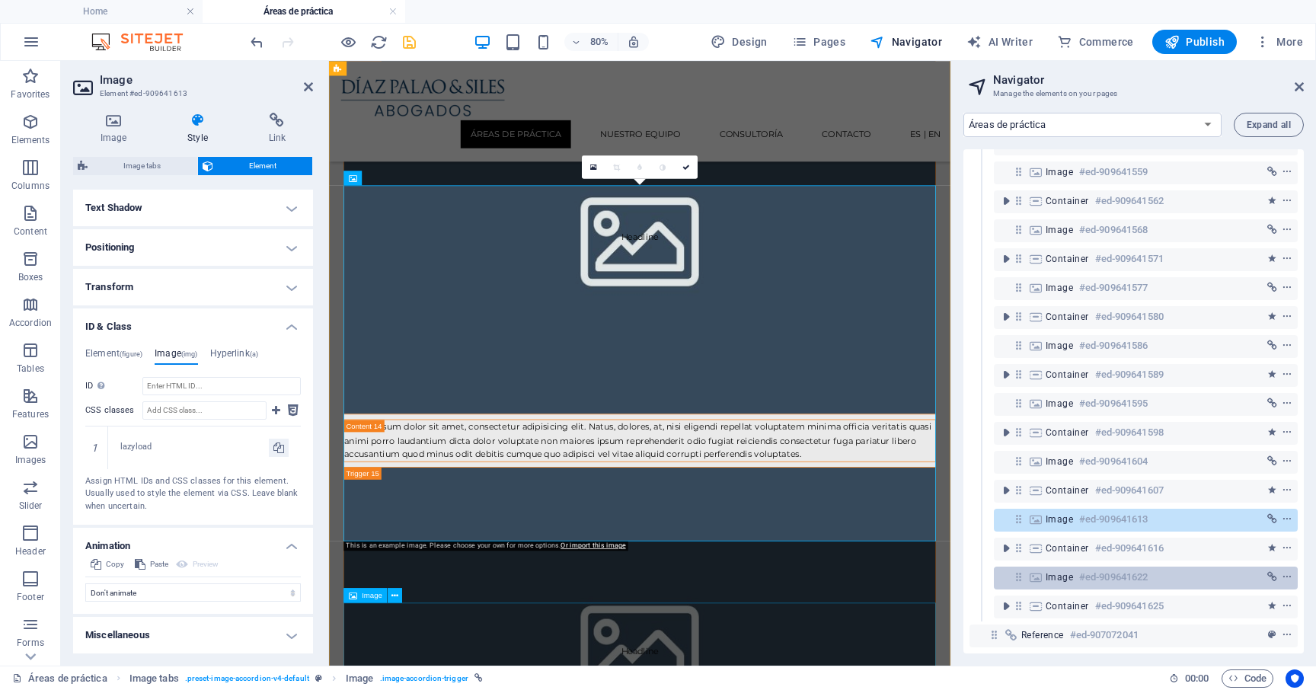
click at [1045, 566] on div "Image #ed-909641622" at bounding box center [1146, 577] width 304 height 23
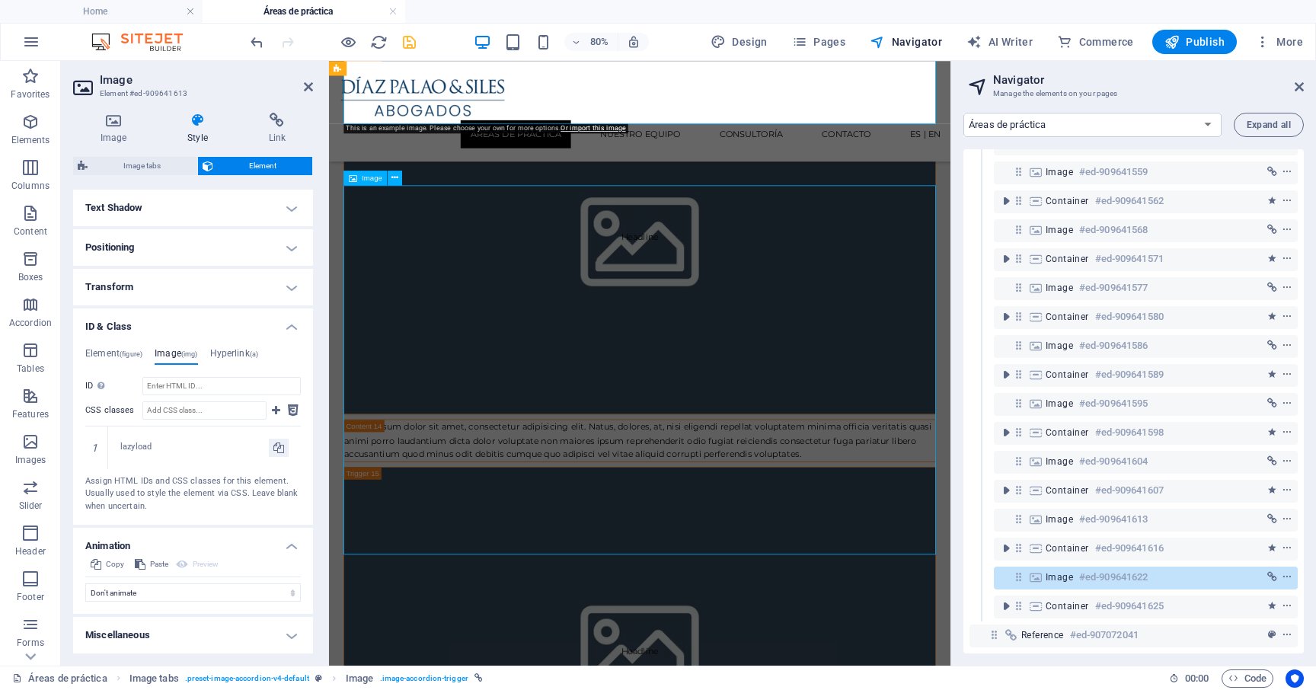
scroll to position [7628, 0]
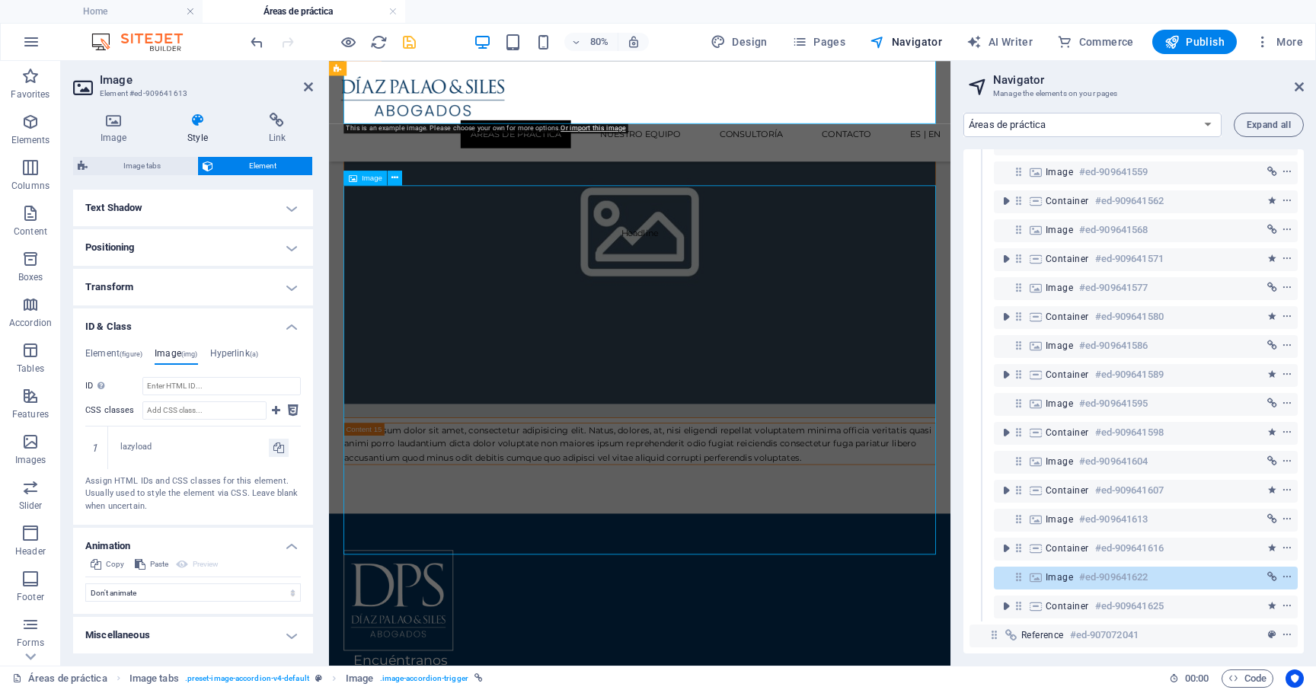
click at [1045, 566] on div "Image #ed-909641622" at bounding box center [1146, 577] width 304 height 23
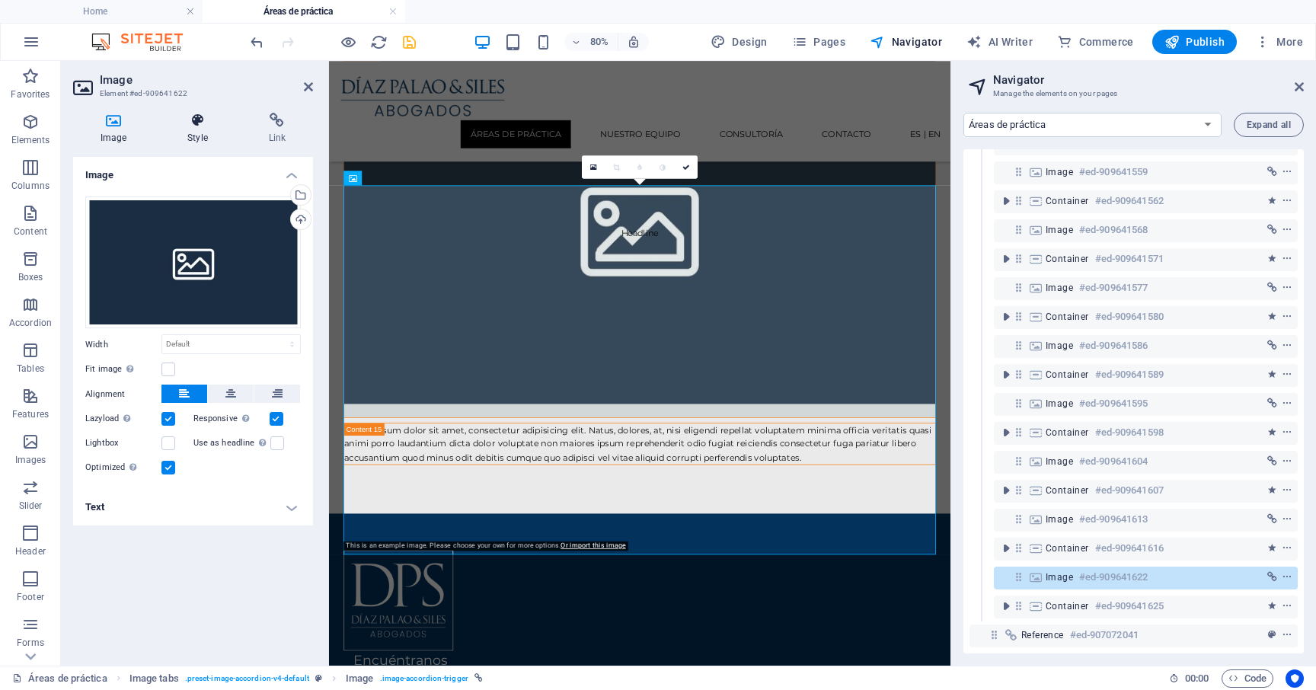
click at [201, 124] on icon at bounding box center [197, 120] width 75 height 15
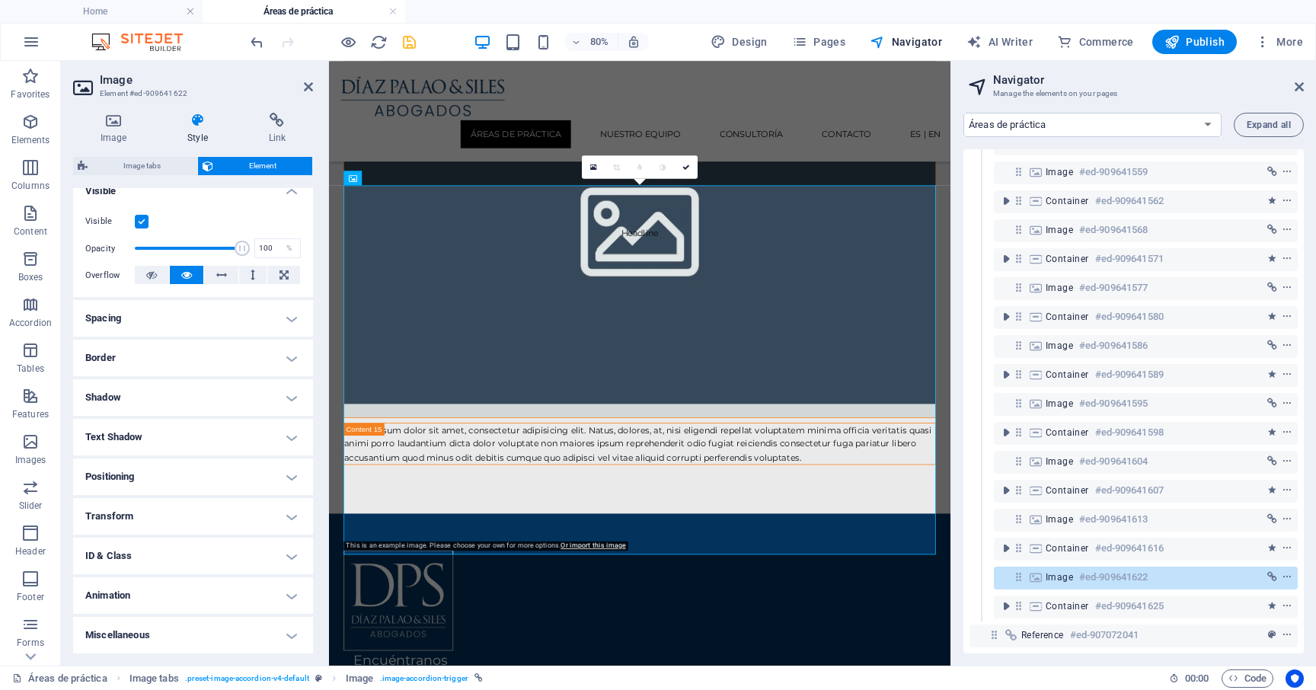
click at [193, 559] on h4 "ID & Class" at bounding box center [193, 555] width 240 height 37
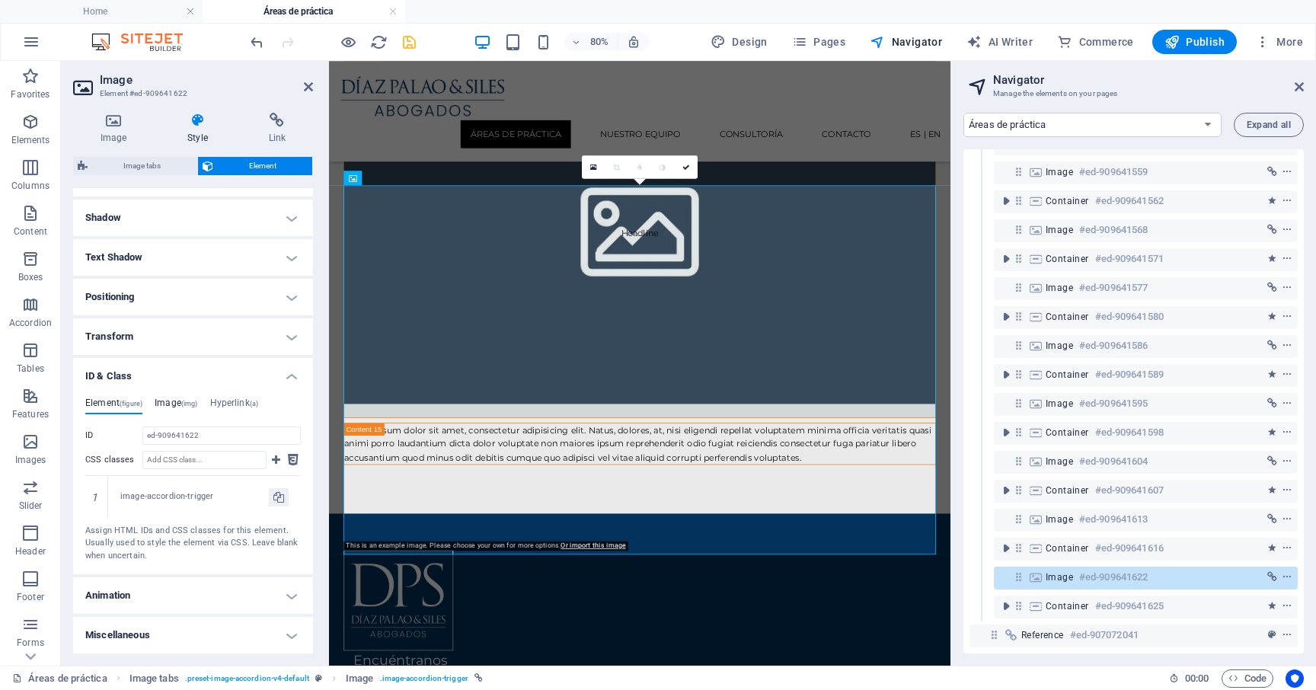
click at [174, 411] on h4 "Image (img)" at bounding box center [176, 405] width 43 height 17
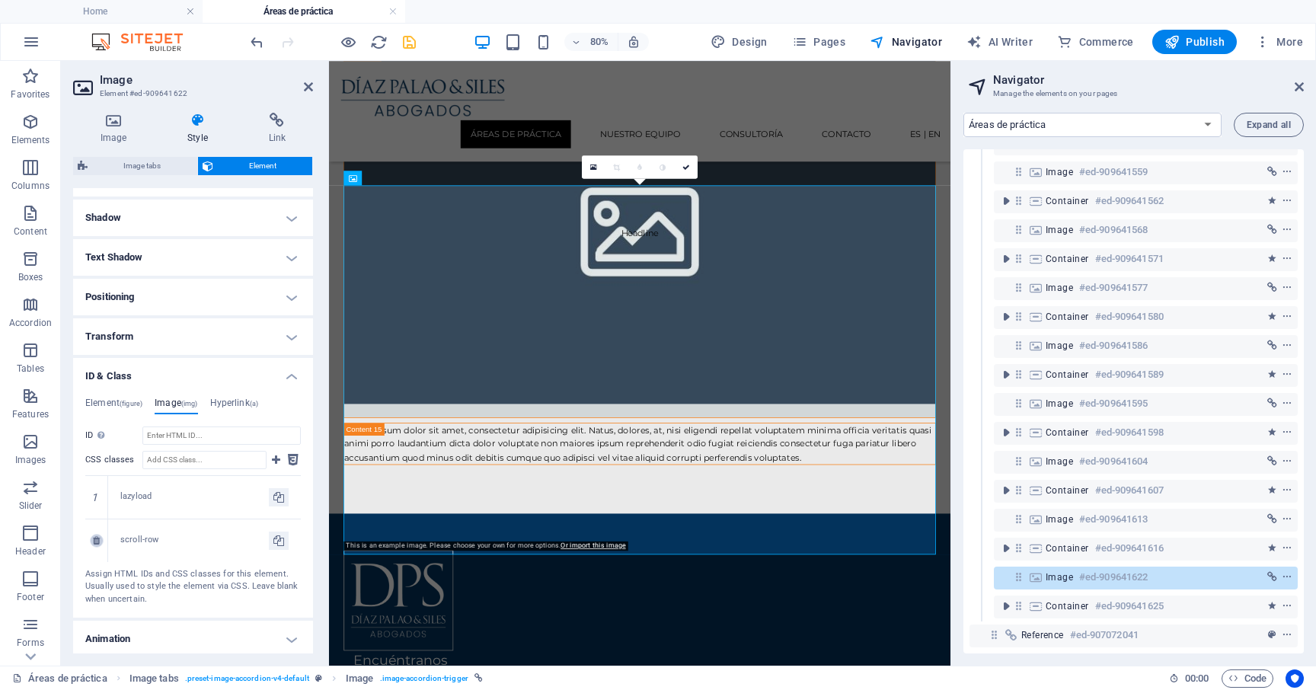
click at [93, 541] on icon at bounding box center [96, 540] width 7 height 9
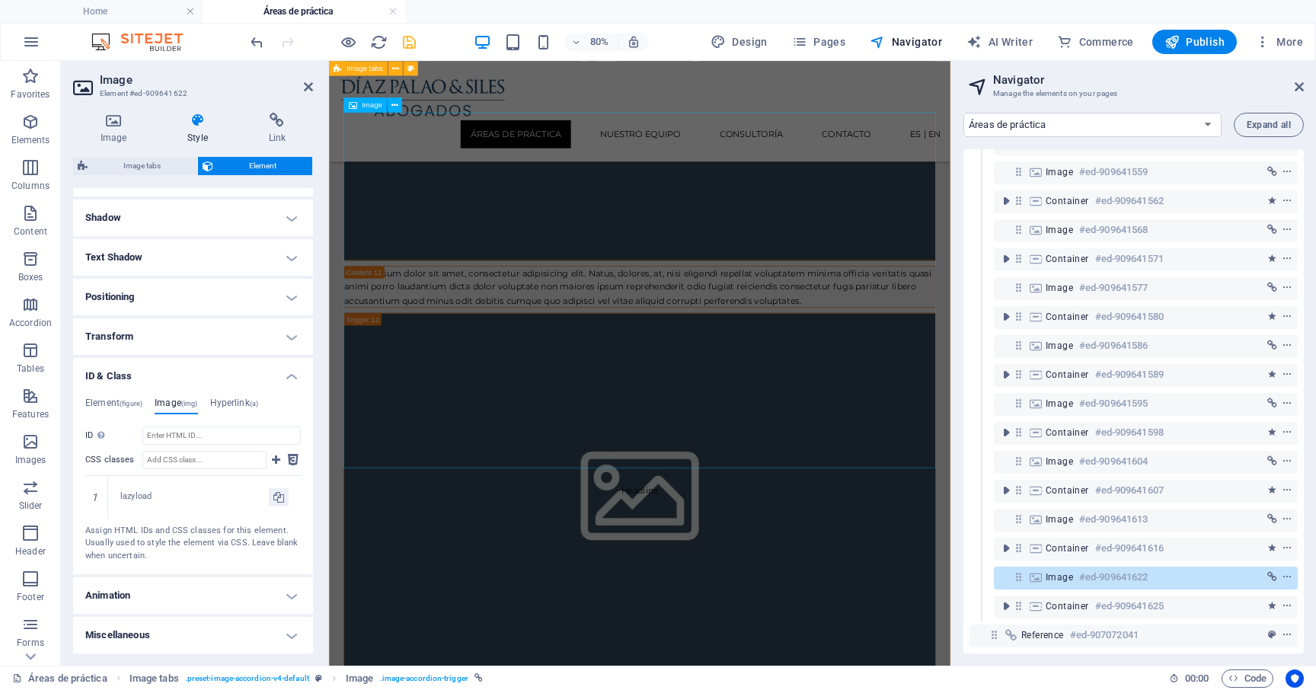
scroll to position [5298, 0]
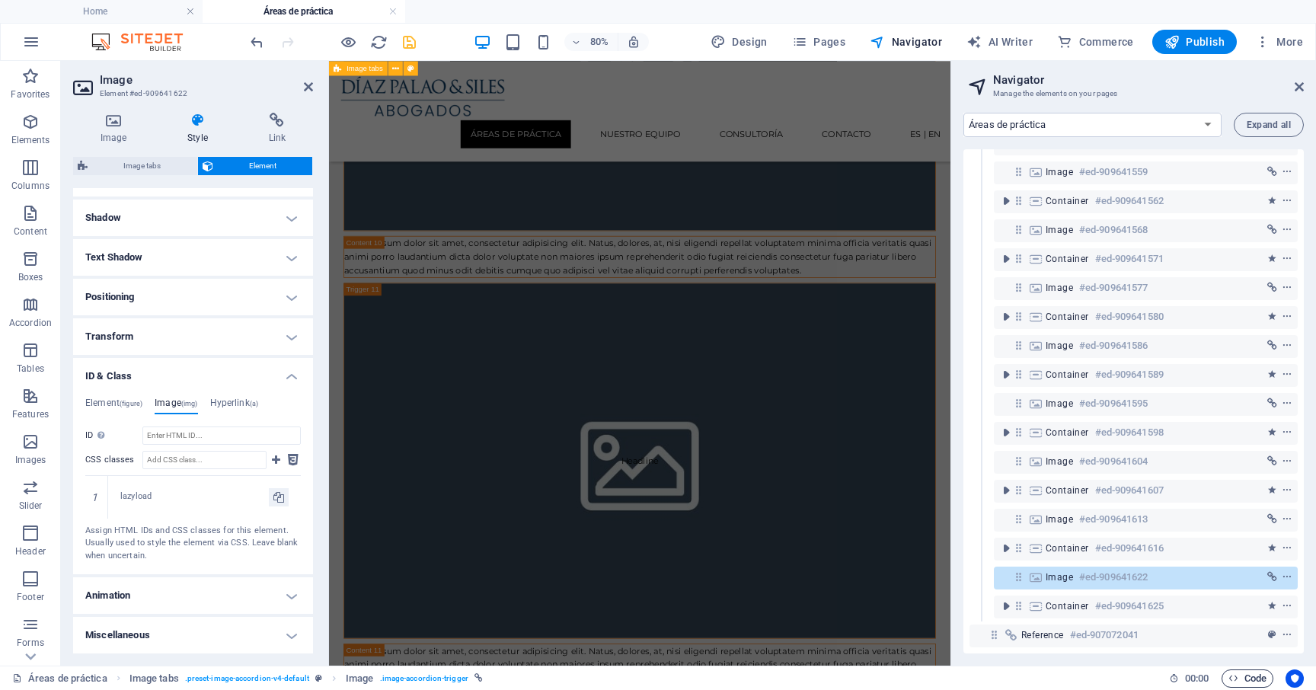
click at [1233, 675] on icon "button" at bounding box center [1233, 678] width 10 height 10
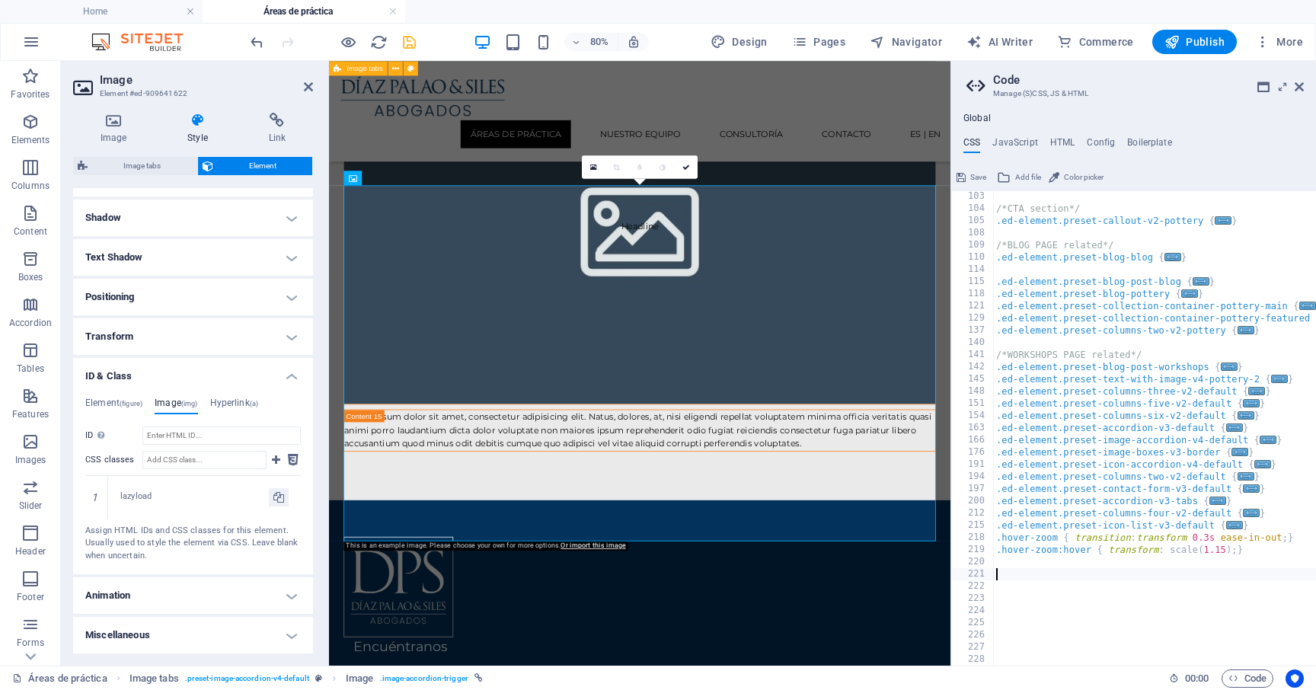
scroll to position [975, 0]
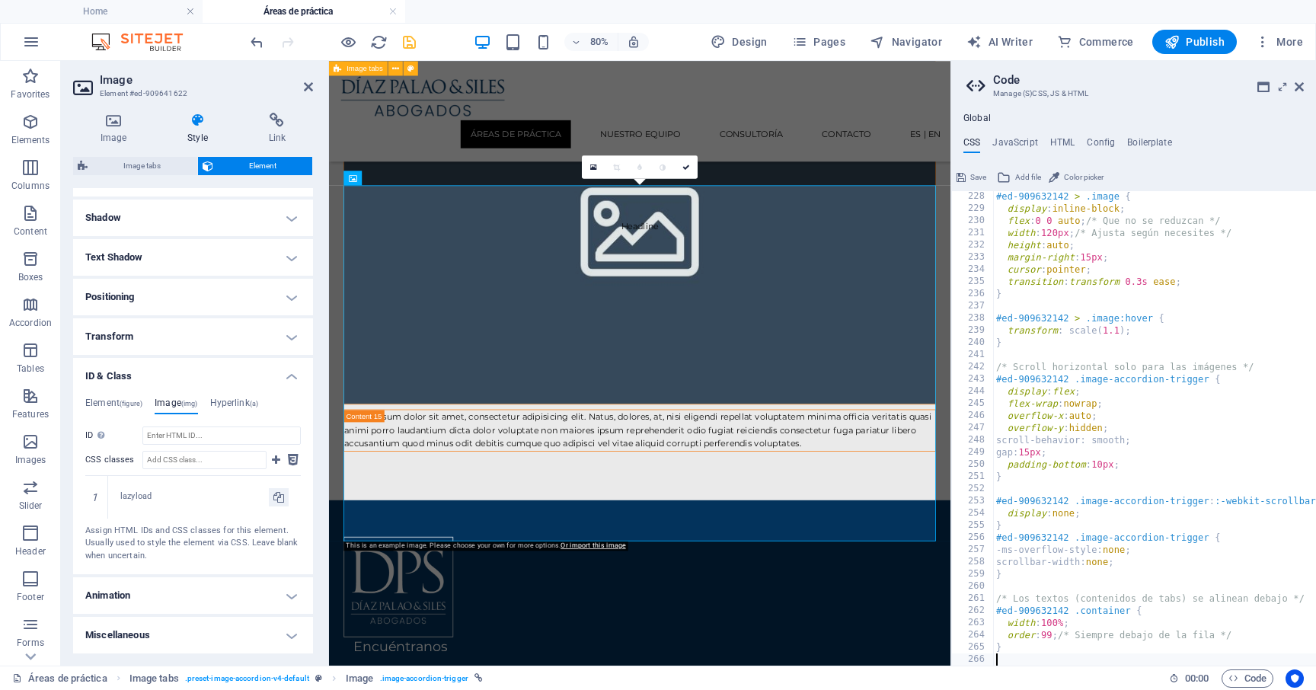
click at [413, 43] on icon "save" at bounding box center [409, 42] width 18 height 18
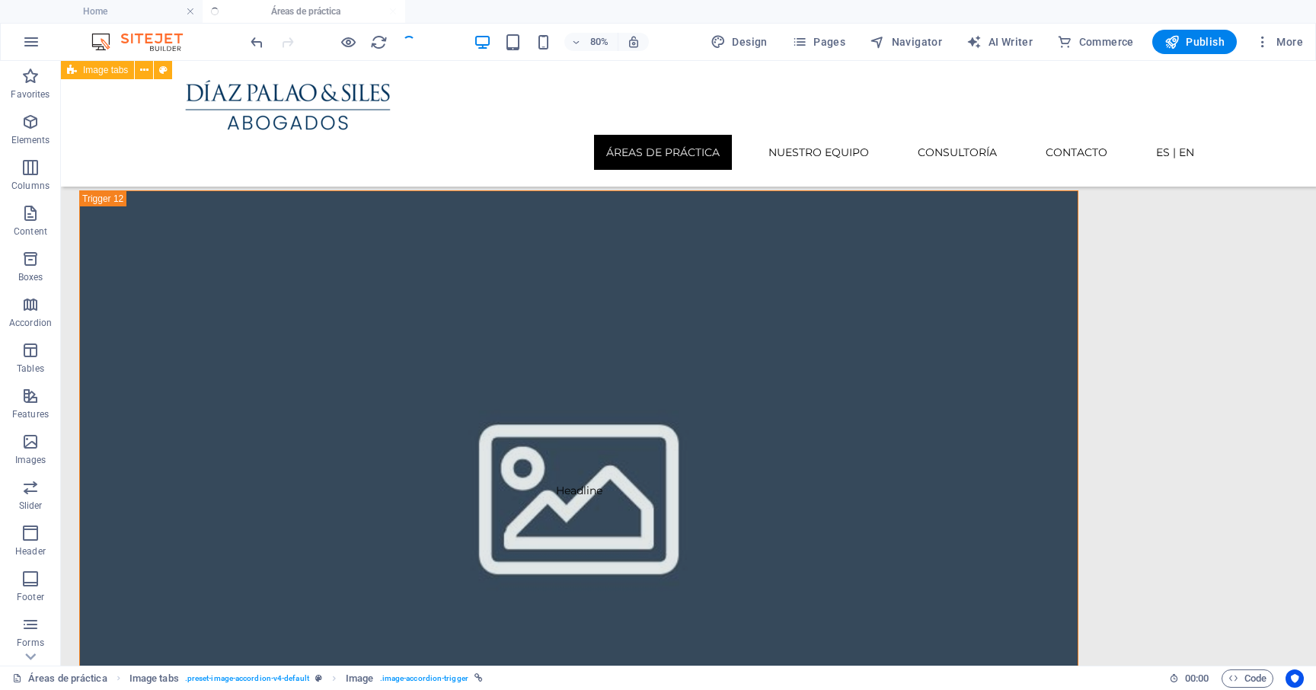
scroll to position [9612, 0]
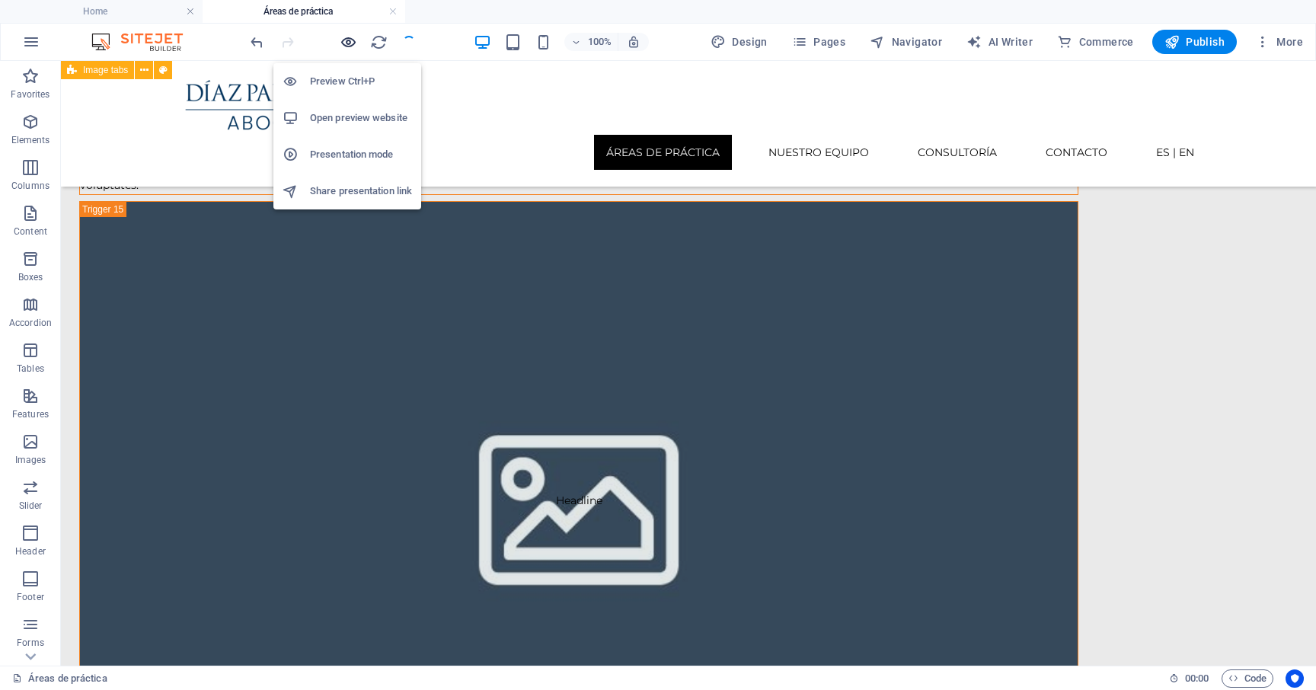
click at [348, 43] on icon "button" at bounding box center [349, 42] width 18 height 18
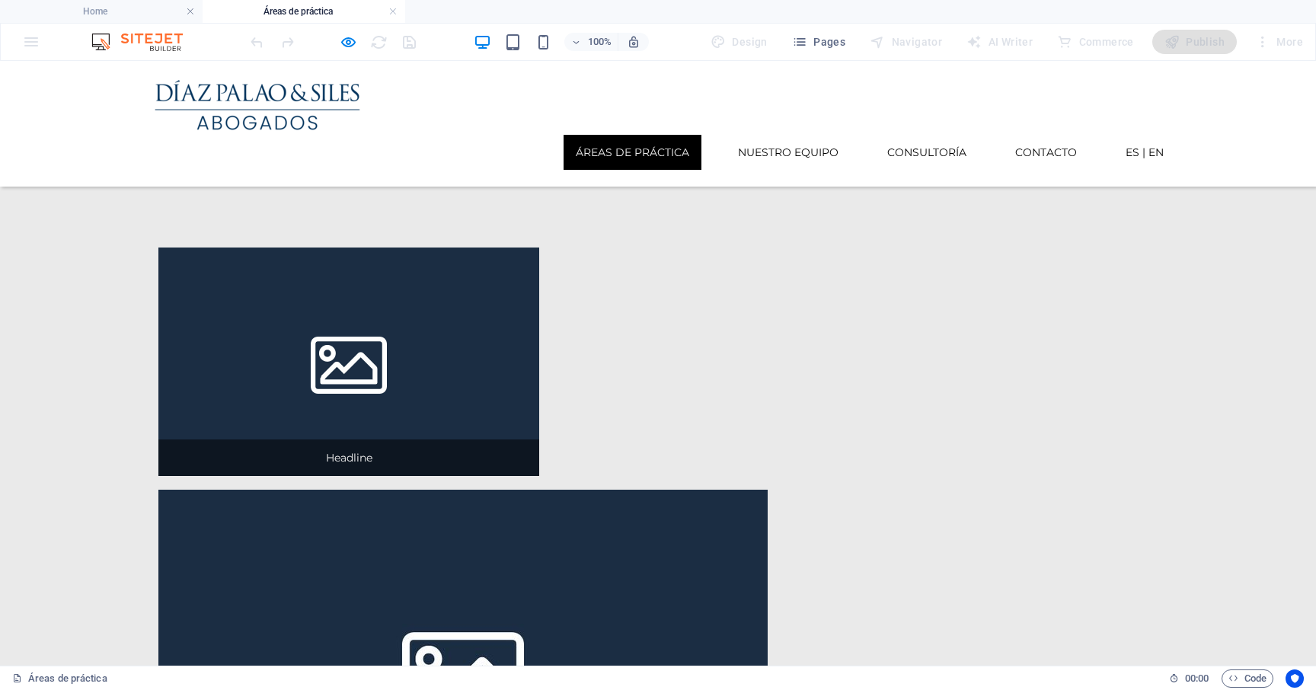
scroll to position [182, 0]
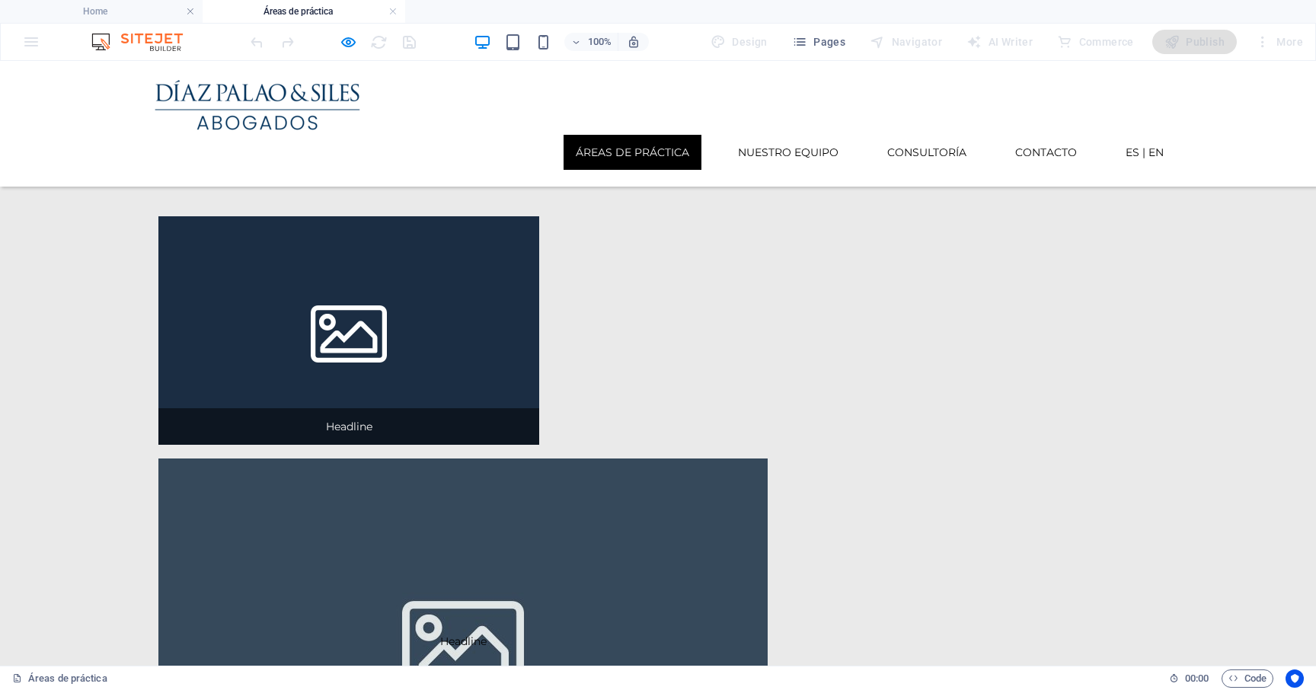
click at [410, 458] on span "Headline" at bounding box center [462, 640] width 609 height 365
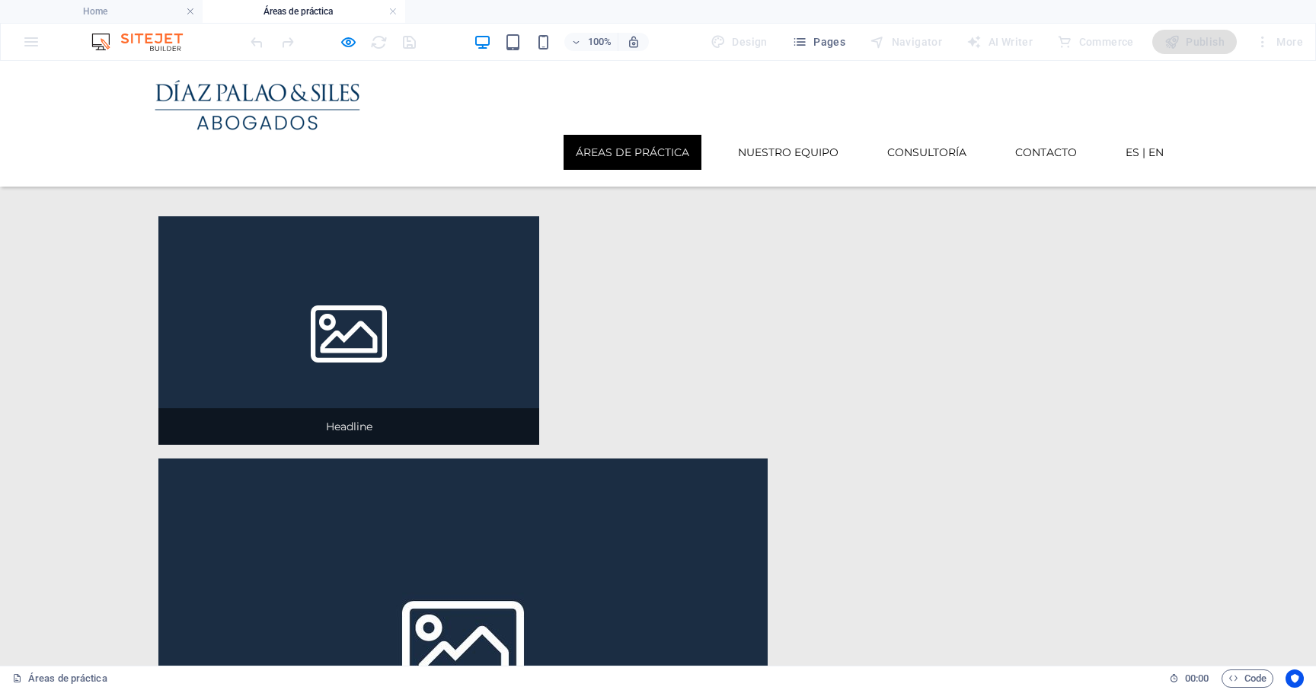
click at [351, 44] on icon "button" at bounding box center [349, 42] width 18 height 18
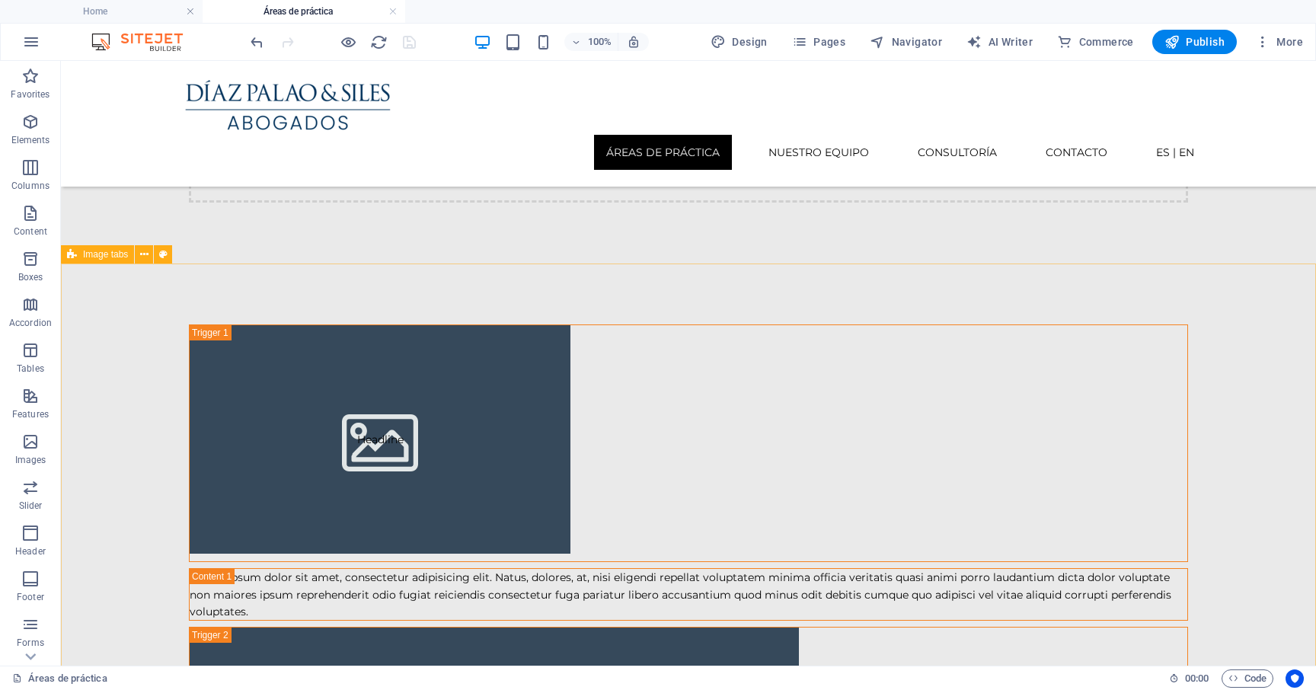
click at [109, 254] on span "Image tabs" at bounding box center [105, 254] width 45 height 9
select select "rem"
select select "px"
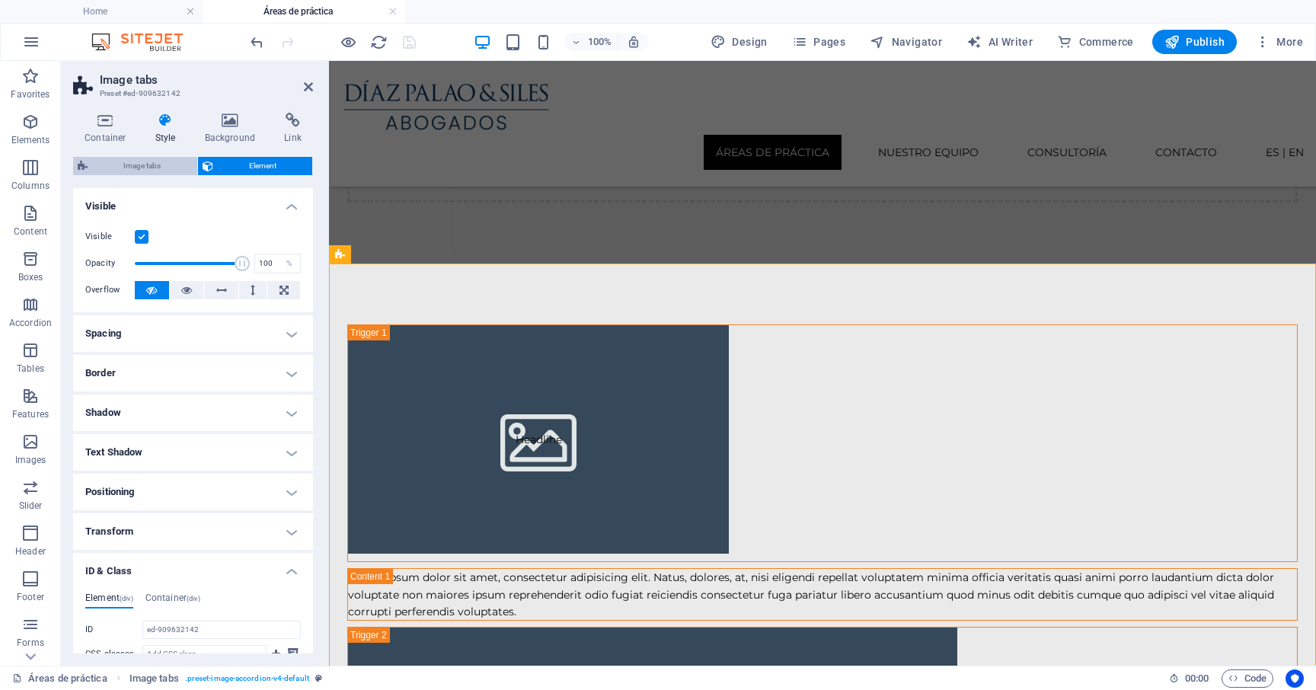
click at [141, 164] on span "Image tabs" at bounding box center [142, 166] width 100 height 18
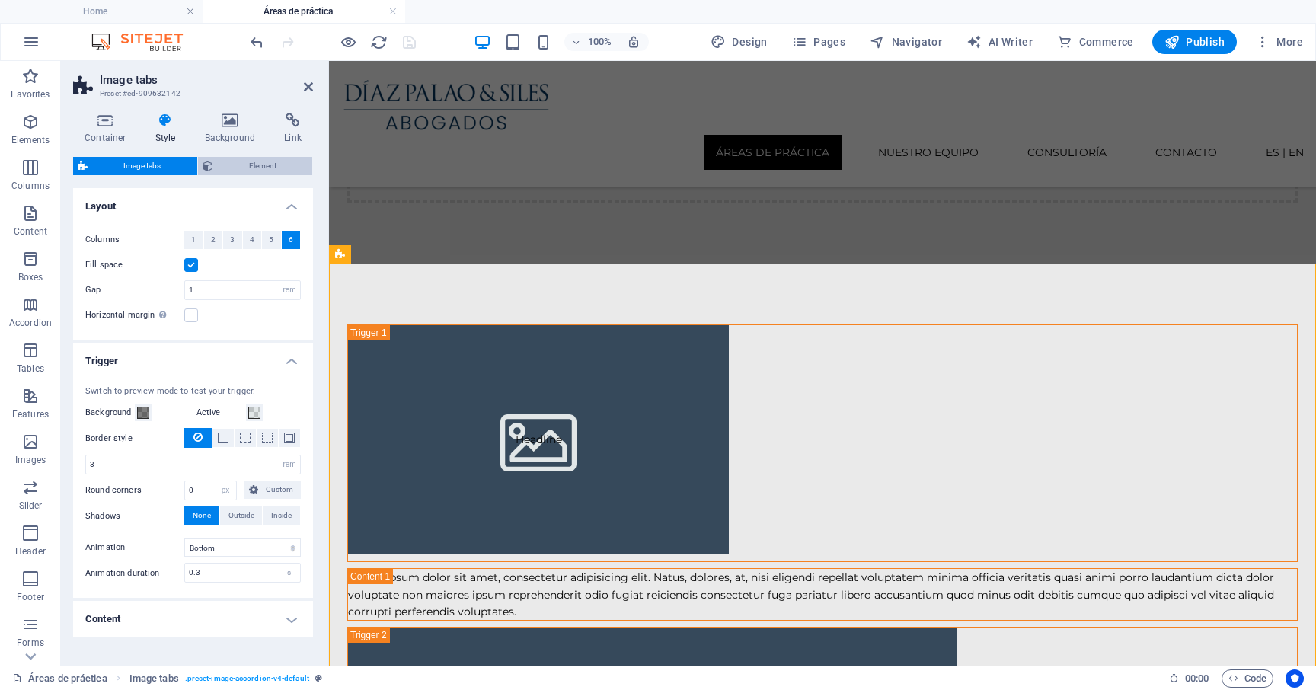
click at [251, 166] on span "Element" at bounding box center [263, 166] width 91 height 18
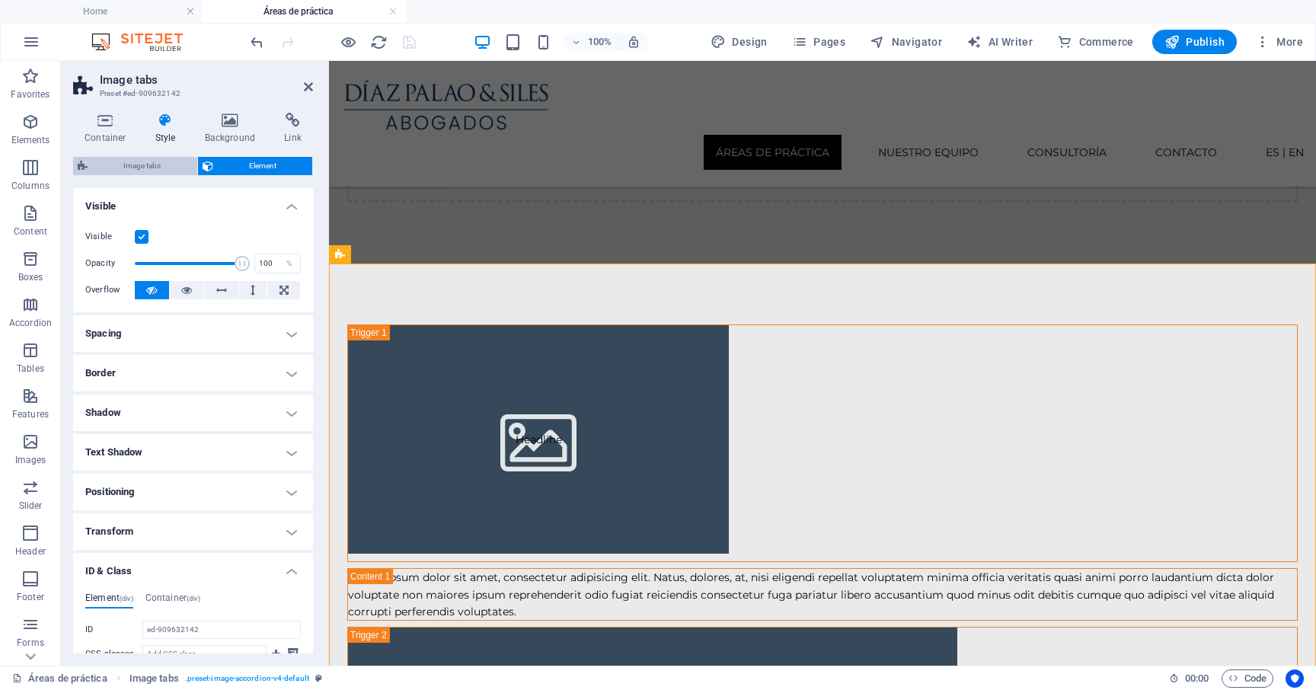
click at [145, 166] on span "Image tabs" at bounding box center [142, 166] width 100 height 18
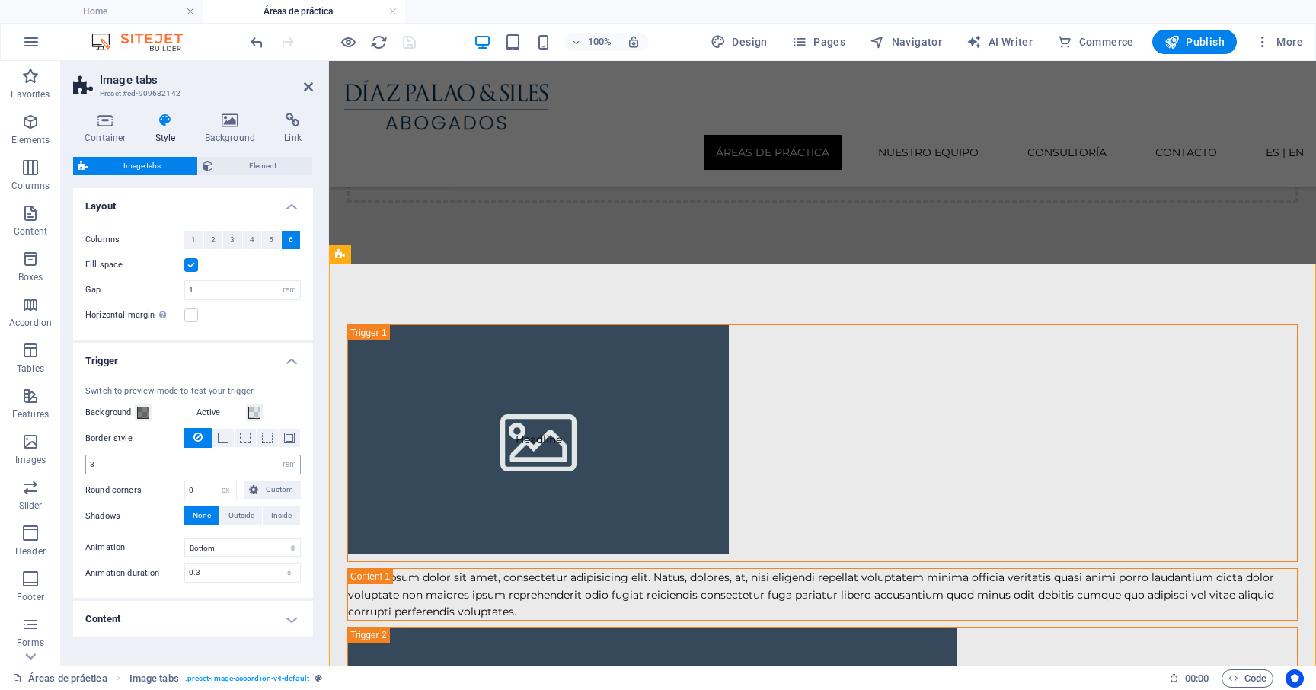
scroll to position [44, 0]
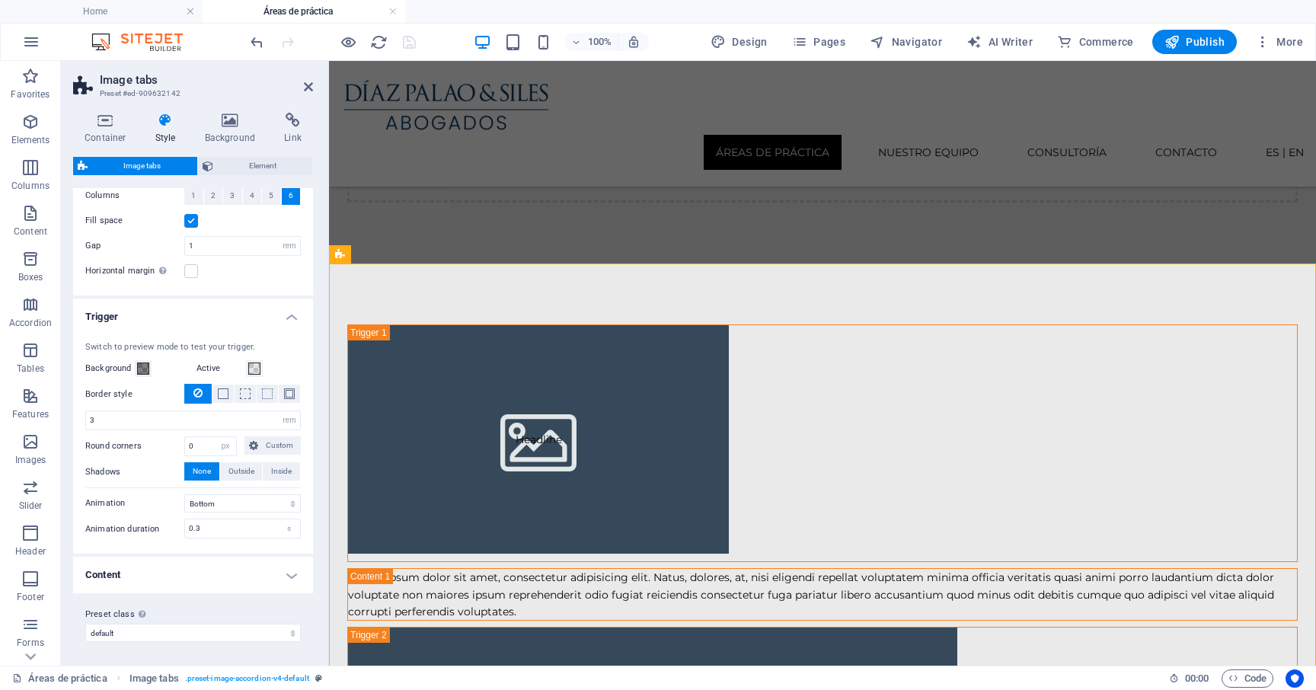
click at [211, 580] on h4 "Content" at bounding box center [193, 575] width 240 height 37
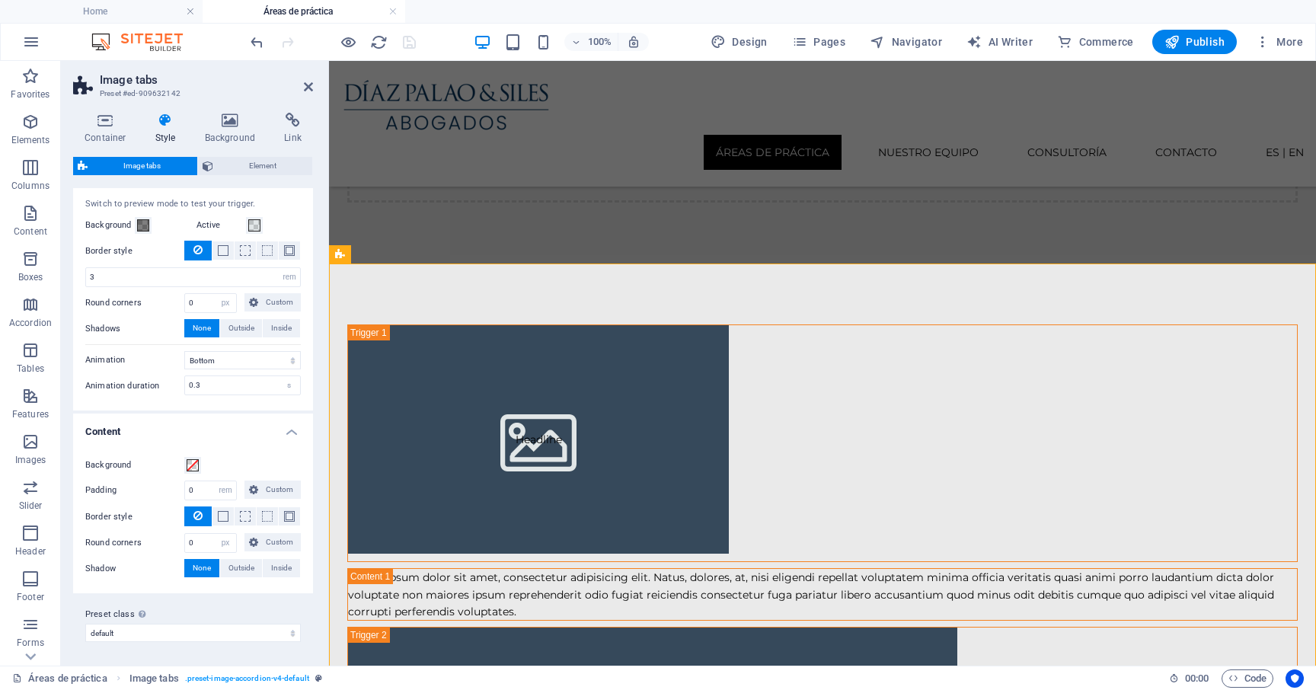
click at [277, 440] on h4 "Content" at bounding box center [193, 426] width 240 height 27
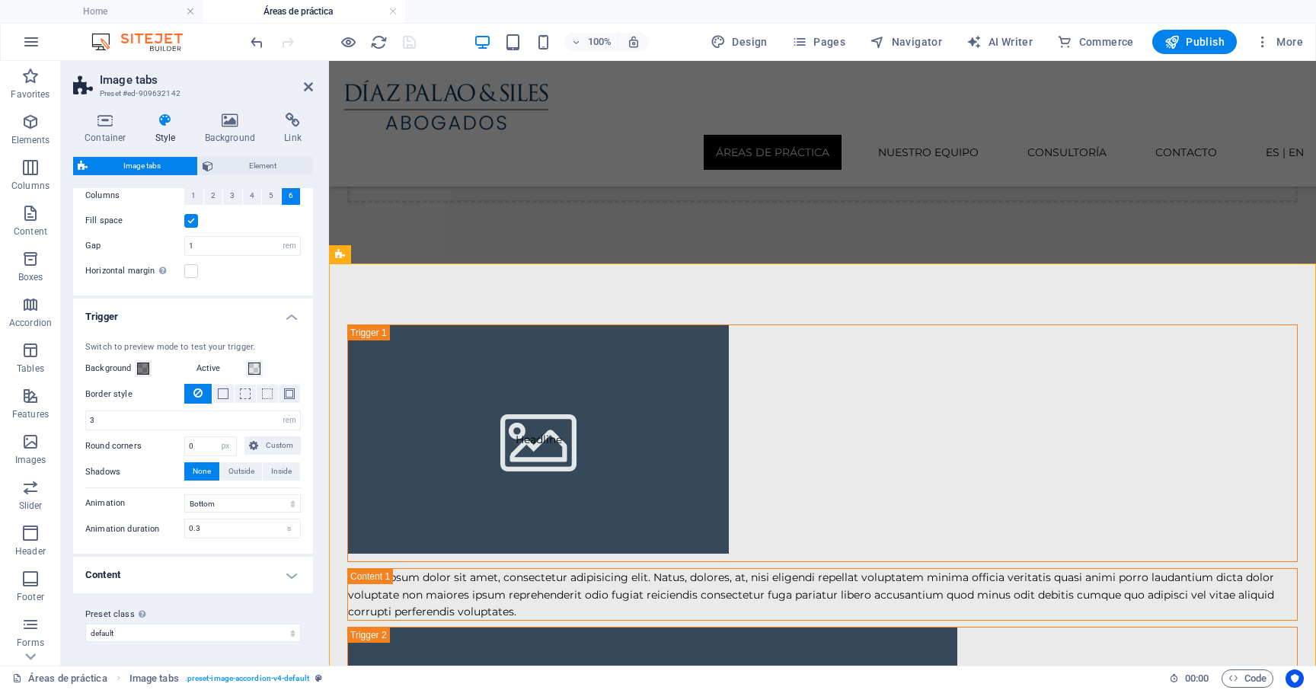
scroll to position [0, 0]
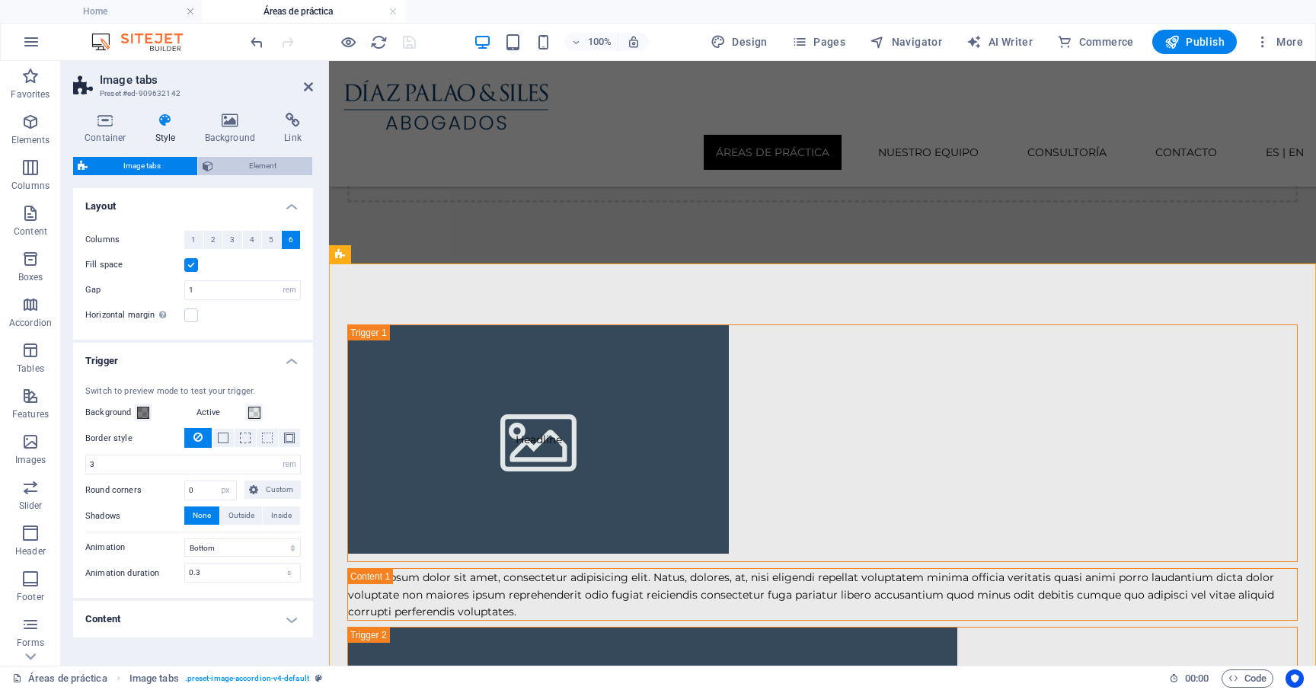
click at [250, 167] on span "Element" at bounding box center [263, 166] width 91 height 18
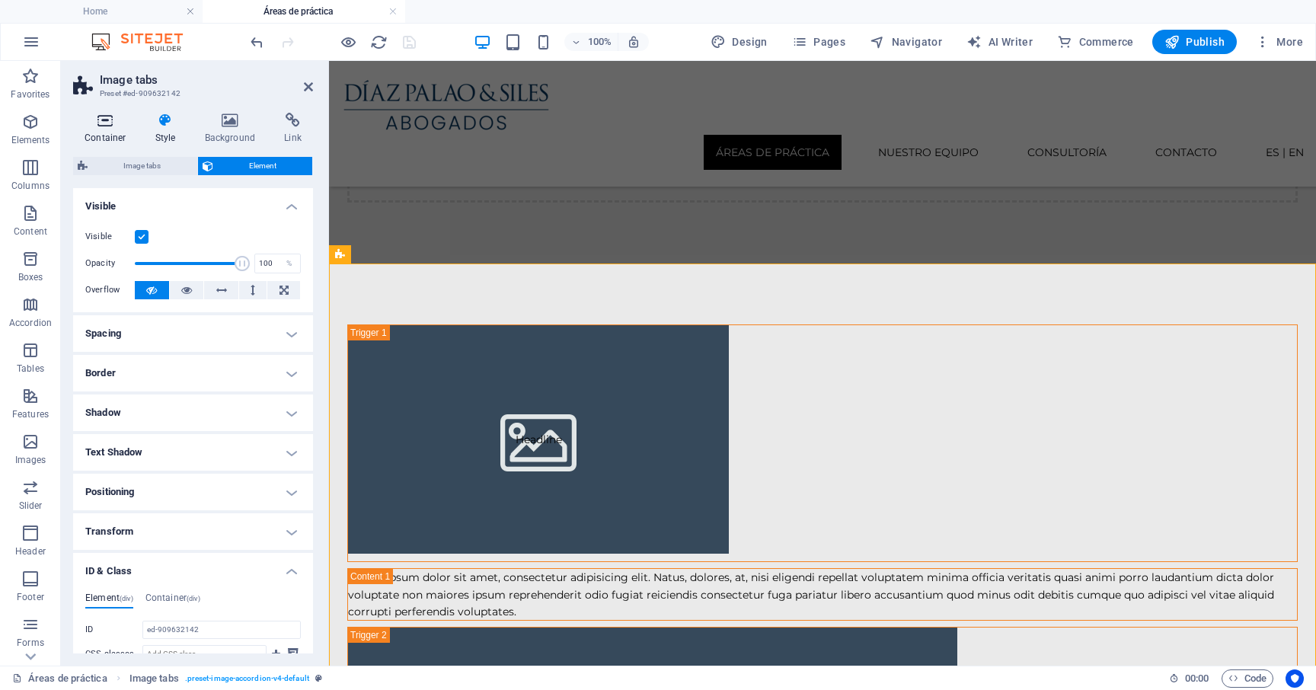
click at [115, 129] on h4 "Container" at bounding box center [108, 129] width 71 height 32
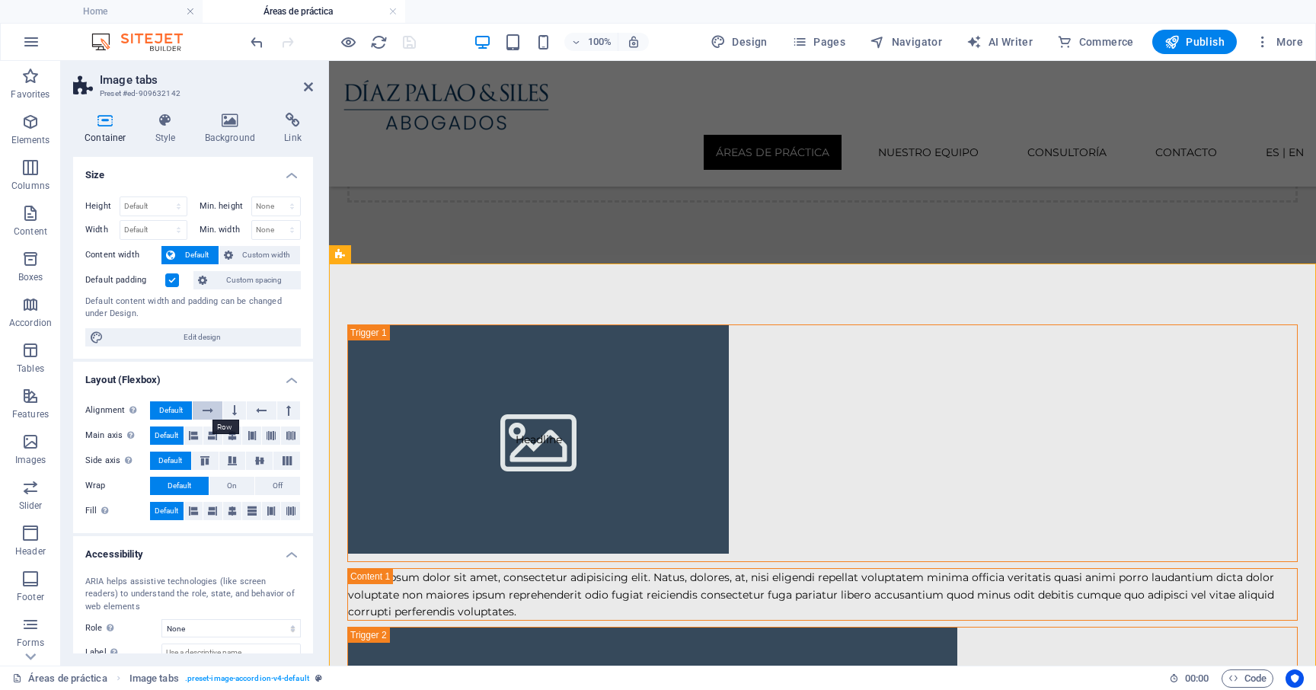
click at [205, 413] on icon at bounding box center [208, 410] width 11 height 18
click at [193, 438] on icon at bounding box center [193, 435] width 9 height 18
click at [260, 461] on icon at bounding box center [259, 460] width 18 height 9
click at [276, 487] on span "Off" at bounding box center [278, 486] width 10 height 18
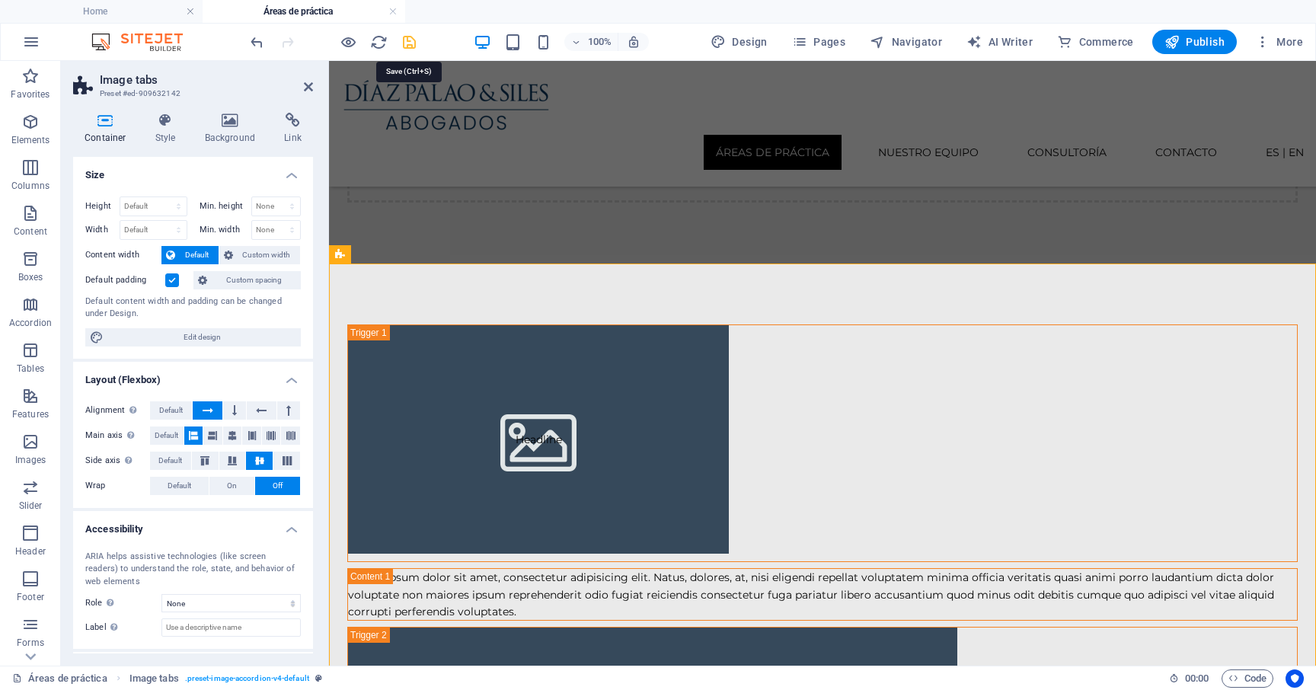
click at [407, 45] on icon "save" at bounding box center [409, 42] width 18 height 18
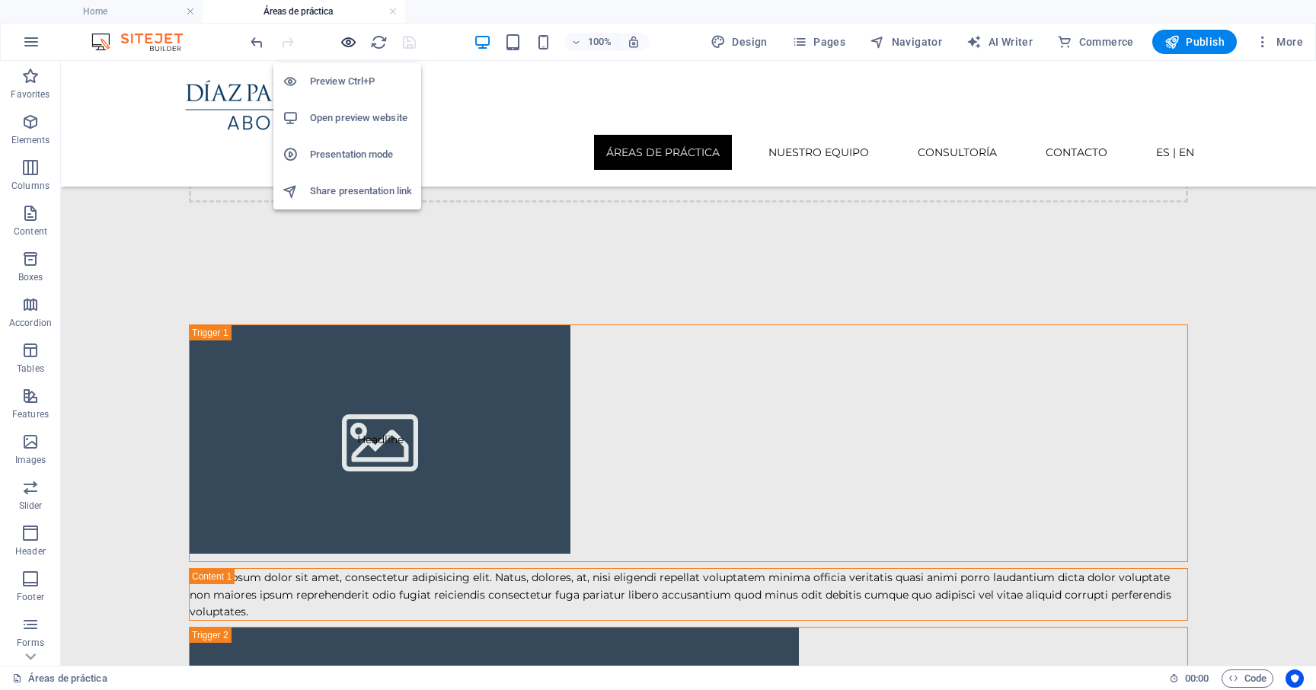
click at [349, 40] on icon "button" at bounding box center [349, 42] width 18 height 18
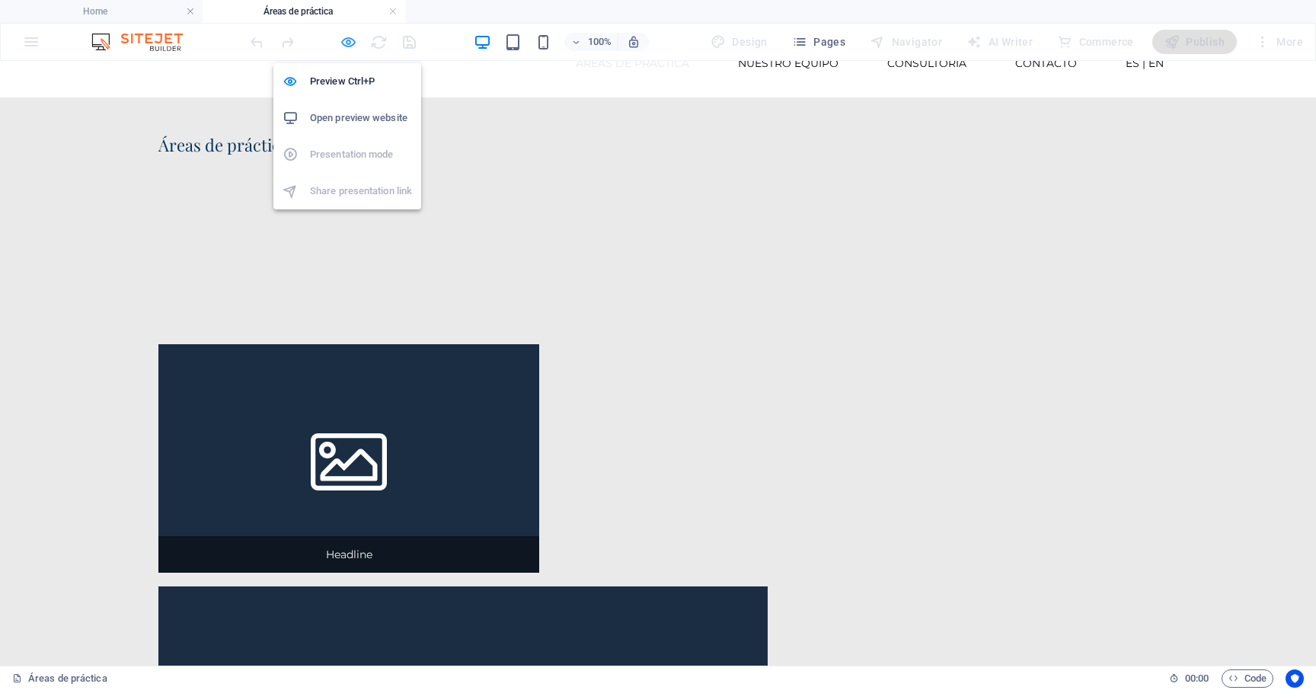
click at [351, 43] on icon "button" at bounding box center [349, 42] width 18 height 18
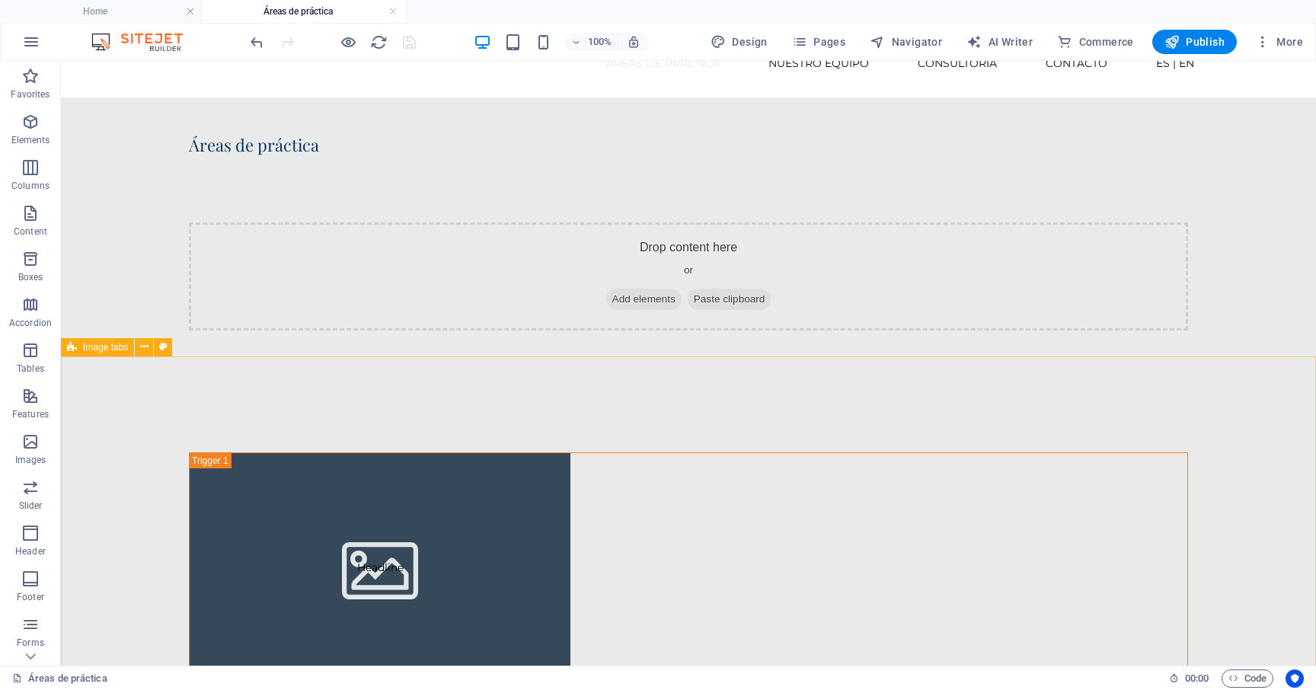
click at [91, 348] on span "Image tabs" at bounding box center [105, 347] width 45 height 9
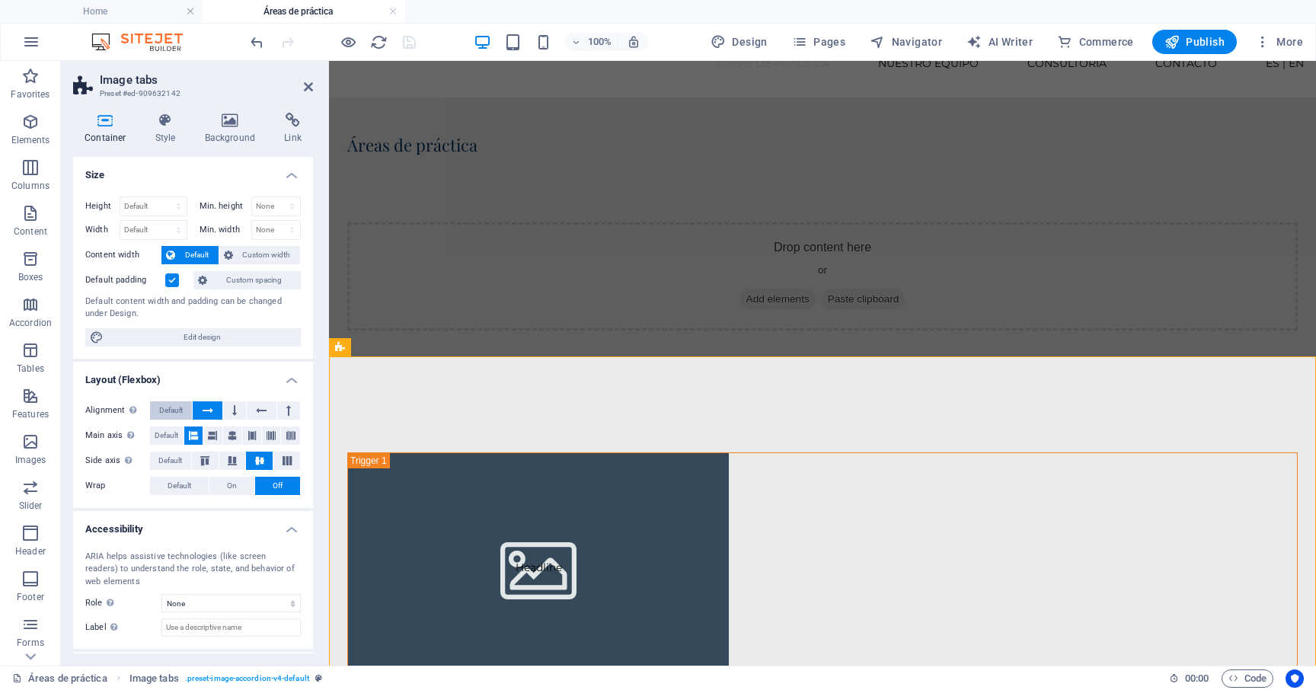
click at [180, 412] on span "Default" at bounding box center [171, 410] width 24 height 18
click at [174, 429] on span "Default" at bounding box center [167, 435] width 24 height 18
click at [174, 454] on span "Default" at bounding box center [170, 460] width 24 height 18
click at [177, 478] on span "Default" at bounding box center [179, 486] width 24 height 18
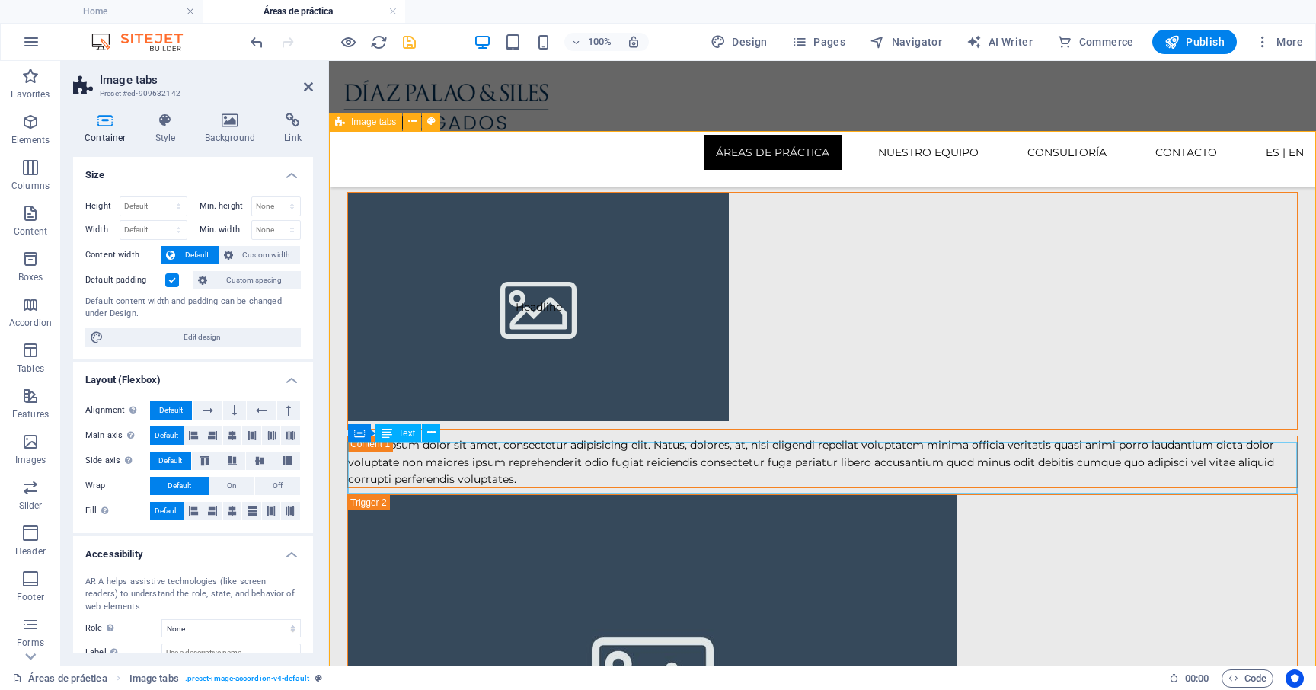
scroll to position [321, 0]
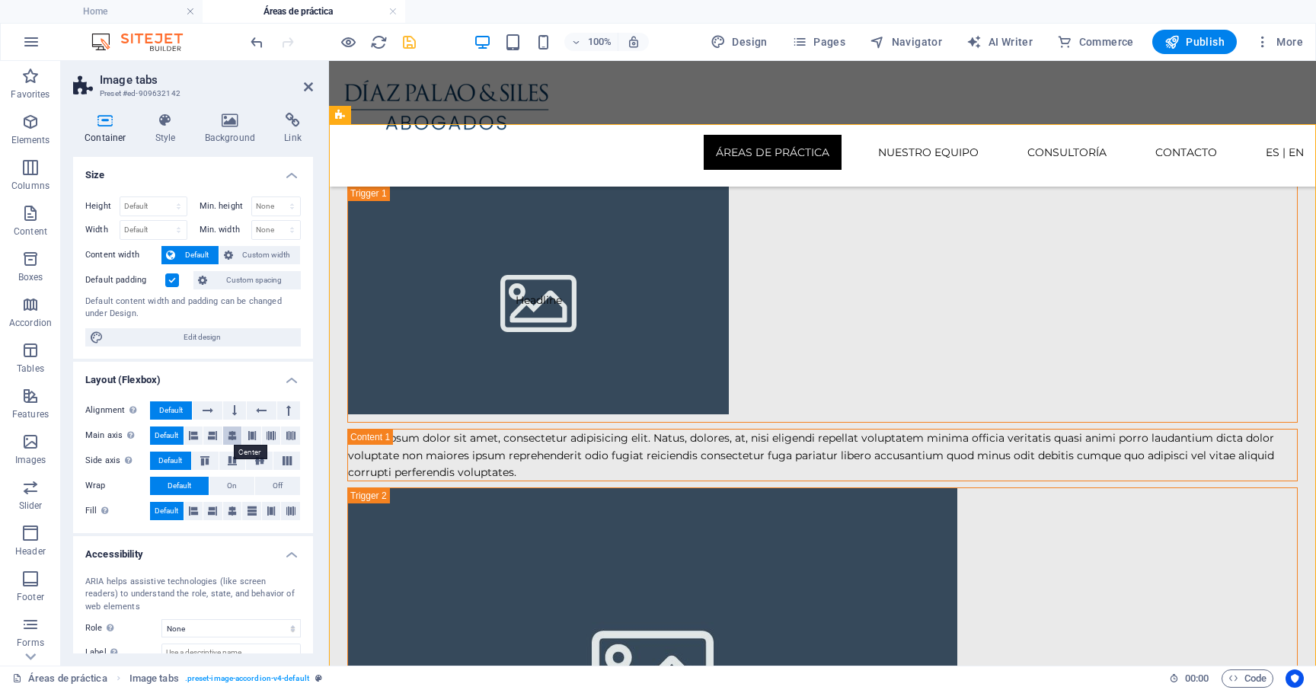
click at [234, 432] on icon at bounding box center [232, 435] width 9 height 18
click at [189, 434] on icon at bounding box center [193, 435] width 9 height 18
click at [177, 438] on span "Default" at bounding box center [167, 435] width 24 height 18
click at [260, 463] on icon at bounding box center [259, 460] width 18 height 9
click at [175, 467] on span "Default" at bounding box center [170, 460] width 24 height 18
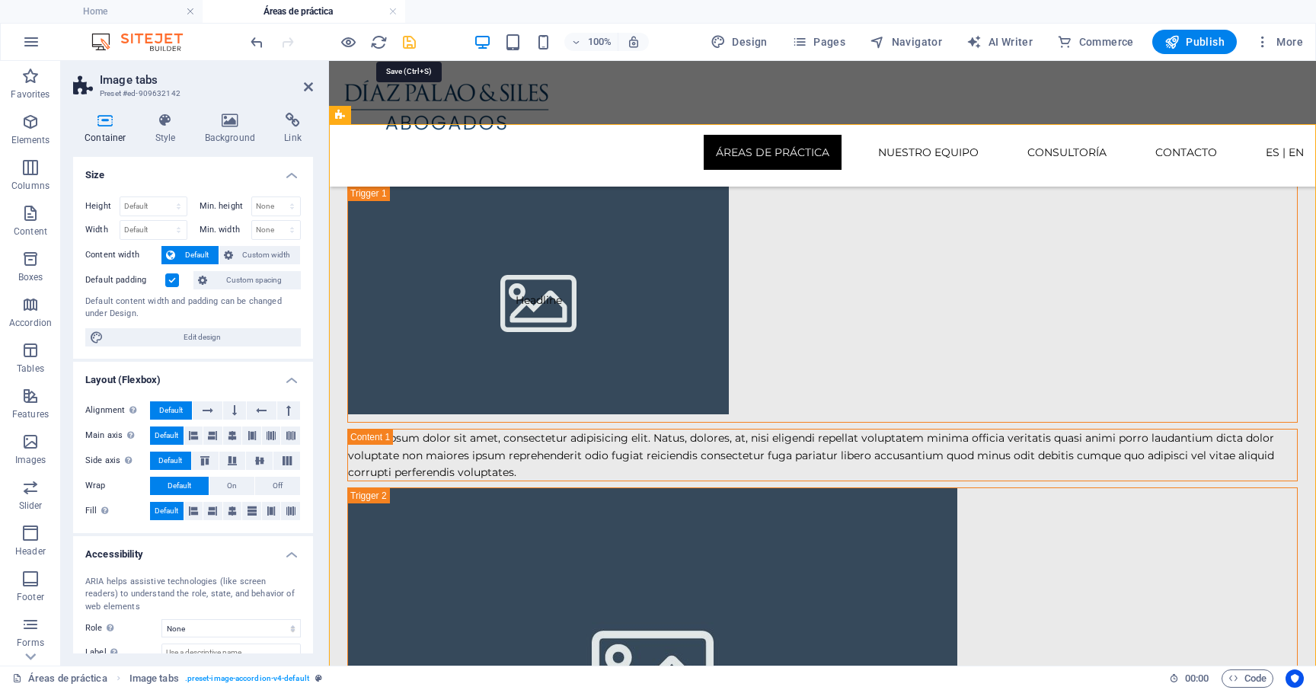
click at [413, 44] on icon "save" at bounding box center [409, 42] width 18 height 18
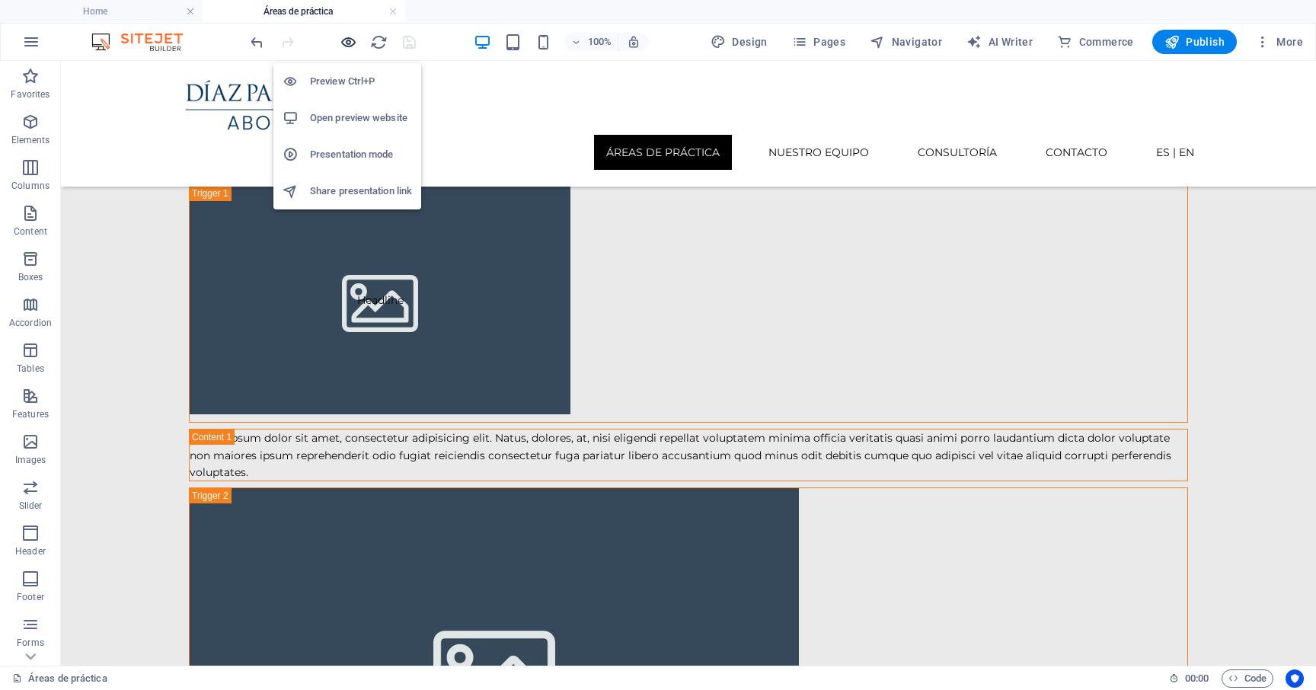
click at [349, 43] on icon "button" at bounding box center [349, 42] width 18 height 18
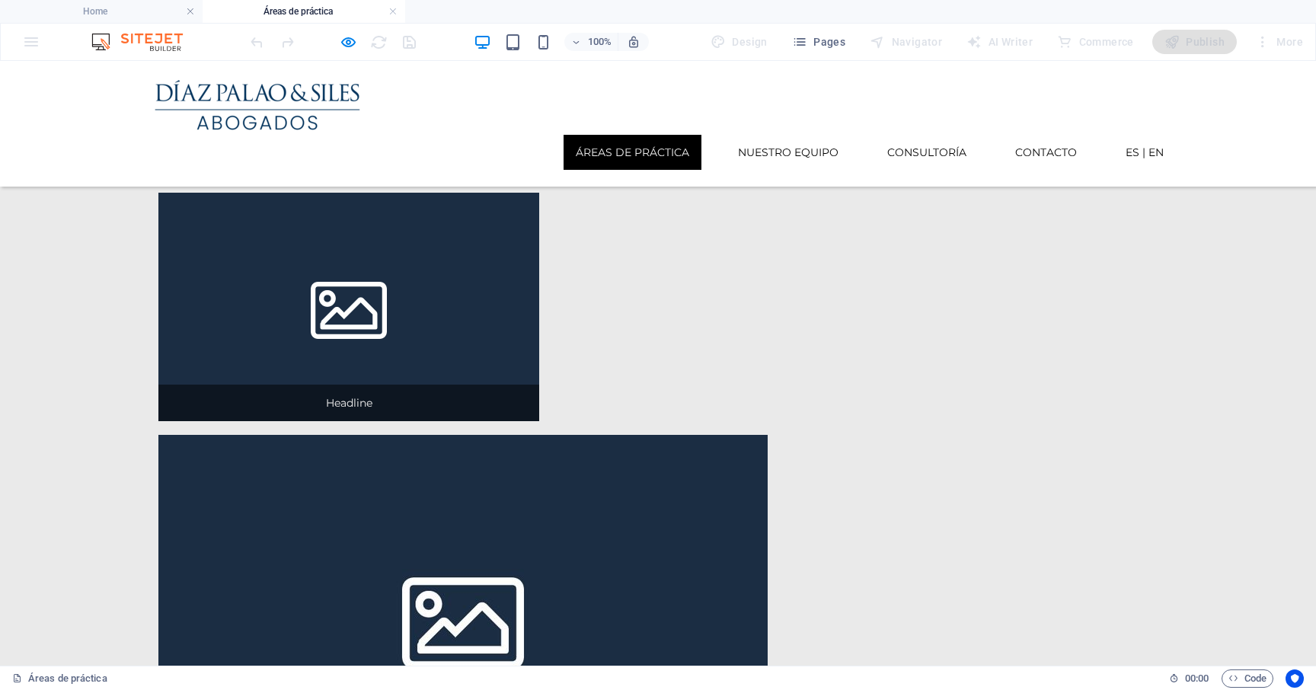
scroll to position [206, 0]
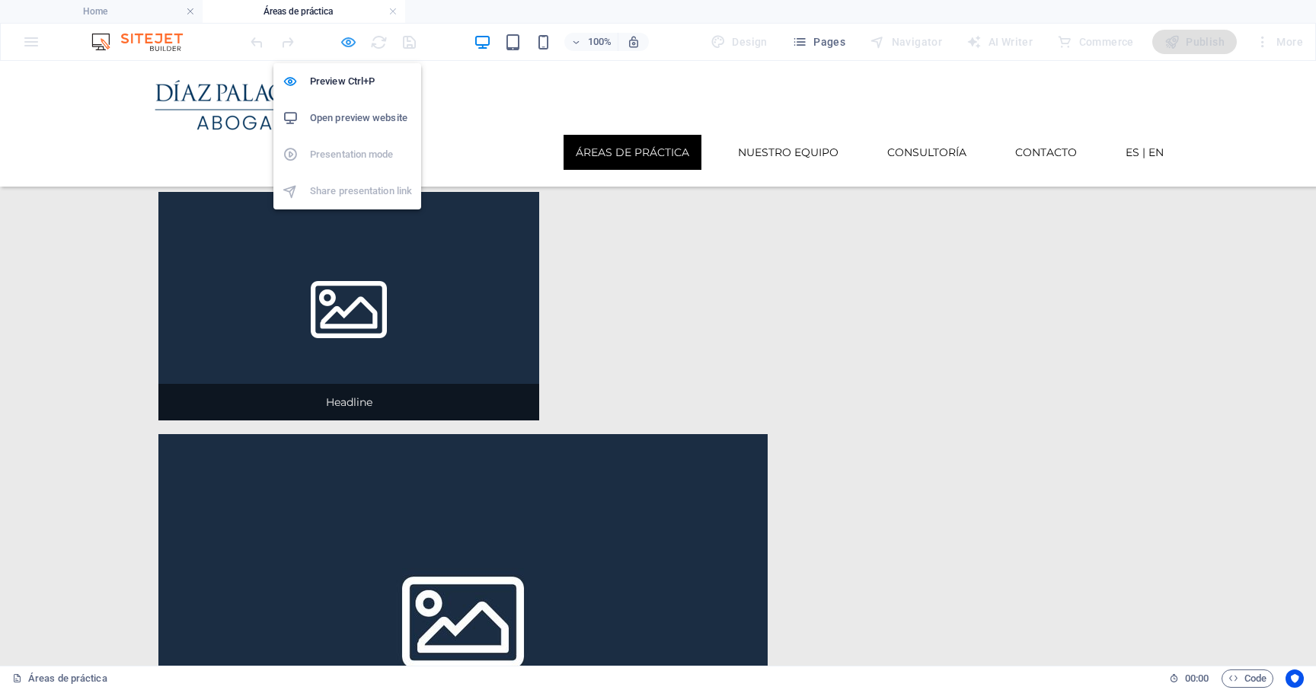
click at [353, 41] on icon "button" at bounding box center [349, 42] width 18 height 18
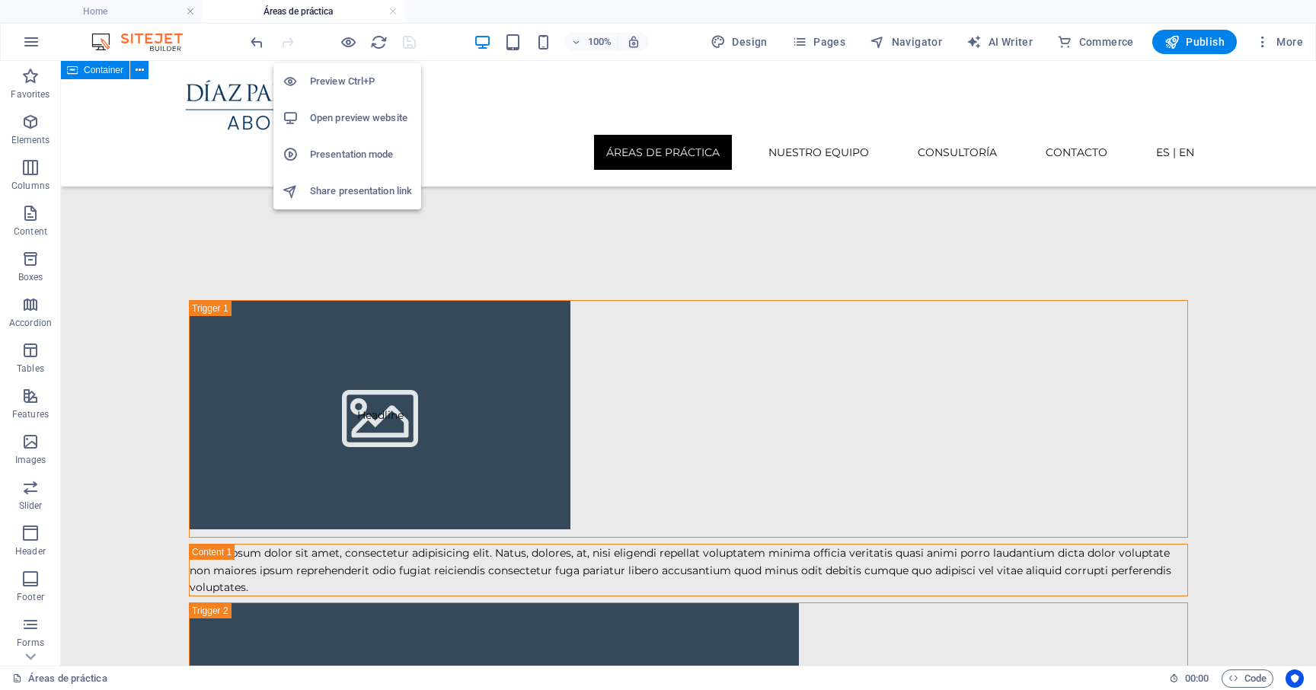
click at [324, 85] on h6 "Preview Ctrl+P" at bounding box center [361, 81] width 102 height 18
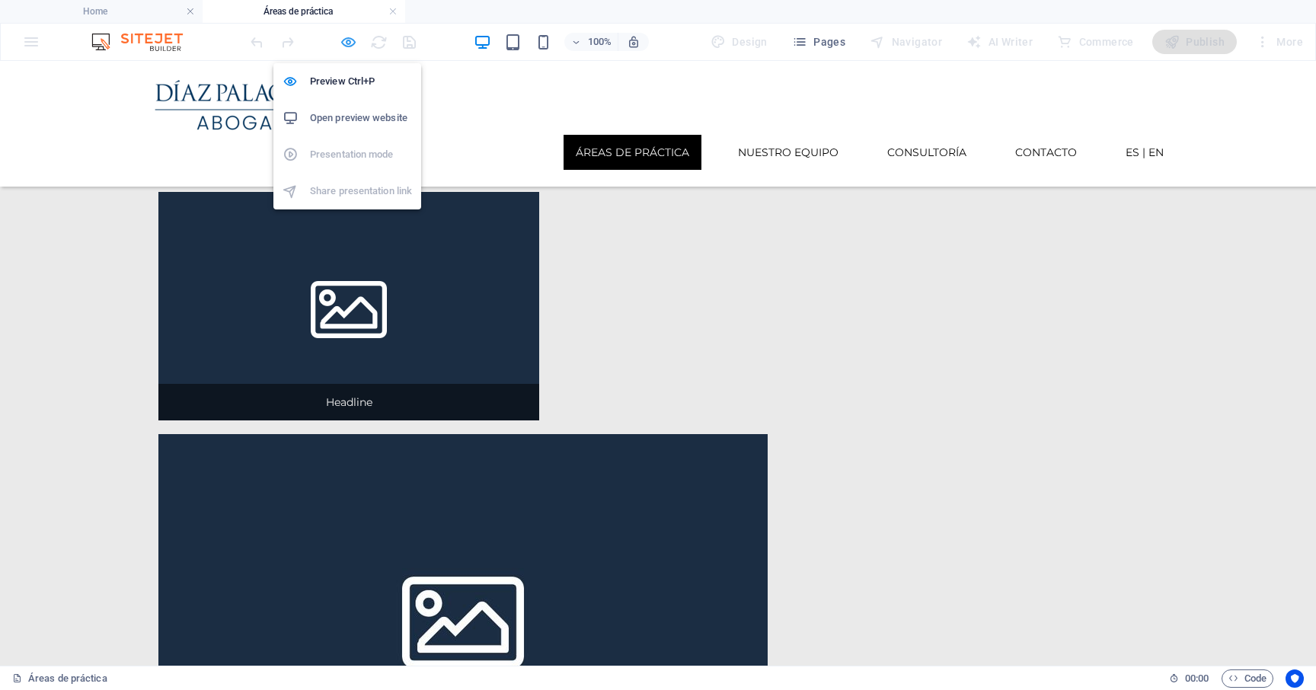
click at [350, 43] on icon "button" at bounding box center [349, 42] width 18 height 18
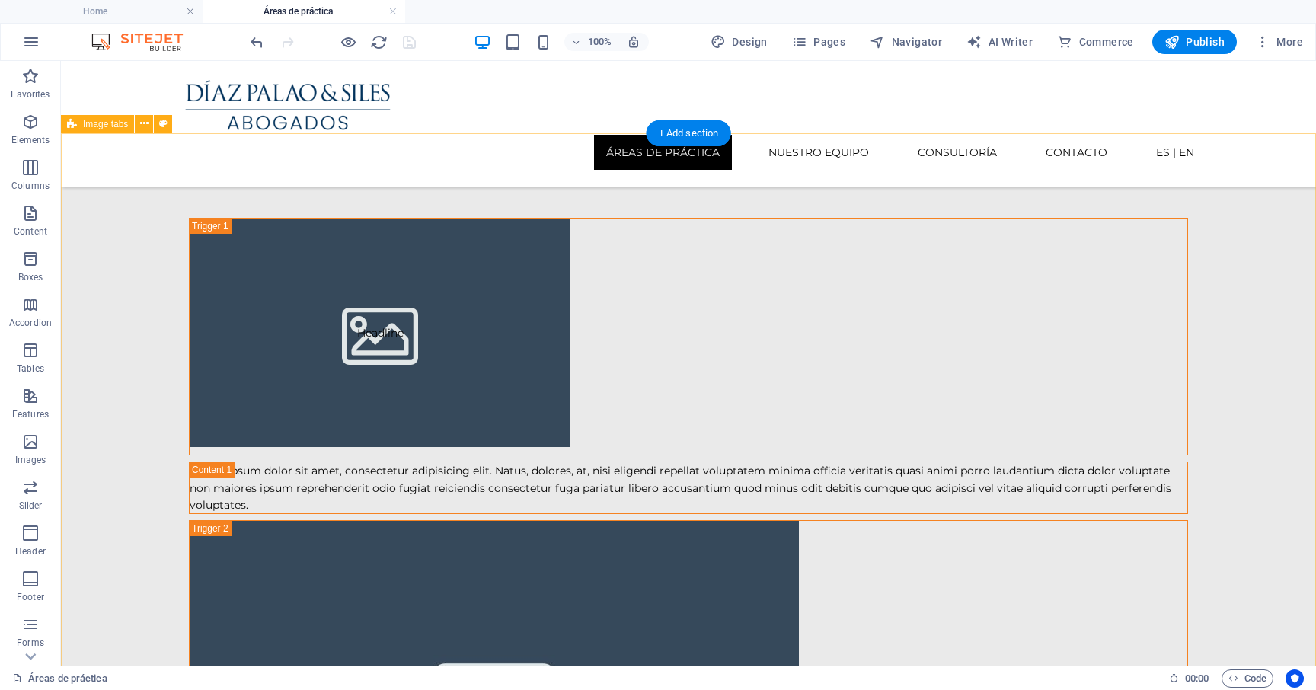
scroll to position [272, 0]
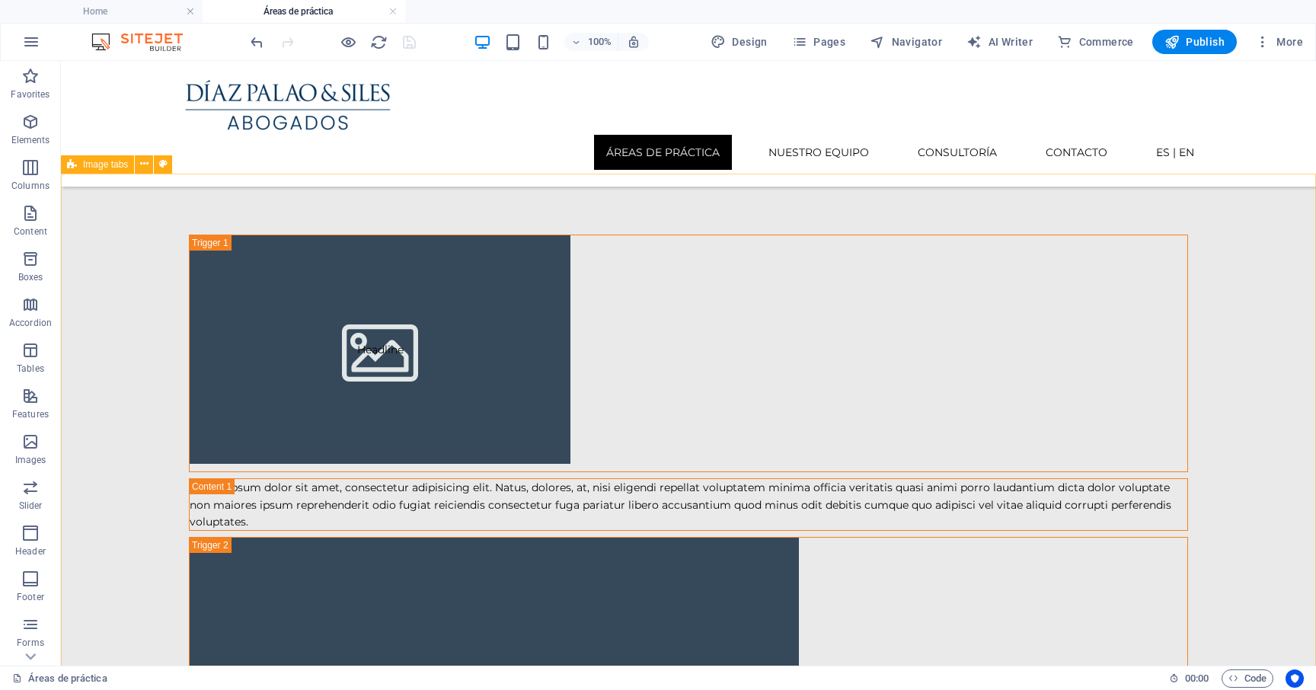
click at [120, 165] on span "Image tabs" at bounding box center [105, 164] width 45 height 9
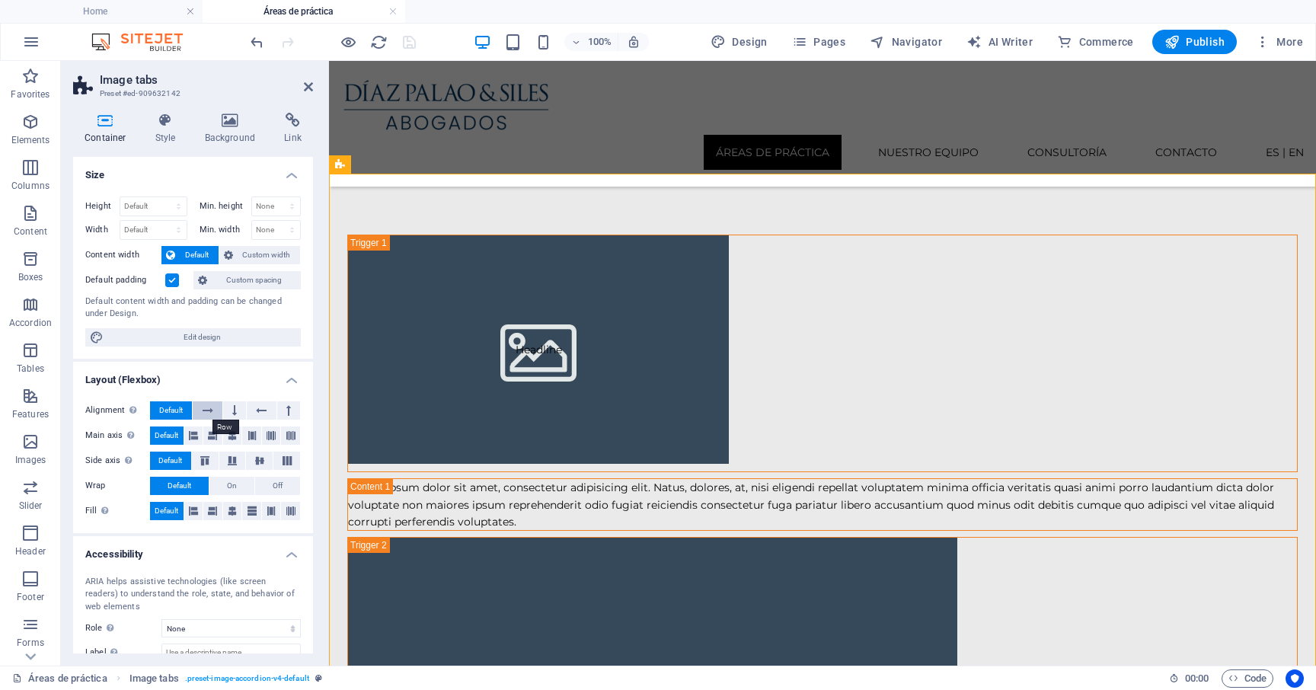
click at [208, 407] on icon at bounding box center [208, 410] width 11 height 18
click at [192, 435] on icon at bounding box center [193, 435] width 9 height 18
click at [263, 459] on icon at bounding box center [259, 460] width 18 height 9
click at [275, 484] on span "Off" at bounding box center [278, 486] width 10 height 18
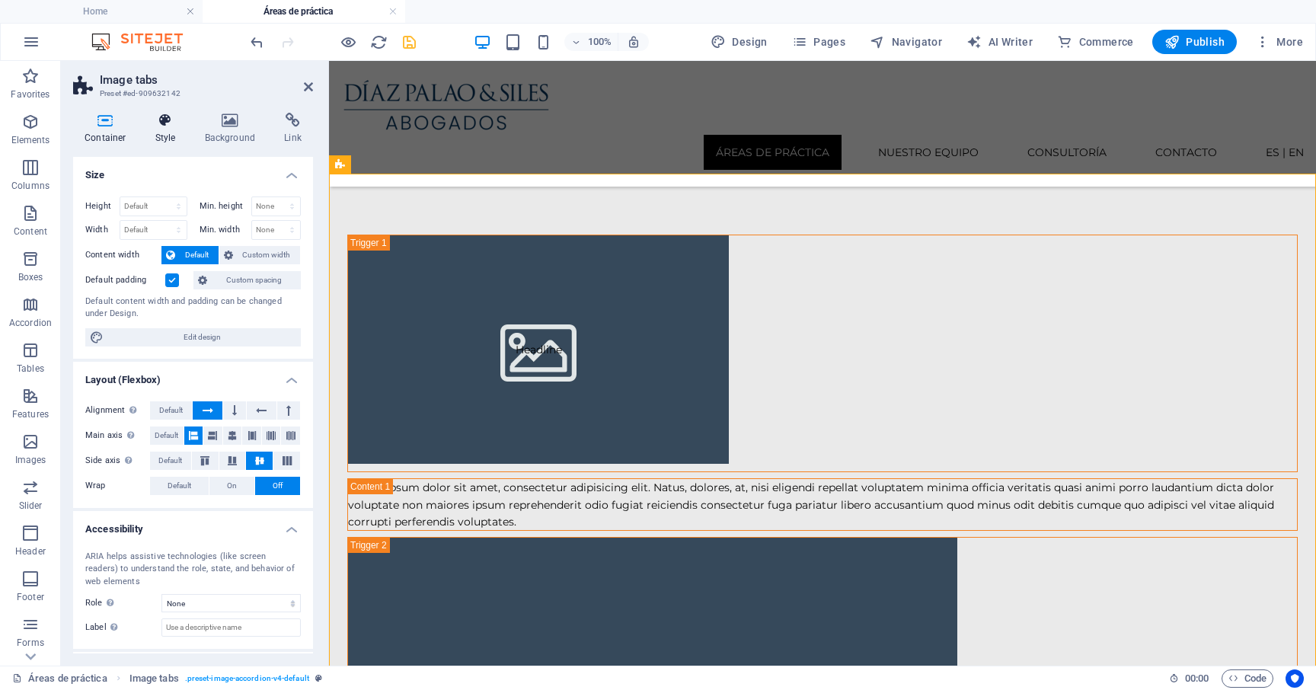
click at [167, 126] on icon at bounding box center [165, 120] width 43 height 15
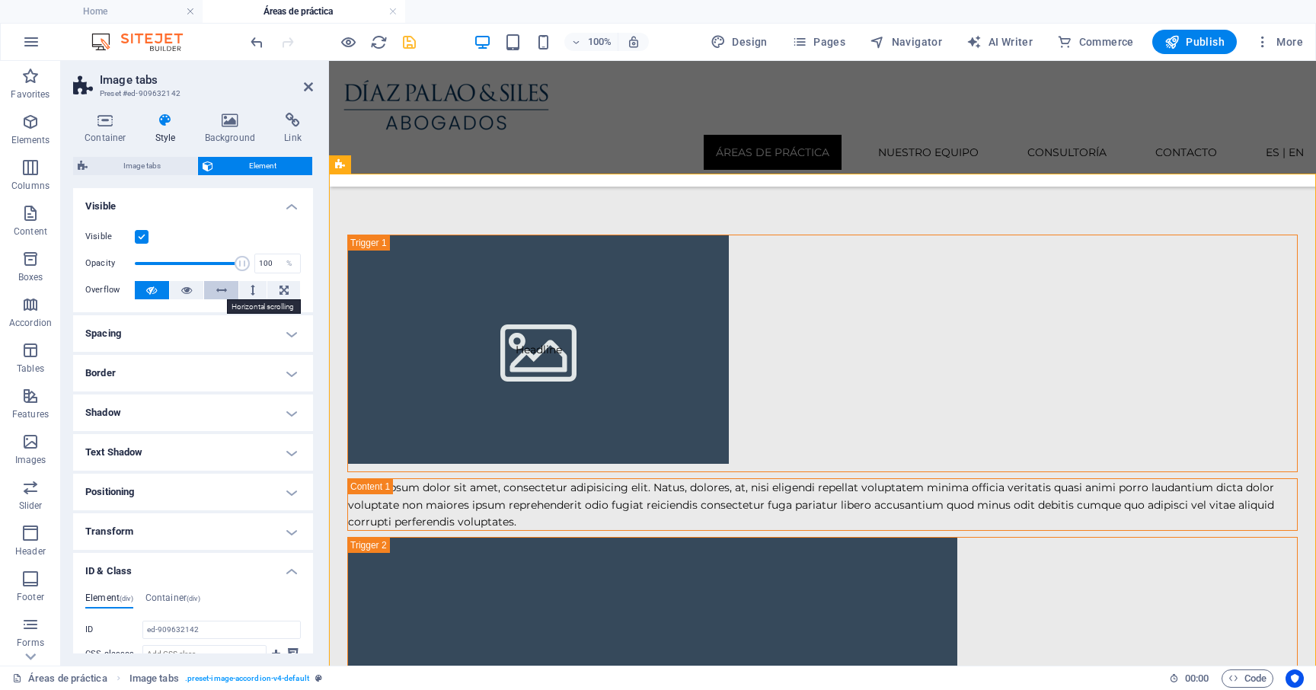
click at [222, 290] on icon at bounding box center [221, 290] width 11 height 18
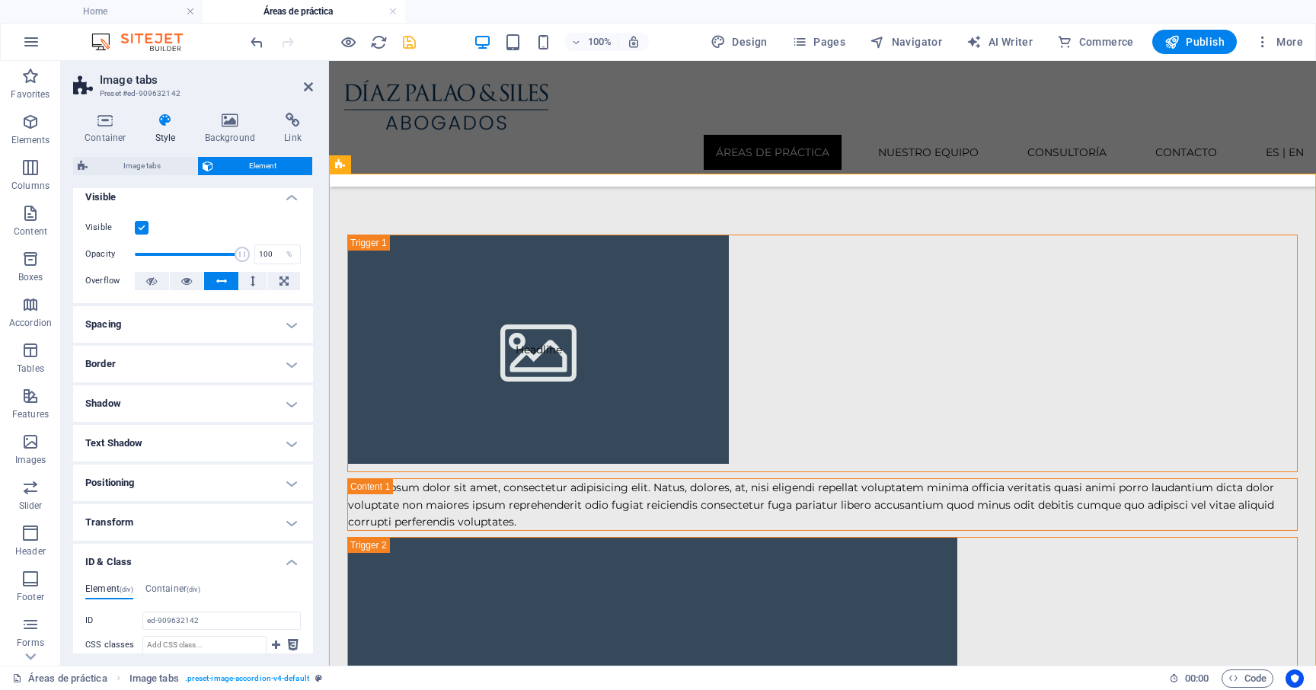
scroll to position [0, 0]
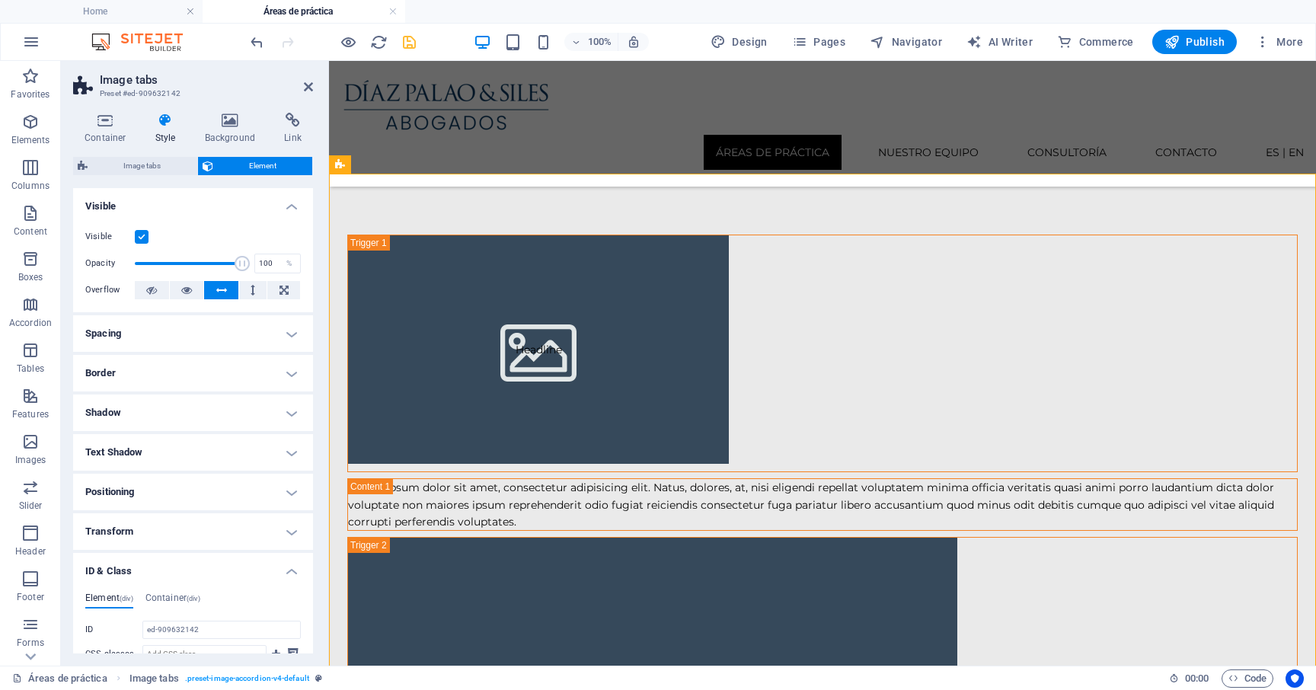
click at [143, 234] on label at bounding box center [142, 237] width 14 height 14
click at [0, 0] on input "Visible" at bounding box center [0, 0] width 0 height 0
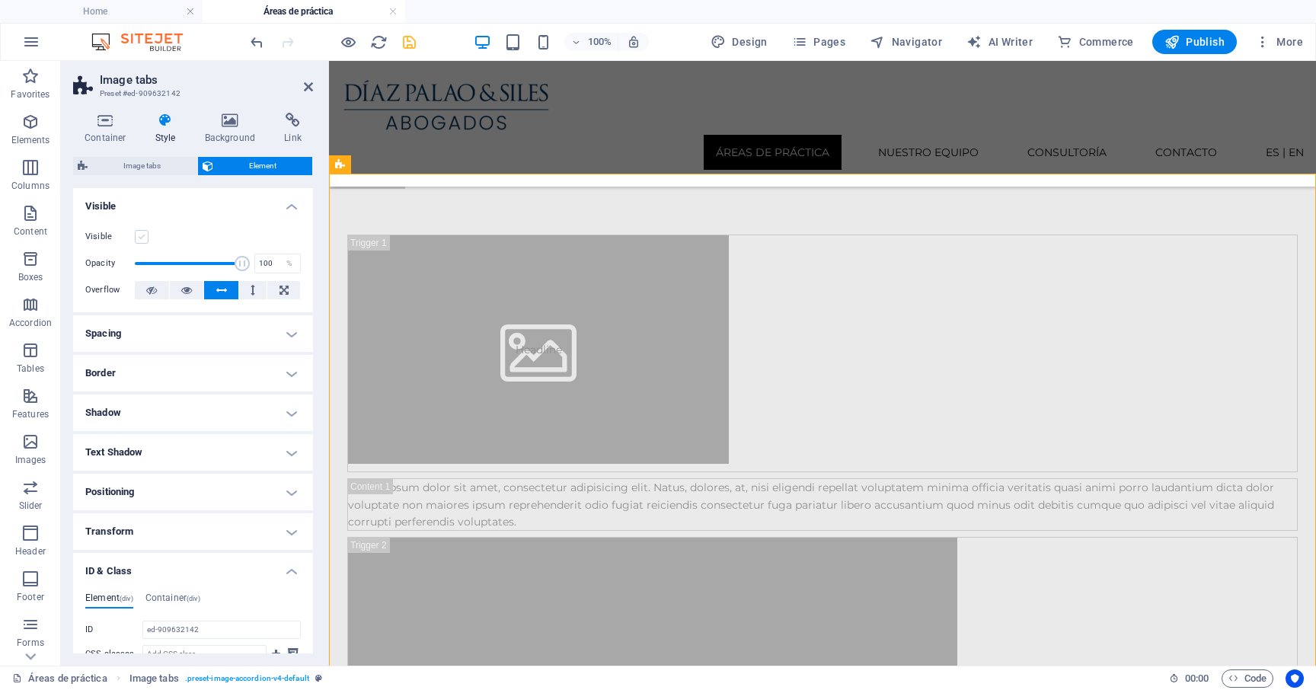
click at [143, 236] on label at bounding box center [142, 237] width 14 height 14
click at [0, 0] on input "Visible" at bounding box center [0, 0] width 0 height 0
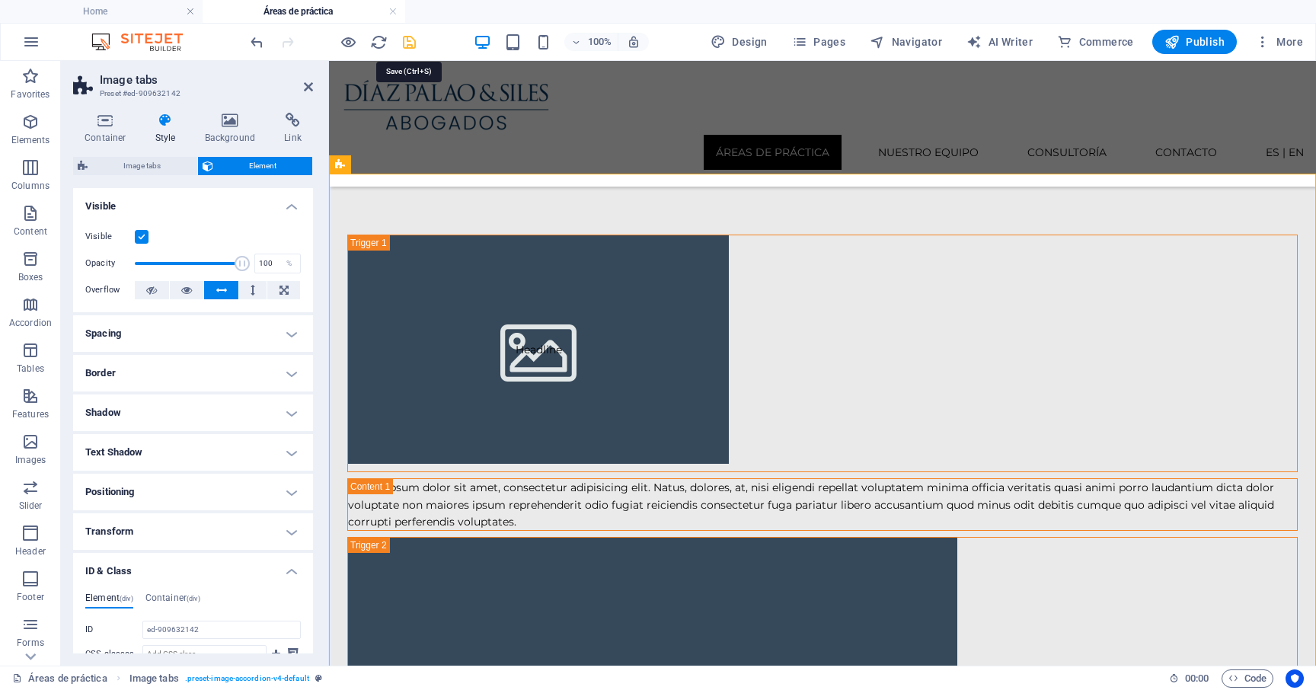
click at [409, 41] on icon "save" at bounding box center [409, 42] width 18 height 18
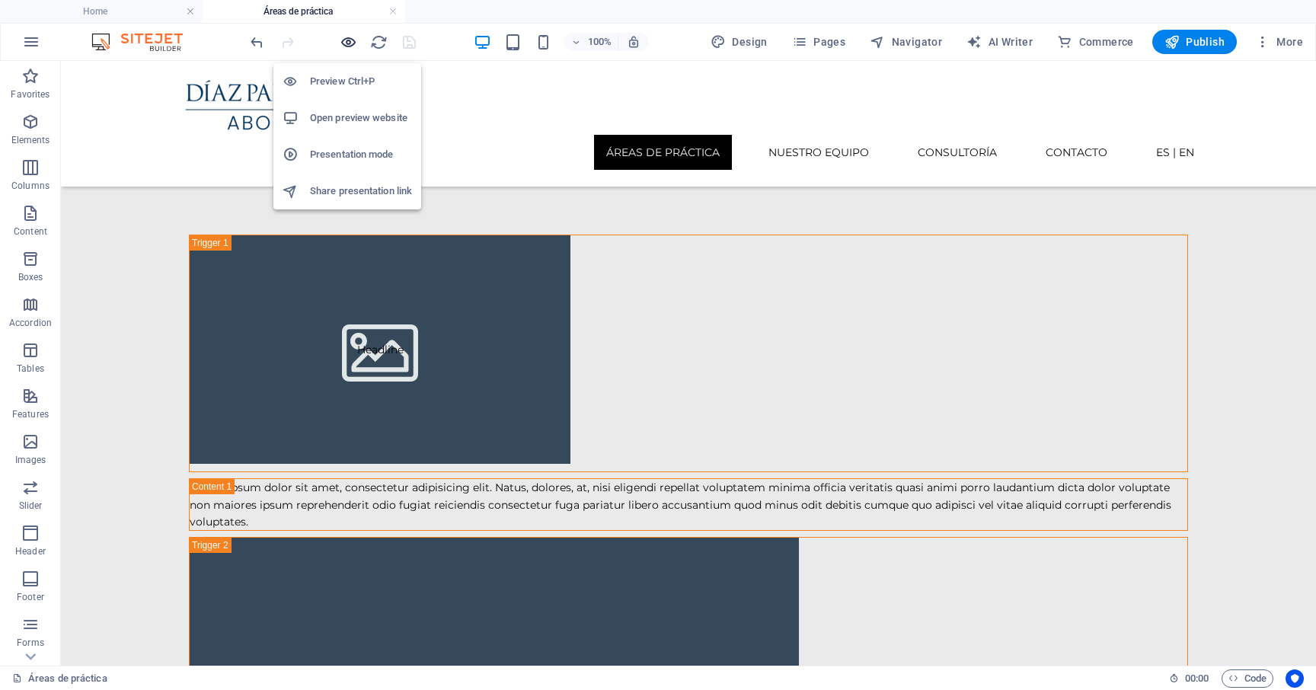
click at [348, 40] on icon "button" at bounding box center [349, 42] width 18 height 18
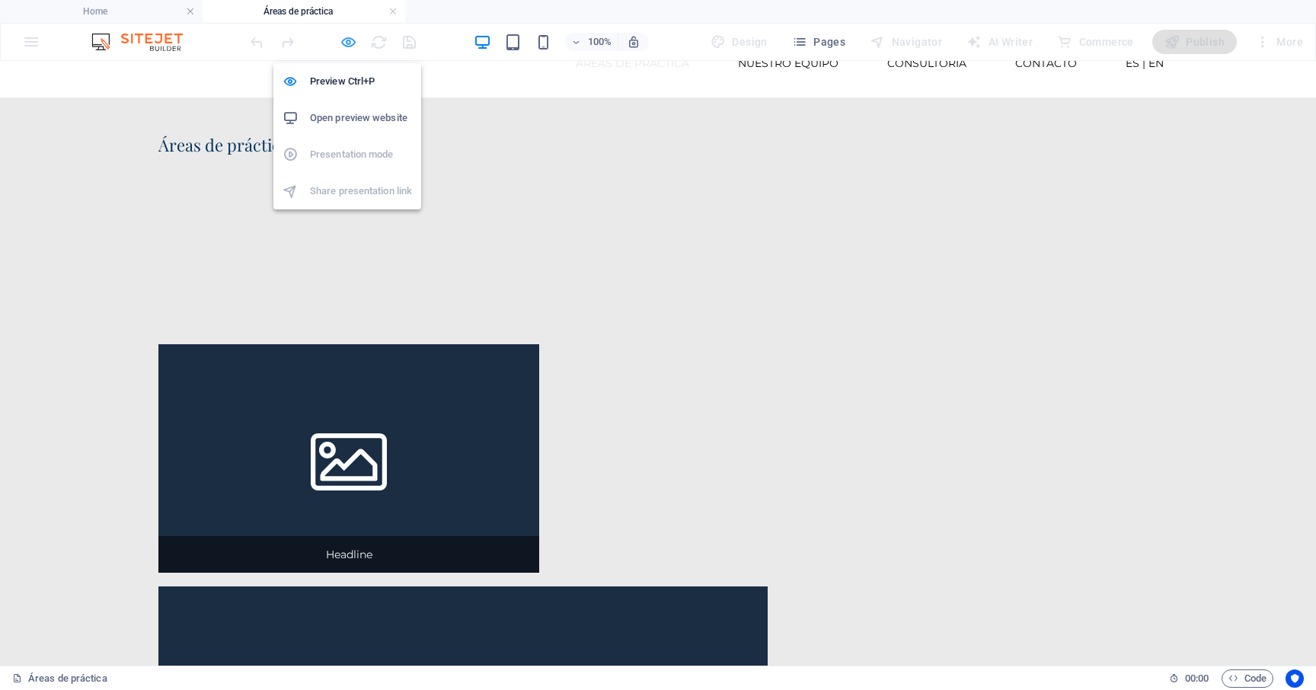
click at [346, 39] on icon "button" at bounding box center [349, 42] width 18 height 18
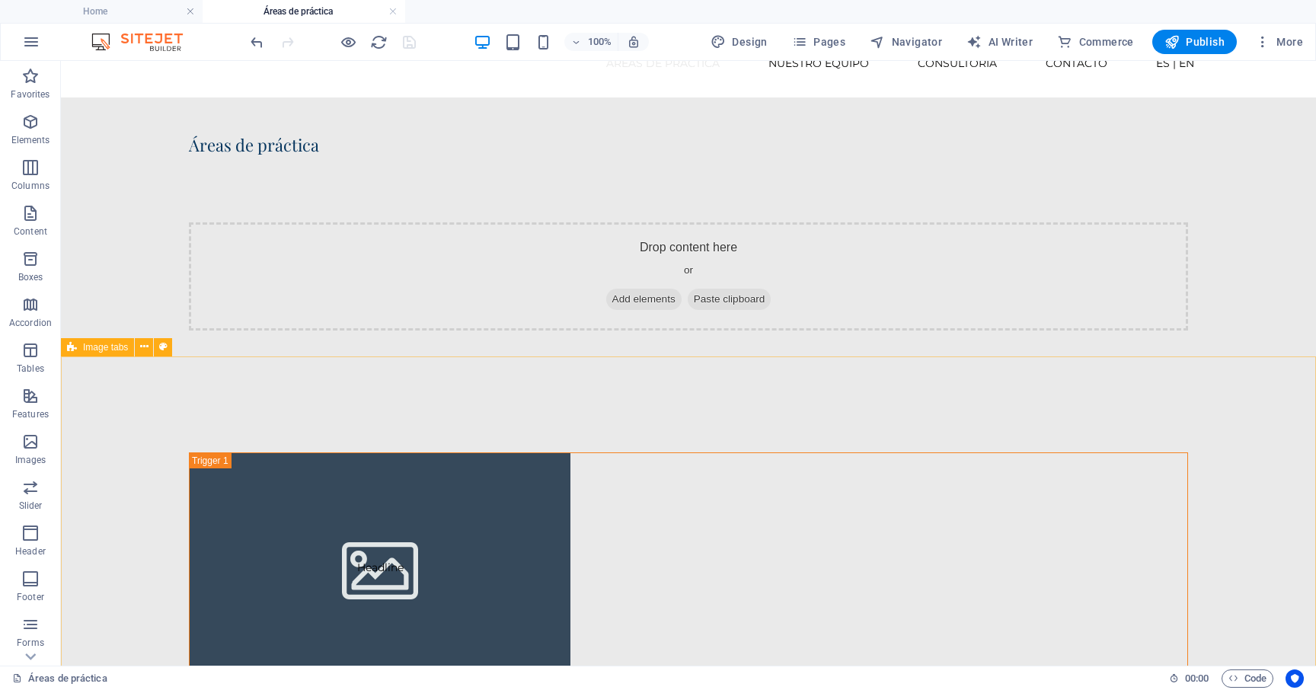
click at [101, 349] on span "Image tabs" at bounding box center [105, 347] width 45 height 9
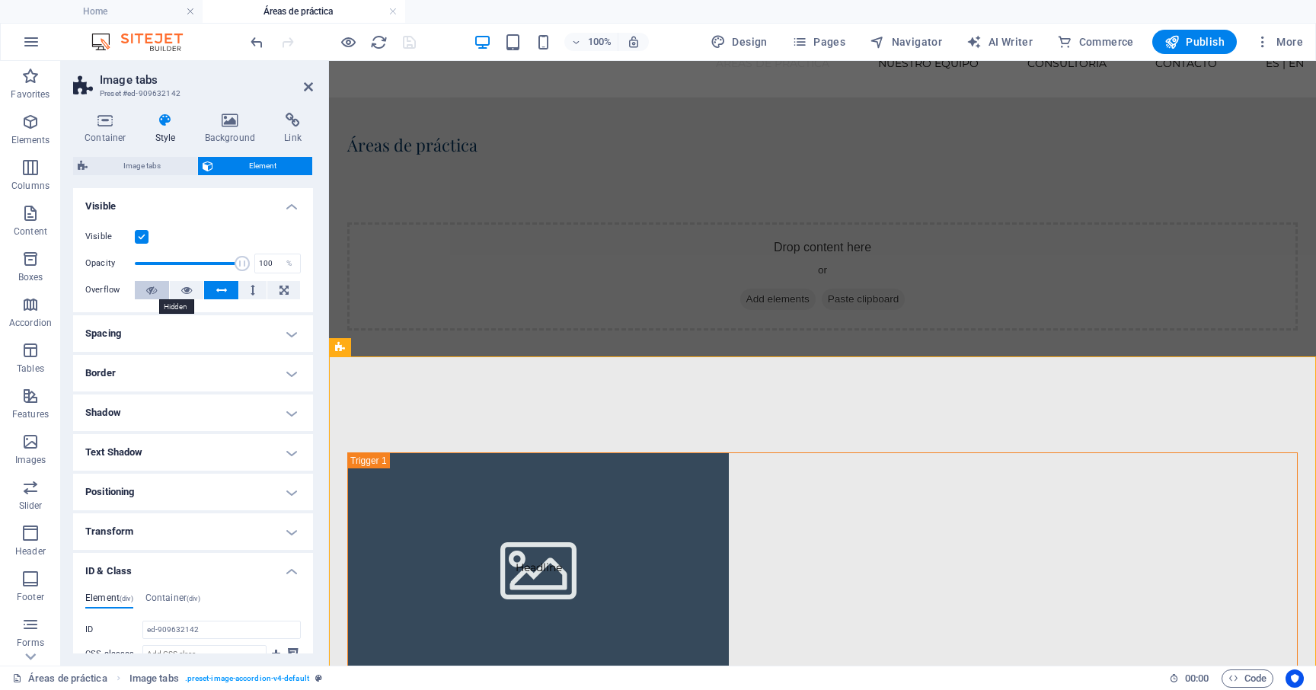
click at [154, 290] on icon at bounding box center [151, 290] width 11 height 18
click at [181, 289] on icon at bounding box center [186, 290] width 11 height 18
click at [414, 43] on icon "save" at bounding box center [409, 42] width 18 height 18
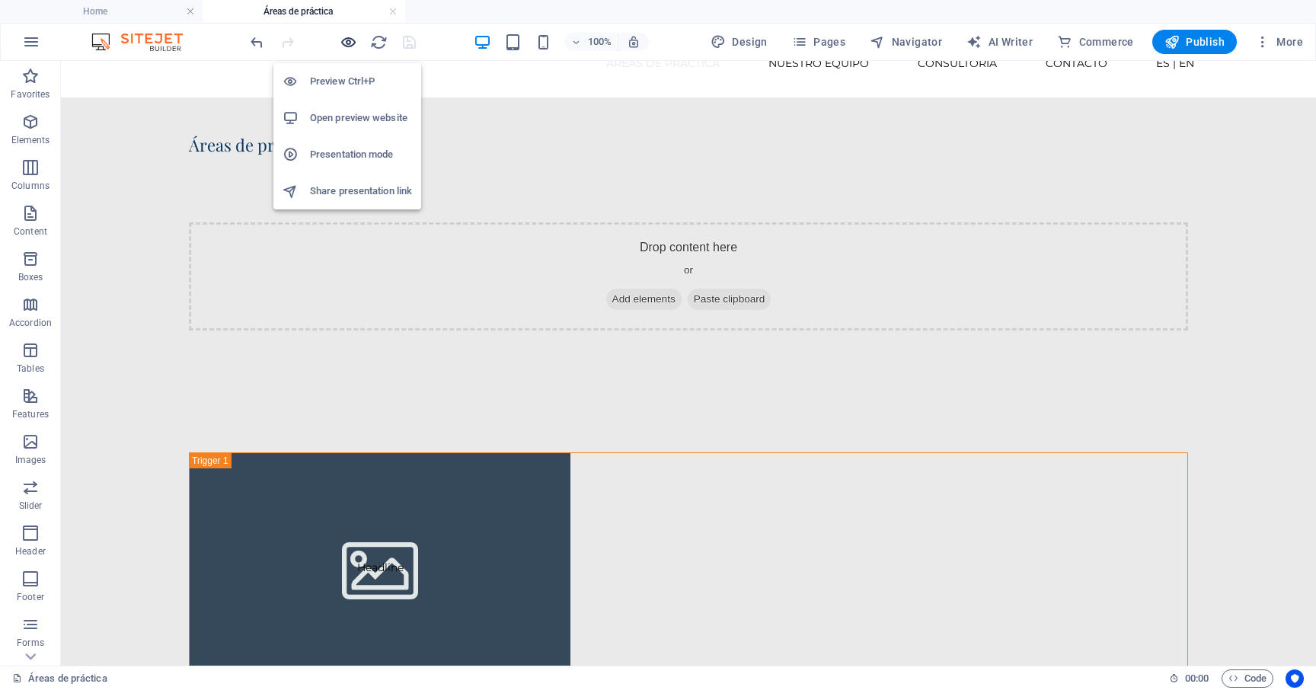
click at [350, 42] on icon "button" at bounding box center [349, 42] width 18 height 18
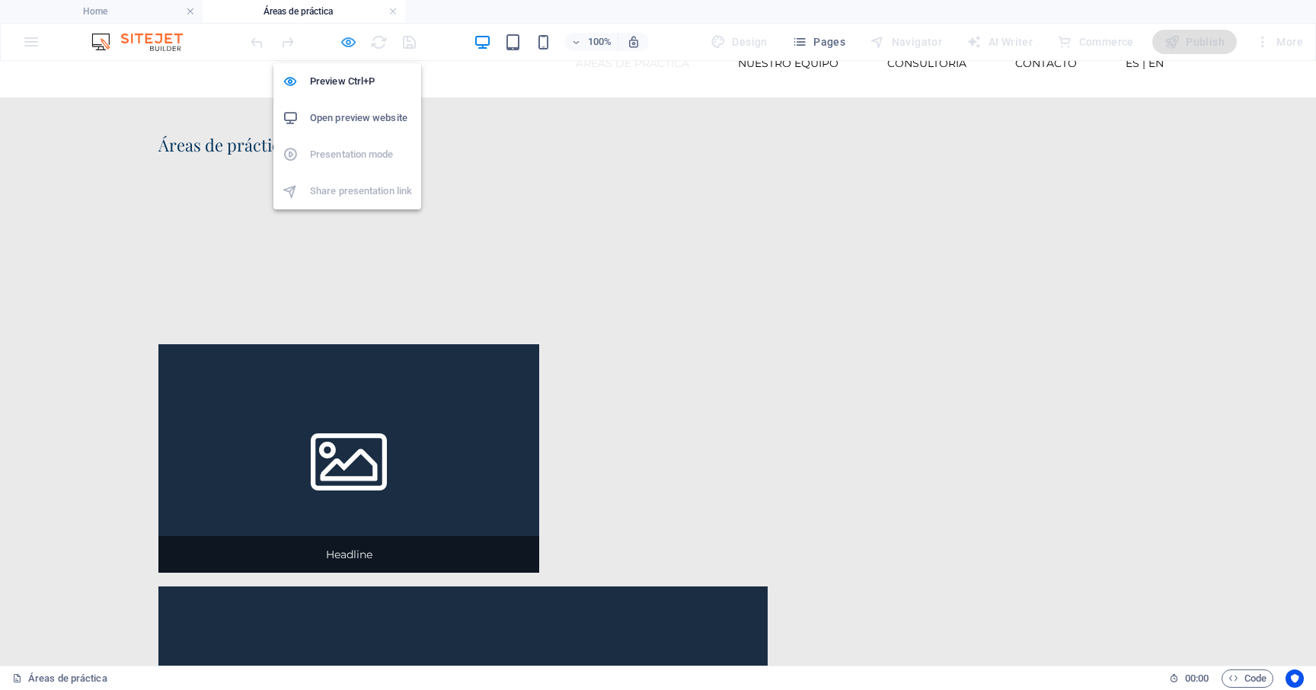
click at [349, 41] on icon "button" at bounding box center [349, 42] width 18 height 18
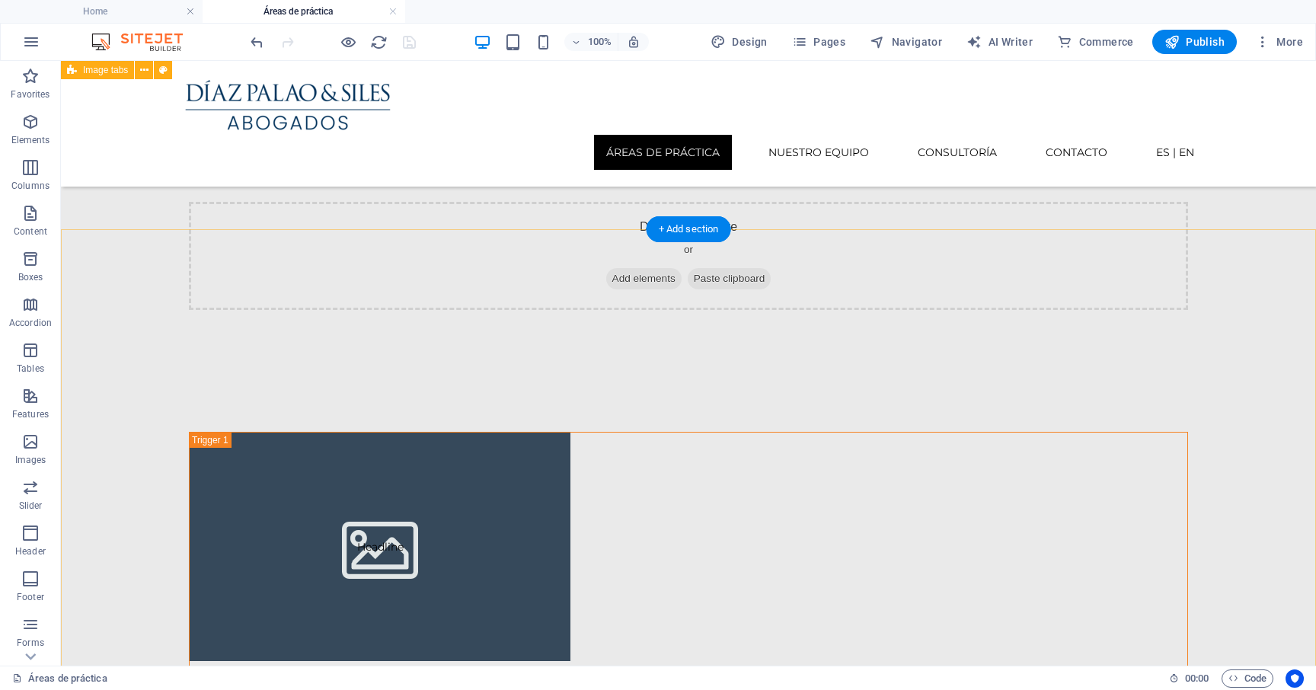
scroll to position [0, 0]
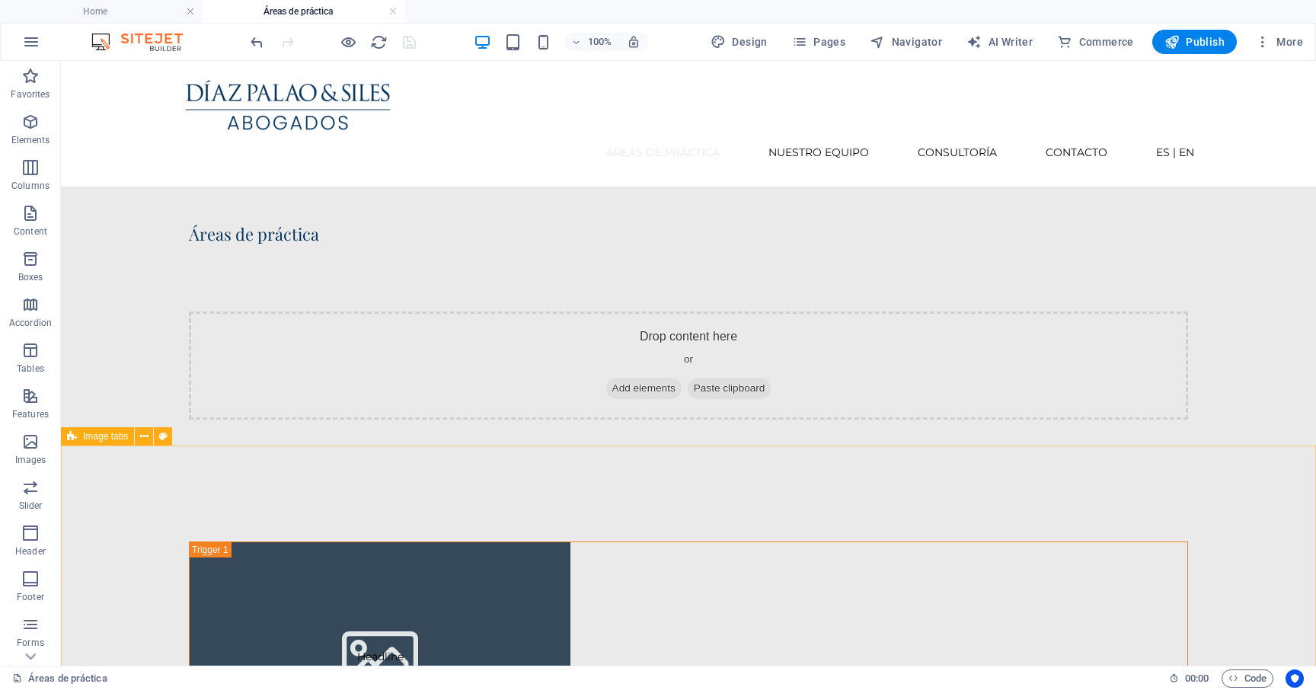
click at [94, 442] on div "Image tabs" at bounding box center [97, 436] width 73 height 18
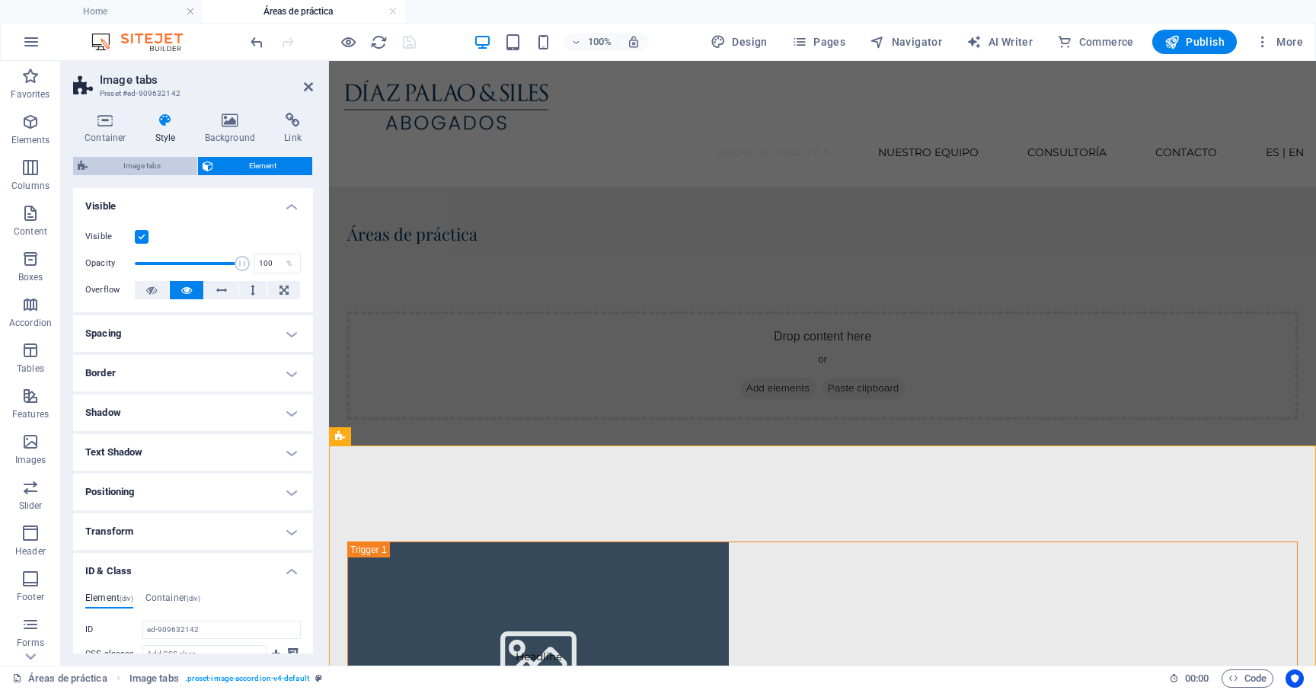
click at [151, 166] on span "Image tabs" at bounding box center [142, 166] width 100 height 18
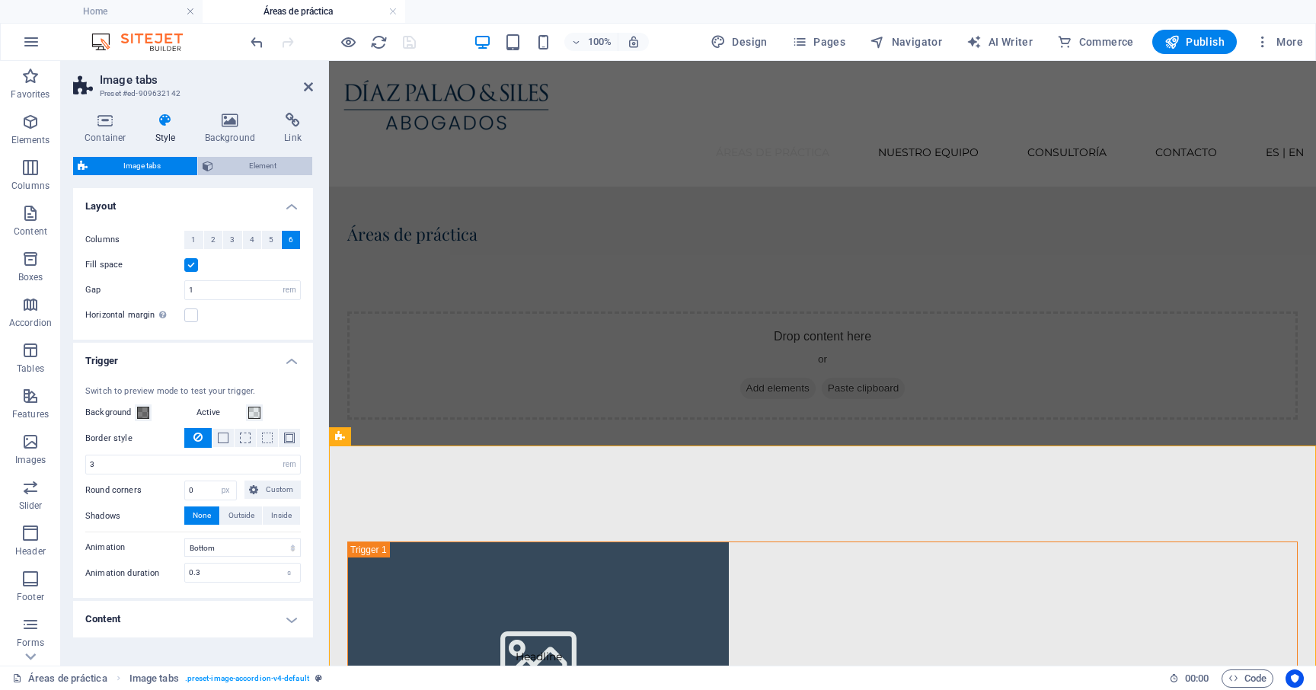
click at [229, 159] on span "Element" at bounding box center [263, 166] width 91 height 18
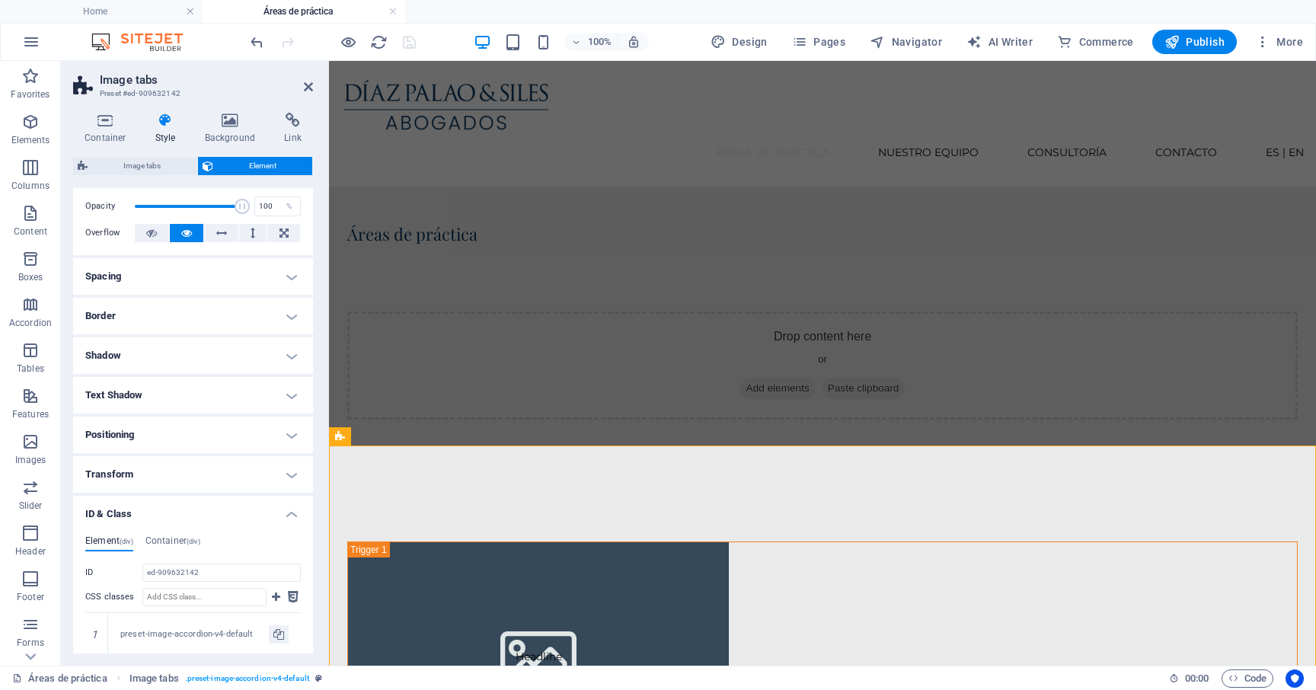
scroll to position [78, 0]
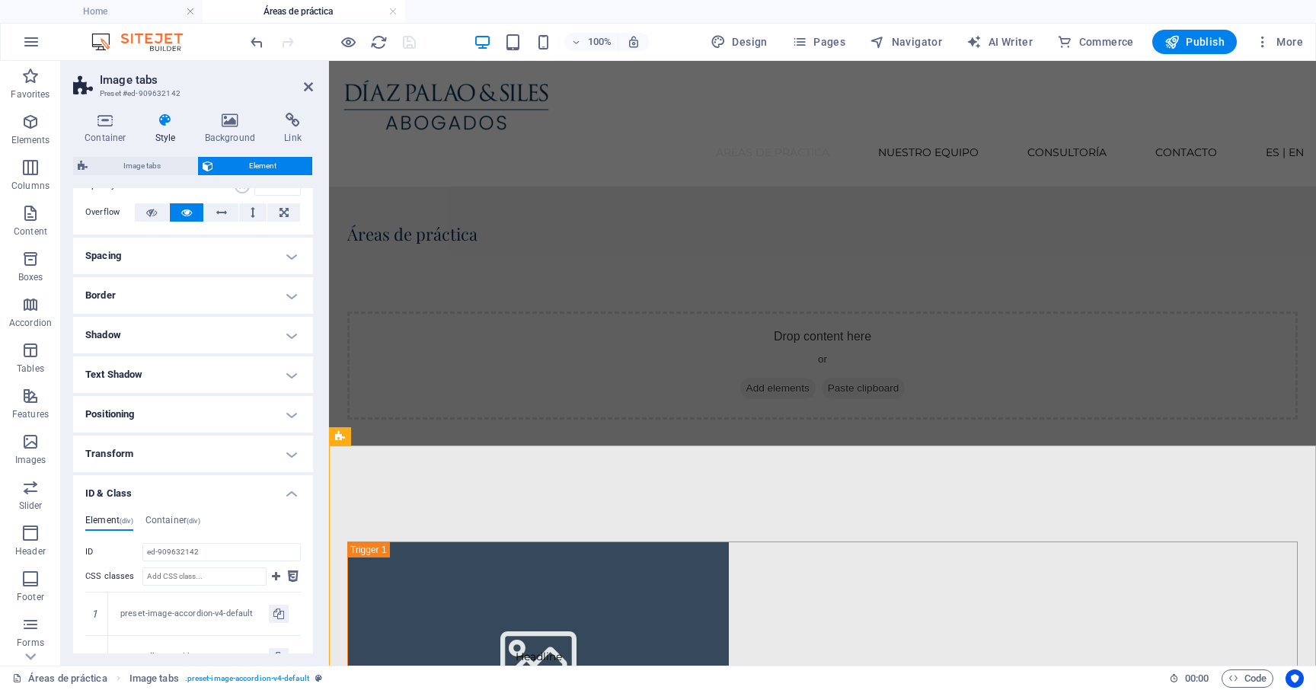
click at [108, 112] on div "Container Style Background Link Size Height Default px rem % vh vw Min. height …" at bounding box center [193, 382] width 264 height 565
click at [108, 114] on icon at bounding box center [105, 120] width 65 height 15
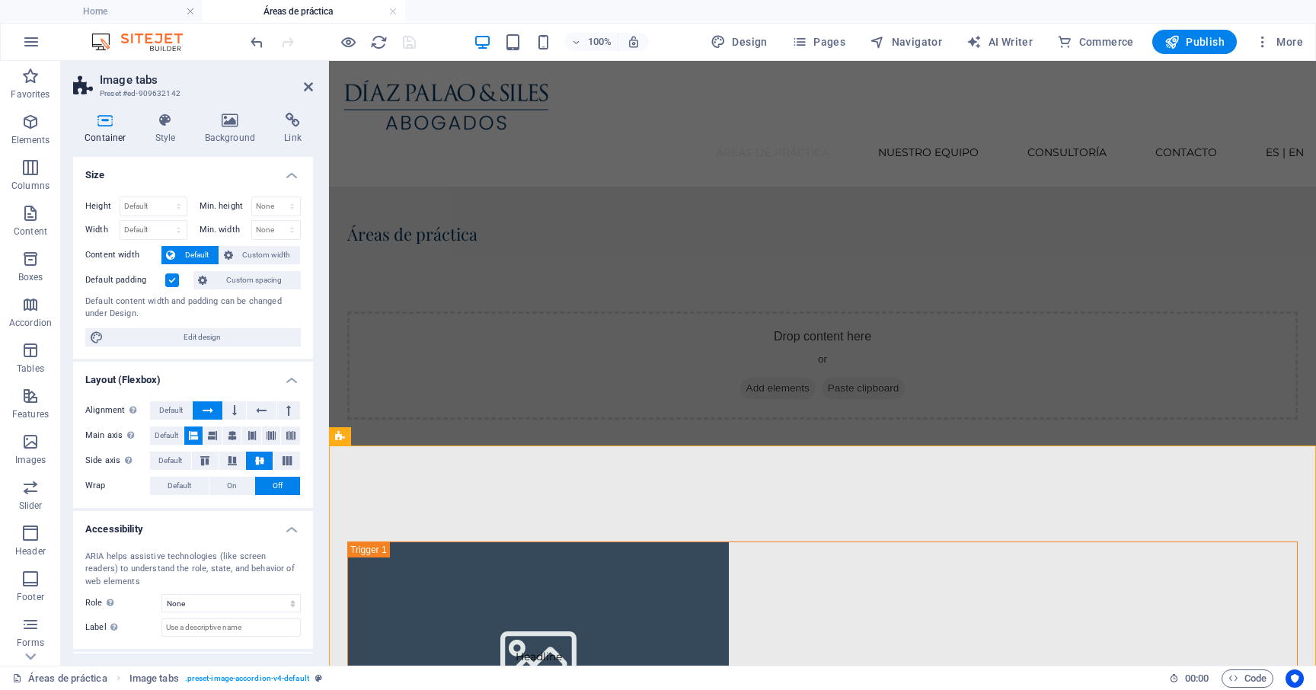
scroll to position [69, 0]
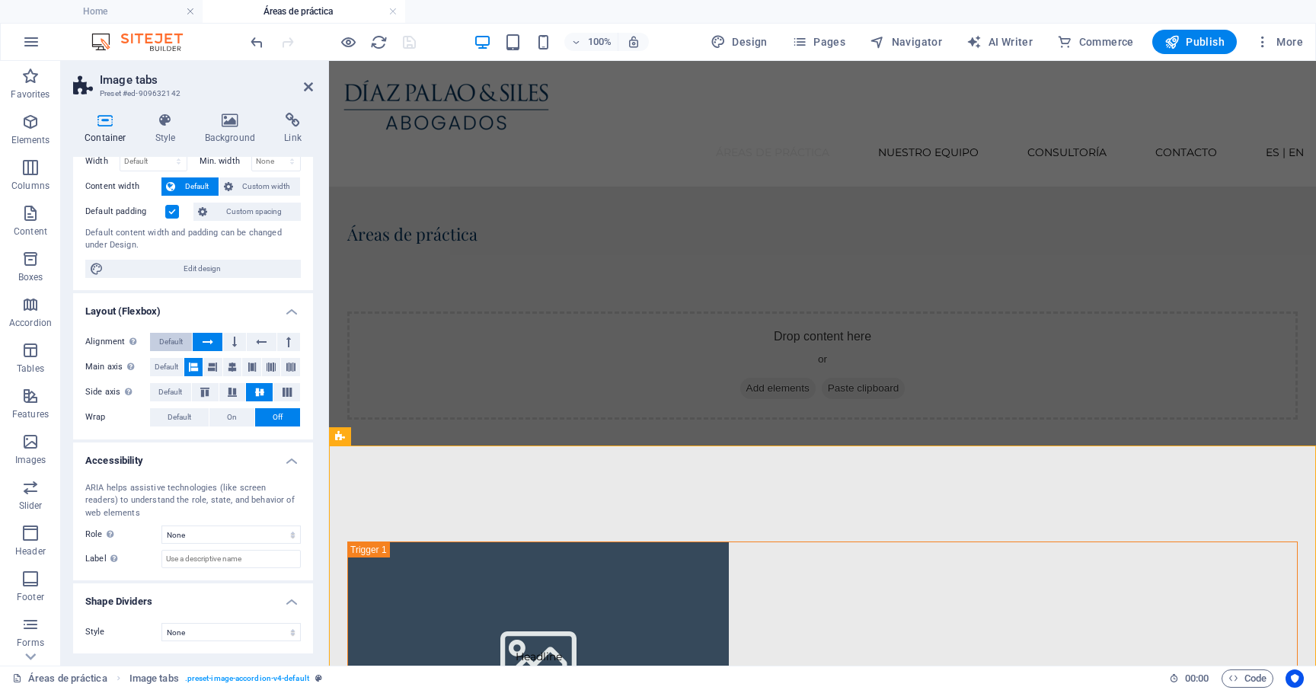
click at [183, 346] on button "Default" at bounding box center [171, 342] width 42 height 18
click at [171, 362] on span "Default" at bounding box center [167, 367] width 24 height 18
click at [179, 393] on span "Default" at bounding box center [170, 392] width 24 height 18
click at [179, 410] on span "Default" at bounding box center [179, 417] width 24 height 18
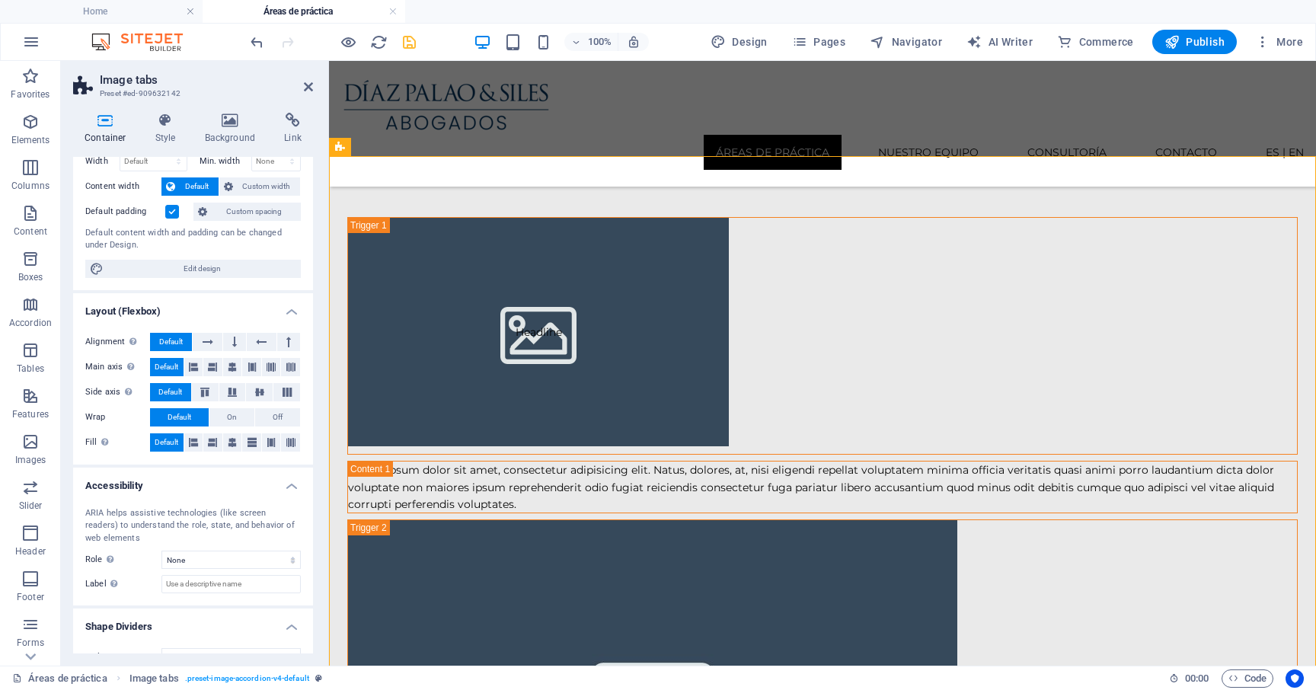
scroll to position [0, 0]
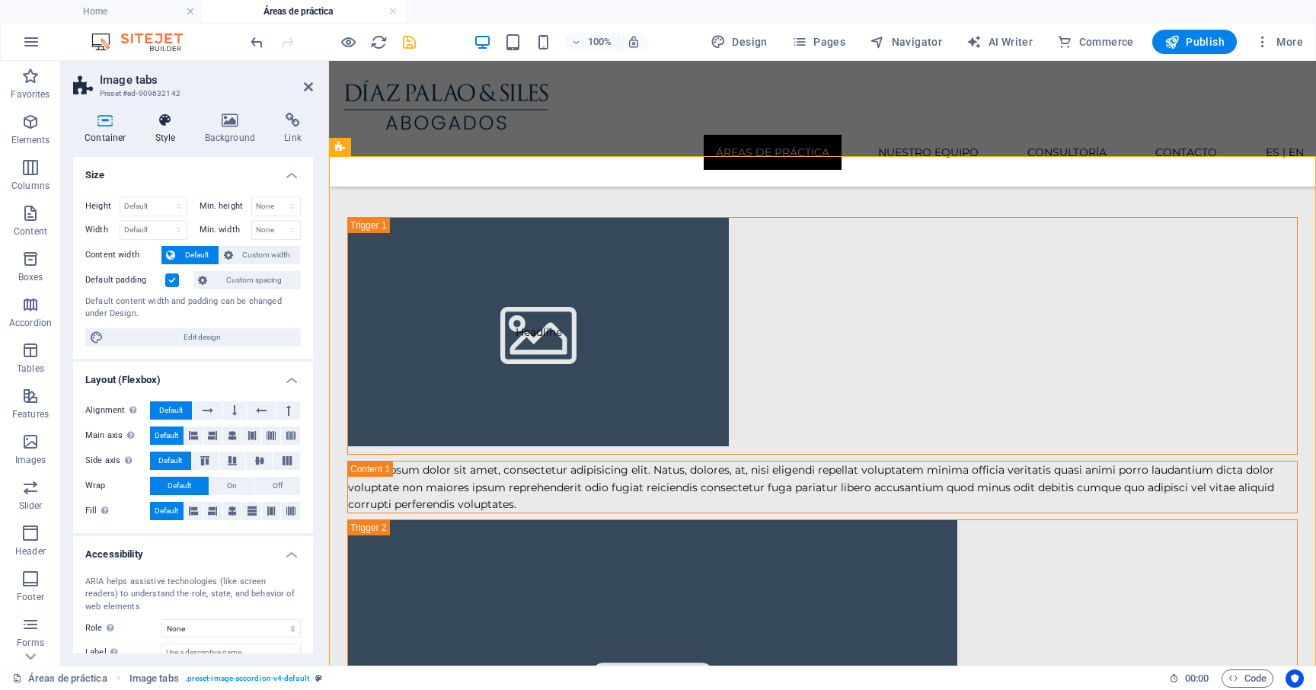
click at [172, 135] on h4 "Style" at bounding box center [168, 129] width 49 height 32
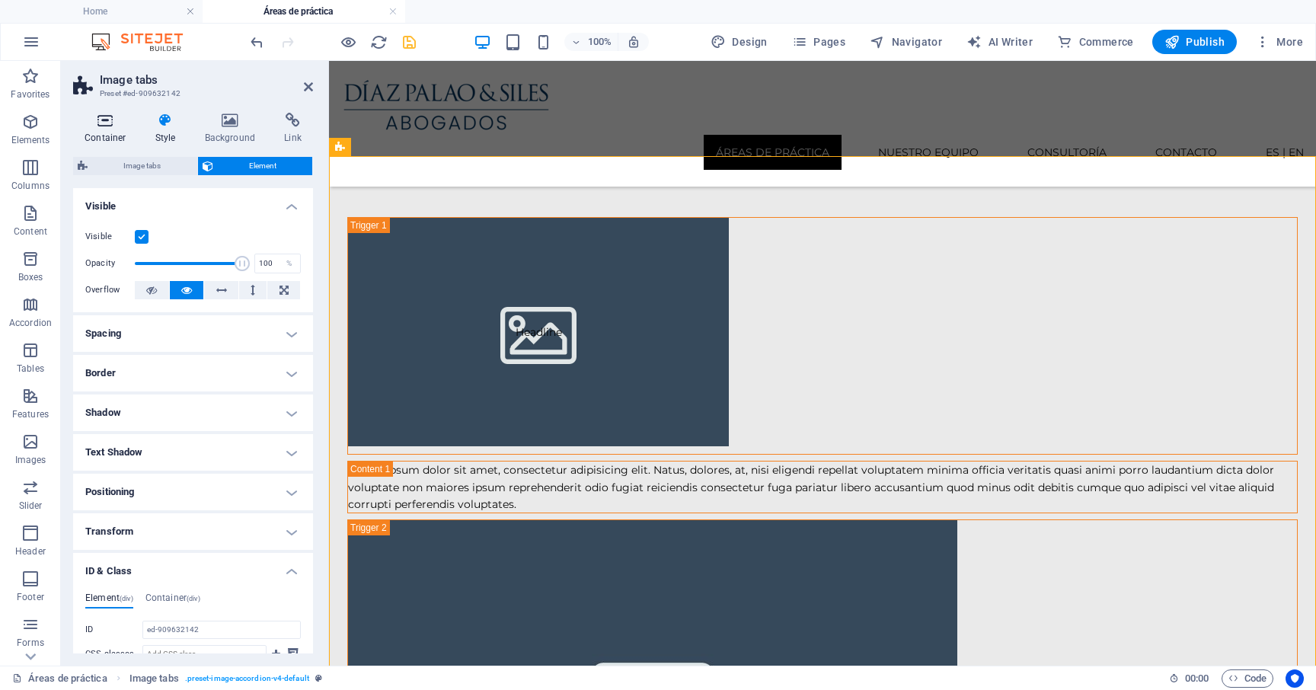
click at [97, 125] on icon at bounding box center [105, 120] width 65 height 15
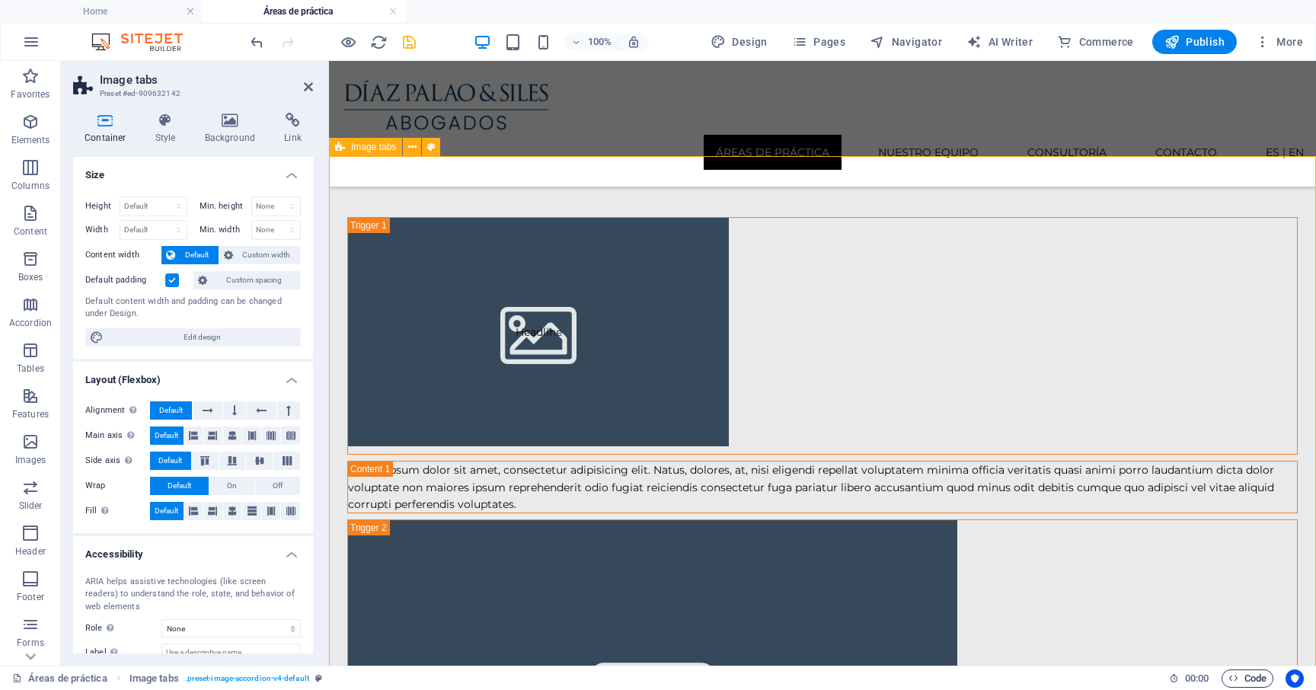
click at [1247, 680] on span "Code" at bounding box center [1247, 678] width 38 height 18
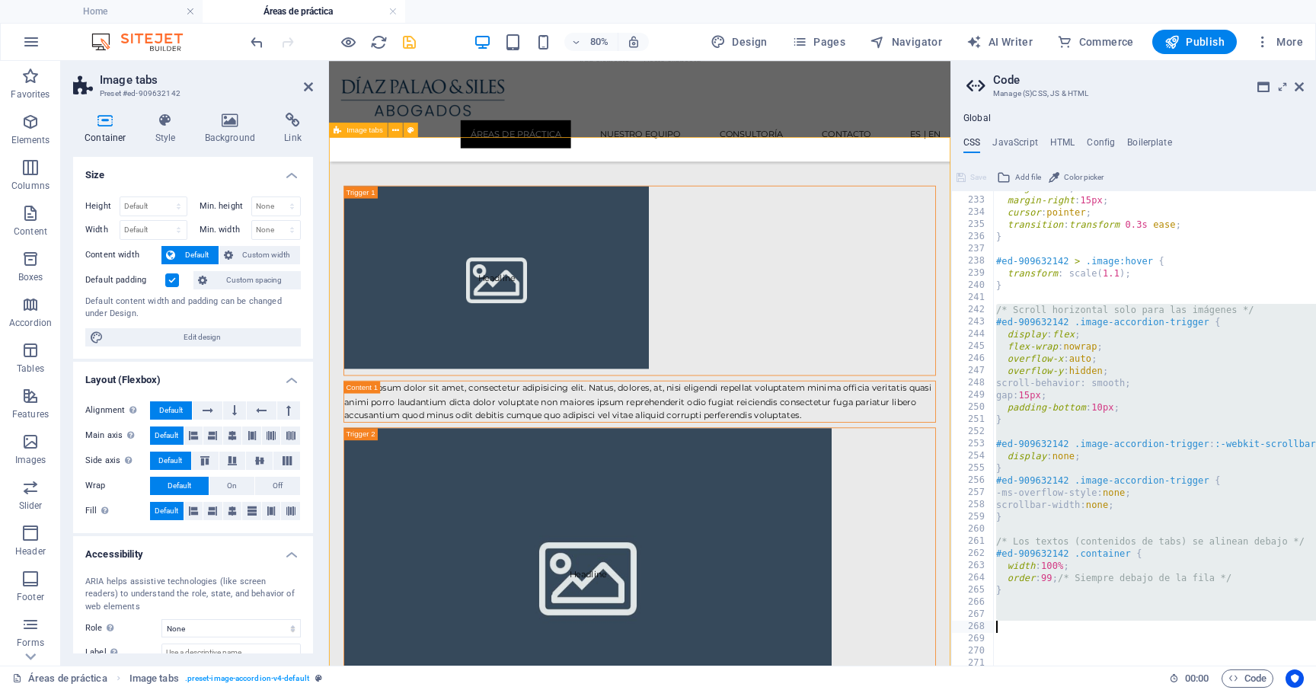
scroll to position [1036, 0]
drag, startPoint x: 996, startPoint y: 309, endPoint x: 1180, endPoint y: 602, distance: 346.2
click at [1180, 602] on div "margin-right : 15px ; cursor : pointer ; transition : transform 0.3s ease ; } #…" at bounding box center [1228, 439] width 470 height 499
type textarea "}"
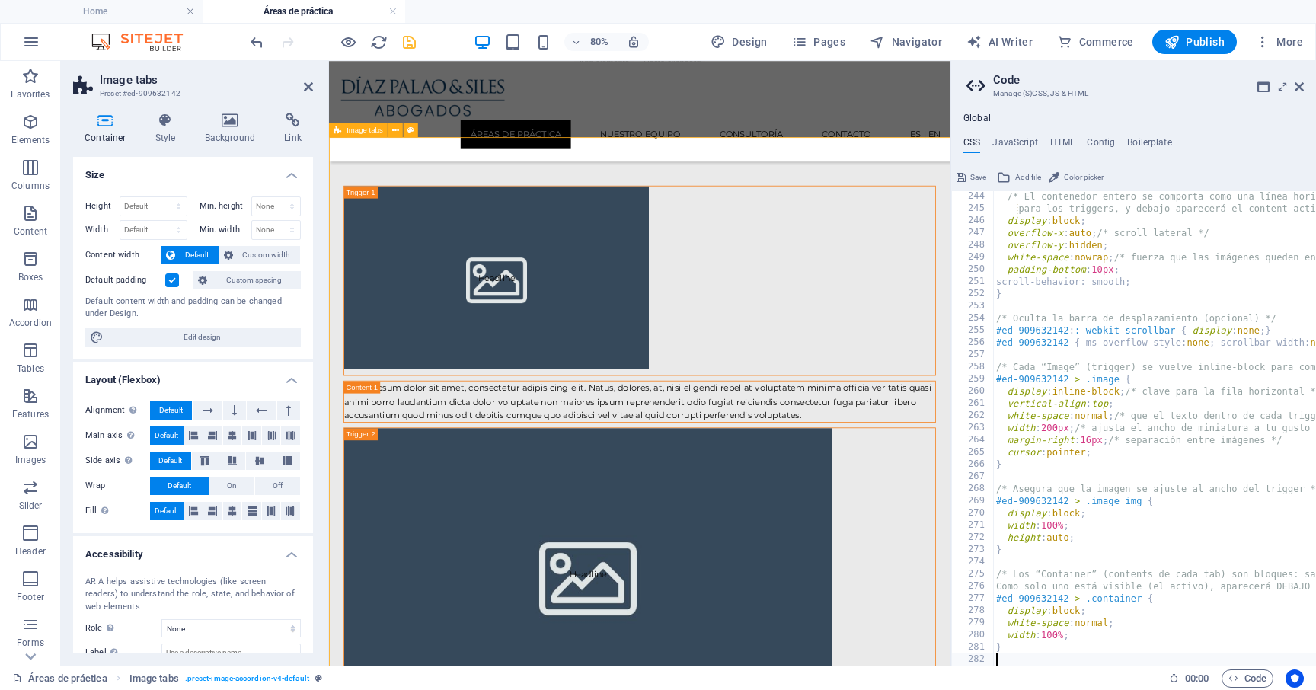
scroll to position [1170, 0]
click at [406, 44] on icon "save" at bounding box center [409, 42] width 18 height 18
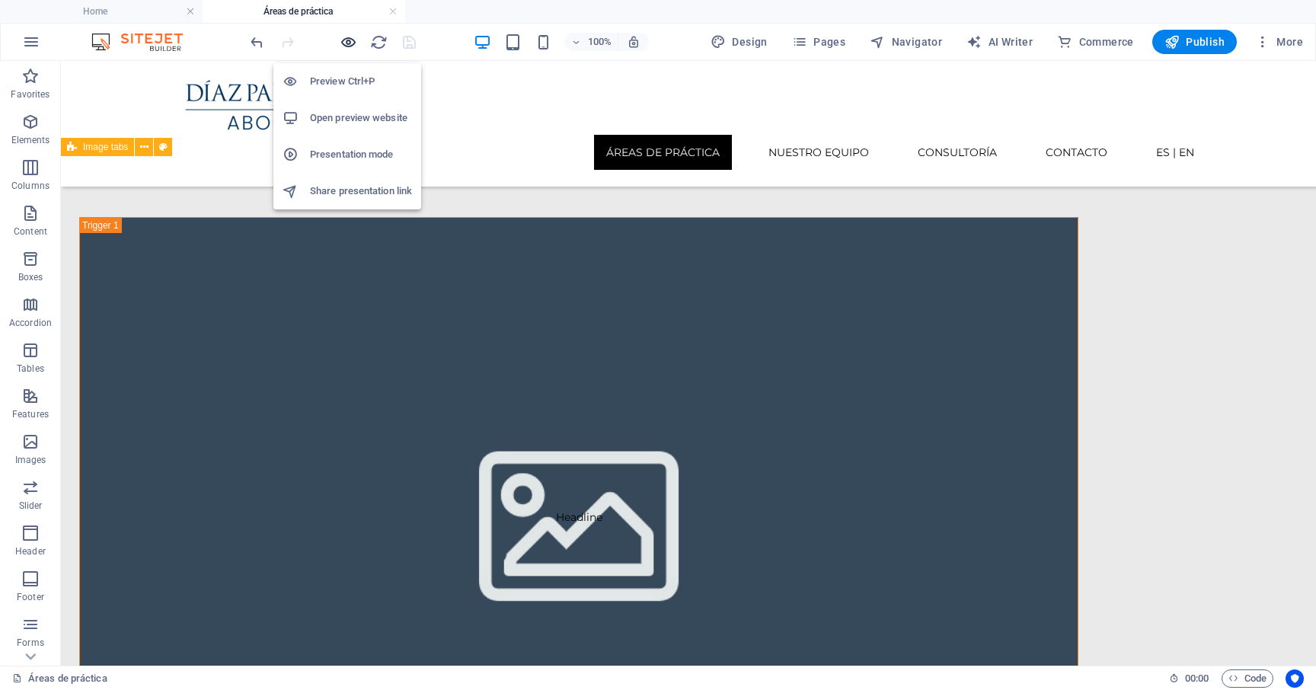
click at [349, 43] on icon "button" at bounding box center [349, 42] width 18 height 18
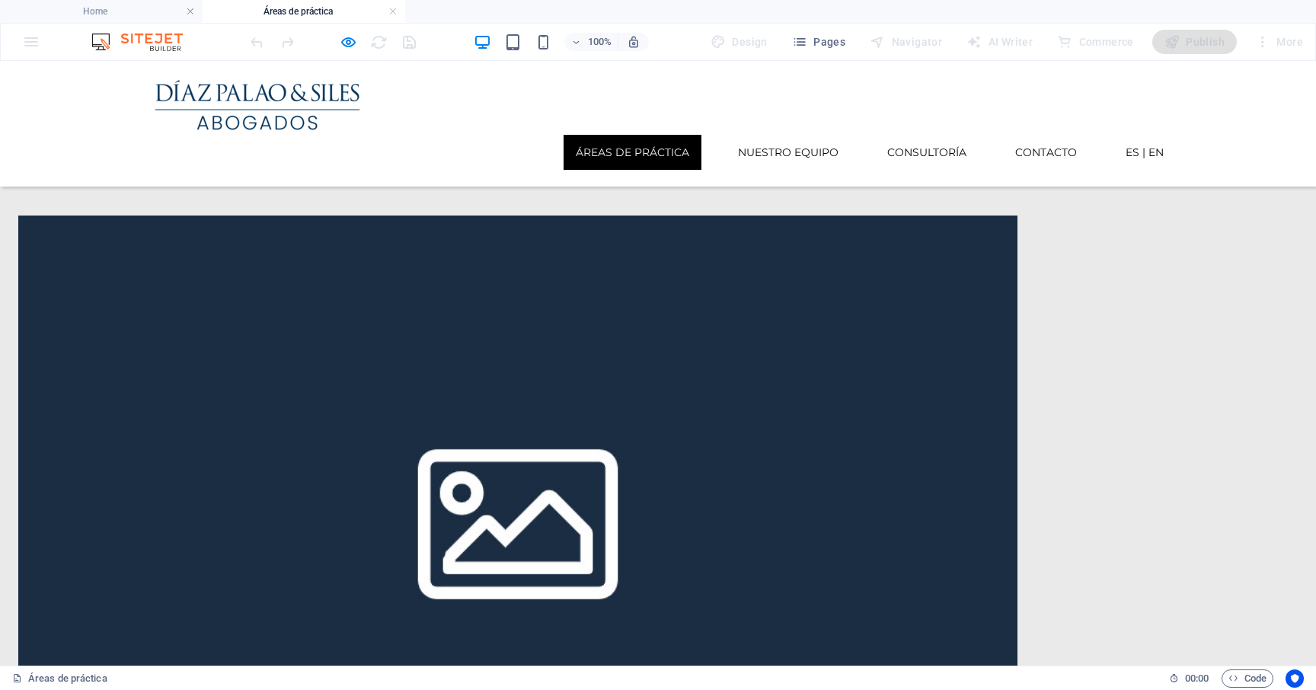
scroll to position [182, 0]
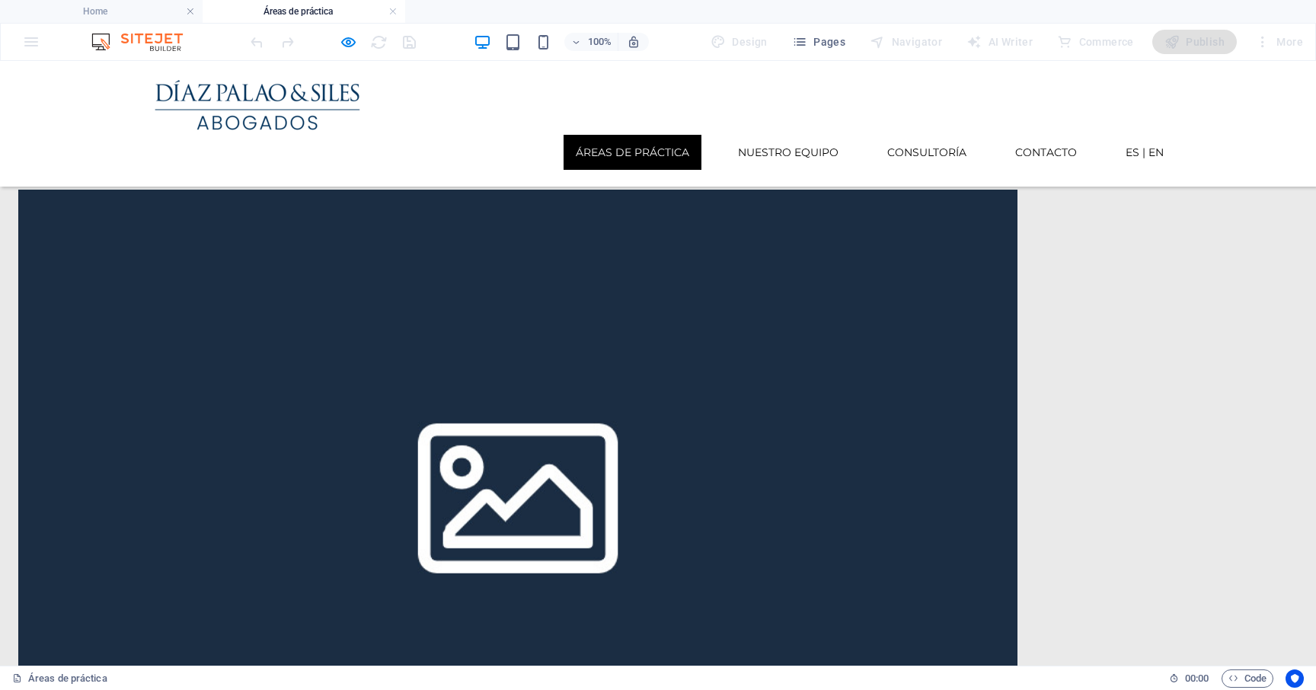
scroll to position [205, 0]
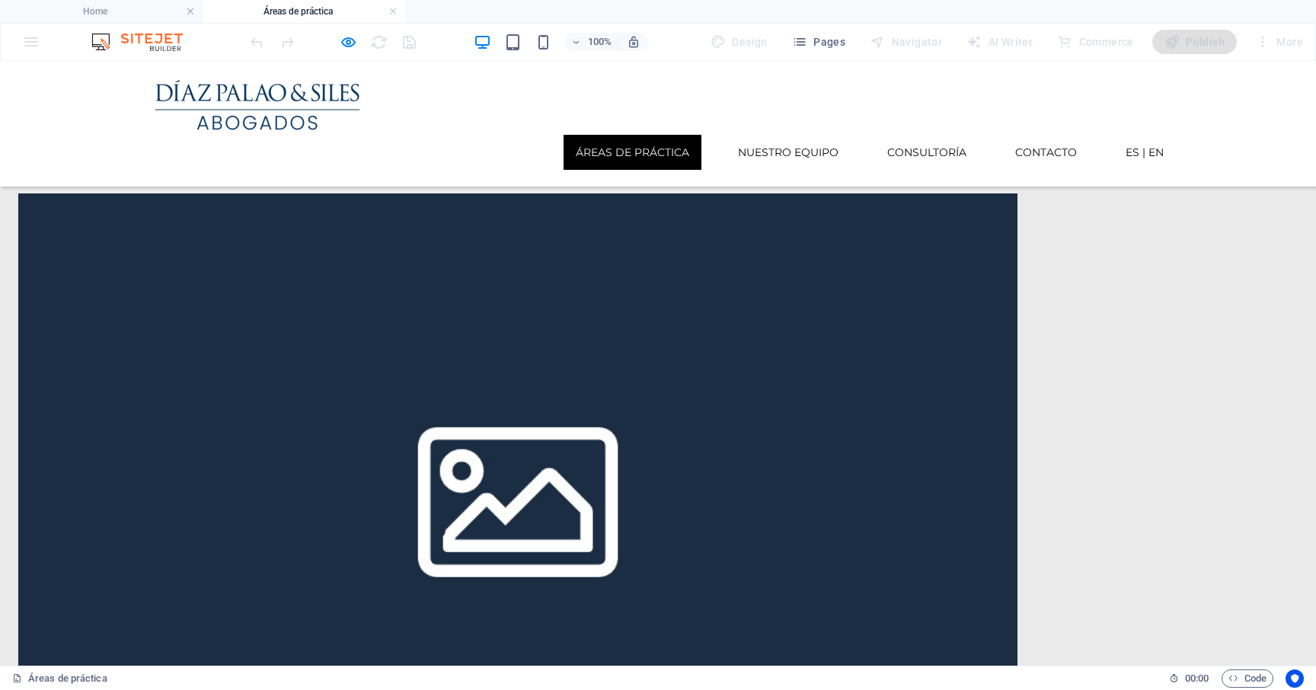
click at [1002, 41] on div "AI Writer" at bounding box center [999, 42] width 78 height 24
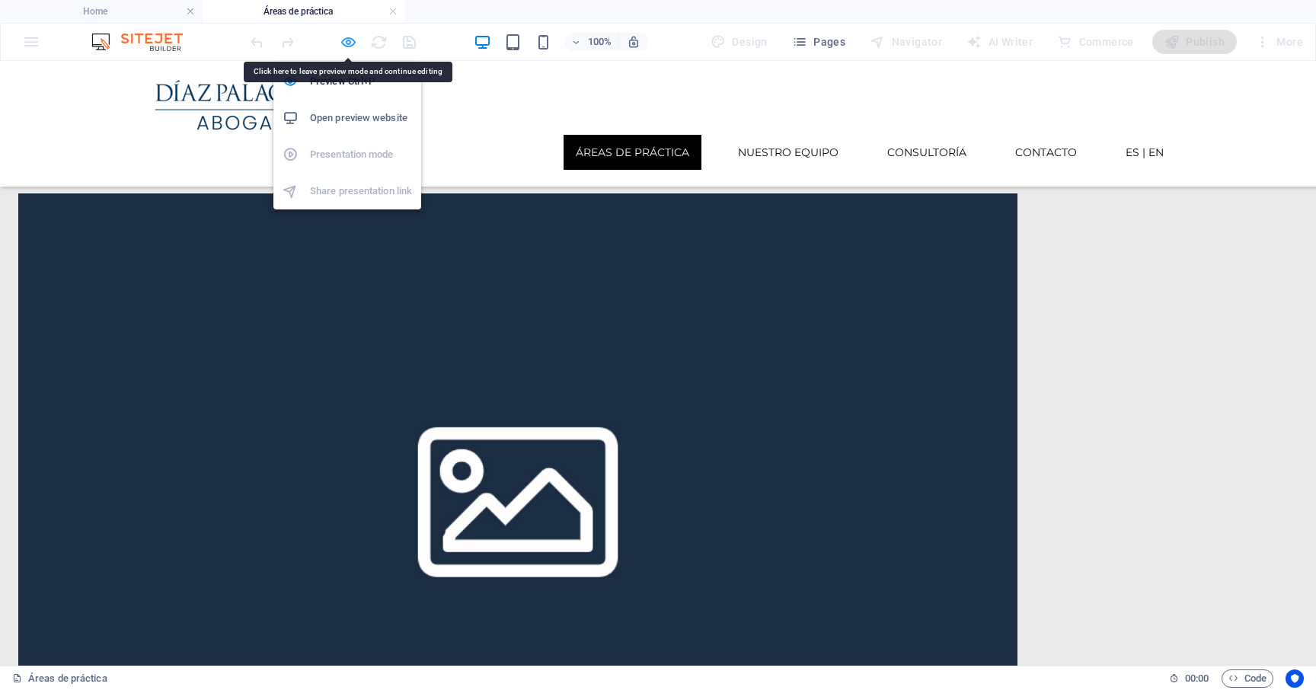
click at [351, 42] on icon "button" at bounding box center [349, 42] width 18 height 18
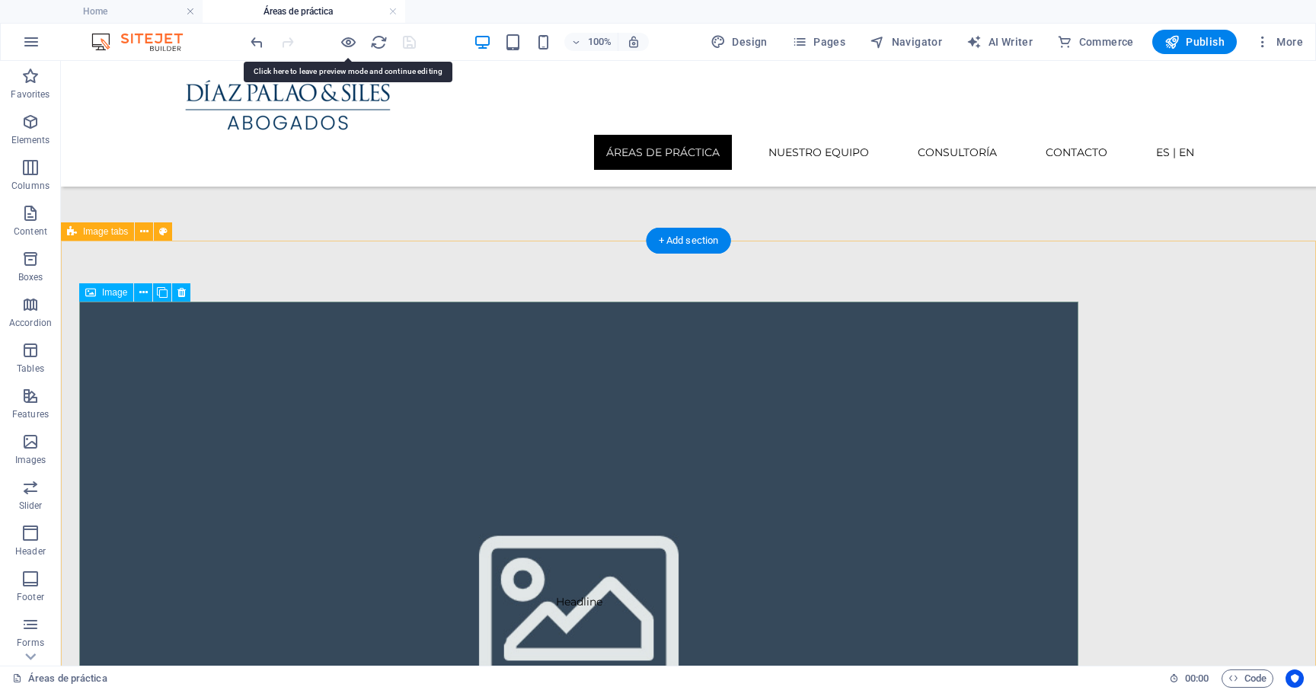
click at [784, 305] on figure "Headline" at bounding box center [578, 601] width 999 height 600
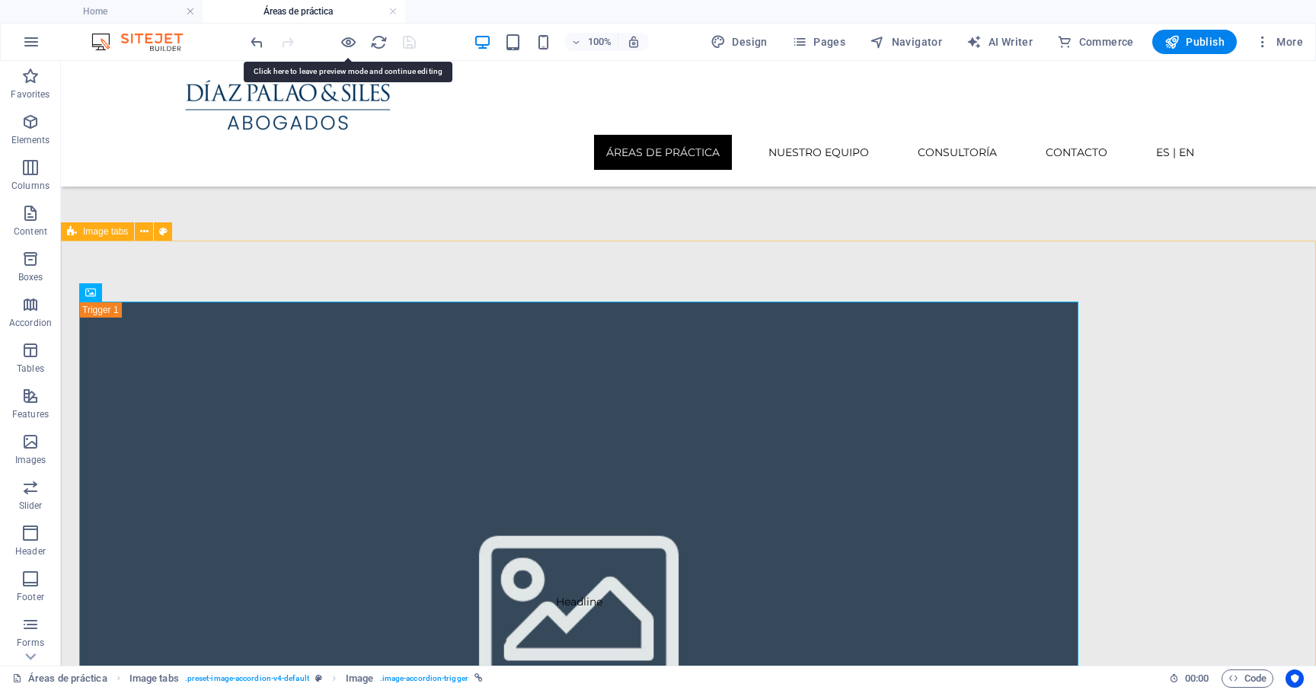
click at [112, 232] on span "Image tabs" at bounding box center [105, 231] width 45 height 9
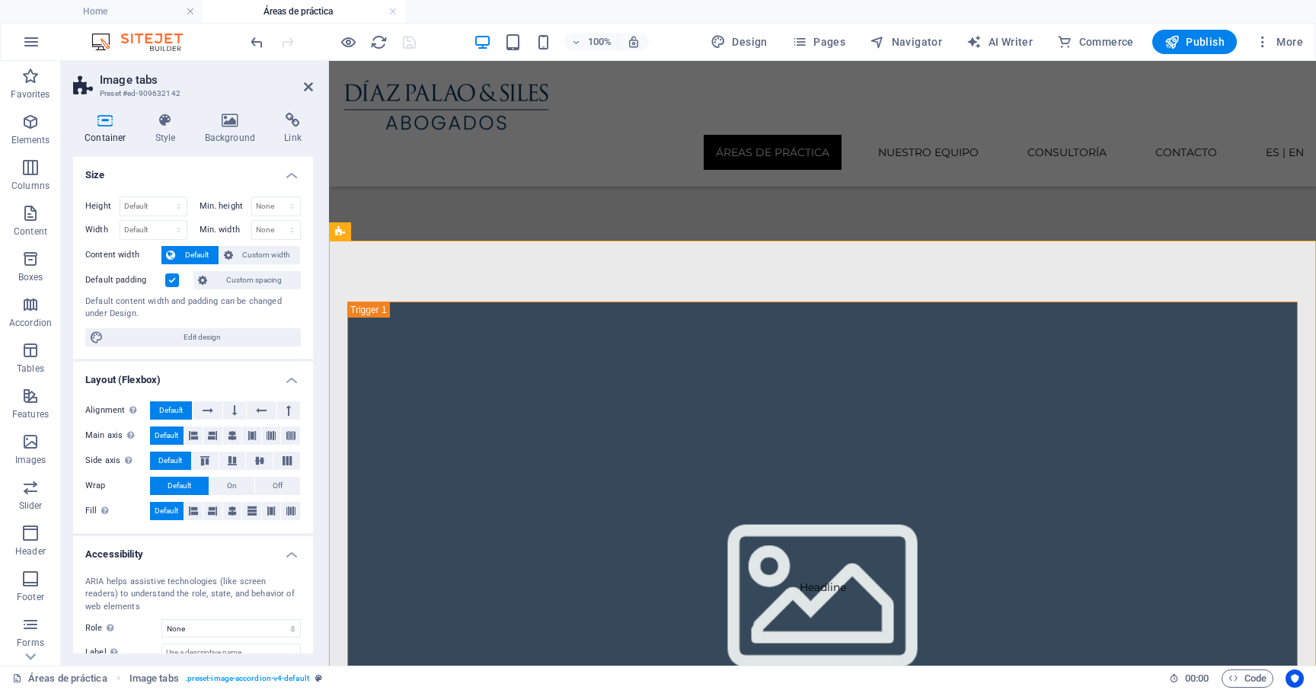
drag, startPoint x: 183, startPoint y: 94, endPoint x: 126, endPoint y: 94, distance: 57.1
click at [126, 94] on h3 "Preset #ed-909632142" at bounding box center [191, 94] width 183 height 14
drag, startPoint x: 126, startPoint y: 94, endPoint x: 174, endPoint y: 94, distance: 48.7
click at [175, 94] on h3 "Preset #ed-909632142" at bounding box center [191, 94] width 183 height 14
click at [1254, 675] on span "Code" at bounding box center [1247, 678] width 38 height 18
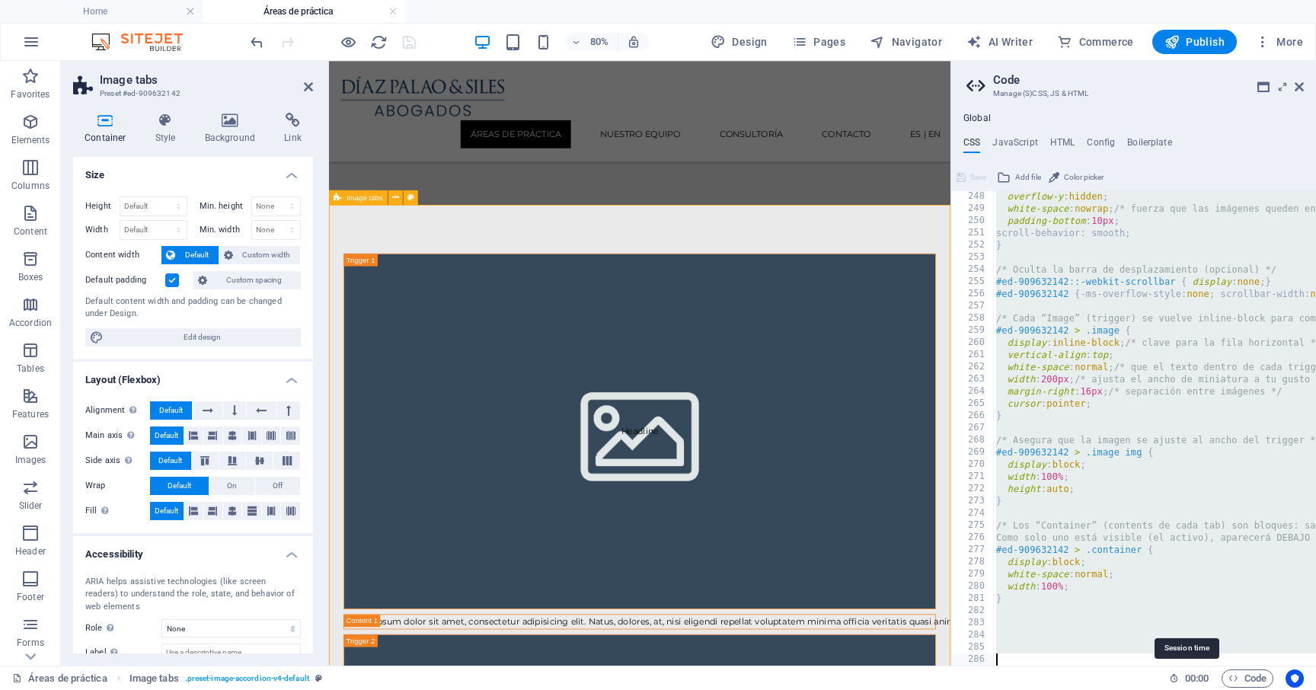
scroll to position [1255, 0]
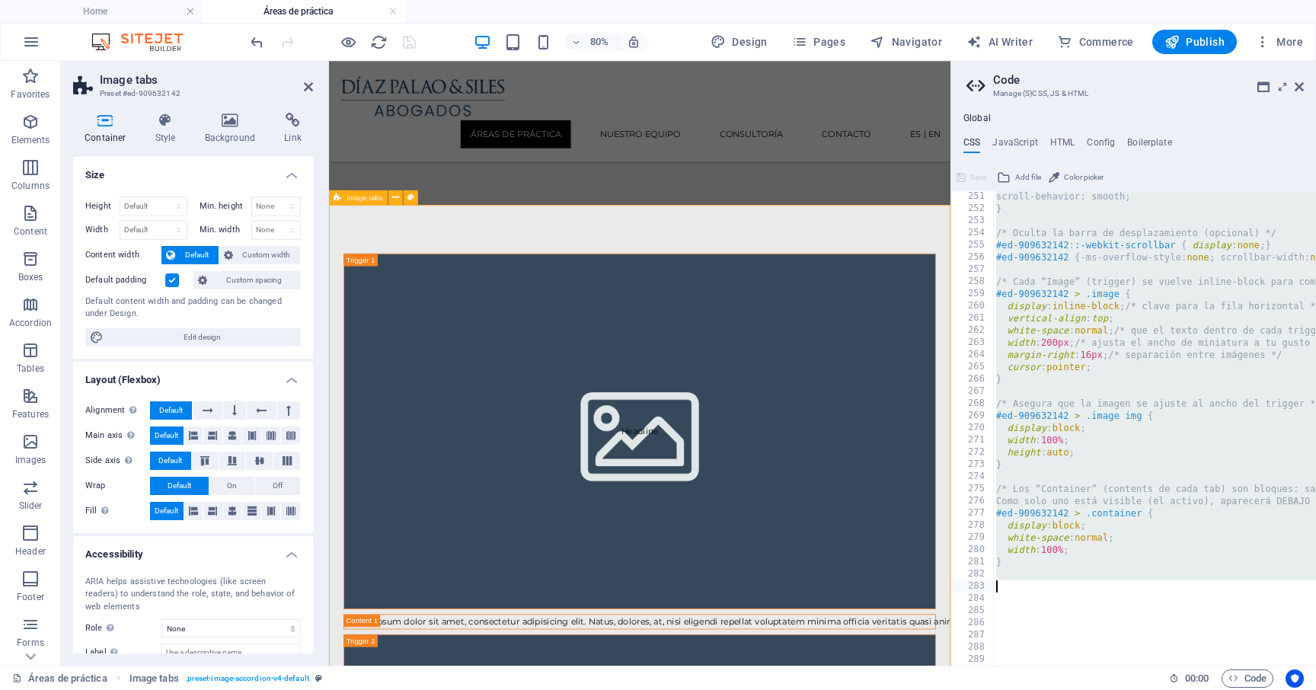
drag, startPoint x: 996, startPoint y: 305, endPoint x: 1185, endPoint y: 585, distance: 337.2
click at [1185, 585] on div "scroll-behavior: smooth; } /* Oculta la barra de desplazamiento (opcional) */ #…" at bounding box center [1239, 439] width 493 height 499
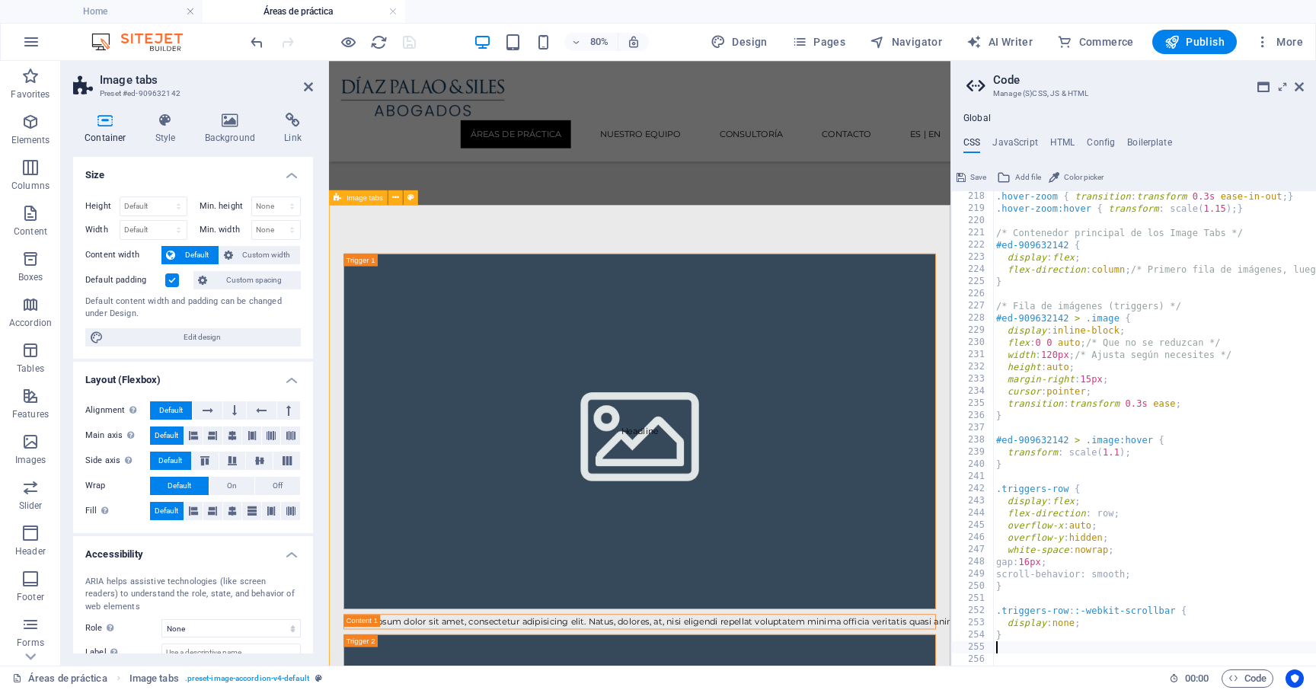
scroll to position [914, 0]
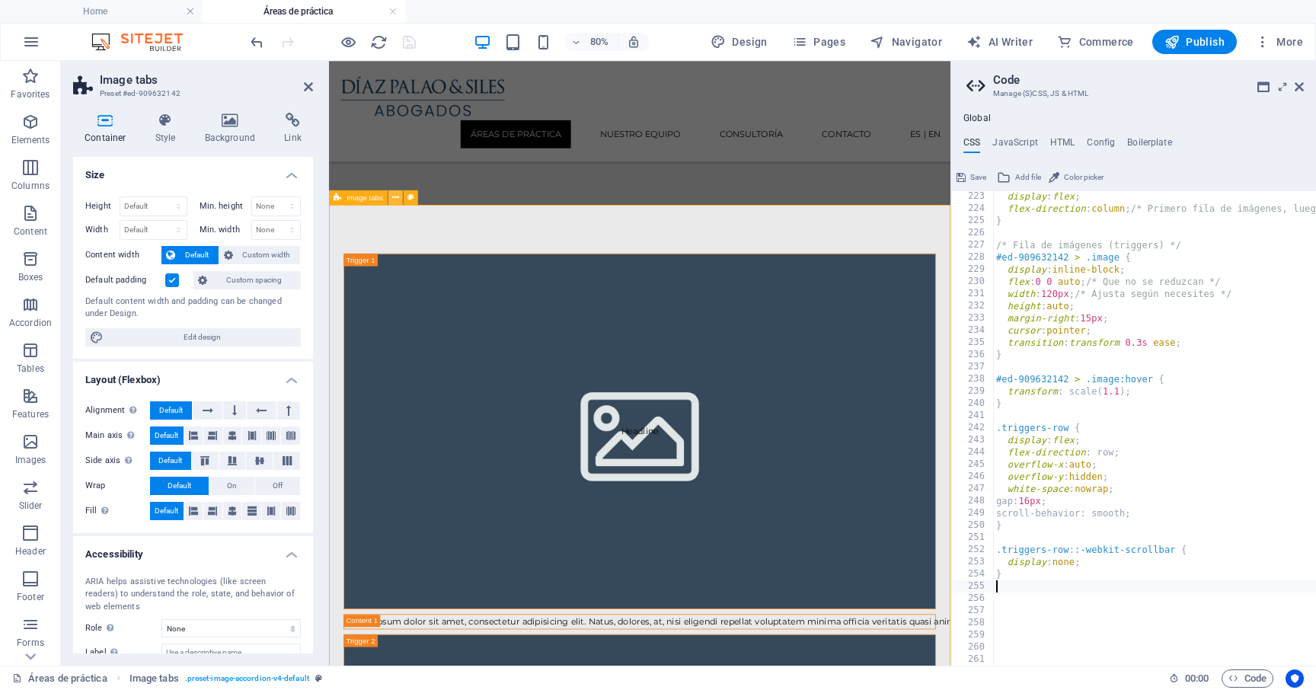
click at [396, 196] on icon at bounding box center [395, 197] width 7 height 13
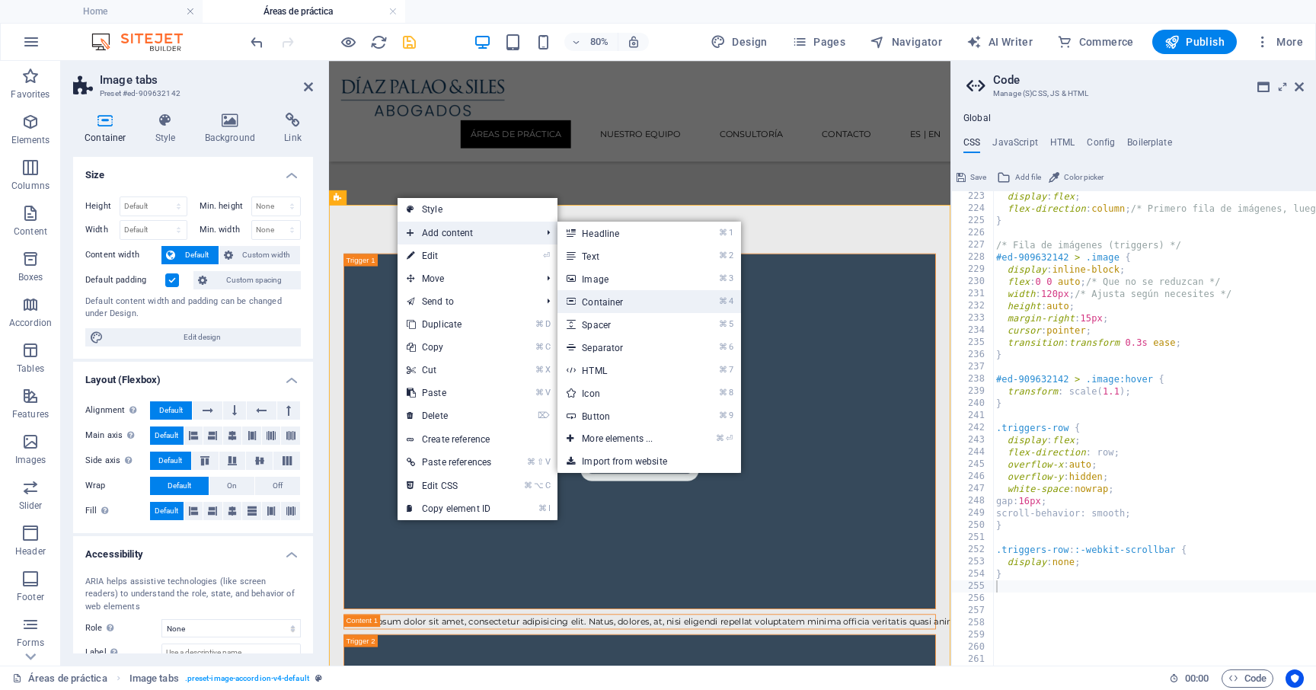
click at [640, 306] on link "⌘ 4 Container" at bounding box center [620, 301] width 126 height 23
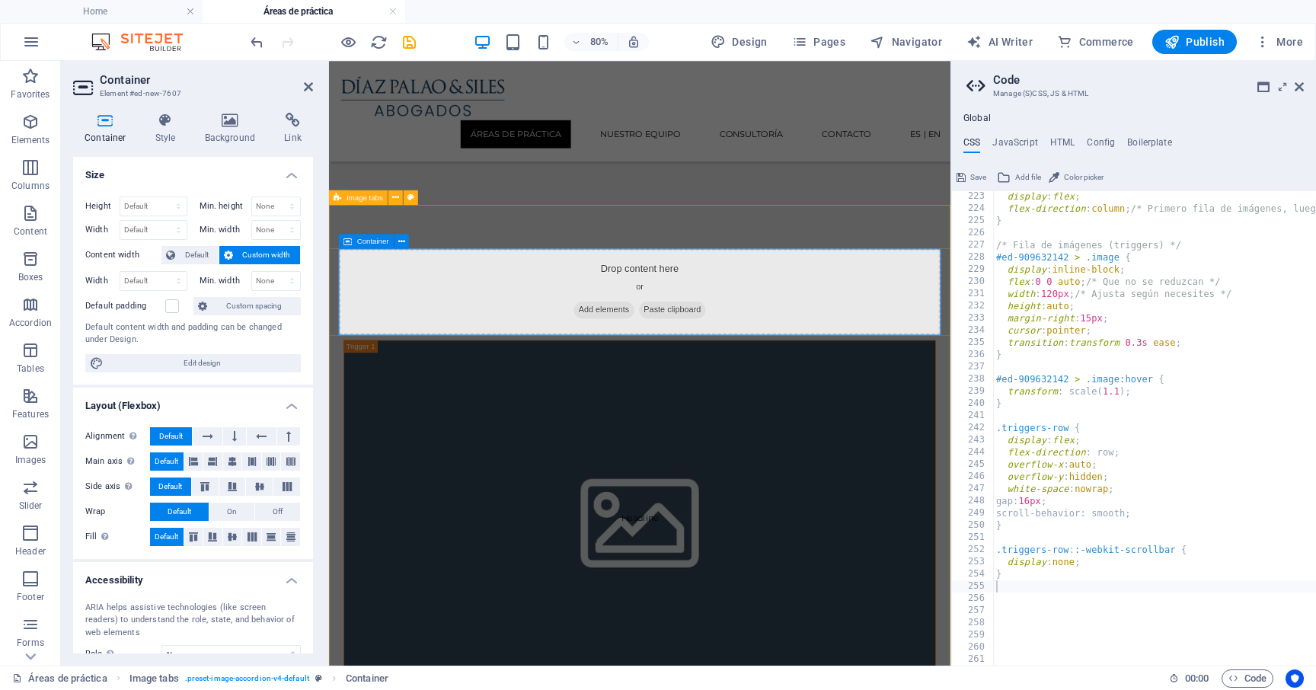
scroll to position [914, 0]
click at [371, 334] on span "Image" at bounding box center [372, 333] width 21 height 8
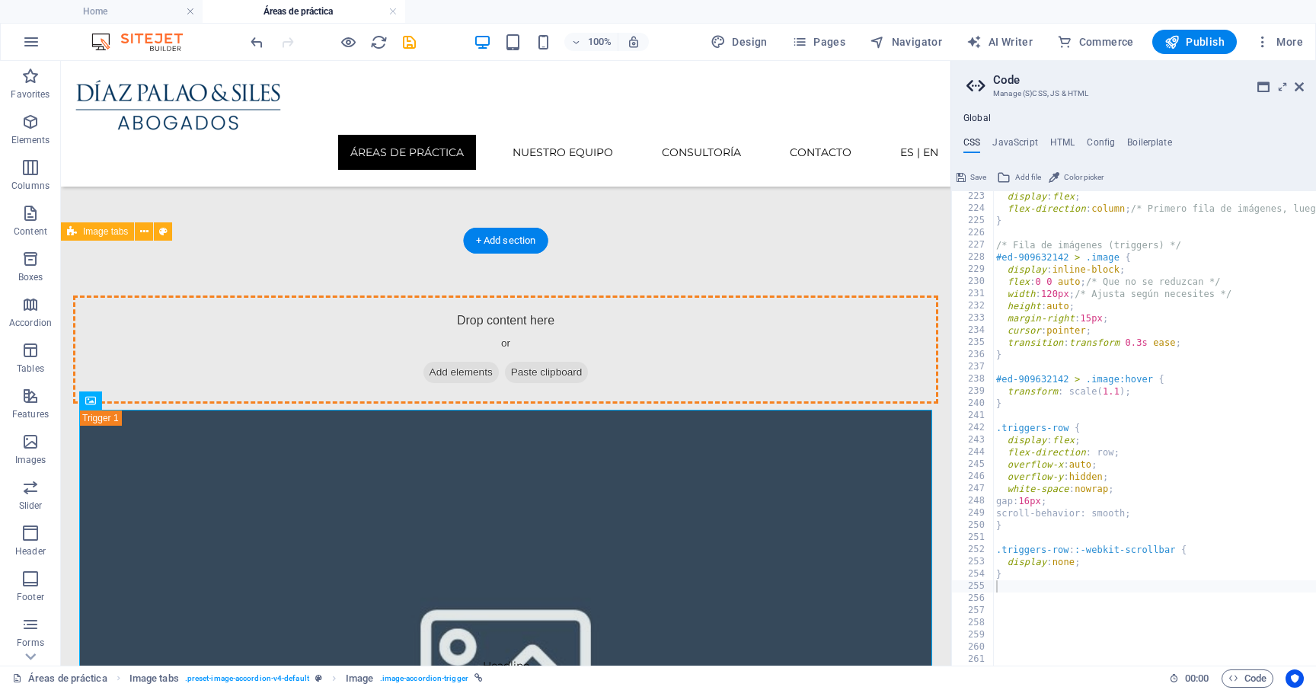
drag, startPoint x: 158, startPoint y: 461, endPoint x: 190, endPoint y: 330, distance: 135.7
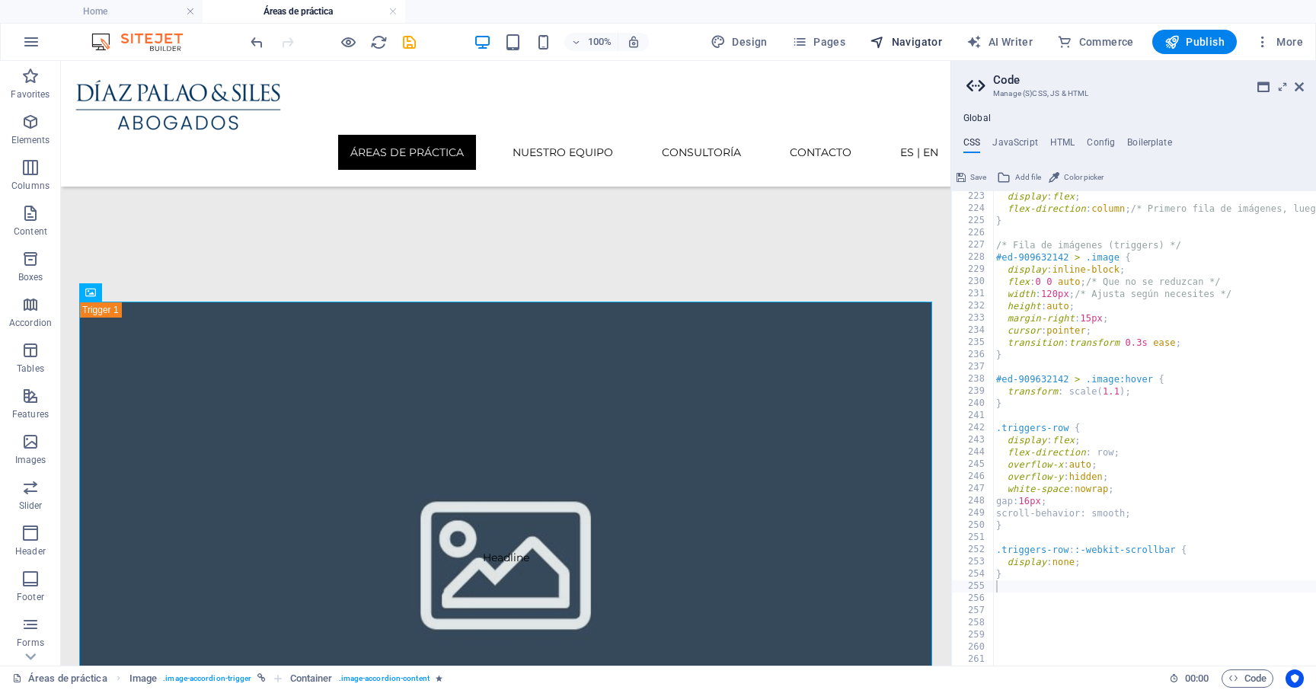
click at [917, 40] on span "Navigator" at bounding box center [905, 41] width 72 height 15
select select "17006661-en"
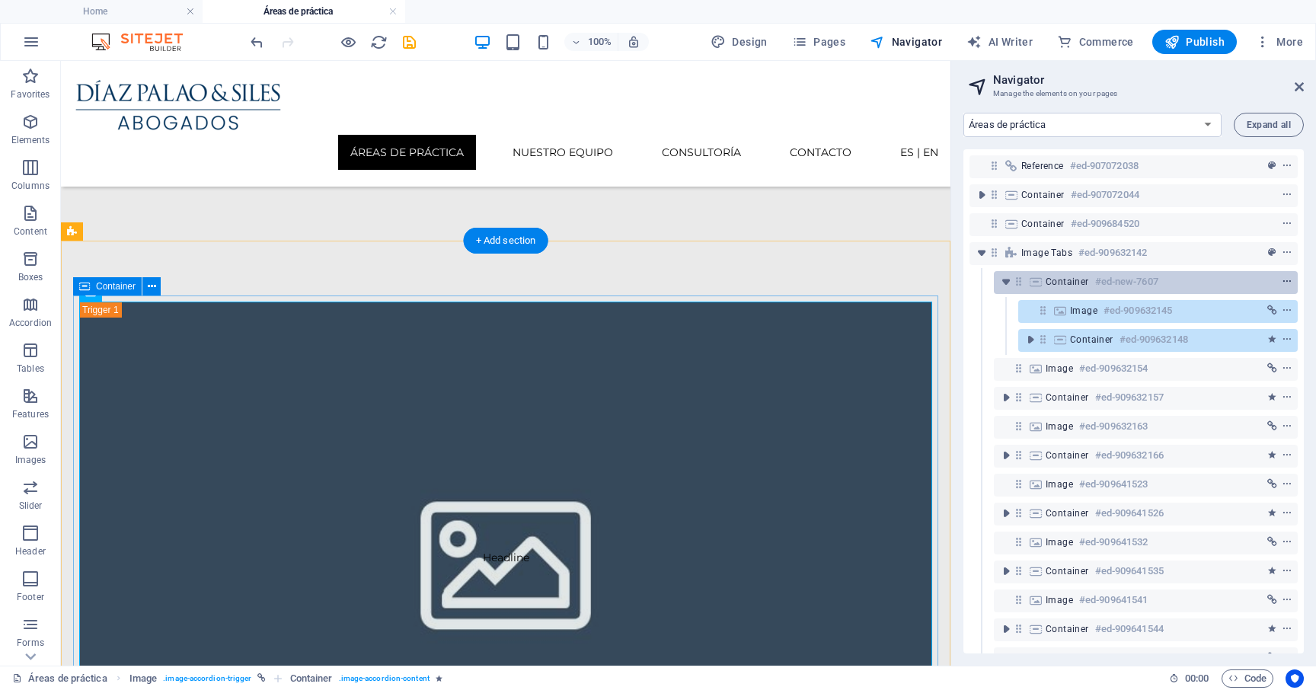
click at [1282, 285] on icon "context-menu" at bounding box center [1286, 281] width 11 height 11
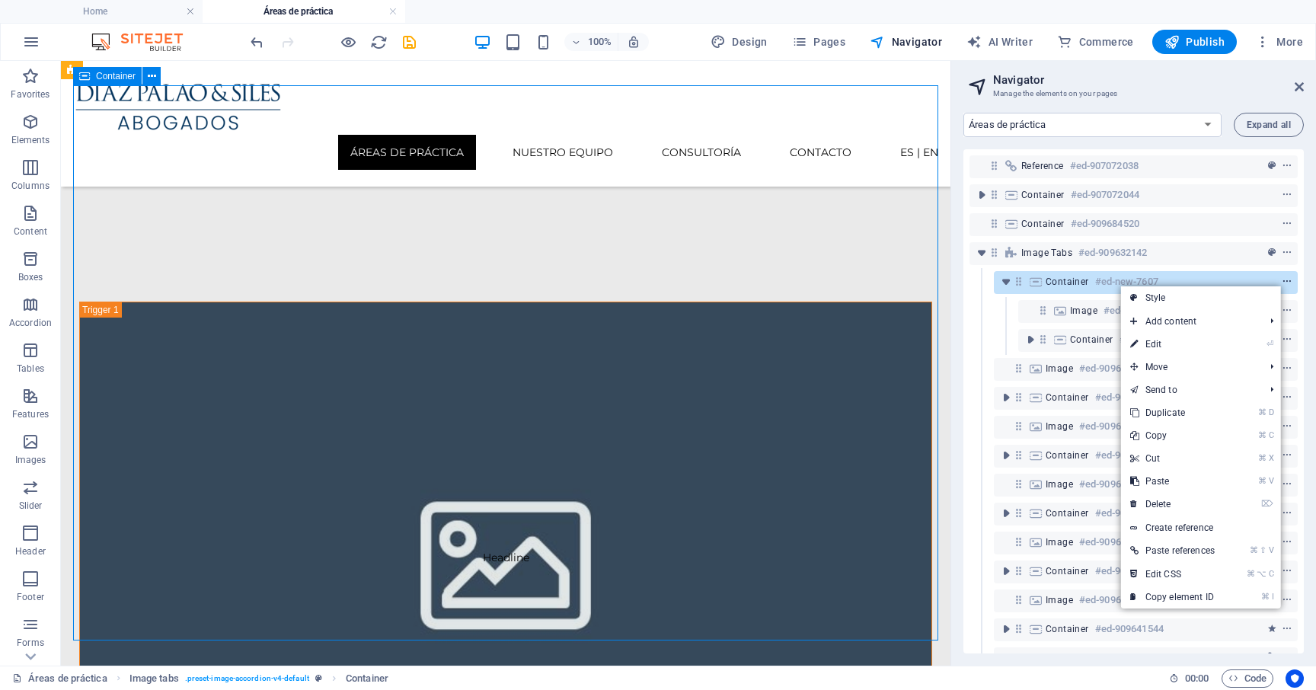
scroll to position [415, 0]
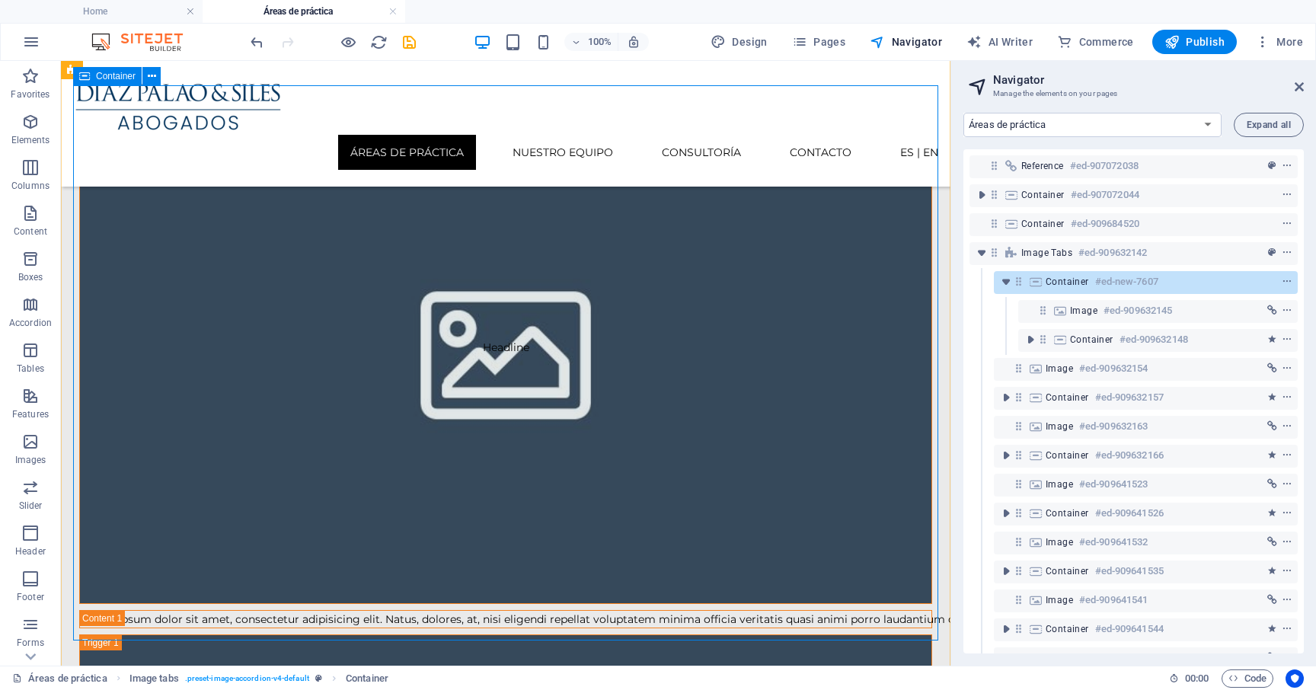
click at [1055, 280] on span "Container" at bounding box center [1066, 282] width 43 height 12
click at [1065, 282] on span "Container" at bounding box center [1066, 282] width 43 height 12
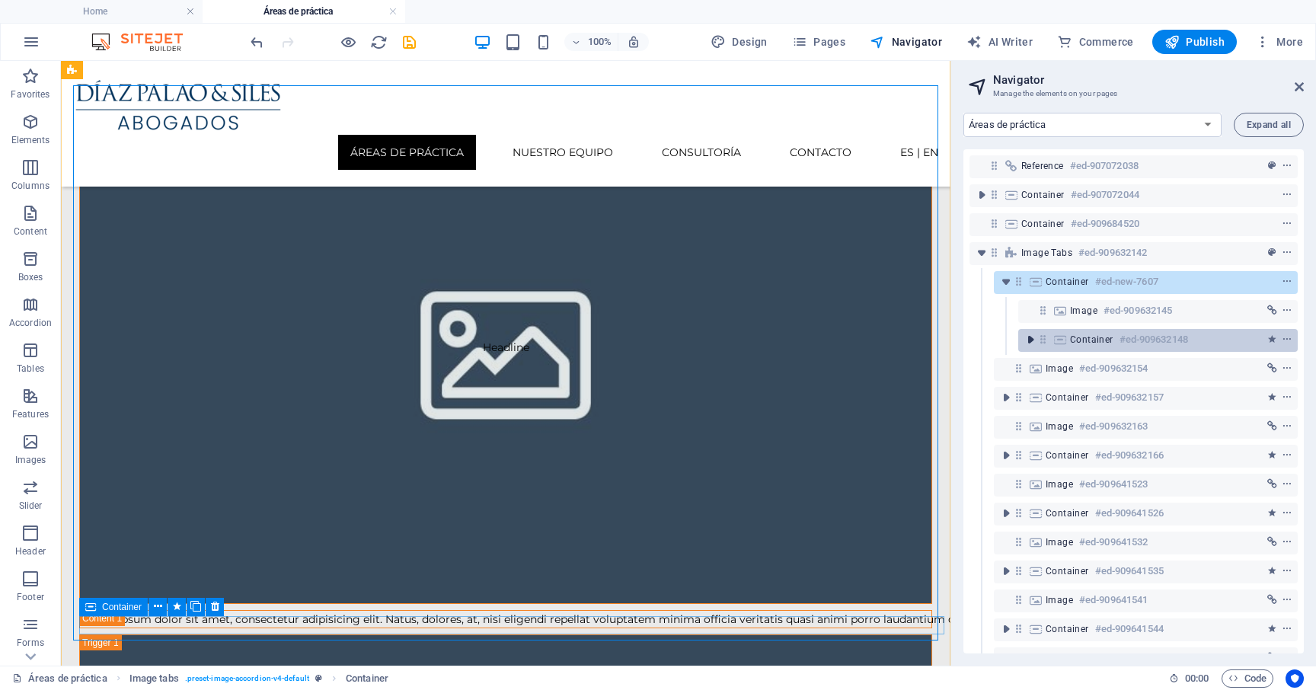
click at [1034, 337] on icon "toggle-expand" at bounding box center [1029, 339] width 15 height 15
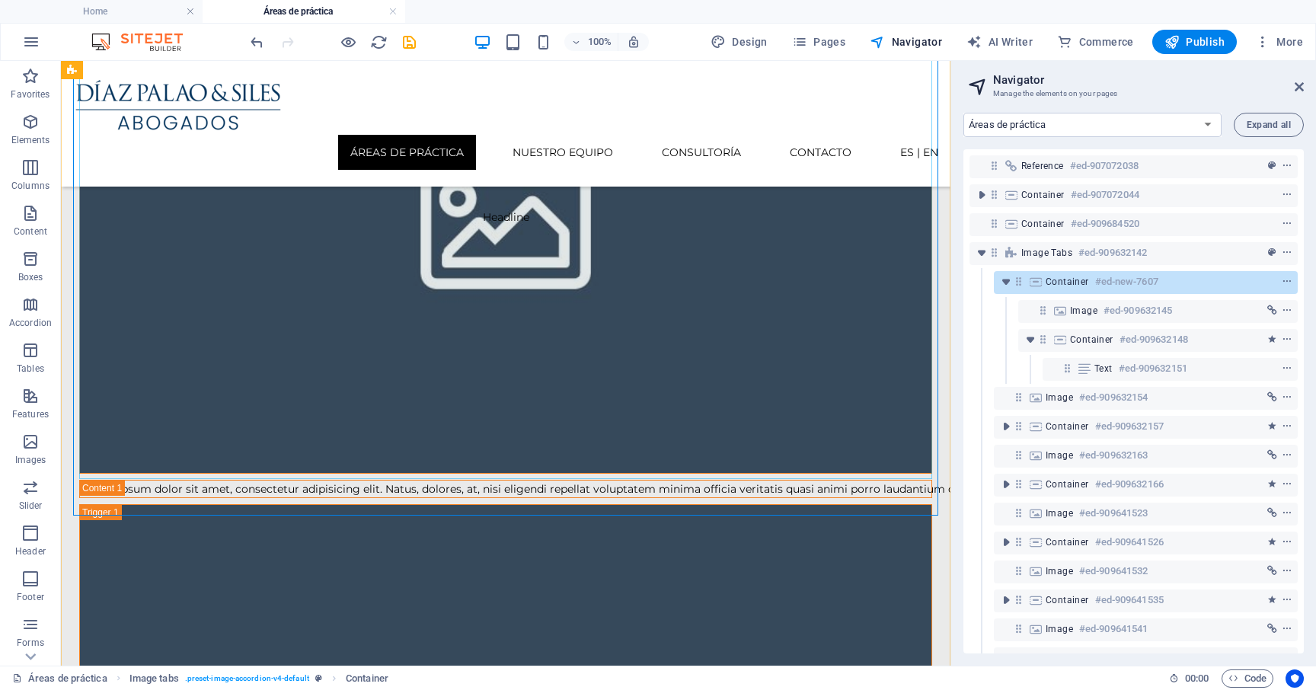
scroll to position [551, 0]
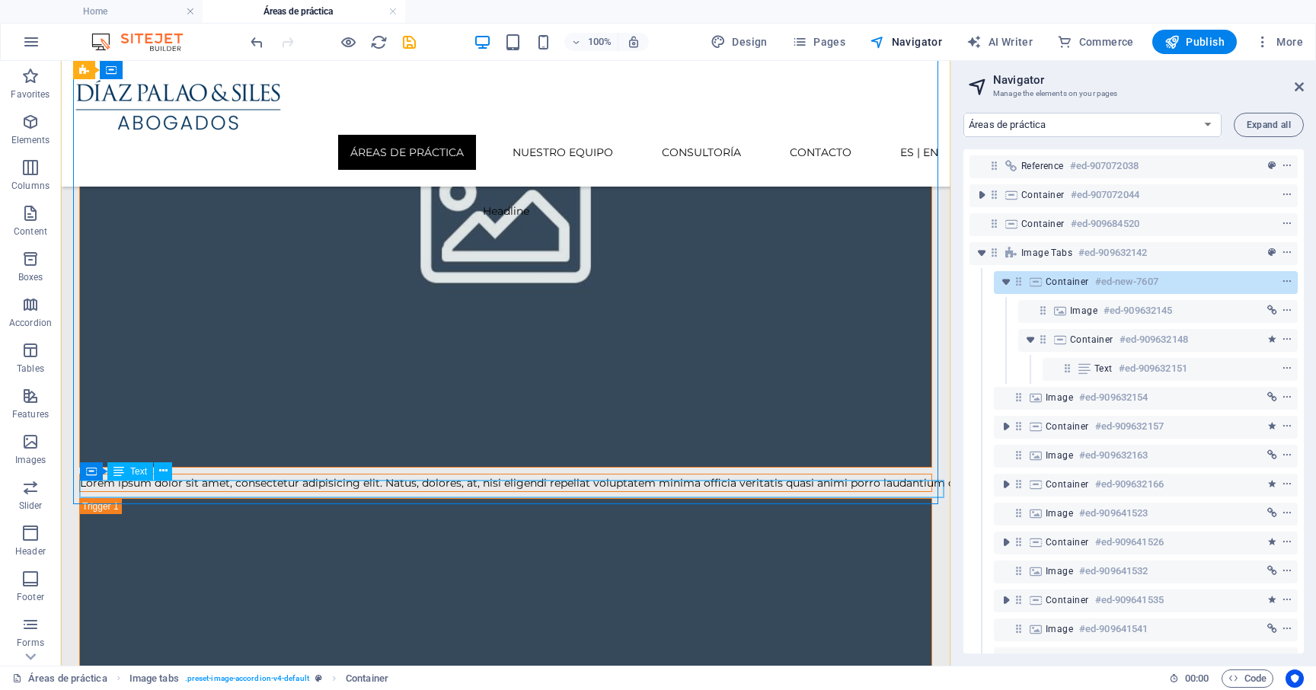
click at [677, 490] on div "Lorem ipsum dolor sit amet, consectetur adipisicing elit. Natus, dolores, at, n…" at bounding box center [505, 482] width 851 height 17
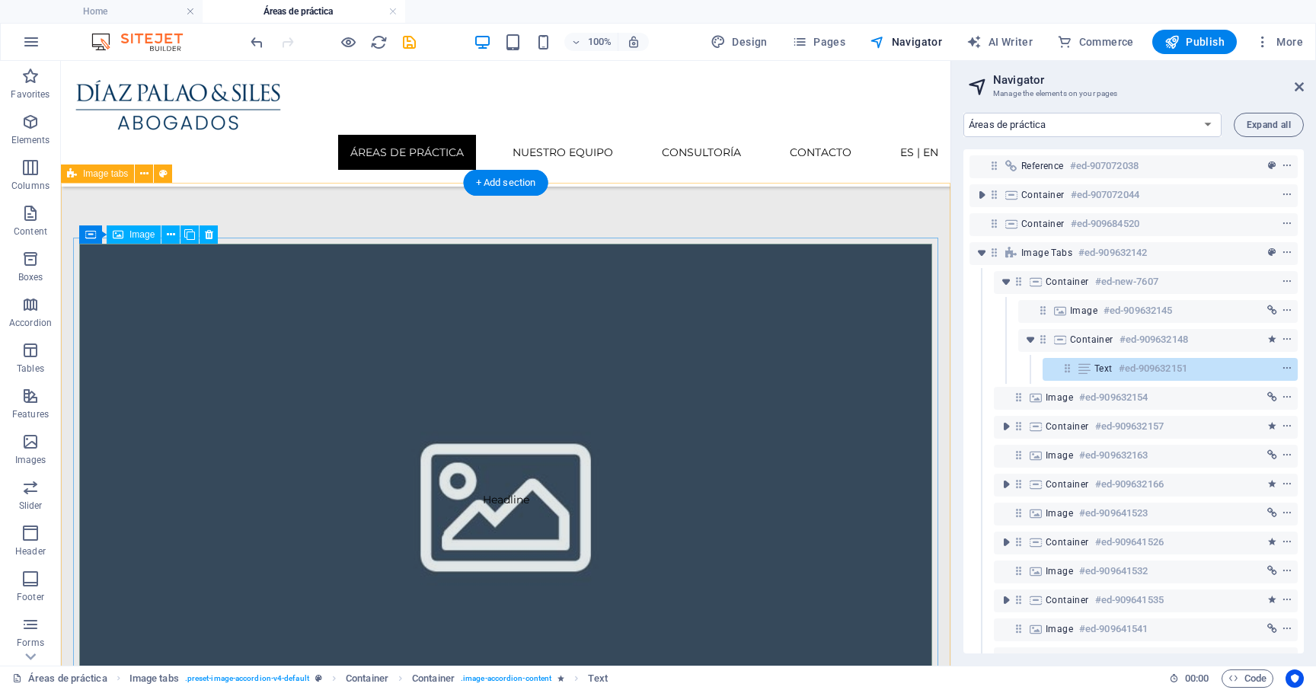
scroll to position [263, 0]
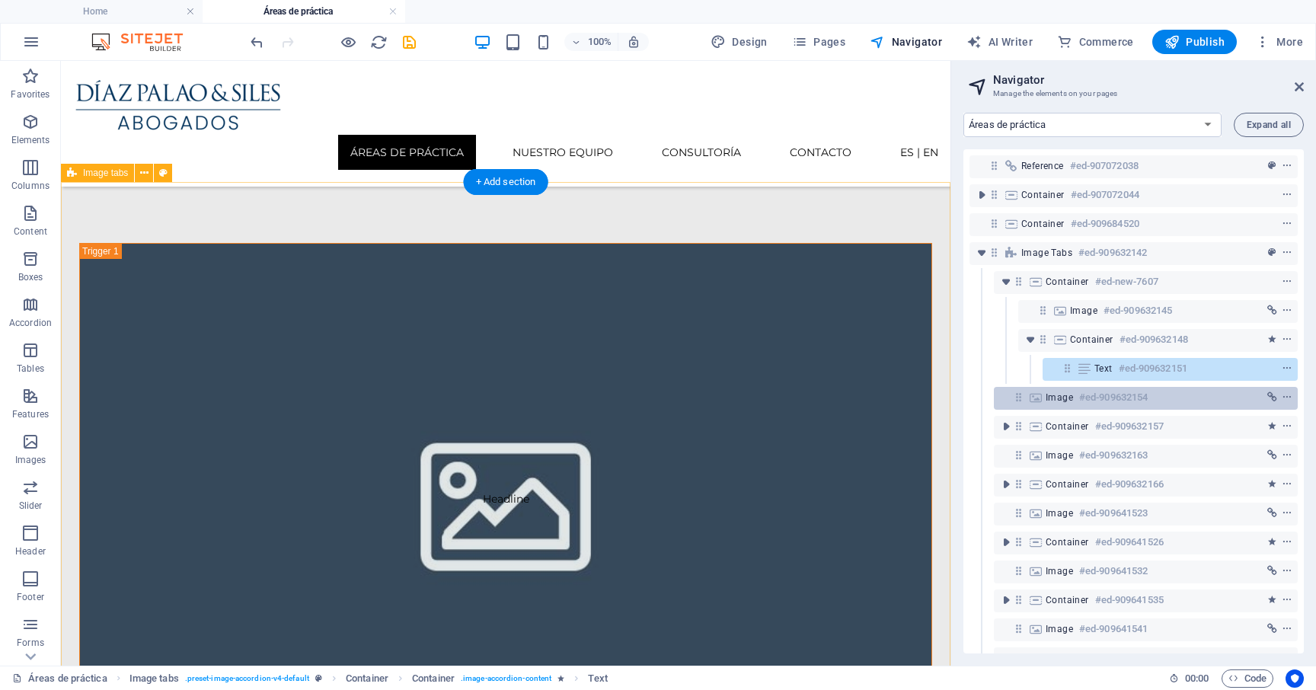
click at [1054, 397] on span "Image" at bounding box center [1058, 397] width 27 height 12
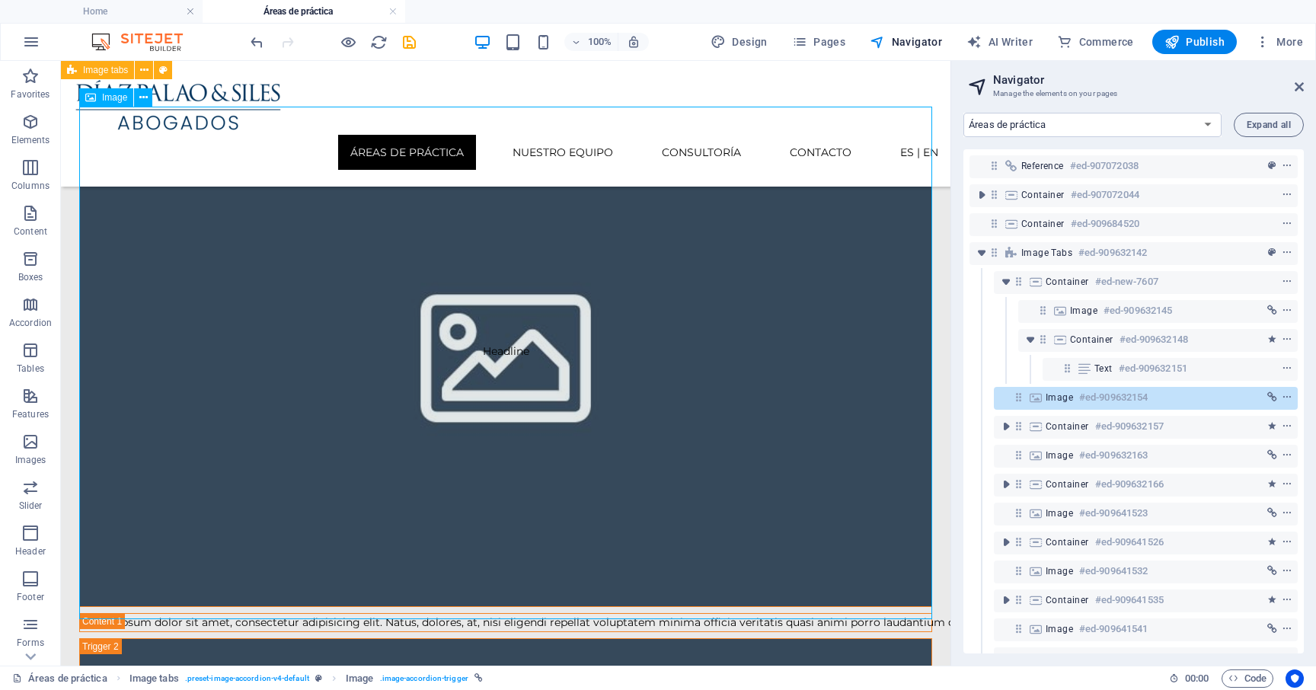
click at [1054, 397] on span "Image" at bounding box center [1058, 397] width 27 height 12
click at [1048, 393] on span "Image" at bounding box center [1058, 397] width 27 height 12
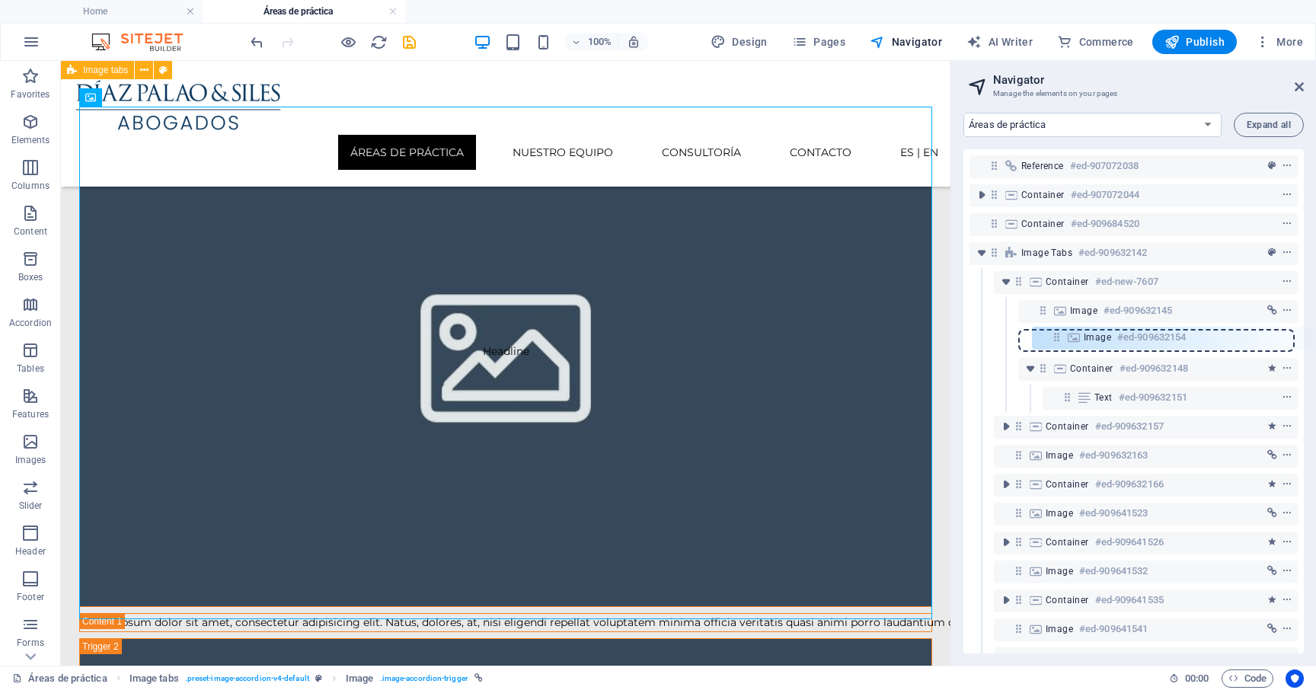
drag, startPoint x: 1016, startPoint y: 400, endPoint x: 1057, endPoint y: 337, distance: 76.0
click at [1057, 337] on div "Reference #ed-907072038 Container #ed-907072044 Container #ed-909684520 Image t…" at bounding box center [1133, 401] width 340 height 504
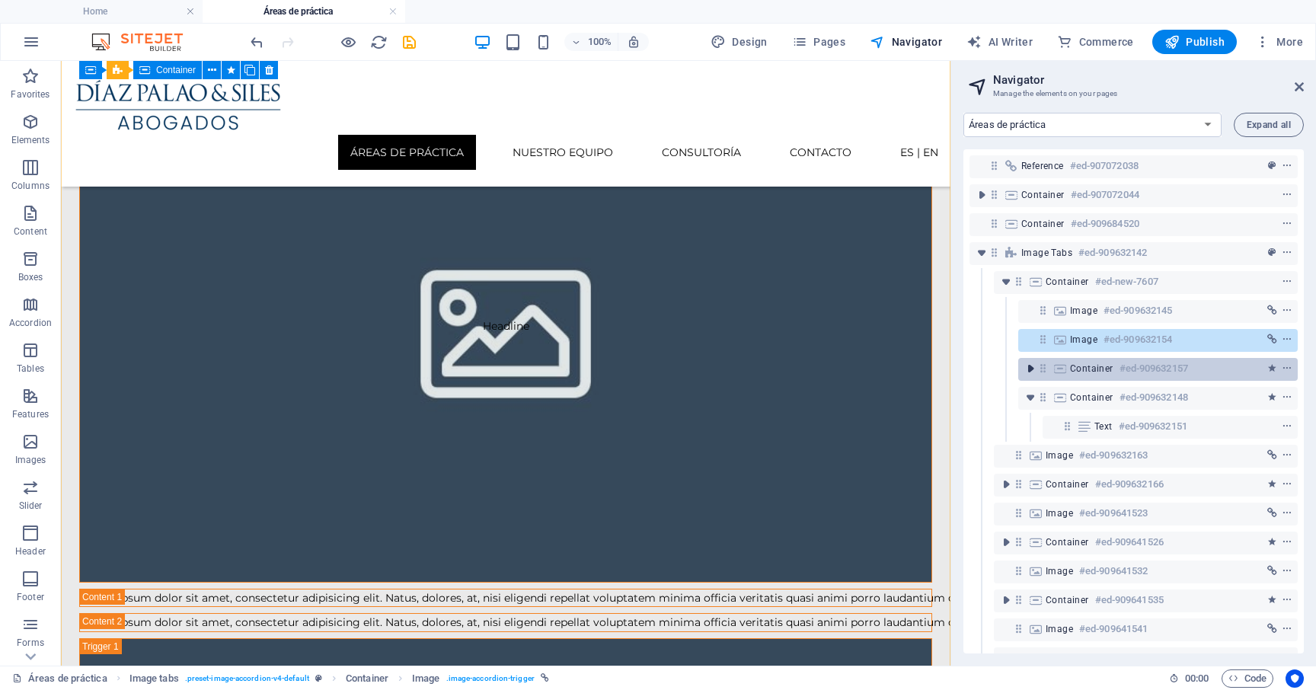
click at [1030, 371] on icon "toggle-expand" at bounding box center [1029, 368] width 15 height 15
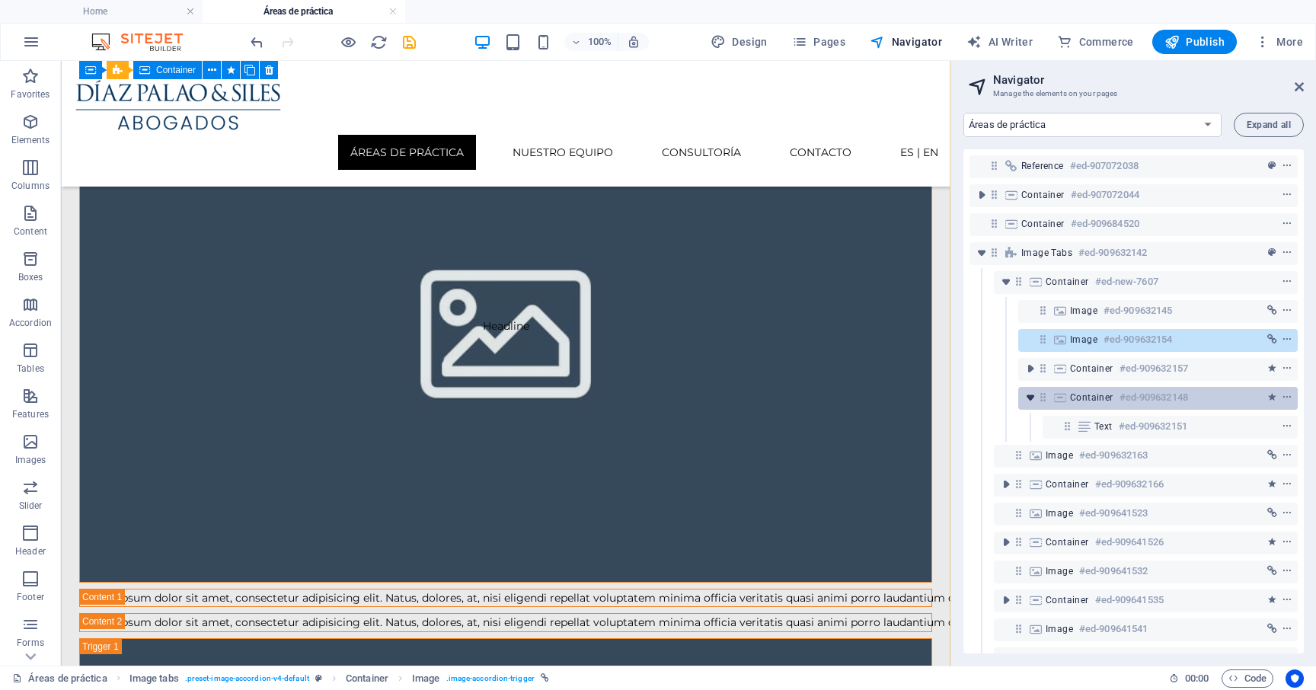
click at [1030, 397] on icon "toggle-expand" at bounding box center [1029, 397] width 15 height 15
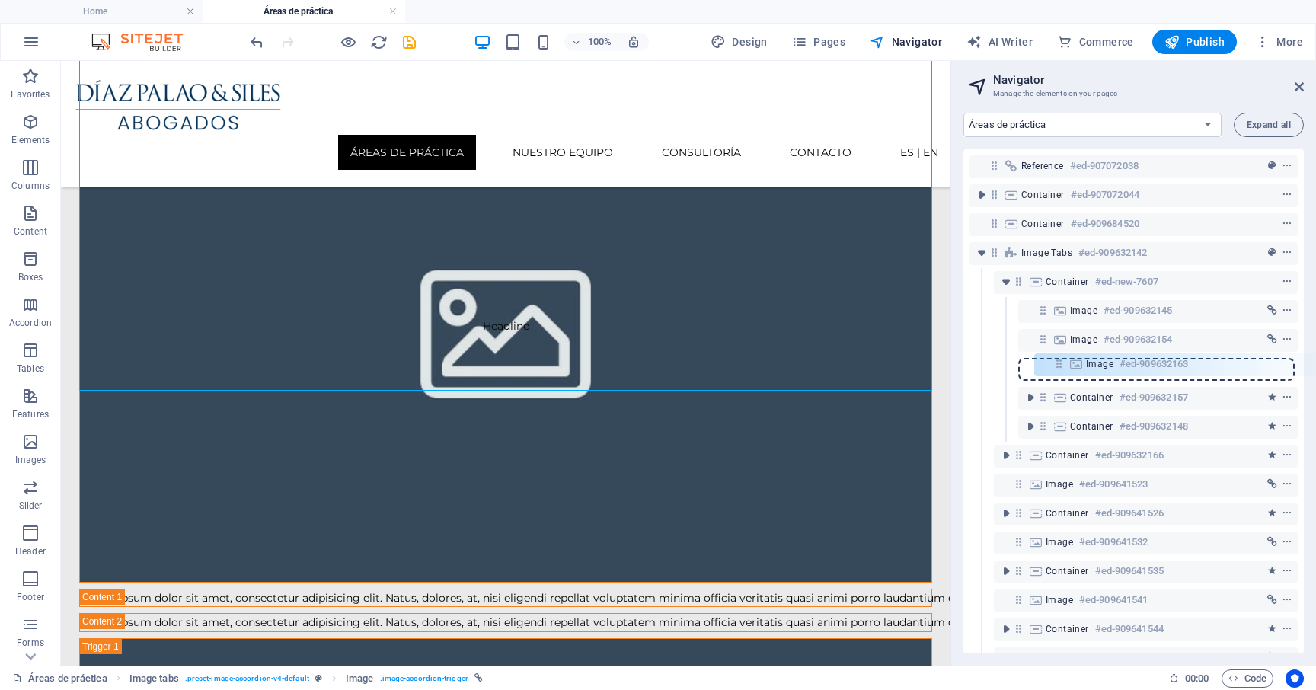
drag, startPoint x: 1016, startPoint y: 429, endPoint x: 1054, endPoint y: 363, distance: 76.8
click at [1054, 363] on div "Reference #ed-907072038 Container #ed-907072044 Container #ed-909684520 Image t…" at bounding box center [1133, 401] width 340 height 504
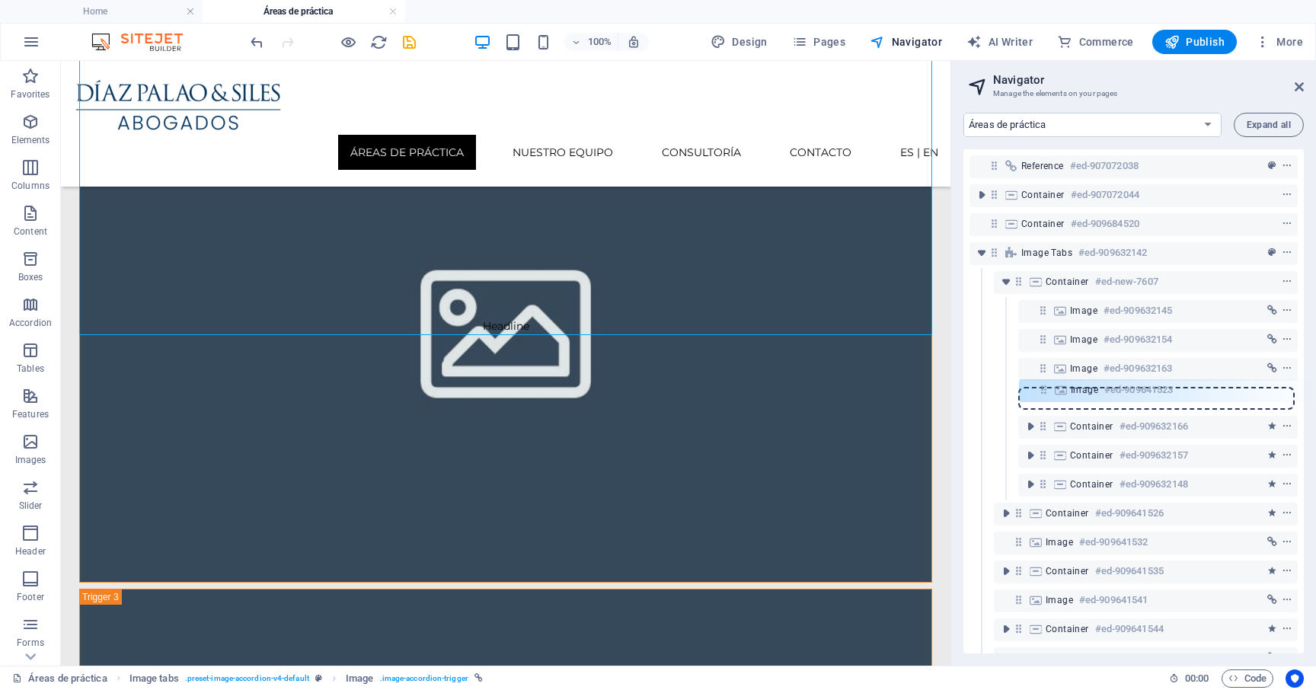
drag, startPoint x: 1018, startPoint y: 486, endPoint x: 1042, endPoint y: 388, distance: 101.2
click at [1042, 388] on div "Reference #ed-907072038 Container #ed-907072044 Container #ed-909684520 Image t…" at bounding box center [1133, 401] width 340 height 504
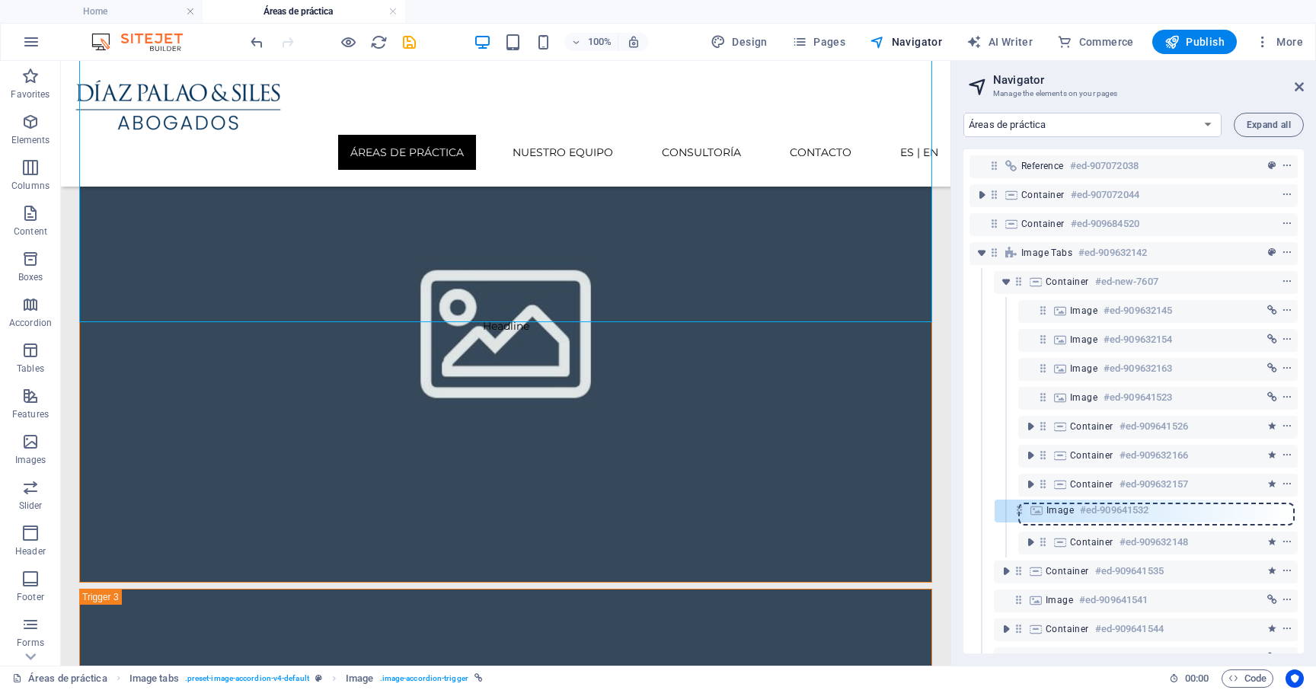
scroll to position [2, 0]
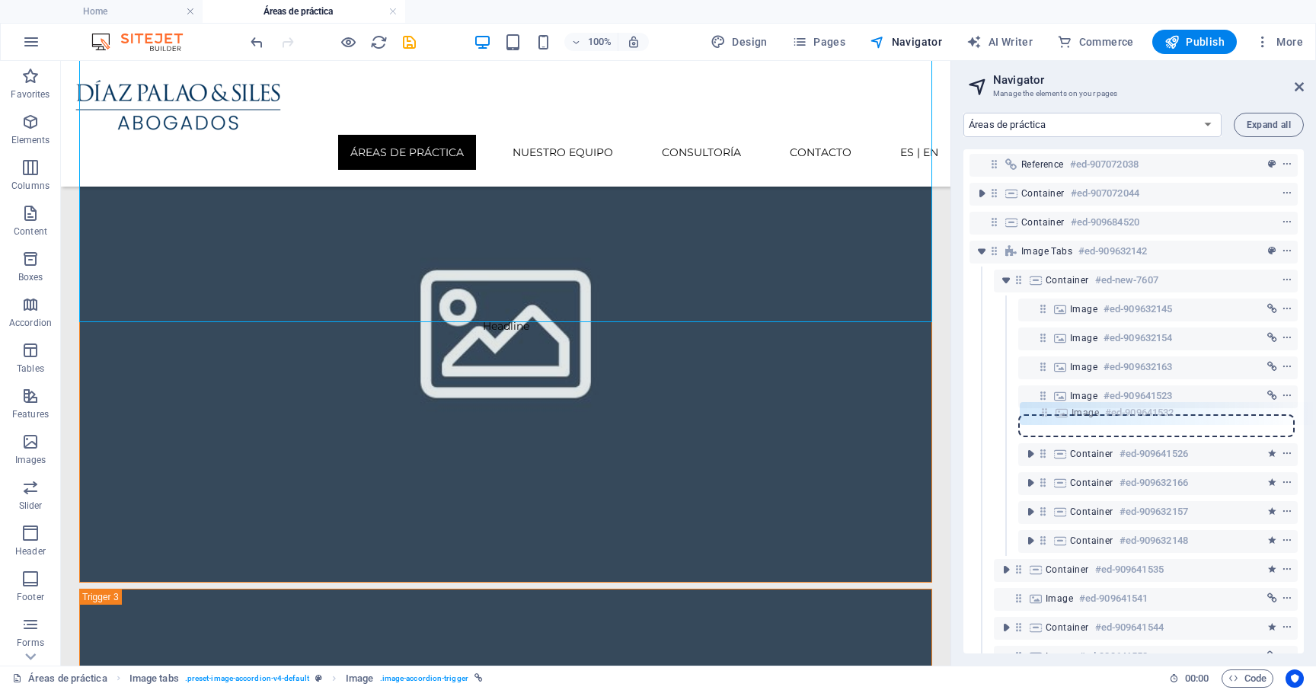
drag, startPoint x: 1017, startPoint y: 544, endPoint x: 1045, endPoint y: 412, distance: 135.3
click at [1045, 412] on div "Reference #ed-907072038 Container #ed-907072044 Container #ed-909684520 Image t…" at bounding box center [1133, 401] width 340 height 504
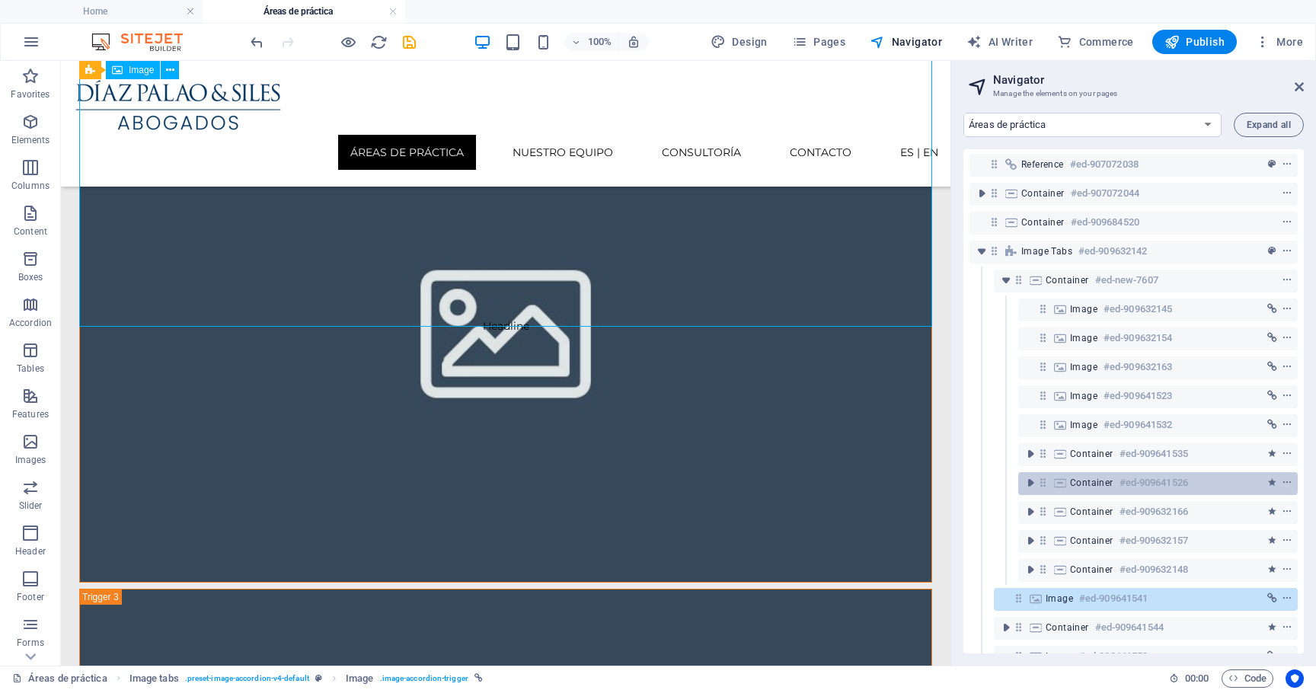
scroll to position [9, 0]
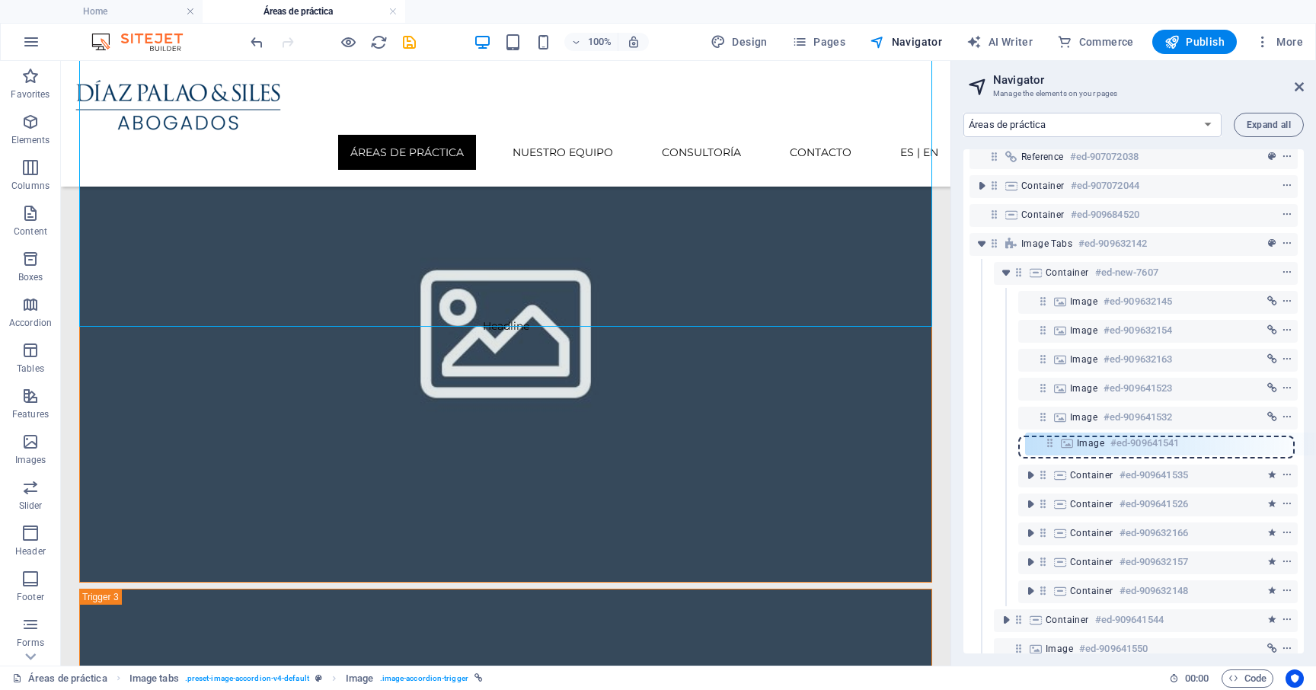
drag, startPoint x: 1019, startPoint y: 601, endPoint x: 1050, endPoint y: 442, distance: 162.1
click at [1050, 442] on div "Reference #ed-907072038 Container #ed-907072044 Container #ed-909684520 Image t…" at bounding box center [1133, 401] width 340 height 504
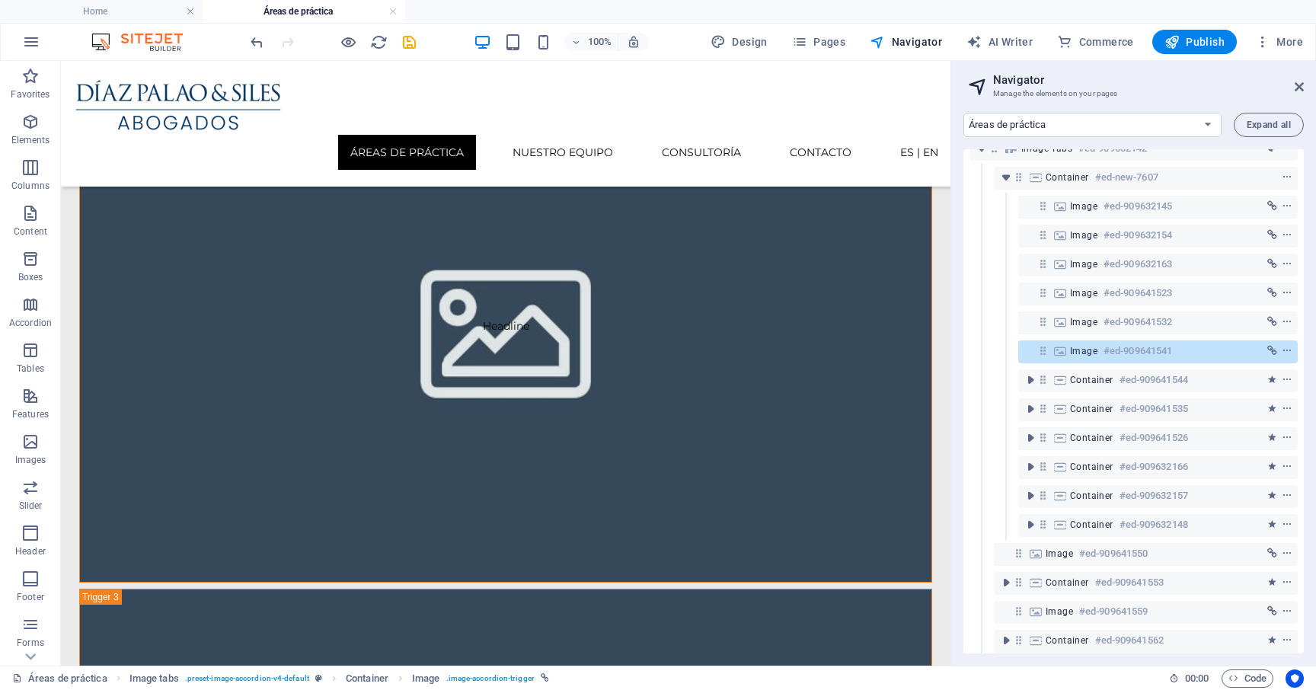
scroll to position [145, 0]
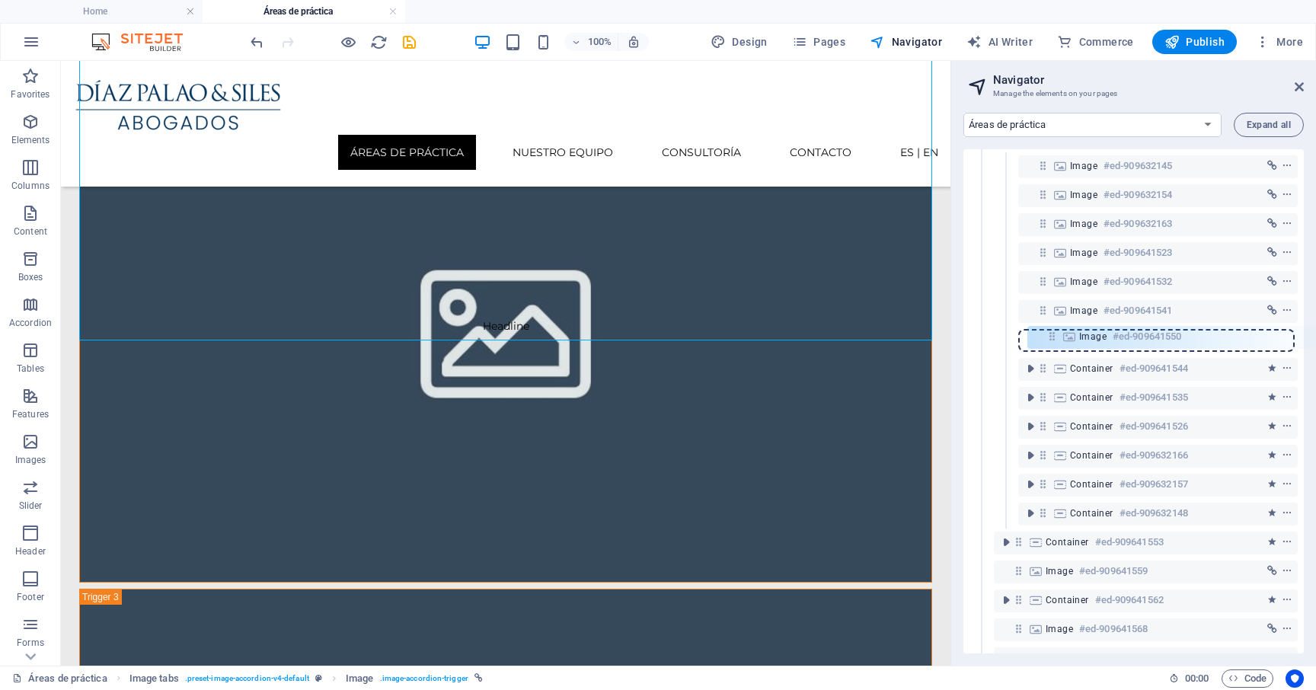
drag, startPoint x: 1018, startPoint y: 511, endPoint x: 1051, endPoint y: 330, distance: 184.3
click at [1051, 330] on div "Reference #ed-907072038 Container #ed-907072044 Container #ed-909684520 Image t…" at bounding box center [1133, 401] width 340 height 504
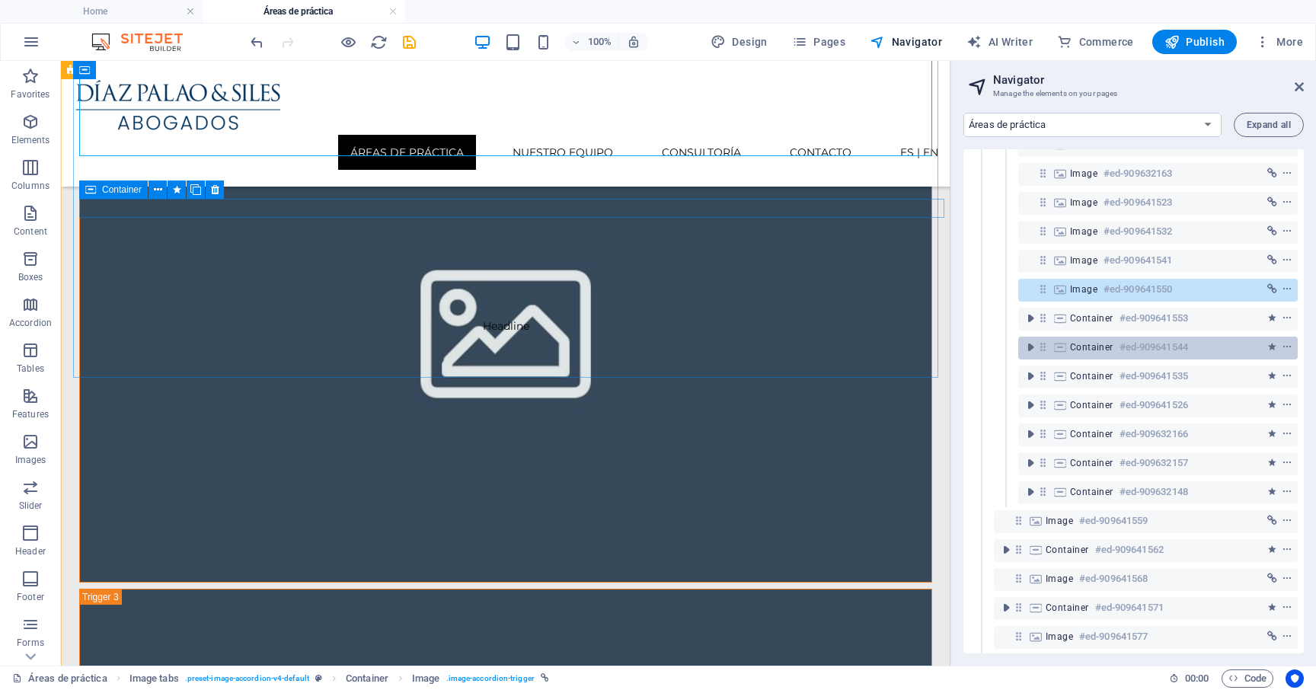
scroll to position [222, 0]
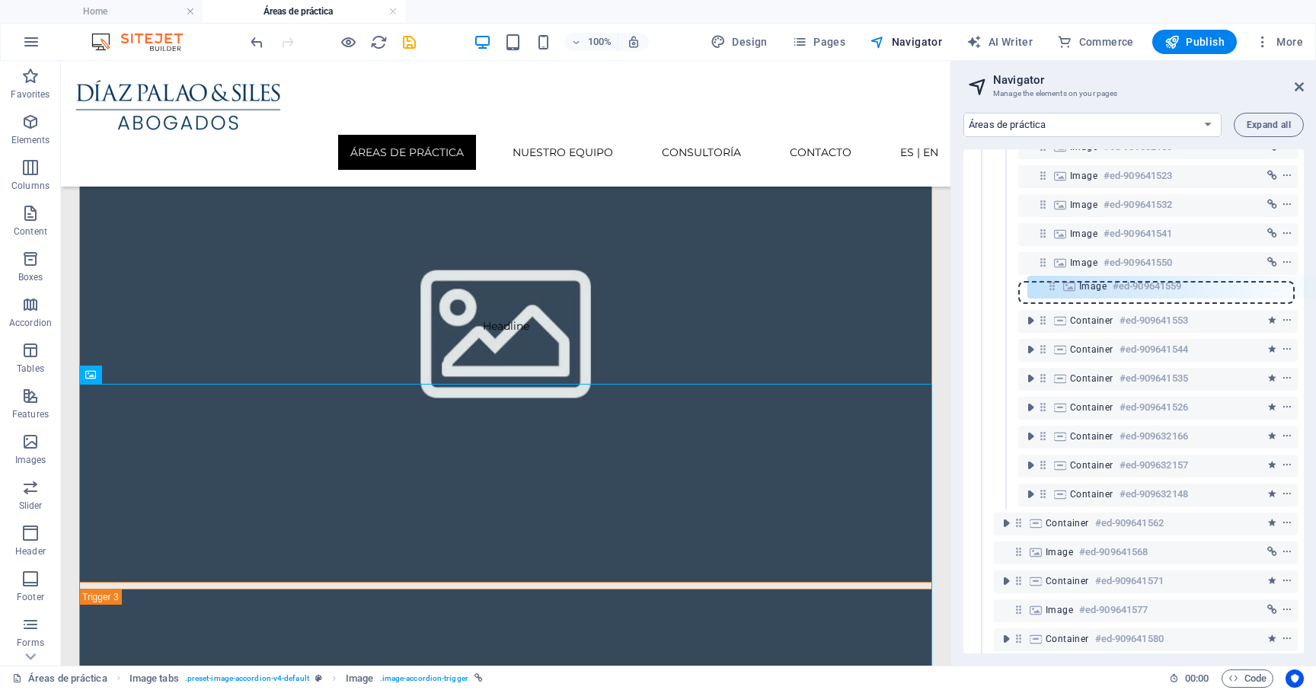
drag, startPoint x: 1017, startPoint y: 496, endPoint x: 1051, endPoint y: 285, distance: 214.3
click at [1051, 285] on div "Reference #ed-907072038 Container #ed-907072044 Container #ed-909684520 Image t…" at bounding box center [1133, 401] width 340 height 504
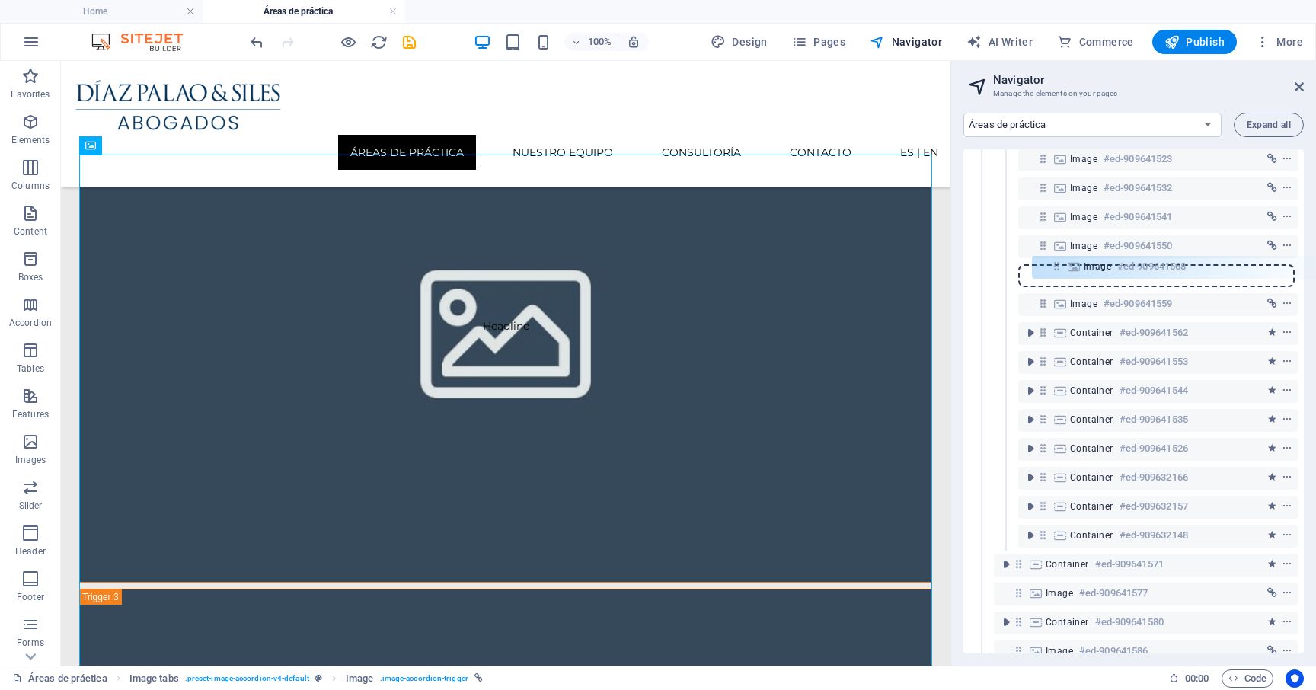
scroll to position [230, 0]
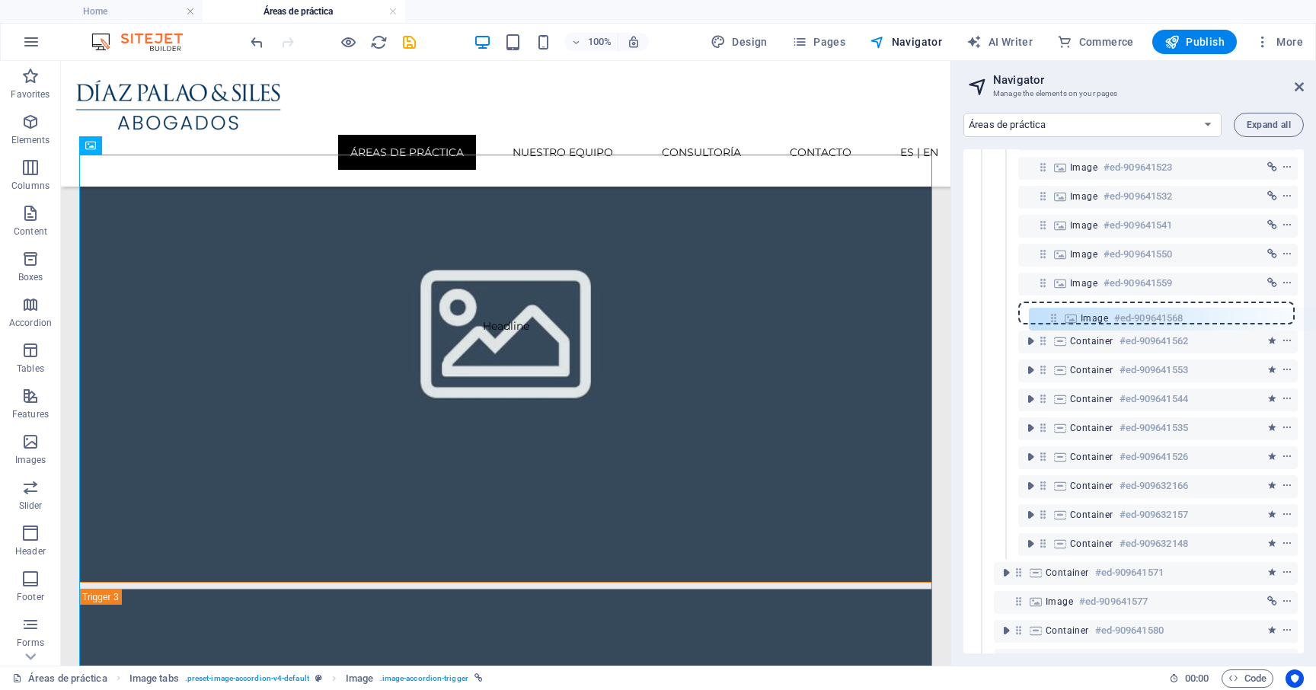
drag, startPoint x: 1019, startPoint y: 507, endPoint x: 1054, endPoint y: 311, distance: 199.5
click at [1054, 311] on div "Reference #ed-907072038 Container #ed-907072044 Container #ed-909684520 Image t…" at bounding box center [1133, 401] width 340 height 504
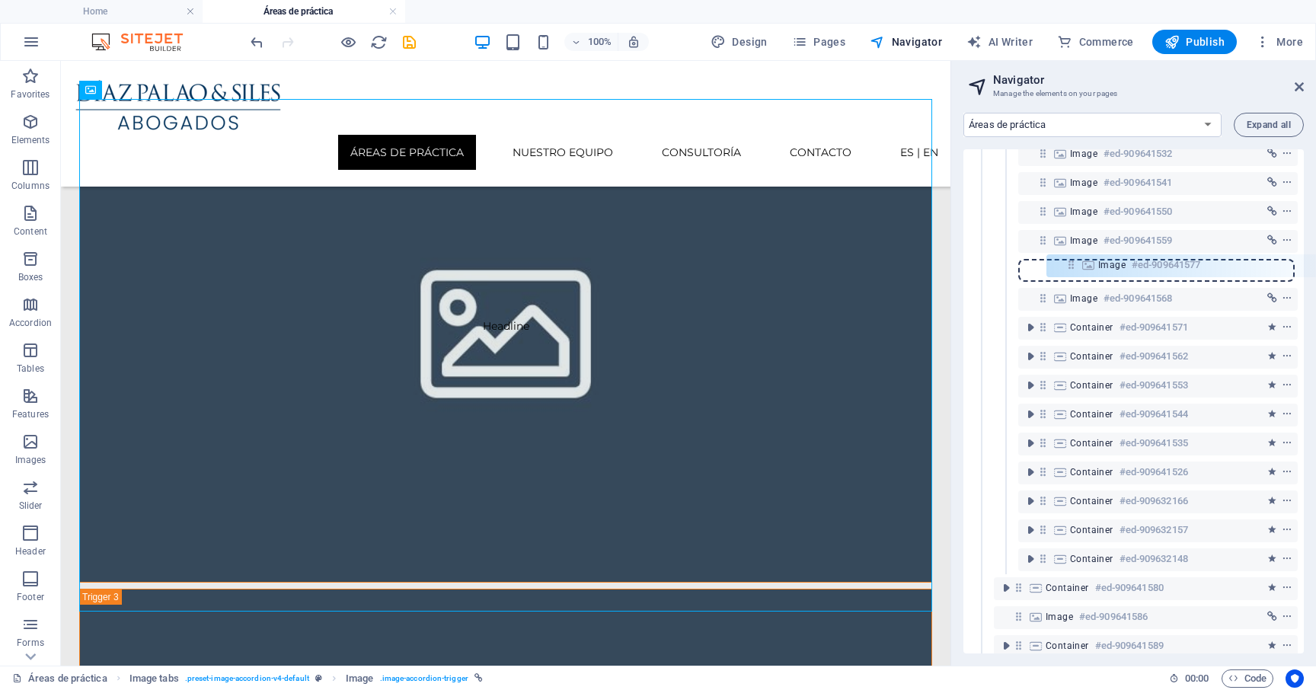
scroll to position [272, 0]
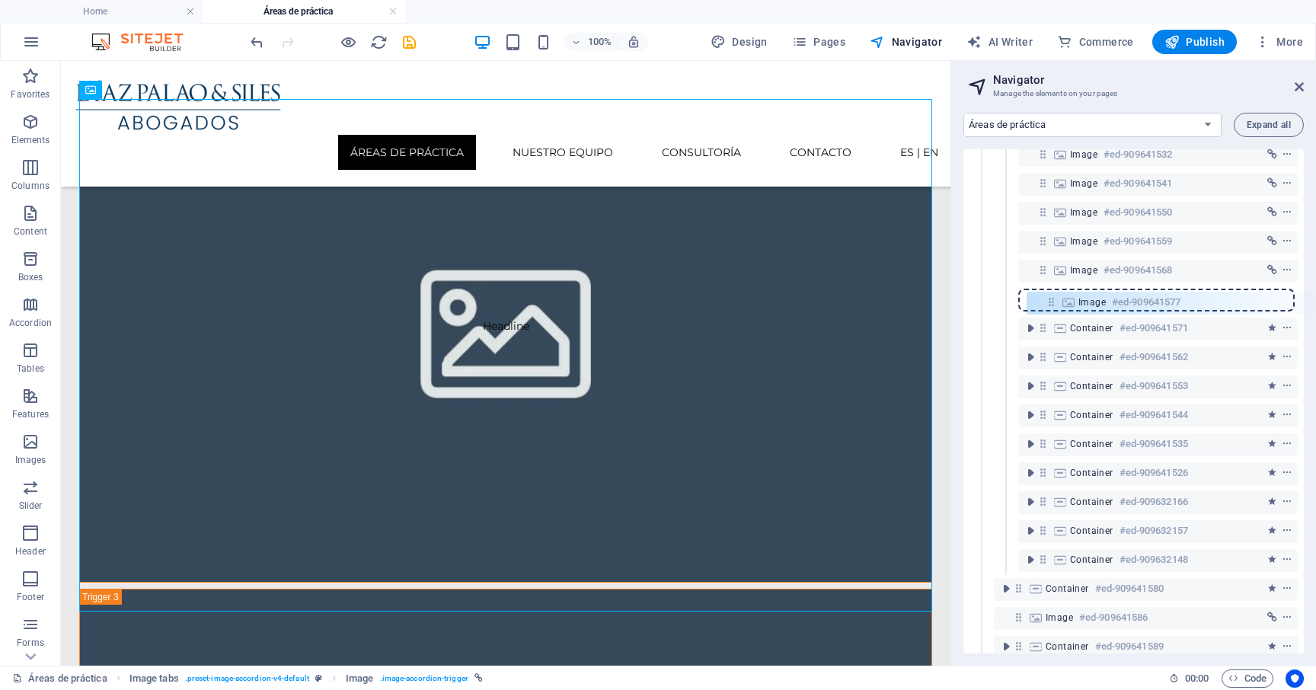
drag, startPoint x: 1019, startPoint y: 522, endPoint x: 1050, endPoint y: 297, distance: 226.7
click at [1050, 297] on div "Reference #ed-907072038 Container #ed-907072044 Container #ed-909684520 Image t…" at bounding box center [1133, 401] width 340 height 504
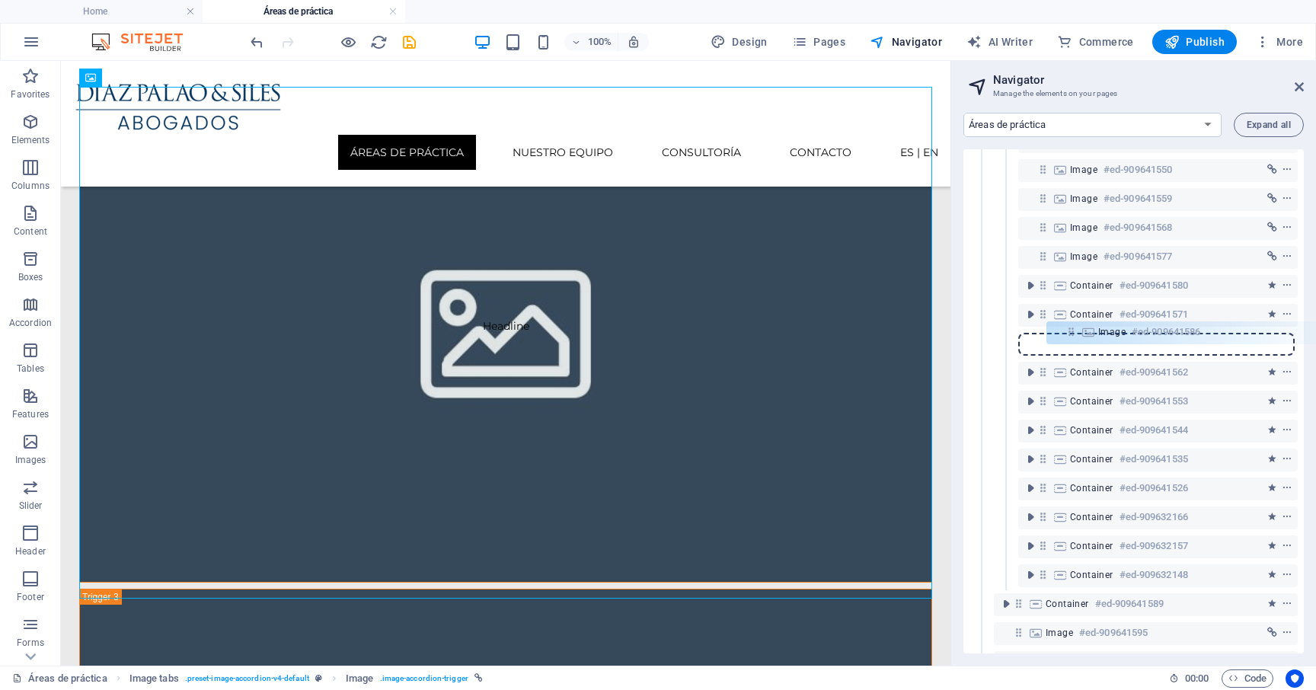
scroll to position [316, 0]
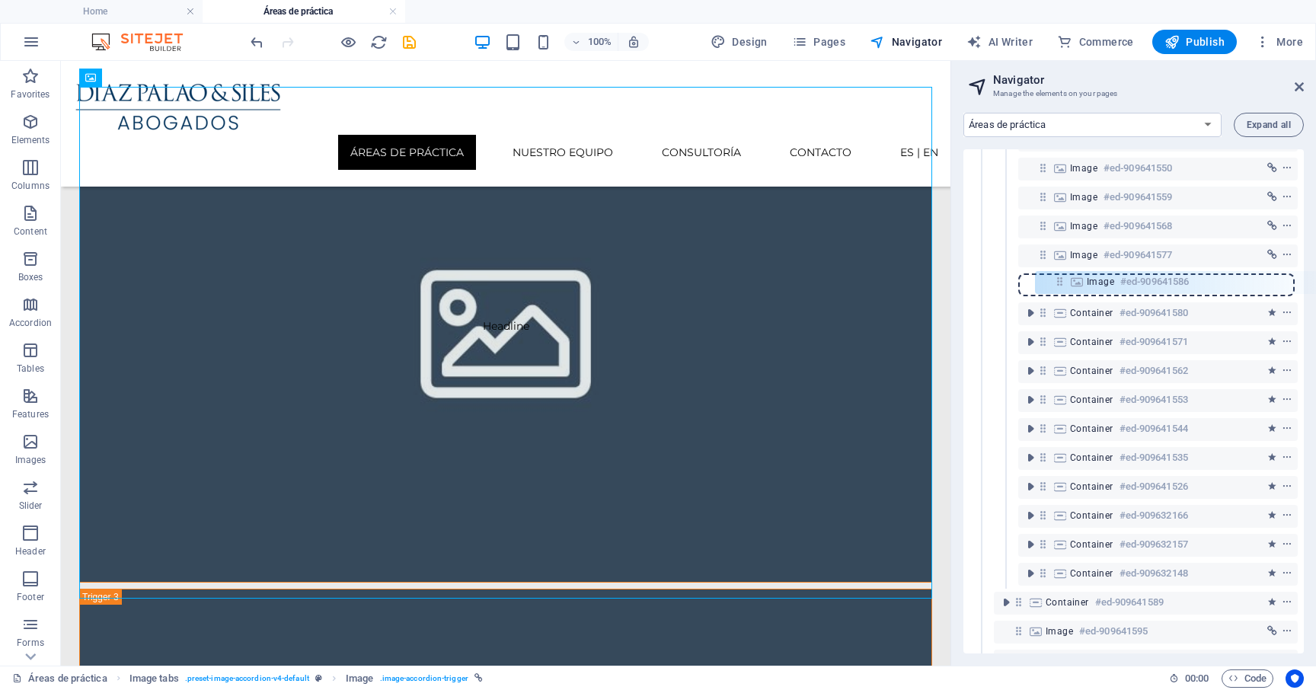
drag, startPoint x: 1018, startPoint y: 577, endPoint x: 1059, endPoint y: 280, distance: 299.7
click at [1059, 280] on div "Reference #ed-907072038 Container #ed-907072044 Container #ed-909684520 Image t…" at bounding box center [1133, 401] width 340 height 504
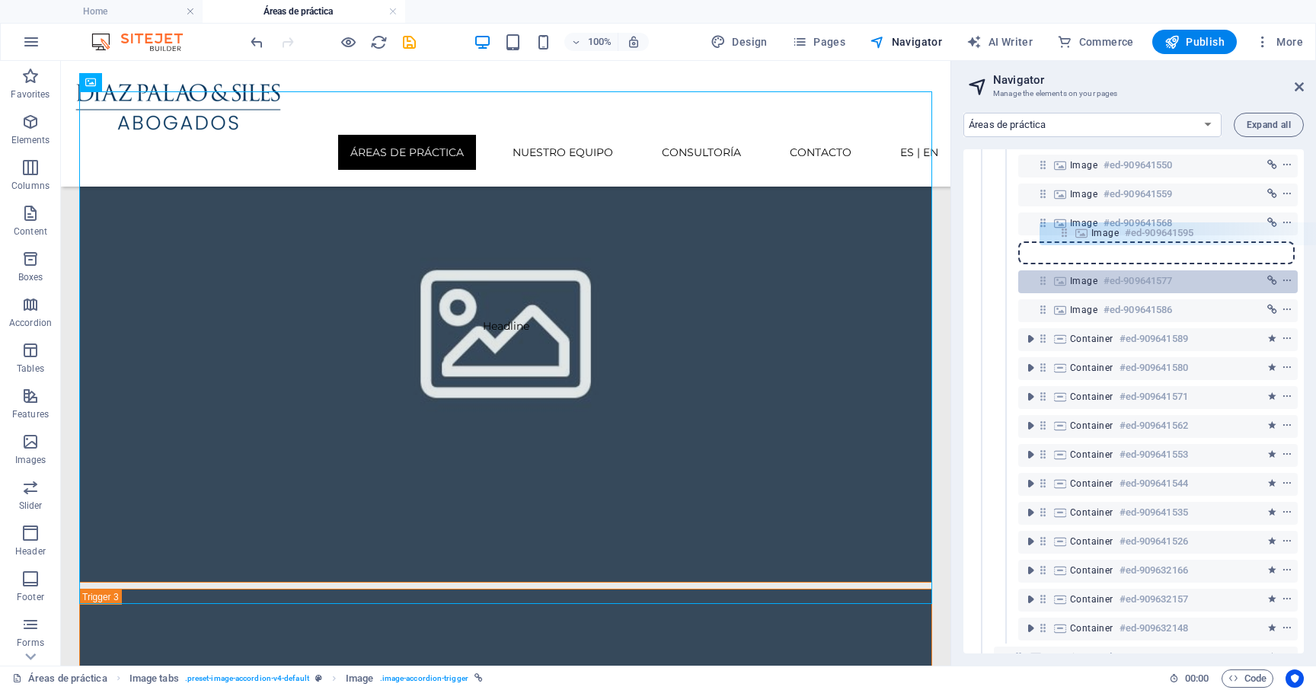
scroll to position [270, 0]
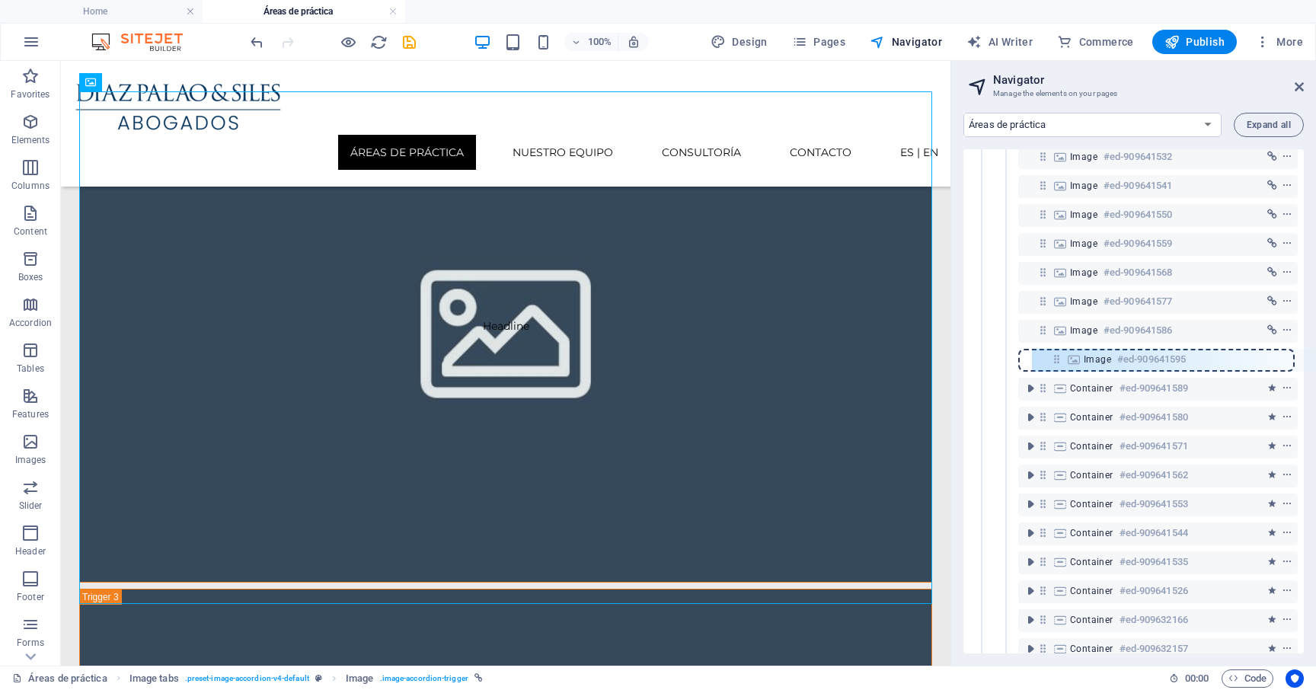
drag, startPoint x: 1019, startPoint y: 535, endPoint x: 1057, endPoint y: 353, distance: 185.9
click at [1057, 353] on div "Reference #ed-907072038 Container #ed-907072044 Container #ed-909684520 Image t…" at bounding box center [1133, 401] width 340 height 504
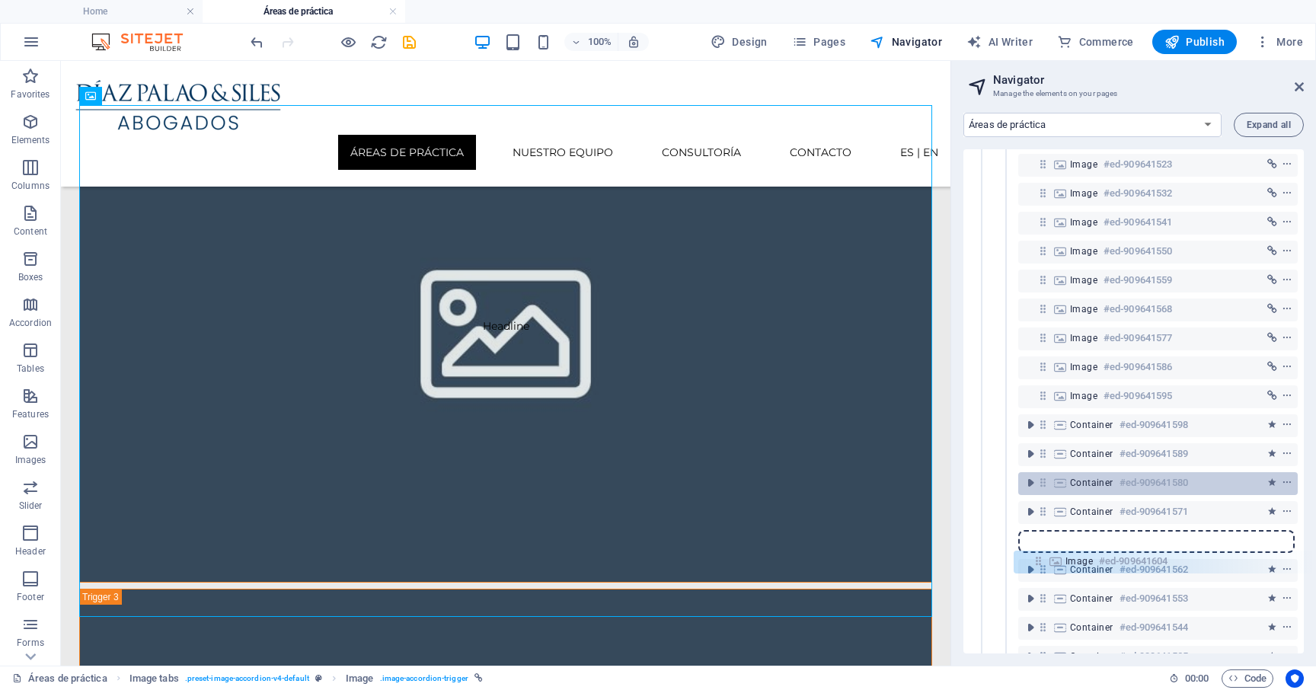
scroll to position [236, 0]
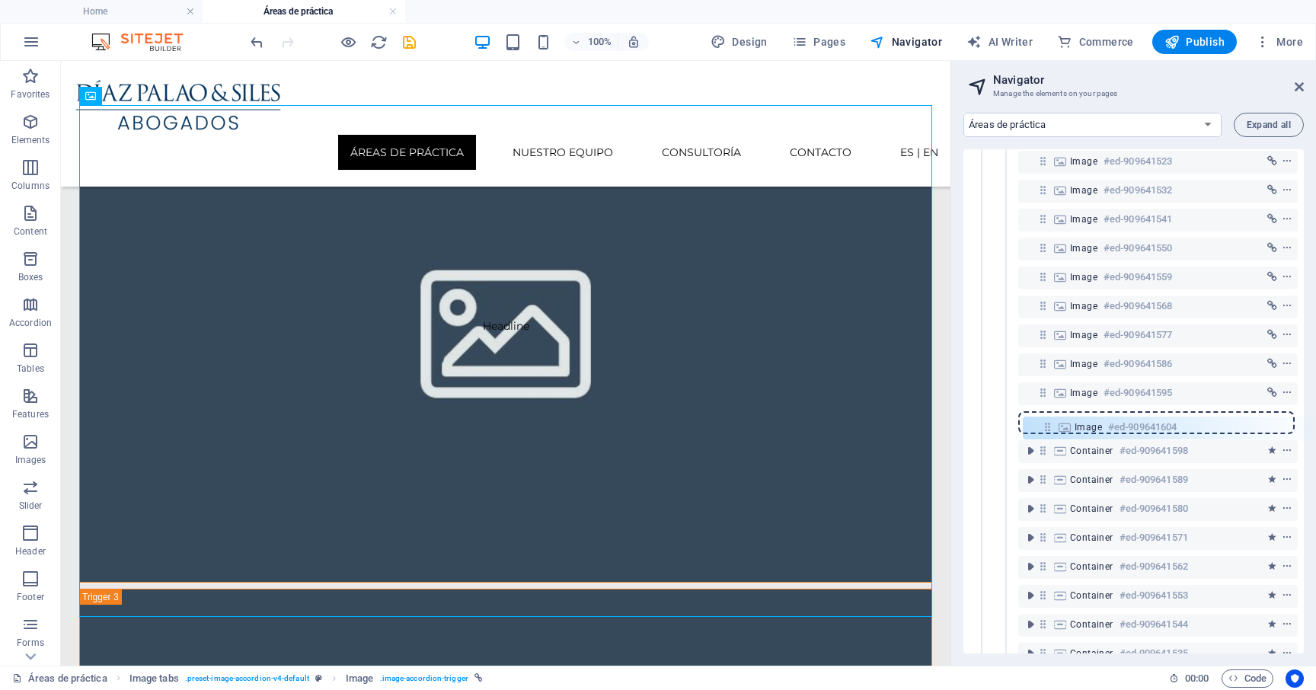
drag, startPoint x: 1019, startPoint y: 526, endPoint x: 1045, endPoint y: 423, distance: 106.9
click at [1046, 423] on div "Reference #ed-907072038 Container #ed-907072044 Container #ed-909684520 Image t…" at bounding box center [1133, 401] width 340 height 504
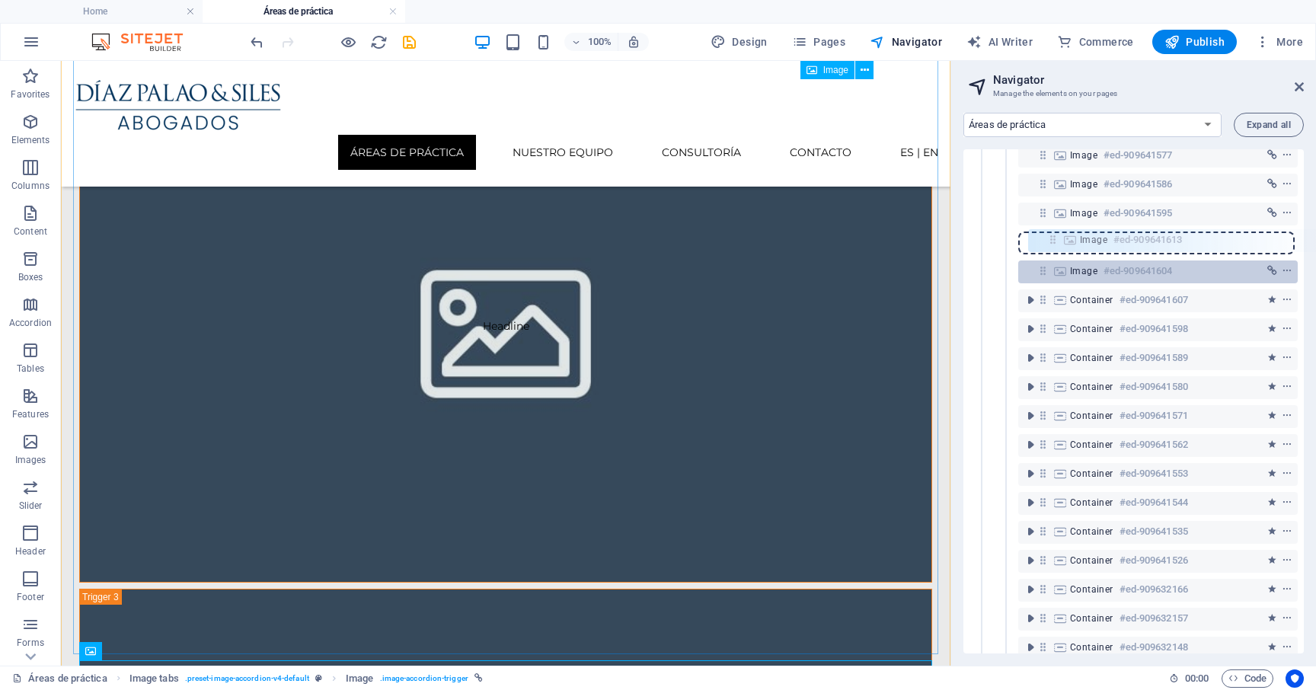
scroll to position [388, 0]
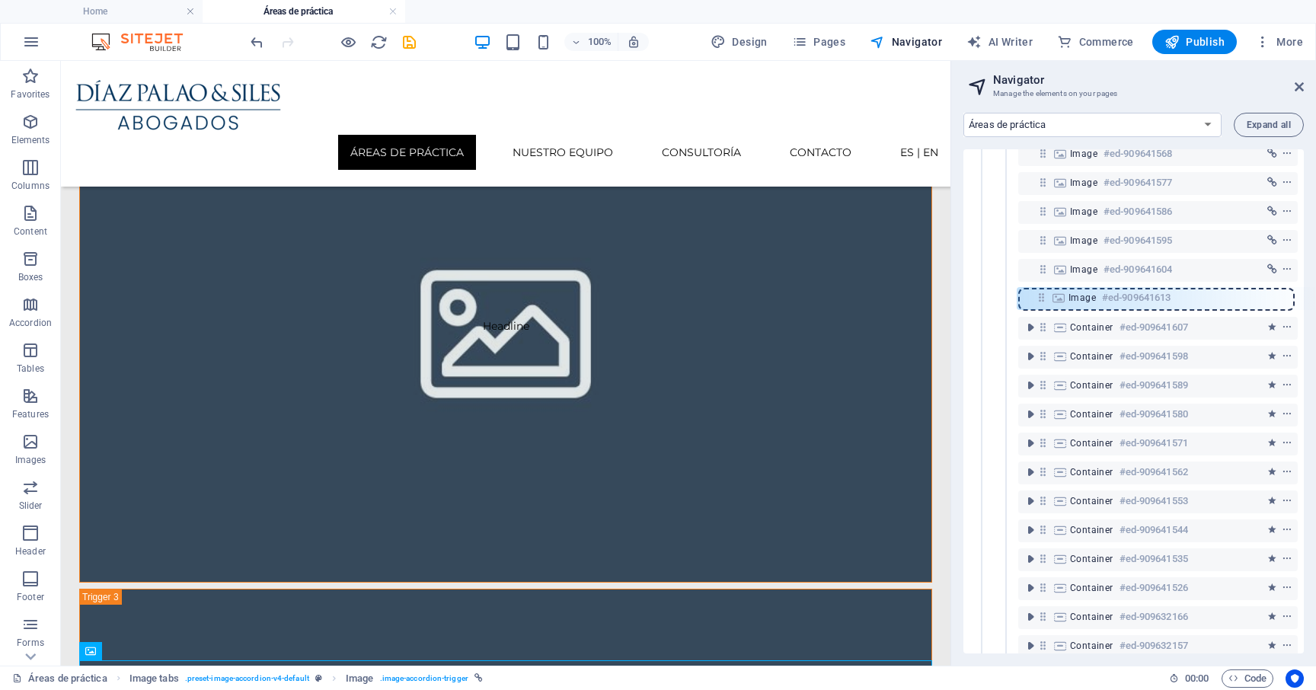
drag, startPoint x: 1021, startPoint y: 573, endPoint x: 1044, endPoint y: 296, distance: 278.1
click at [1044, 296] on div "Reference #ed-907072038 Container #ed-907072044 Container #ed-909684520 Image t…" at bounding box center [1133, 401] width 340 height 504
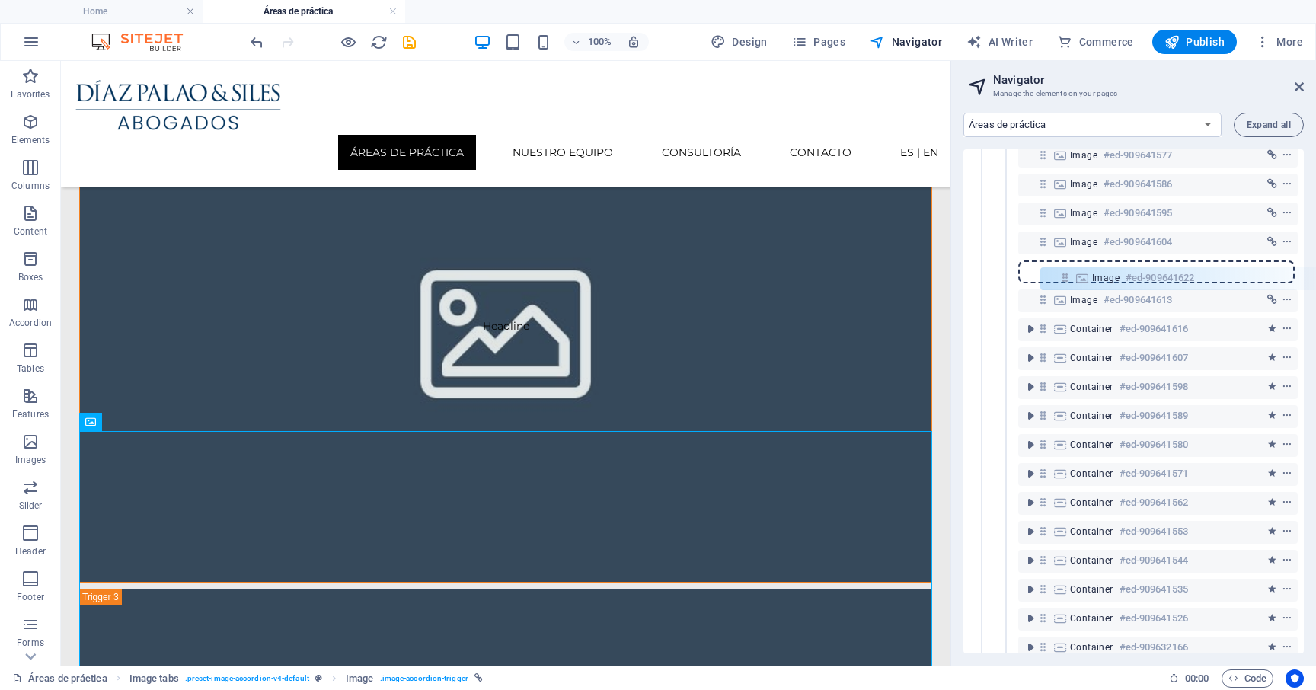
scroll to position [414, 0]
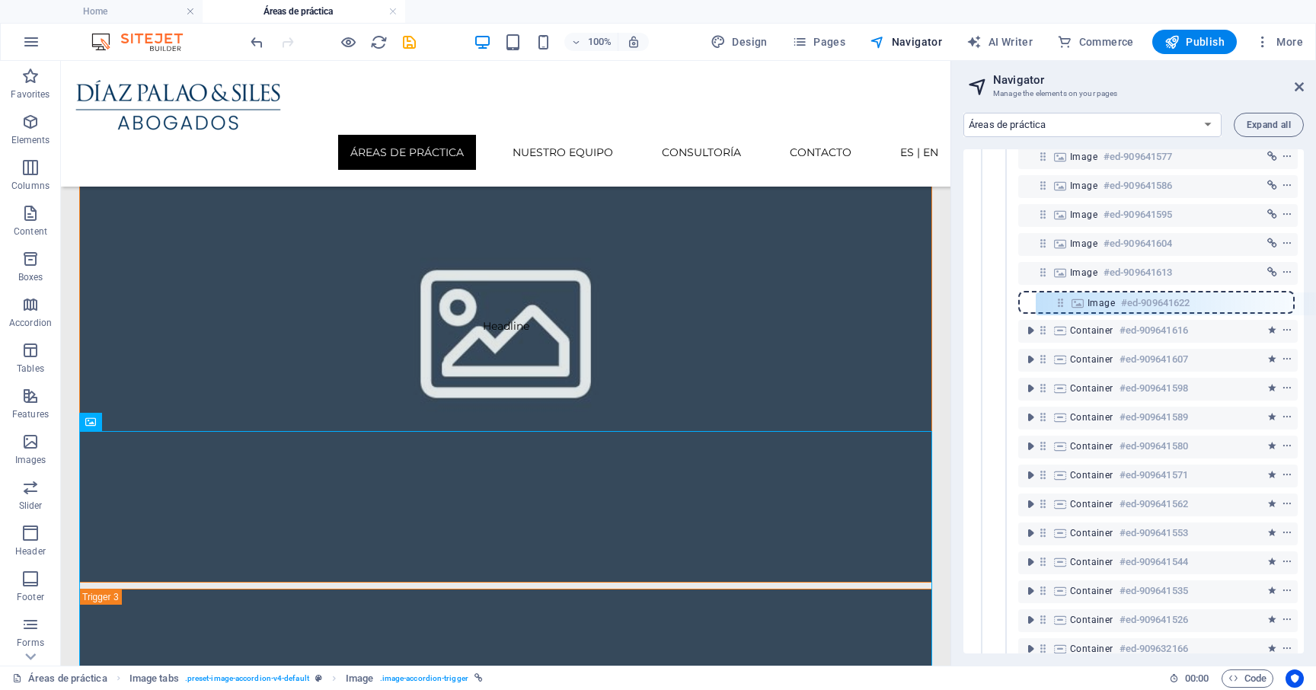
drag, startPoint x: 1020, startPoint y: 566, endPoint x: 1061, endPoint y: 295, distance: 273.4
click at [1061, 295] on div "Reference #ed-907072038 Container #ed-907072044 Container #ed-909684520 Image t…" at bounding box center [1133, 401] width 340 height 504
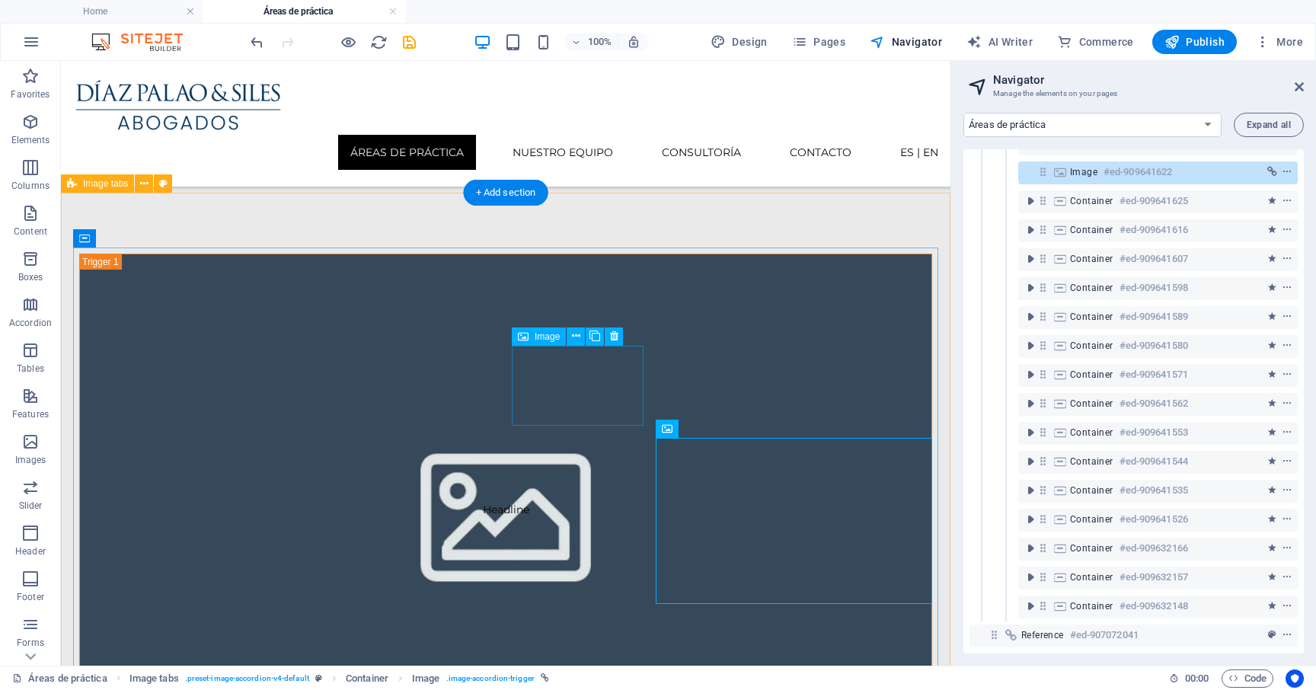
scroll to position [237, 0]
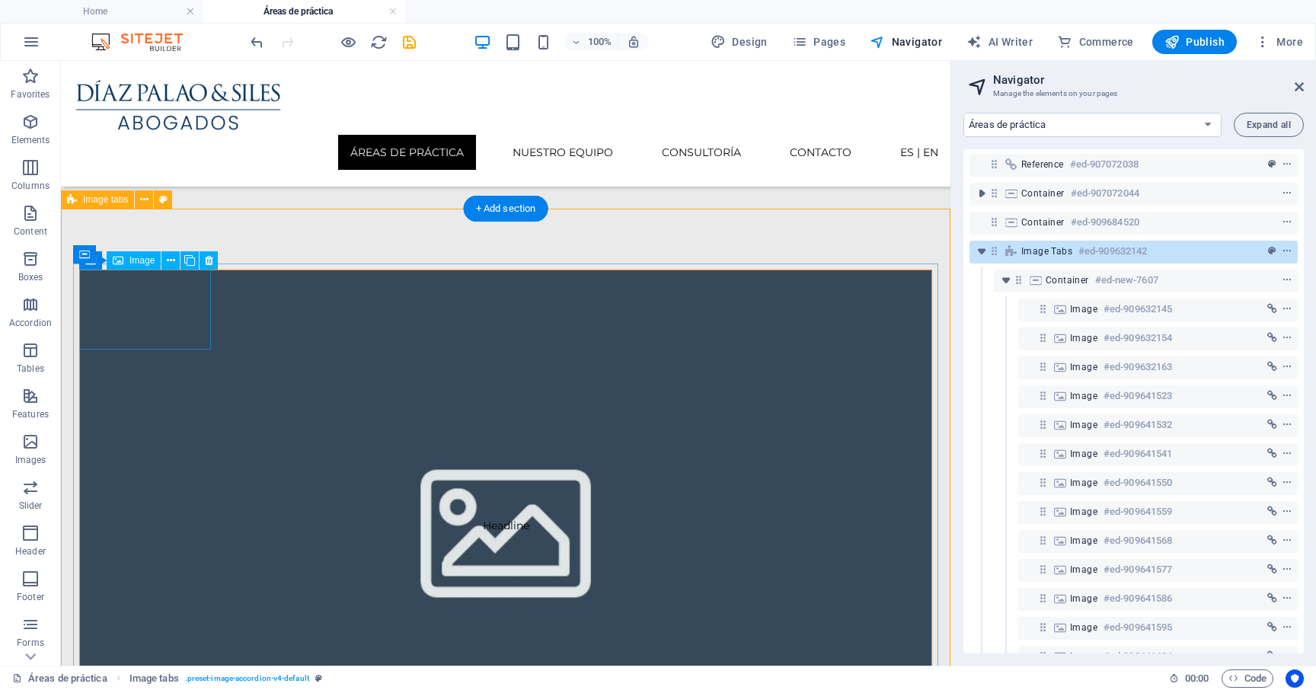
scroll to position [0, 0]
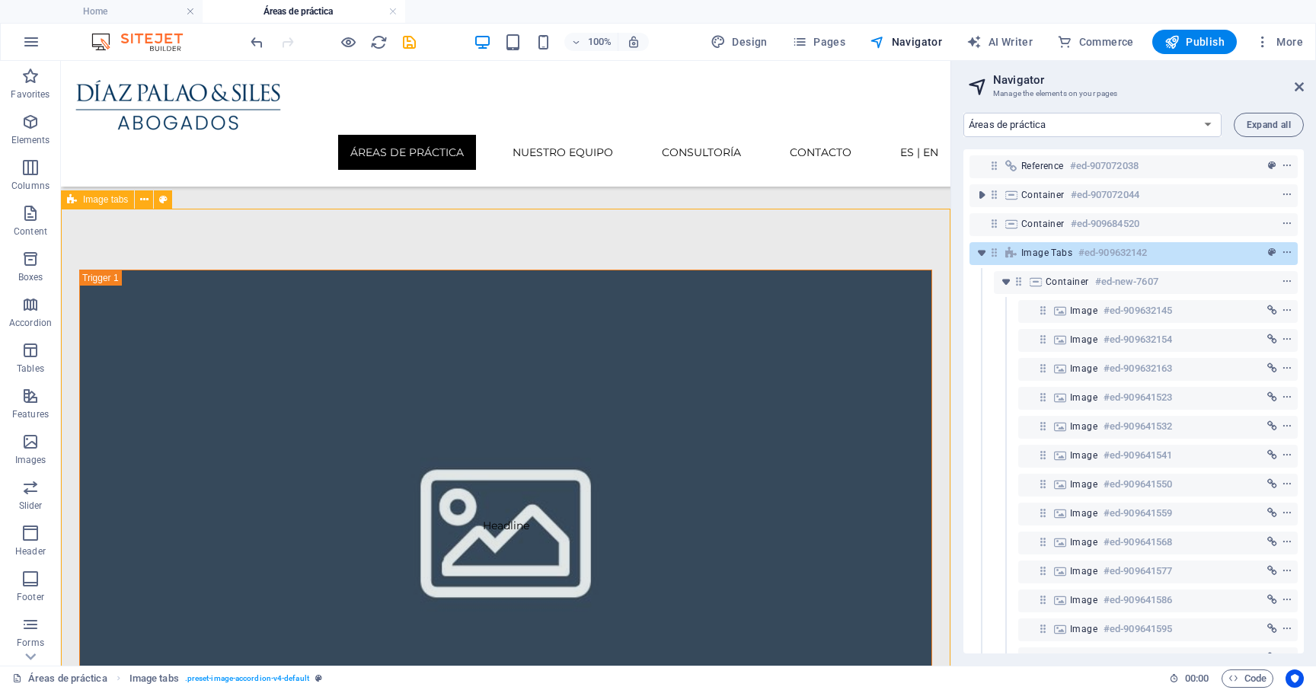
click at [109, 201] on span "Image tabs" at bounding box center [105, 199] width 45 height 9
click at [144, 201] on icon at bounding box center [144, 200] width 8 height 16
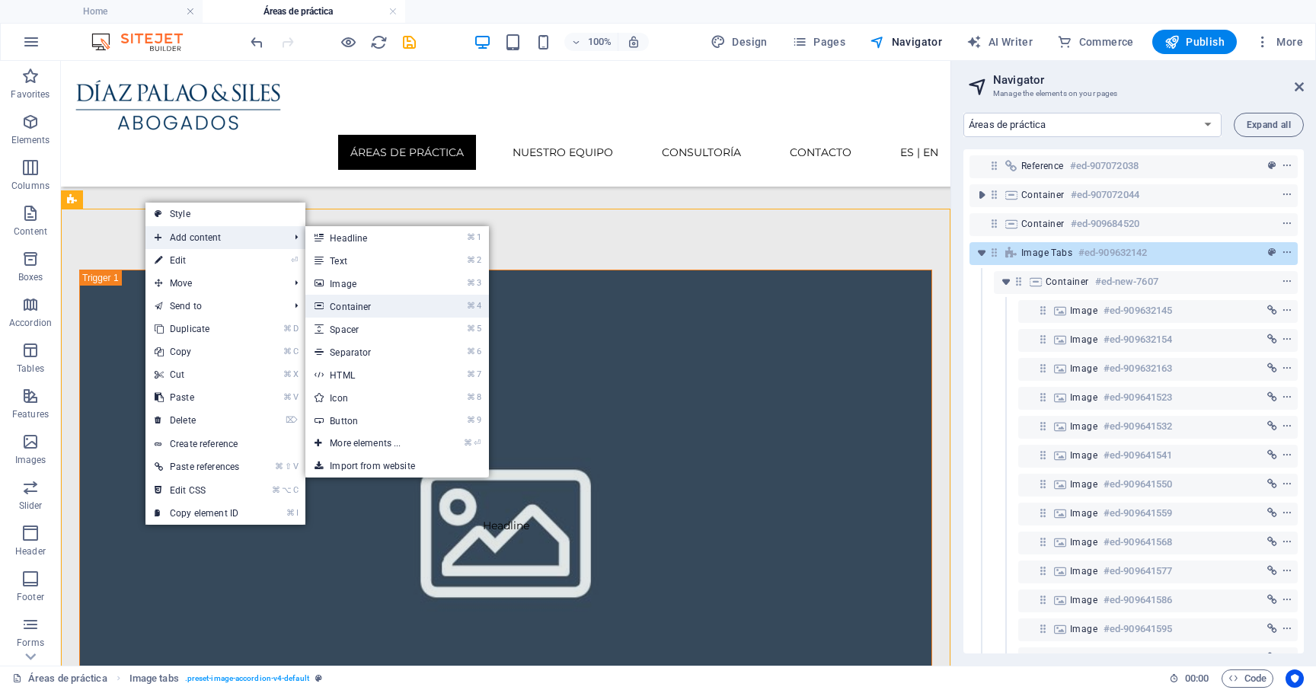
click at [381, 307] on link "⌘ 4 Container" at bounding box center [368, 306] width 126 height 23
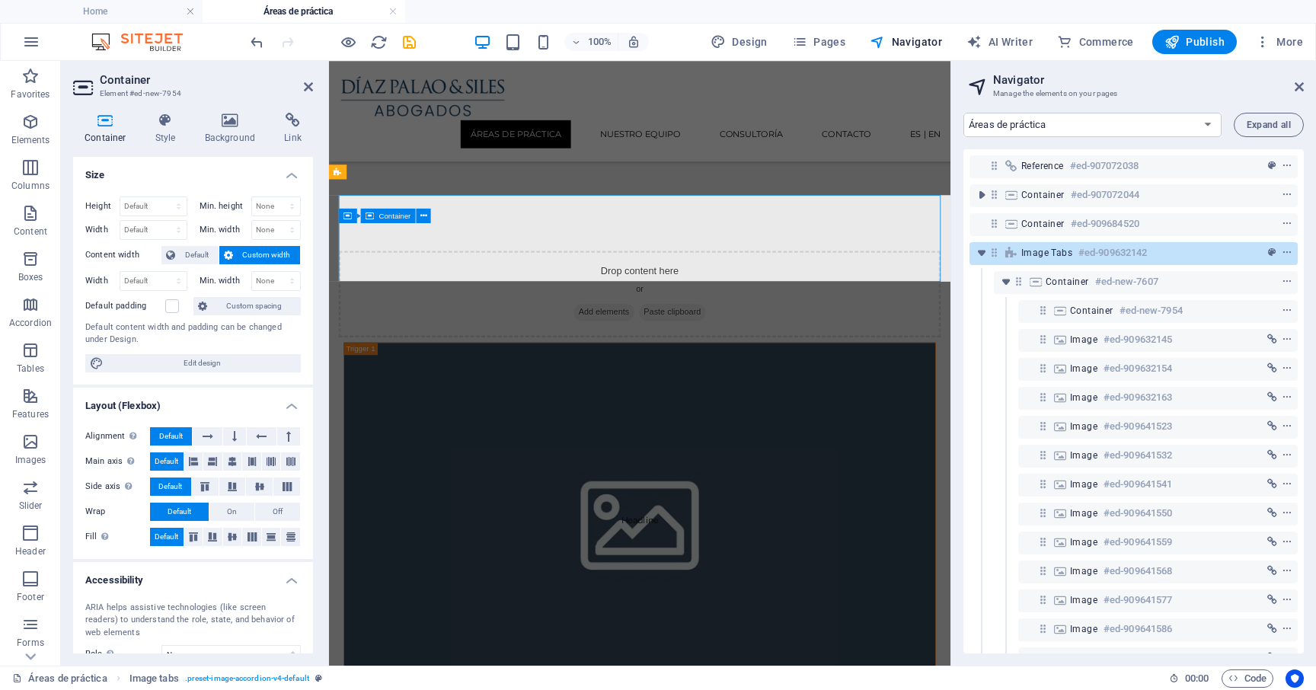
scroll to position [272, 0]
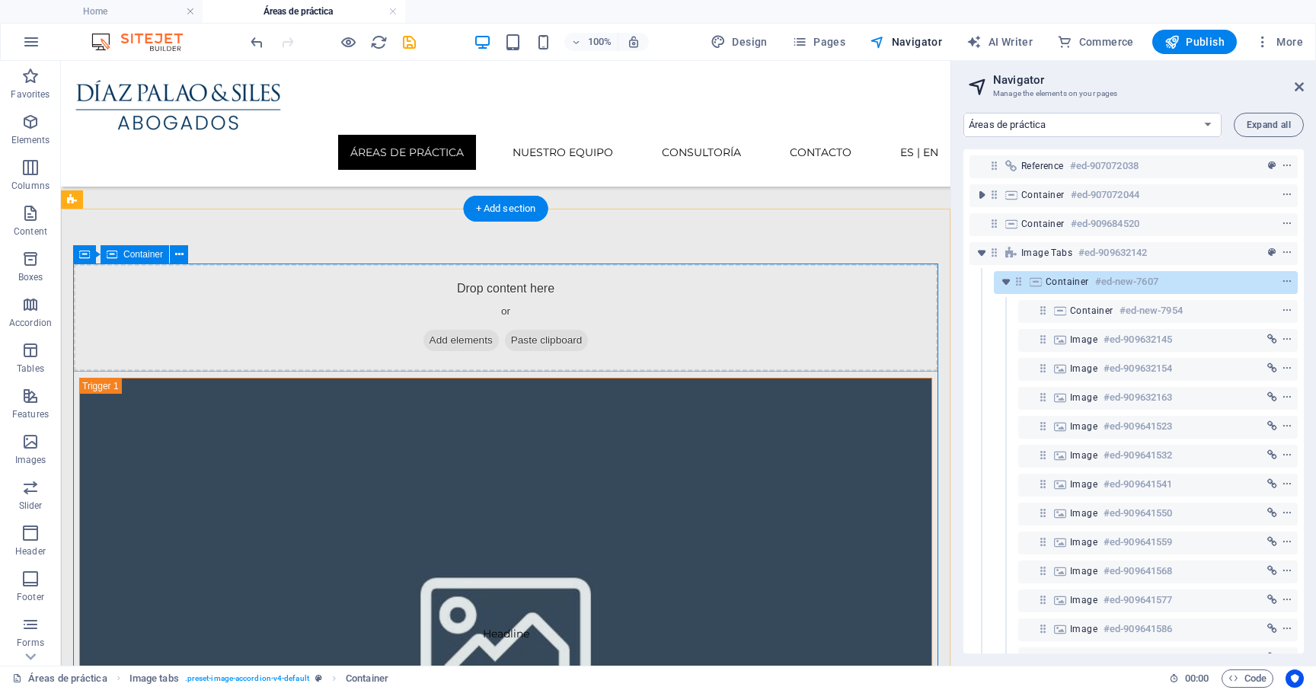
scroll to position [237, 0]
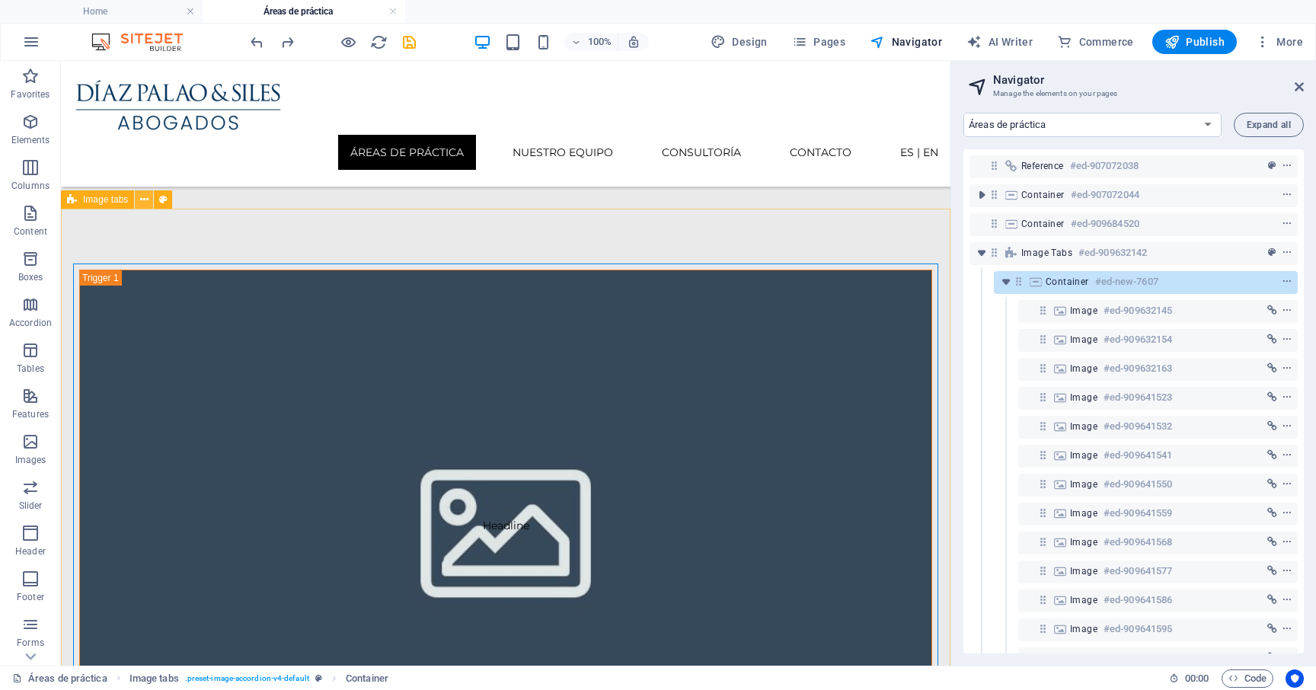
click at [144, 199] on icon at bounding box center [144, 200] width 8 height 16
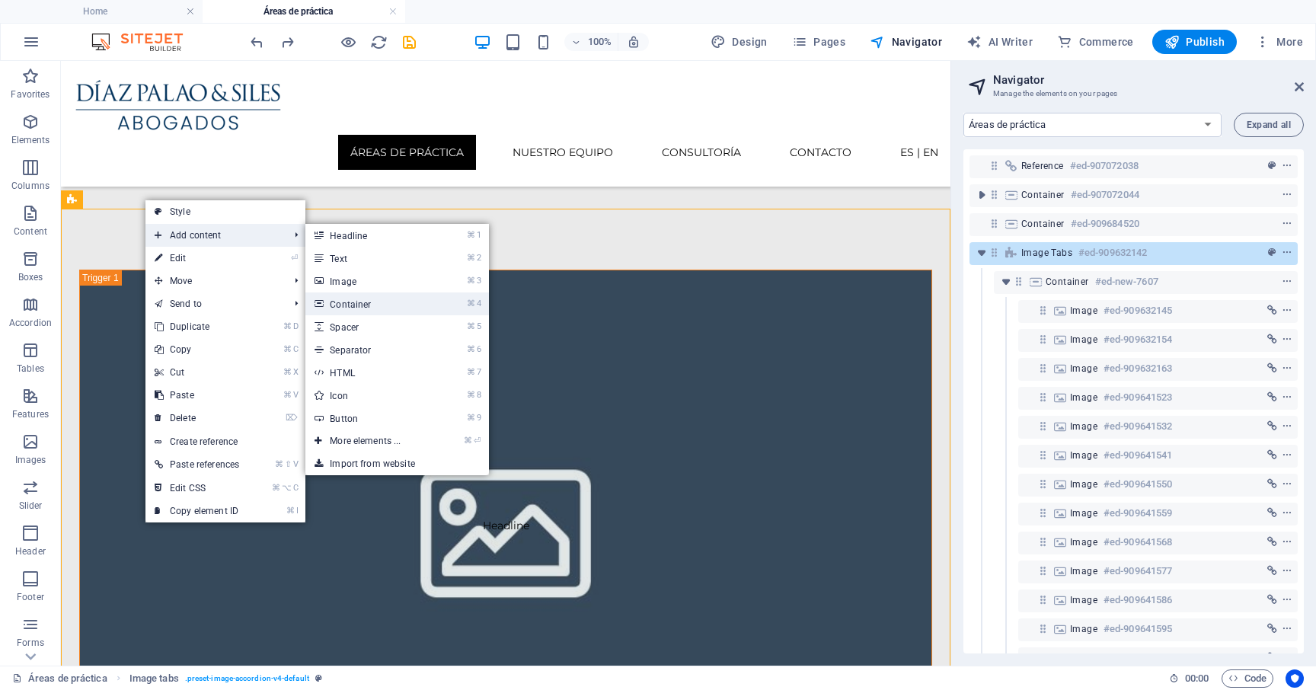
click at [359, 310] on link "⌘ 4 Container" at bounding box center [368, 303] width 126 height 23
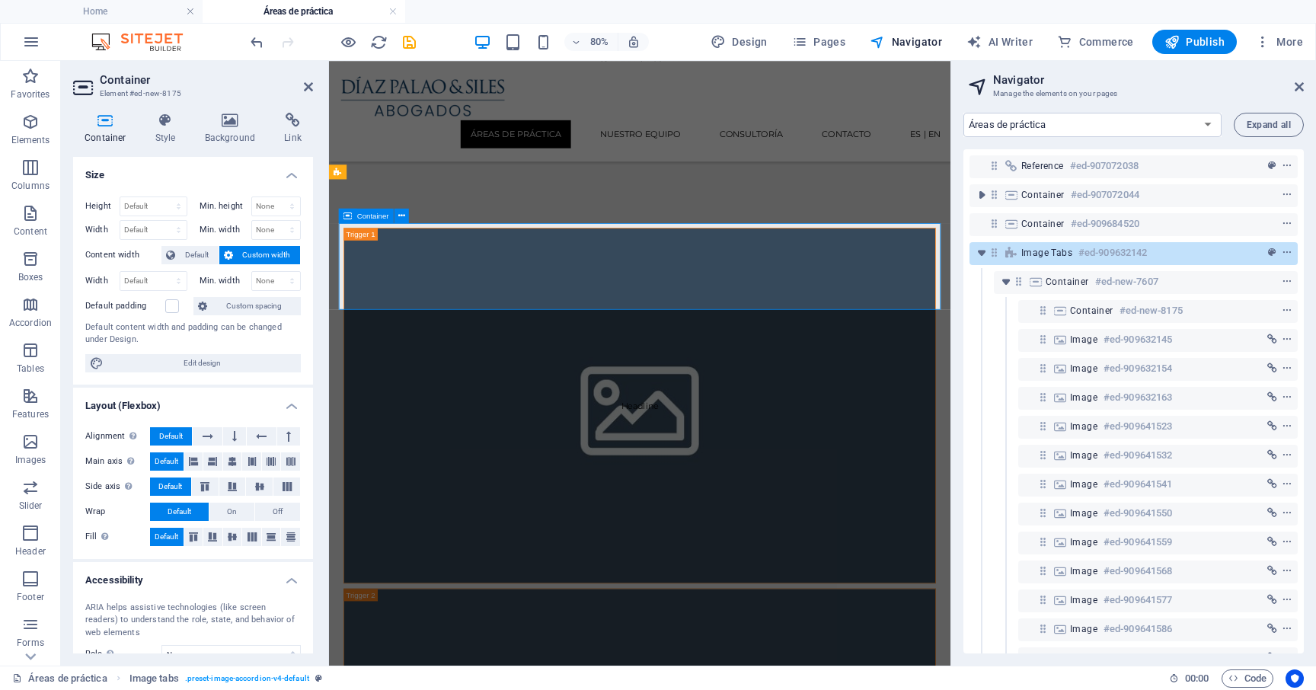
scroll to position [272, 0]
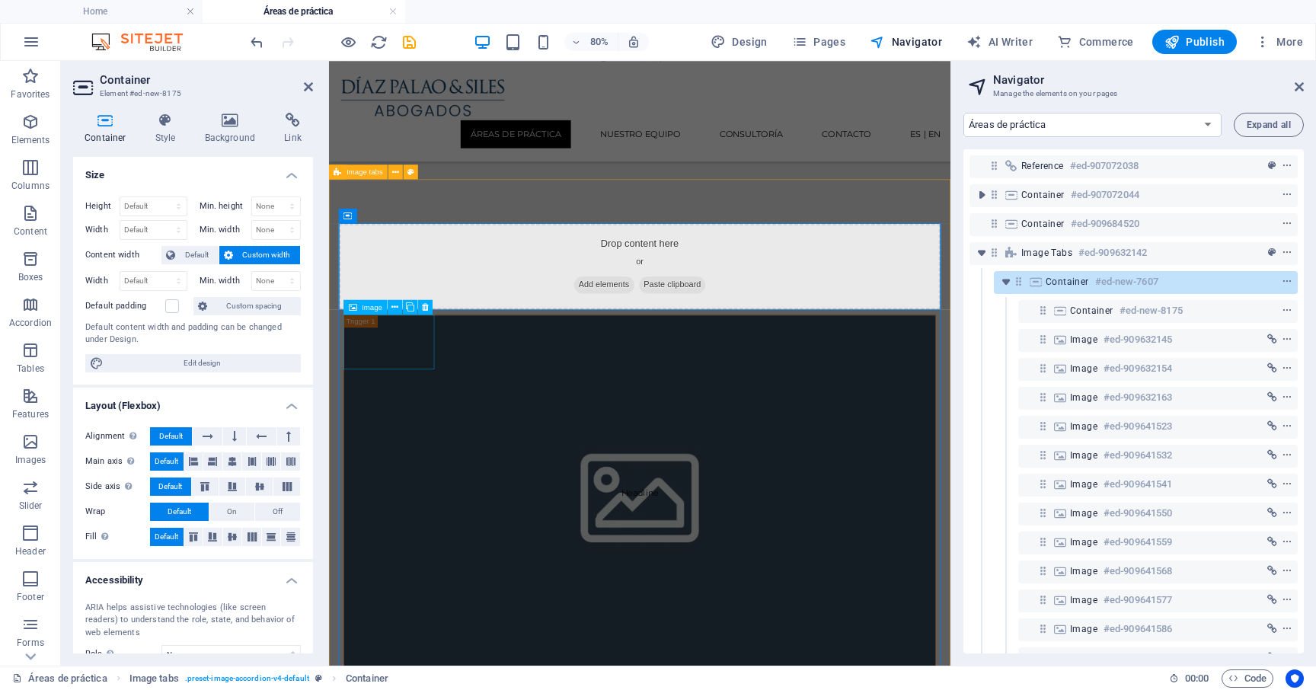
scroll to position [237, 0]
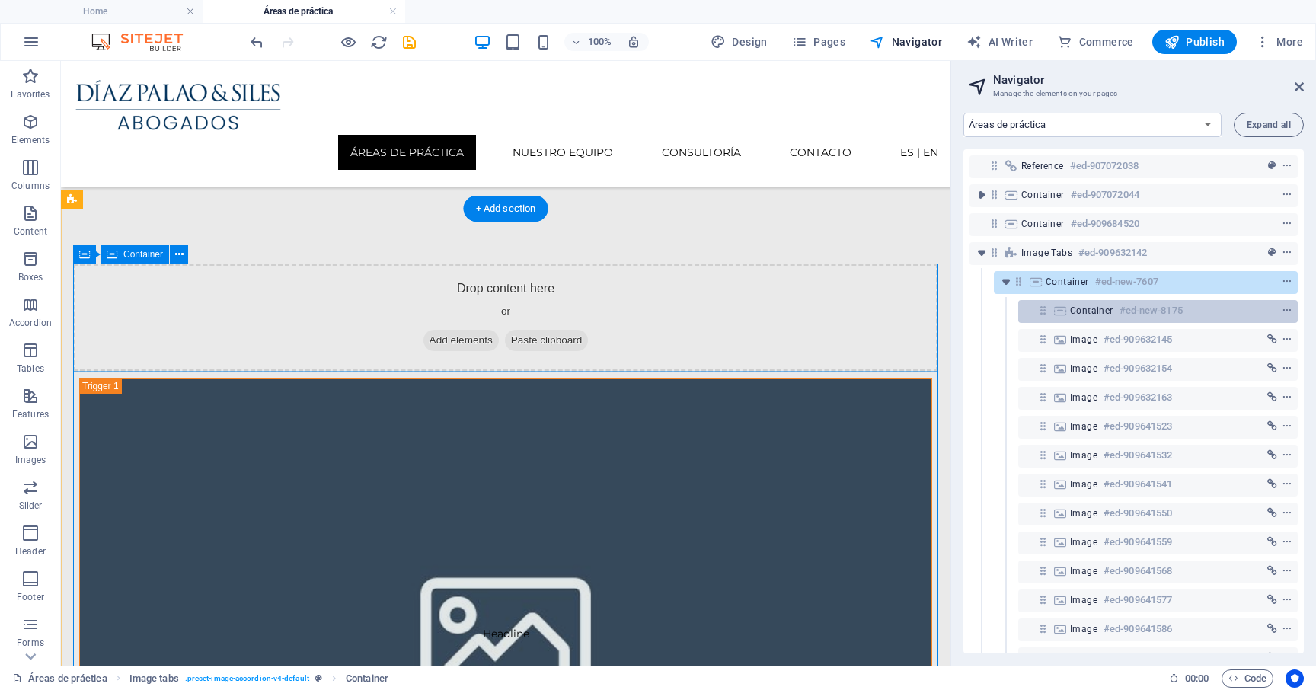
click at [1073, 312] on span "Container" at bounding box center [1091, 311] width 43 height 12
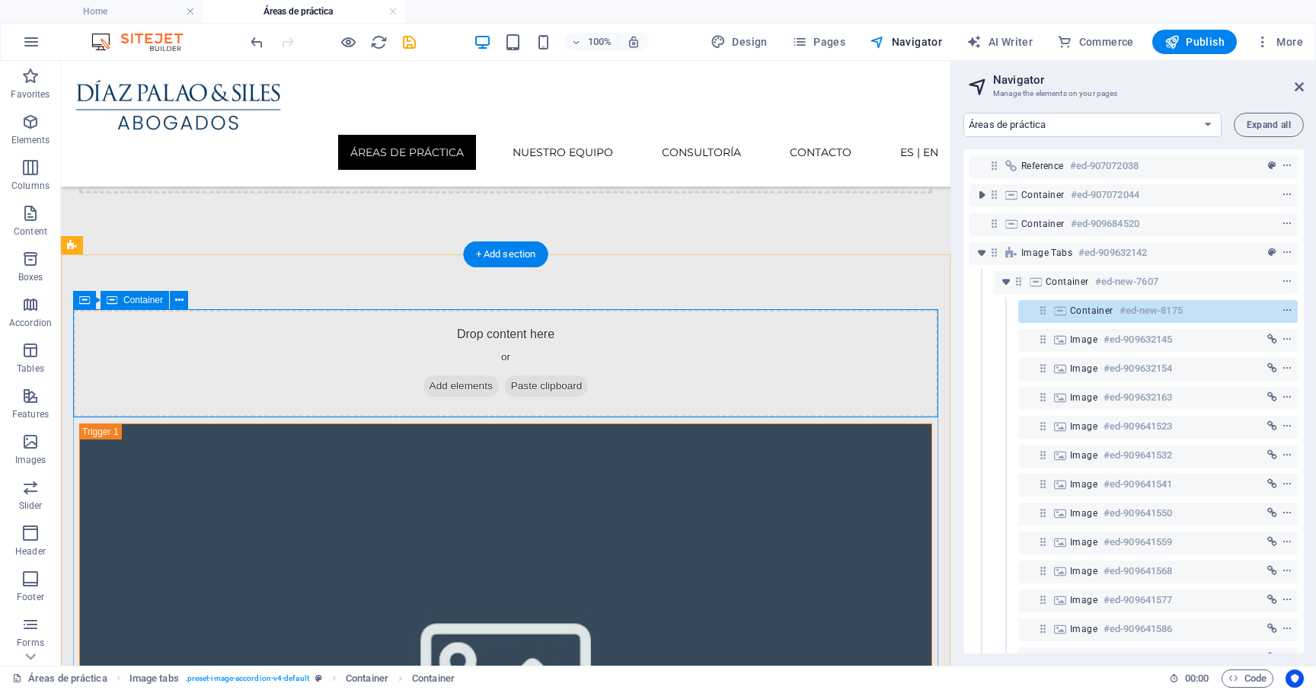
drag, startPoint x: 1078, startPoint y: 312, endPoint x: 1049, endPoint y: 312, distance: 28.9
click at [1048, 312] on div "Container #ed-new-8175" at bounding box center [1157, 311] width 279 height 23
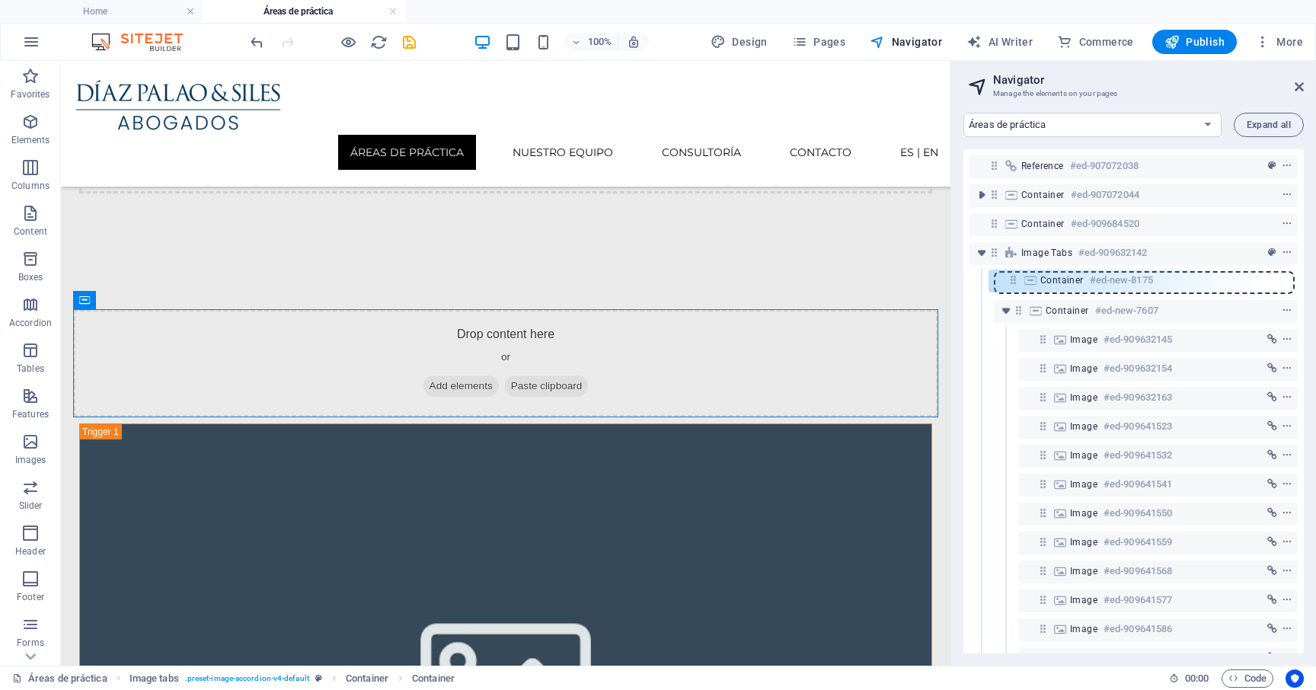
drag, startPoint x: 1041, startPoint y: 314, endPoint x: 1012, endPoint y: 278, distance: 46.5
click at [1012, 278] on div "Reference #ed-907072038 Container #ed-907072044 Container #ed-909684520 Image t…" at bounding box center [1133, 401] width 340 height 504
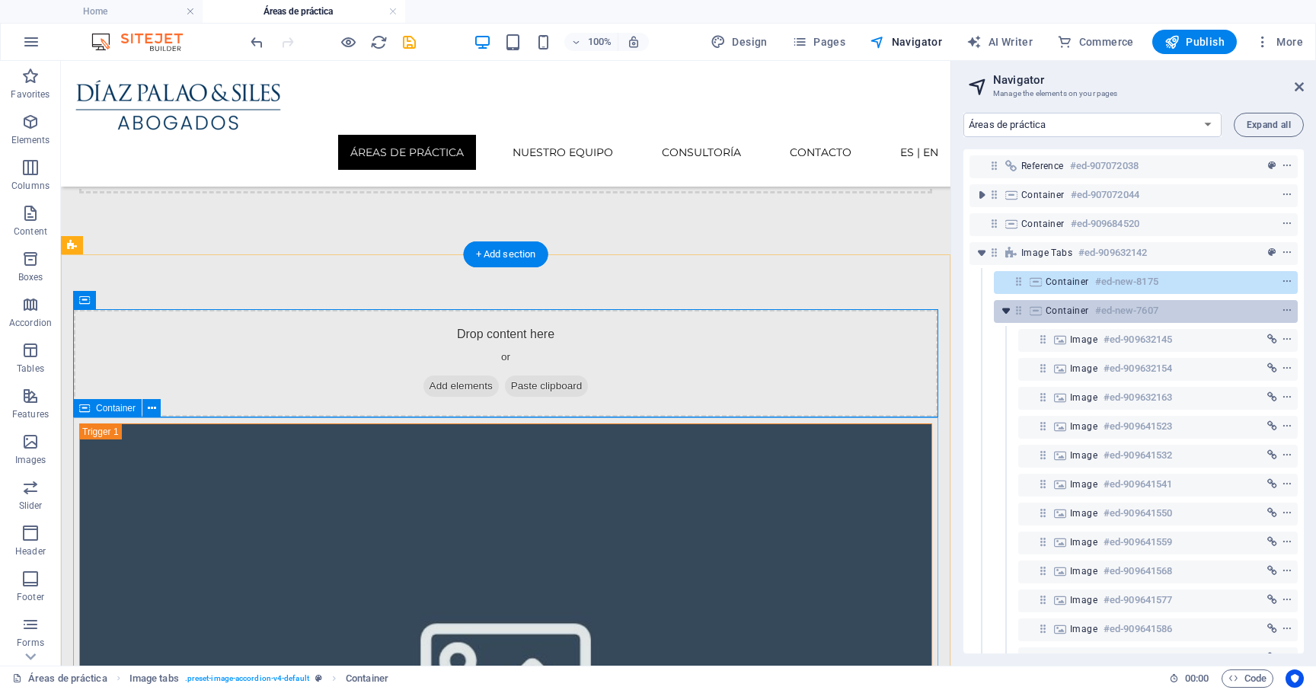
click at [1004, 314] on icon "toggle-expand" at bounding box center [1005, 310] width 15 height 15
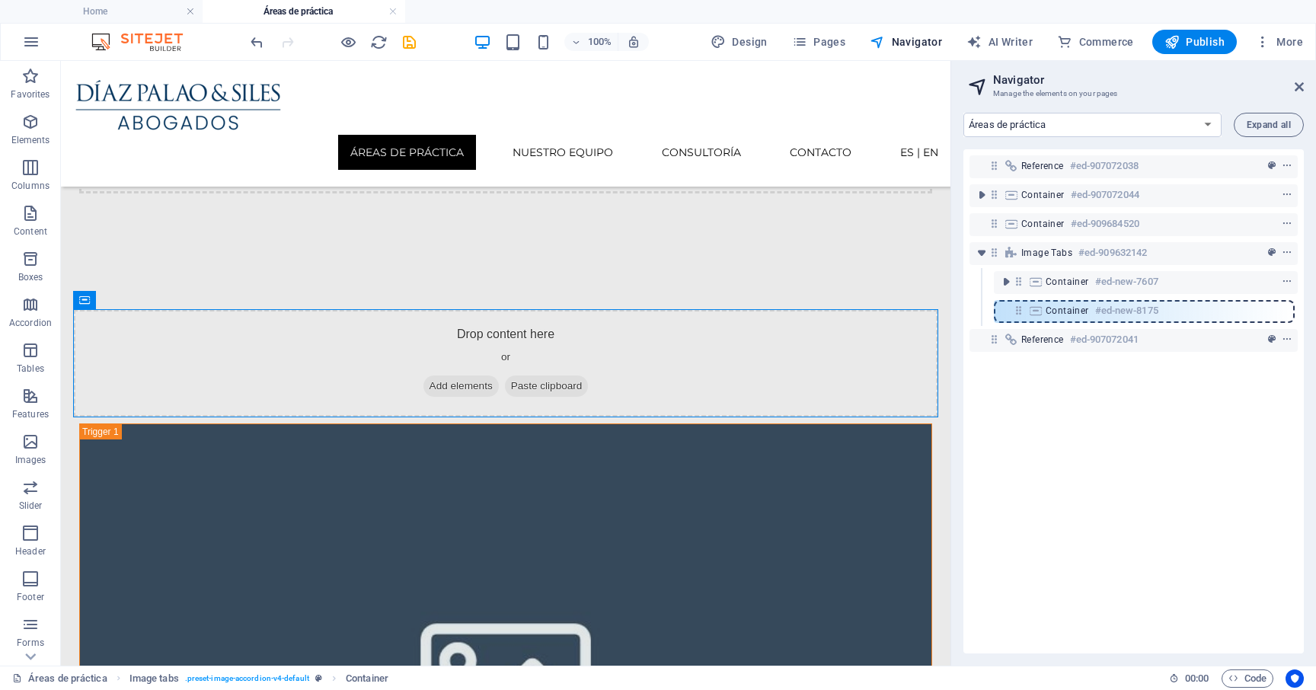
drag, startPoint x: 1018, startPoint y: 281, endPoint x: 1018, endPoint y: 314, distance: 32.7
click at [1018, 314] on div "Reference #ed-907072038 Container #ed-907072044 Container #ed-909684520 Image t…" at bounding box center [1133, 401] width 340 height 504
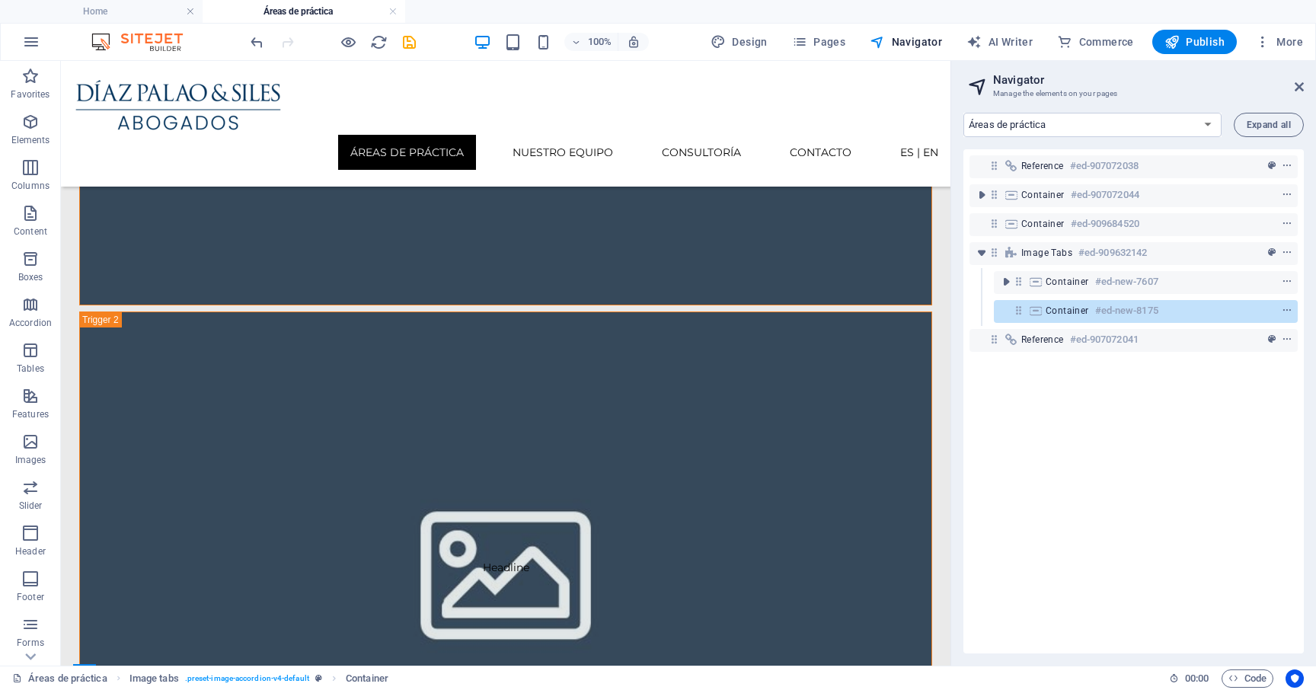
scroll to position [1015, 0]
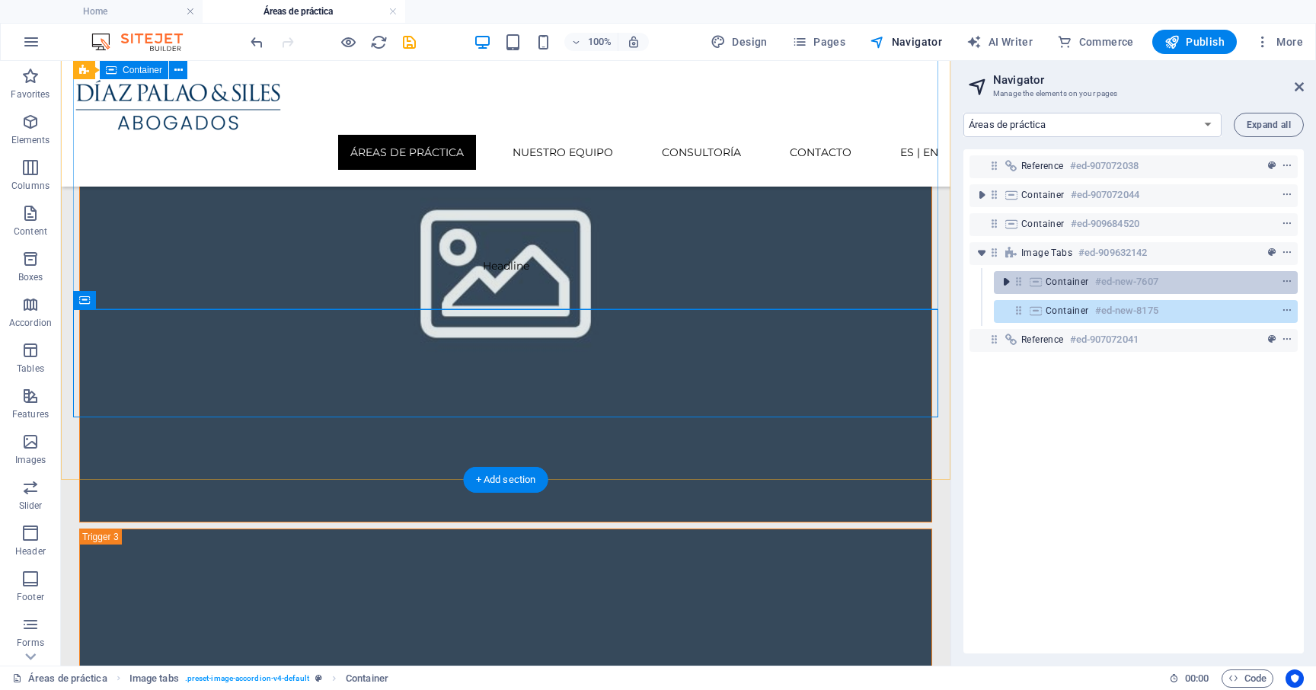
click at [1005, 282] on icon "toggle-expand" at bounding box center [1005, 281] width 15 height 15
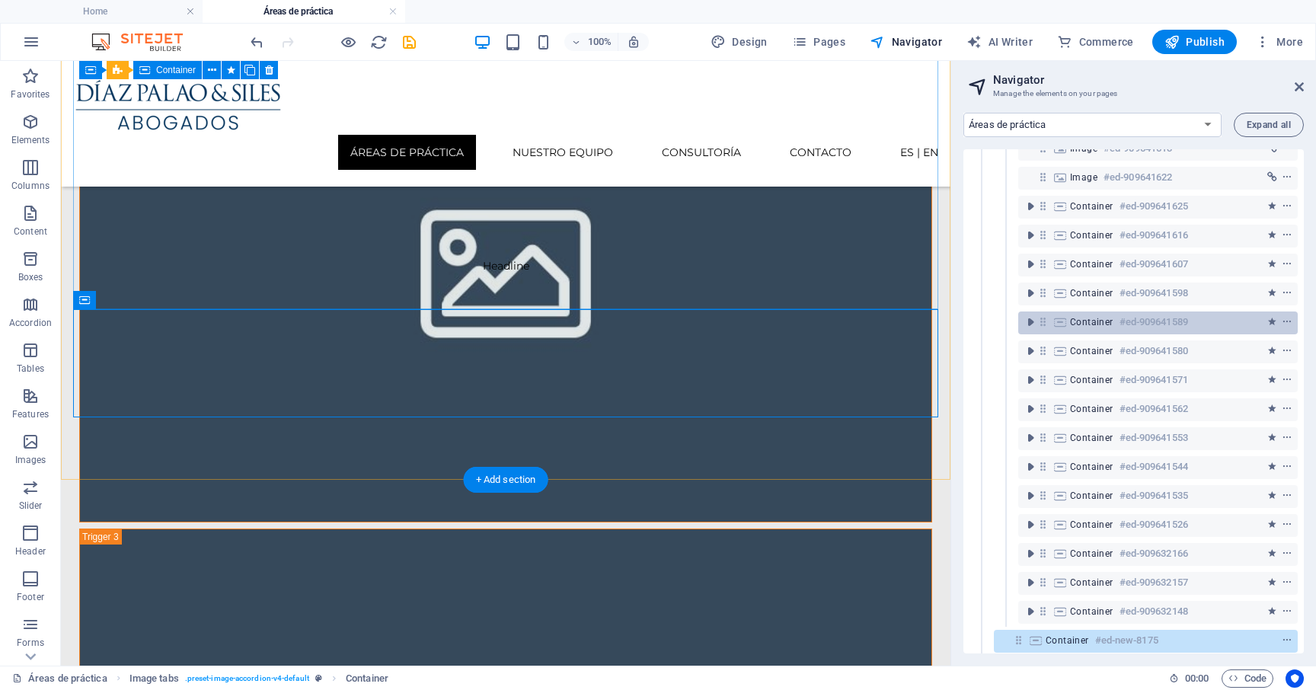
scroll to position [528, 0]
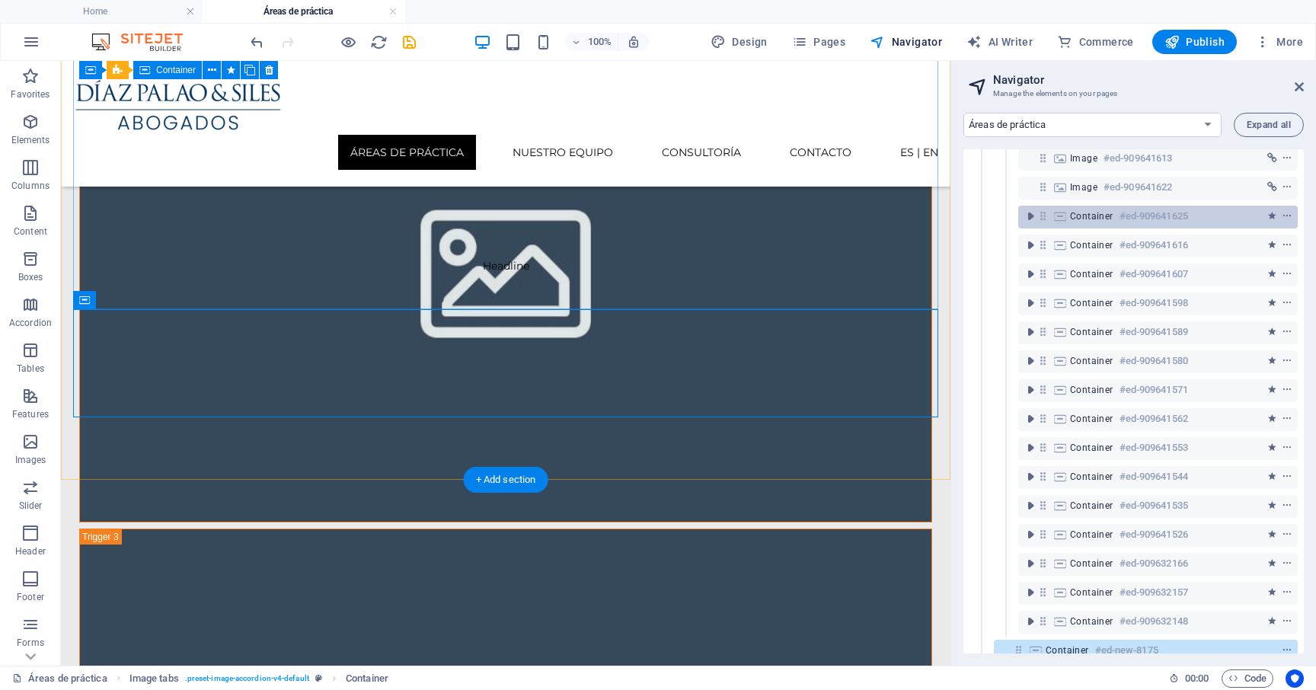
click at [1042, 216] on icon at bounding box center [1042, 215] width 13 height 13
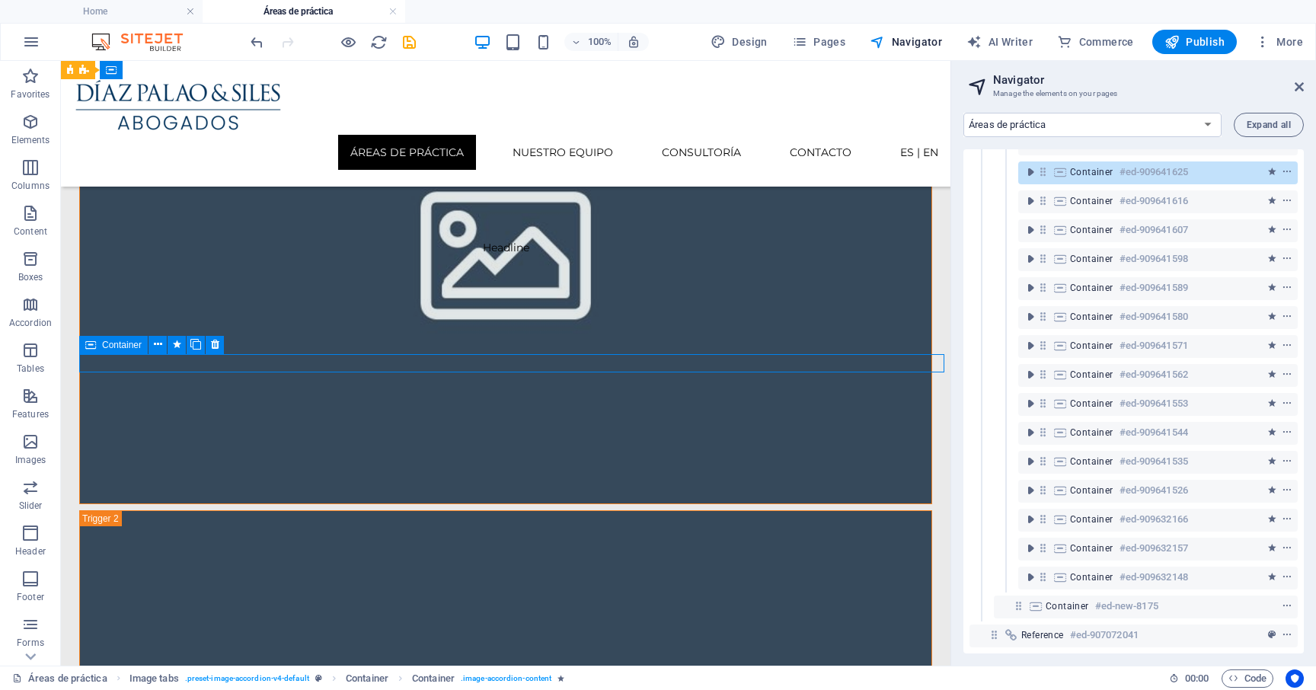
scroll to position [585, 0]
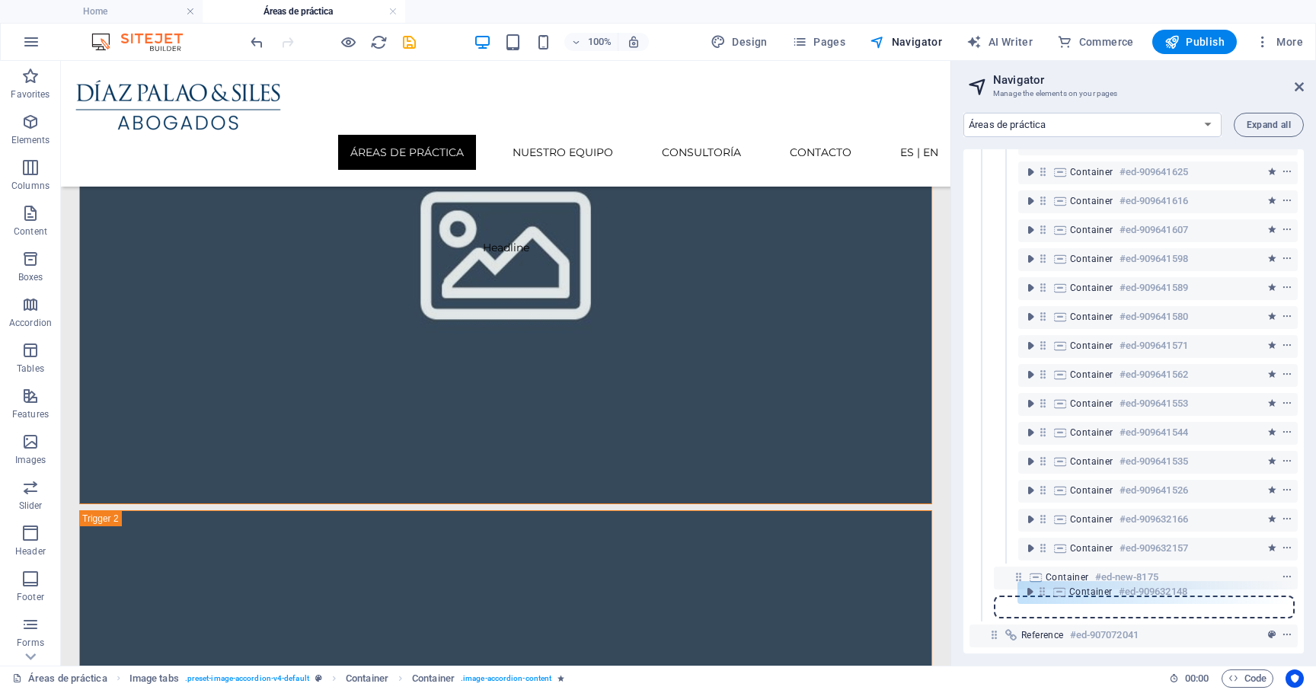
drag, startPoint x: 1043, startPoint y: 567, endPoint x: 1041, endPoint y: 598, distance: 30.5
click at [1041, 598] on div "Reference #ed-907072038 Container #ed-907072044 Container #ed-909684520 Image t…" at bounding box center [1133, 401] width 340 height 504
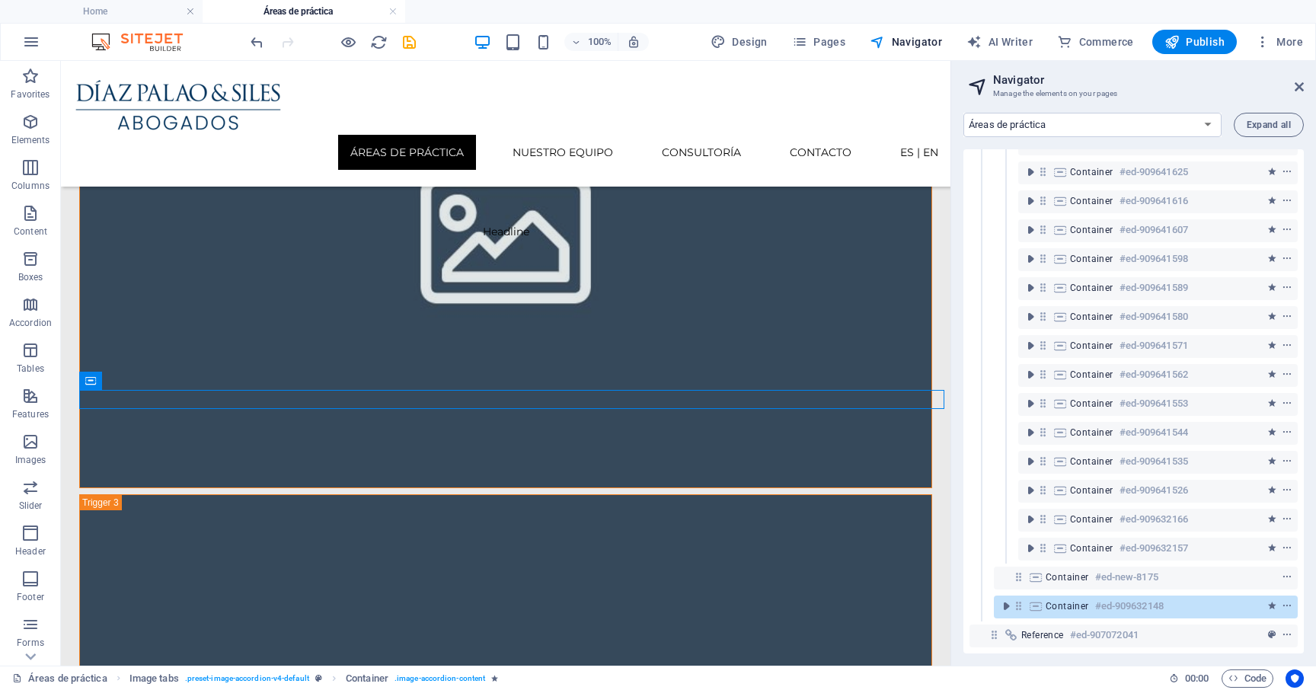
scroll to position [1054, 0]
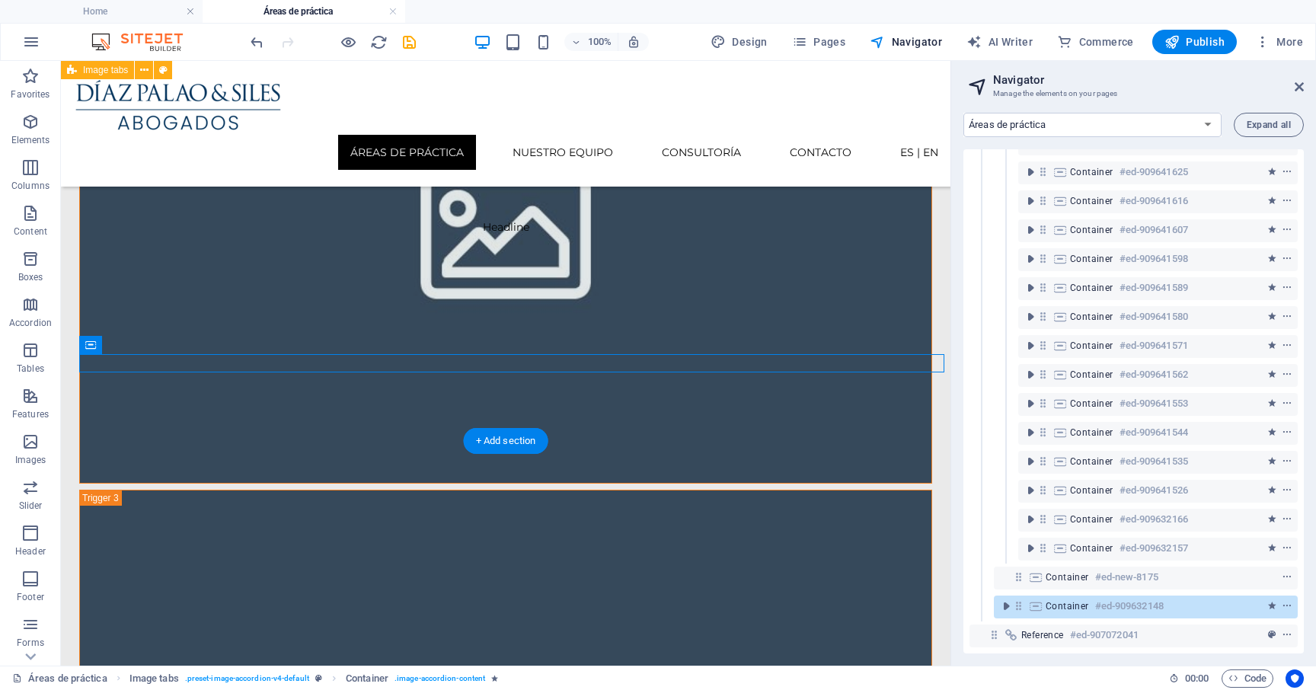
drag, startPoint x: 152, startPoint y: 407, endPoint x: 187, endPoint y: 295, distance: 117.3
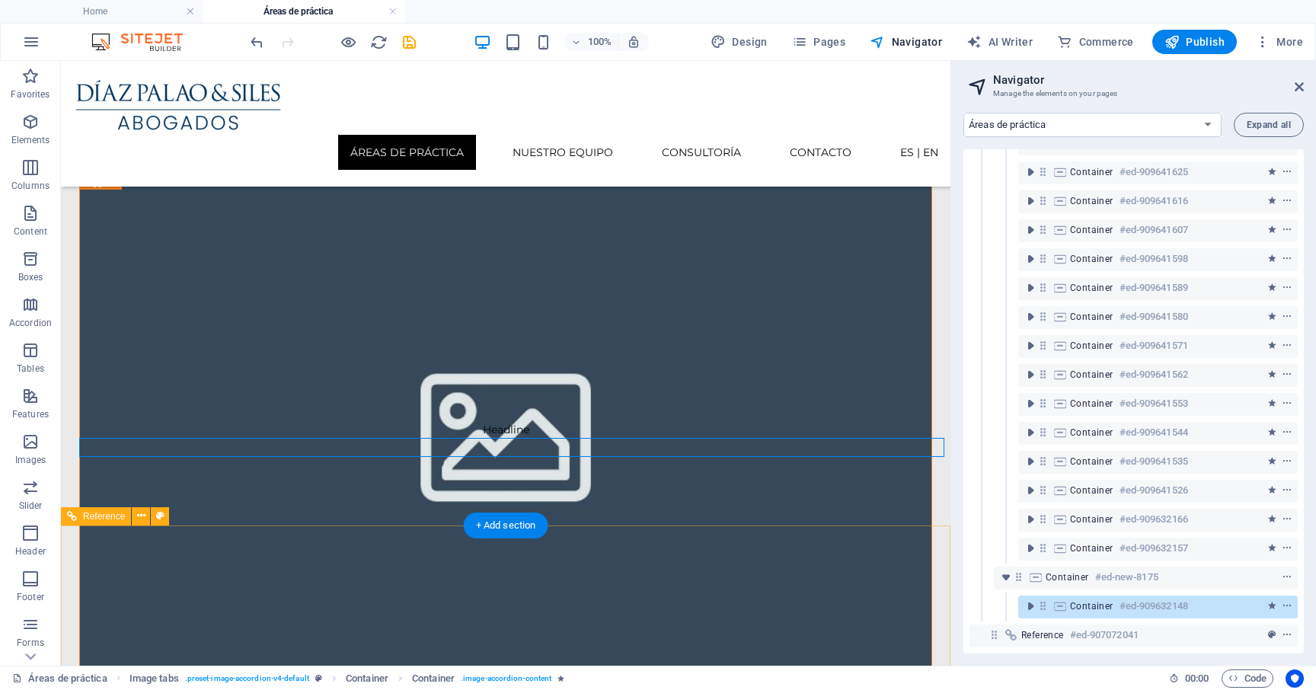
scroll to position [835, 0]
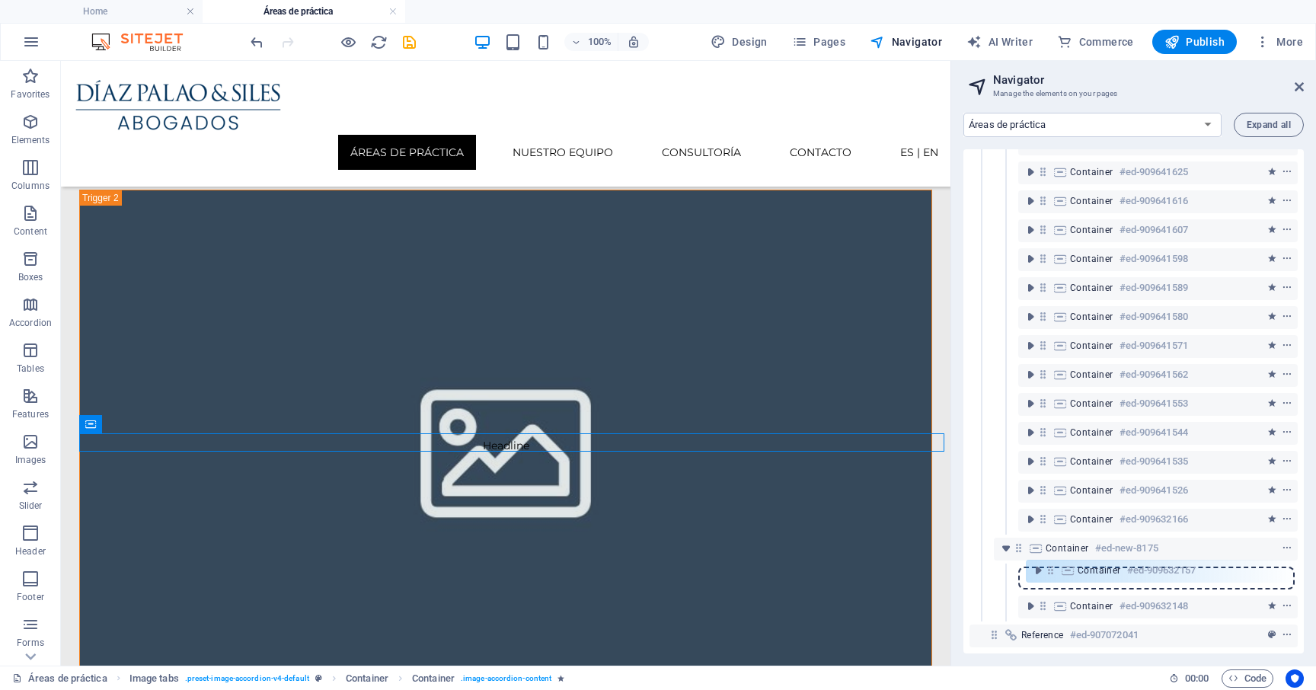
drag, startPoint x: 1044, startPoint y: 535, endPoint x: 1051, endPoint y: 573, distance: 38.7
click at [1051, 574] on div "Reference #ed-907072038 Container #ed-907072044 Container #ed-909684520 Image t…" at bounding box center [1133, 401] width 340 height 504
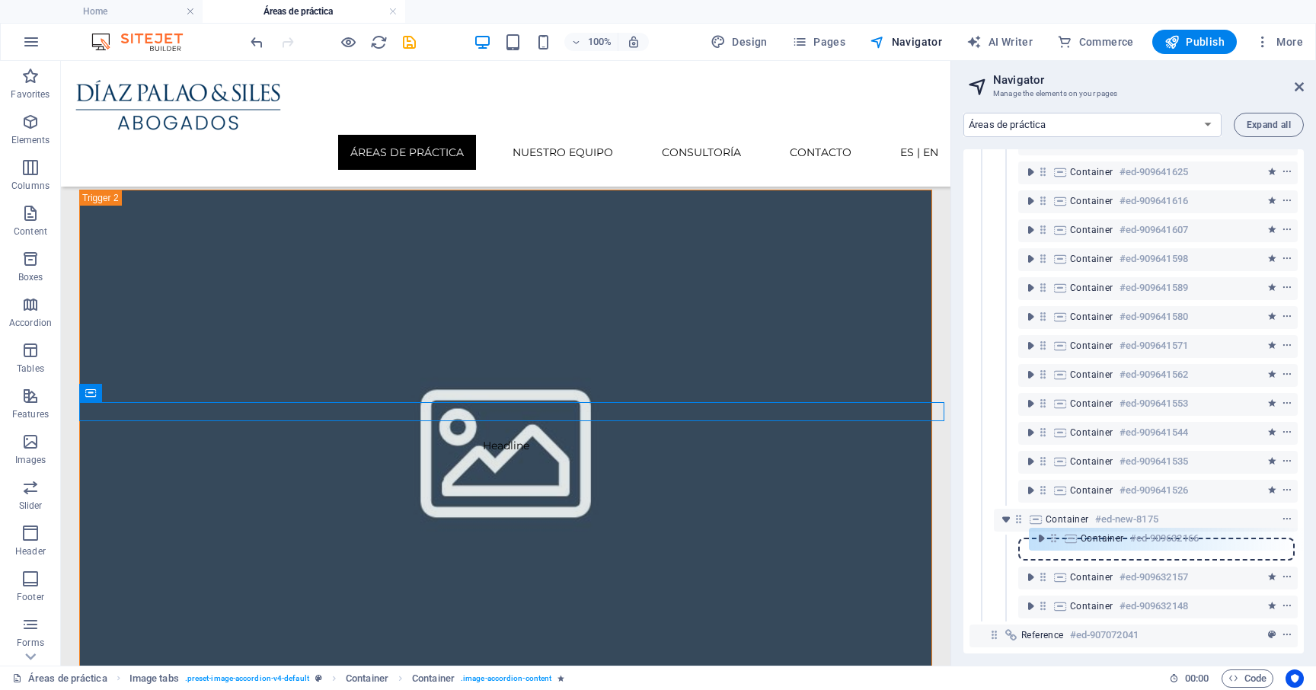
drag, startPoint x: 1042, startPoint y: 506, endPoint x: 1055, endPoint y: 540, distance: 35.9
click at [1055, 541] on div "Reference #ed-907072038 Container #ed-907072044 Container #ed-909684520 Image t…" at bounding box center [1133, 401] width 340 height 504
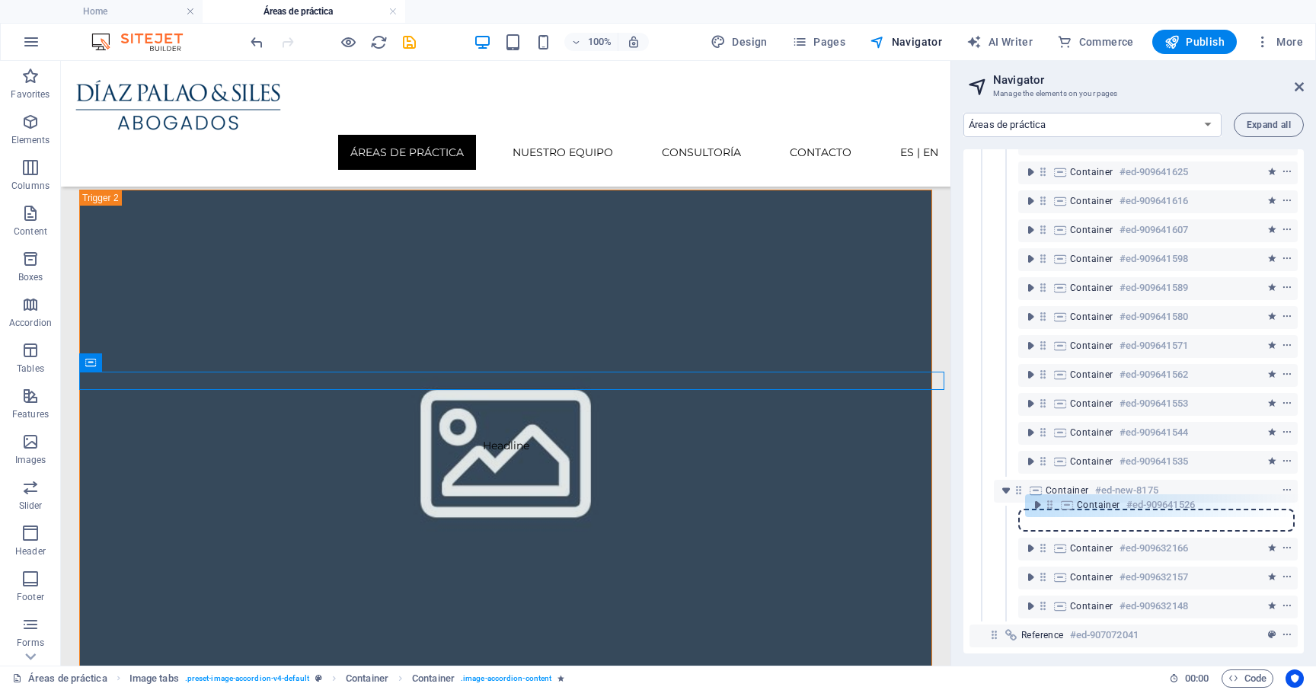
drag, startPoint x: 1044, startPoint y: 480, endPoint x: 1051, endPoint y: 511, distance: 31.2
click at [1051, 511] on div "Reference #ed-907072038 Container #ed-907072044 Container #ed-909684520 Image t…" at bounding box center [1133, 401] width 340 height 504
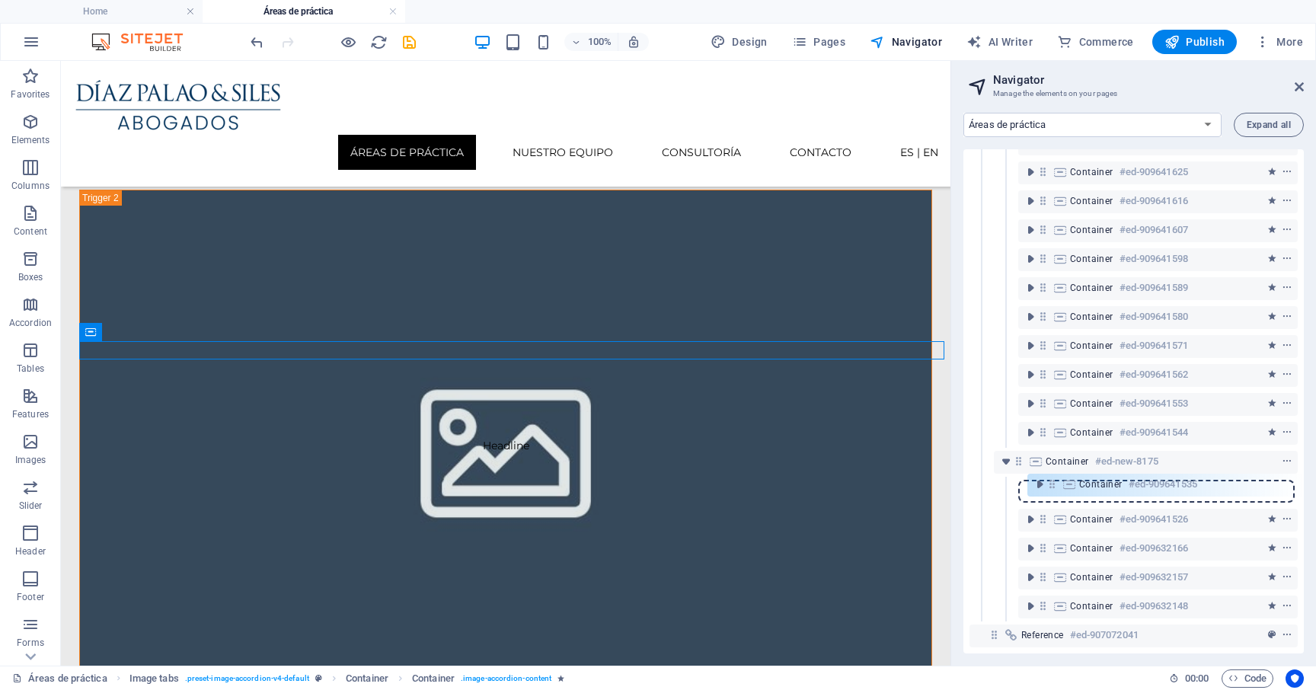
drag, startPoint x: 1043, startPoint y: 448, endPoint x: 1052, endPoint y: 487, distance: 39.9
click at [1052, 487] on div "Reference #ed-907072038 Container #ed-907072044 Container #ed-909684520 Image t…" at bounding box center [1133, 401] width 340 height 504
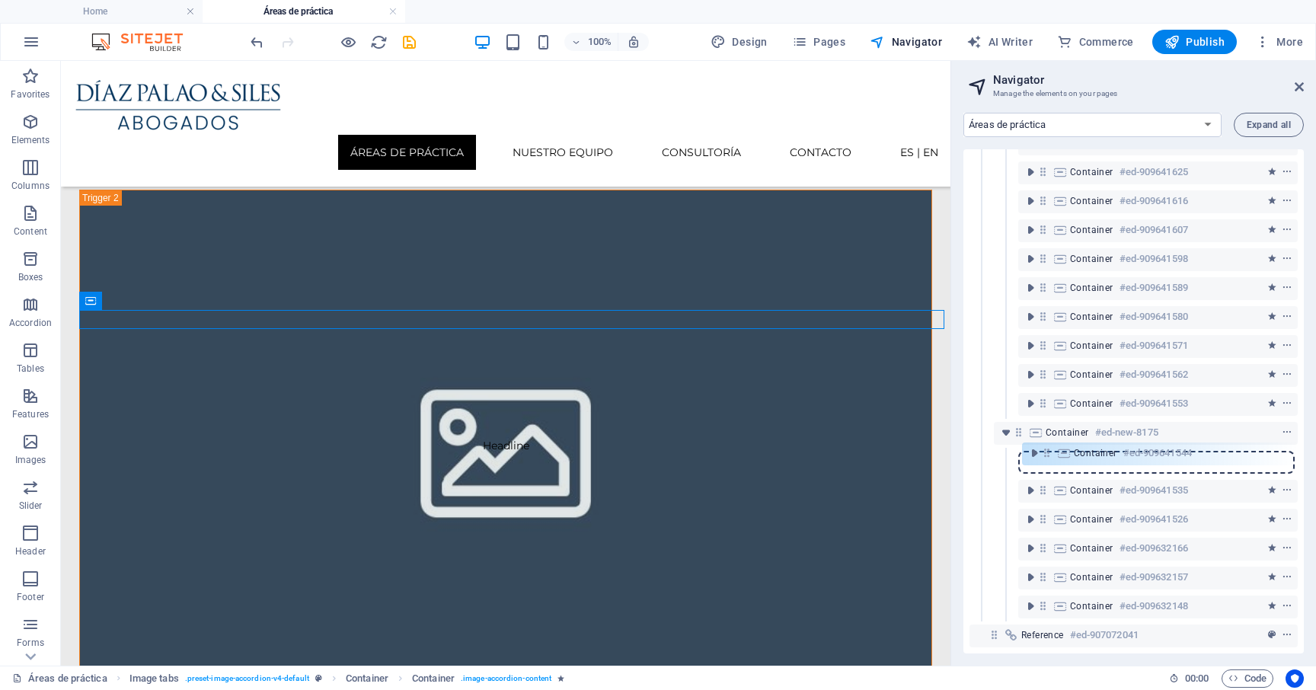
drag, startPoint x: 1045, startPoint y: 420, endPoint x: 1049, endPoint y: 458, distance: 37.5
click at [1049, 458] on div "Reference #ed-907072038 Container #ed-907072044 Container #ed-909684520 Image t…" at bounding box center [1133, 401] width 340 height 504
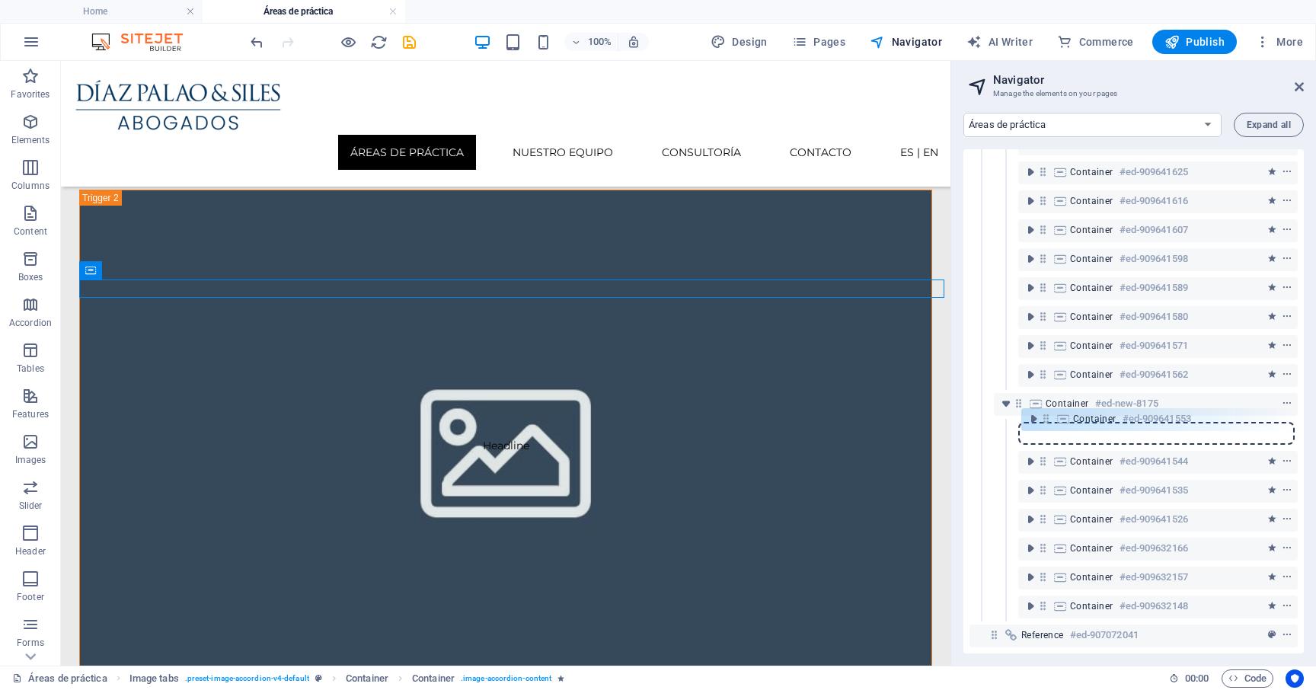
drag, startPoint x: 1042, startPoint y: 391, endPoint x: 1045, endPoint y: 423, distance: 32.1
click at [1045, 423] on div "Reference #ed-907072038 Container #ed-907072044 Container #ed-909684520 Image t…" at bounding box center [1133, 401] width 340 height 504
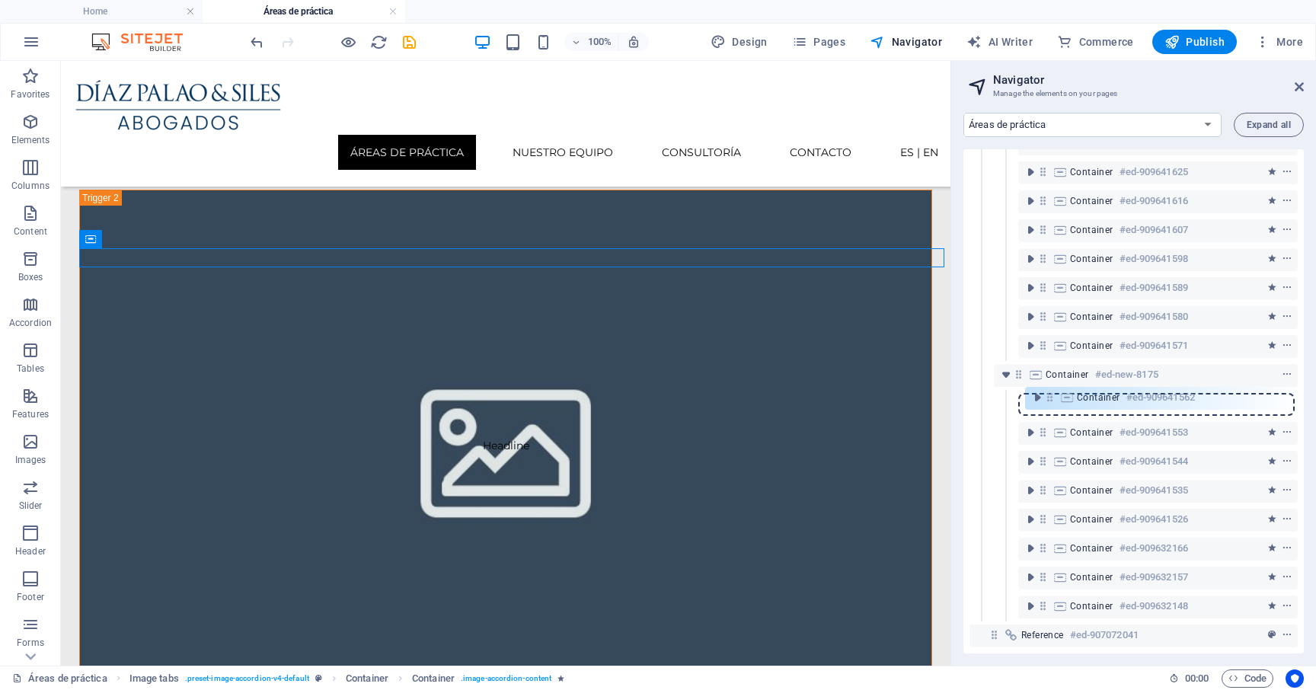
drag, startPoint x: 1040, startPoint y: 362, endPoint x: 1046, endPoint y: 398, distance: 36.3
click at [1046, 398] on div "Reference #ed-907072038 Container #ed-907072044 Container #ed-909684520 Image t…" at bounding box center [1133, 401] width 340 height 504
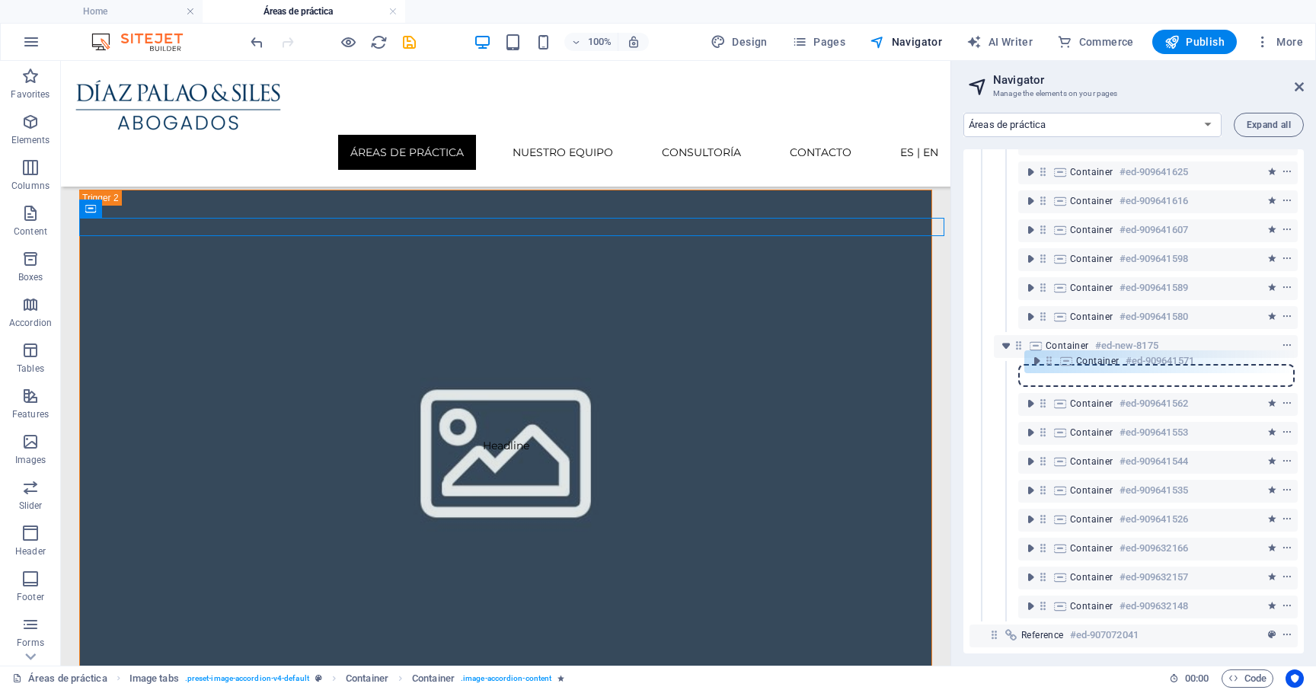
drag, startPoint x: 1041, startPoint y: 333, endPoint x: 1047, endPoint y: 365, distance: 32.6
click at [1047, 365] on div "Reference #ed-907072038 Container #ed-907072044 Container #ed-909684520 Image t…" at bounding box center [1133, 401] width 340 height 504
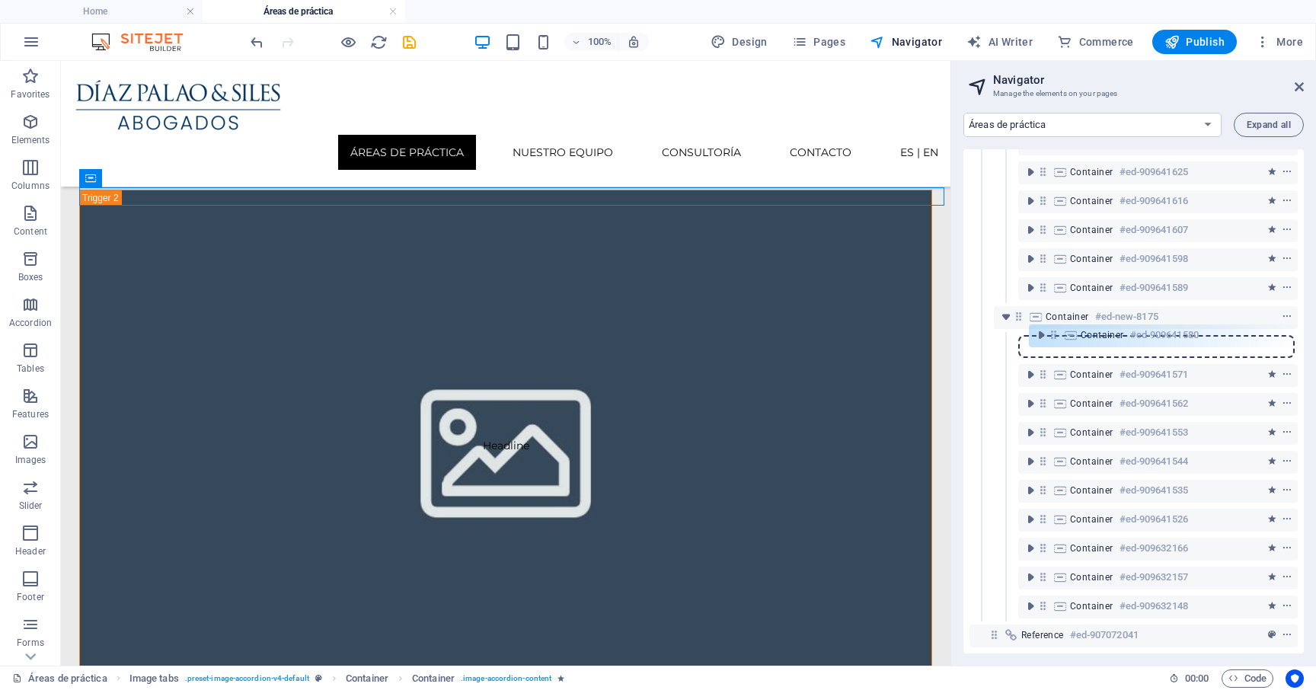
drag, startPoint x: 1045, startPoint y: 308, endPoint x: 1054, endPoint y: 342, distance: 35.7
click at [1054, 342] on div "Reference #ed-907072038 Container #ed-907072044 Container #ed-909684520 Image t…" at bounding box center [1133, 401] width 340 height 504
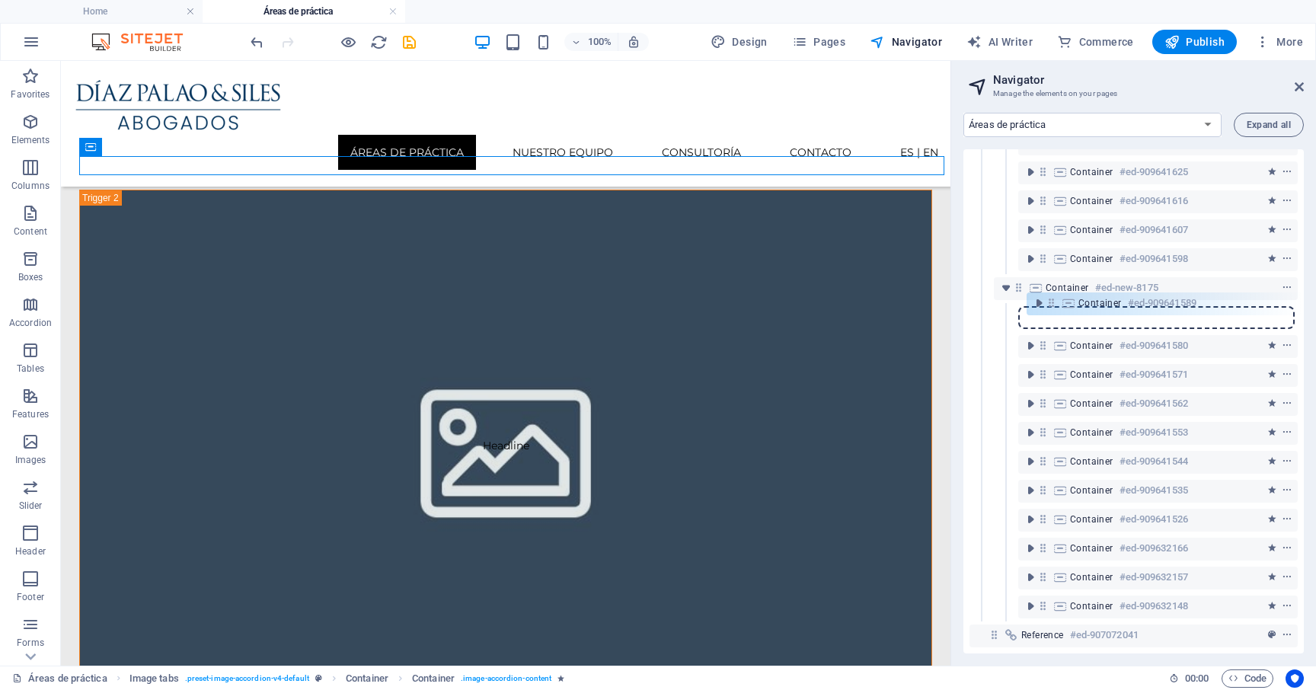
drag, startPoint x: 1045, startPoint y: 276, endPoint x: 1054, endPoint y: 307, distance: 31.6
click at [1054, 308] on div "Reference #ed-907072038 Container #ed-907072044 Container #ed-909684520 Image t…" at bounding box center [1133, 401] width 340 height 504
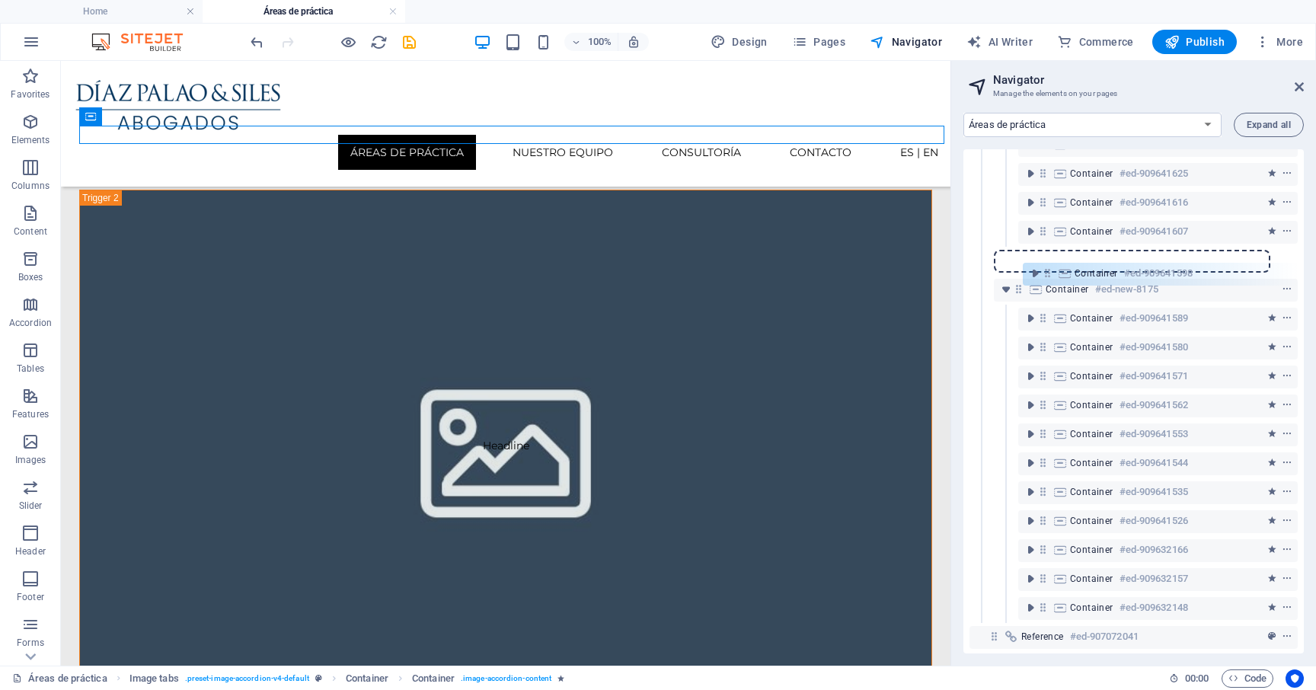
scroll to position [560, 0]
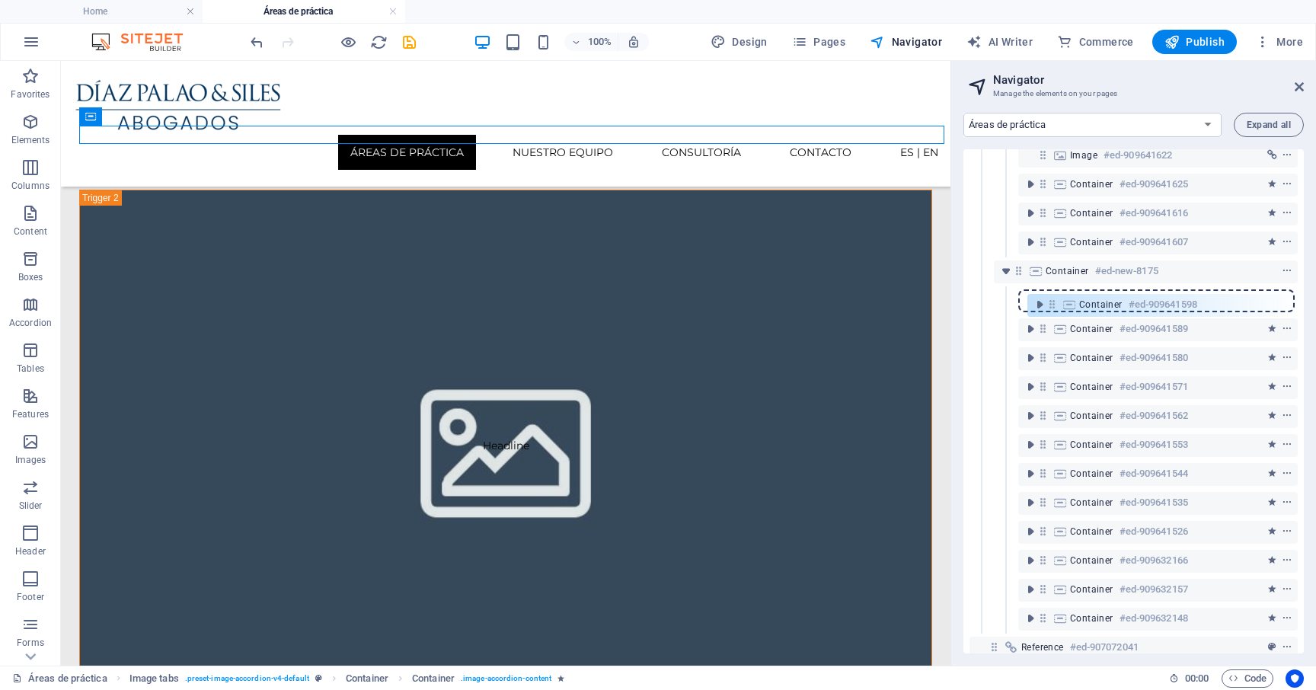
drag, startPoint x: 1041, startPoint y: 248, endPoint x: 1050, endPoint y: 308, distance: 60.0
click at [1050, 308] on div "Reference #ed-907072038 Container #ed-907072044 Container #ed-909684520 Image t…" at bounding box center [1133, 401] width 340 height 504
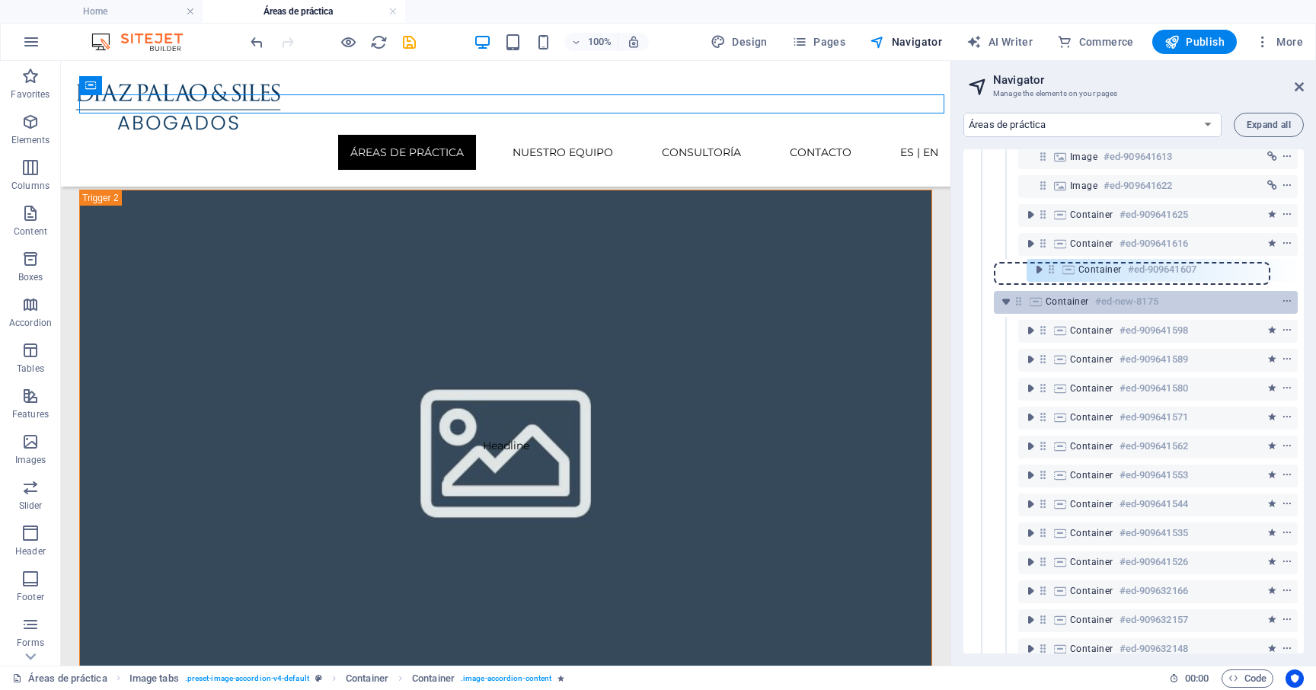
scroll to position [524, 0]
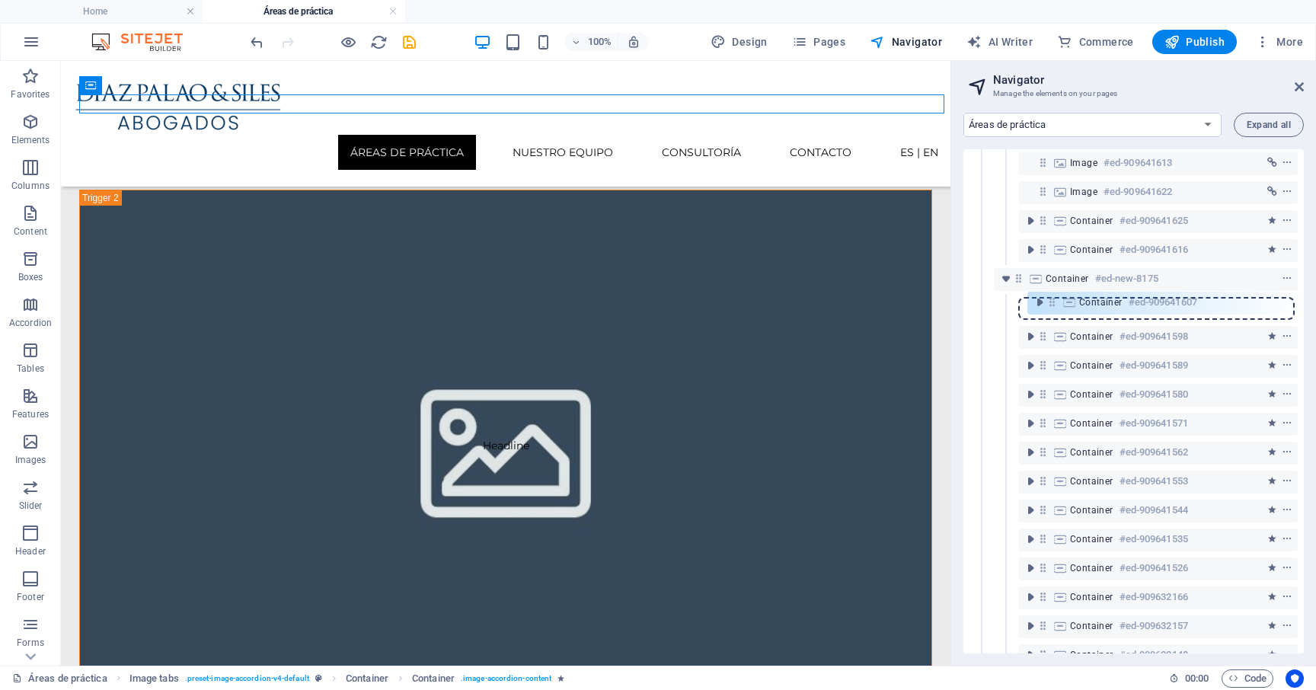
drag, startPoint x: 1041, startPoint y: 243, endPoint x: 1051, endPoint y: 307, distance: 64.7
click at [1051, 307] on div "Reference #ed-907072038 Container #ed-907072044 Container #ed-909684520 Image t…" at bounding box center [1133, 401] width 340 height 504
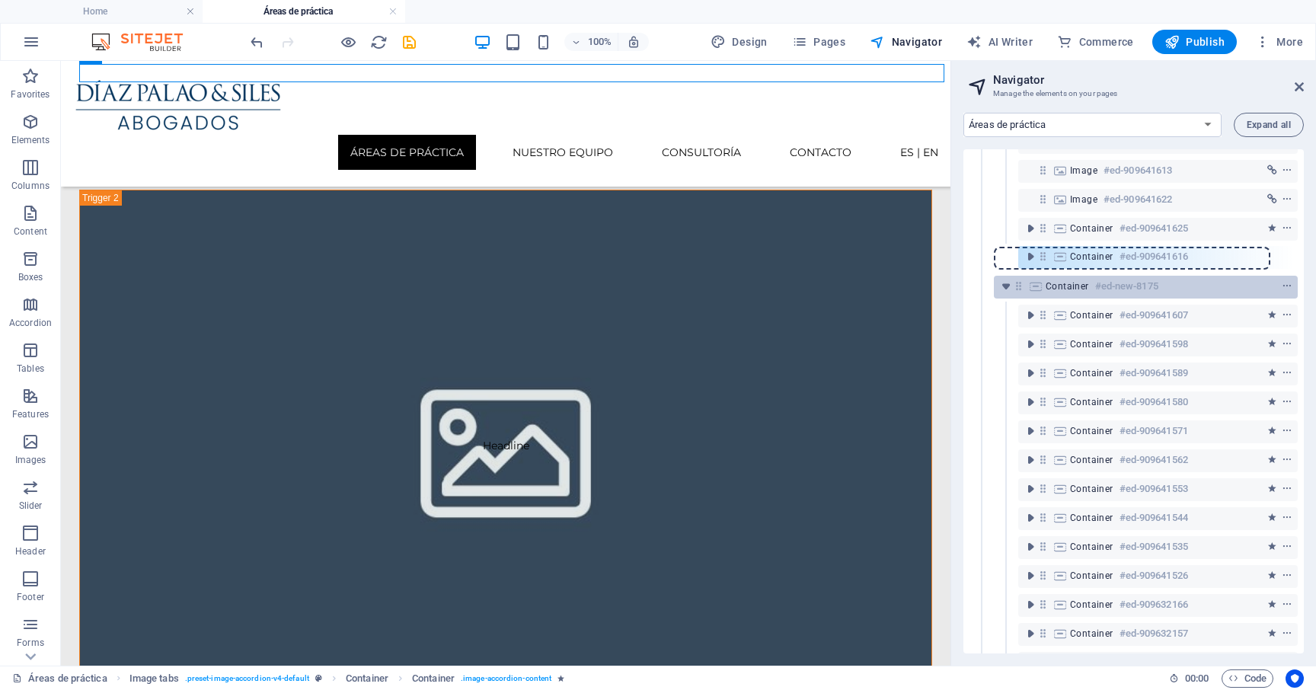
scroll to position [511, 0]
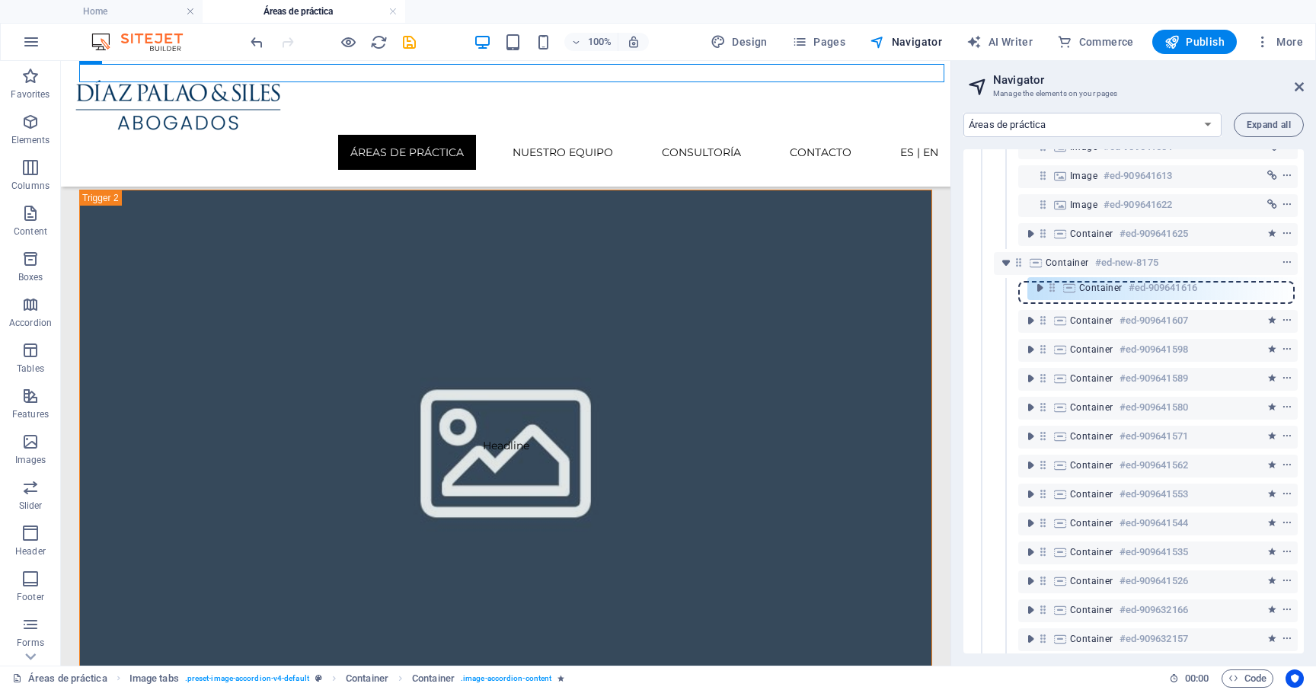
drag, startPoint x: 1045, startPoint y: 251, endPoint x: 1054, endPoint y: 293, distance: 42.9
click at [1054, 293] on div "Reference #ed-907072038 Container #ed-907072044 Container #ed-909684520 Image t…" at bounding box center [1133, 401] width 340 height 504
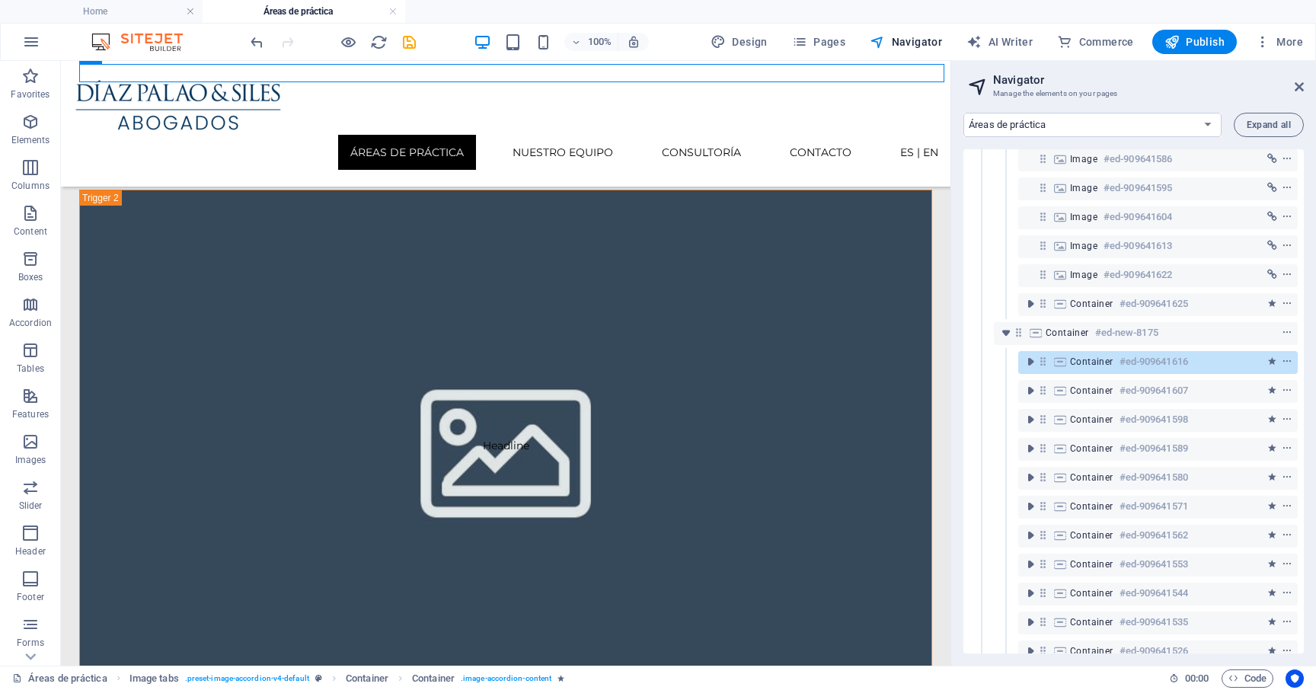
scroll to position [435, 0]
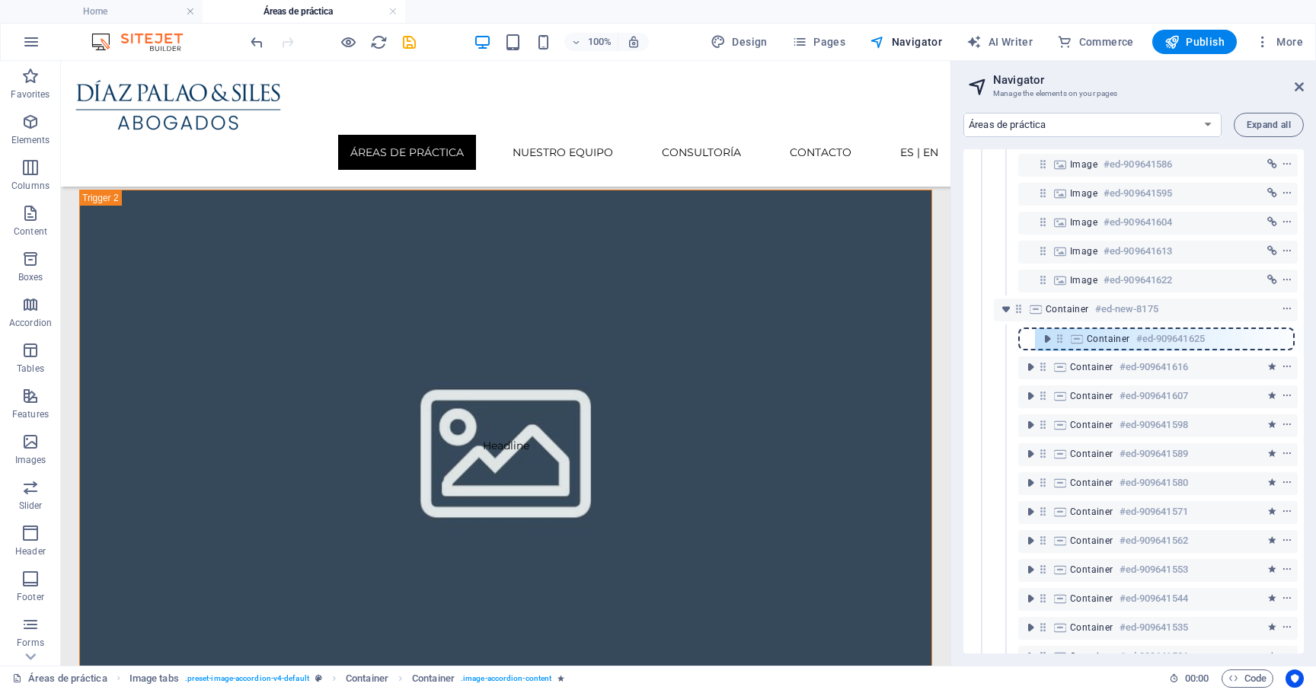
drag, startPoint x: 1042, startPoint y: 308, endPoint x: 1057, endPoint y: 339, distance: 34.4
click at [1057, 340] on div "Reference #ed-907072038 Container #ed-907072044 Container #ed-909684520 Image t…" at bounding box center [1133, 401] width 340 height 504
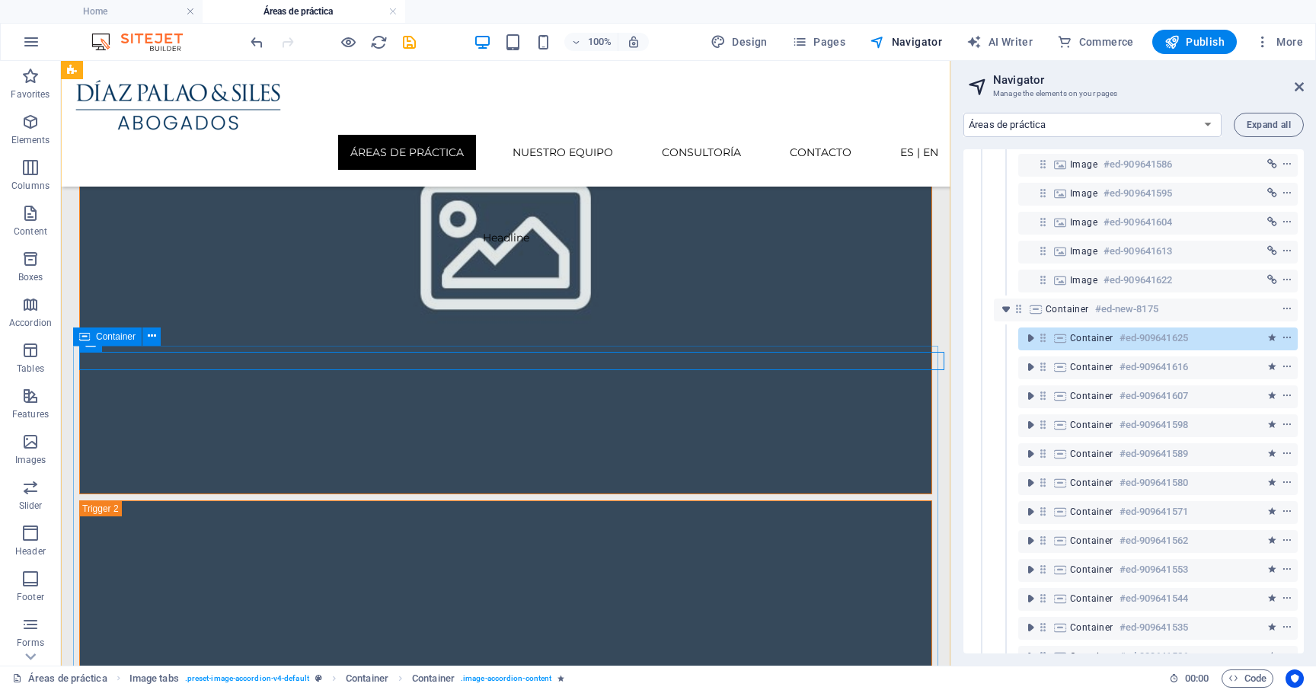
scroll to position [515, 0]
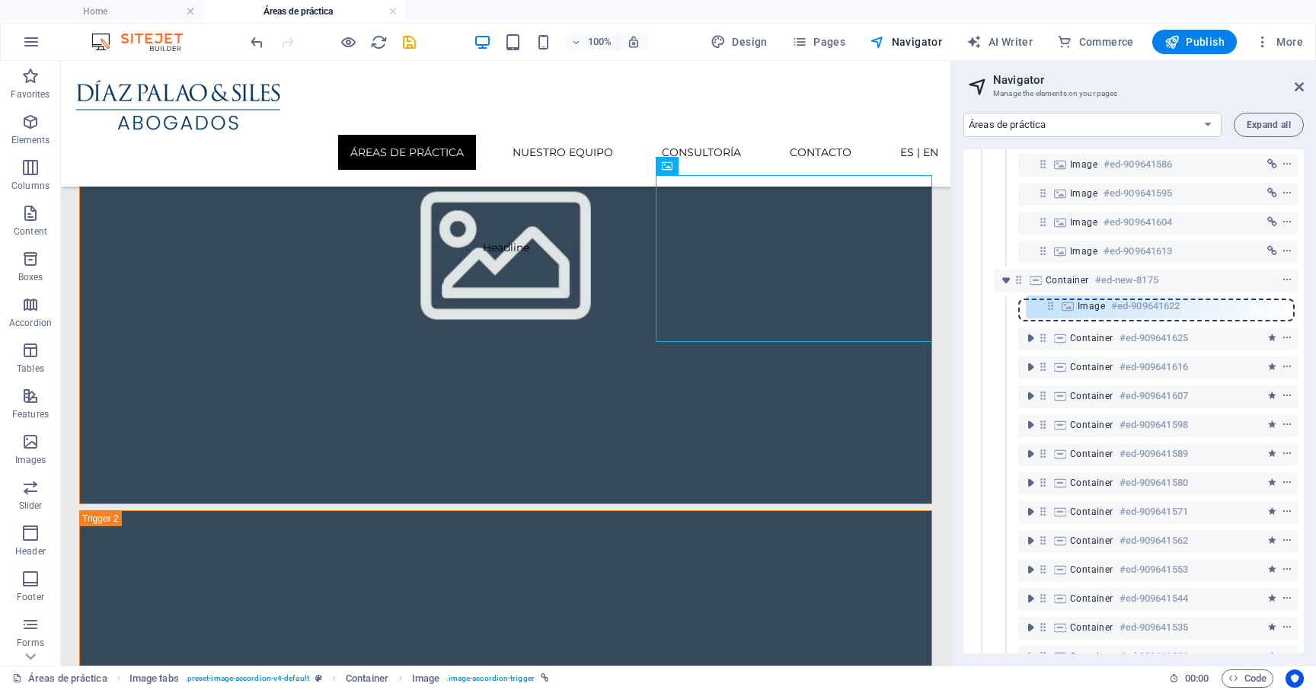
drag, startPoint x: 1040, startPoint y: 284, endPoint x: 1048, endPoint y: 314, distance: 30.7
click at [1048, 314] on div "Reference #ed-907072038 Container #ed-907072044 Container #ed-909684520 Image t…" at bounding box center [1133, 401] width 340 height 504
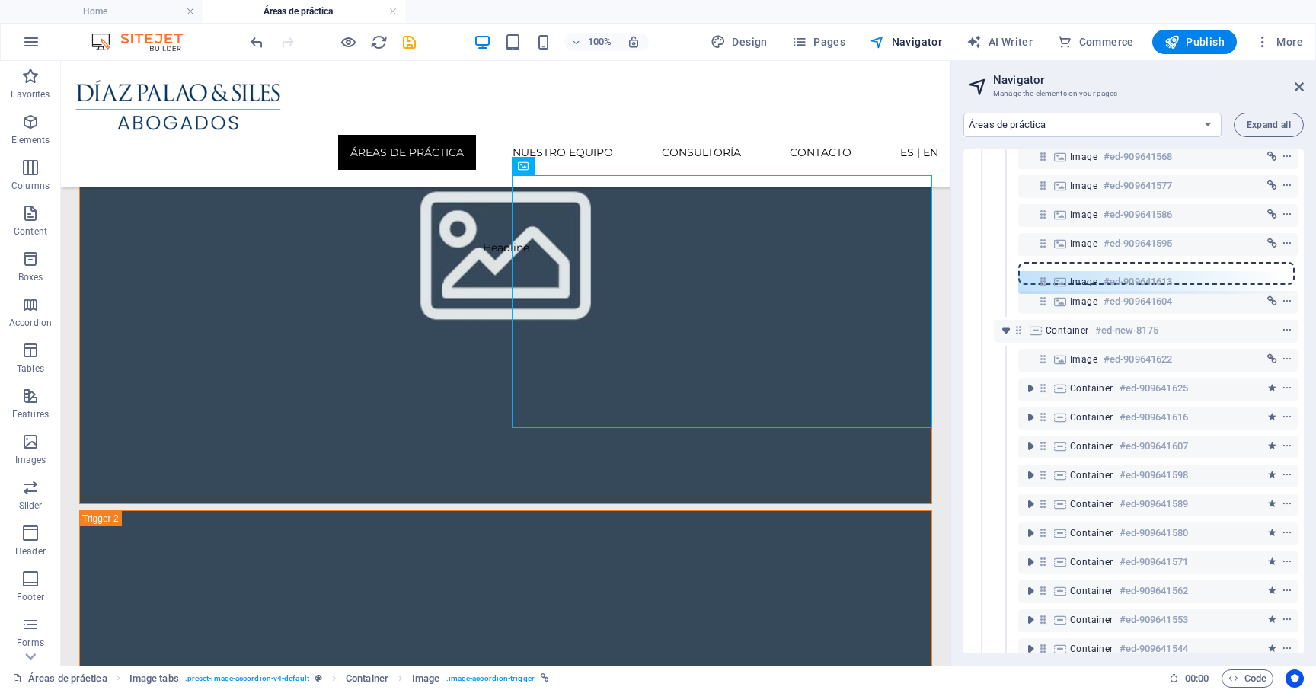
scroll to position [384, 0]
drag, startPoint x: 1042, startPoint y: 252, endPoint x: 1041, endPoint y: 303, distance: 51.0
click at [1041, 303] on div "Reference #ed-907072038 Container #ed-907072044 Container #ed-909684520 Image t…" at bounding box center [1133, 401] width 340 height 504
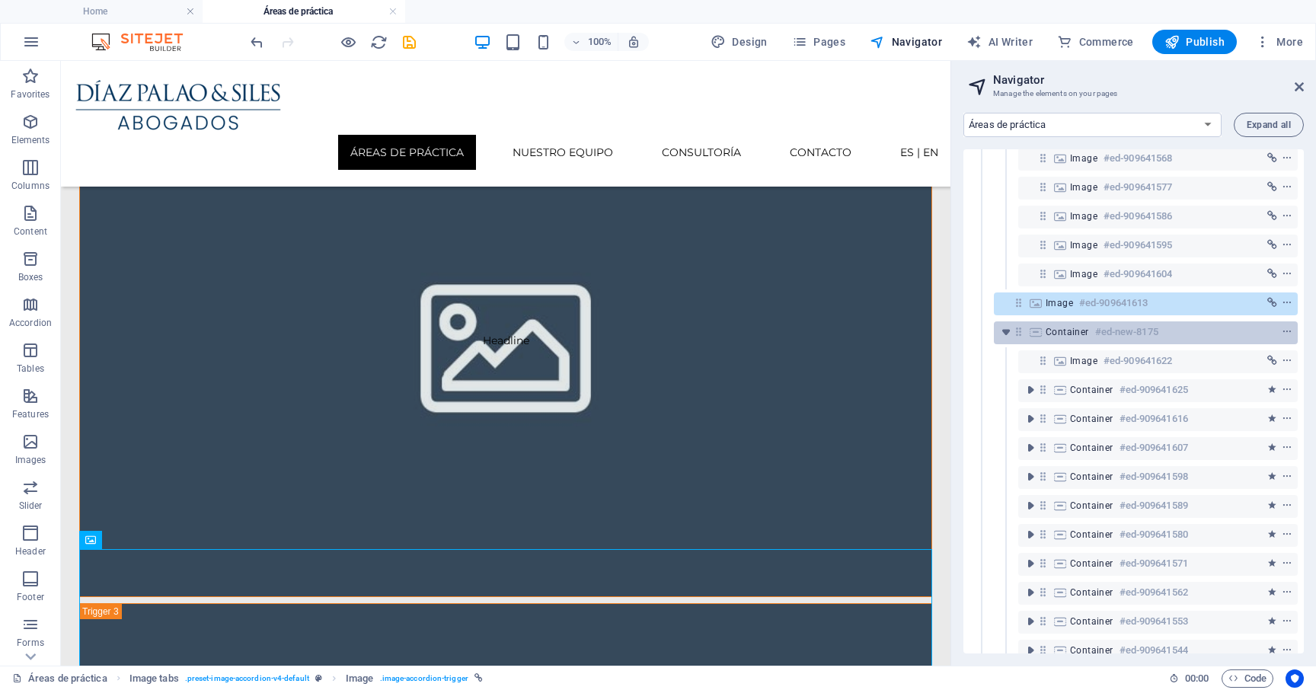
scroll to position [1108, 0]
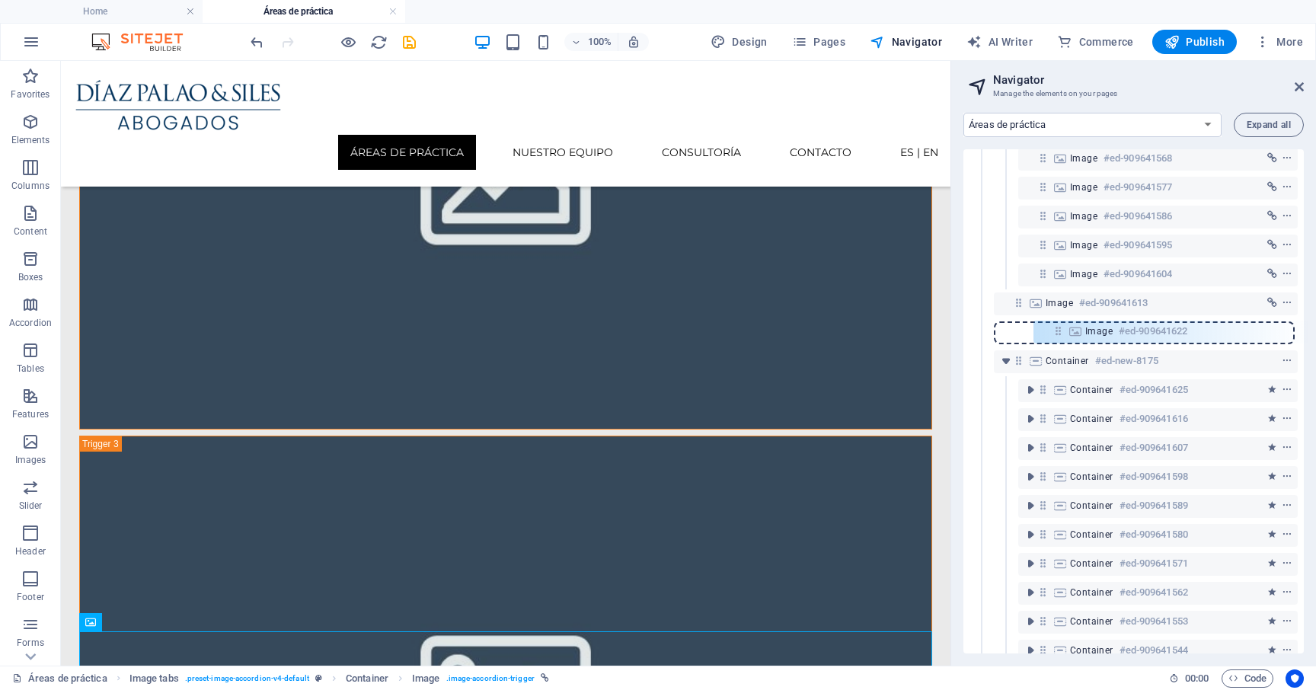
drag, startPoint x: 1041, startPoint y: 362, endPoint x: 1056, endPoint y: 327, distance: 37.5
click at [1056, 328] on div "Reference #ed-907072038 Container #ed-907072044 Container #ed-909684520 Image t…" at bounding box center [1133, 401] width 340 height 504
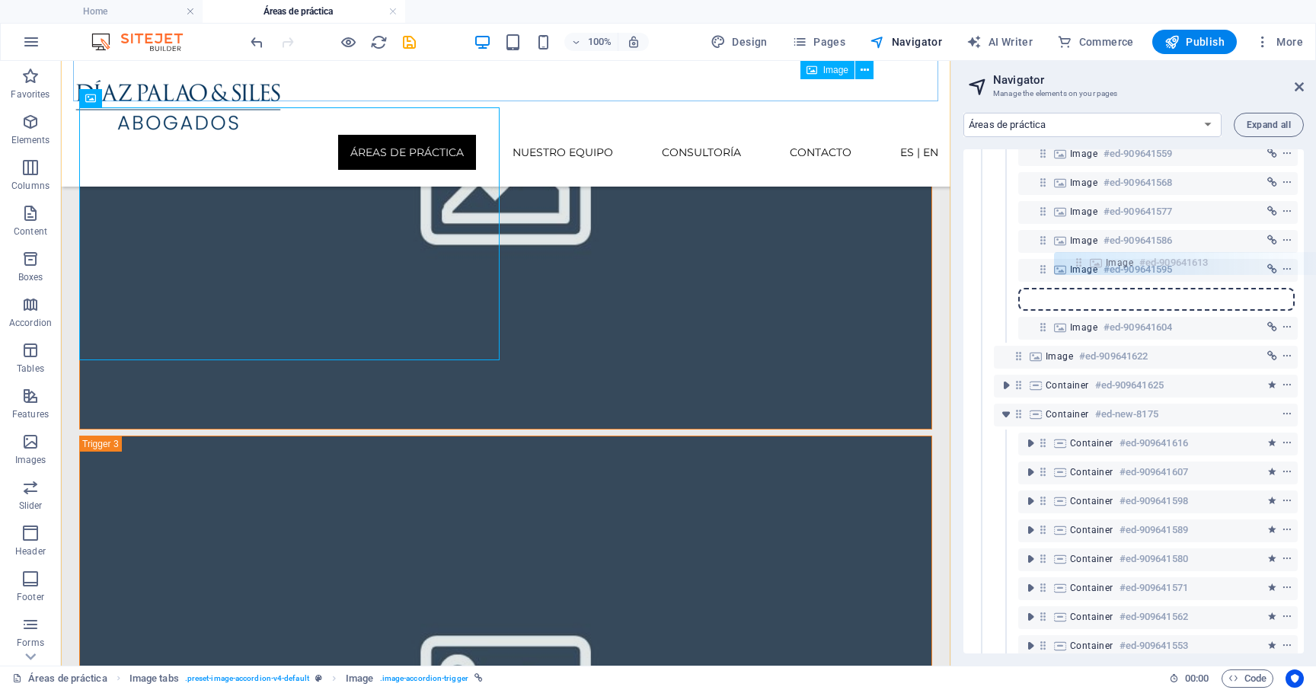
scroll to position [358, 0]
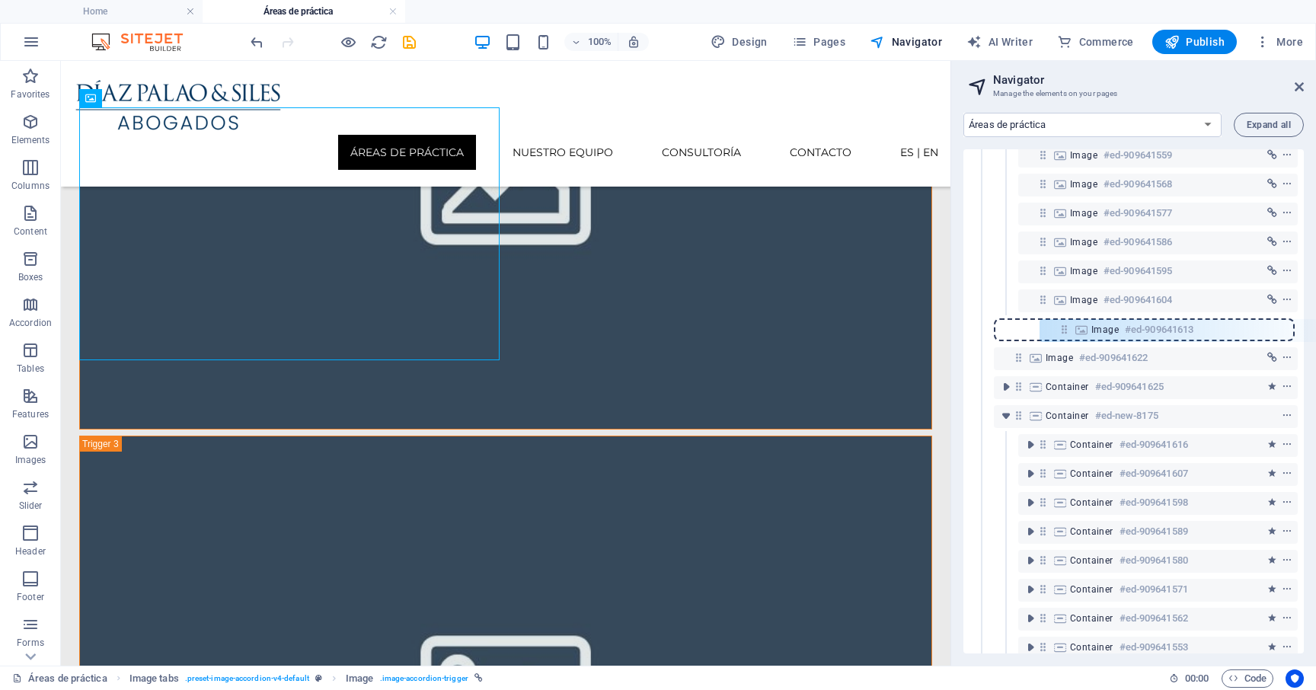
drag, startPoint x: 1018, startPoint y: 305, endPoint x: 1067, endPoint y: 331, distance: 56.2
click at [1067, 331] on div "Reference #ed-907072038 Container #ed-907072044 Container #ed-909684520 Image t…" at bounding box center [1133, 401] width 340 height 504
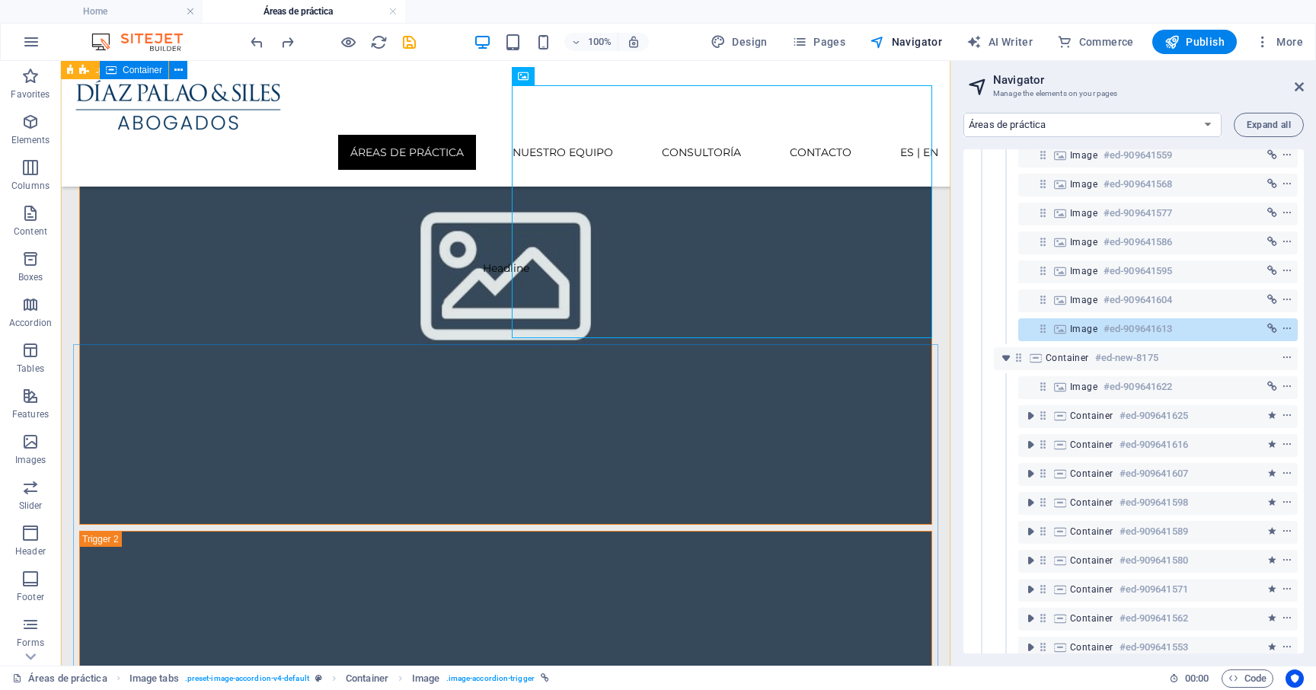
scroll to position [454, 0]
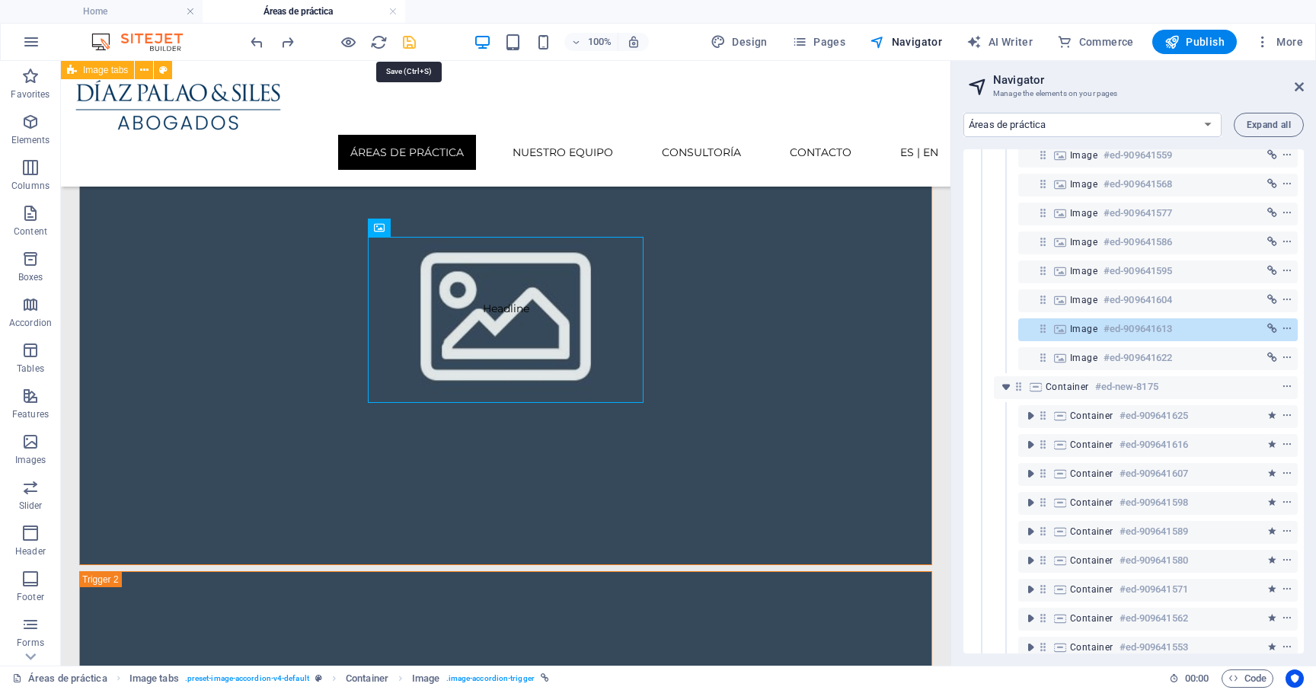
click at [413, 46] on icon "save" at bounding box center [409, 42] width 18 height 18
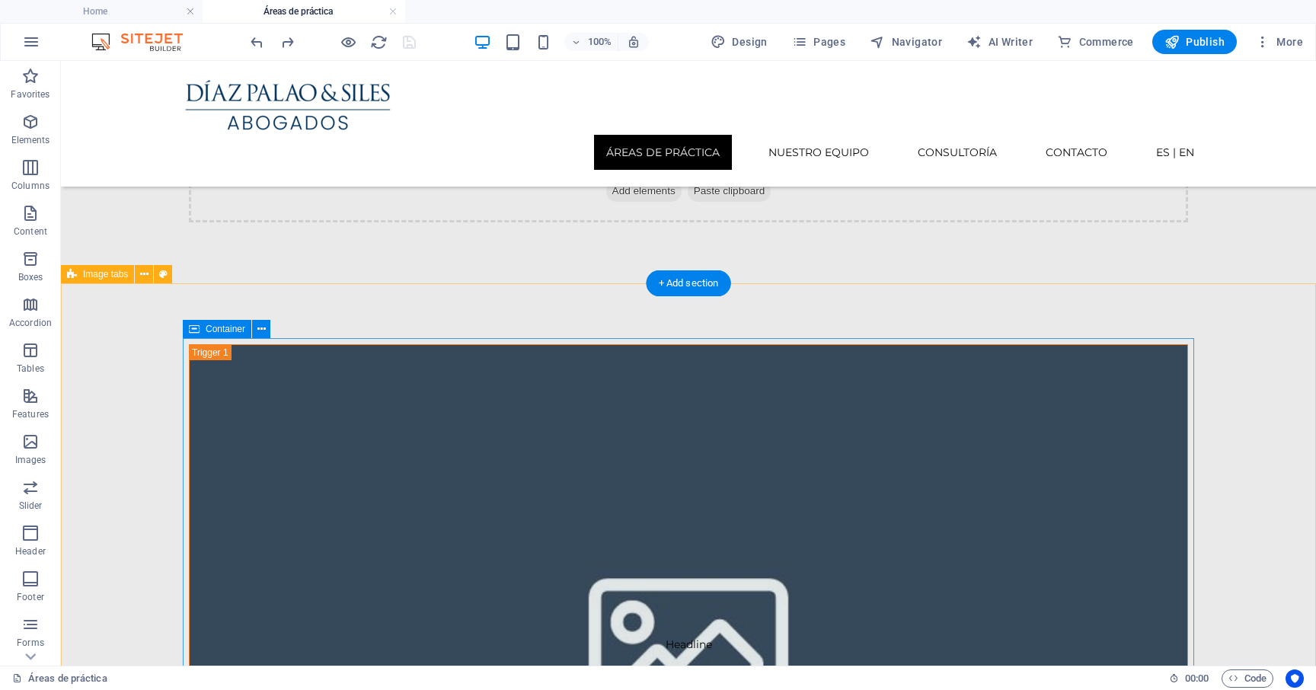
scroll to position [0, 0]
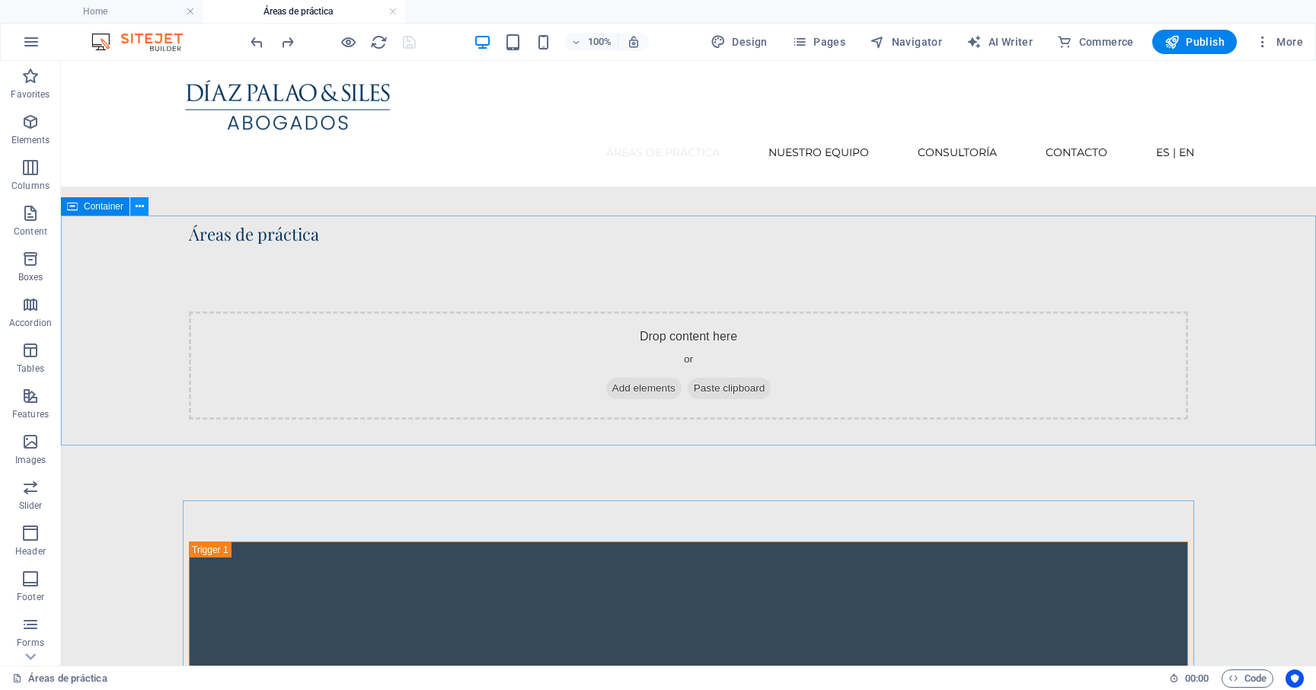
click at [142, 212] on icon at bounding box center [140, 207] width 8 height 16
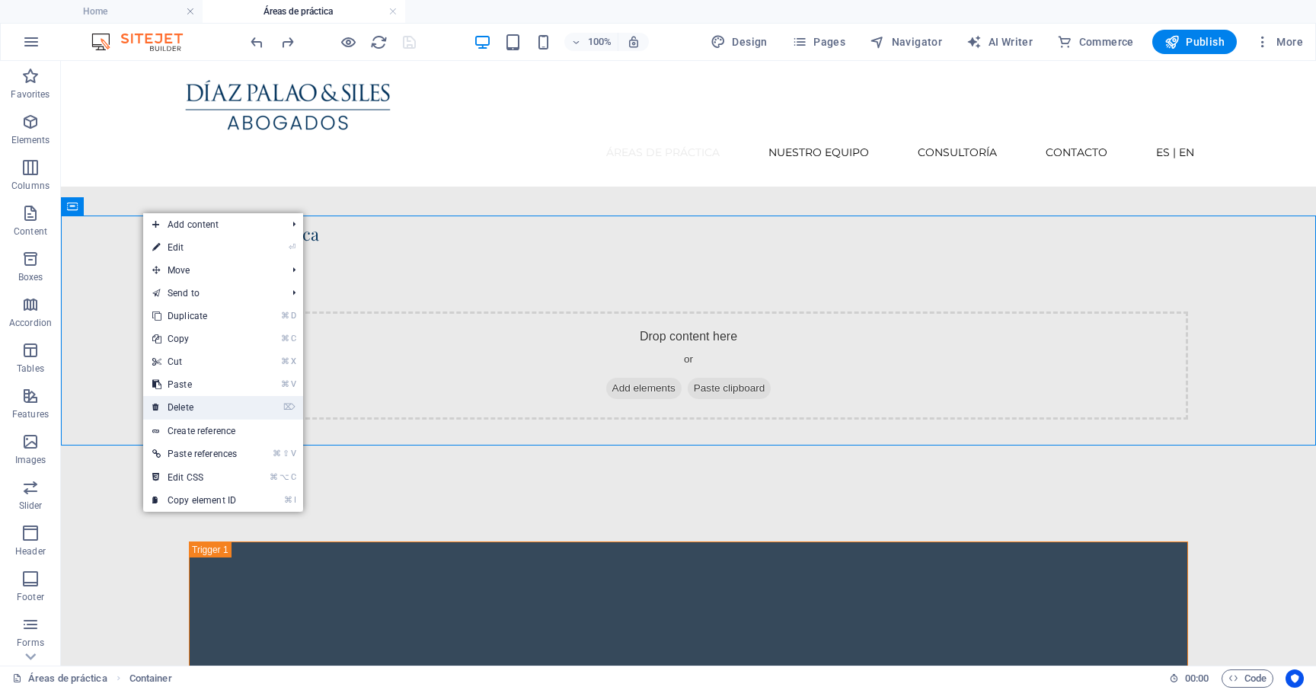
click at [278, 409] on li "⌦ Delete" at bounding box center [223, 408] width 160 height 24
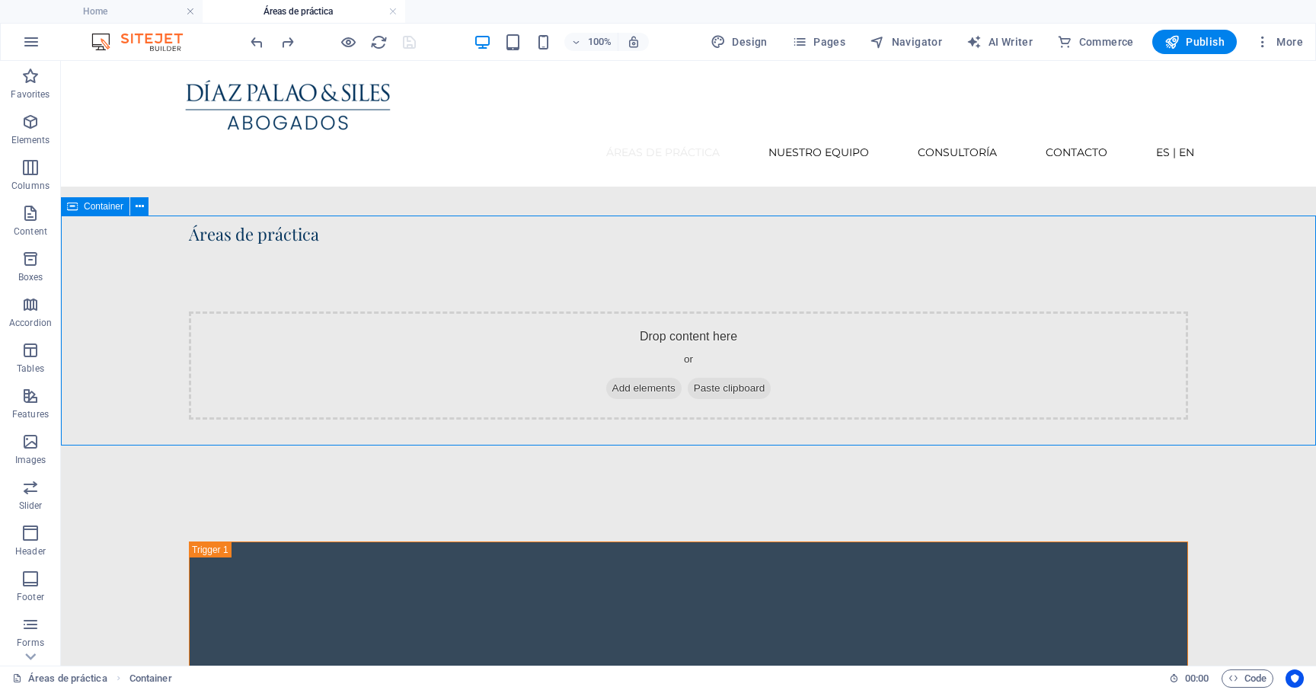
click at [106, 206] on span "Container" at bounding box center [104, 206] width 40 height 9
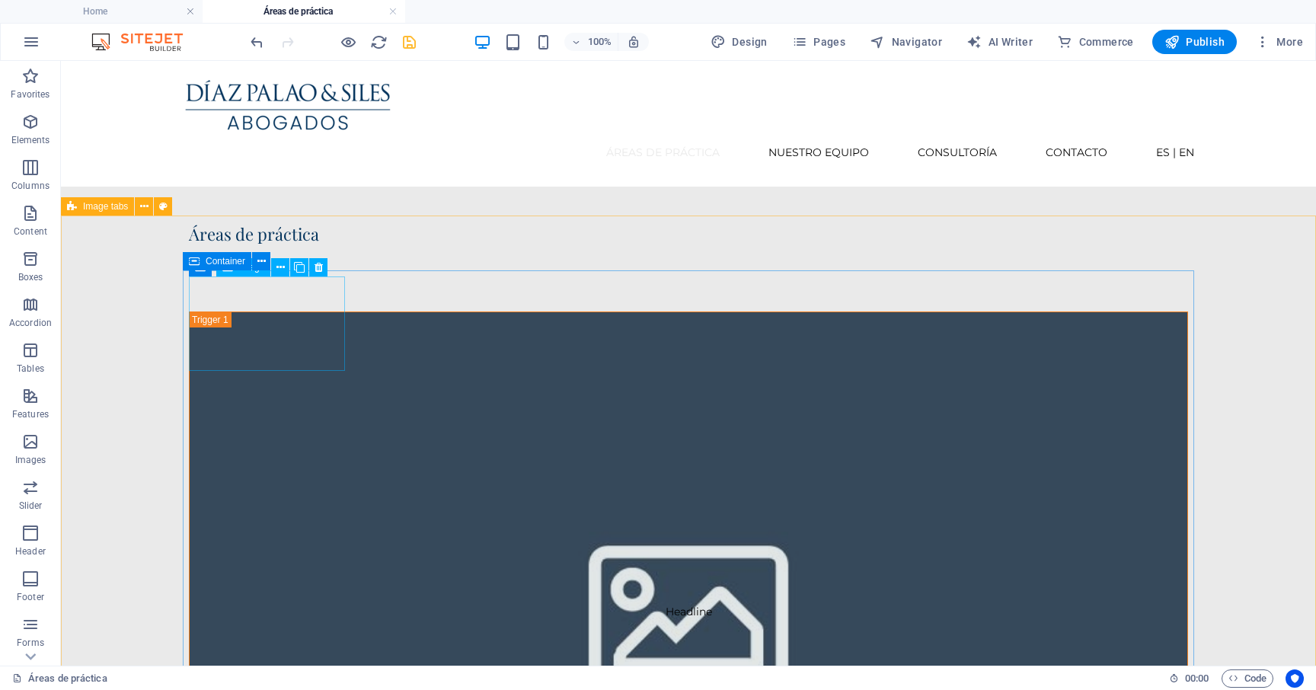
click at [247, 275] on div "Image" at bounding box center [243, 267] width 54 height 18
click at [259, 272] on div "Image" at bounding box center [243, 267] width 54 height 18
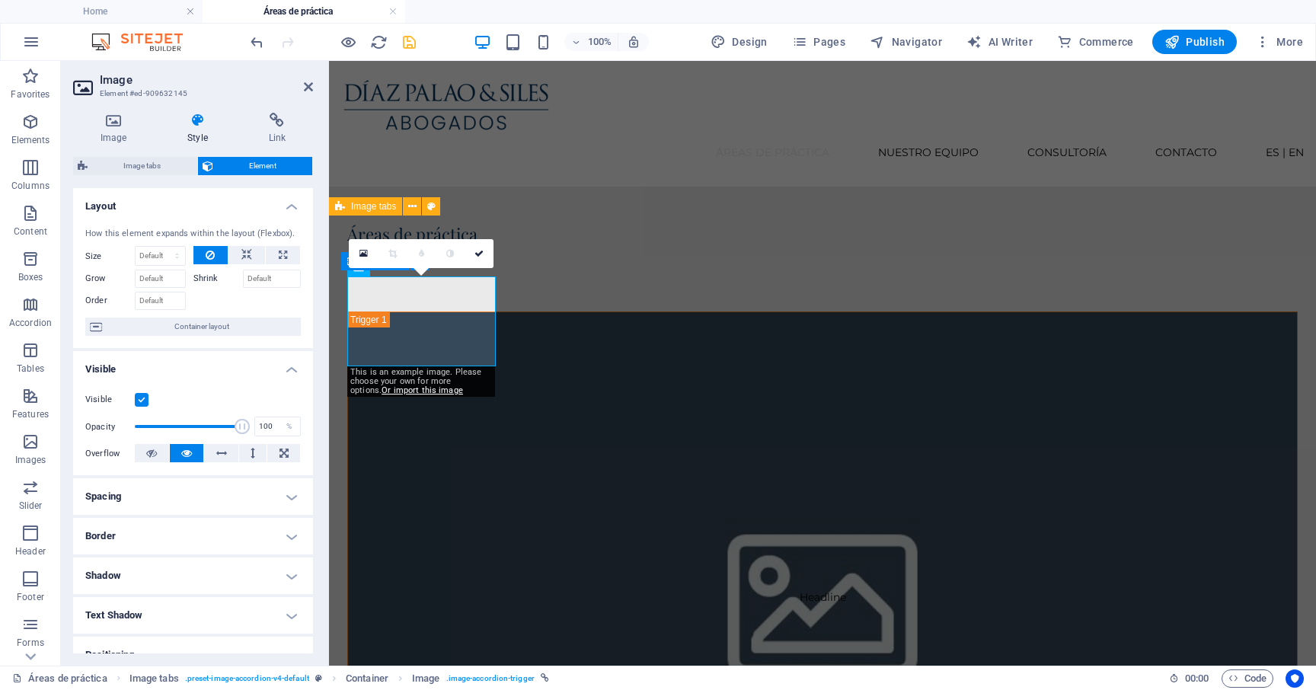
click at [360, 268] on div "0" at bounding box center [421, 253] width 145 height 29
click at [357, 268] on div "0" at bounding box center [421, 253] width 145 height 29
click at [346, 265] on div "Container" at bounding box center [375, 261] width 69 height 18
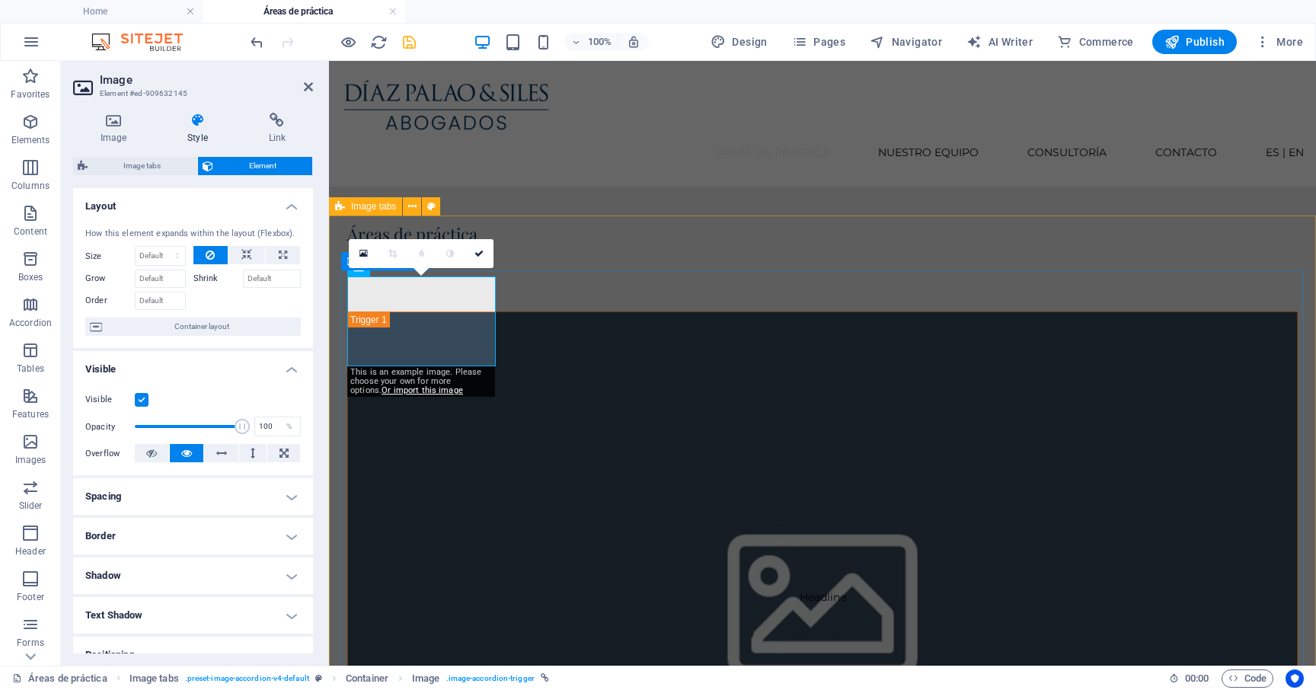
click at [346, 265] on div "Container" at bounding box center [375, 261] width 69 height 18
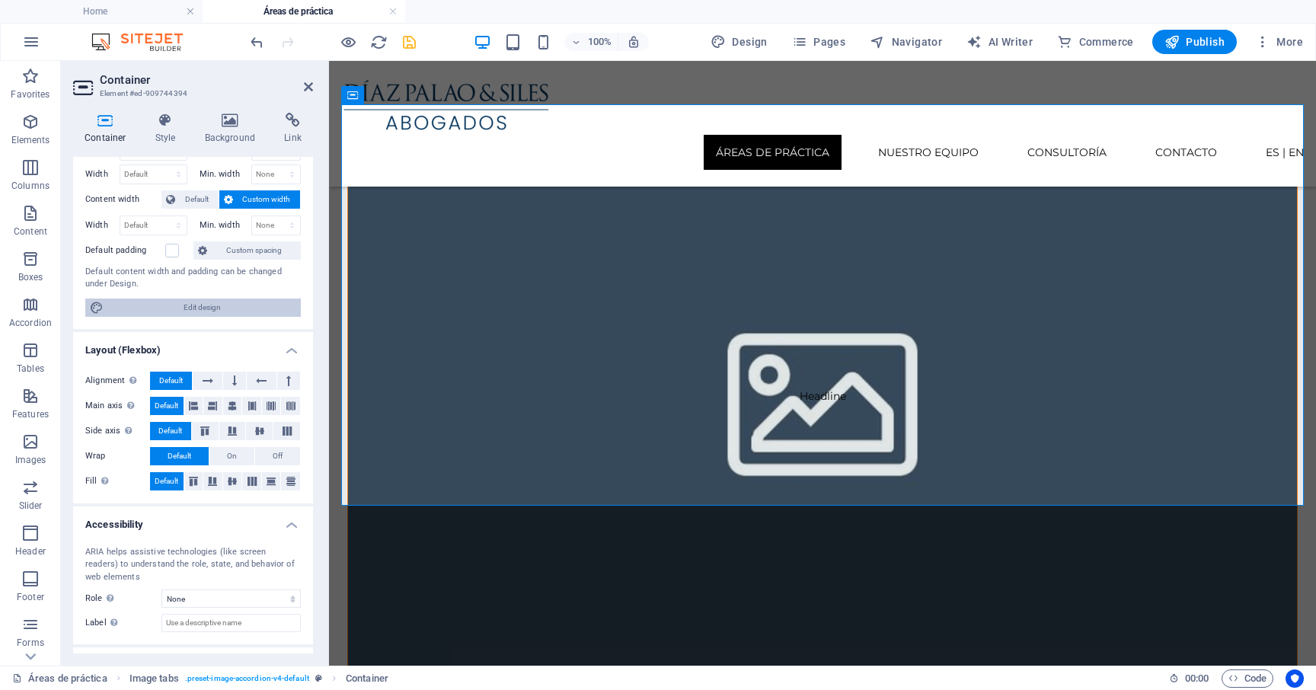
scroll to position [120, 0]
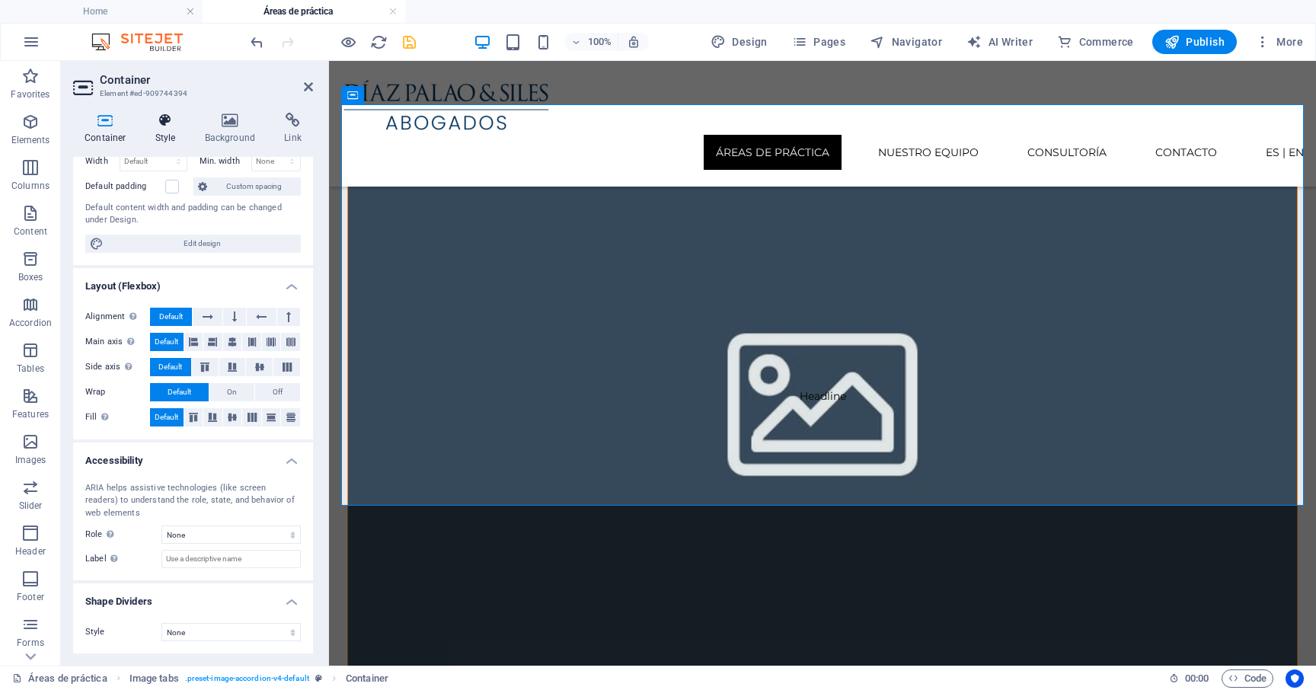
click at [167, 136] on h4 "Style" at bounding box center [168, 129] width 49 height 32
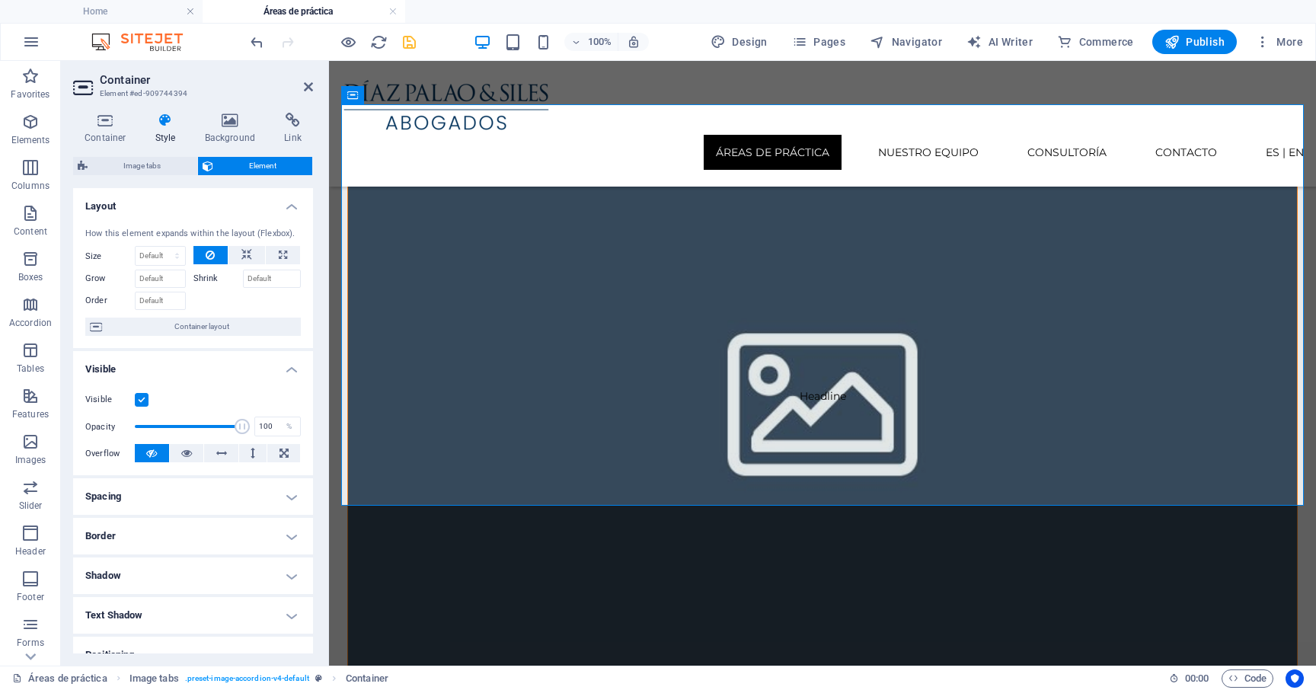
scroll to position [178, 0]
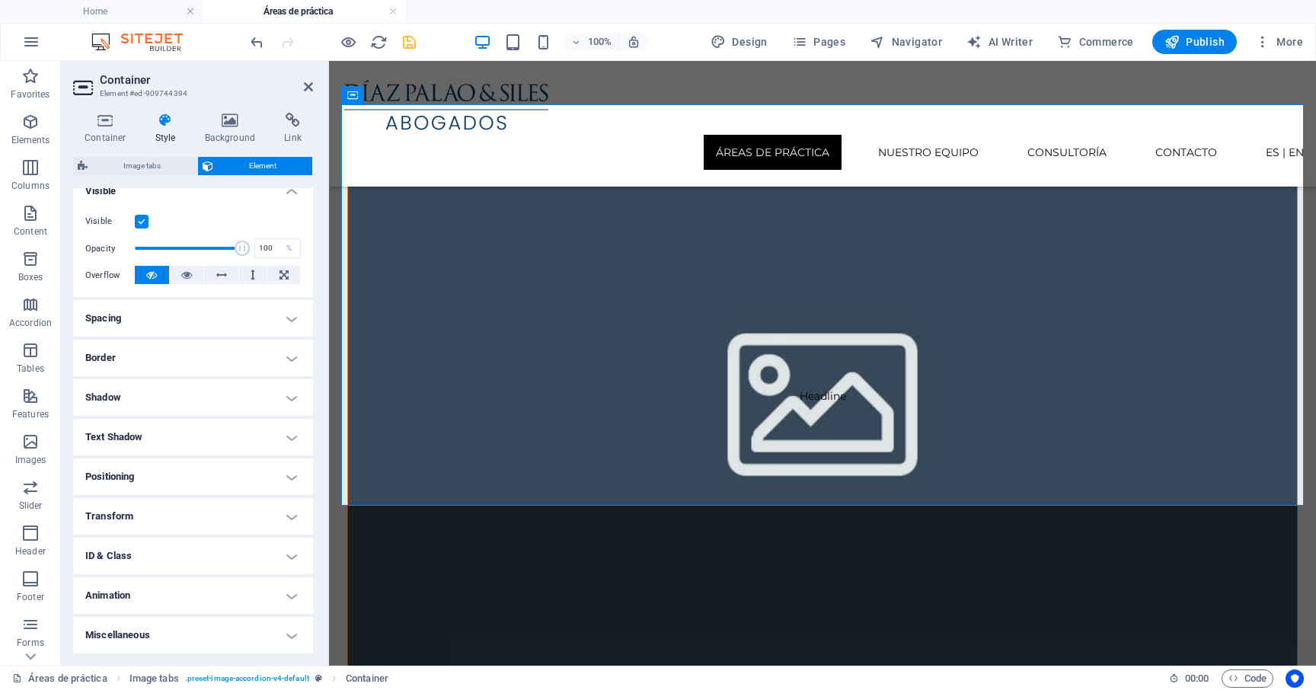
click at [167, 557] on h4 "ID & Class" at bounding box center [193, 555] width 240 height 37
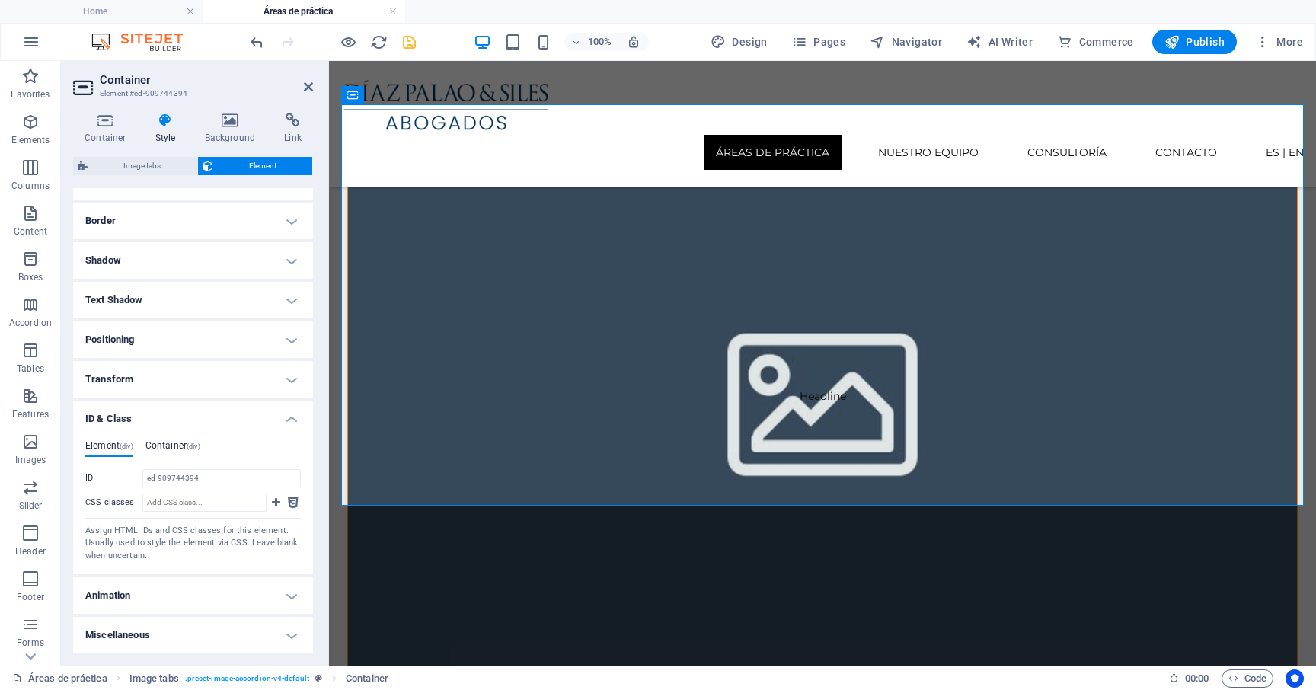
click at [163, 452] on h4 "Container (div)" at bounding box center [172, 448] width 55 height 17
click at [176, 501] on input "CSS classes" at bounding box center [204, 502] width 124 height 18
paste input "triggers-row"
type input "triggers-row"
click at [272, 502] on icon at bounding box center [276, 502] width 8 height 18
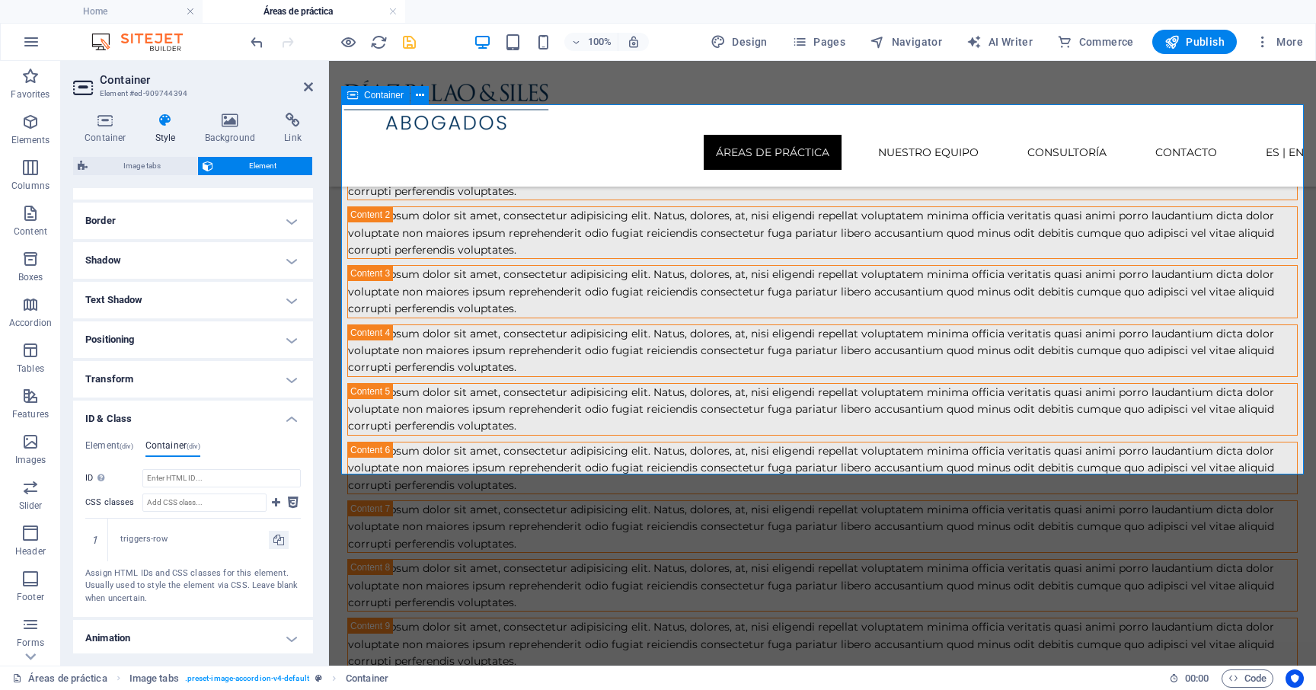
click at [412, 39] on icon "save" at bounding box center [409, 42] width 18 height 18
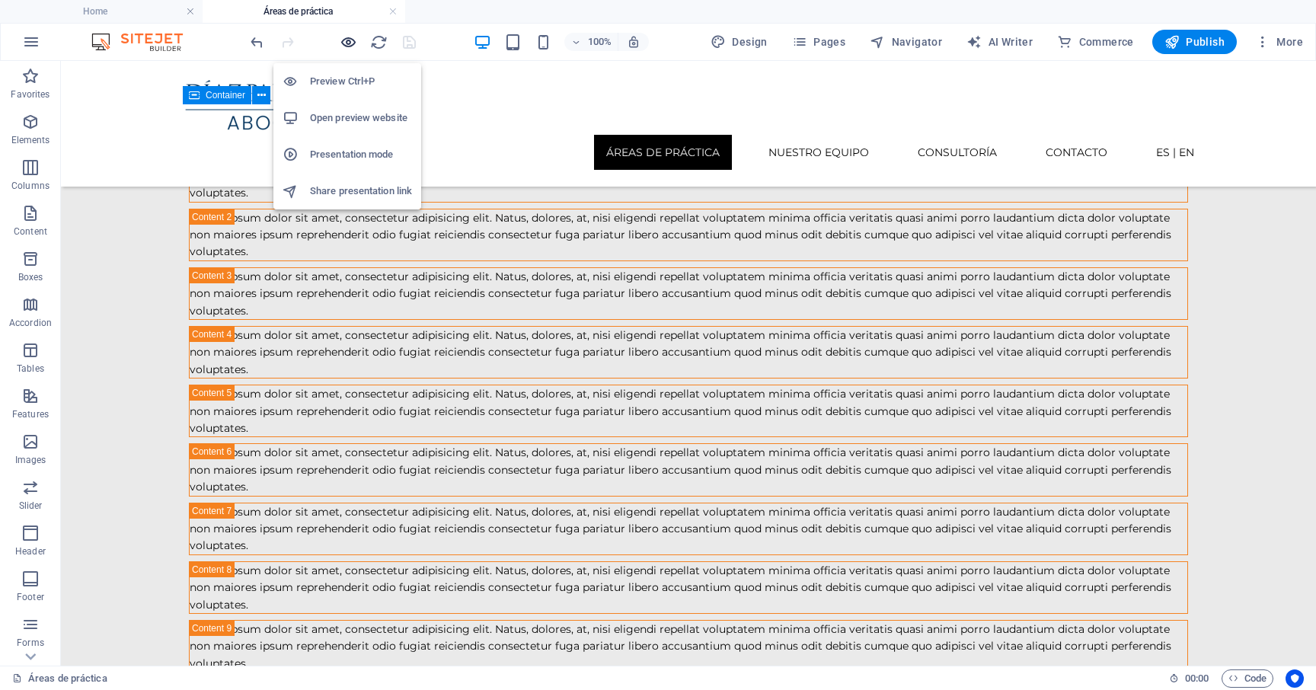
click at [349, 42] on icon "button" at bounding box center [349, 42] width 18 height 18
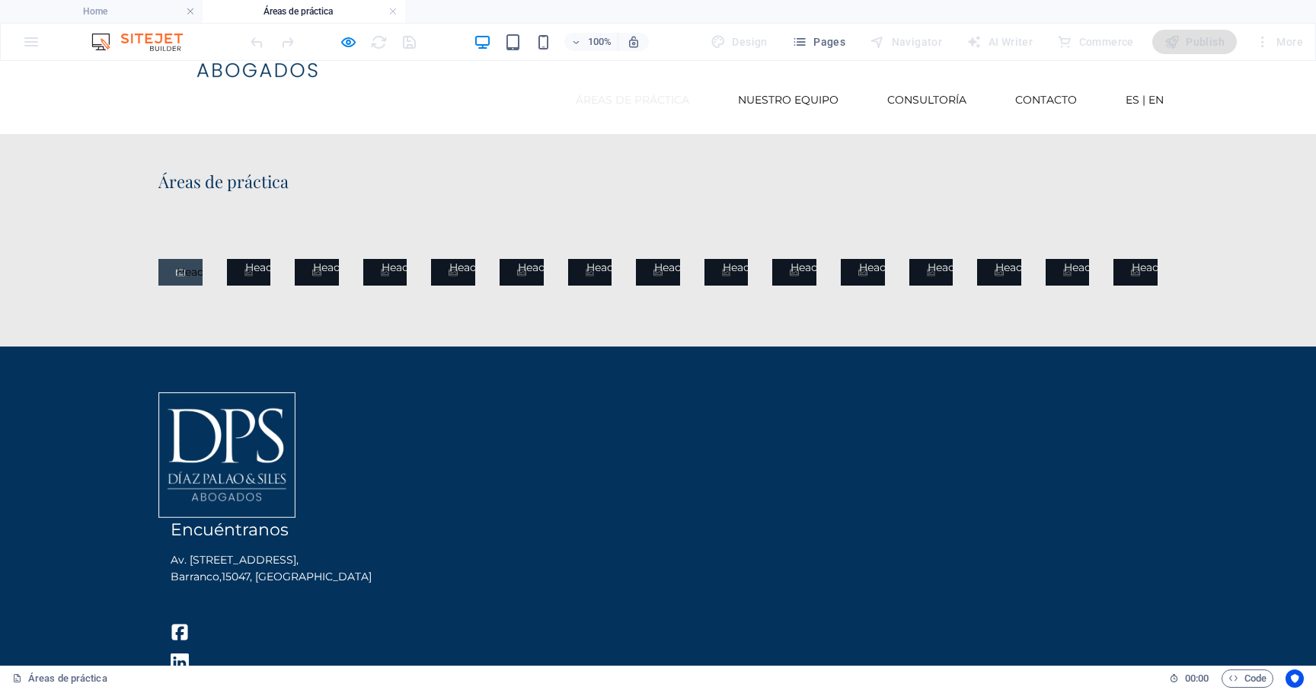
click at [184, 280] on p "Headline" at bounding box center [181, 271] width 8 height 17
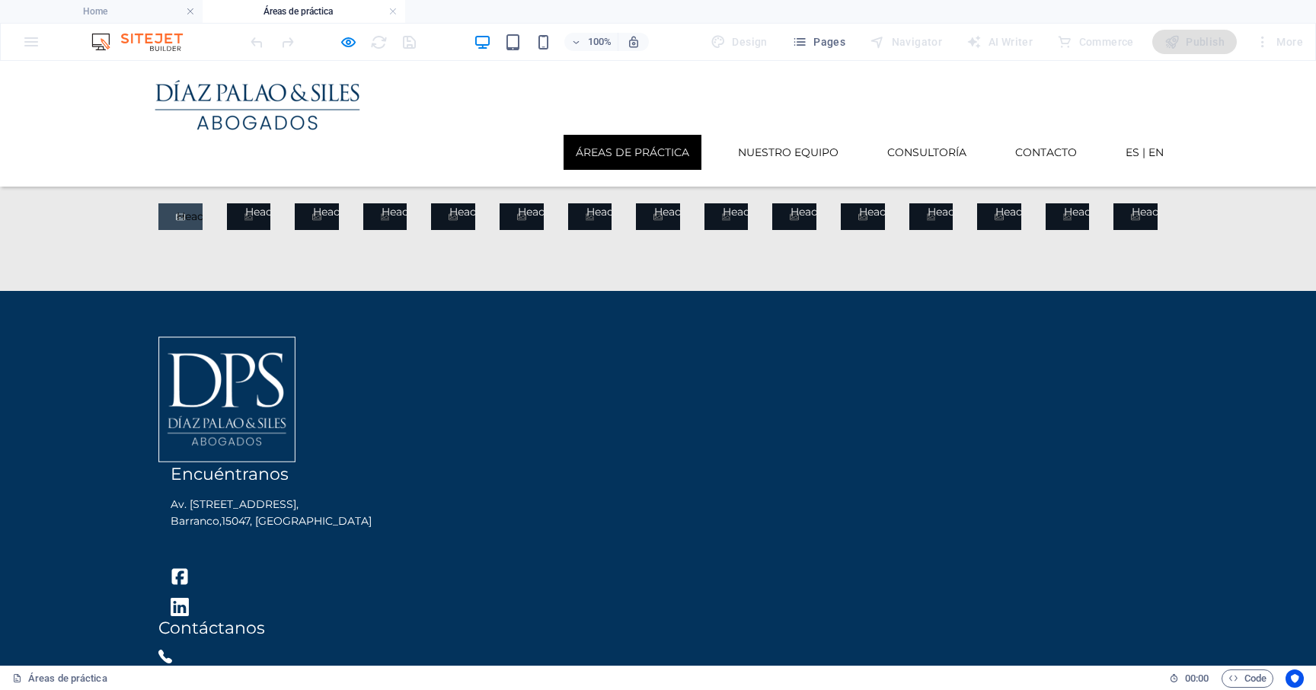
scroll to position [0, 0]
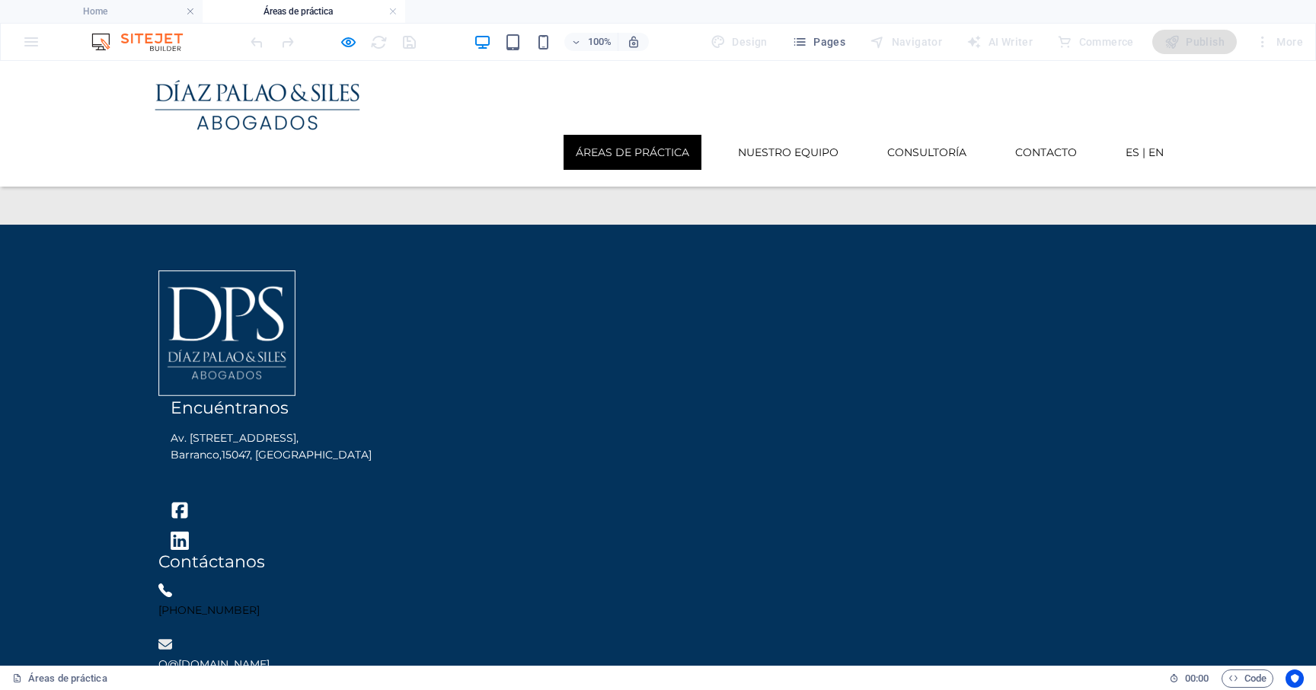
click at [271, 164] on span "Headline" at bounding box center [249, 150] width 44 height 27
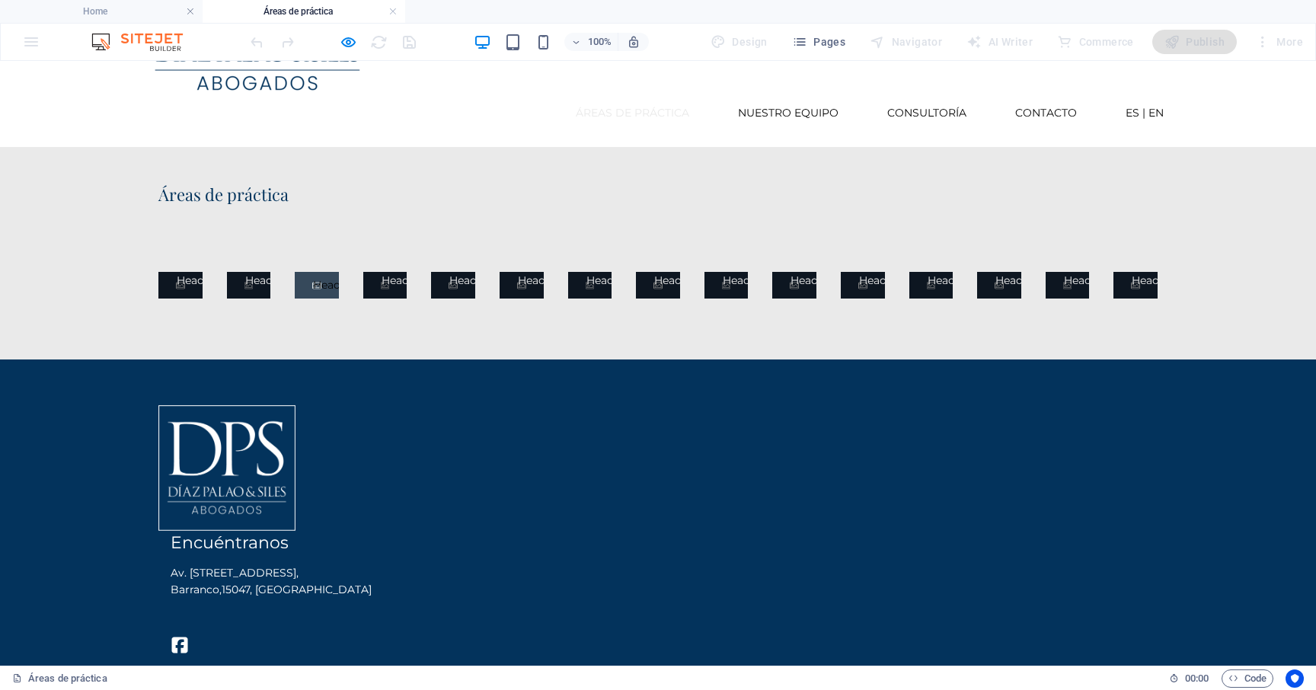
click at [339, 285] on span "Headline" at bounding box center [317, 285] width 44 height 27
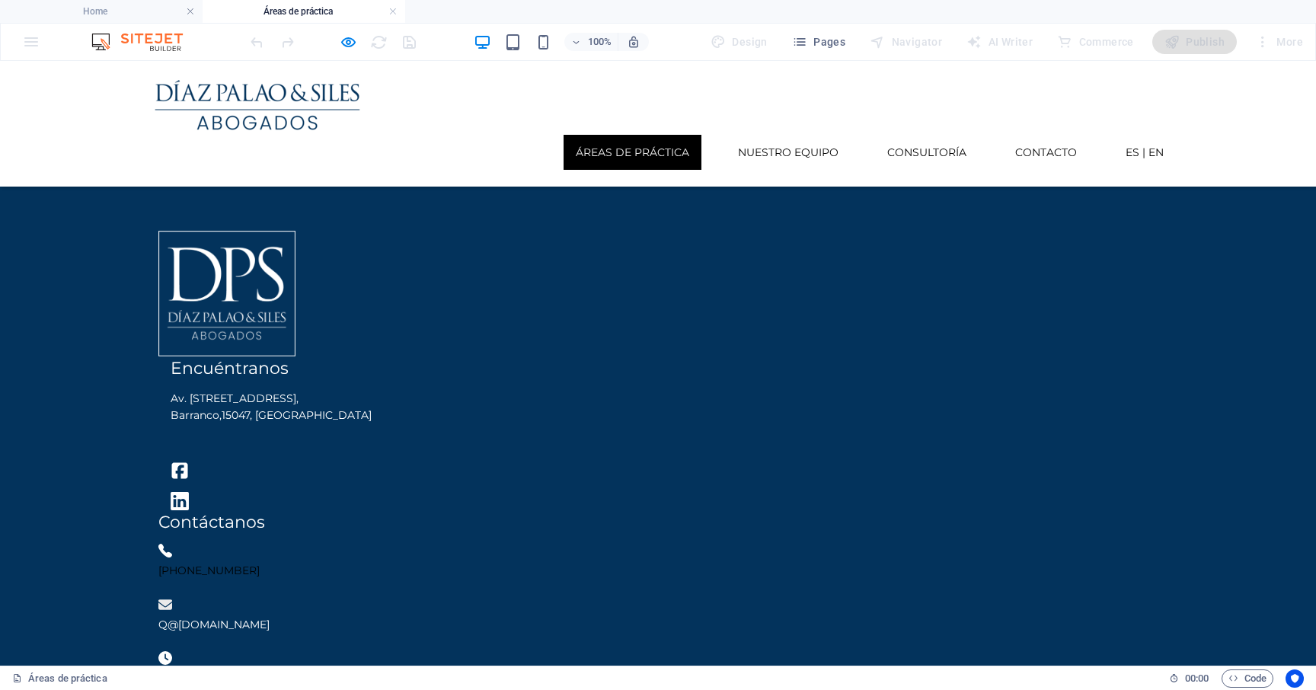
scroll to position [125, 0]
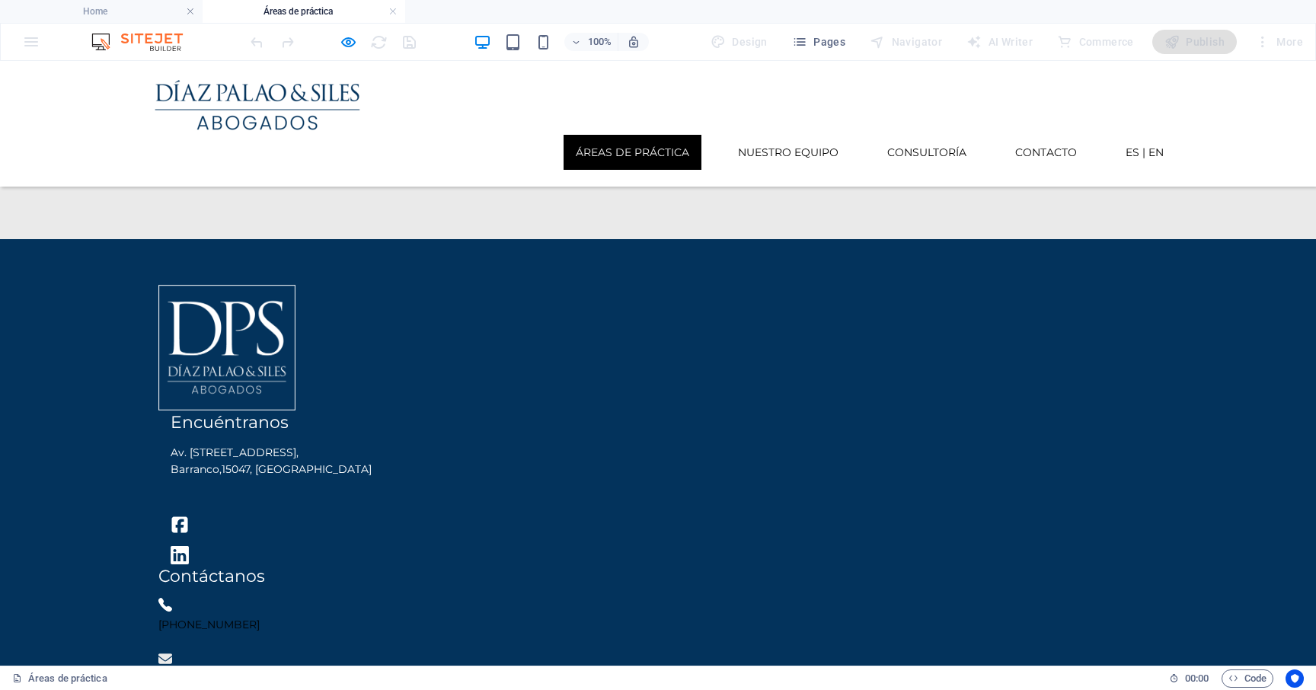
click at [649, 184] on div "Headline Headline Headline Headline Headline Headline Headline Headline Headlin…" at bounding box center [657, 164] width 1011 height 39
click at [651, 178] on link "Headline" at bounding box center [658, 165] width 44 height 27
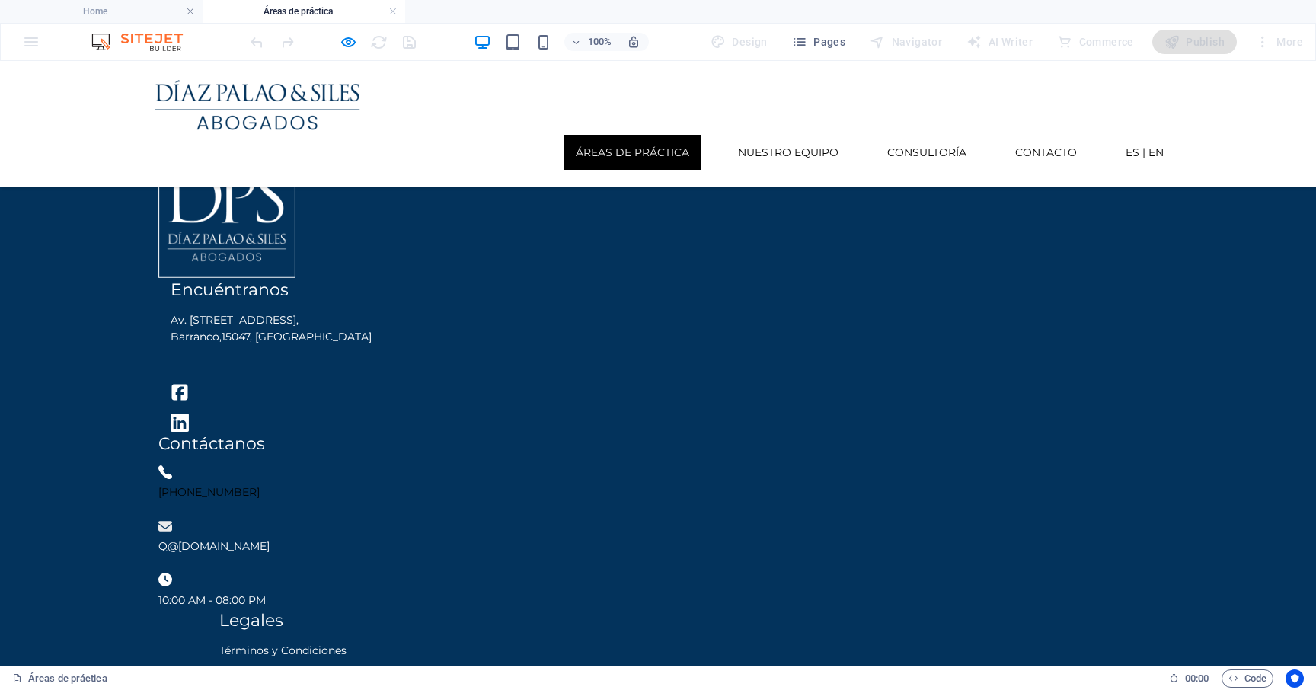
click at [977, 46] on span "Headline" at bounding box center [999, 32] width 44 height 27
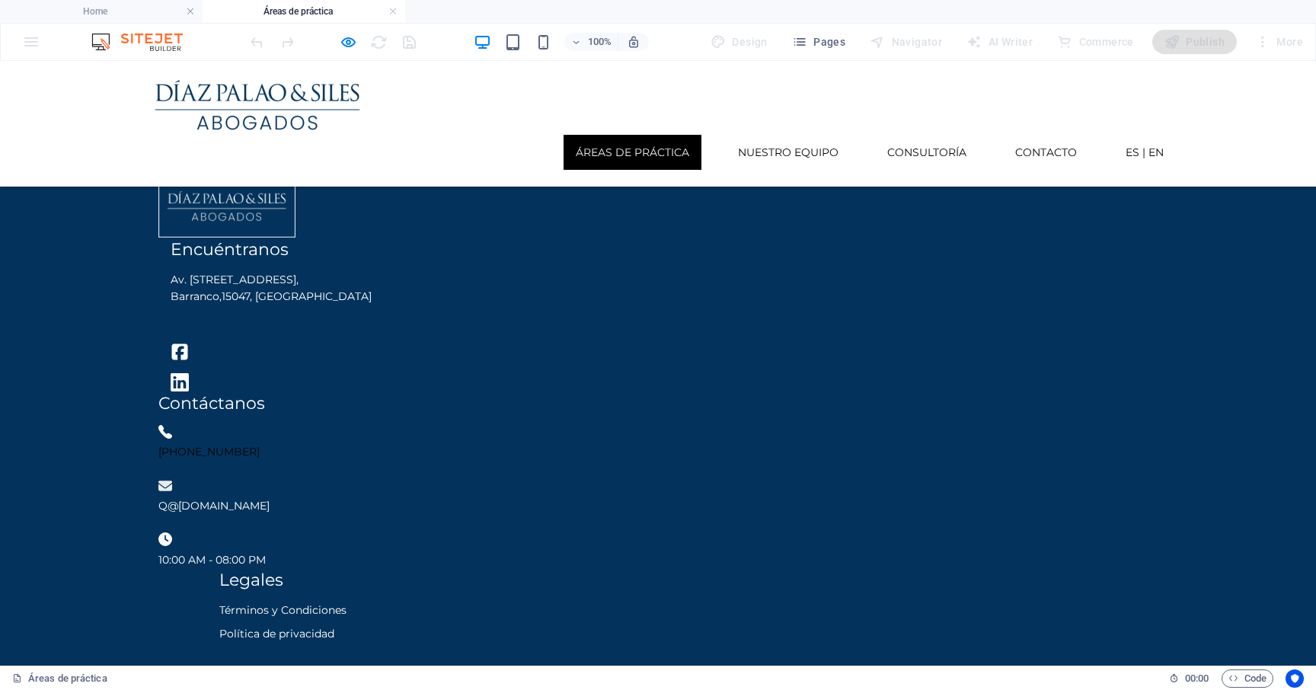
scroll to position [300, 0]
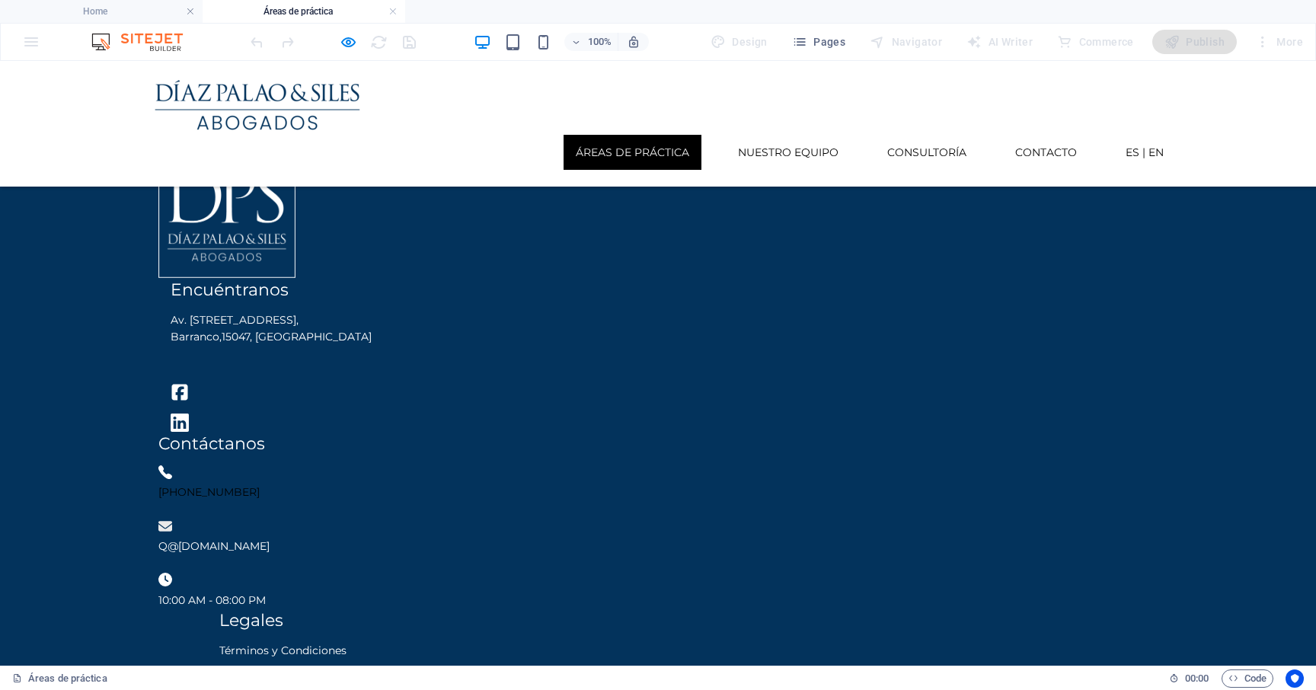
click at [1113, 46] on span "Headline" at bounding box center [1135, 32] width 44 height 27
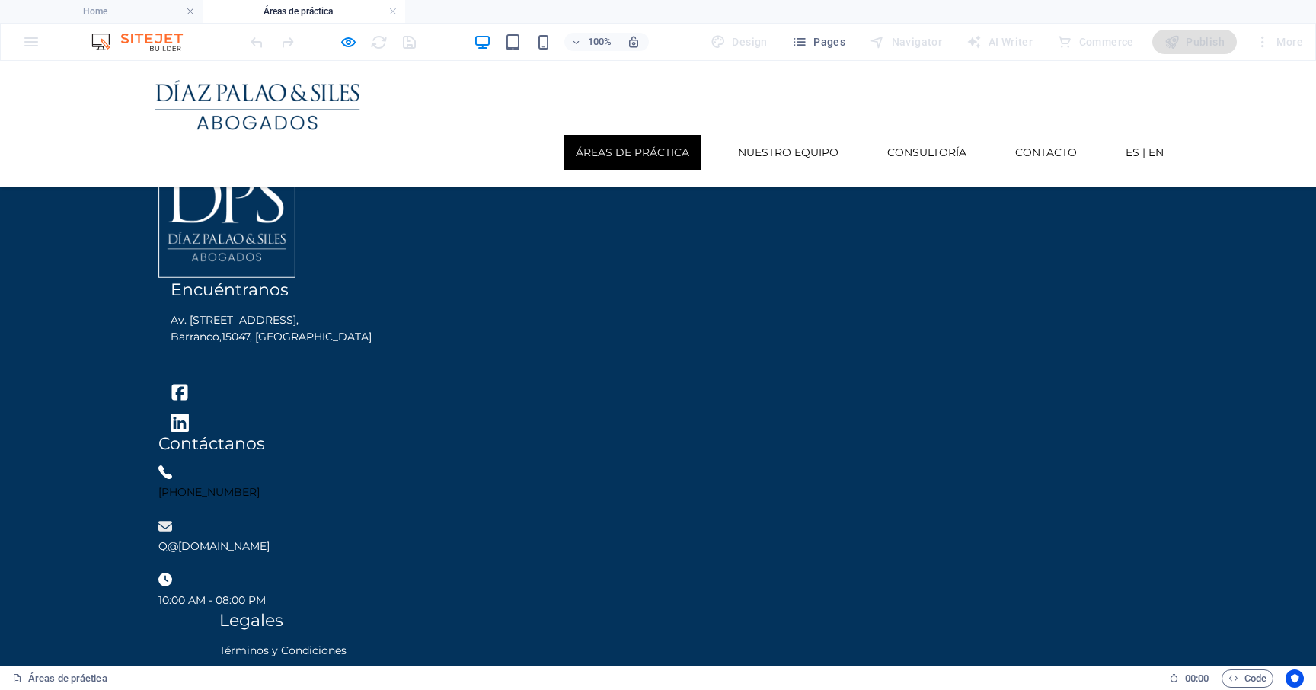
click at [1045, 46] on span "Headline" at bounding box center [1067, 32] width 44 height 27
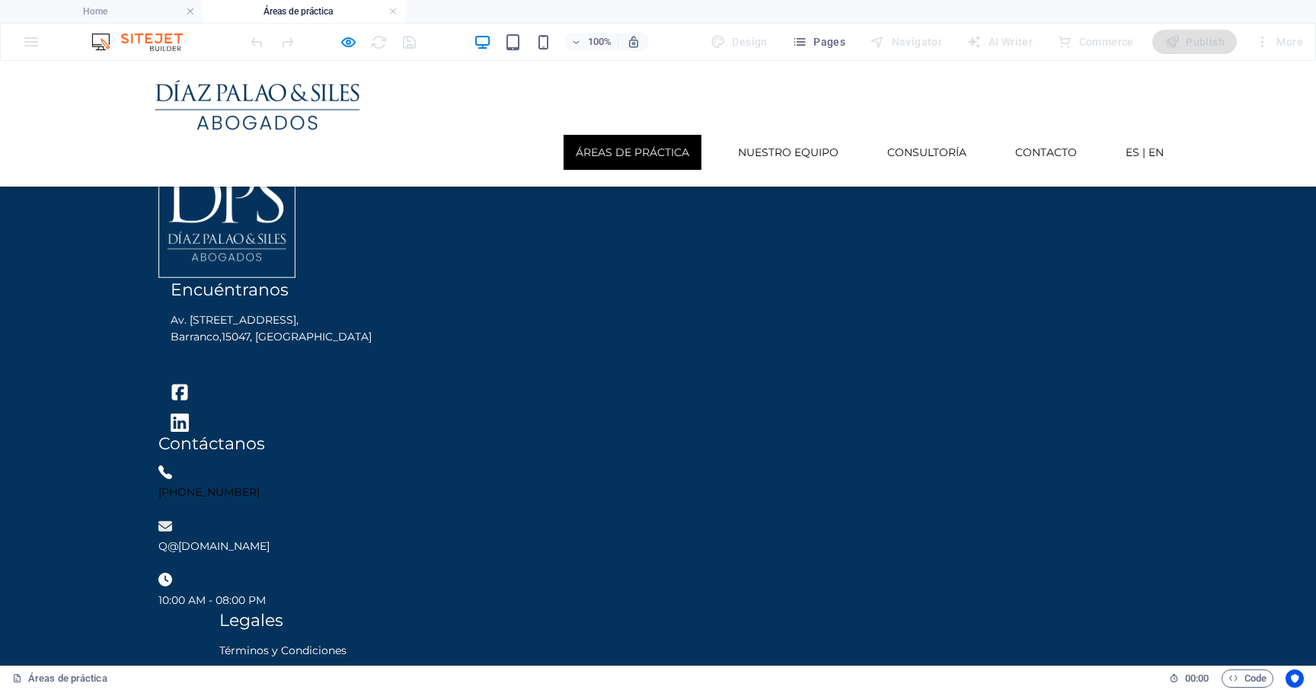
click at [586, 40] on p "Headline" at bounding box center [590, 32] width 8 height 17
click at [909, 46] on span "Headline" at bounding box center [931, 32] width 44 height 27
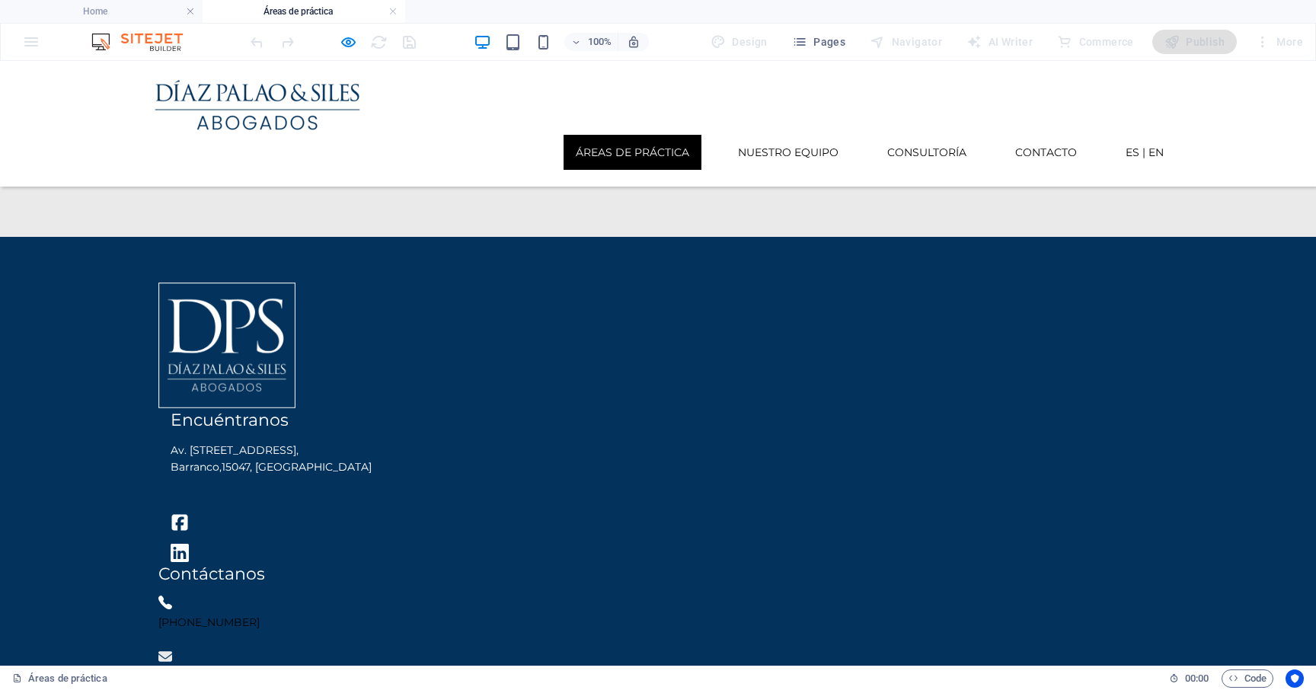
scroll to position [136, 0]
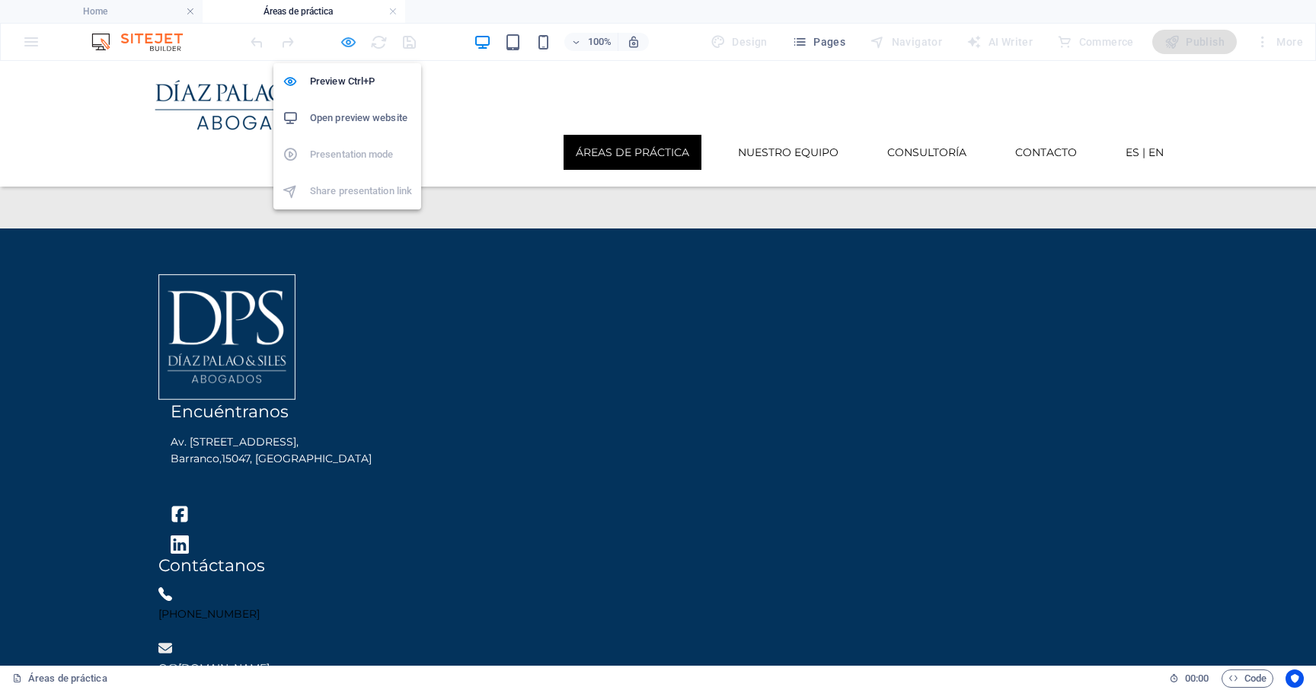
click at [344, 39] on icon "button" at bounding box center [349, 42] width 18 height 18
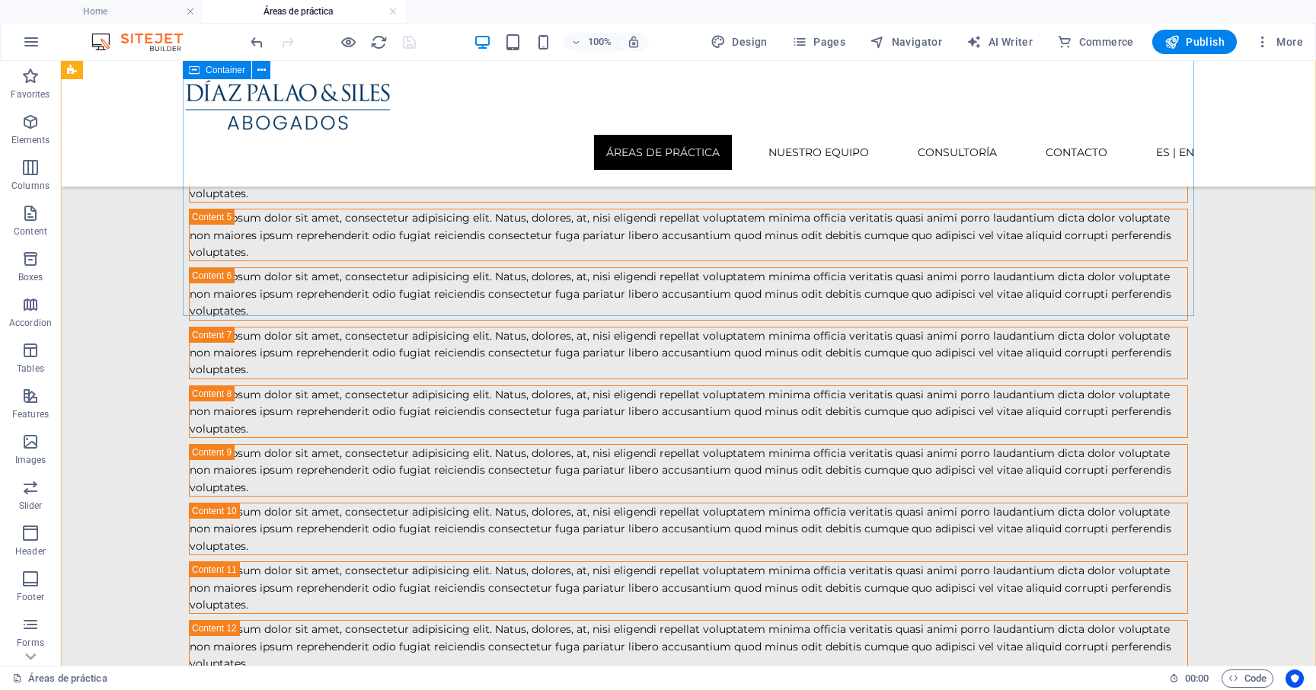
scroll to position [341, 0]
click at [234, 307] on span "Container" at bounding box center [226, 307] width 40 height 9
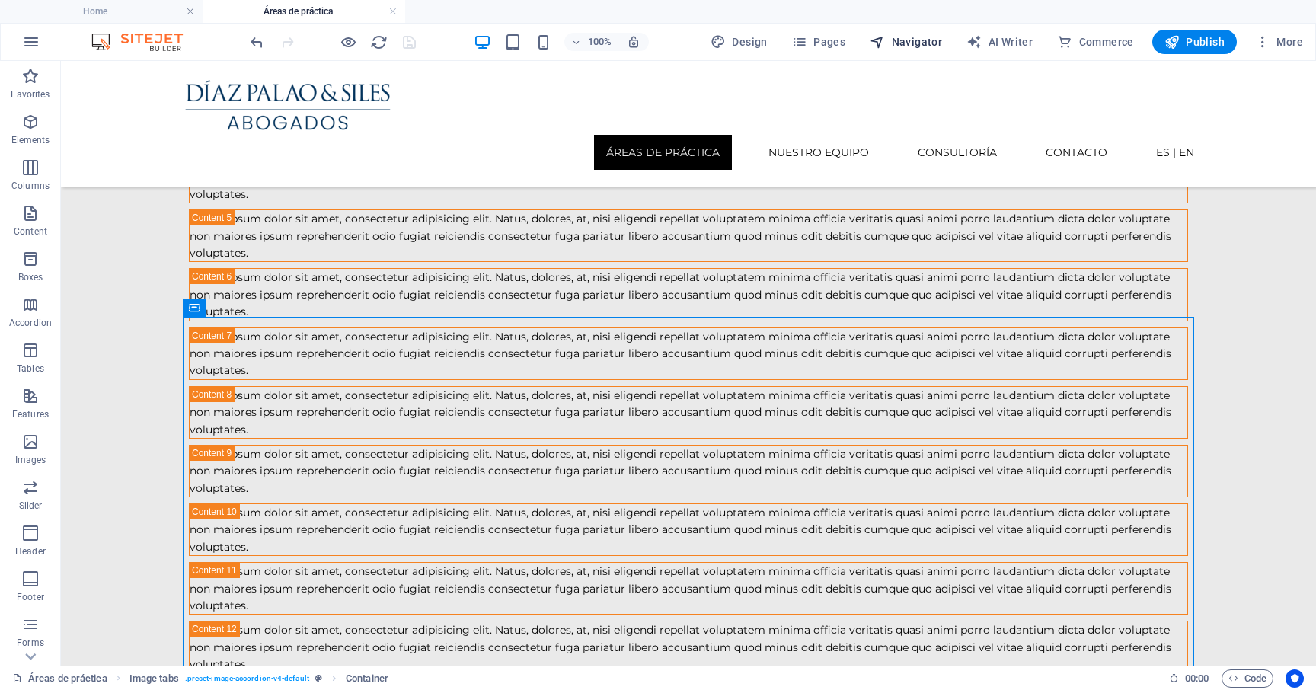
click at [911, 44] on span "Navigator" at bounding box center [905, 41] width 72 height 15
select select "17006661-en"
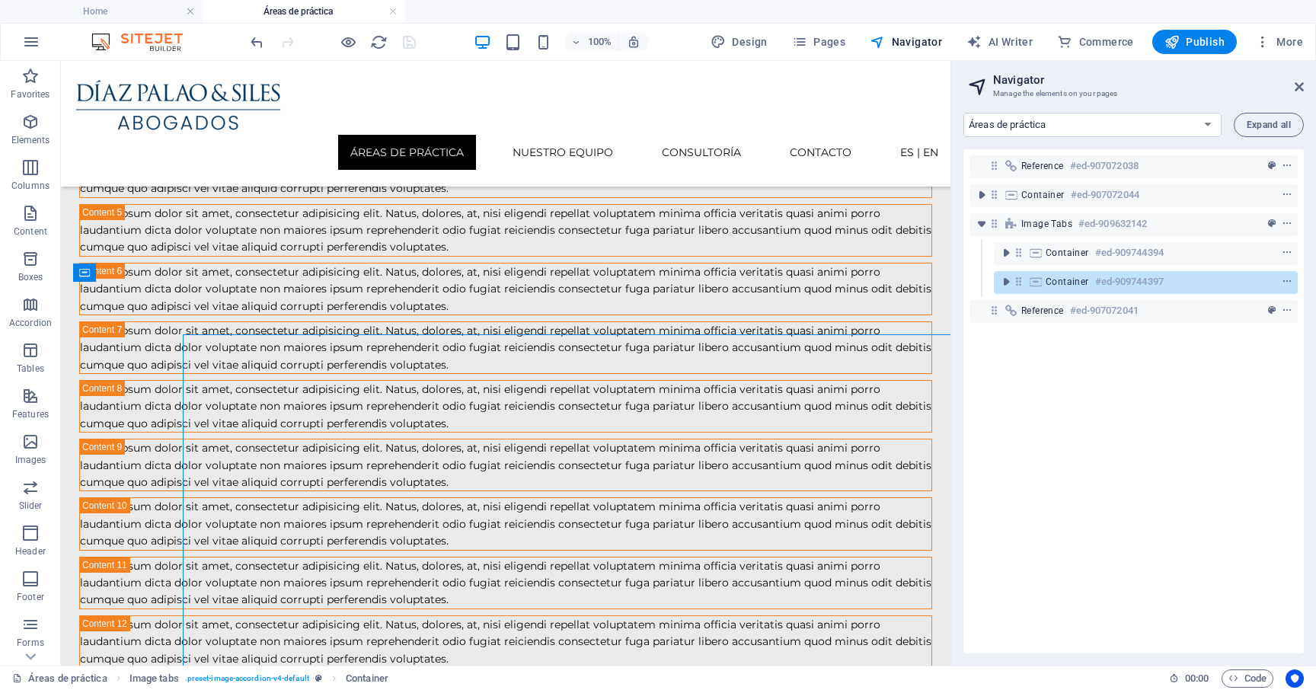
scroll to position [324, 0]
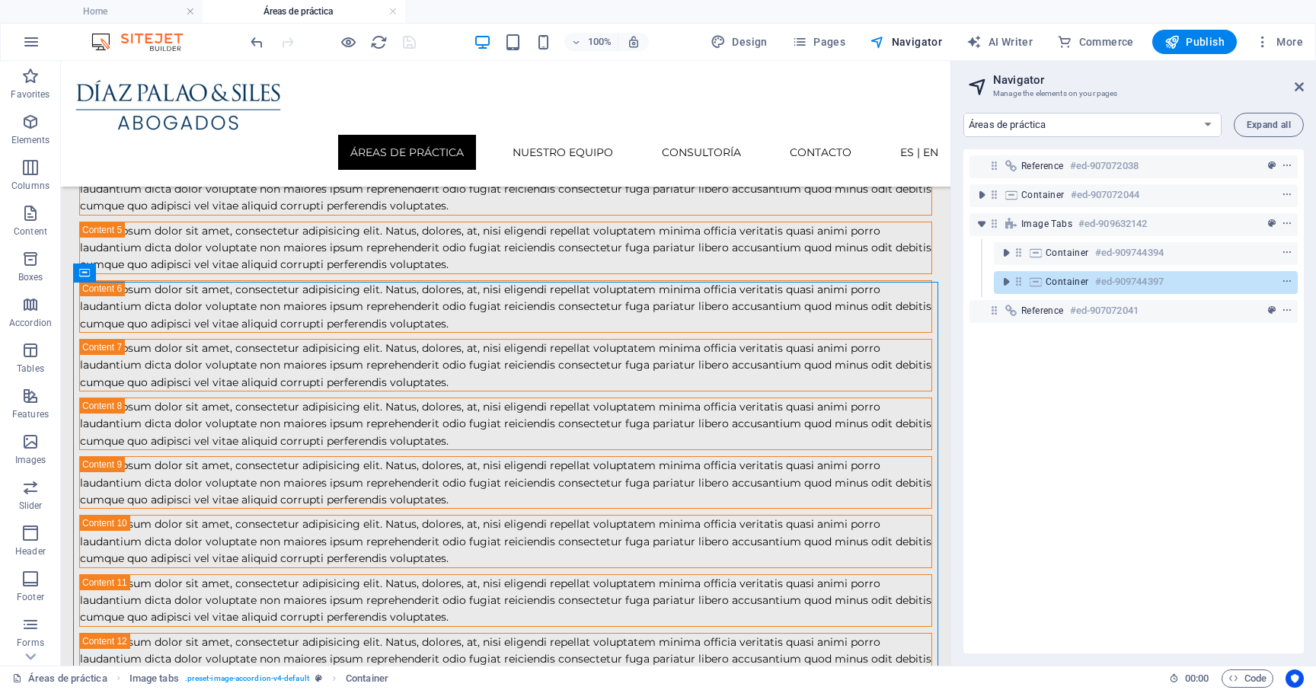
drag, startPoint x: 965, startPoint y: 161, endPoint x: 1174, endPoint y: 386, distance: 307.1
click at [1174, 386] on div "Reference #ed-907072038 Container #ed-907072044 Image tabs #ed-909632142 Contai…" at bounding box center [1133, 401] width 340 height 504
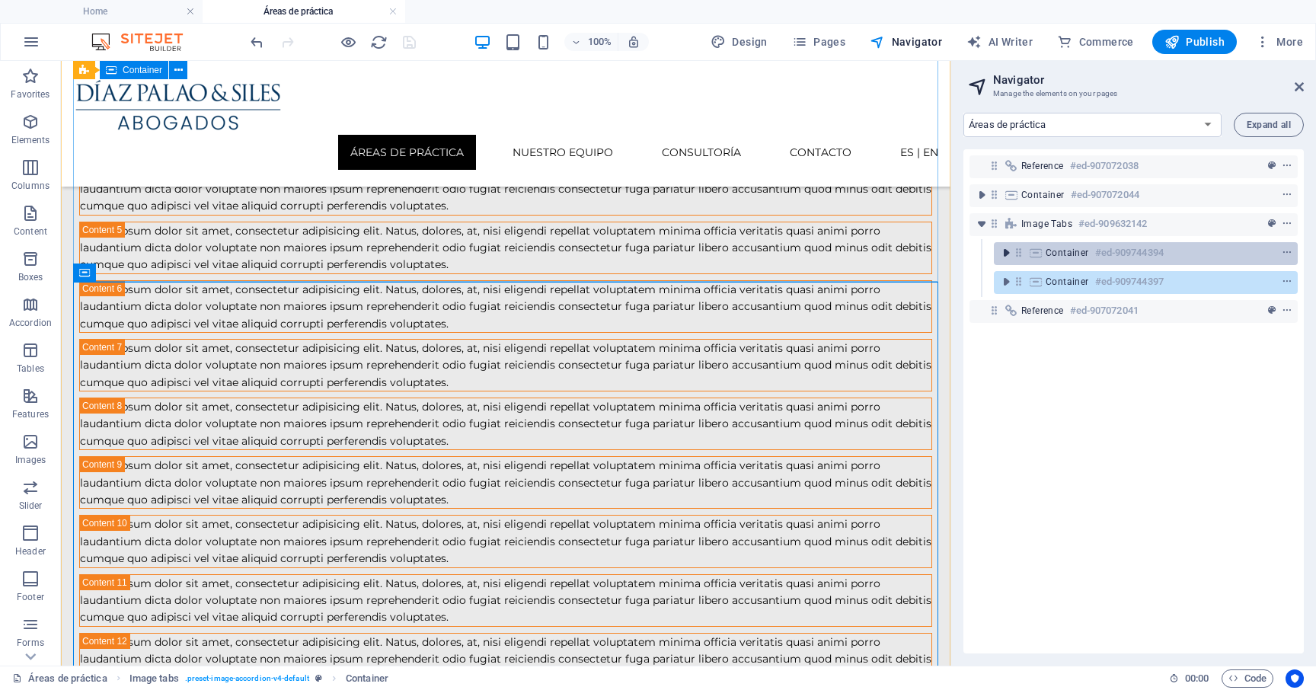
click at [1006, 254] on icon "toggle-expand" at bounding box center [1005, 252] width 15 height 15
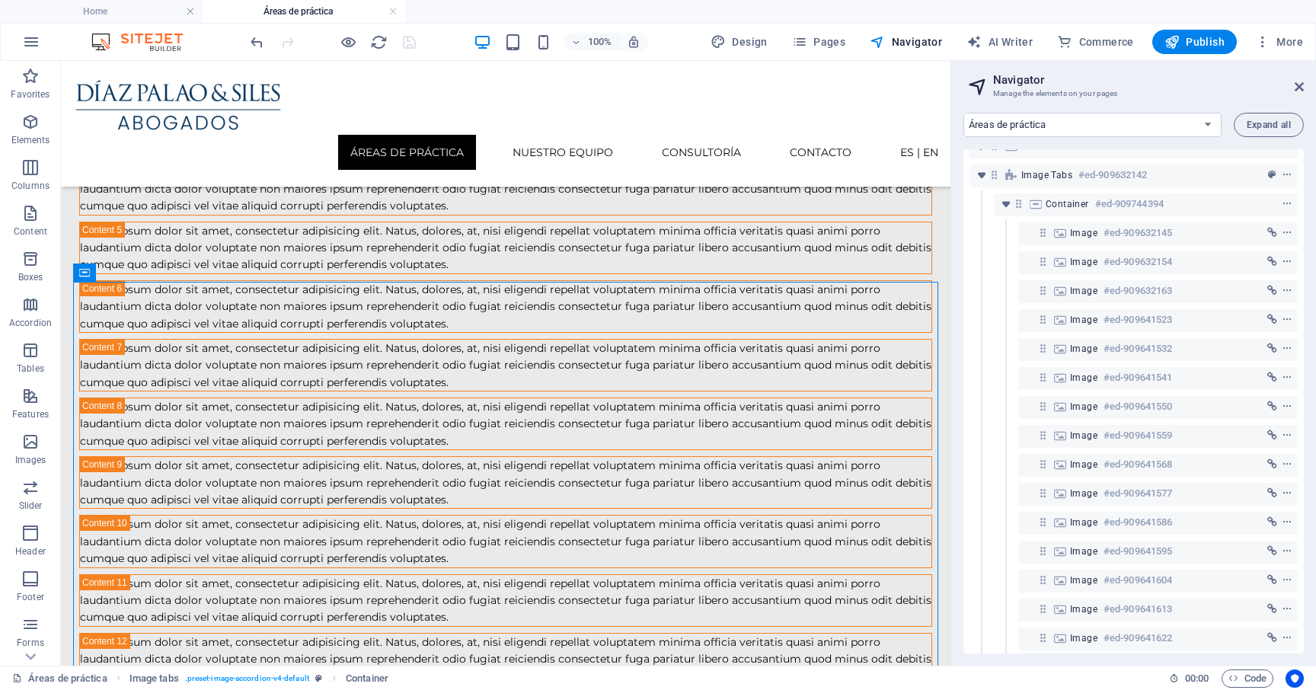
scroll to position [0, 0]
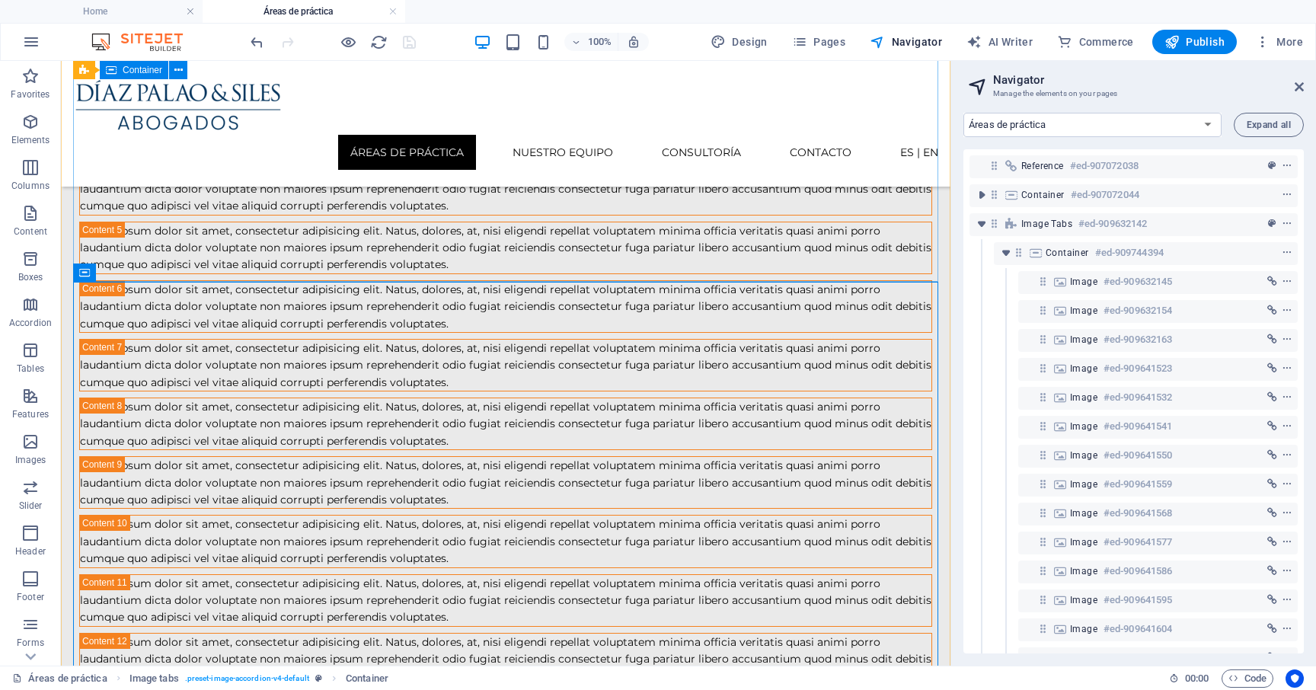
click at [1005, 253] on icon "toggle-expand" at bounding box center [1005, 252] width 15 height 15
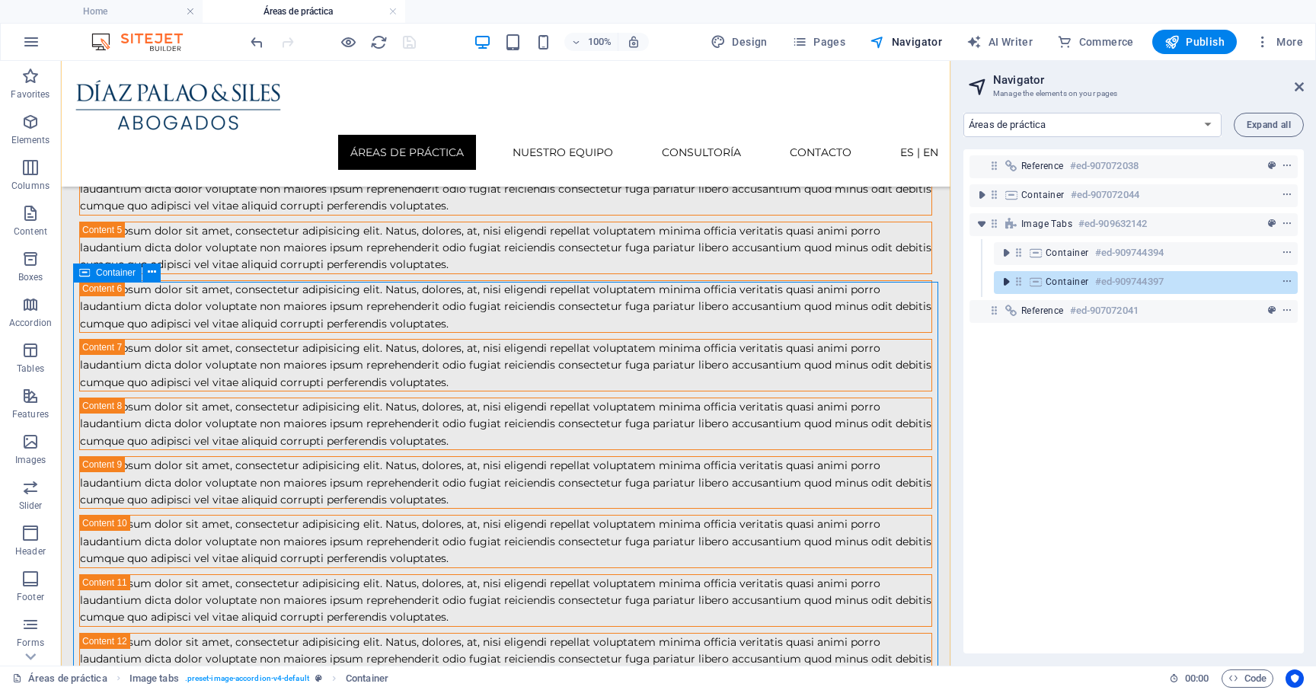
click at [1007, 279] on icon "toggle-expand" at bounding box center [1005, 281] width 15 height 15
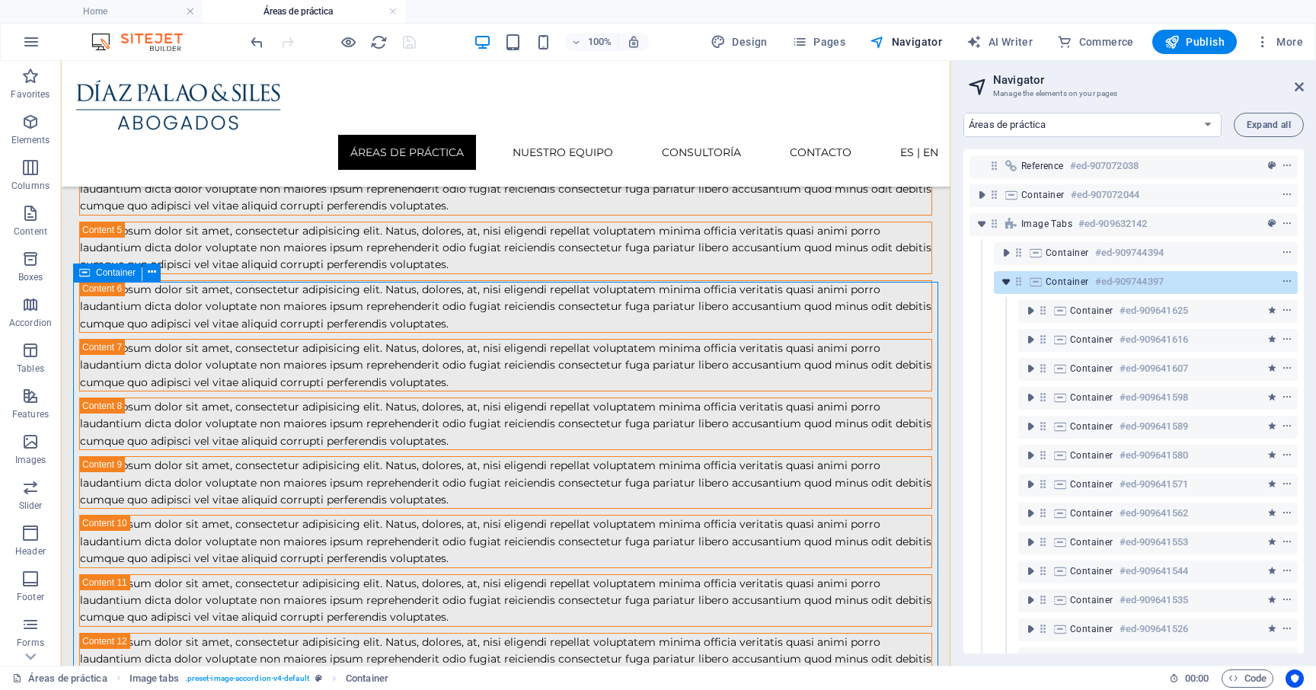
click at [1007, 279] on icon "toggle-expand" at bounding box center [1005, 281] width 15 height 15
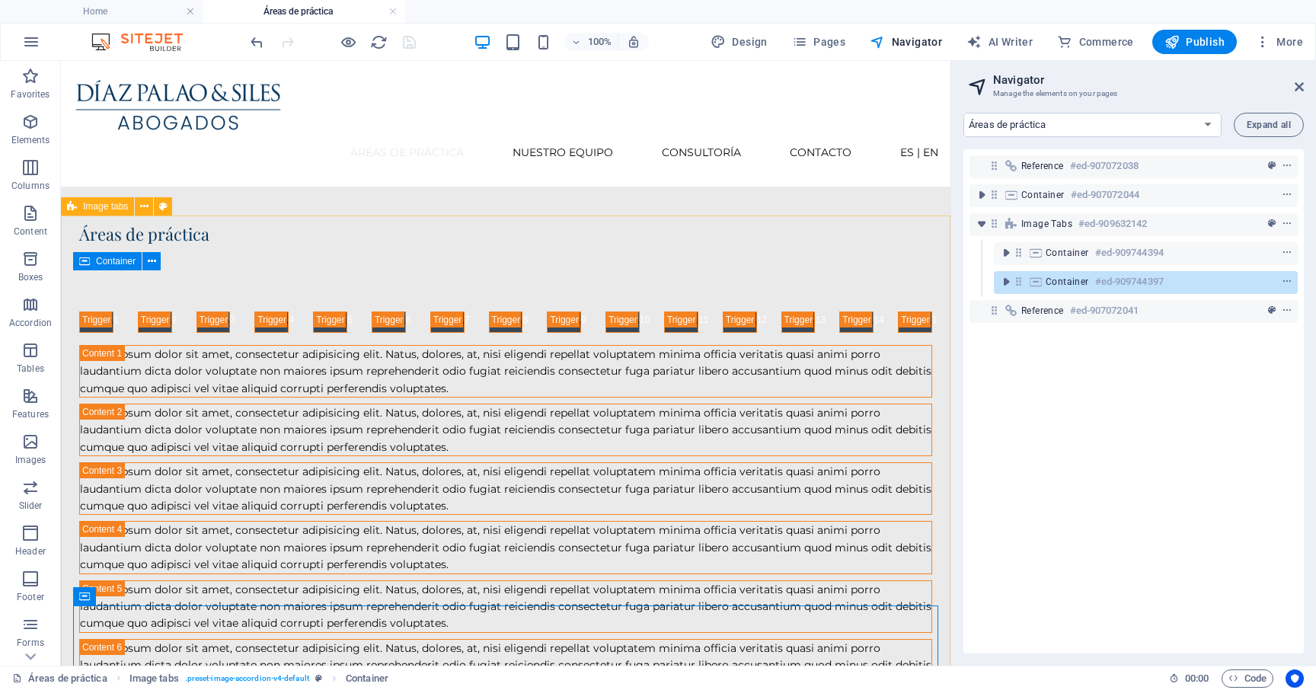
click at [96, 209] on span "Image tabs" at bounding box center [105, 206] width 45 height 9
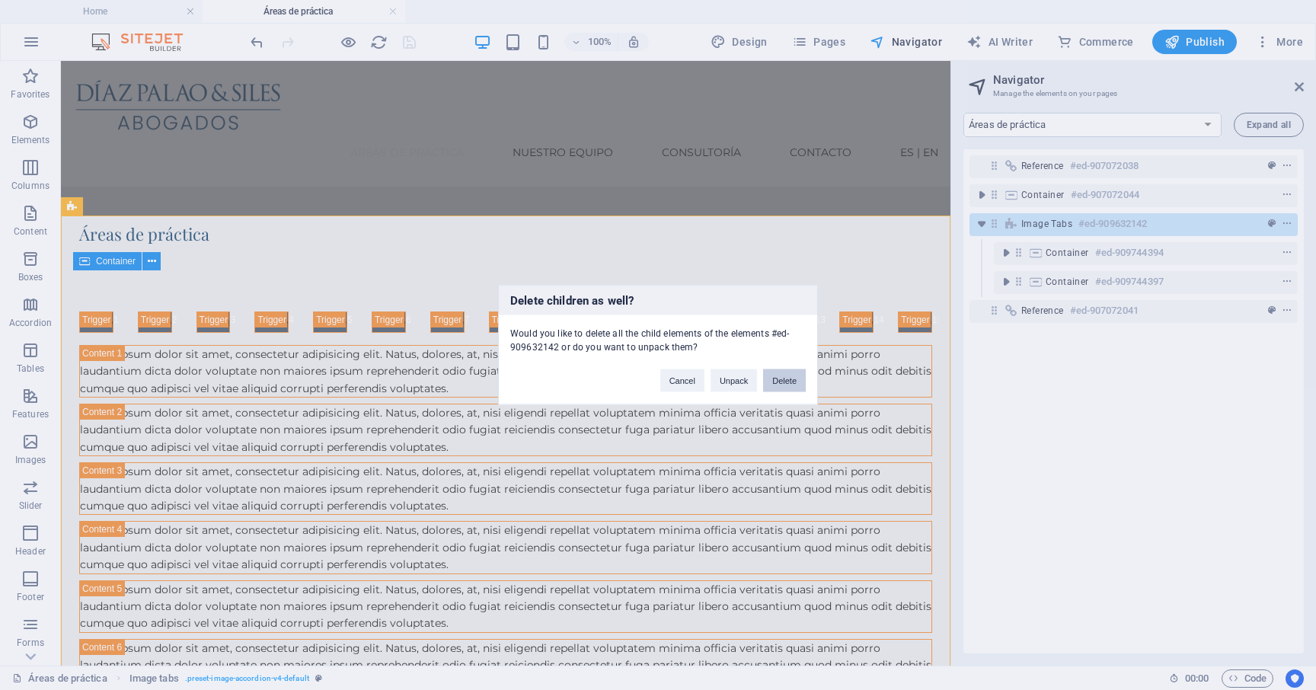
click at [786, 375] on button "Delete" at bounding box center [784, 380] width 43 height 23
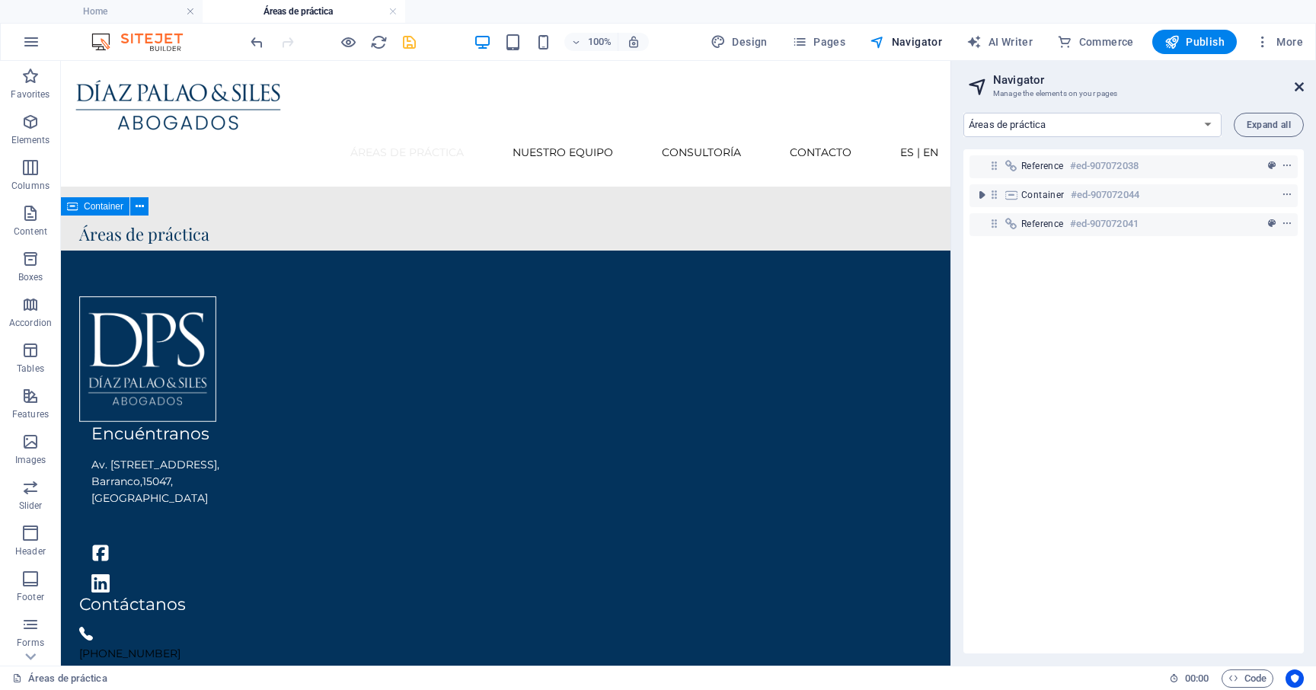
click at [1296, 86] on icon at bounding box center [1298, 87] width 9 height 12
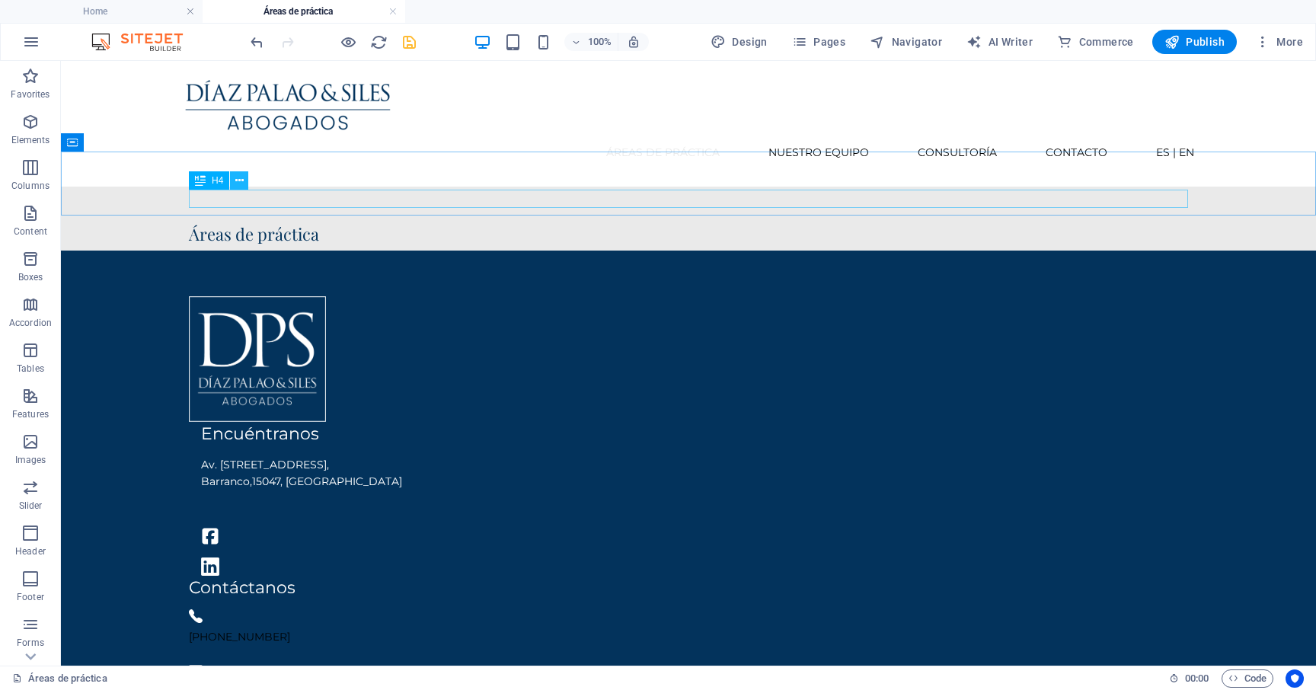
click at [240, 182] on icon at bounding box center [239, 181] width 8 height 16
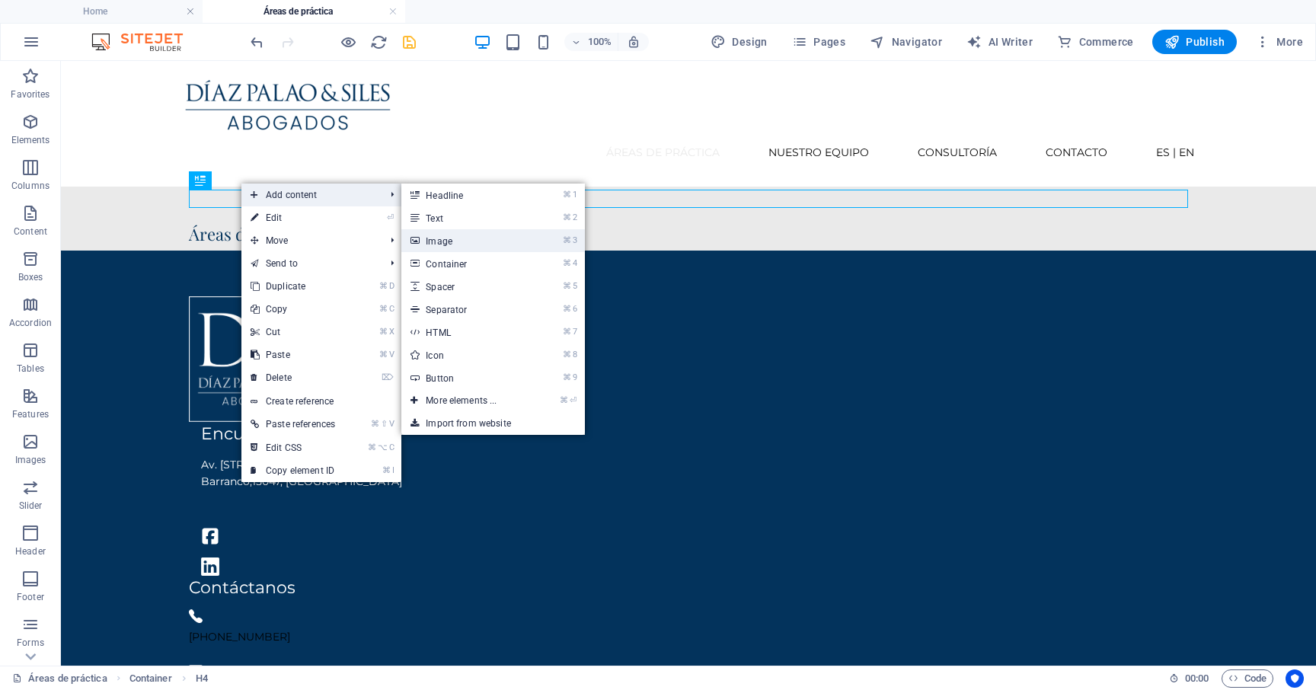
click at [468, 246] on link "⌘ 3 Image" at bounding box center [464, 240] width 126 height 23
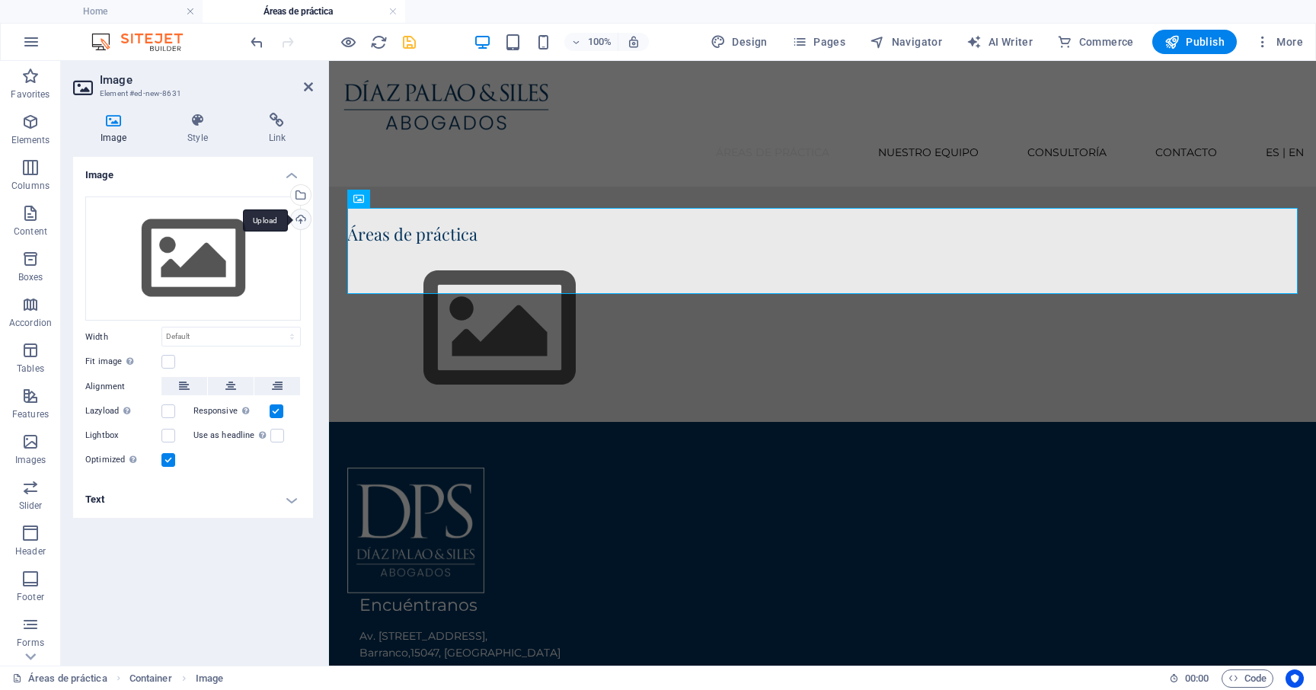
click at [304, 215] on div "Upload" at bounding box center [299, 220] width 23 height 23
